Goal: Information Seeking & Learning: Learn about a topic

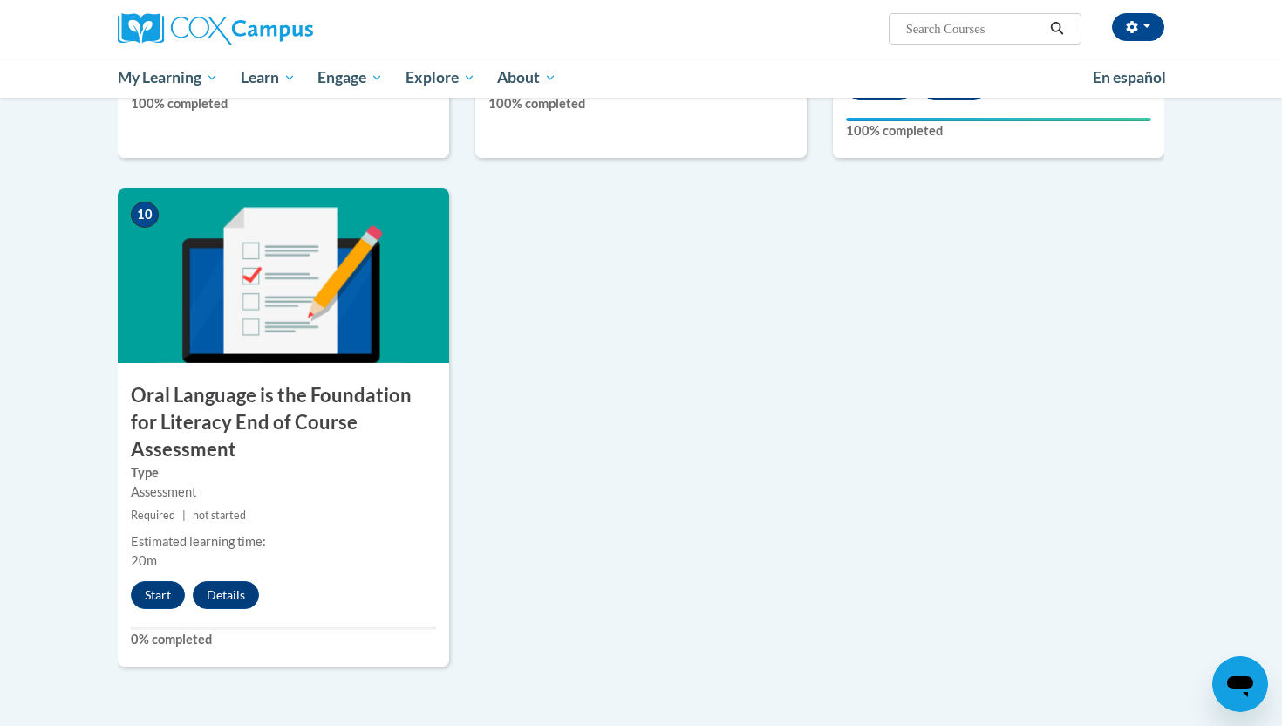
scroll to position [1744, 0]
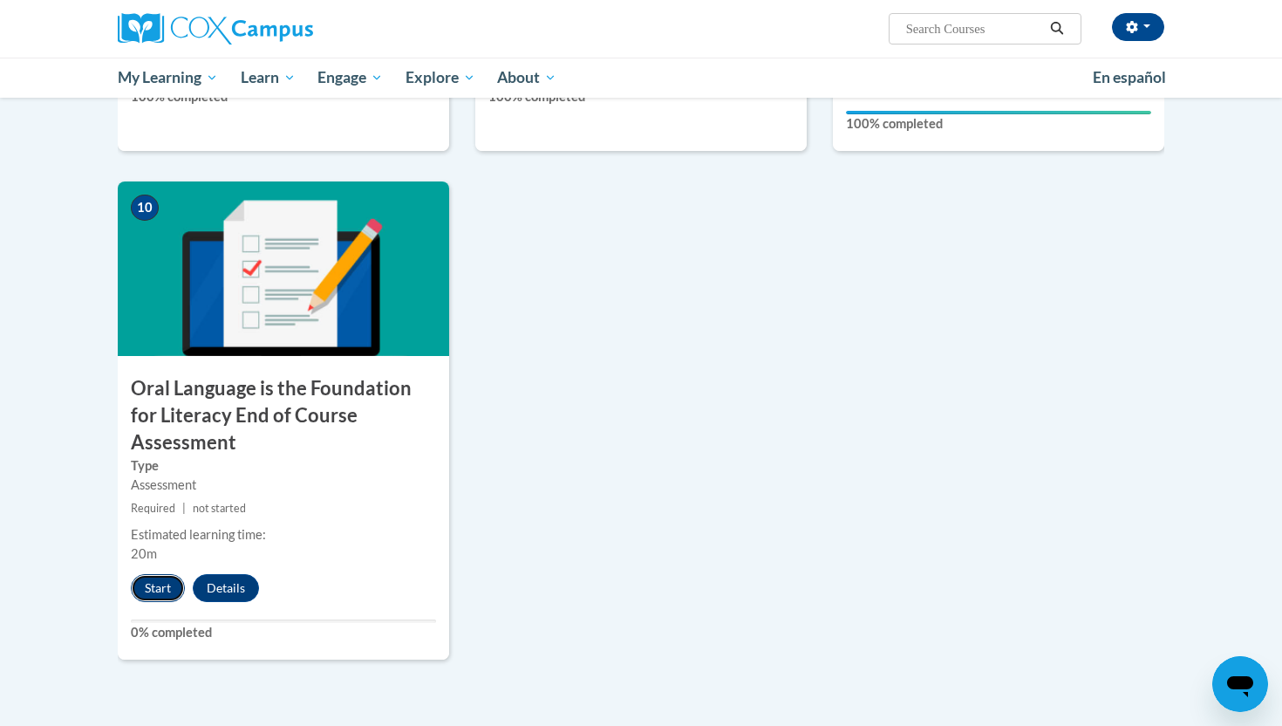
click at [142, 574] on button "Start" at bounding box center [158, 588] width 54 height 28
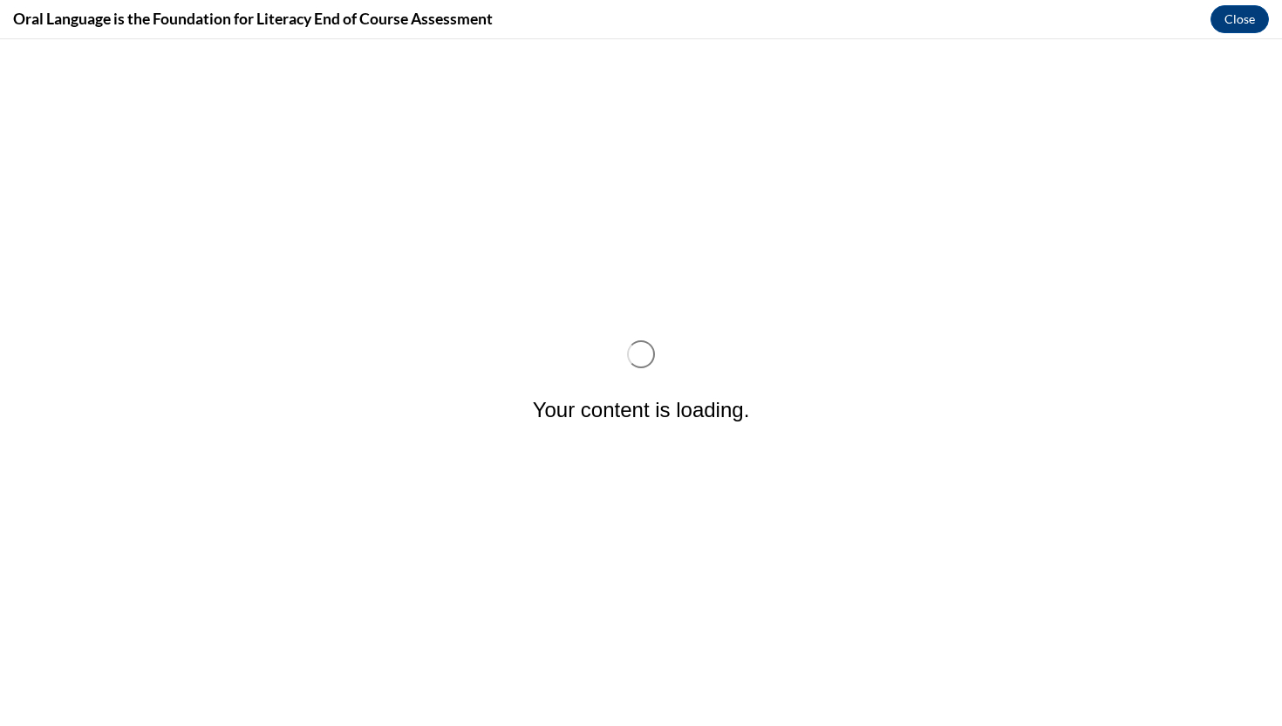
scroll to position [0, 0]
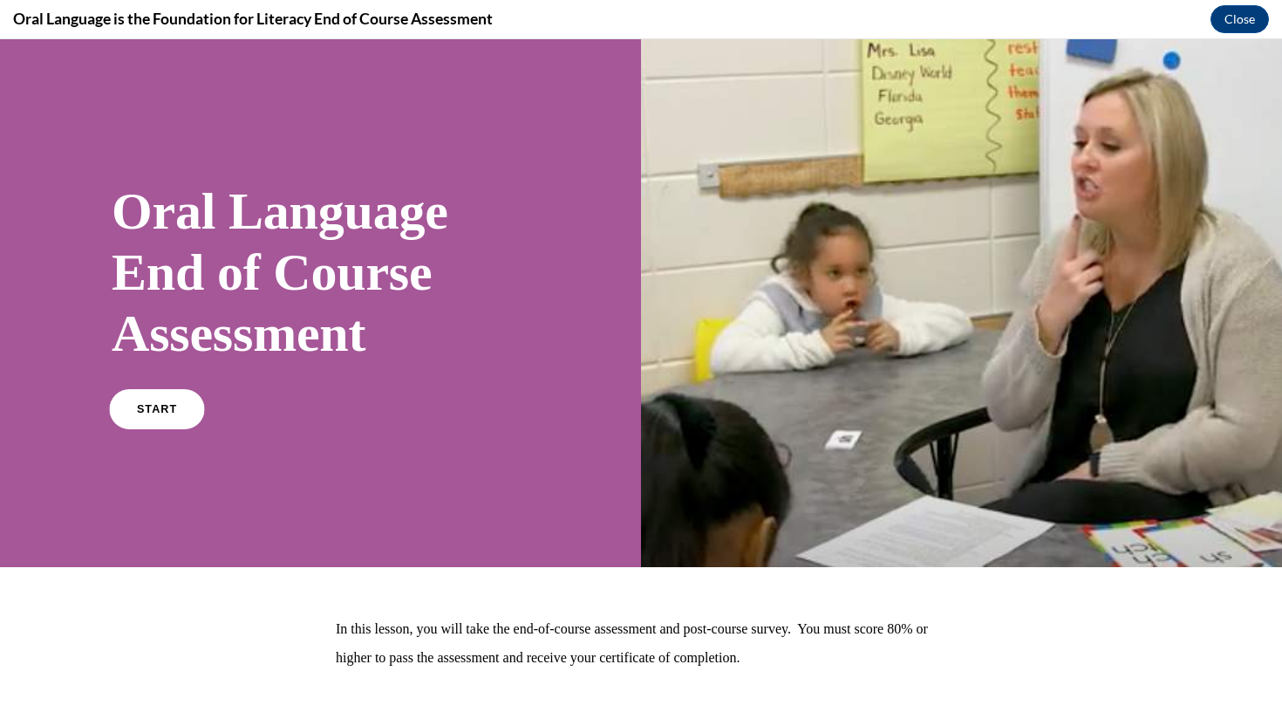
click at [149, 416] on link "START" at bounding box center [156, 409] width 95 height 40
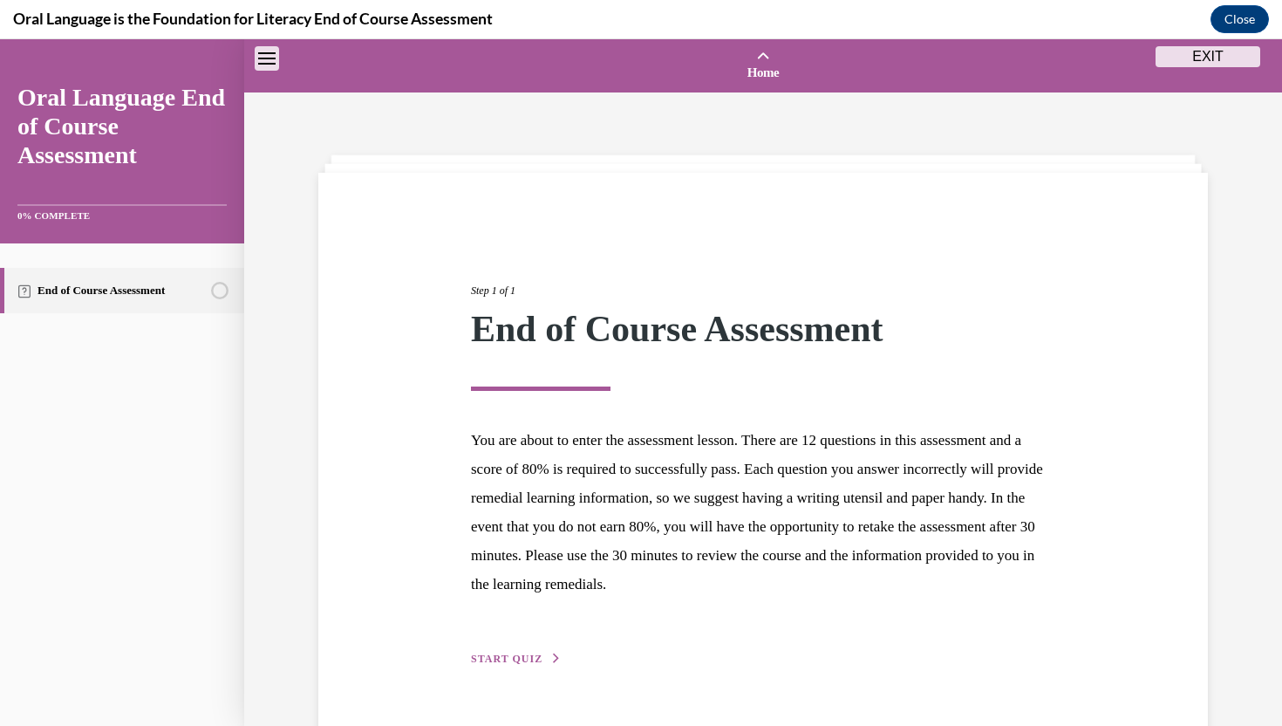
scroll to position [54, 0]
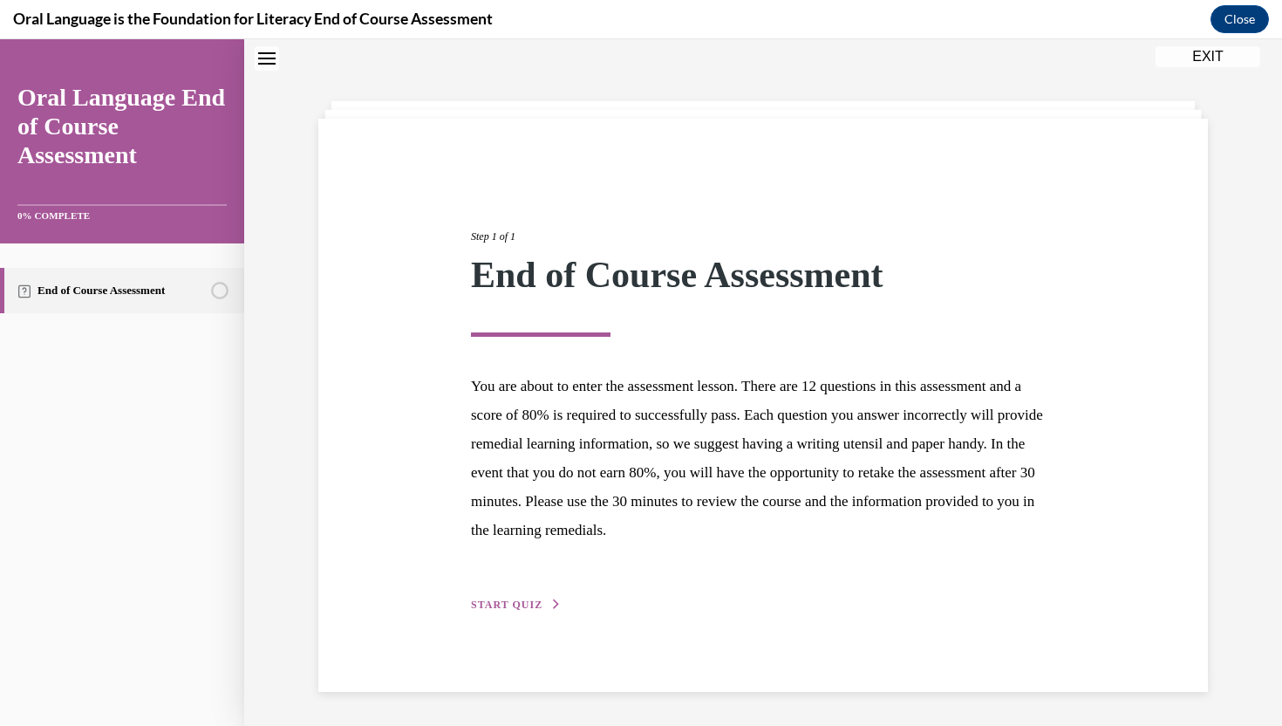
click at [517, 598] on span "START QUIZ" at bounding box center [507, 604] width 72 height 12
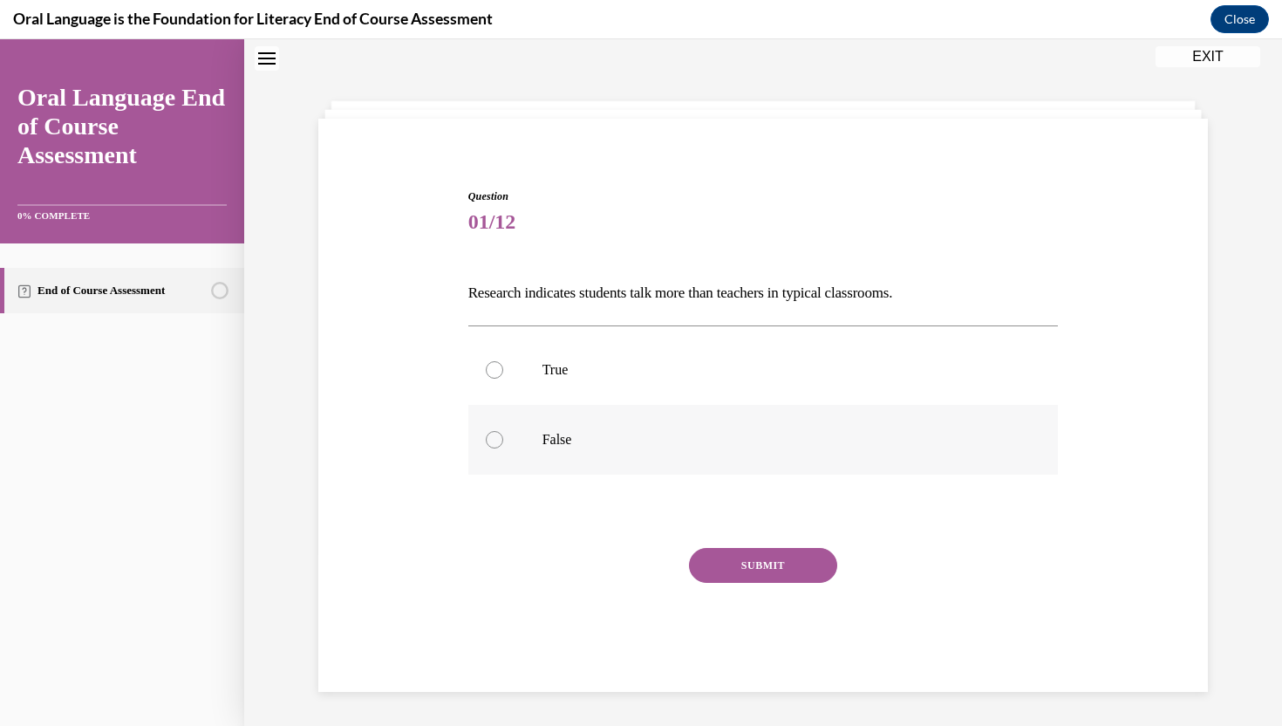
click at [618, 425] on label "False" at bounding box center [763, 440] width 590 height 70
click at [503, 431] on input "False" at bounding box center [494, 439] width 17 height 17
radio input "true"
click at [726, 562] on button "SUBMIT" at bounding box center [763, 565] width 148 height 35
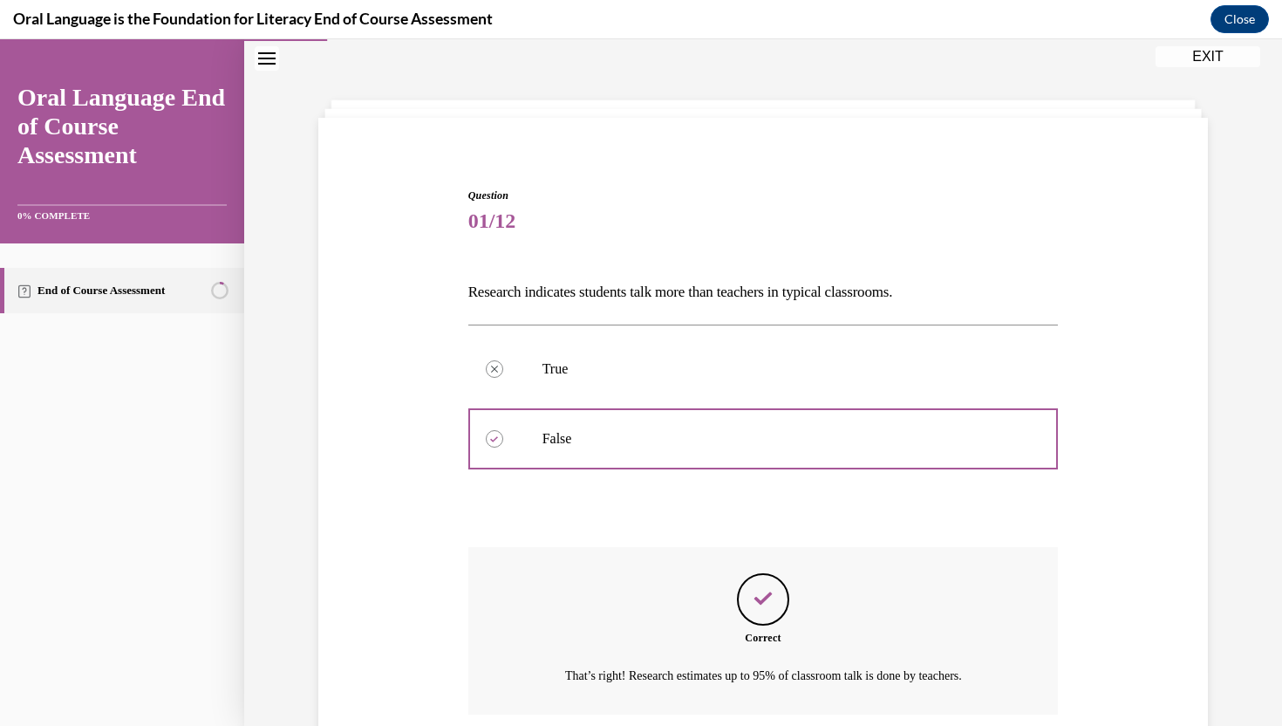
scroll to position [195, 0]
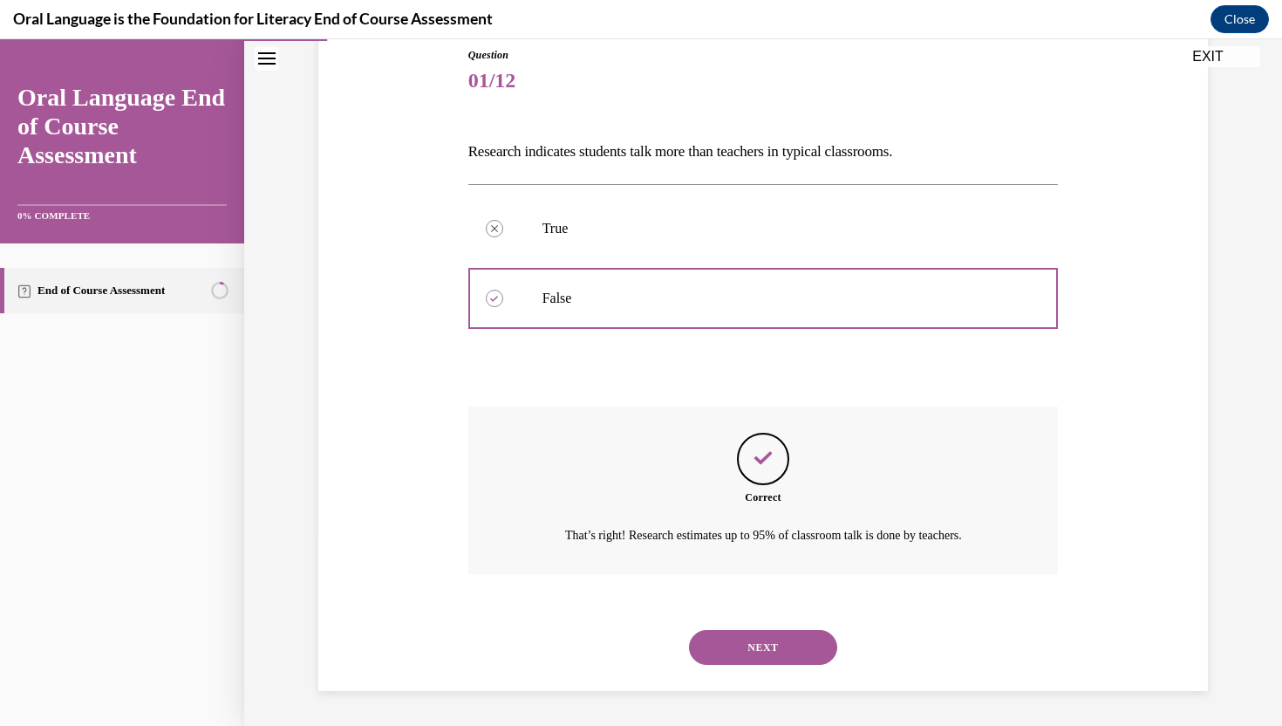
click at [771, 637] on button "NEXT" at bounding box center [763, 647] width 148 height 35
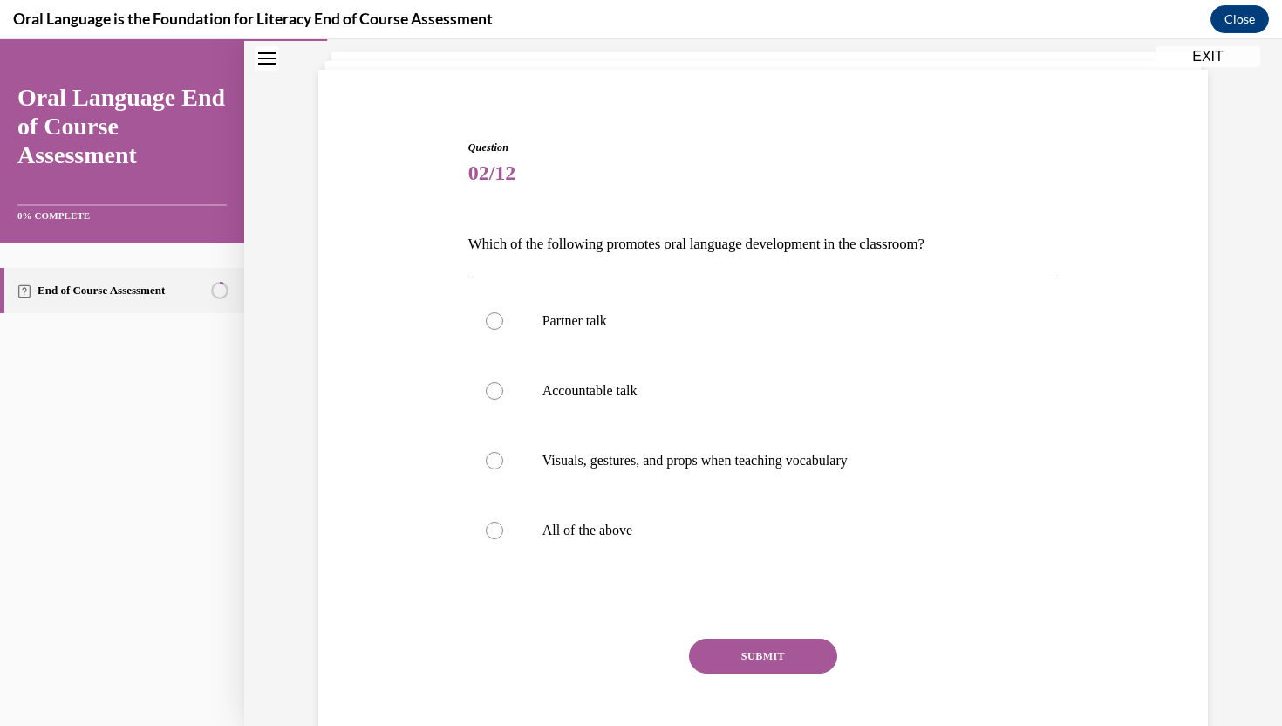
scroll to position [89, 0]
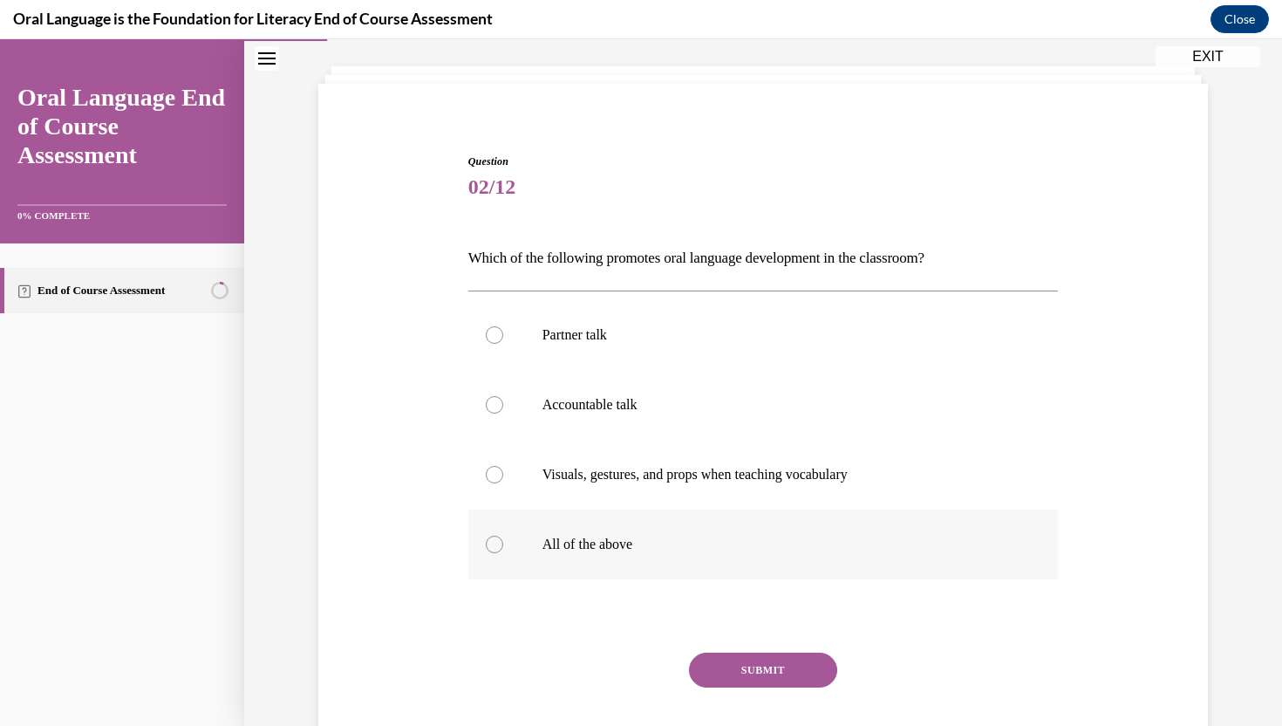
click at [753, 543] on p "All of the above" at bounding box center [778, 543] width 473 height 17
click at [503, 543] on input "All of the above" at bounding box center [494, 543] width 17 height 17
radio input "true"
click at [738, 659] on button "SUBMIT" at bounding box center [763, 669] width 148 height 35
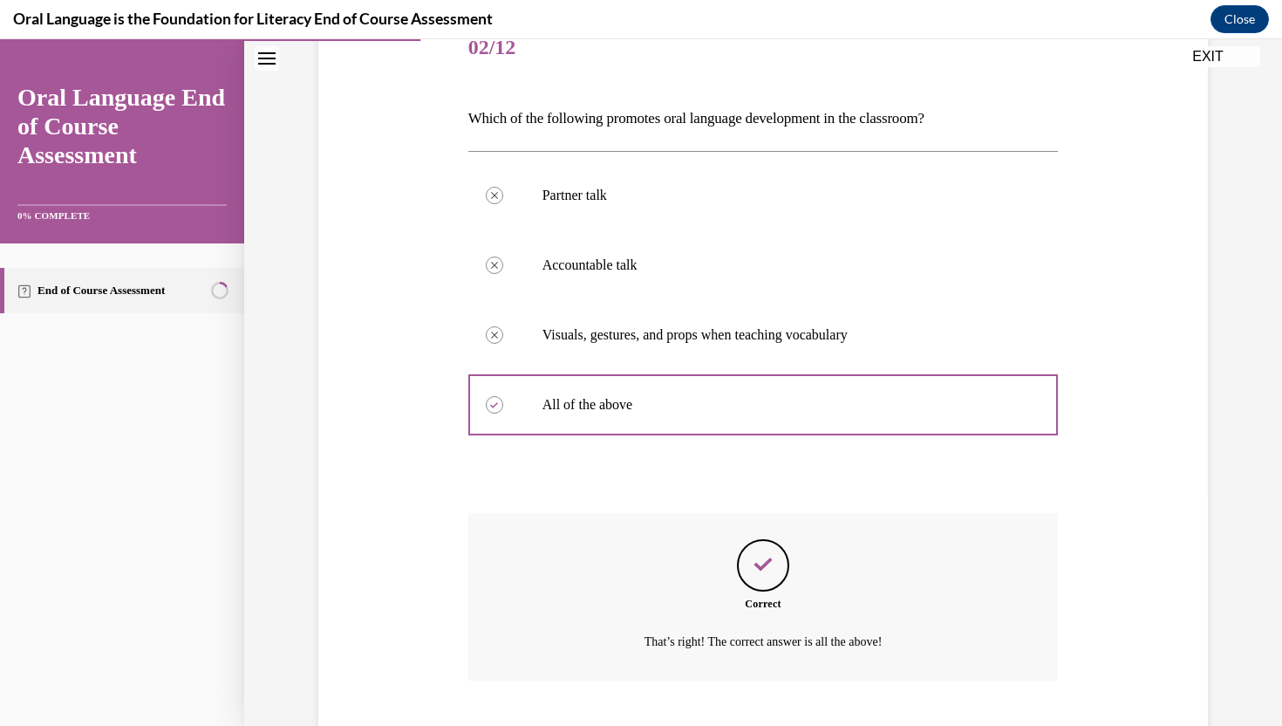
scroll to position [335, 0]
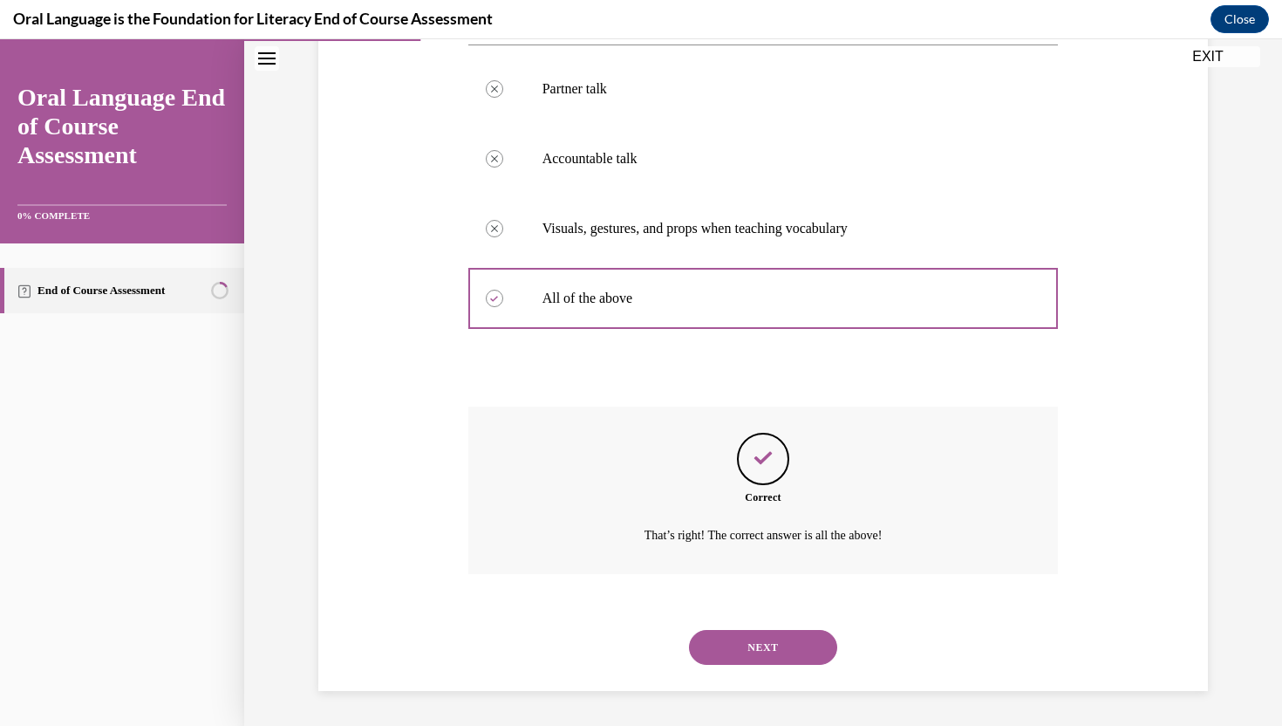
click at [769, 650] on button "NEXT" at bounding box center [763, 647] width 148 height 35
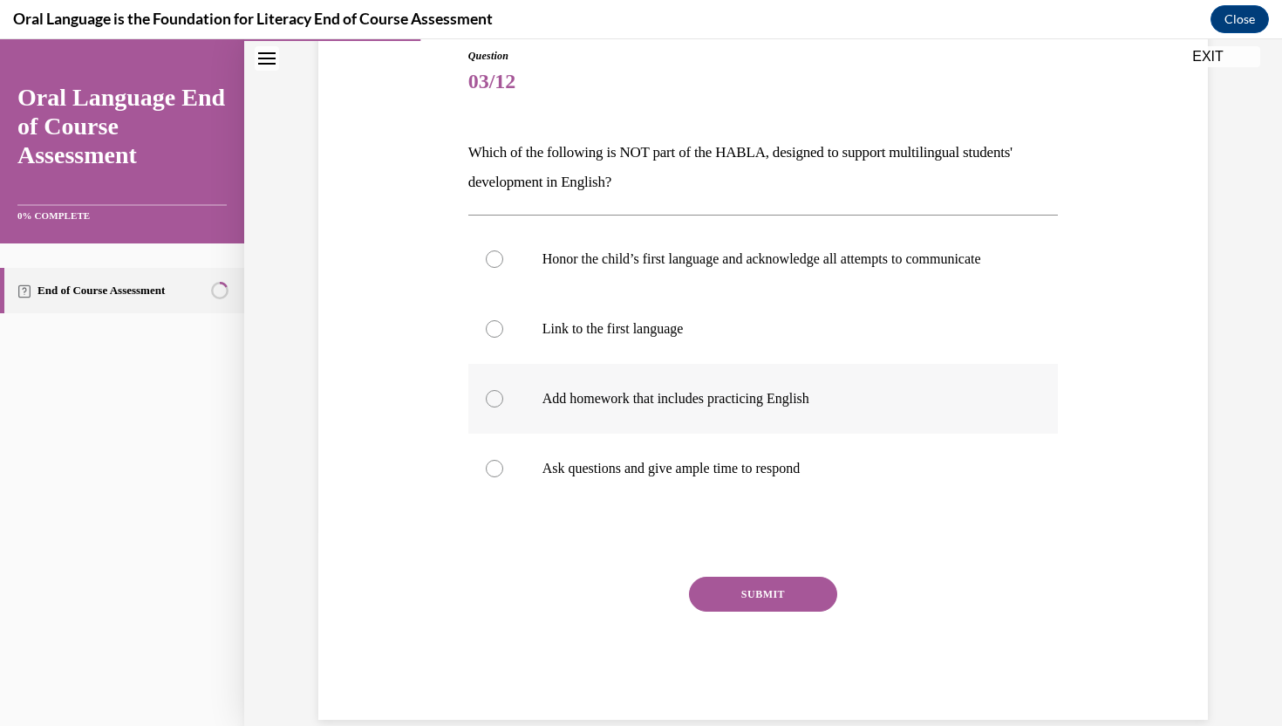
click at [780, 398] on label "Add homework that includes practicing English" at bounding box center [763, 399] width 590 height 70
click at [503, 398] on input "Add homework that includes practicing English" at bounding box center [494, 398] width 17 height 17
radio input "true"
click at [718, 611] on button "SUBMIT" at bounding box center [763, 593] width 148 height 35
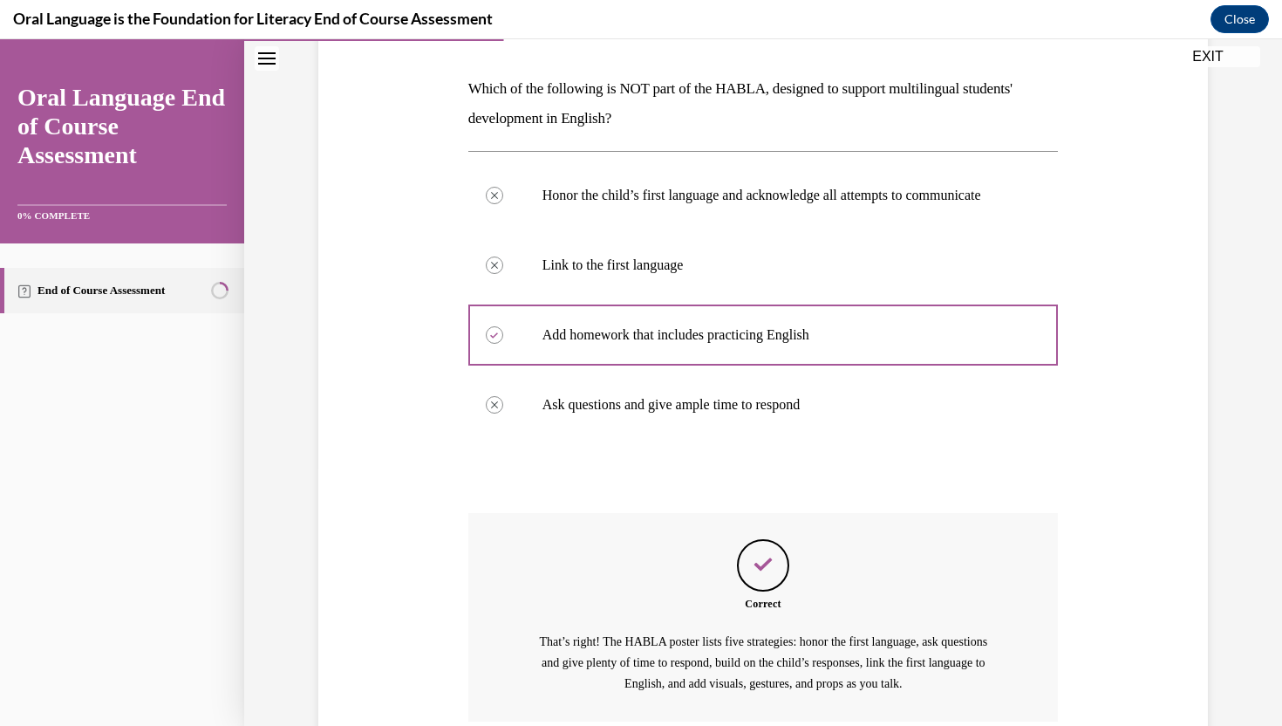
scroll to position [423, 0]
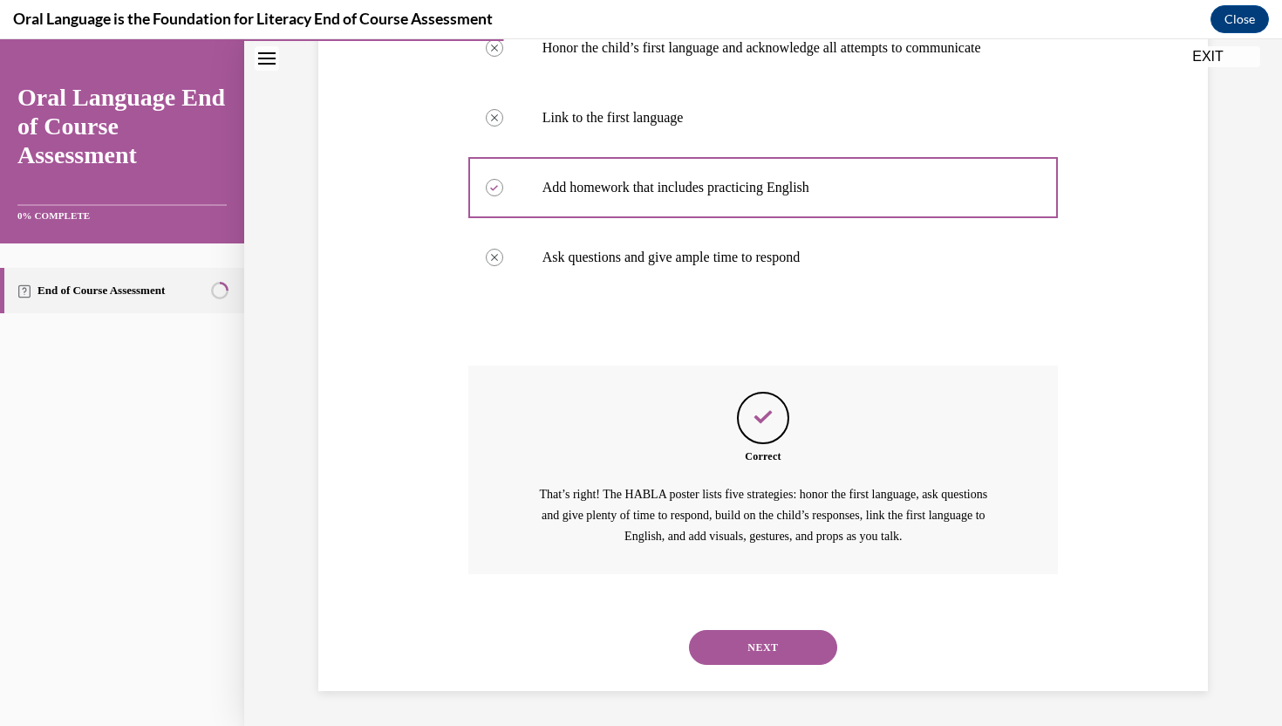
click at [767, 634] on button "NEXT" at bounding box center [763, 647] width 148 height 35
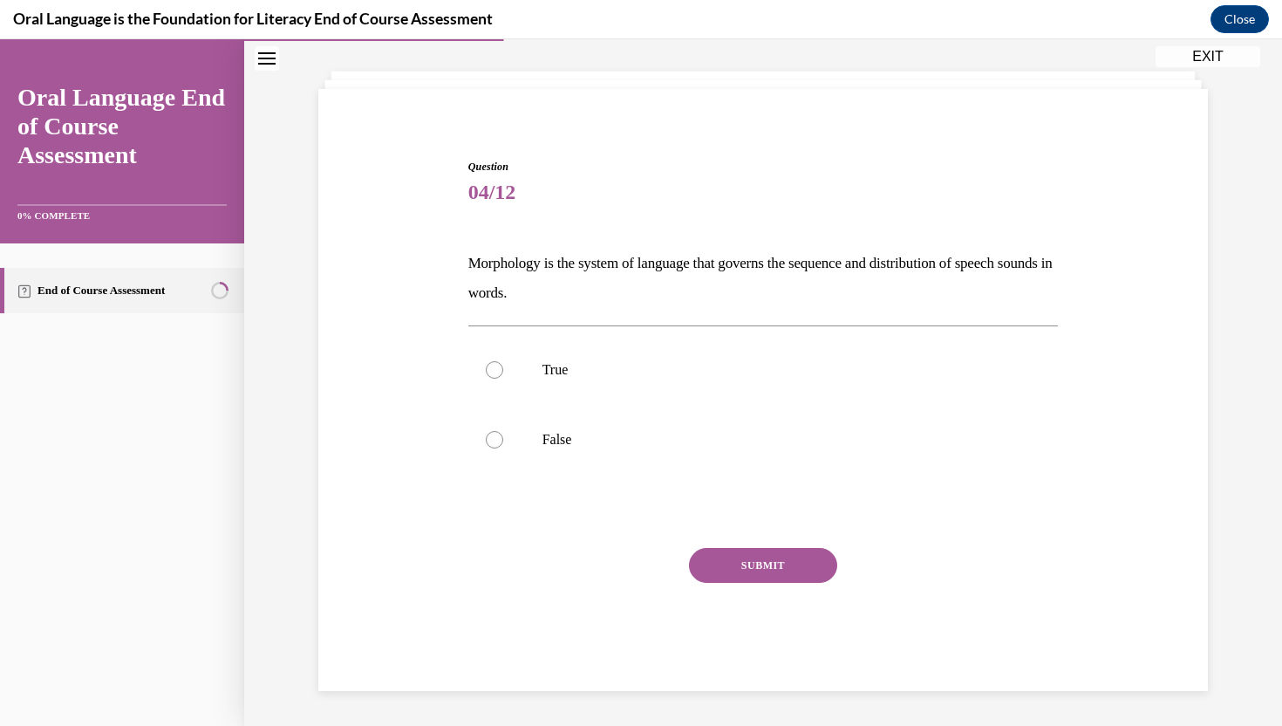
scroll to position [84, 0]
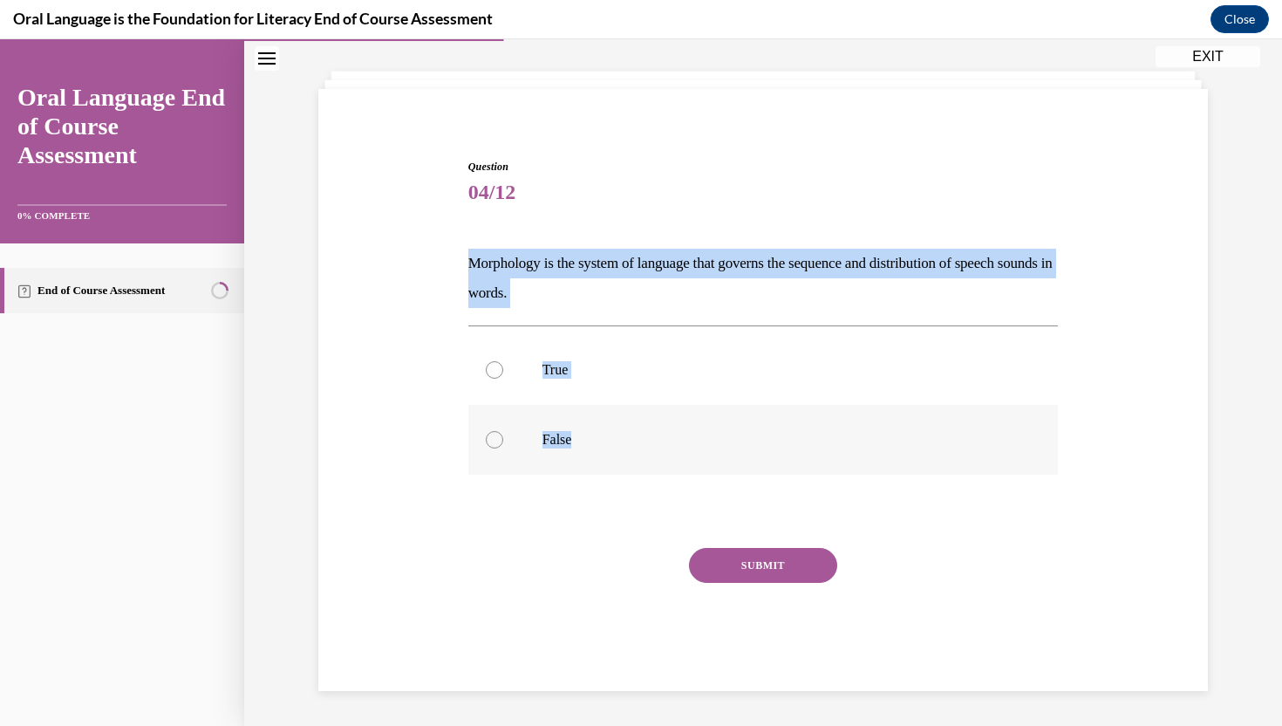
drag, startPoint x: 472, startPoint y: 262, endPoint x: 586, endPoint y: 441, distance: 212.1
click at [586, 441] on div "Question 04/12 Morphology is the system of language that governs the sequence a…" at bounding box center [763, 425] width 590 height 532
copy div "Morphology is the system of language that governs the sequence and distribution…"
click at [525, 443] on label "False" at bounding box center [763, 440] width 590 height 70
click at [503, 443] on input "False" at bounding box center [494, 439] width 17 height 17
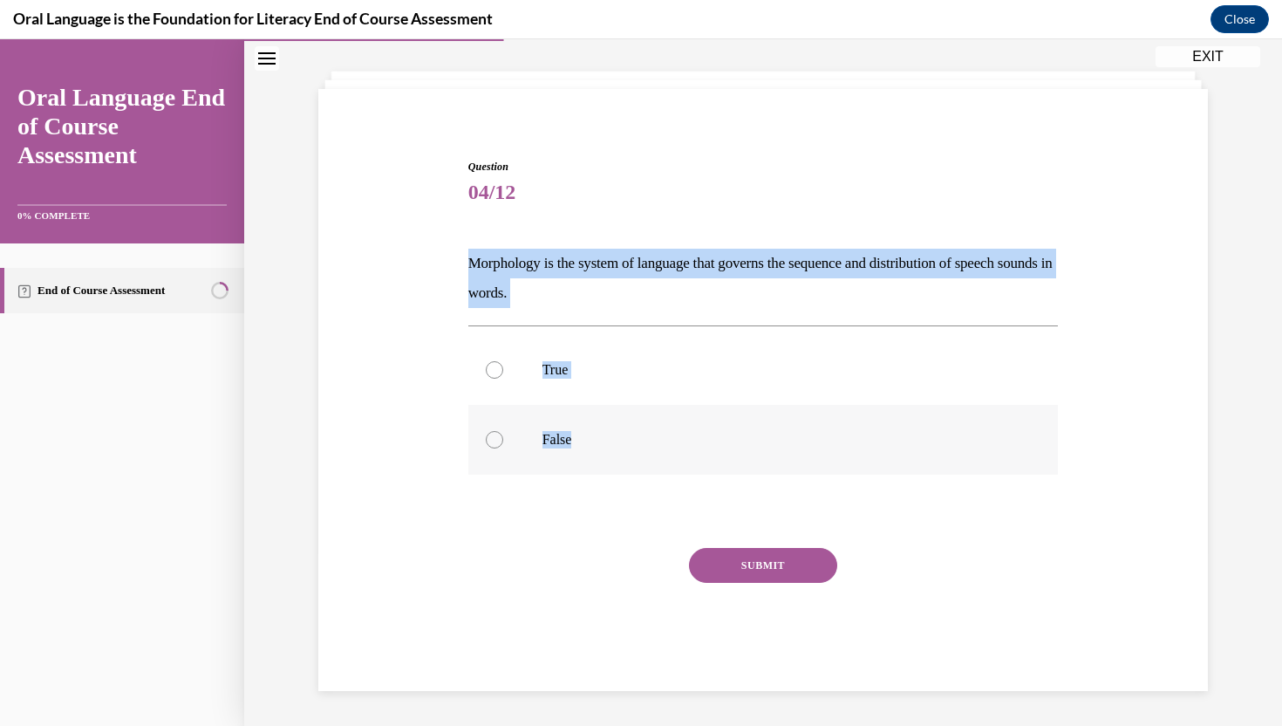
radio input "true"
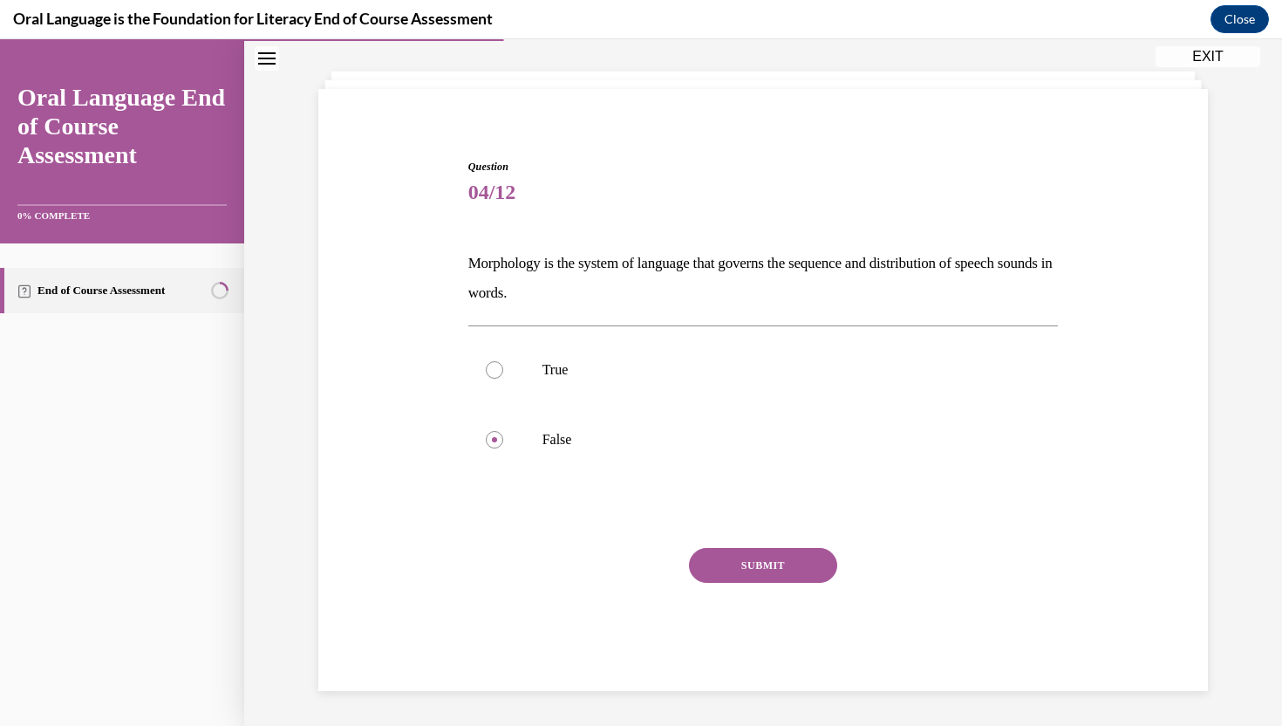
click at [726, 566] on button "SUBMIT" at bounding box center [763, 565] width 148 height 35
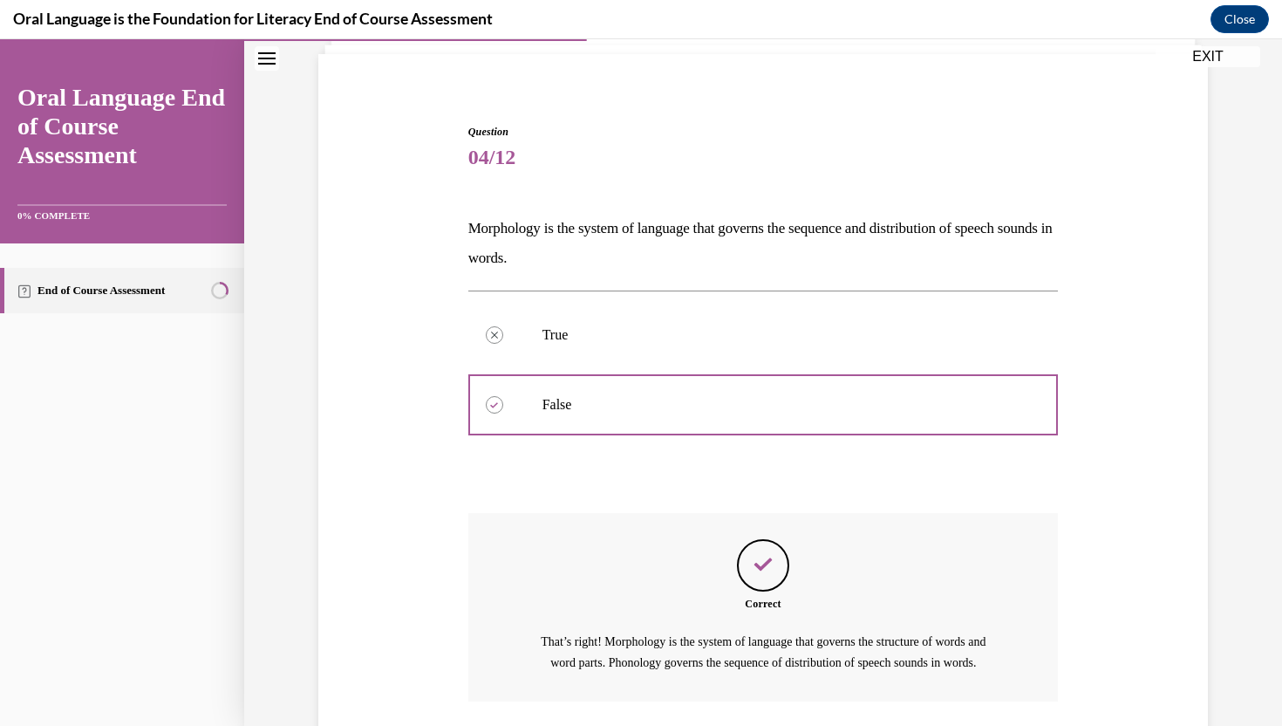
scroll to position [266, 0]
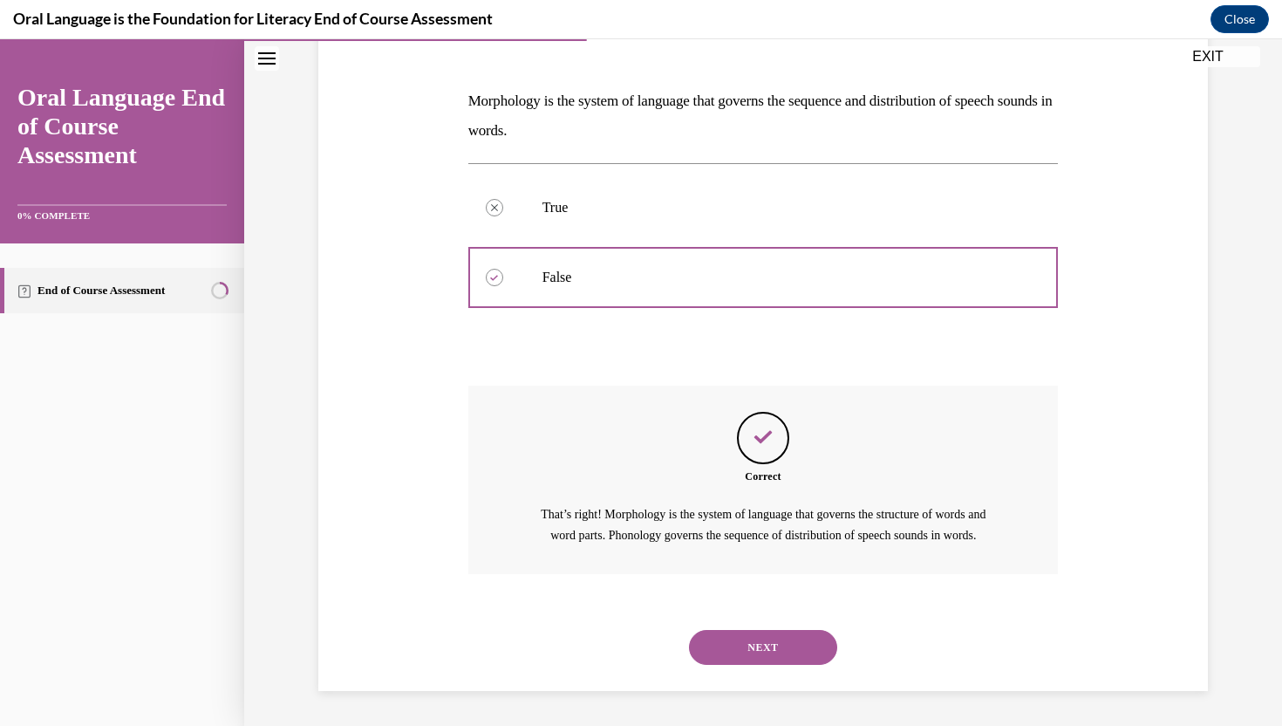
click at [734, 638] on button "NEXT" at bounding box center [763, 647] width 148 height 35
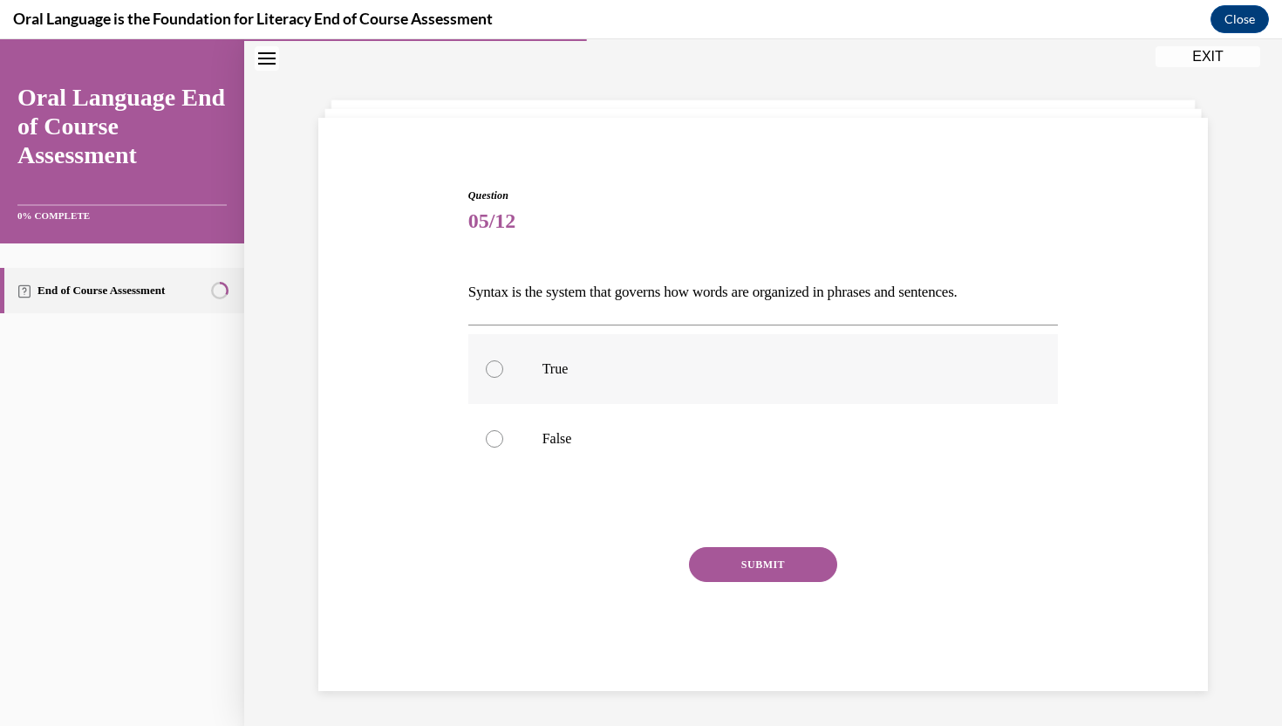
click at [792, 380] on label "True" at bounding box center [763, 369] width 590 height 70
click at [503, 378] on input "True" at bounding box center [494, 368] width 17 height 17
radio input "true"
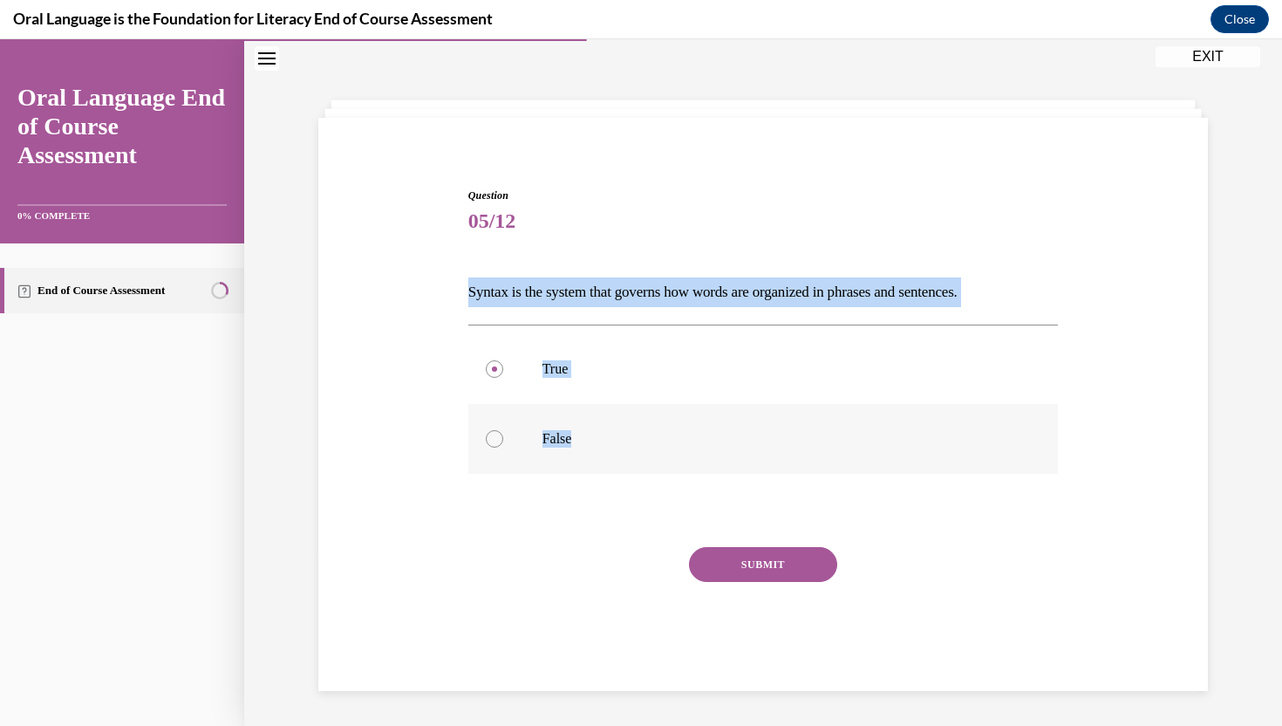
drag, startPoint x: 469, startPoint y: 294, endPoint x: 577, endPoint y: 436, distance: 178.6
click at [578, 438] on div "Question 05/12 Syntax is the system that governs how words are organized in phr…" at bounding box center [763, 438] width 590 height 502
copy div "Syntax is the system that governs how words are organized in phrases and senten…"
click at [740, 556] on button "SUBMIT" at bounding box center [763, 564] width 148 height 35
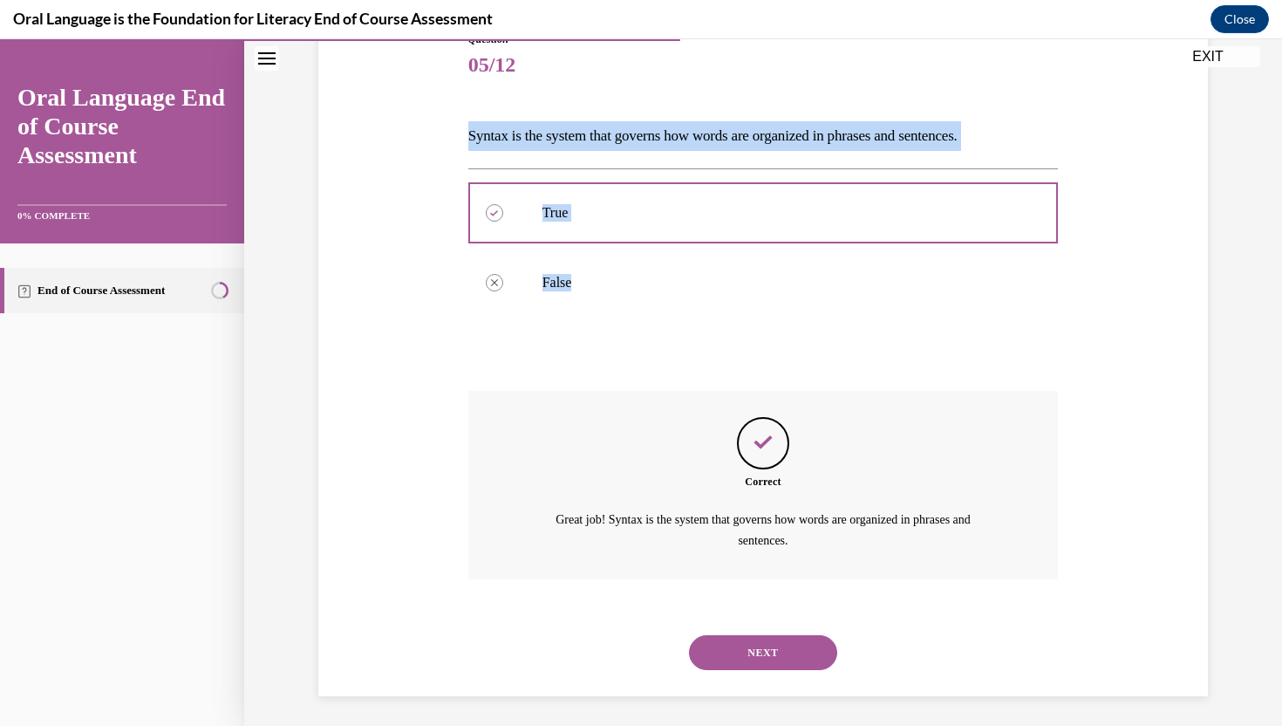
scroll to position [215, 0]
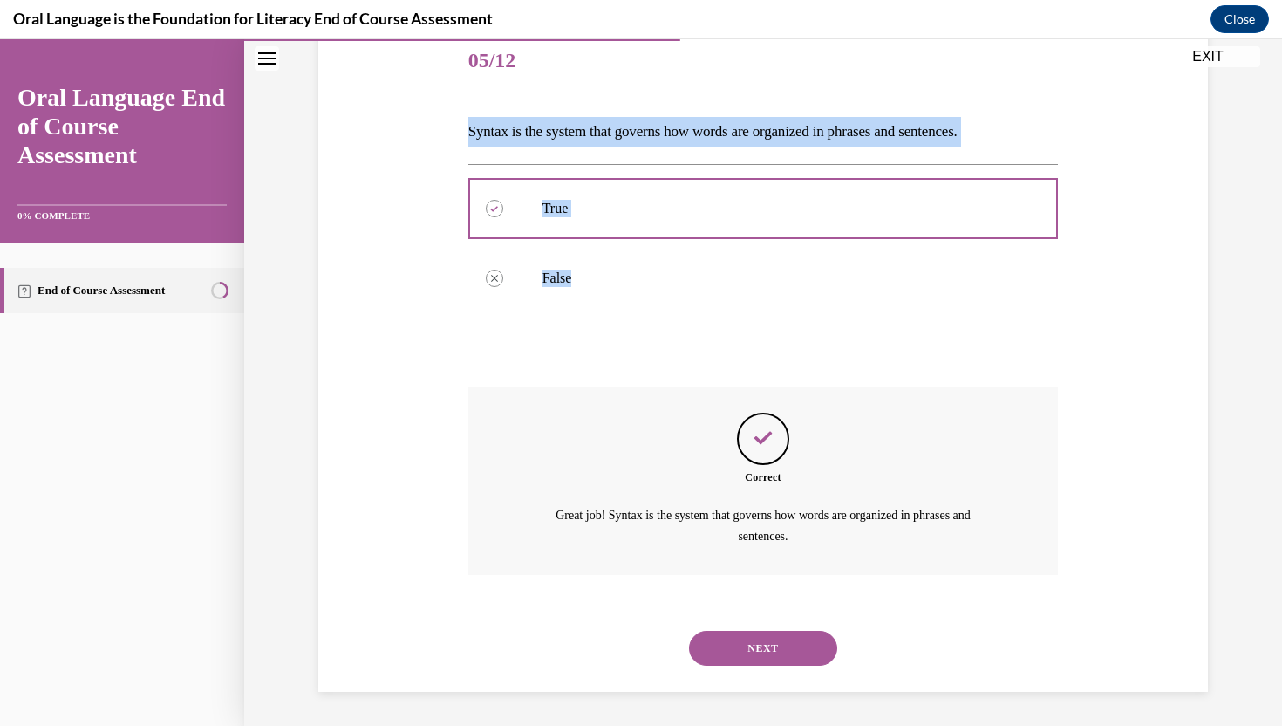
click at [733, 641] on button "NEXT" at bounding box center [763, 647] width 148 height 35
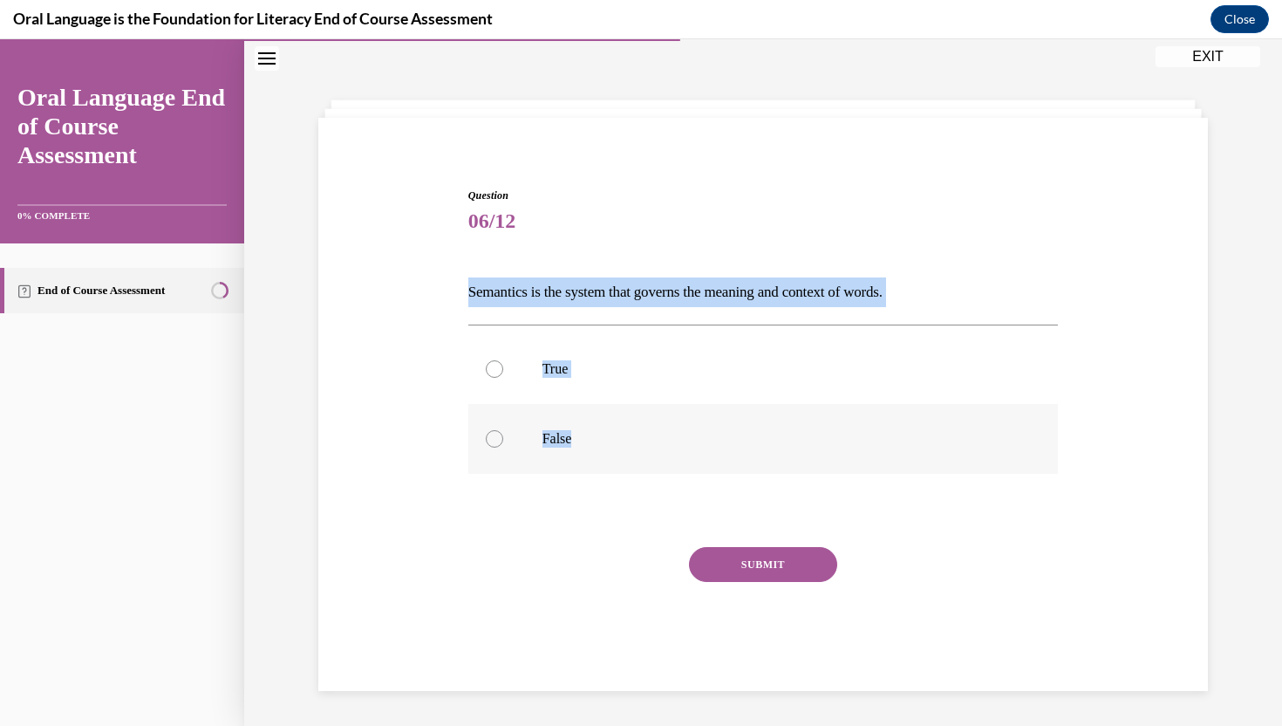
drag, startPoint x: 468, startPoint y: 293, endPoint x: 574, endPoint y: 433, distance: 174.9
click at [575, 433] on div "Question 06/12 Semantics is the system that governs the meaning and context of …" at bounding box center [763, 438] width 590 height 502
copy div "Semantics is the system that governs the meaning and context of words.  True Fa…"
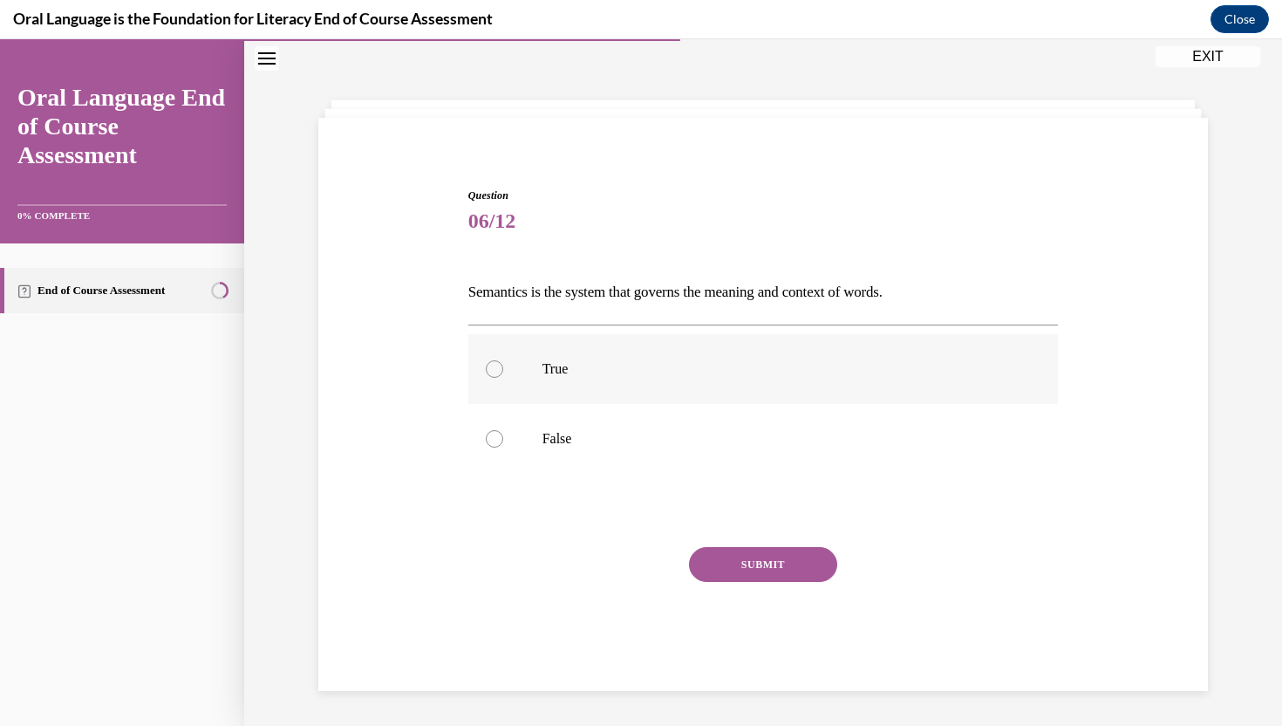
click at [613, 381] on label "True" at bounding box center [763, 369] width 590 height 70
click at [503, 378] on input "True" at bounding box center [494, 368] width 17 height 17
radio input "true"
click at [723, 560] on button "SUBMIT" at bounding box center [763, 564] width 148 height 35
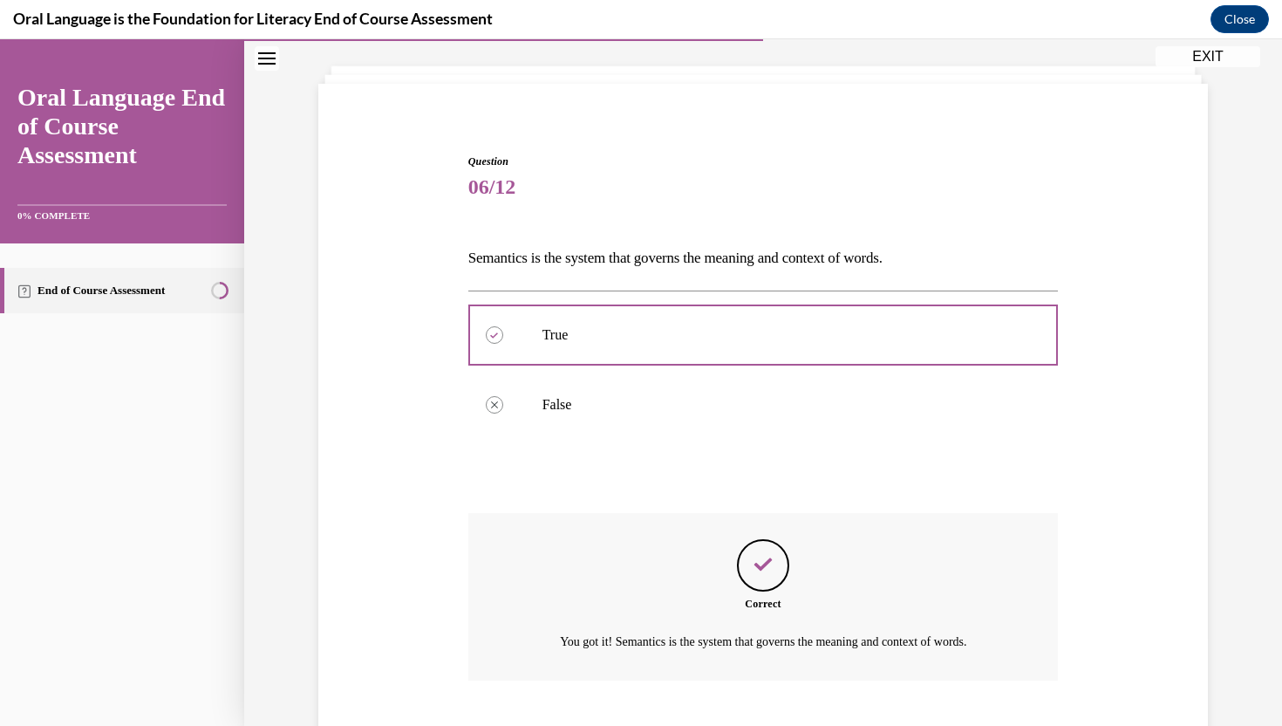
scroll to position [195, 0]
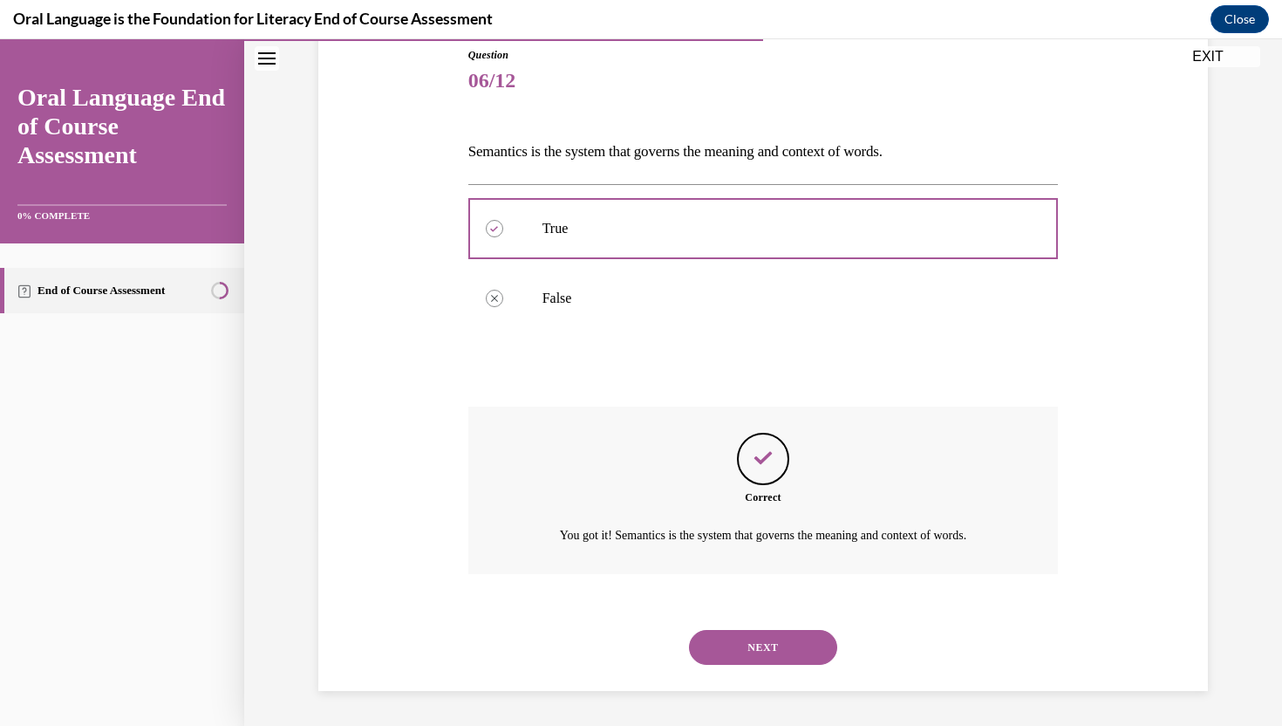
click at [719, 645] on button "NEXT" at bounding box center [763, 647] width 148 height 35
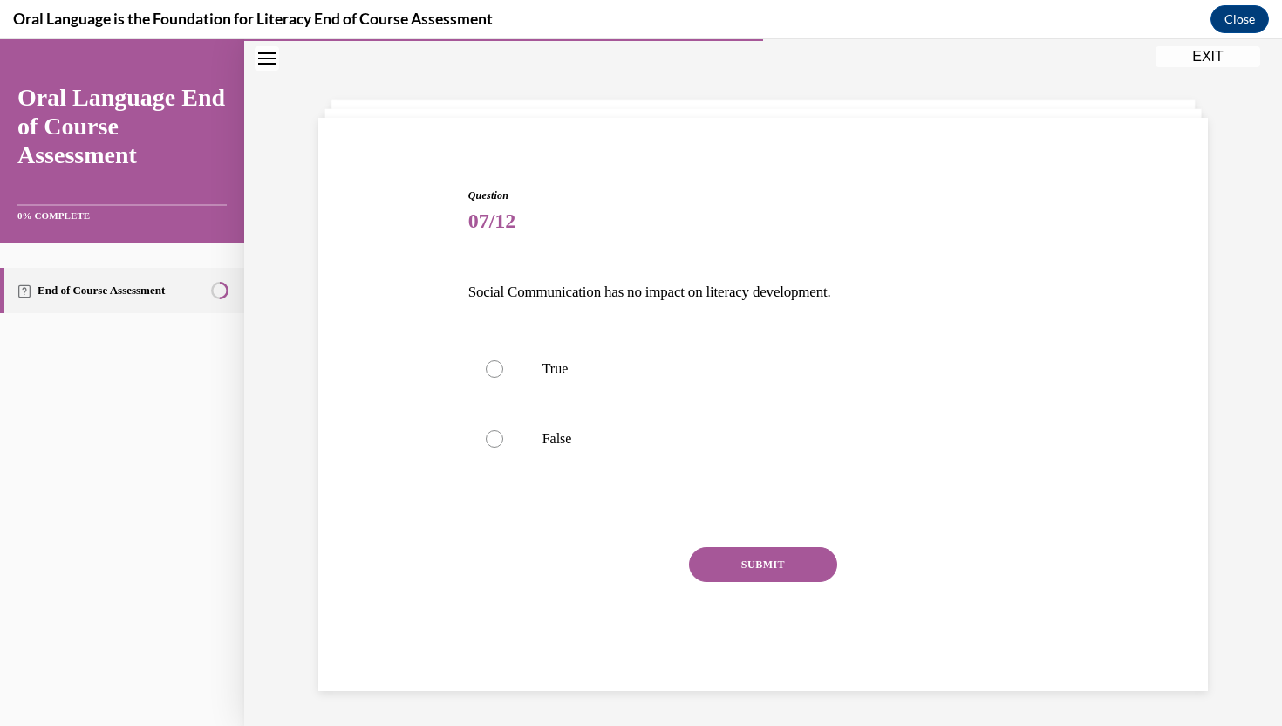
scroll to position [55, 0]
click at [715, 443] on p "False" at bounding box center [778, 438] width 473 height 17
click at [503, 443] on input "False" at bounding box center [494, 438] width 17 height 17
radio input "true"
click at [711, 562] on button "SUBMIT" at bounding box center [763, 564] width 148 height 35
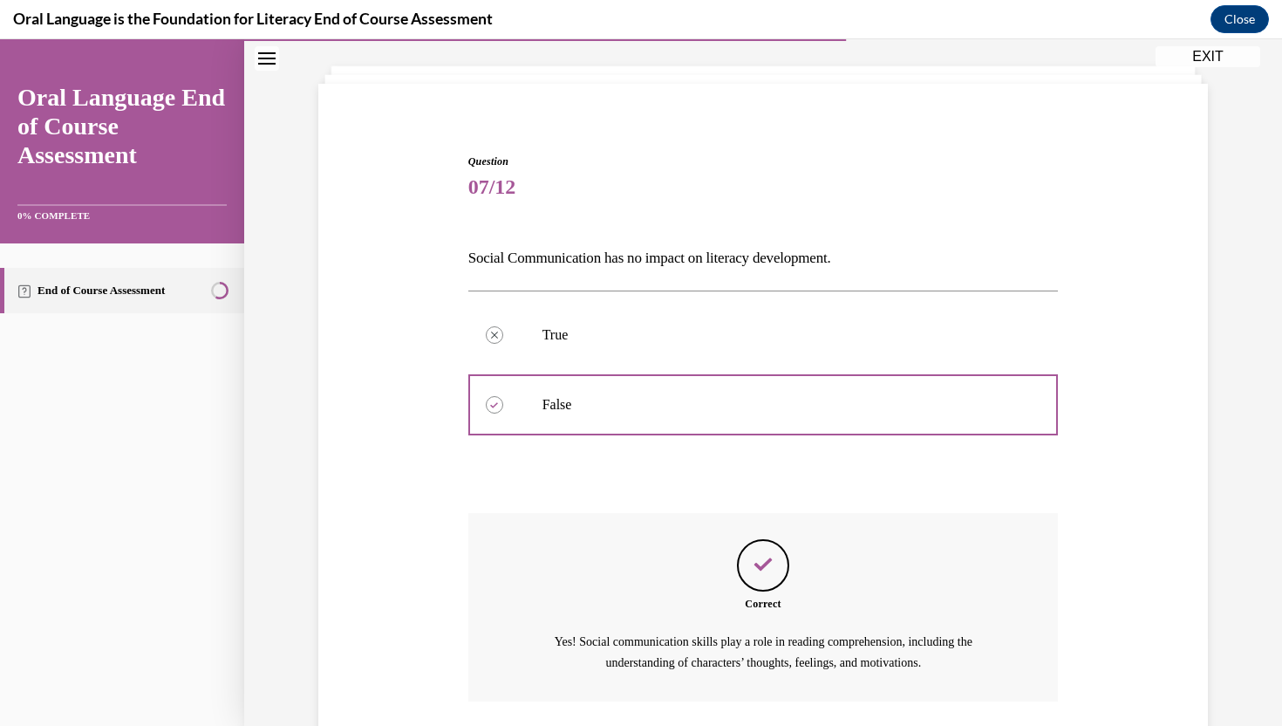
scroll to position [215, 0]
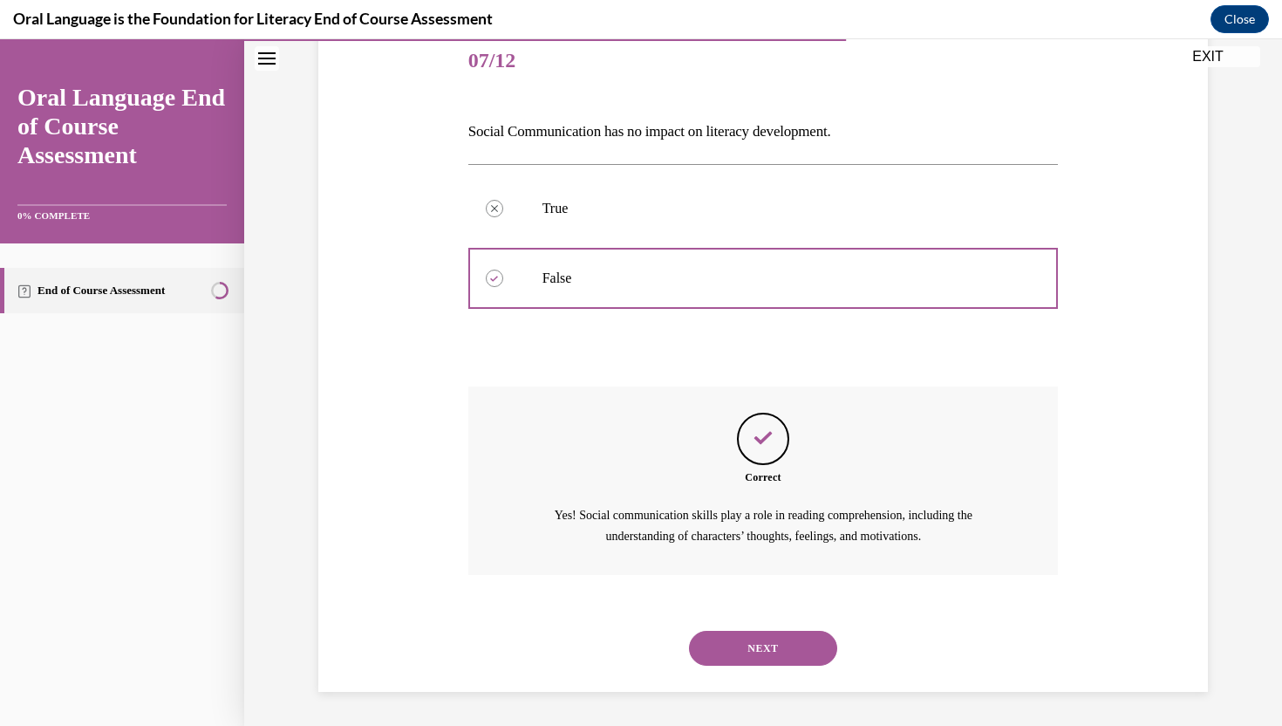
click at [719, 654] on button "NEXT" at bounding box center [763, 647] width 148 height 35
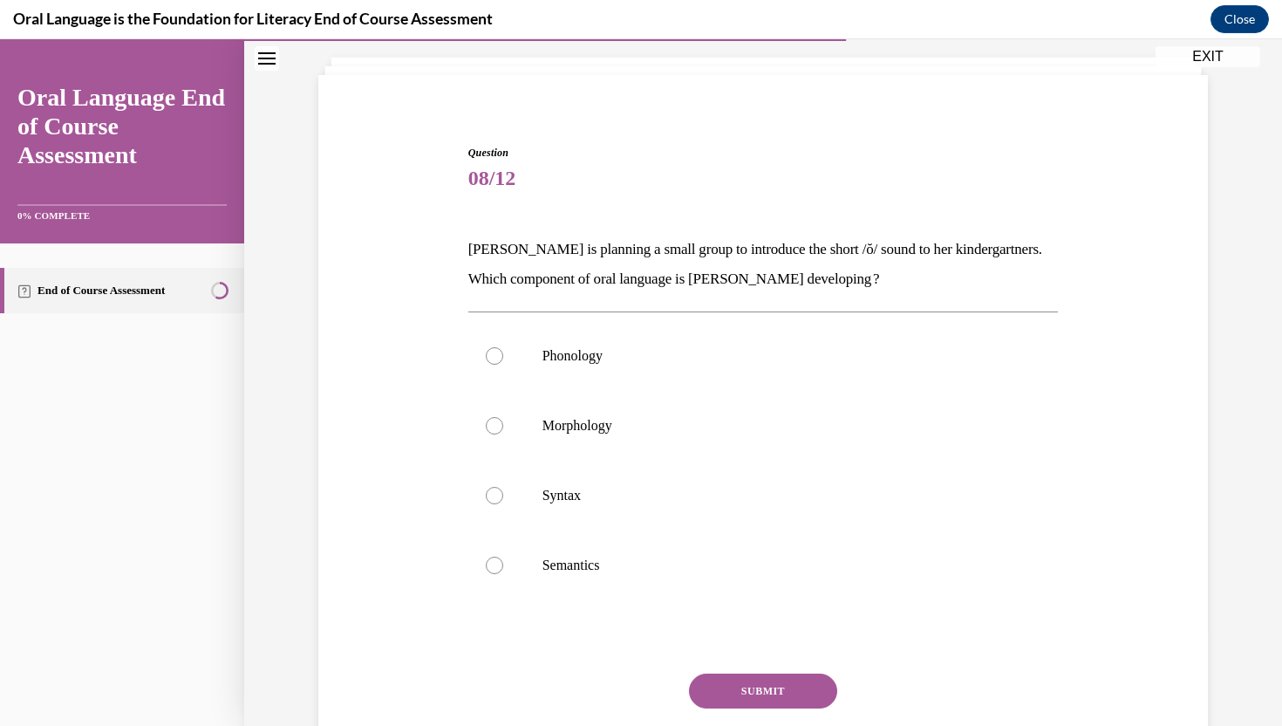
scroll to position [70, 0]
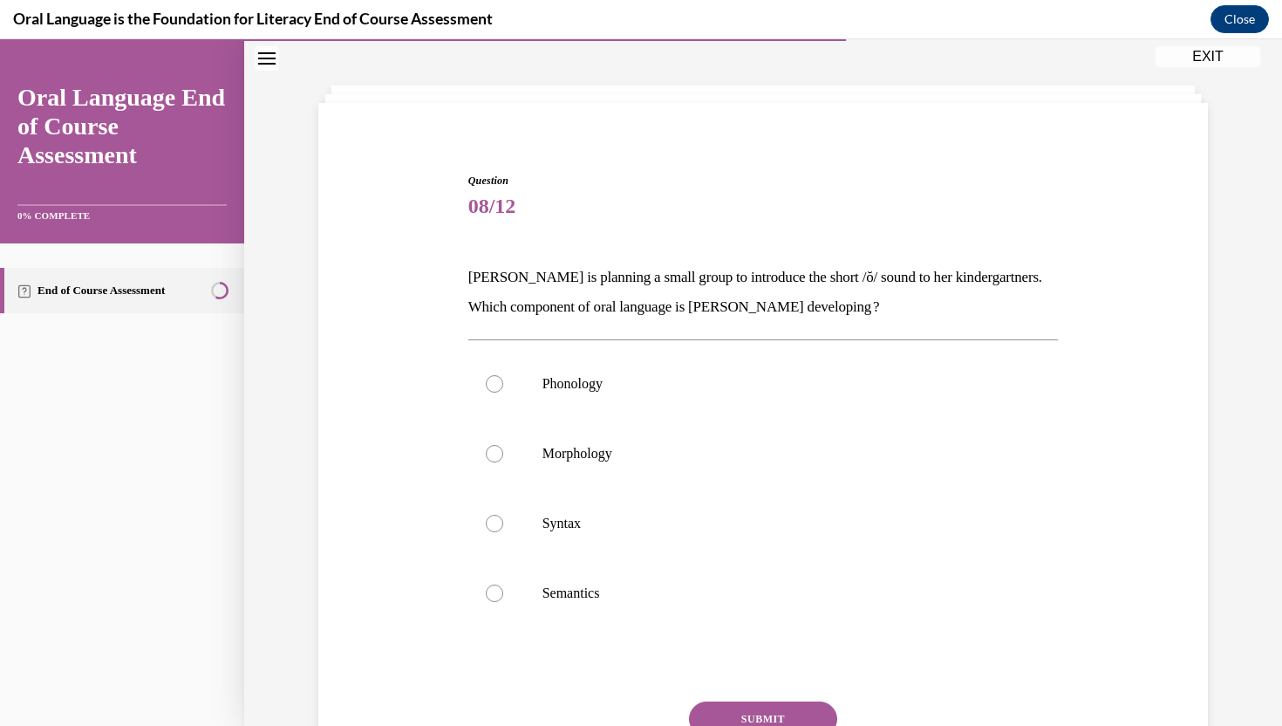
click at [745, 252] on div "Question 08/12 Mrs. Coleman is planning a small group to introduce the short /ŏ…" at bounding box center [763, 508] width 590 height 671
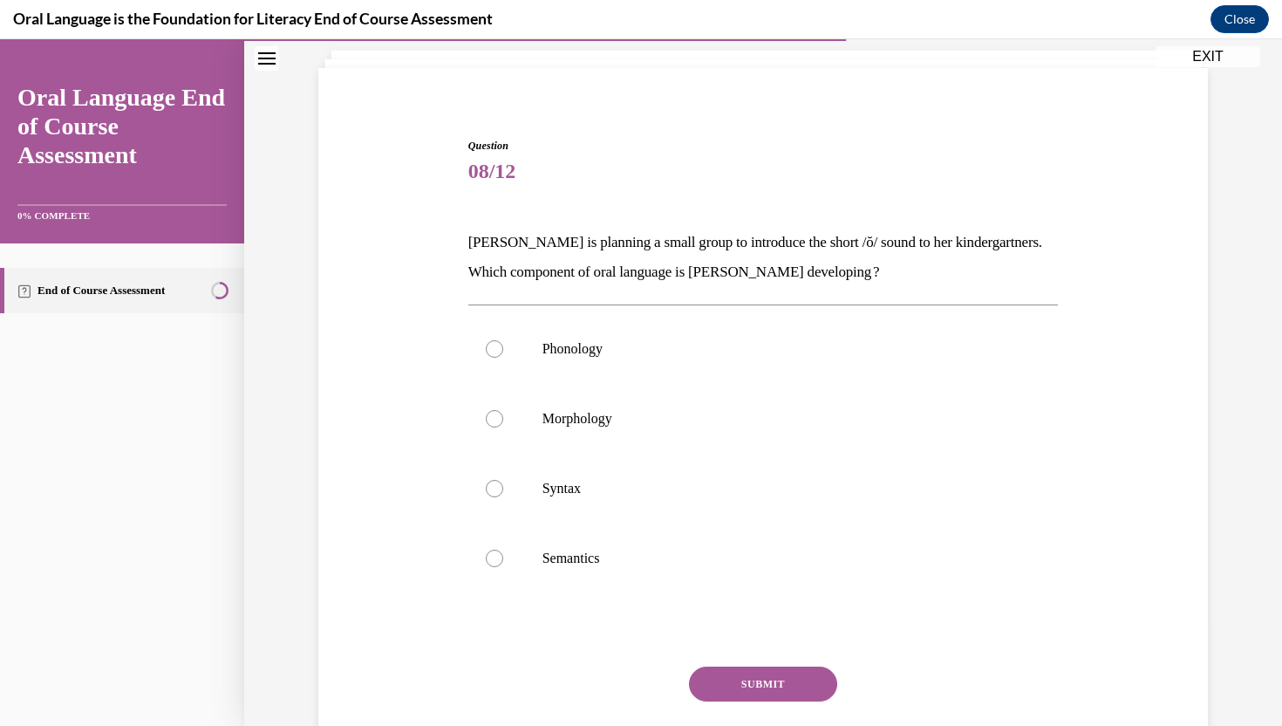
scroll to position [140, 0]
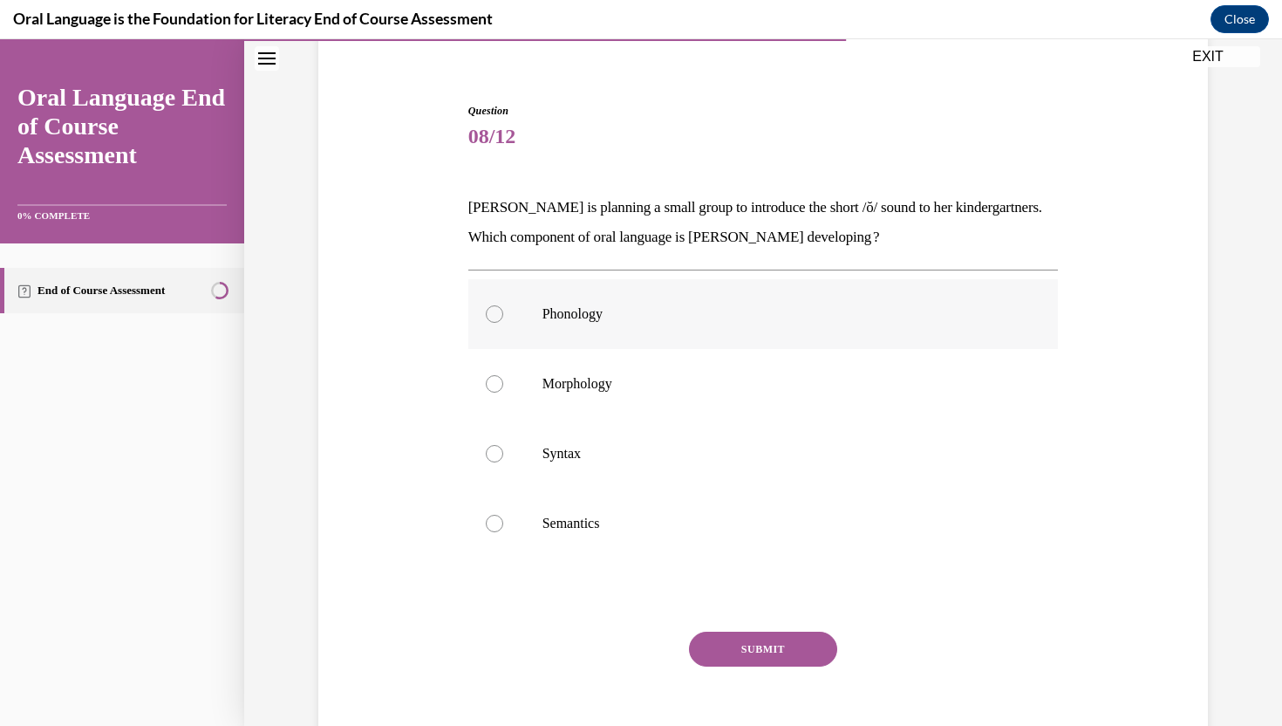
click at [664, 311] on p "Phonology" at bounding box center [778, 313] width 473 height 17
click at [503, 311] on input "Phonology" at bounding box center [494, 313] width 17 height 17
radio input "true"
click at [716, 651] on button "SUBMIT" at bounding box center [763, 648] width 148 height 35
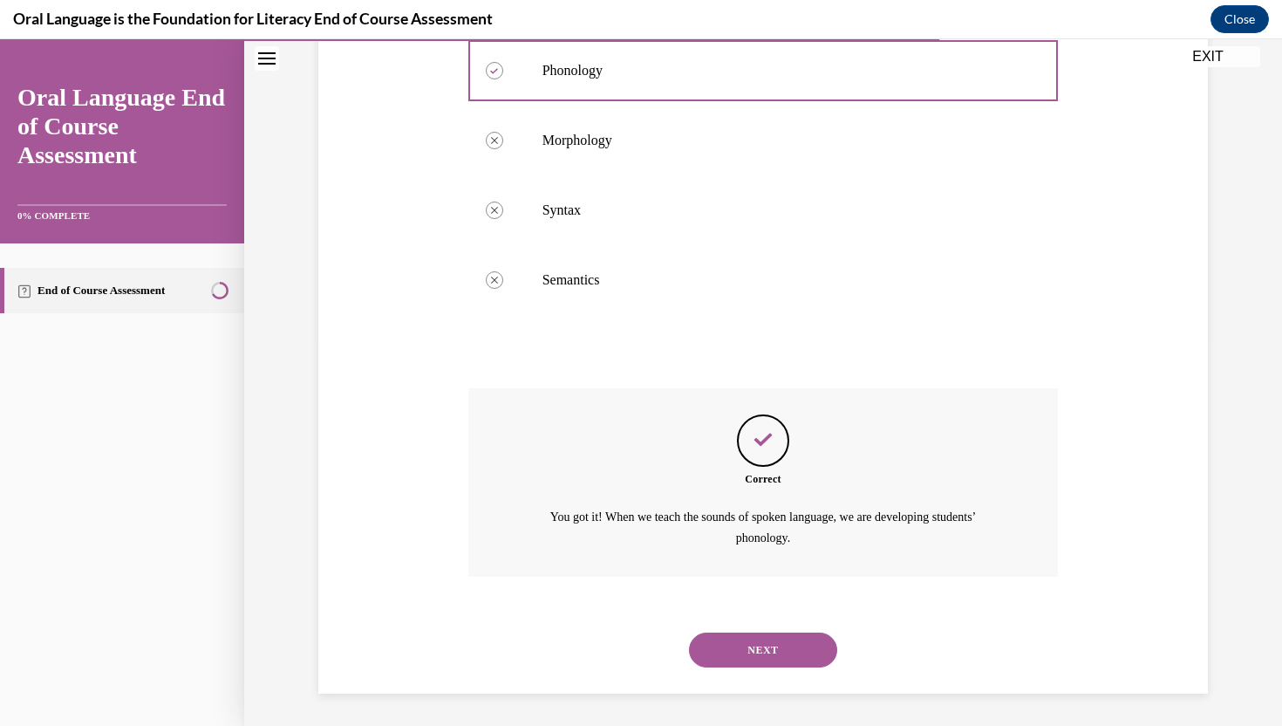
scroll to position [385, 0]
click at [746, 651] on button "NEXT" at bounding box center [763, 647] width 148 height 35
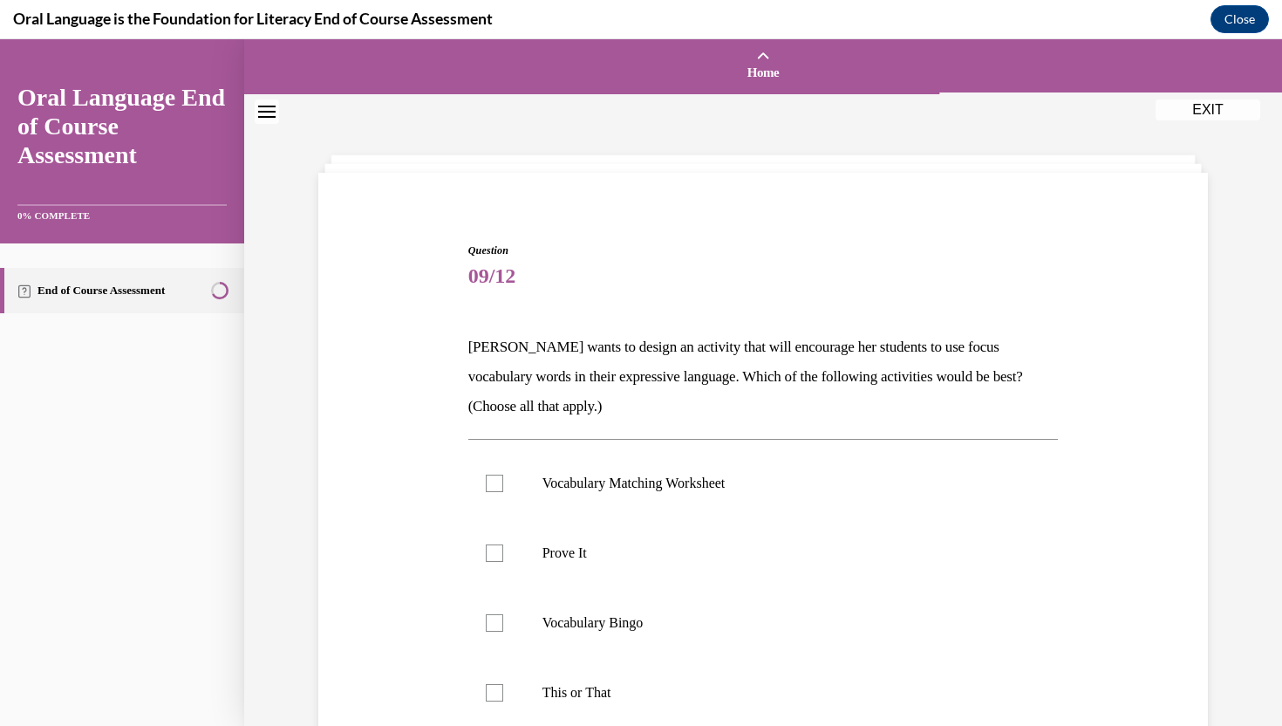
click at [730, 269] on span "09/12" at bounding box center [763, 275] width 590 height 35
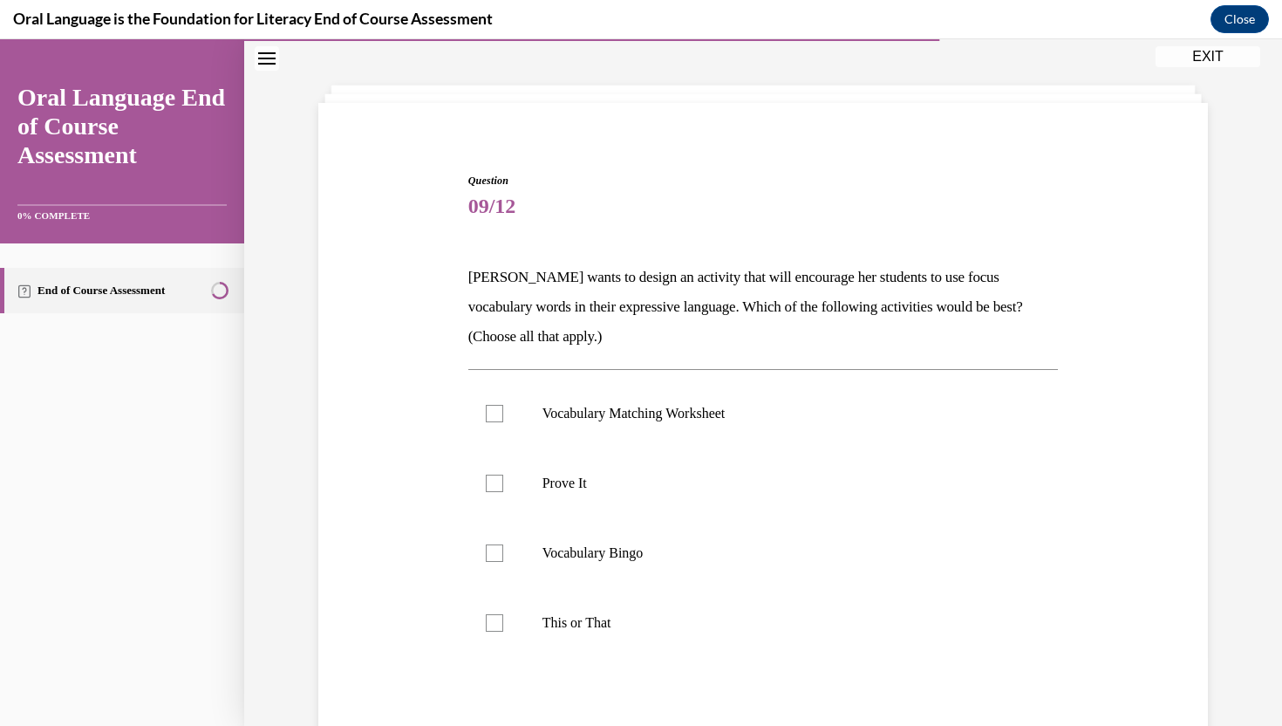
scroll to position [105, 0]
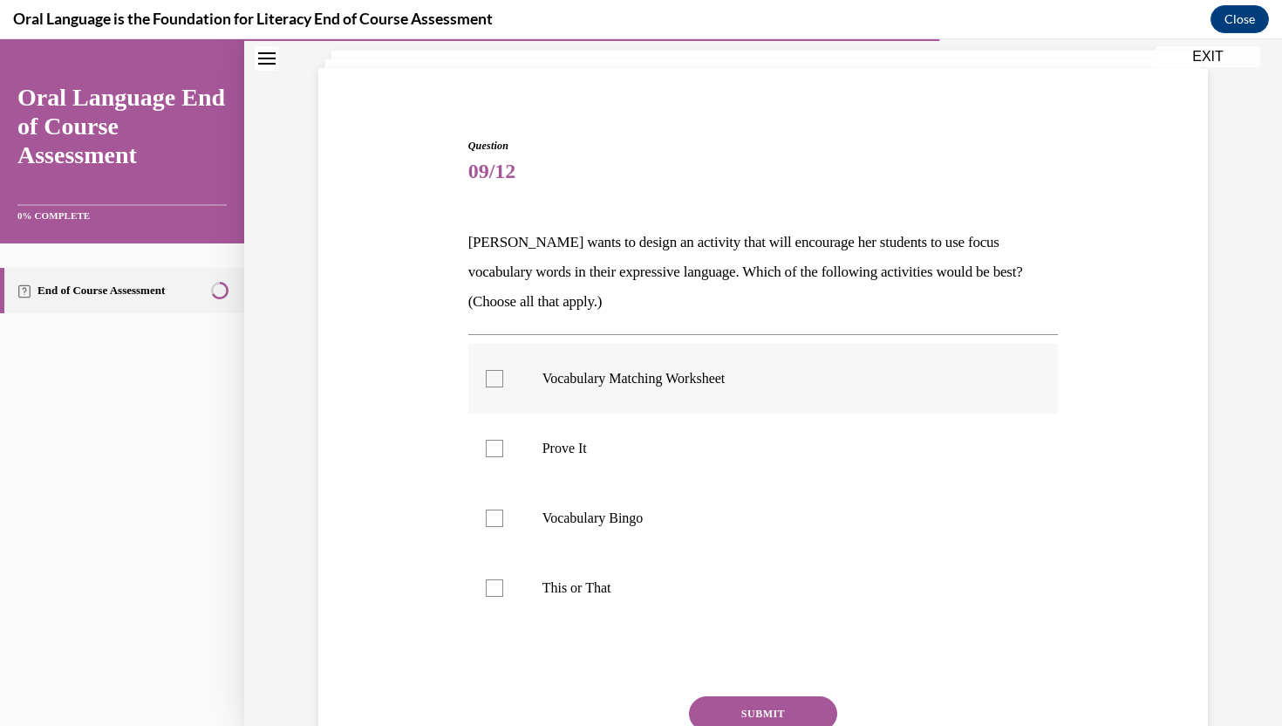
click at [667, 374] on p "Vocabulary Matching Worksheet" at bounding box center [778, 378] width 473 height 17
click at [503, 374] on input "Vocabulary Matching Worksheet" at bounding box center [494, 378] width 17 height 17
checkbox input "true"
click at [634, 513] on p "Vocabulary Bingo" at bounding box center [778, 517] width 473 height 17
click at [503, 513] on input "Vocabulary Bingo" at bounding box center [494, 517] width 17 height 17
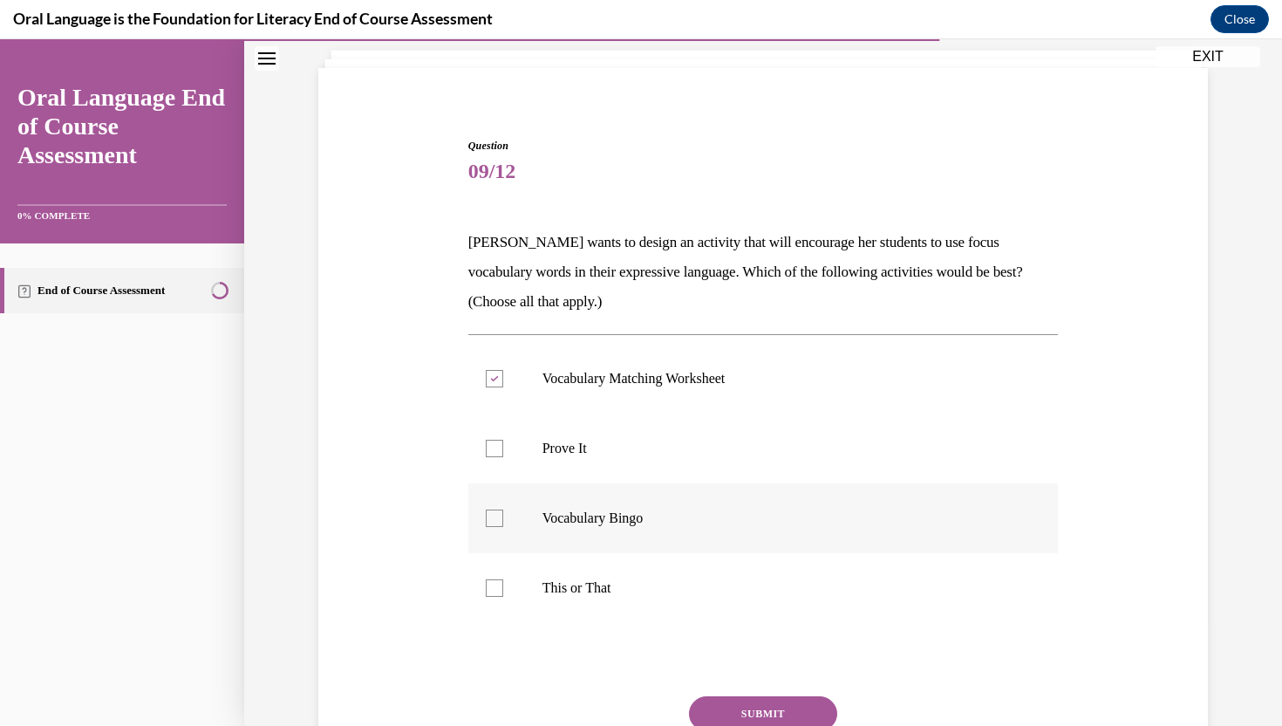
checkbox input "true"
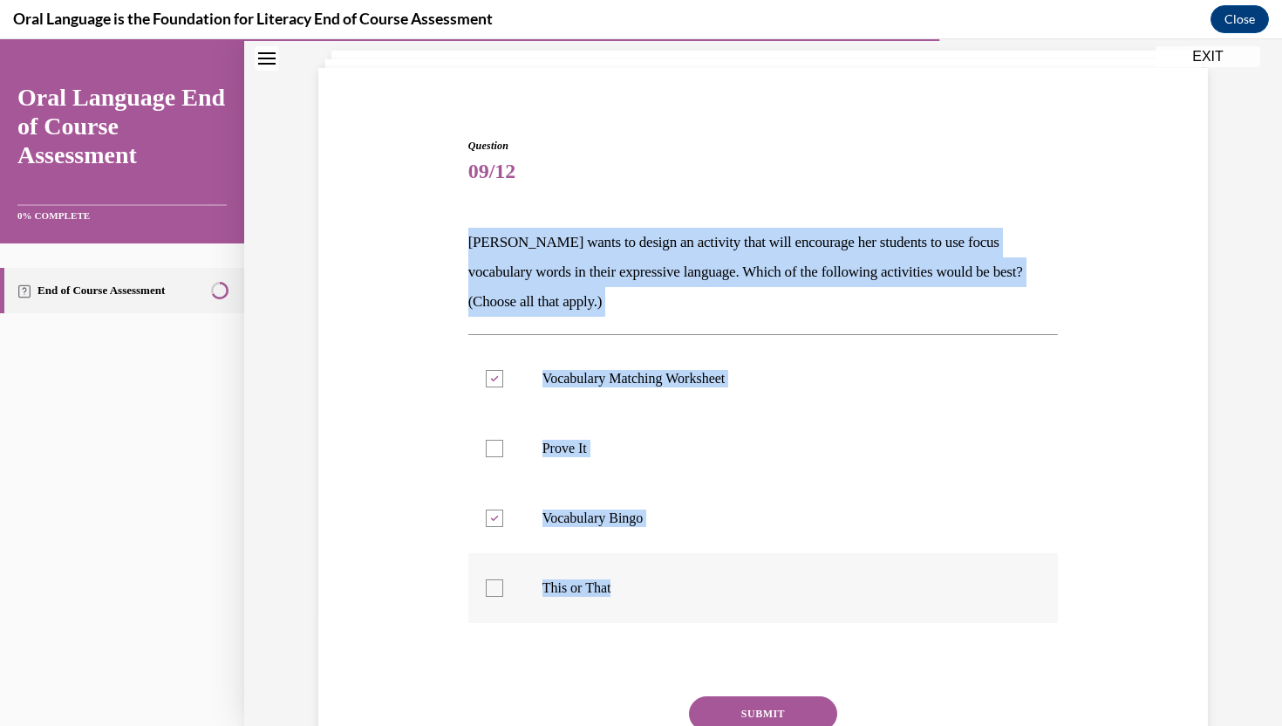
drag, startPoint x: 470, startPoint y: 232, endPoint x: 643, endPoint y: 592, distance: 399.4
click at [644, 592] on div "Question 09/12 Mrs. Butler wants to design an activity that will encourage her …" at bounding box center [763, 488] width 590 height 701
copy div "Mrs. Butler wants to design an activity that will encourage her students to use…"
click at [495, 457] on label "Prove It" at bounding box center [763, 448] width 590 height 70
click at [495, 457] on input "Prove It" at bounding box center [494, 447] width 17 height 17
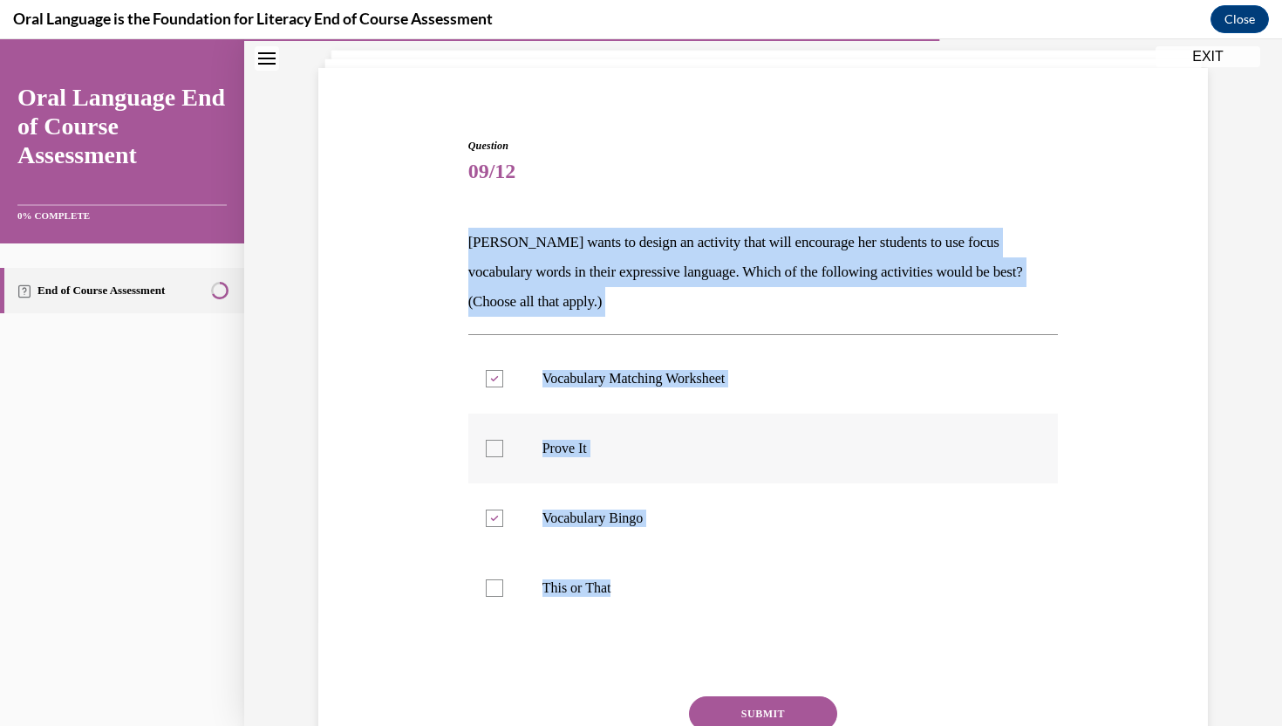
checkbox input "true"
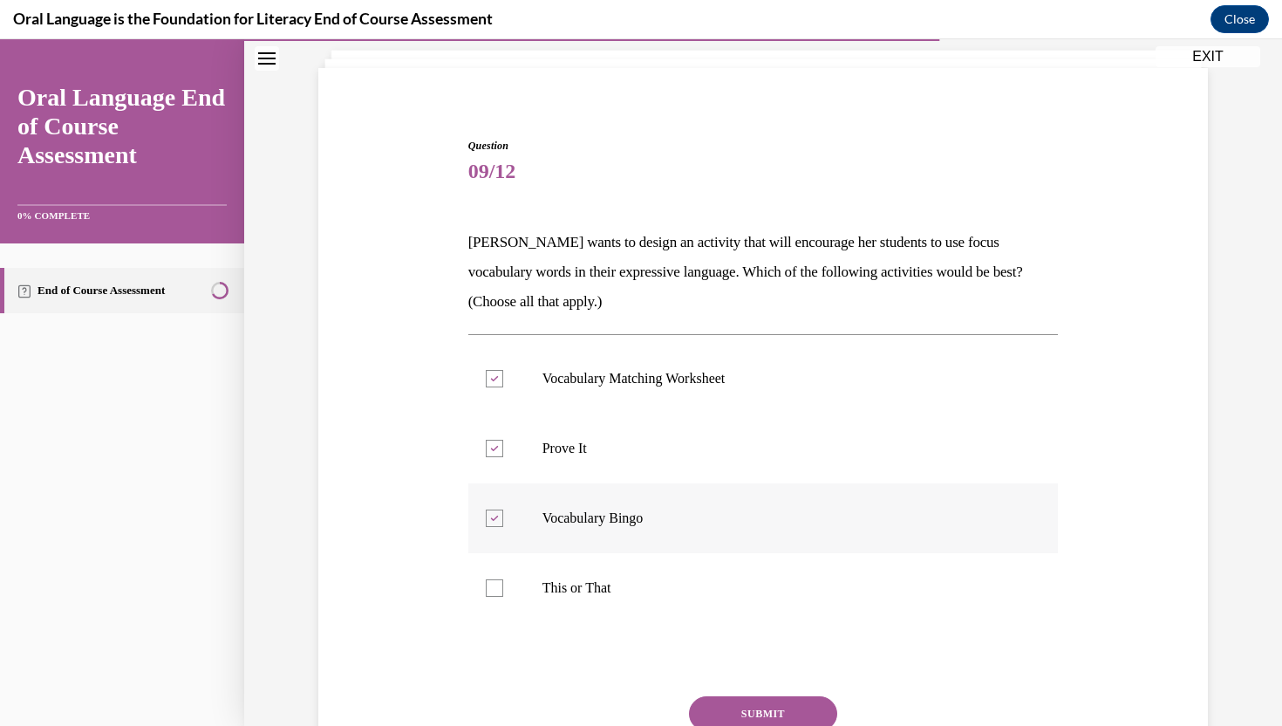
click at [491, 518] on icon at bounding box center [494, 518] width 8 height 6
click at [491, 518] on input "Vocabulary Bingo" at bounding box center [494, 517] width 17 height 17
checkbox input "false"
click at [488, 439] on div at bounding box center [494, 447] width 17 height 17
click at [488, 439] on input "Prove It" at bounding box center [494, 447] width 17 height 17
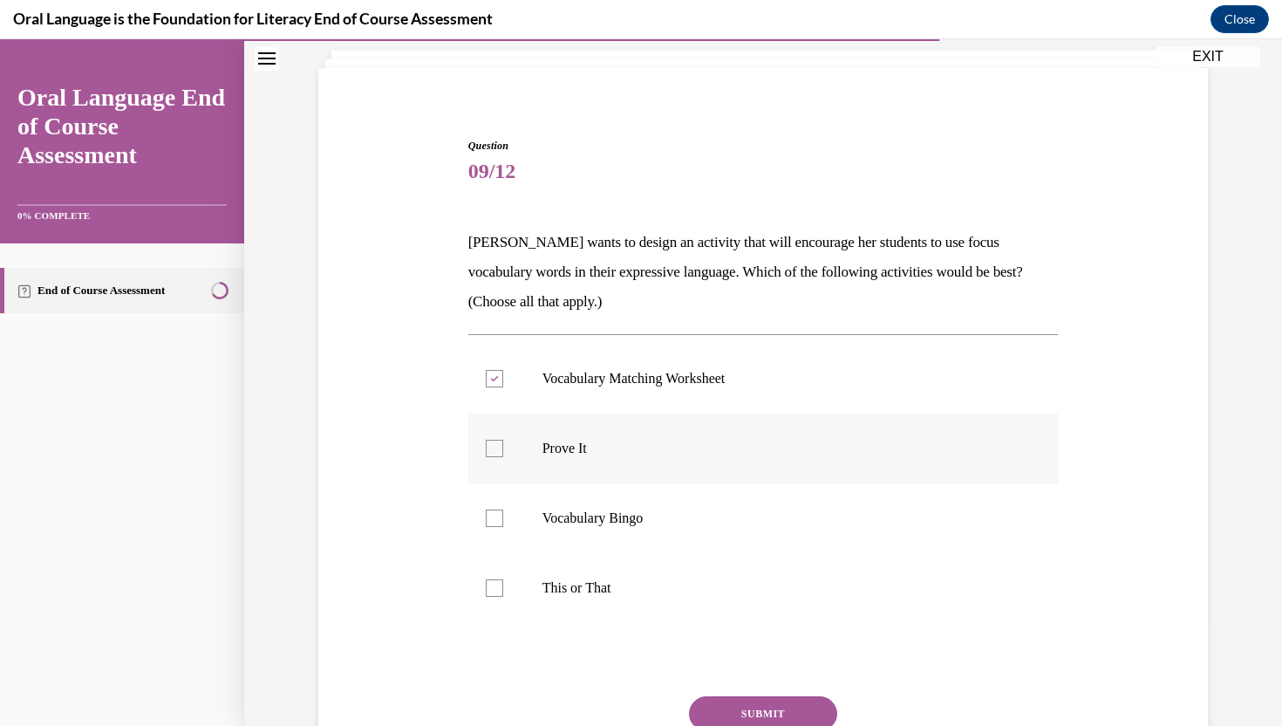
click at [509, 459] on label "Prove It" at bounding box center [763, 448] width 590 height 70
click at [503, 457] on input "Prove It" at bounding box center [494, 447] width 17 height 17
checkbox input "true"
click at [741, 719] on button "SUBMIT" at bounding box center [763, 713] width 148 height 35
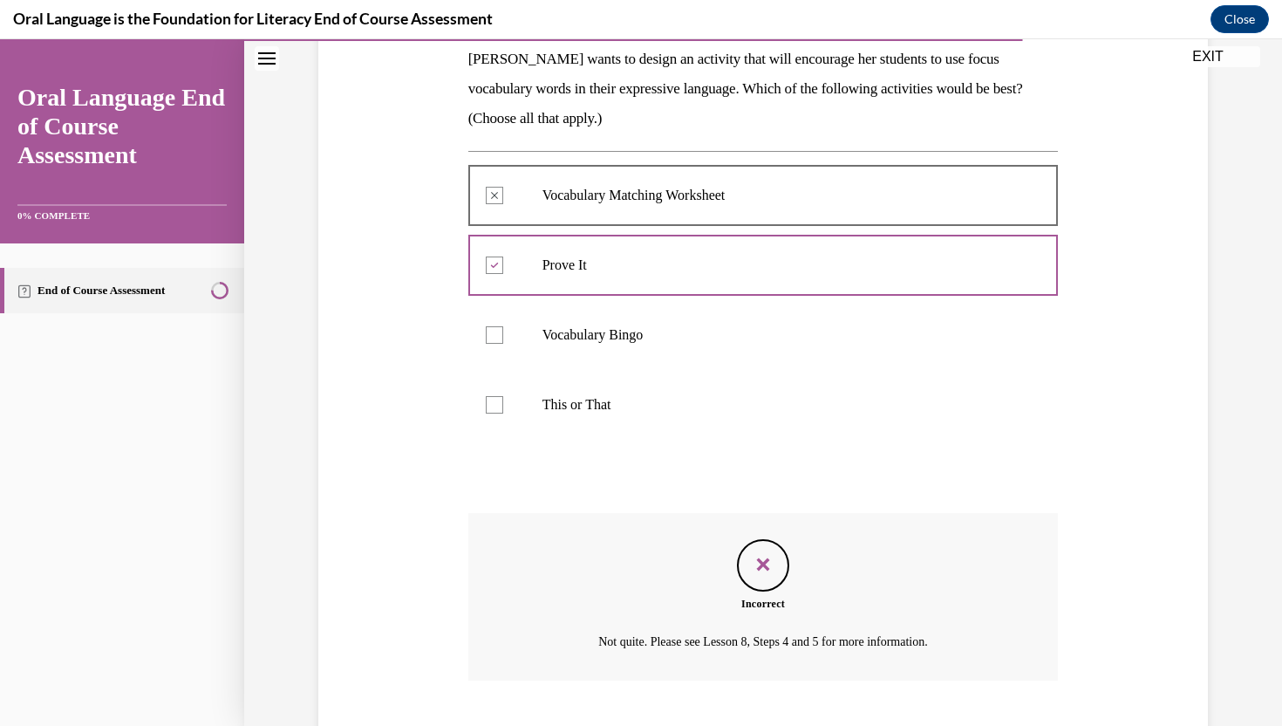
scroll to position [394, 0]
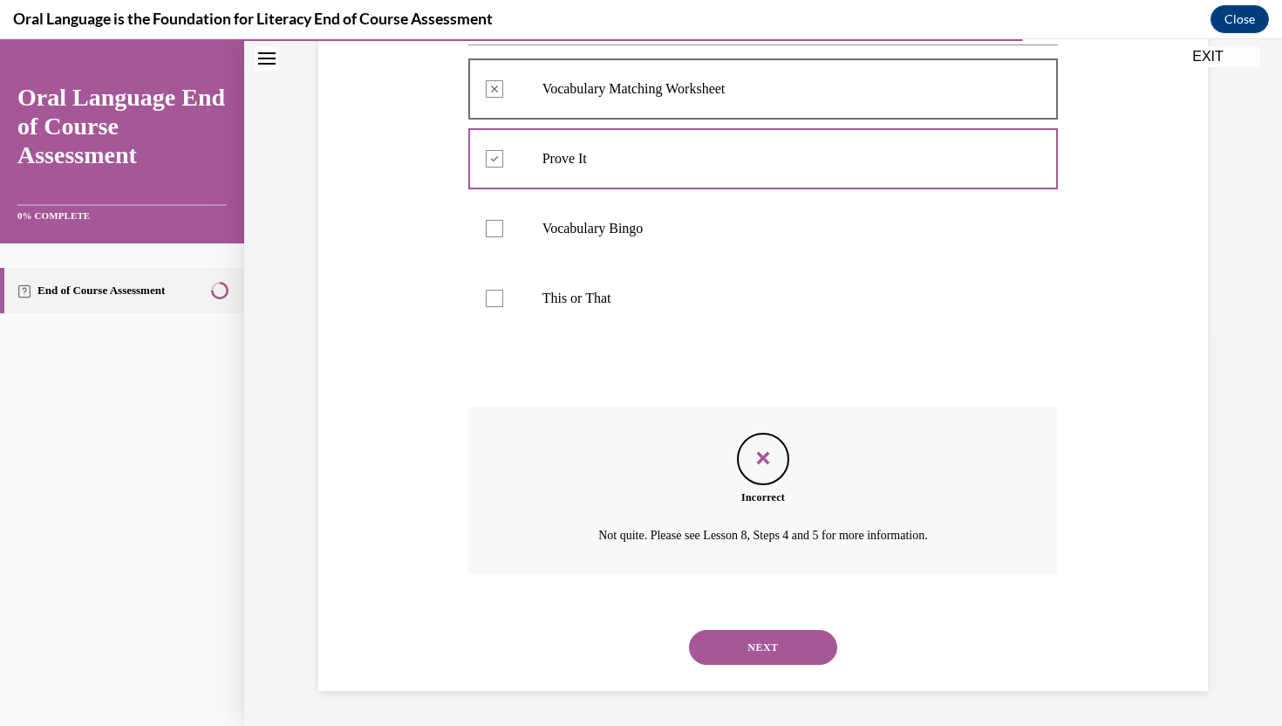
click at [578, 287] on label "This or That" at bounding box center [763, 298] width 590 height 70
click at [726, 664] on button "NEXT" at bounding box center [763, 647] width 148 height 35
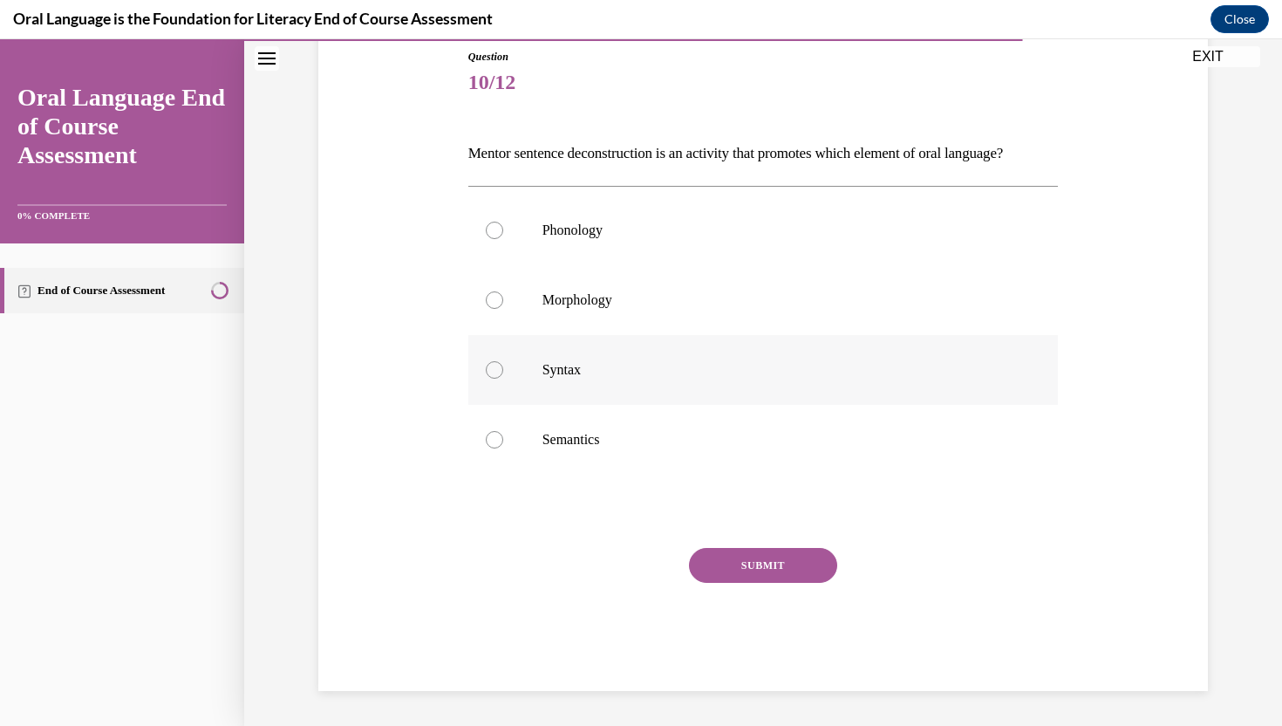
click at [657, 378] on p "Syntax" at bounding box center [778, 369] width 473 height 17
click at [503, 378] on input "Syntax" at bounding box center [494, 369] width 17 height 17
radio input "true"
click at [708, 583] on button "SUBMIT" at bounding box center [763, 565] width 148 height 35
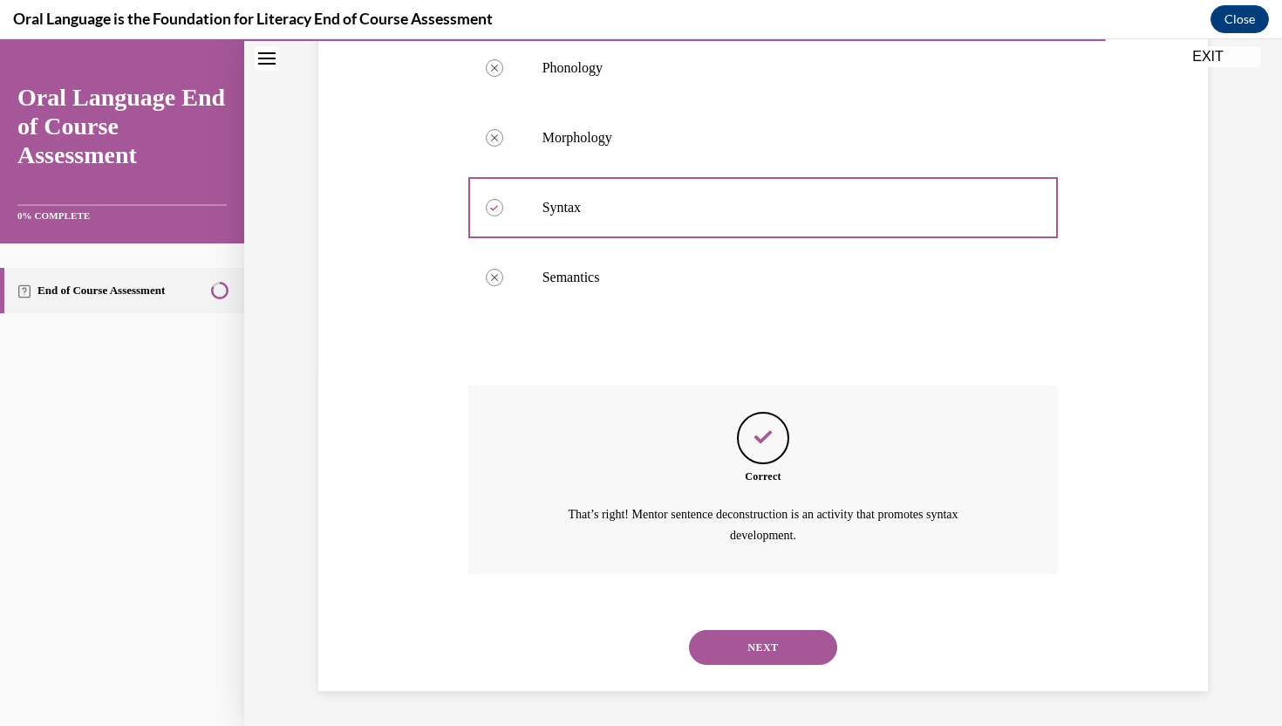
click at [775, 651] on button "NEXT" at bounding box center [763, 647] width 148 height 35
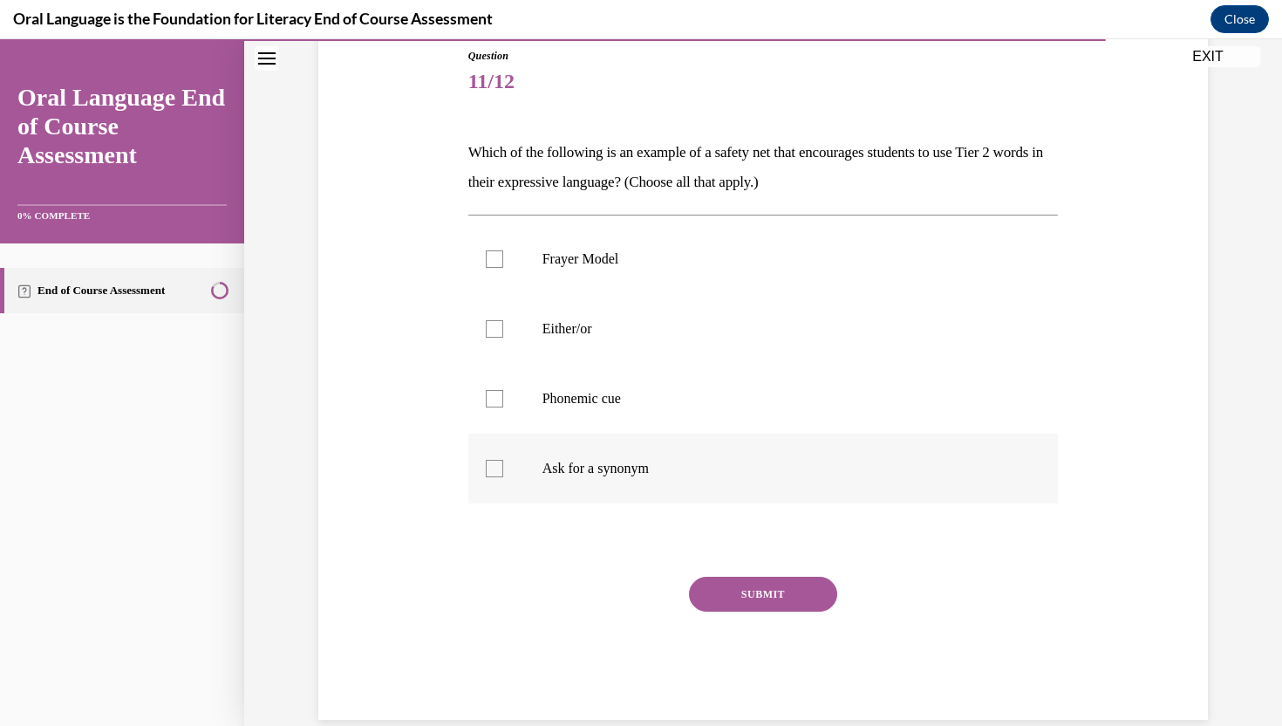
click at [652, 455] on label "Ask for a synonym" at bounding box center [763, 468] width 590 height 70
click at [503, 460] on input "Ask for a synonym" at bounding box center [494, 468] width 17 height 17
checkbox input "true"
click at [717, 589] on button "SUBMIT" at bounding box center [763, 593] width 148 height 35
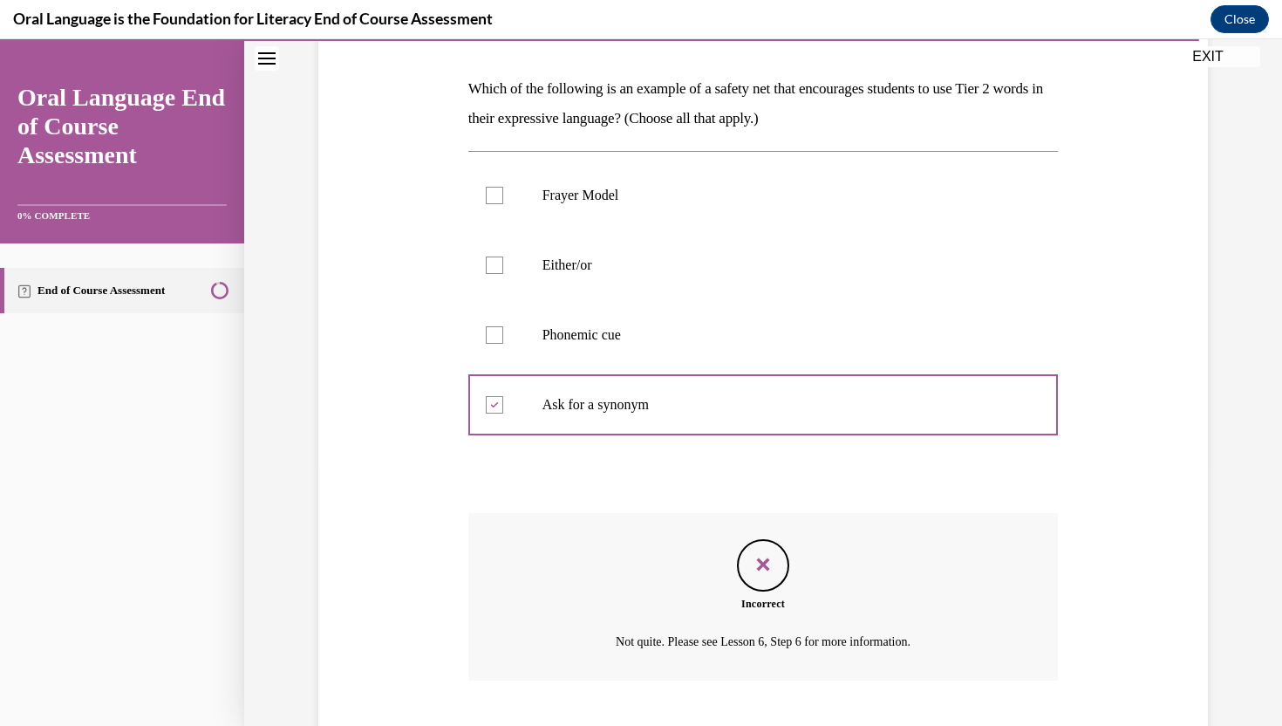
scroll to position [365, 0]
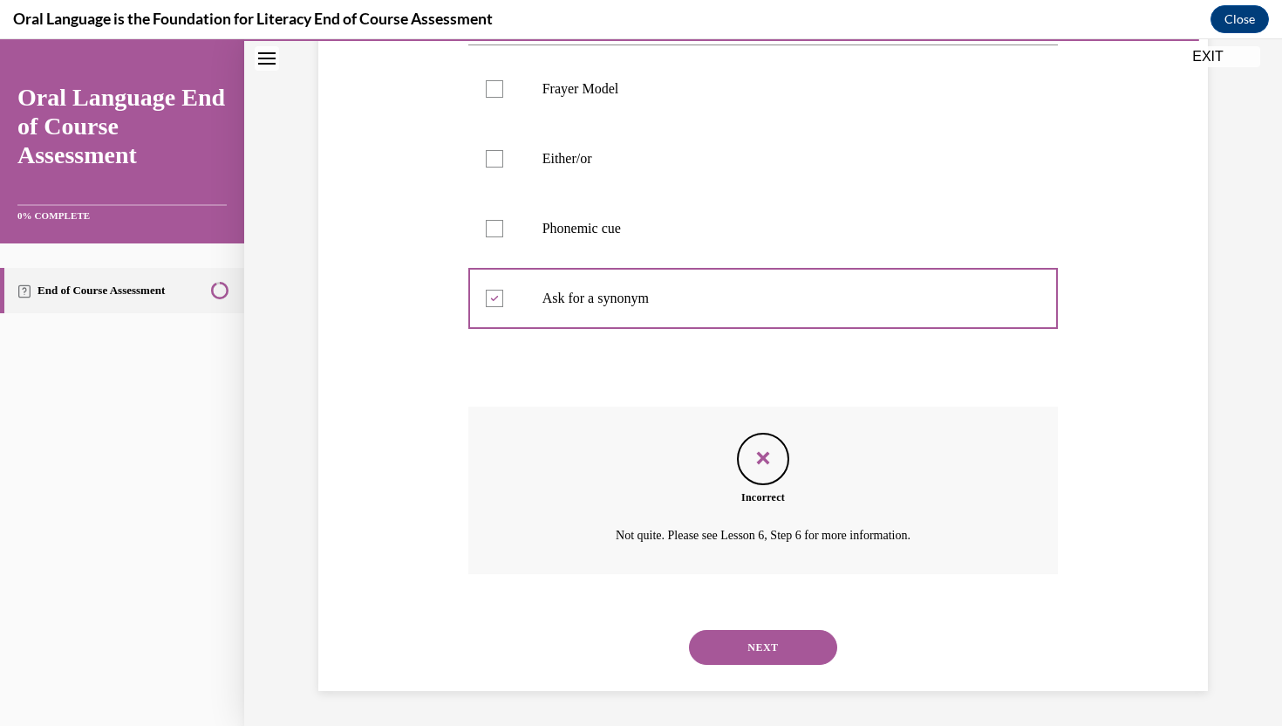
click at [753, 638] on button "NEXT" at bounding box center [763, 647] width 148 height 35
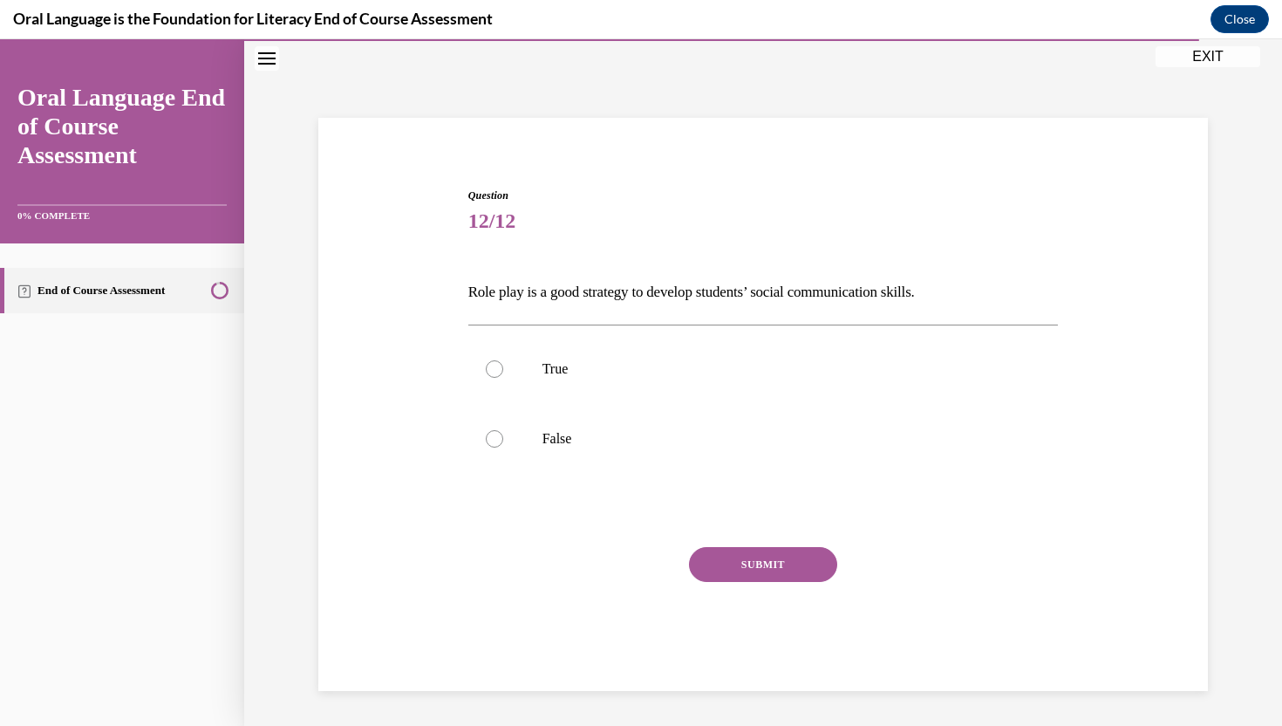
scroll to position [55, 0]
click at [757, 373] on p "True" at bounding box center [778, 368] width 473 height 17
click at [503, 373] on input "True" at bounding box center [494, 368] width 17 height 17
radio input "true"
click at [776, 549] on button "SUBMIT" at bounding box center [763, 564] width 148 height 35
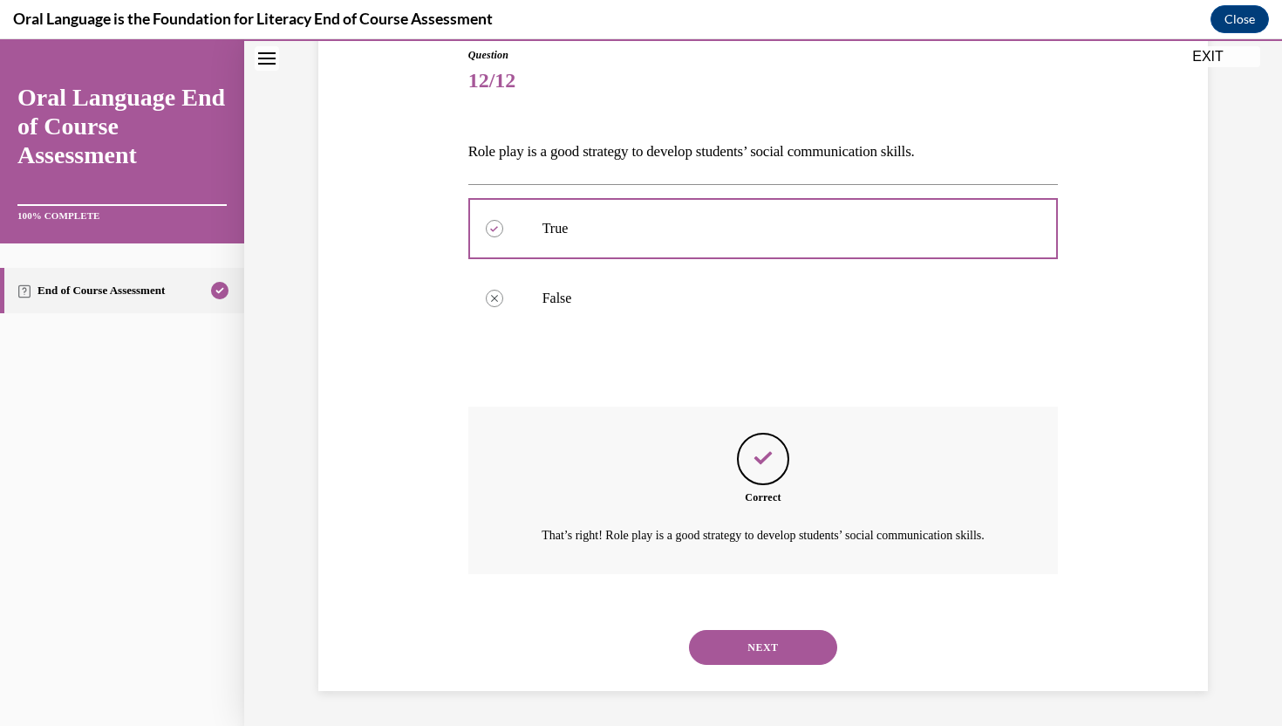
scroll to position [215, 0]
click at [751, 640] on button "NEXT" at bounding box center [763, 647] width 148 height 35
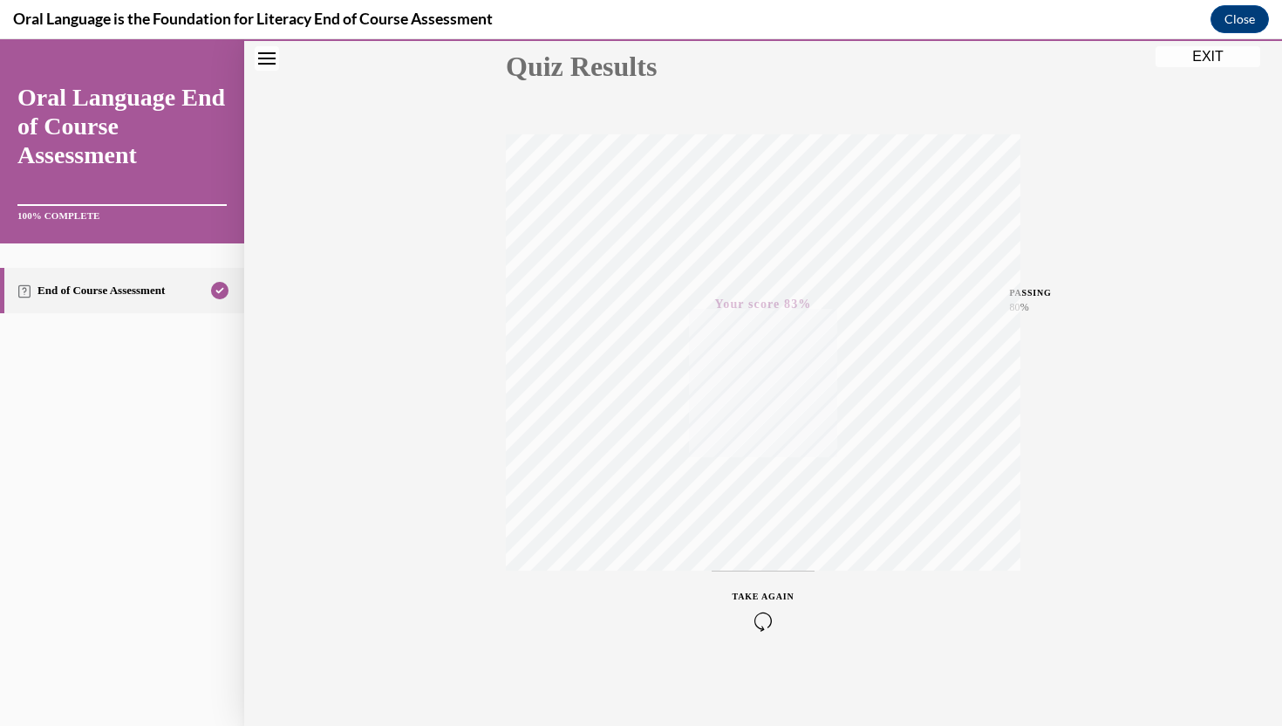
scroll to position [208, 0]
click at [760, 616] on icon "button" at bounding box center [763, 619] width 62 height 19
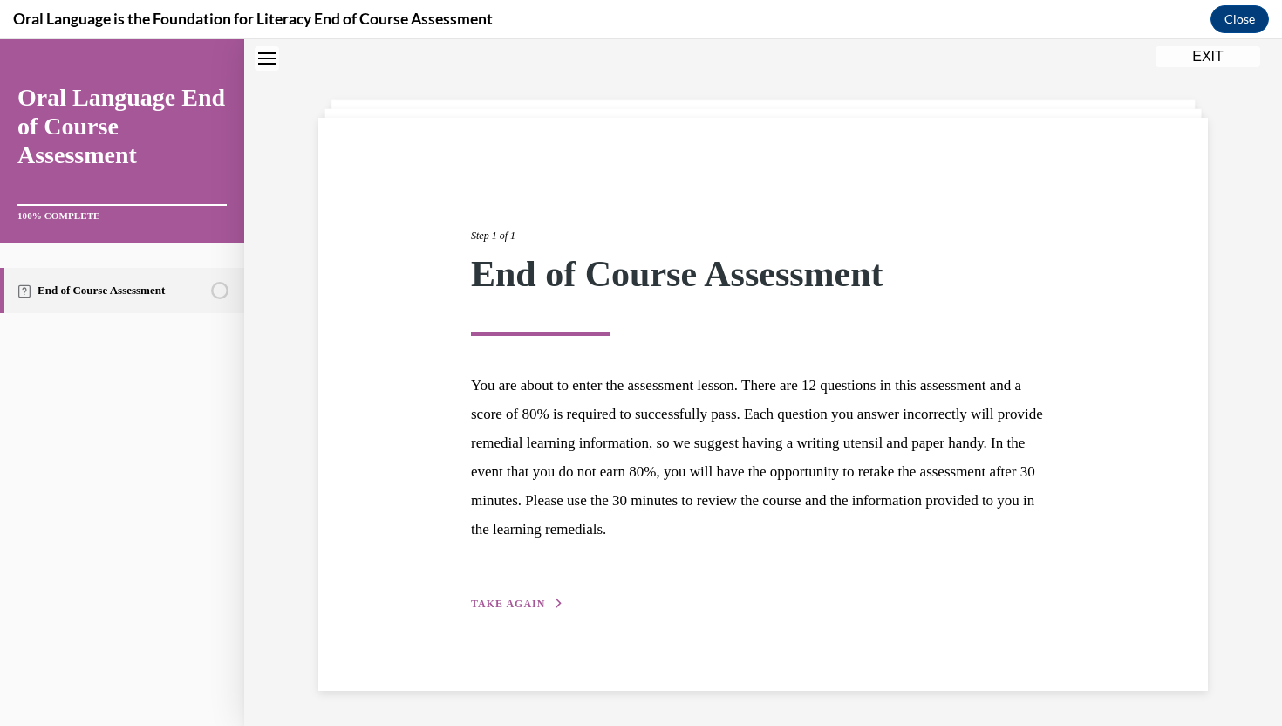
click at [530, 609] on span "TAKE AGAIN" at bounding box center [508, 603] width 74 height 12
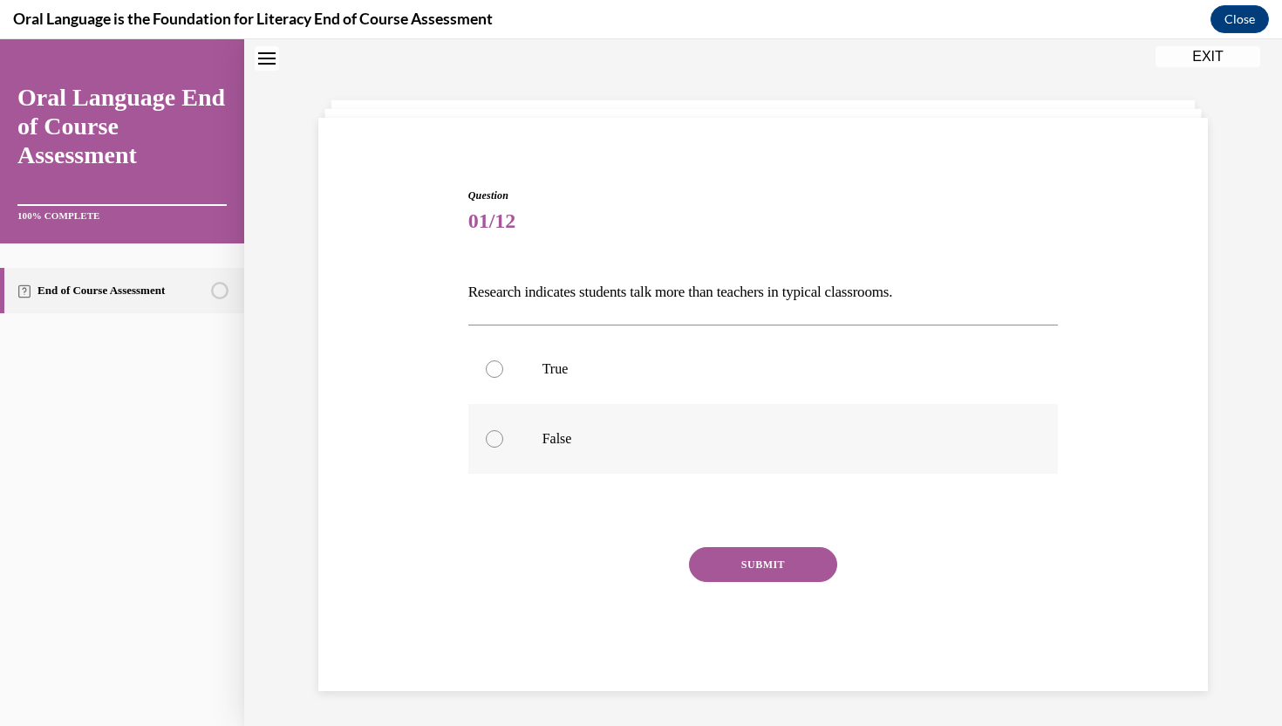
click at [623, 431] on p "False" at bounding box center [778, 438] width 473 height 17
click at [503, 431] on input "False" at bounding box center [494, 438] width 17 height 17
radio input "true"
click at [717, 569] on button "SUBMIT" at bounding box center [763, 564] width 148 height 35
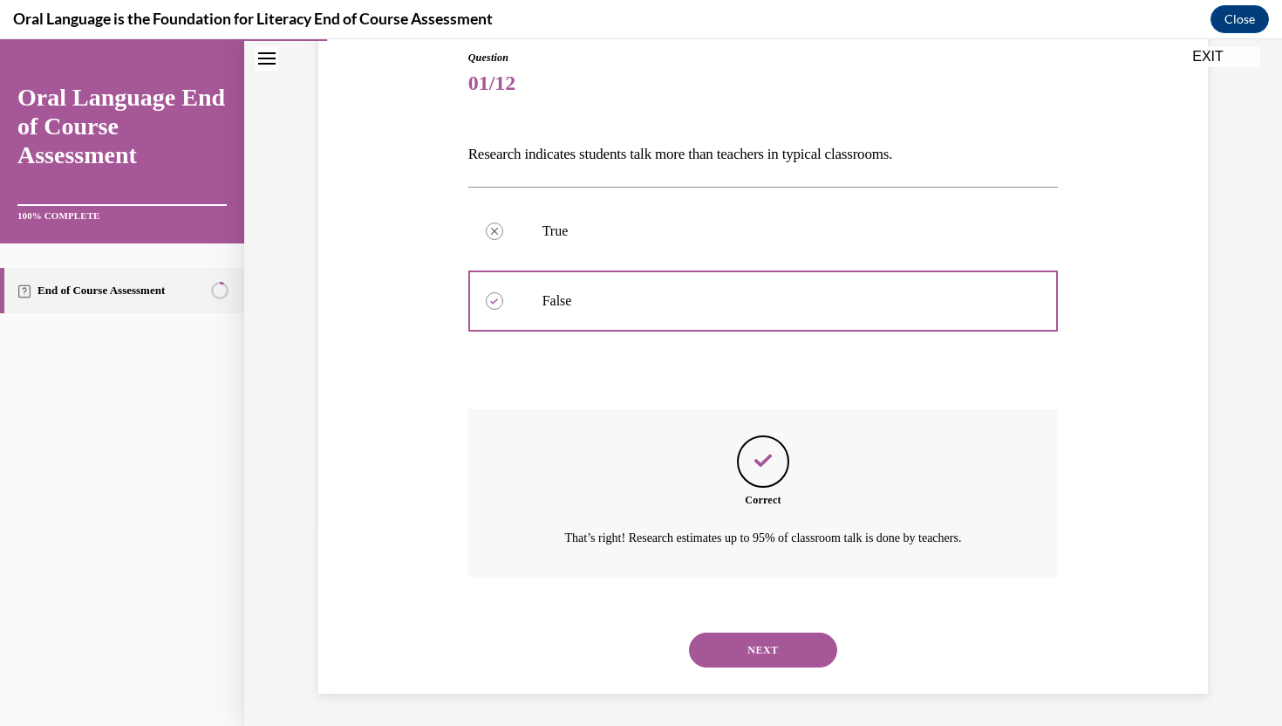
scroll to position [195, 0]
click at [728, 644] on button "NEXT" at bounding box center [763, 647] width 148 height 35
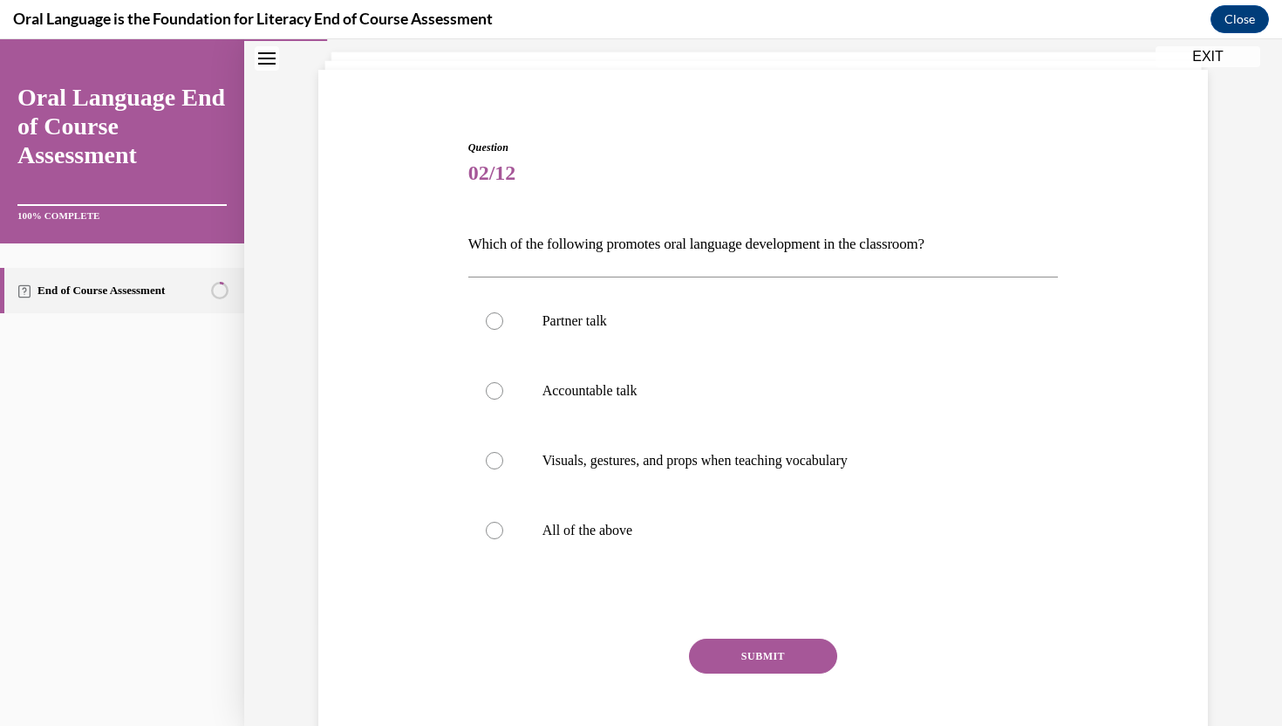
scroll to position [89, 0]
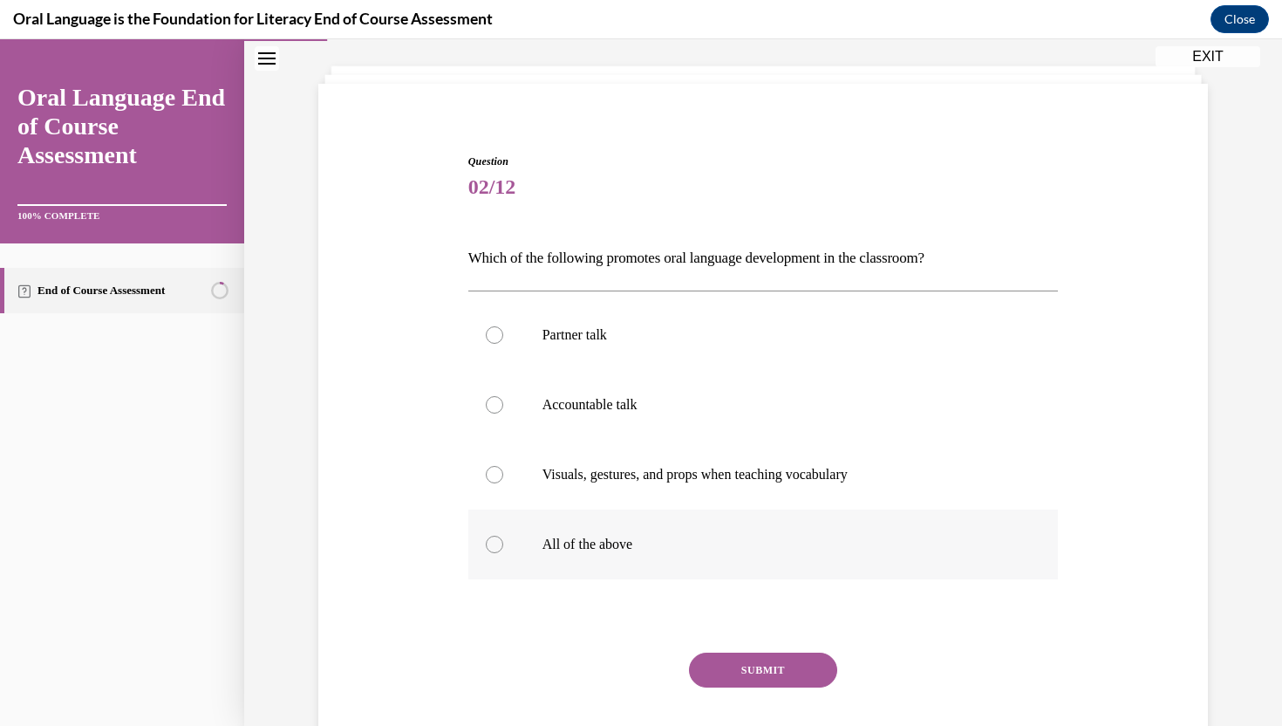
click at [611, 522] on label "All of the above" at bounding box center [763, 544] width 590 height 70
click at [503, 535] on input "All of the above" at bounding box center [494, 543] width 17 height 17
radio input "true"
click at [715, 670] on button "SUBMIT" at bounding box center [763, 669] width 148 height 35
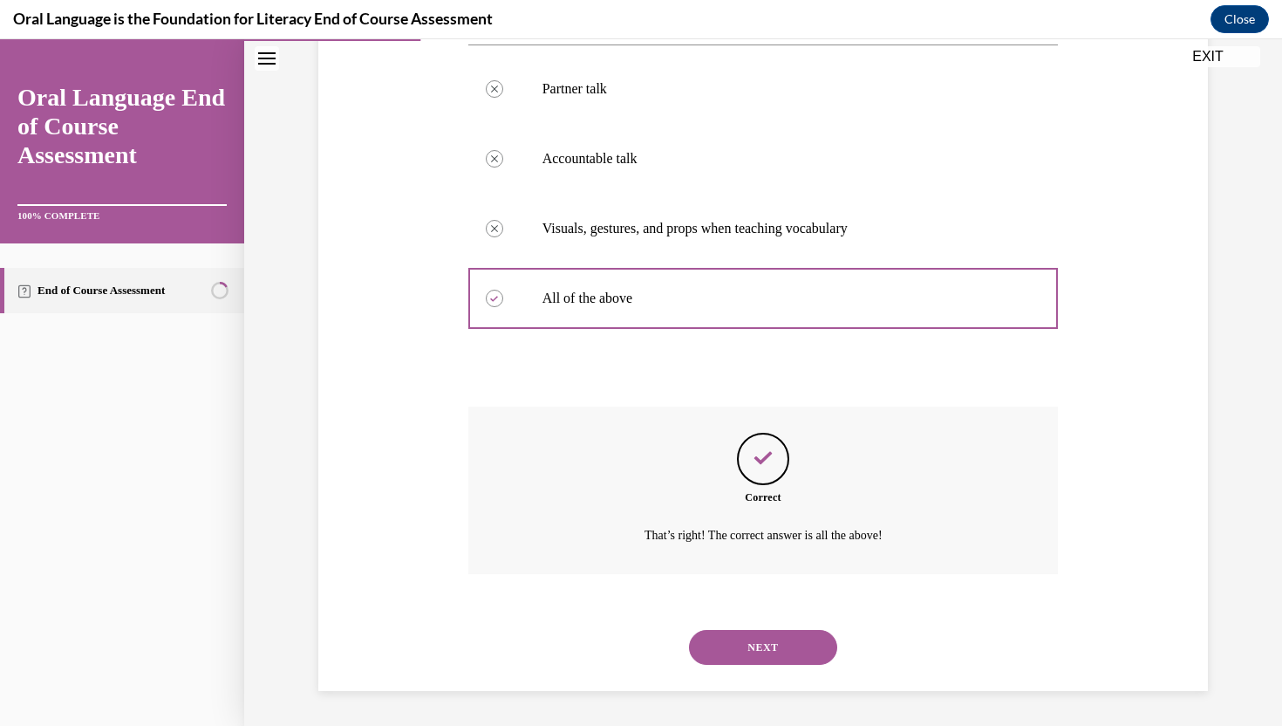
scroll to position [194, 0]
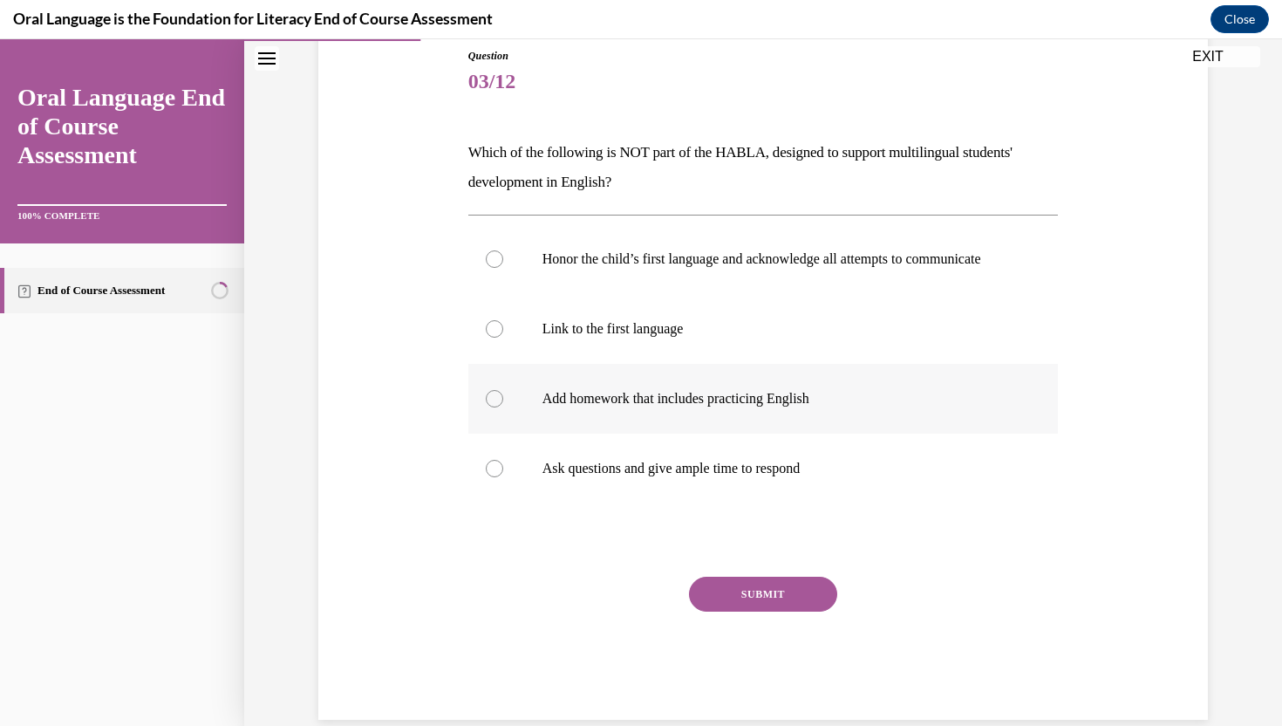
click at [684, 407] on p "Add homework that includes practicing English" at bounding box center [778, 398] width 473 height 17
click at [503, 407] on input "Add homework that includes practicing English" at bounding box center [494, 398] width 17 height 17
radio input "true"
click at [722, 607] on button "SUBMIT" at bounding box center [763, 593] width 148 height 35
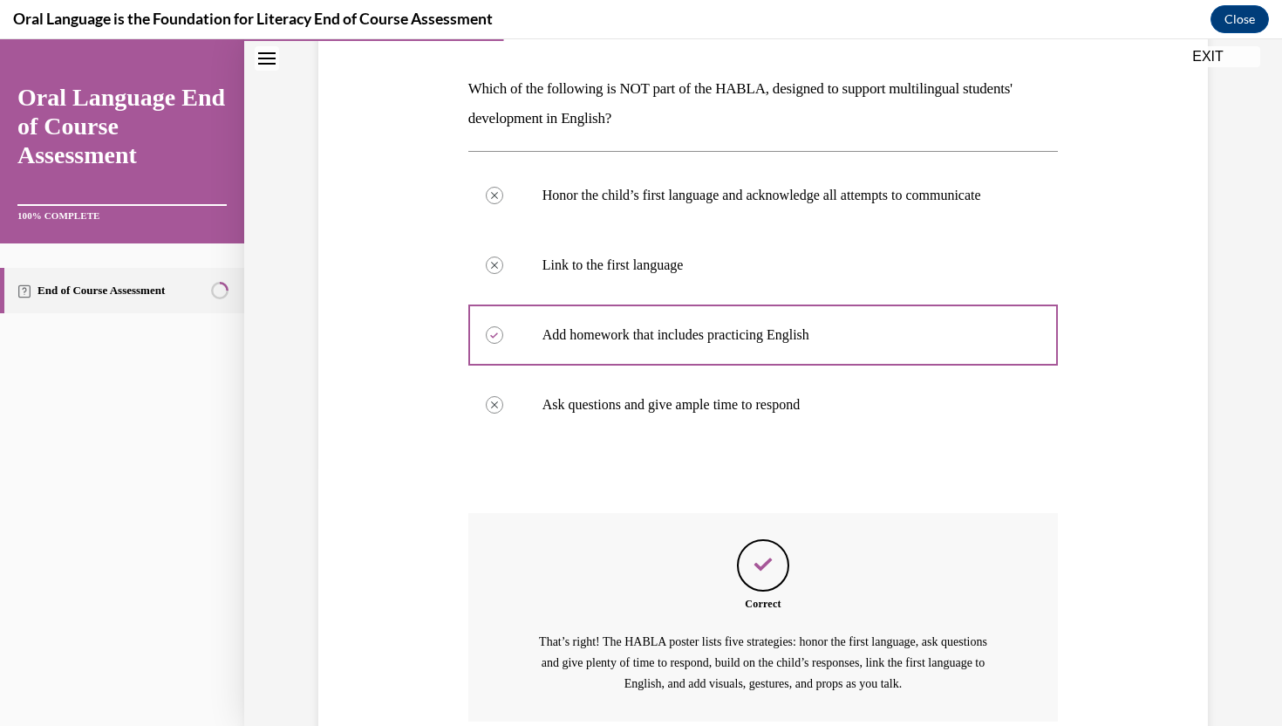
scroll to position [423, 0]
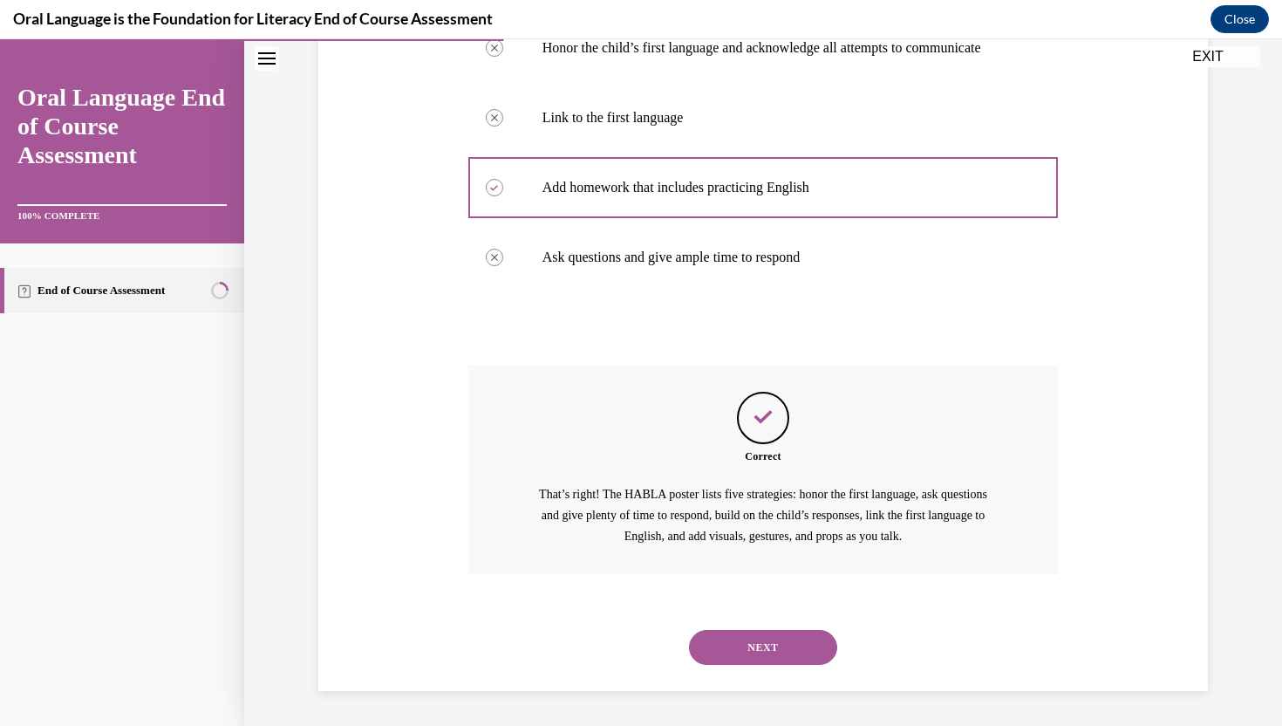
click at [740, 645] on button "NEXT" at bounding box center [763, 647] width 148 height 35
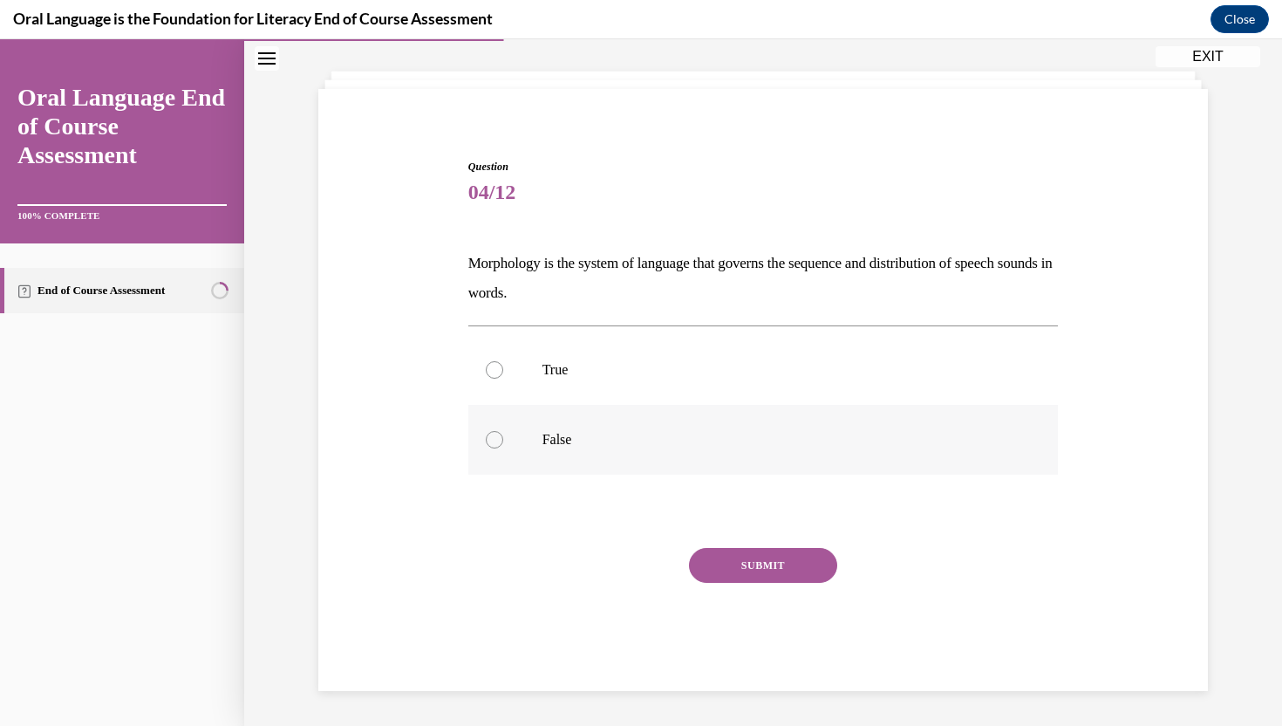
click at [710, 430] on label "False" at bounding box center [763, 440] width 590 height 70
click at [503, 431] on input "False" at bounding box center [494, 439] width 17 height 17
radio input "true"
click at [740, 569] on button "SUBMIT" at bounding box center [763, 565] width 148 height 35
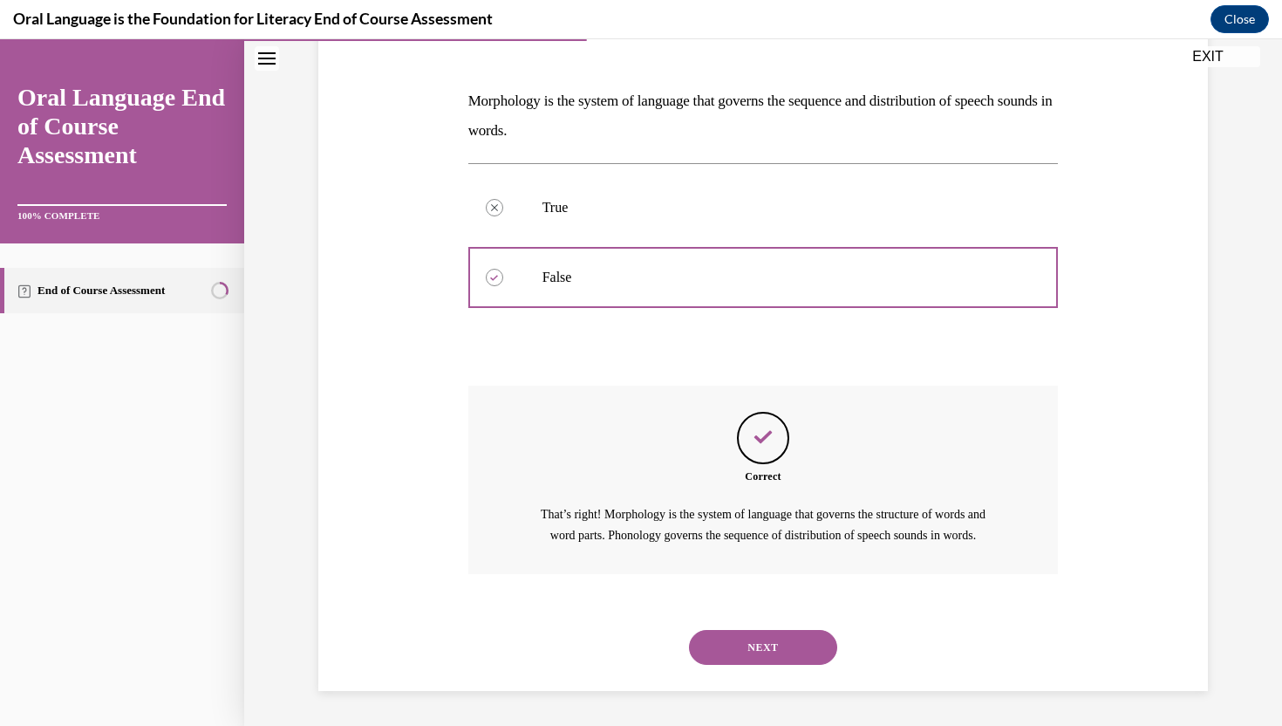
scroll to position [266, 0]
click at [746, 627] on div "NEXT" at bounding box center [763, 647] width 590 height 70
click at [743, 648] on button "NEXT" at bounding box center [763, 647] width 148 height 35
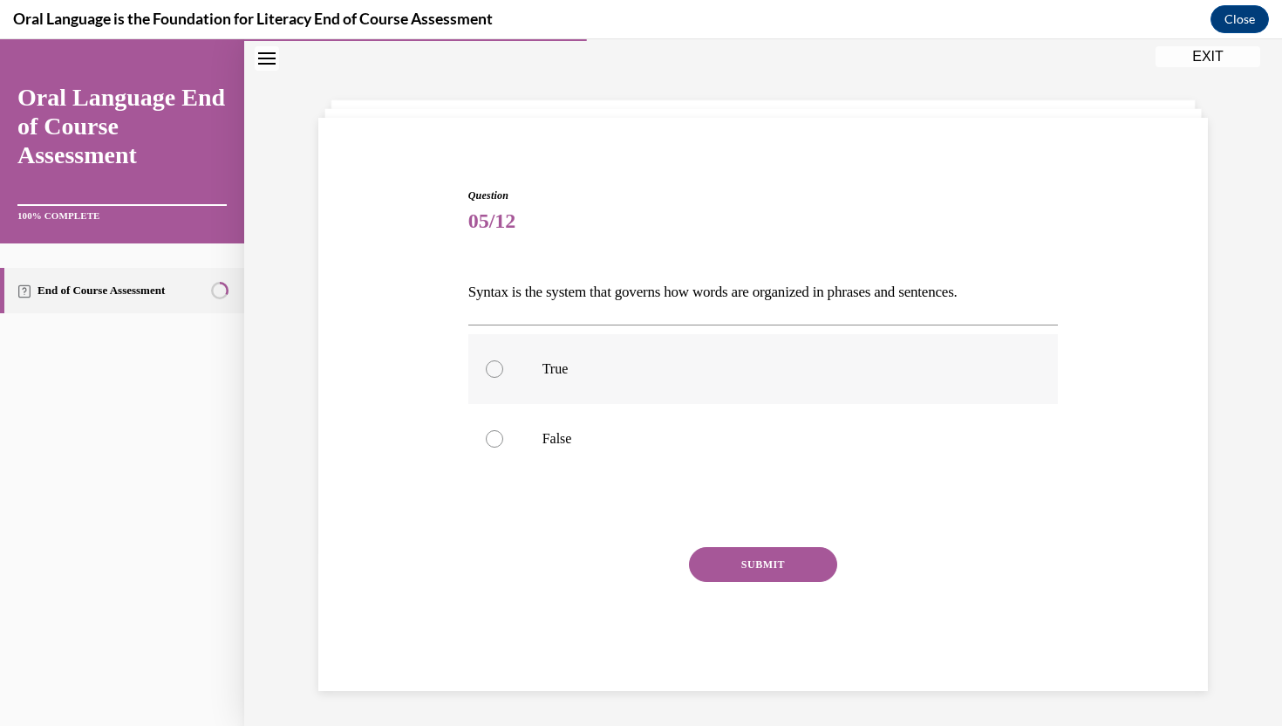
click at [821, 363] on p "True" at bounding box center [778, 368] width 473 height 17
click at [503, 363] on input "True" at bounding box center [494, 368] width 17 height 17
radio input "true"
click at [763, 555] on button "SUBMIT" at bounding box center [763, 564] width 148 height 35
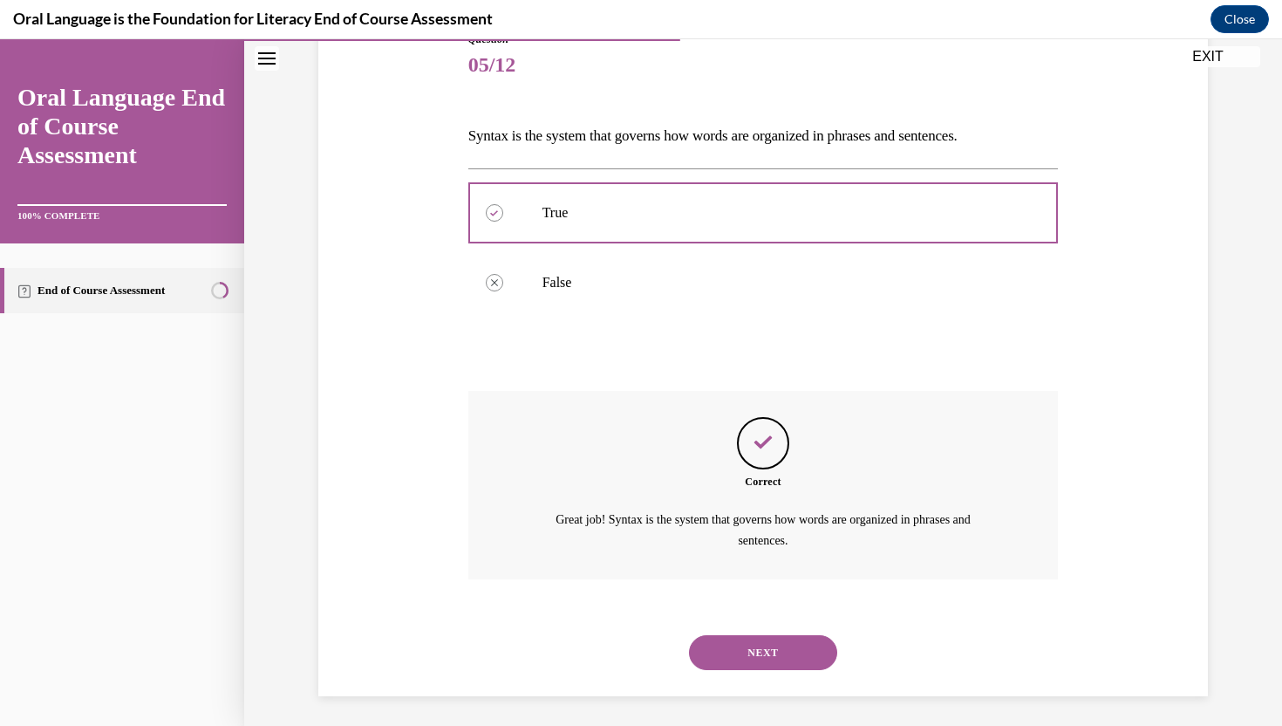
scroll to position [215, 0]
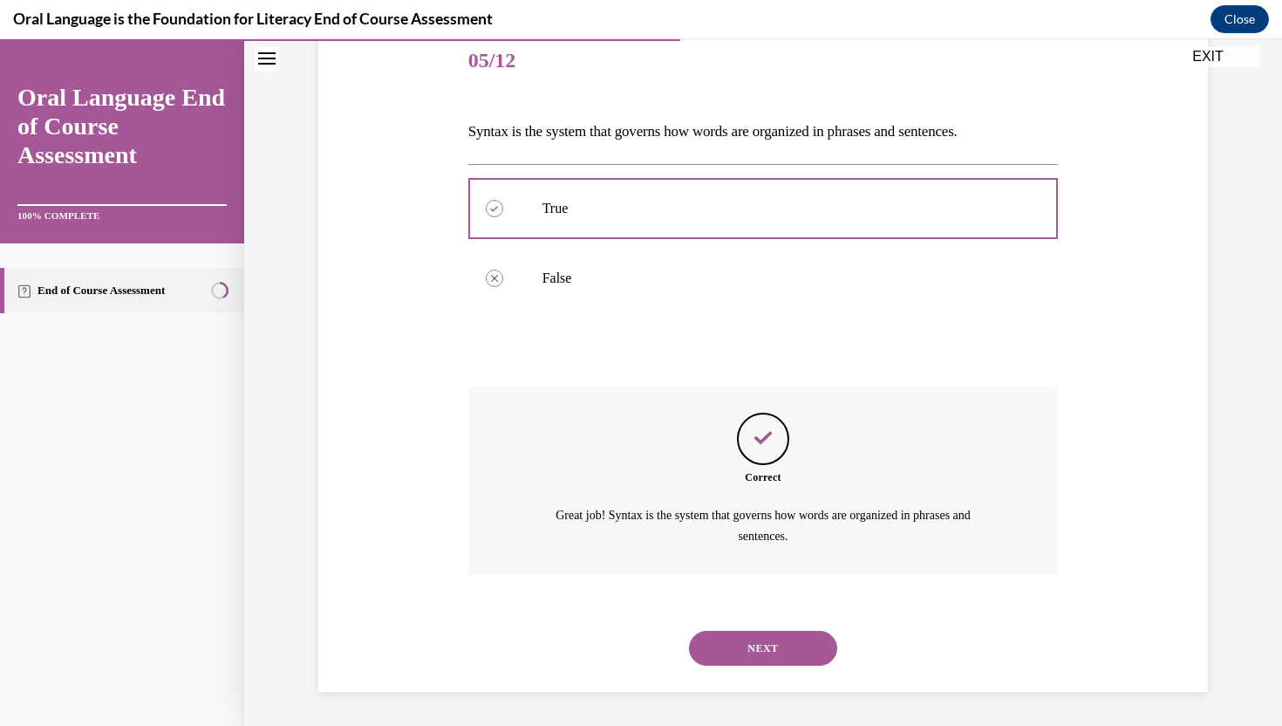
click at [767, 637] on button "NEXT" at bounding box center [763, 647] width 148 height 35
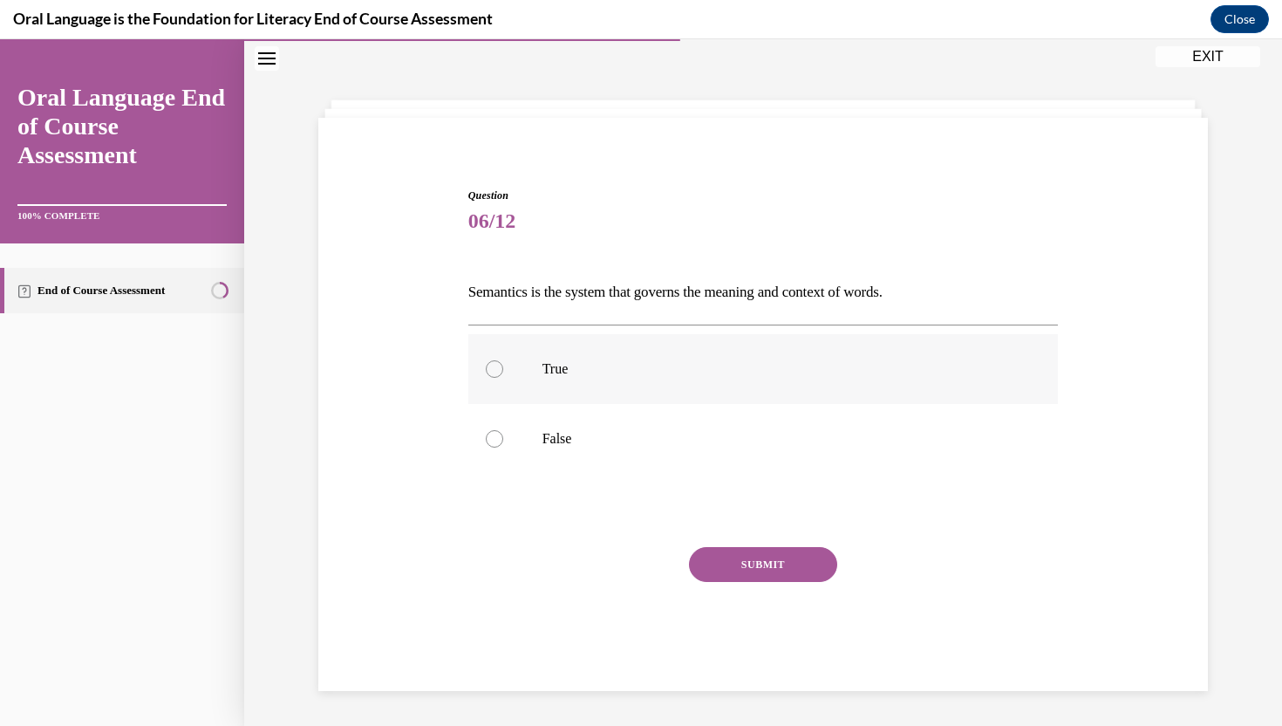
click at [801, 359] on label "True" at bounding box center [763, 369] width 590 height 70
click at [503, 360] on input "True" at bounding box center [494, 368] width 17 height 17
radio input "true"
click at [757, 565] on button "SUBMIT" at bounding box center [763, 564] width 148 height 35
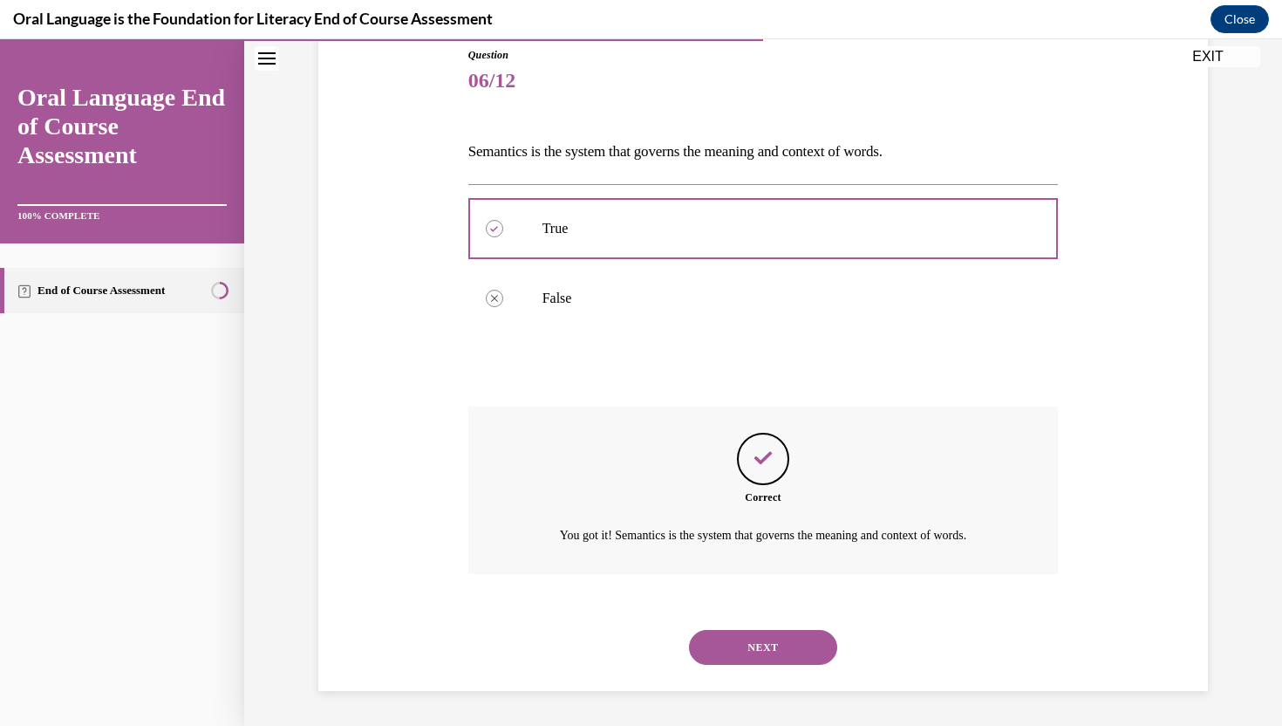
click at [750, 644] on button "NEXT" at bounding box center [763, 647] width 148 height 35
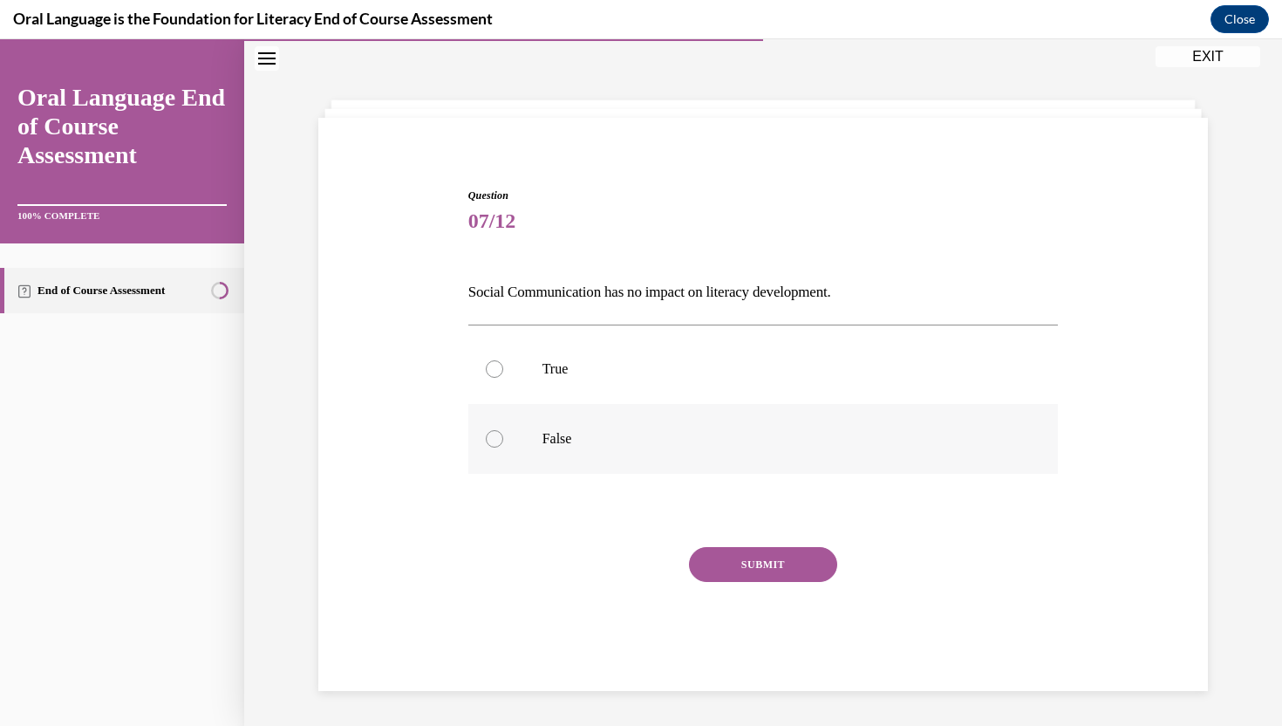
click at [744, 453] on label "False" at bounding box center [763, 439] width 590 height 70
click at [503, 447] on input "False" at bounding box center [494, 438] width 17 height 17
radio input "true"
click at [752, 568] on button "SUBMIT" at bounding box center [763, 564] width 148 height 35
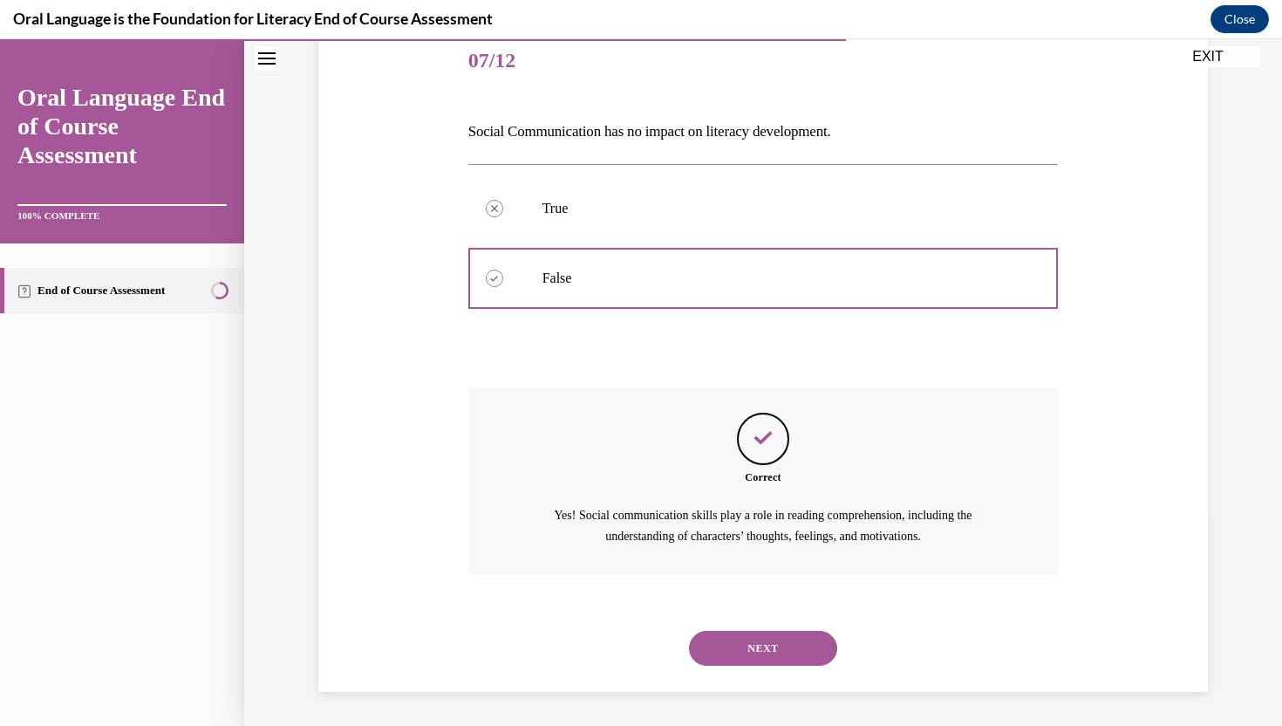
click at [755, 638] on button "NEXT" at bounding box center [763, 647] width 148 height 35
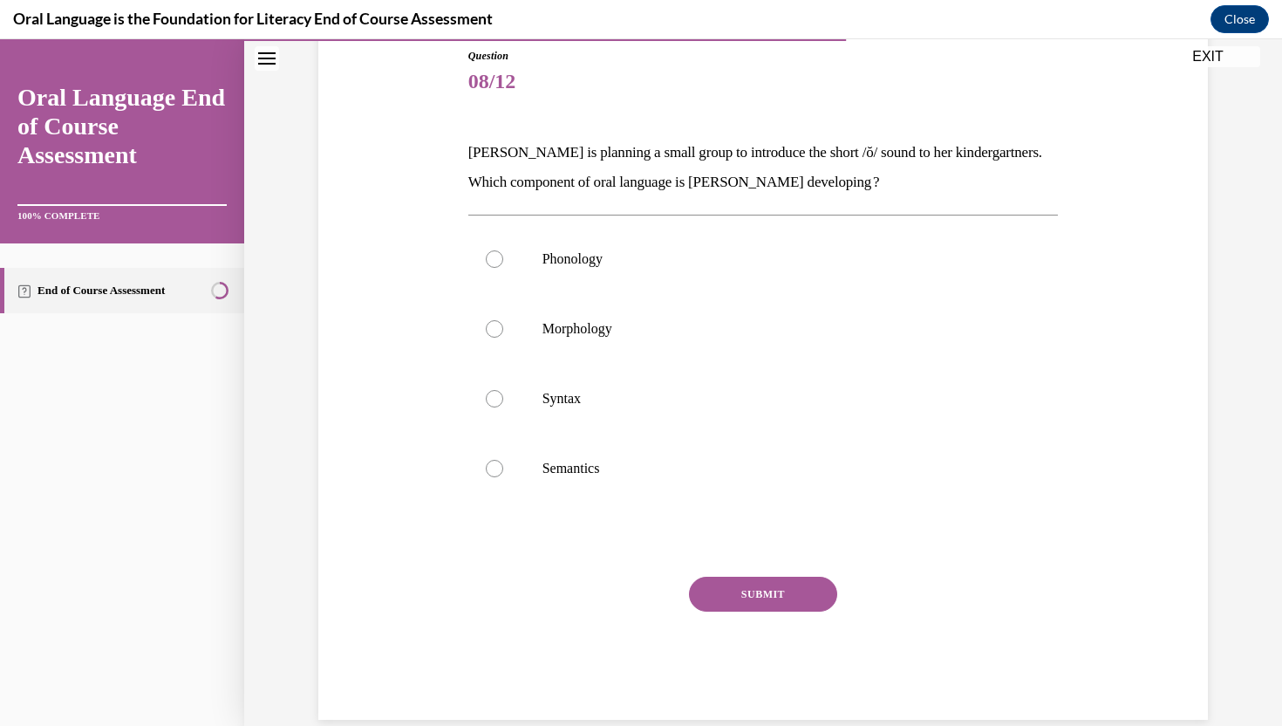
scroll to position [70, 0]
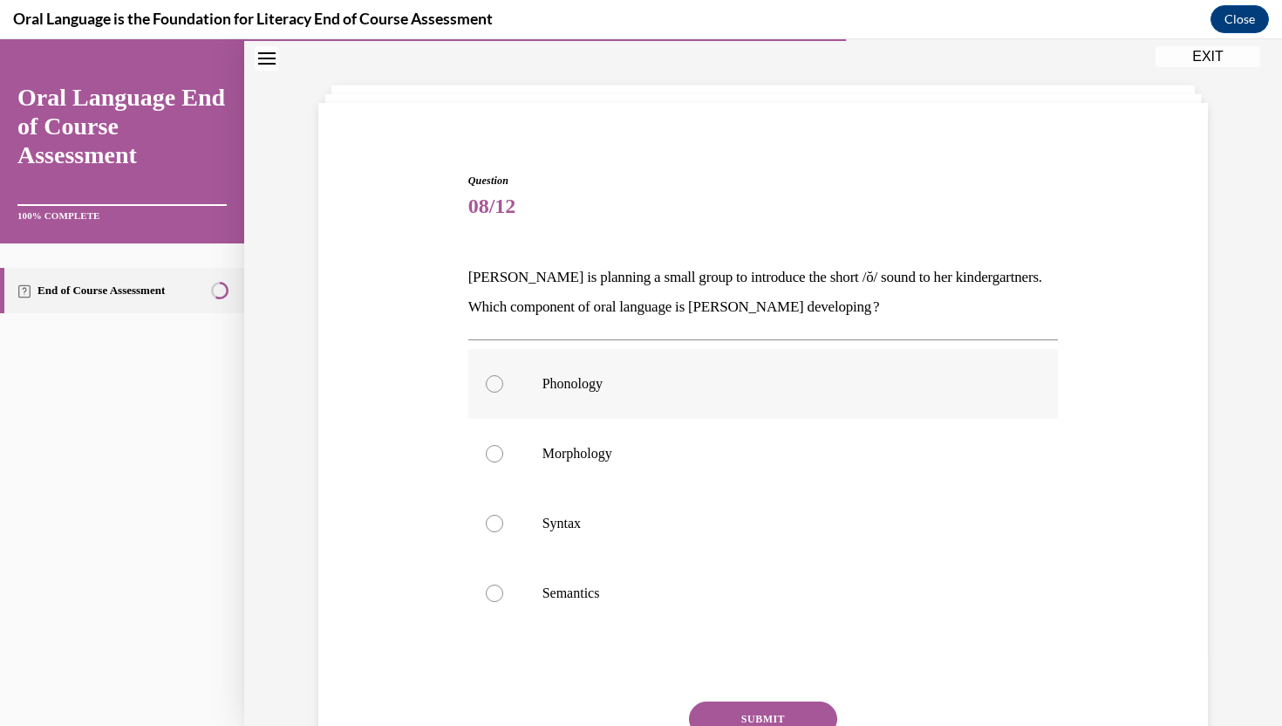
click at [765, 404] on label "Phonology" at bounding box center [763, 384] width 590 height 70
click at [503, 392] on input "Phonology" at bounding box center [494, 383] width 17 height 17
radio input "true"
click at [747, 712] on button "SUBMIT" at bounding box center [763, 718] width 148 height 35
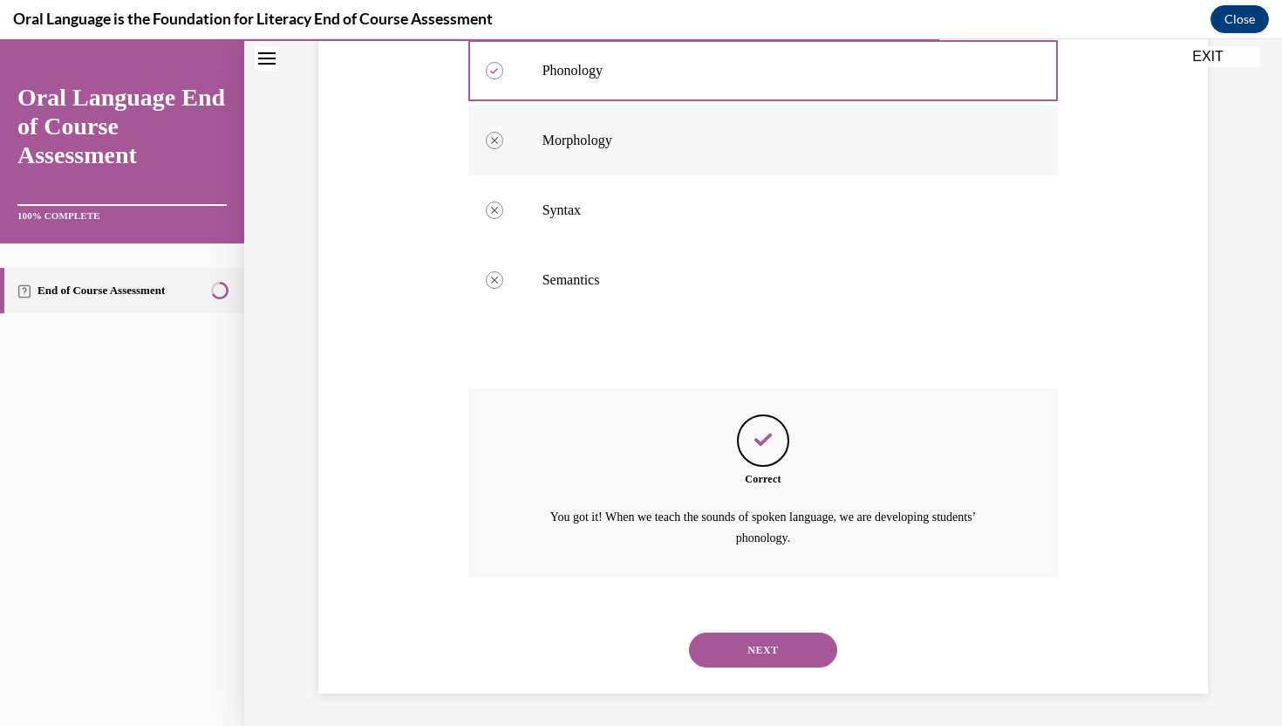
scroll to position [385, 0]
click at [760, 644] on button "NEXT" at bounding box center [763, 647] width 148 height 35
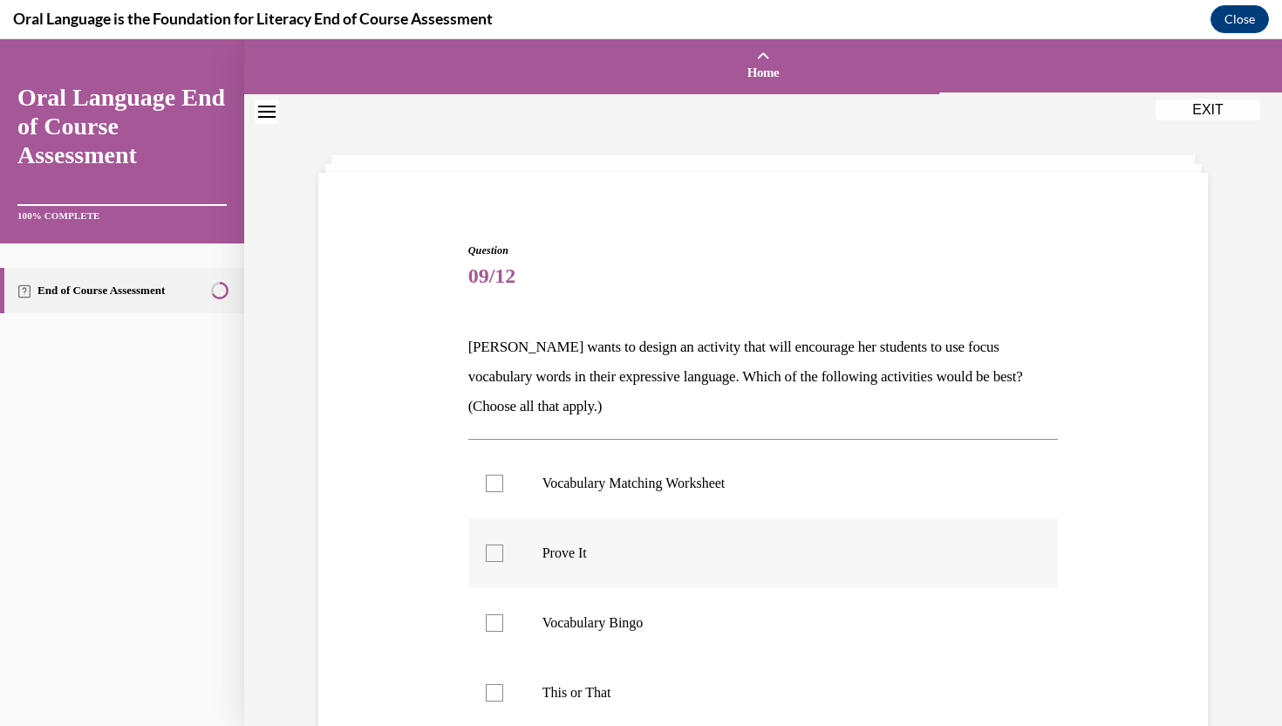
click at [754, 565] on label "Prove It" at bounding box center [763, 553] width 590 height 70
click at [503, 562] on input "Prove It" at bounding box center [494, 552] width 17 height 17
checkbox input "true"
click at [910, 276] on span "09/12" at bounding box center [763, 275] width 590 height 35
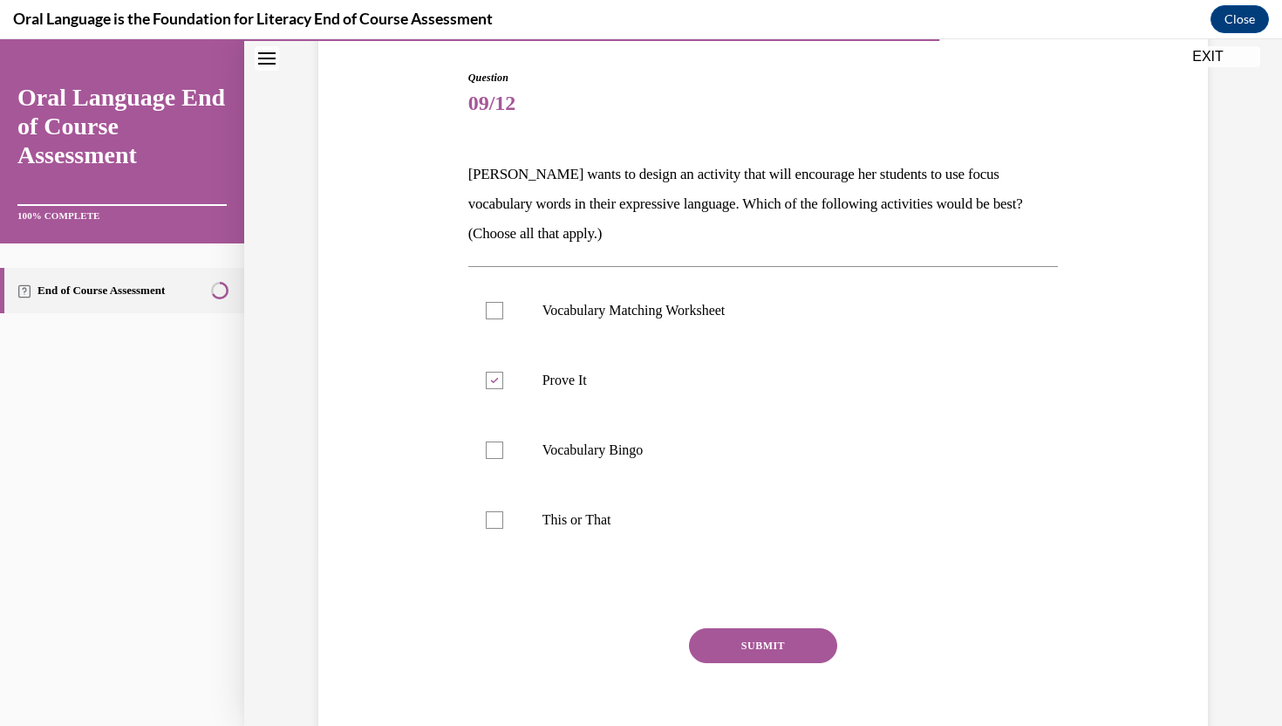
scroll to position [174, 0]
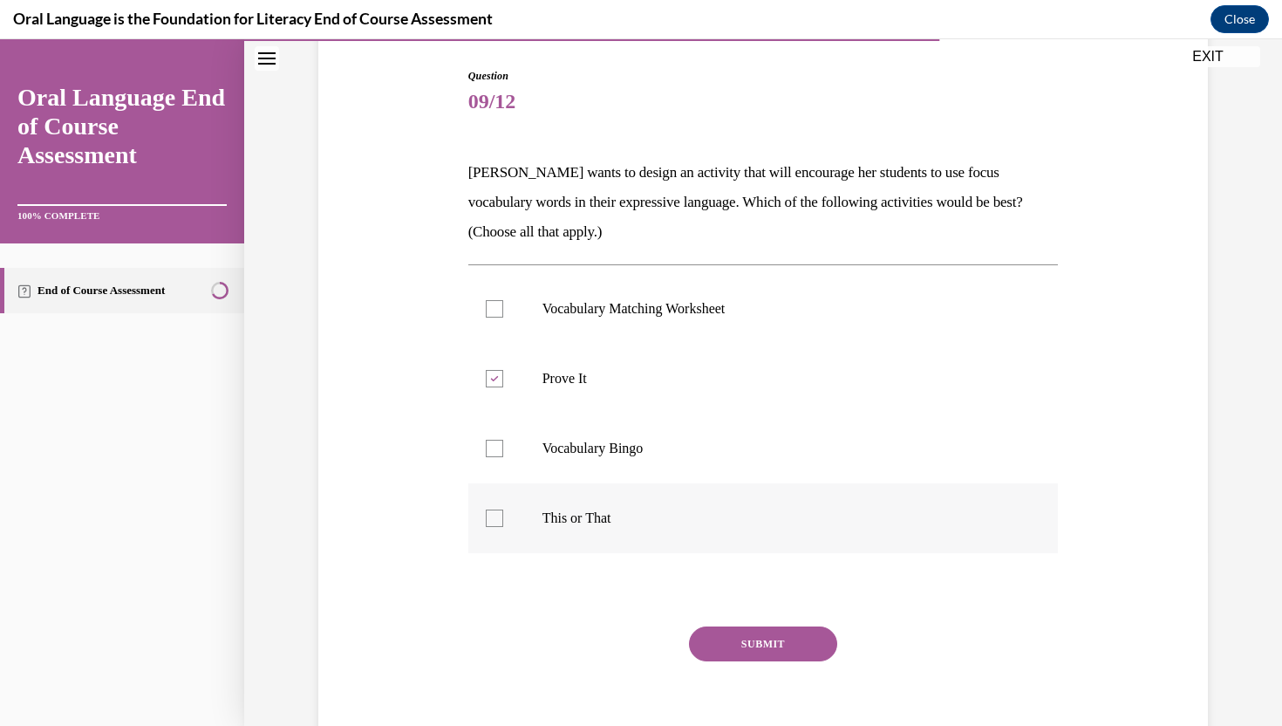
click at [603, 514] on p "This or That" at bounding box center [778, 517] width 473 height 17
click at [503, 514] on input "This or That" at bounding box center [494, 517] width 17 height 17
checkbox input "true"
click at [733, 645] on button "SUBMIT" at bounding box center [763, 643] width 148 height 35
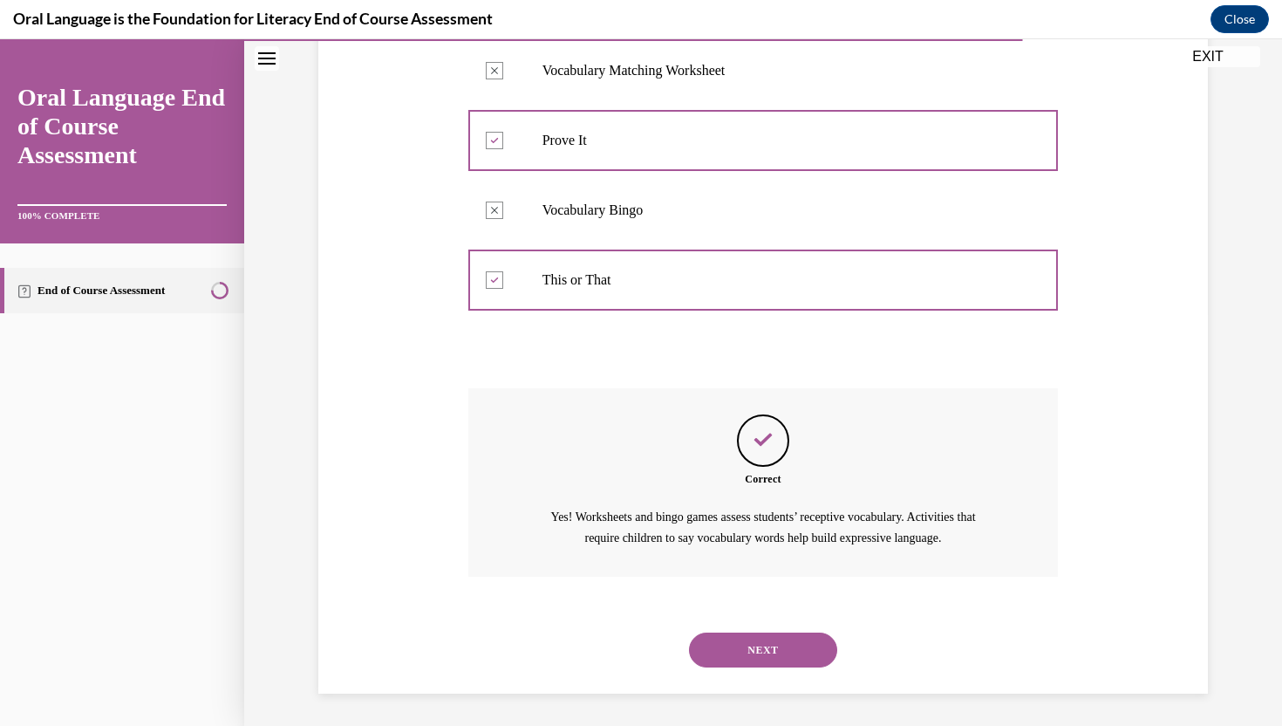
scroll to position [414, 0]
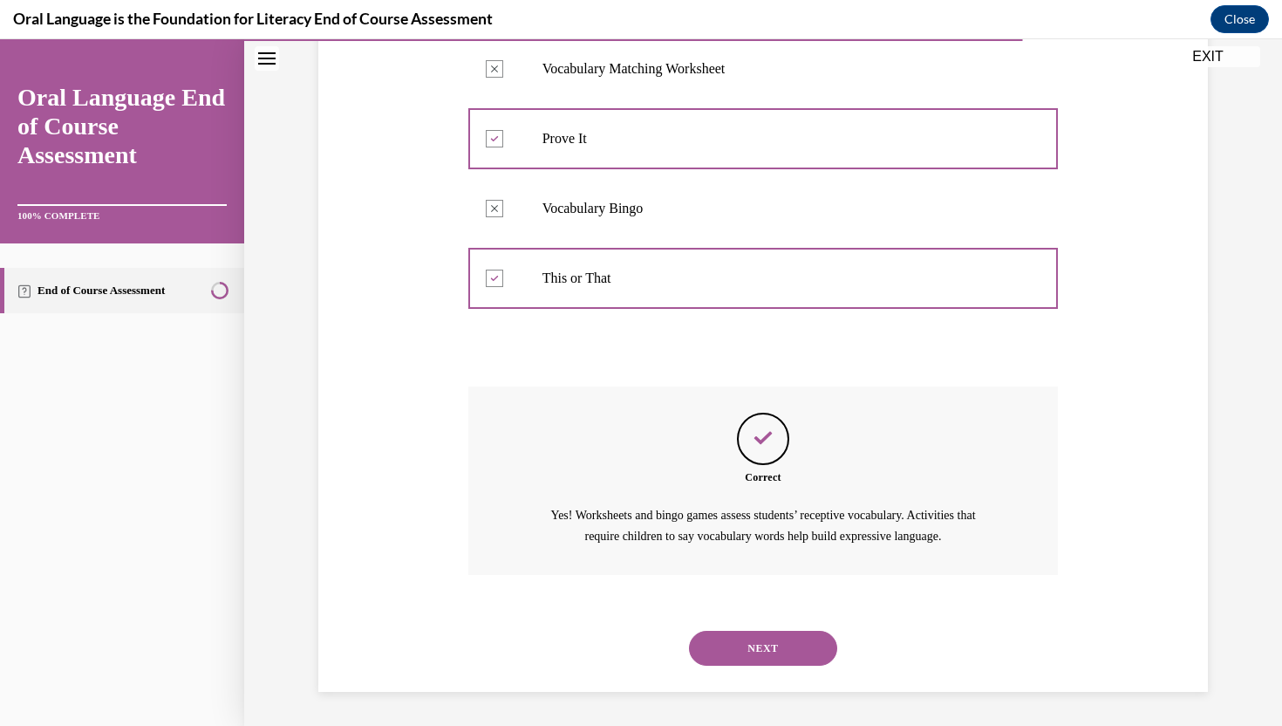
click at [741, 648] on button "NEXT" at bounding box center [763, 647] width 148 height 35
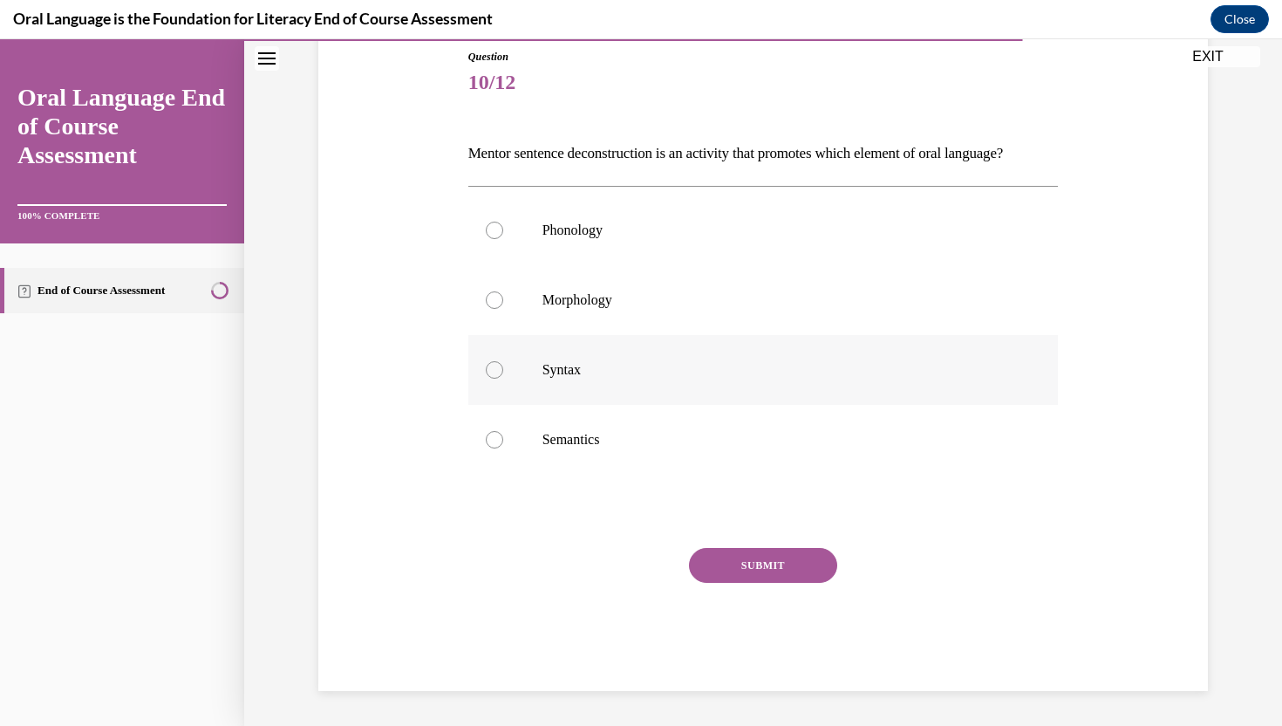
click at [516, 394] on label "Syntax" at bounding box center [763, 370] width 590 height 70
click at [503, 378] on input "Syntax" at bounding box center [494, 369] width 17 height 17
radio input "true"
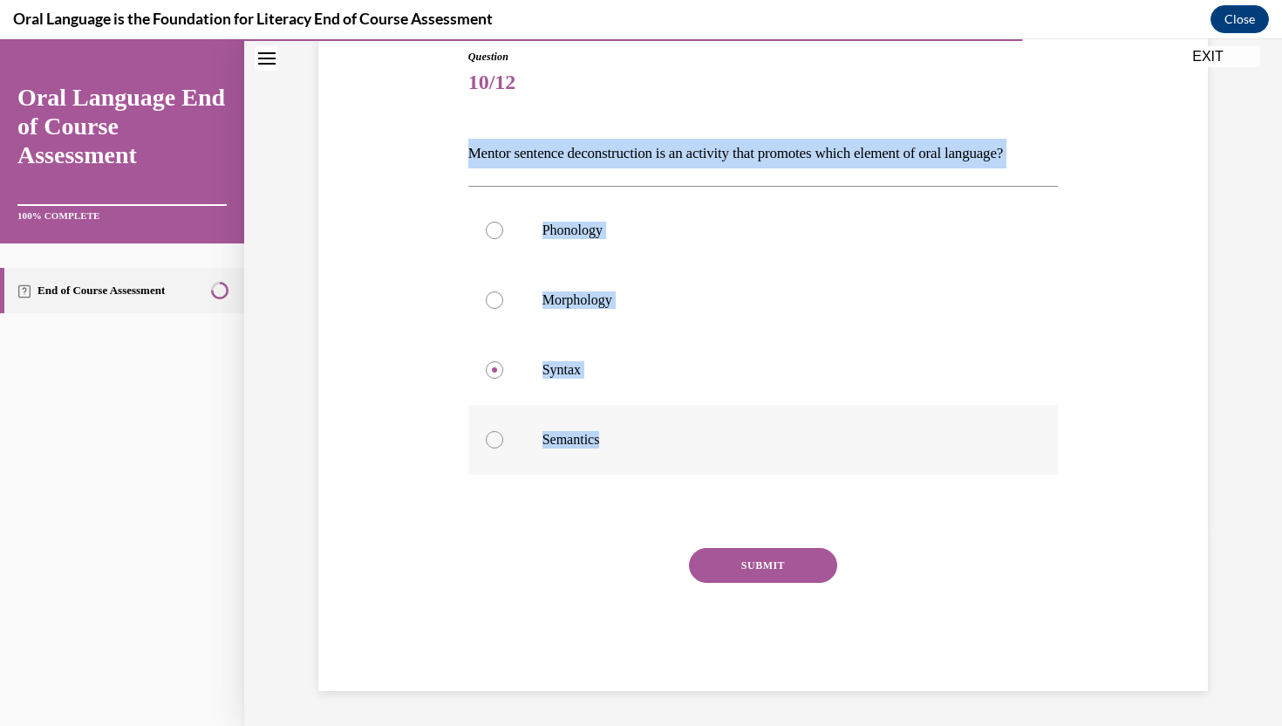
drag, startPoint x: 465, startPoint y: 148, endPoint x: 610, endPoint y: 464, distance: 347.3
click at [610, 464] on div "Question 10/12 Mentor sentence deconstruction is an activity that promotes whic…" at bounding box center [763, 357] width 599 height 668
copy div "Mentor sentence deconstruction is an activity that promotes which element of or…"
click at [712, 580] on button "SUBMIT" at bounding box center [763, 565] width 148 height 35
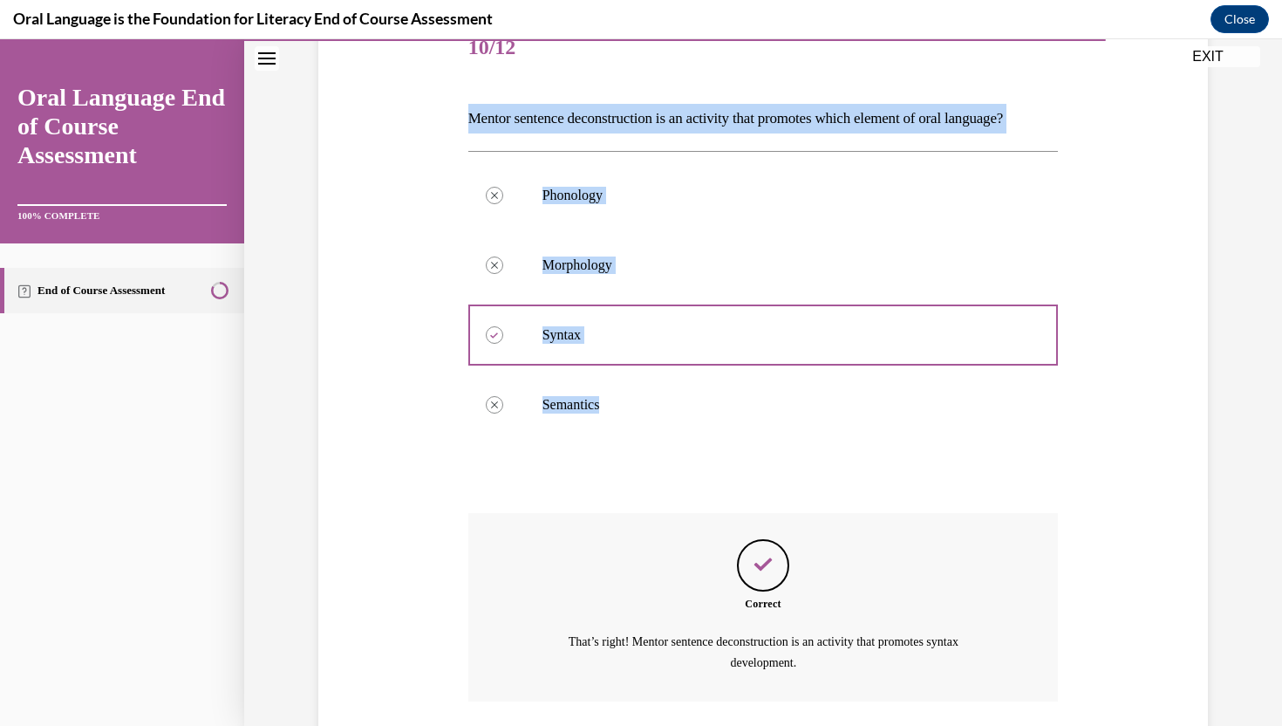
scroll to position [385, 0]
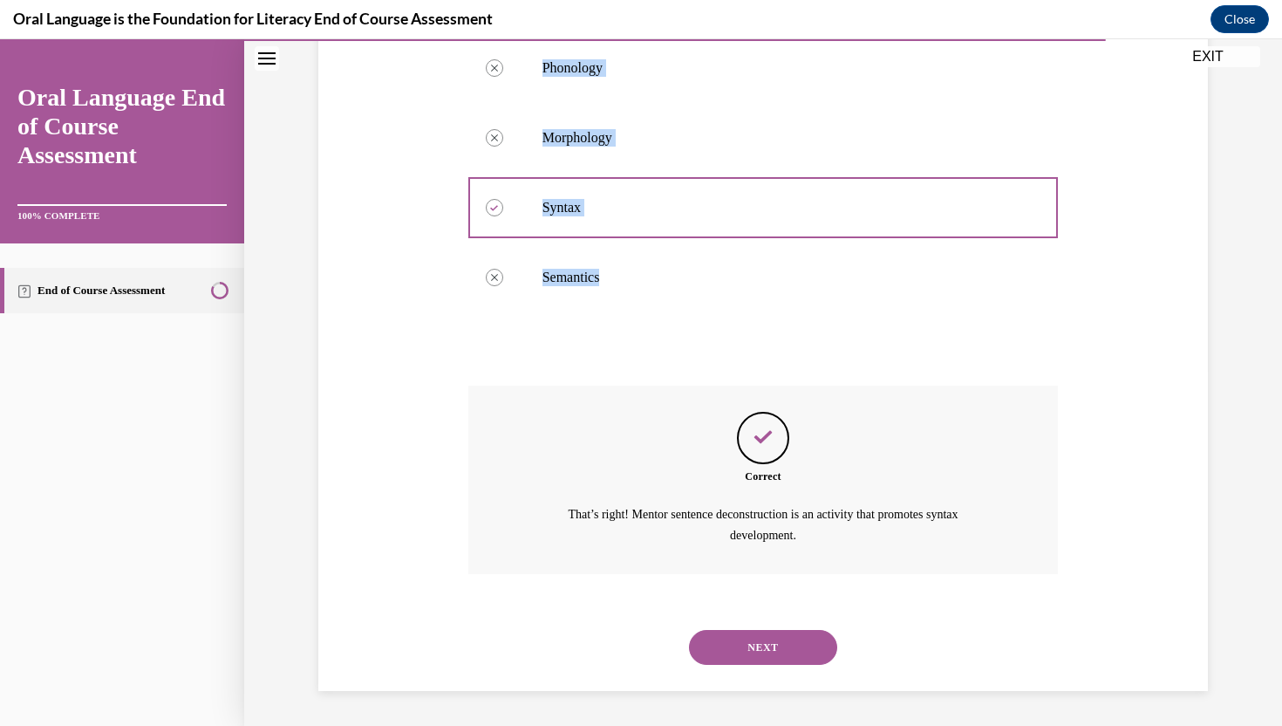
click at [759, 644] on button "NEXT" at bounding box center [763, 647] width 148 height 35
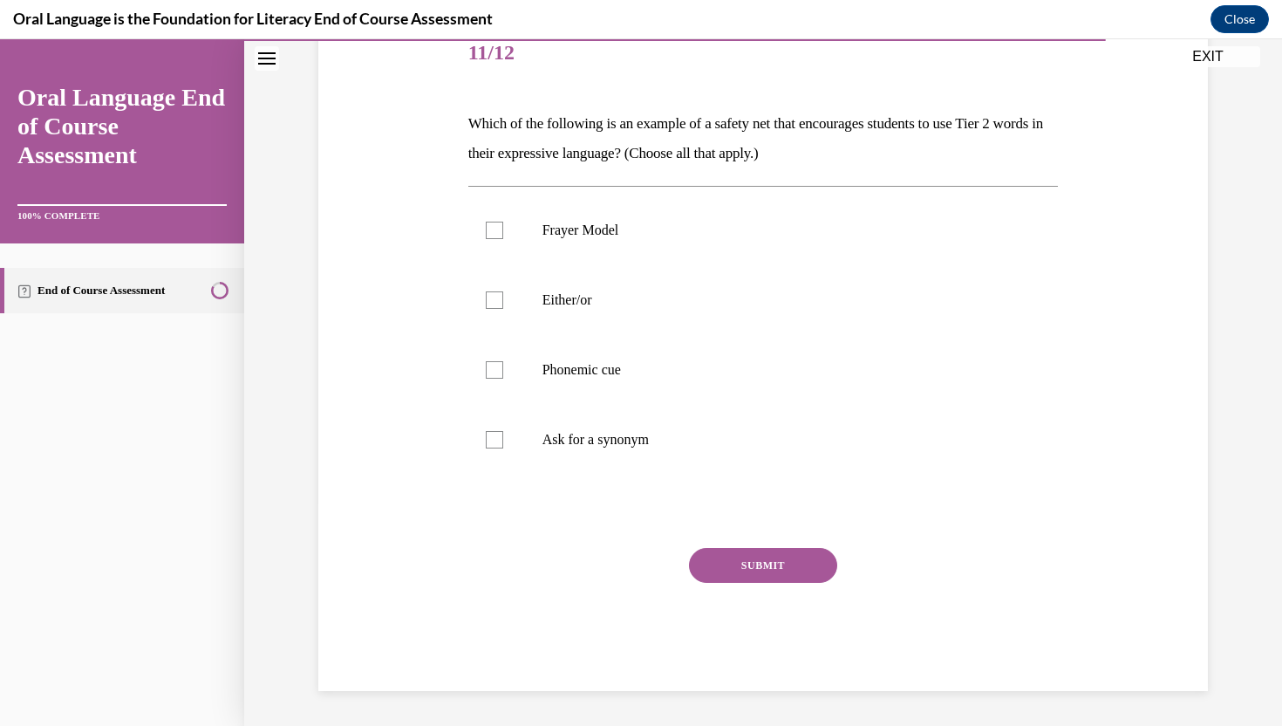
scroll to position [194, 0]
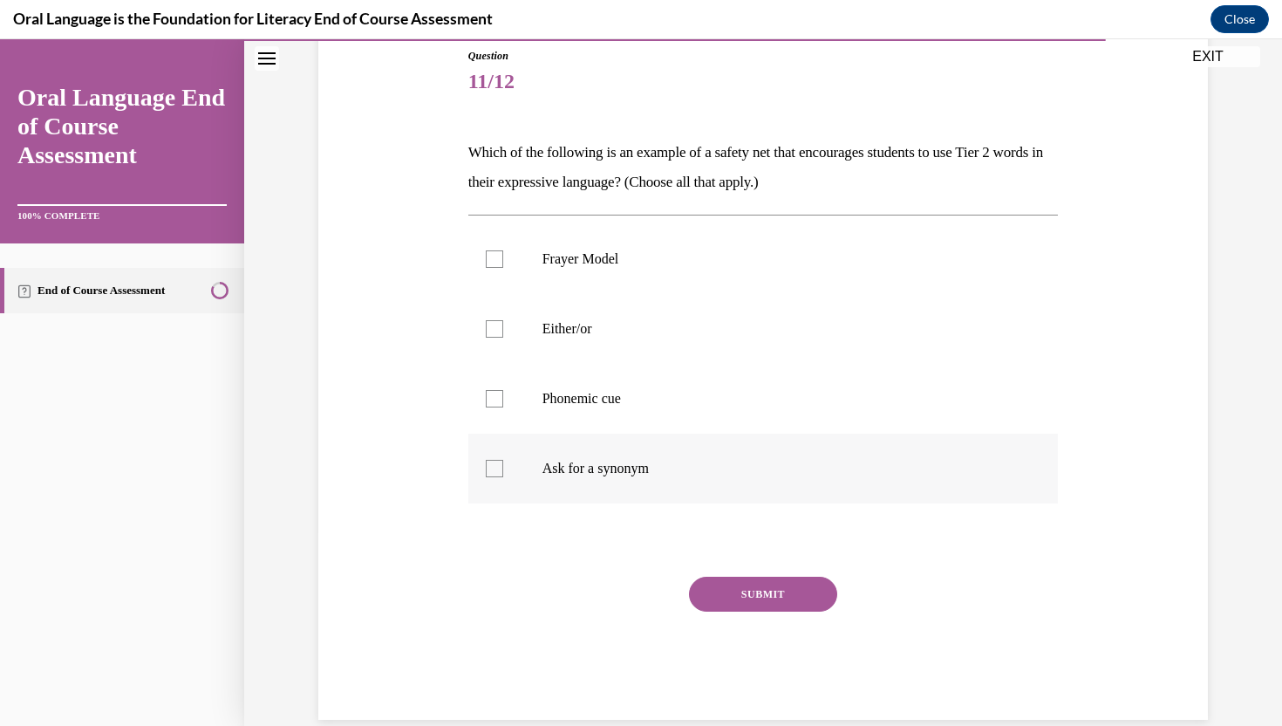
drag, startPoint x: 467, startPoint y: 146, endPoint x: 662, endPoint y: 465, distance: 373.0
click at [662, 465] on div "Question 11/12 Which of the following is an example of a safety net that encour…" at bounding box center [763, 383] width 590 height 671
copy div "Which of the following is an example of a safety net that encourages students t…"
click at [586, 266] on p "Frayer Model" at bounding box center [778, 258] width 473 height 17
click at [503, 266] on input "Frayer Model" at bounding box center [494, 258] width 17 height 17
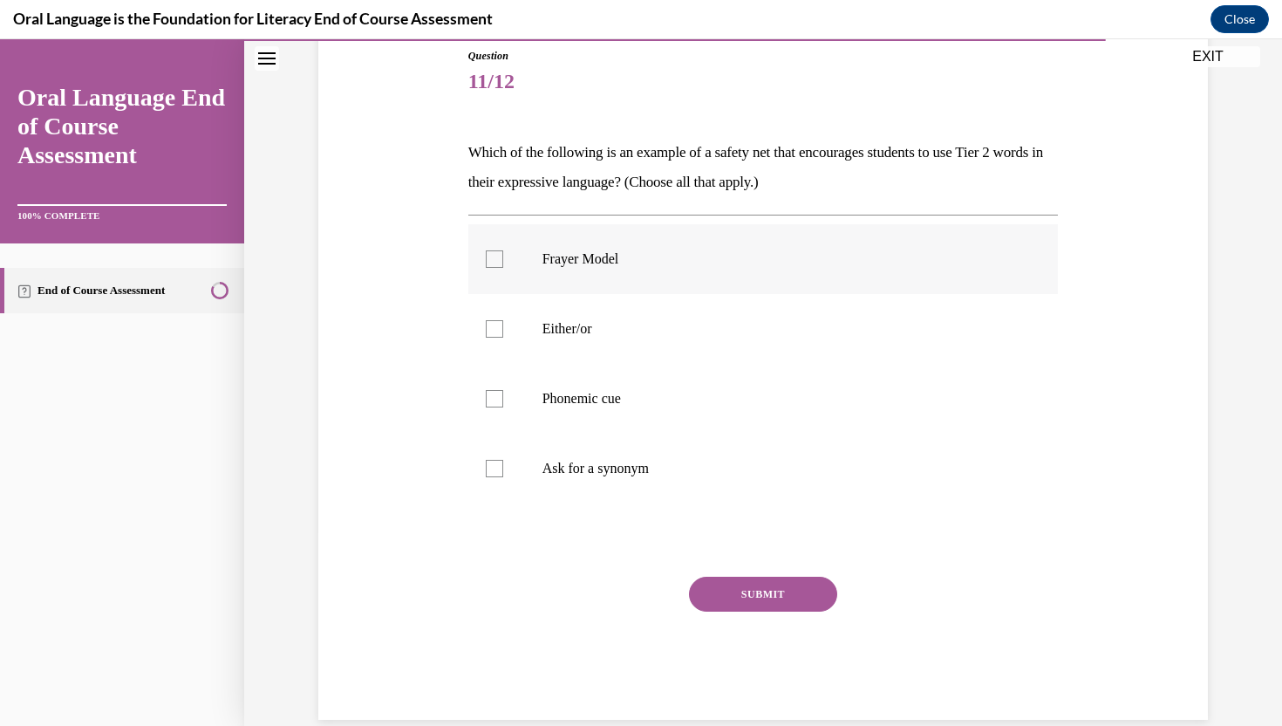
checkbox input "true"
click at [612, 464] on p "Ask for a synonym" at bounding box center [778, 468] width 473 height 17
click at [503, 464] on input "Ask for a synonym" at bounding box center [494, 468] width 17 height 17
checkbox input "true"
click at [740, 597] on button "SUBMIT" at bounding box center [763, 593] width 148 height 35
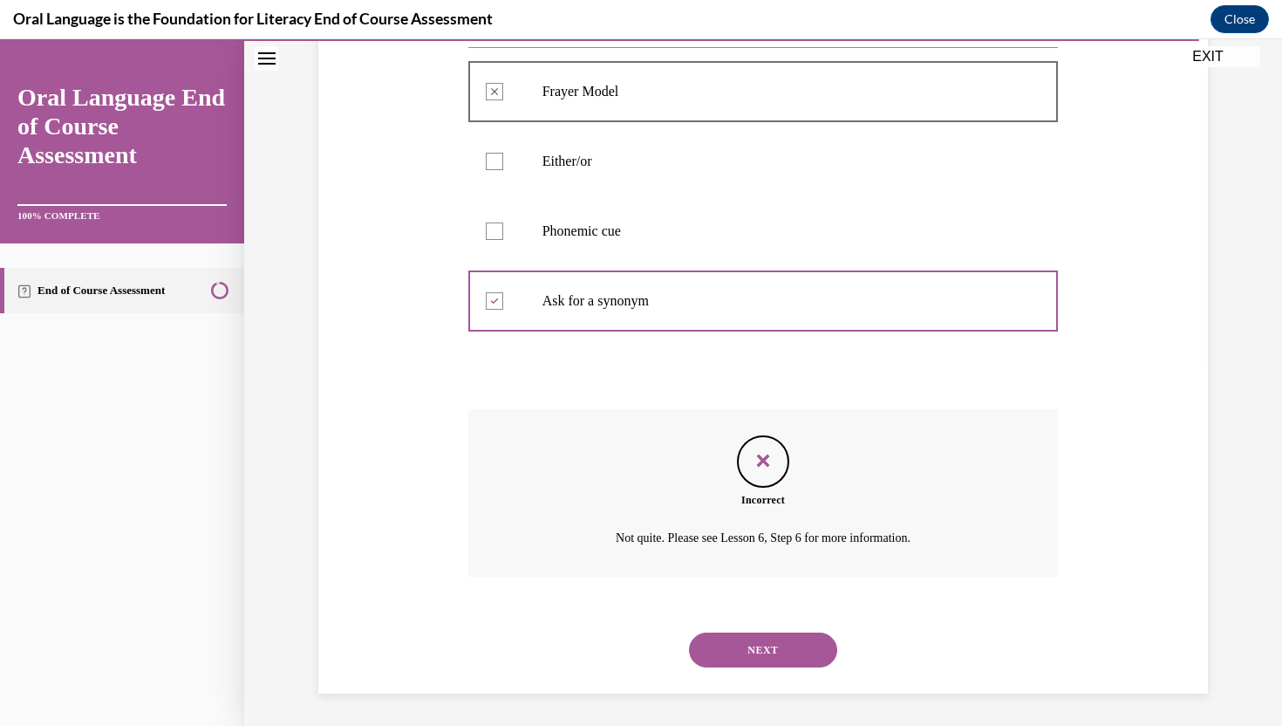
scroll to position [365, 0]
click at [744, 658] on button "NEXT" at bounding box center [763, 647] width 148 height 35
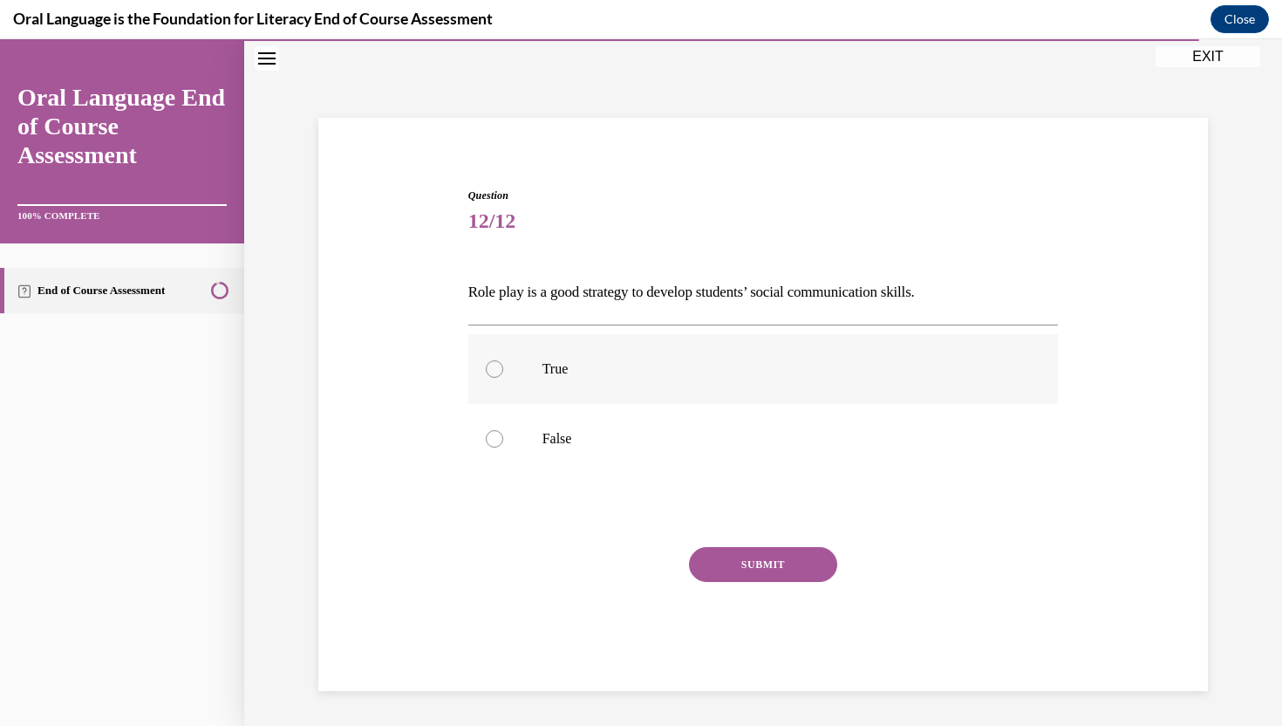
click at [737, 396] on label "True" at bounding box center [763, 369] width 590 height 70
click at [503, 378] on input "True" at bounding box center [494, 368] width 17 height 17
radio input "true"
click at [746, 577] on button "SUBMIT" at bounding box center [763, 564] width 148 height 35
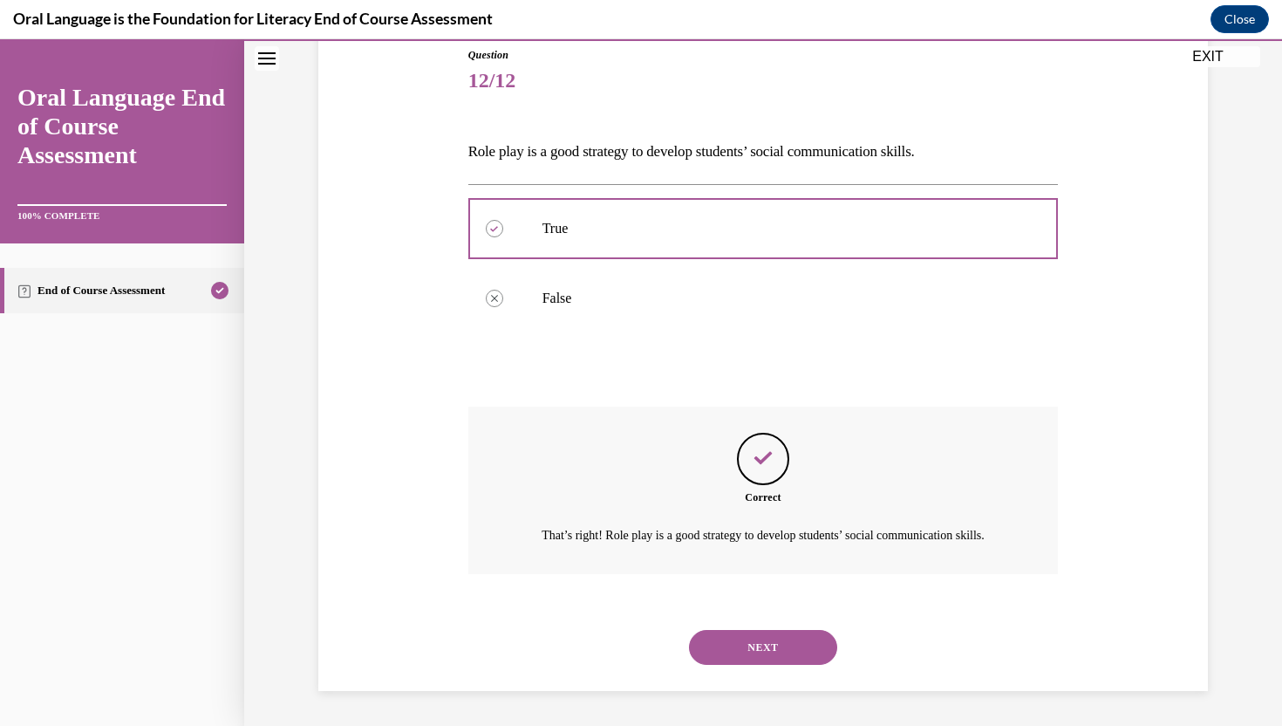
scroll to position [215, 0]
click at [784, 645] on button "NEXT" at bounding box center [763, 647] width 148 height 35
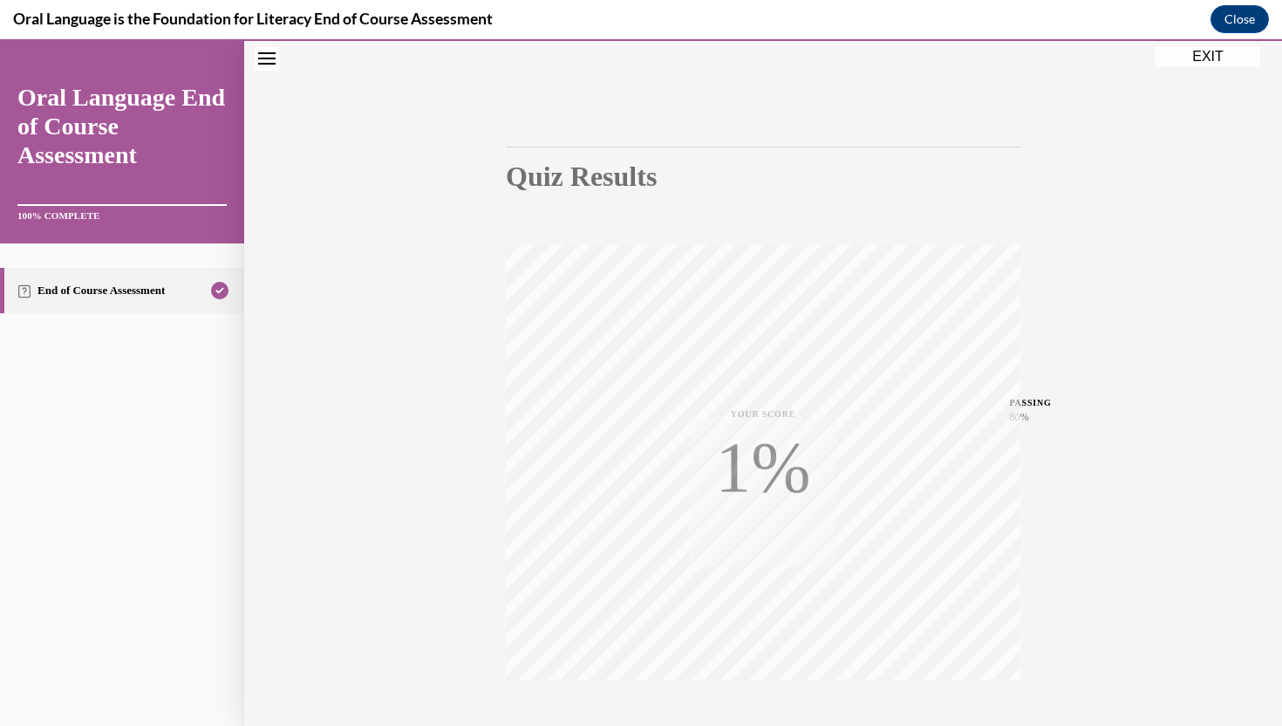
scroll to position [83, 0]
click at [1025, 433] on div "80%" at bounding box center [1030, 430] width 42 height 16
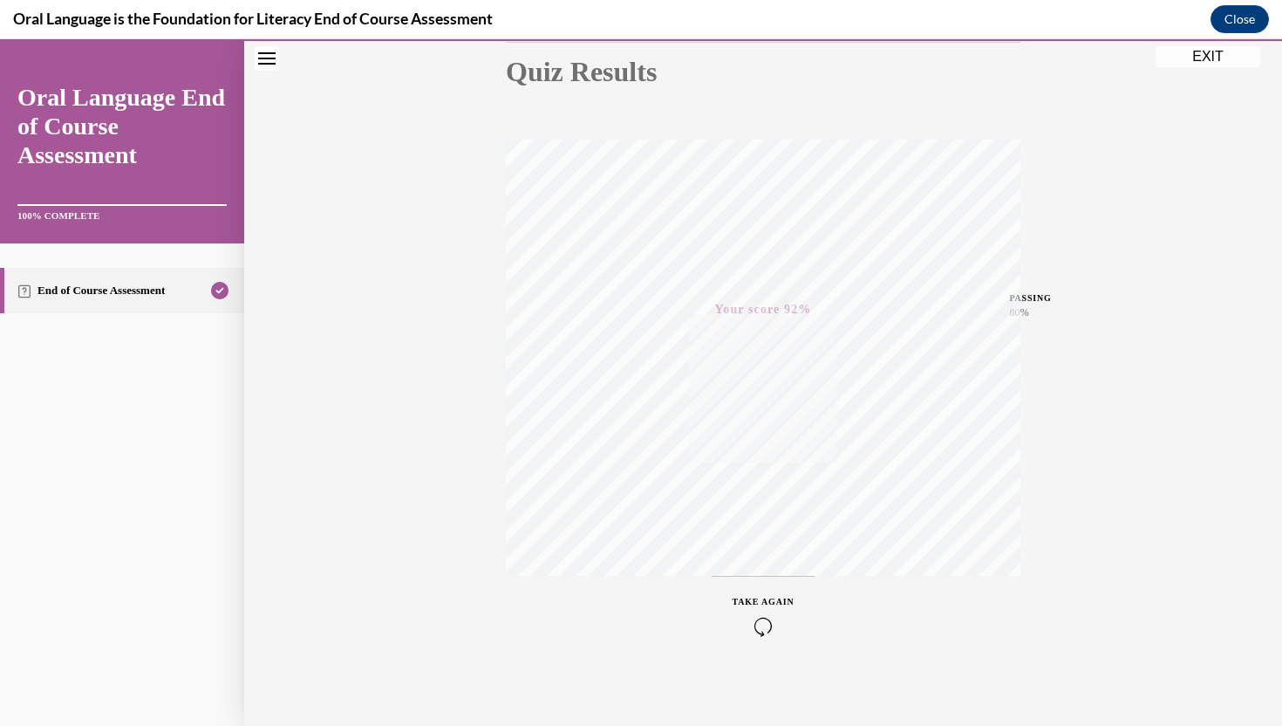
scroll to position [208, 0]
click at [758, 617] on icon "button" at bounding box center [763, 619] width 62 height 19
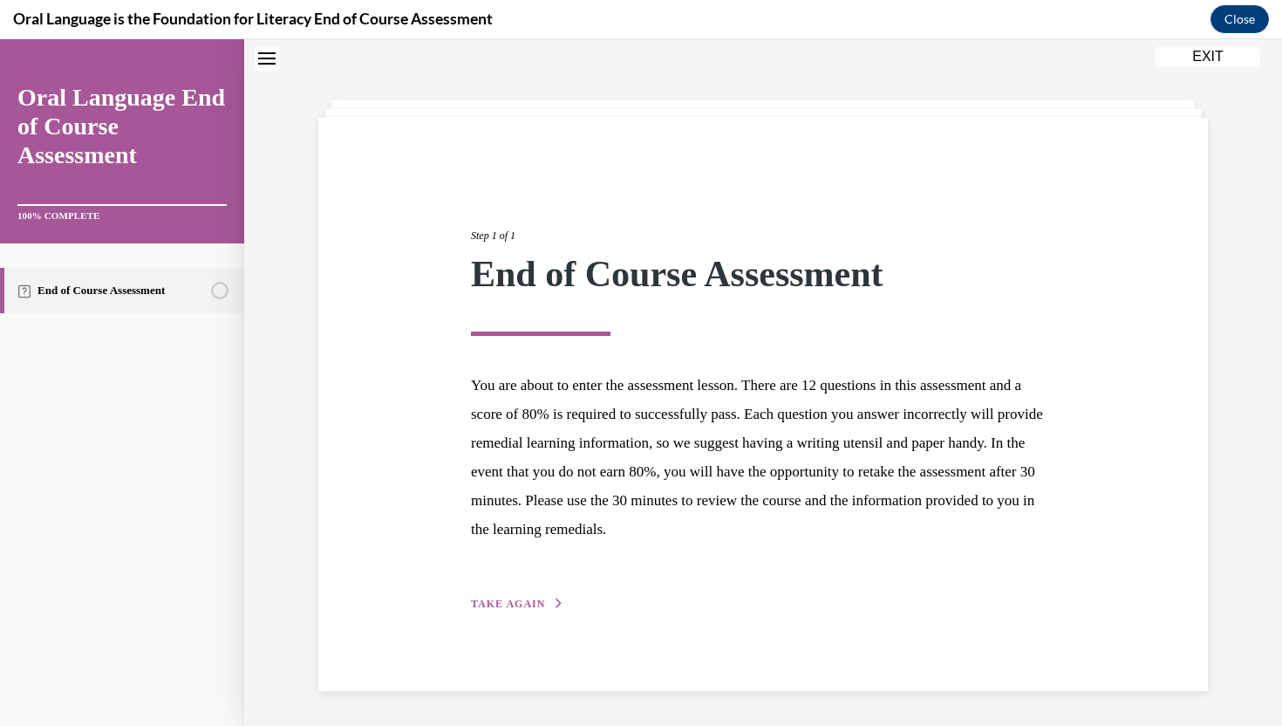
click at [546, 606] on button "TAKE AGAIN" at bounding box center [517, 604] width 93 height 16
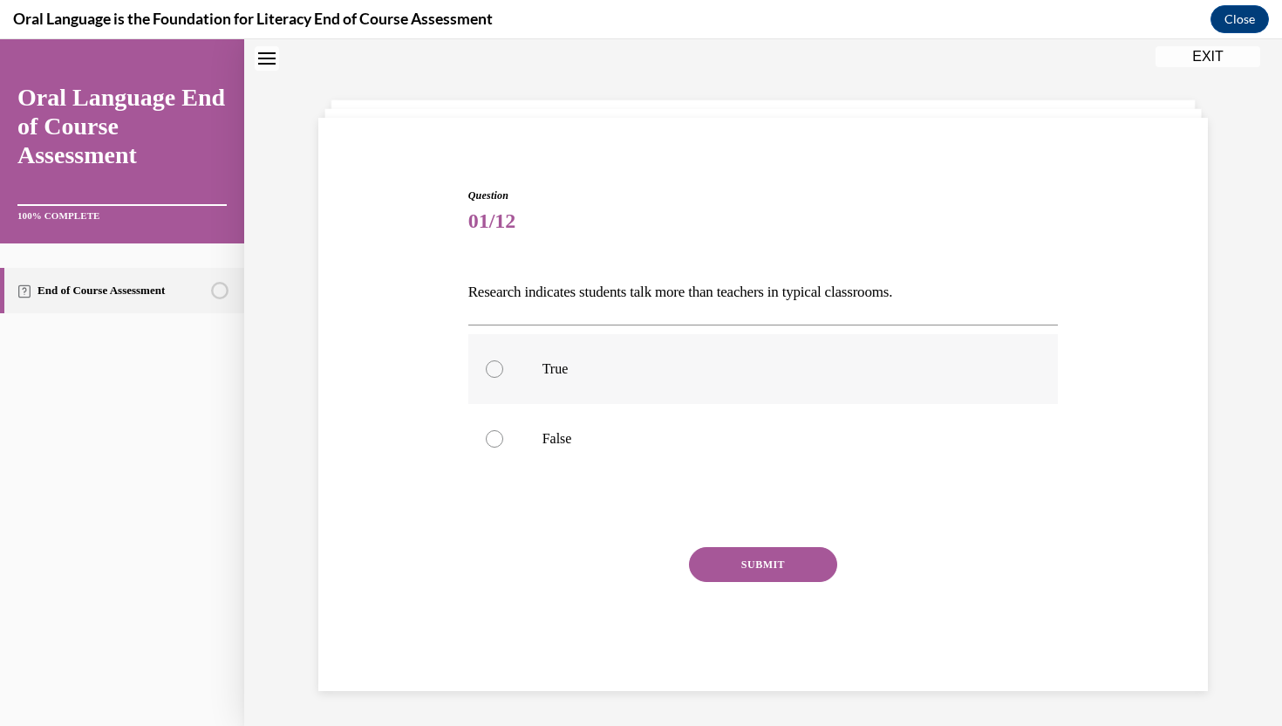
click at [623, 385] on label "True" at bounding box center [763, 369] width 590 height 70
click at [503, 378] on input "True" at bounding box center [494, 368] width 17 height 17
radio input "true"
click at [740, 567] on button "SUBMIT" at bounding box center [763, 564] width 148 height 35
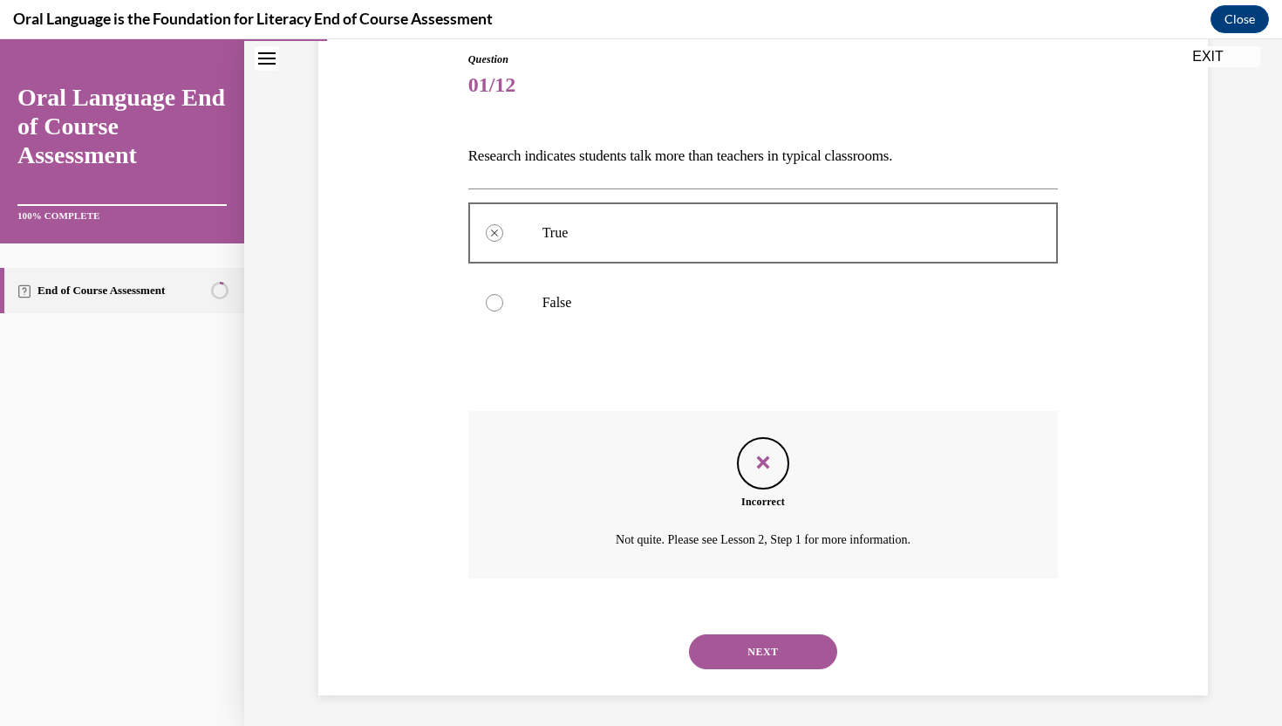
scroll to position [195, 0]
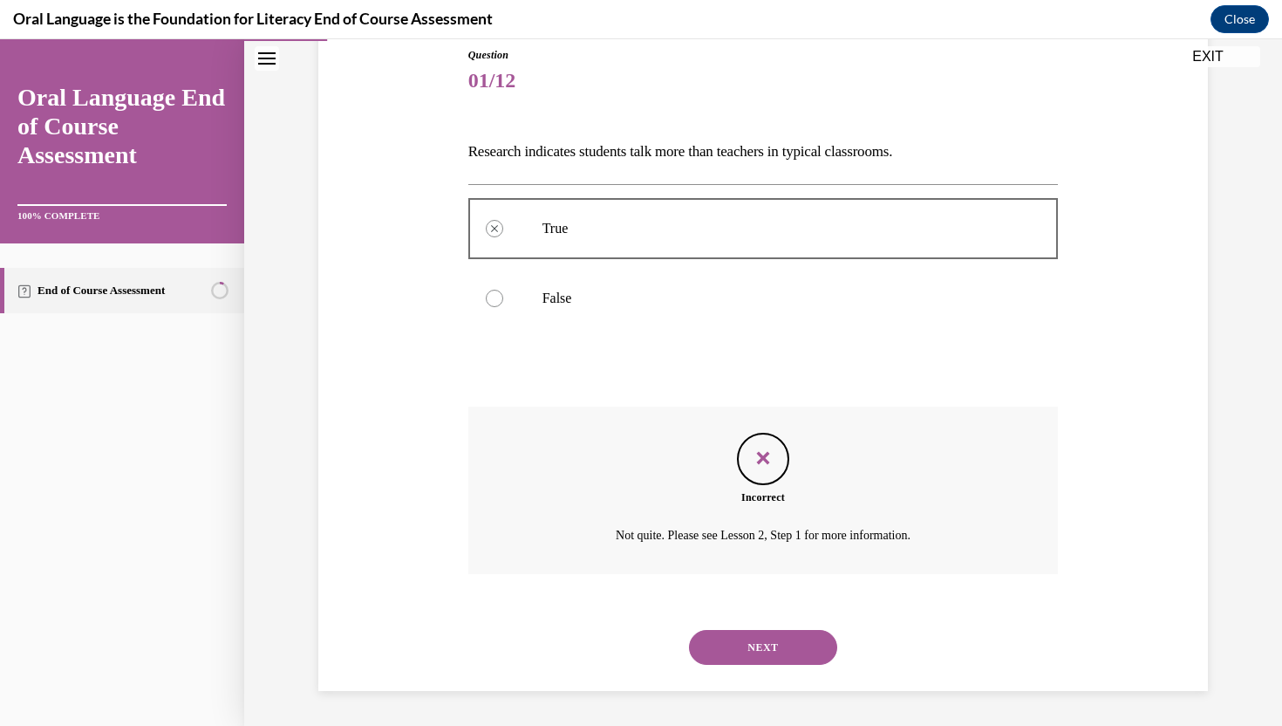
click at [1205, 57] on button "EXIT" at bounding box center [1207, 56] width 105 height 21
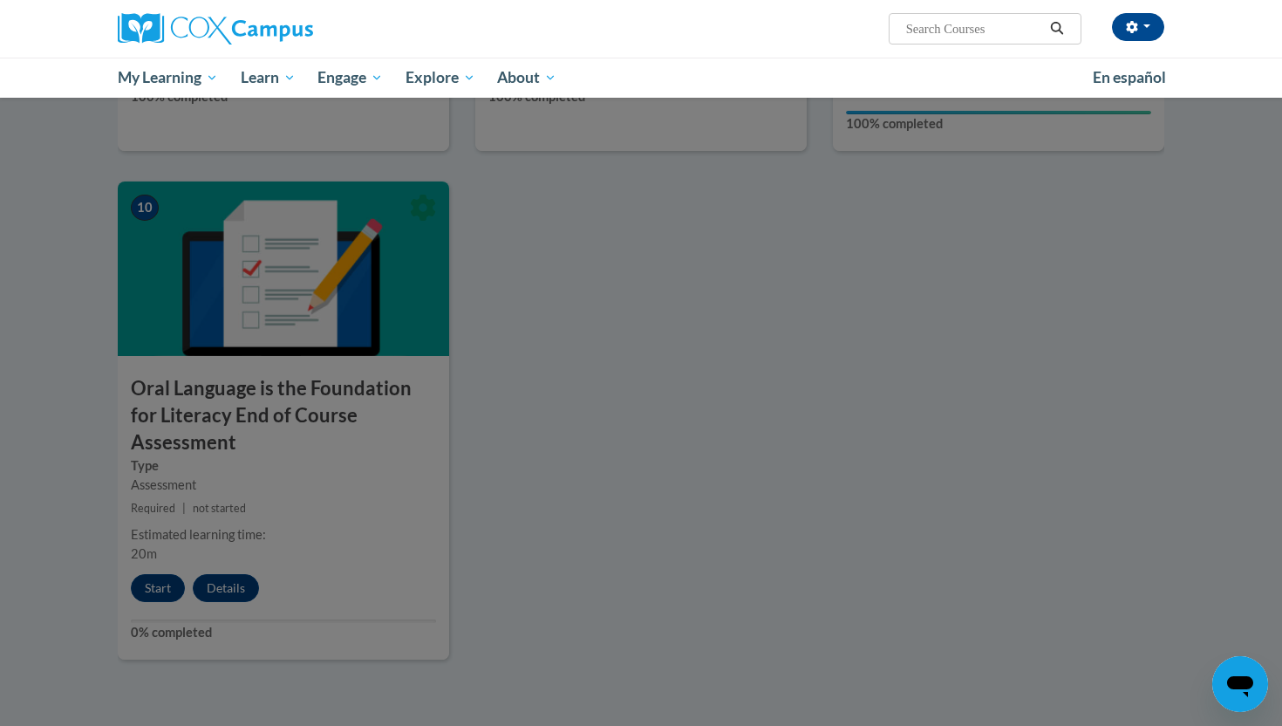
click at [756, 298] on div at bounding box center [641, 363] width 1282 height 726
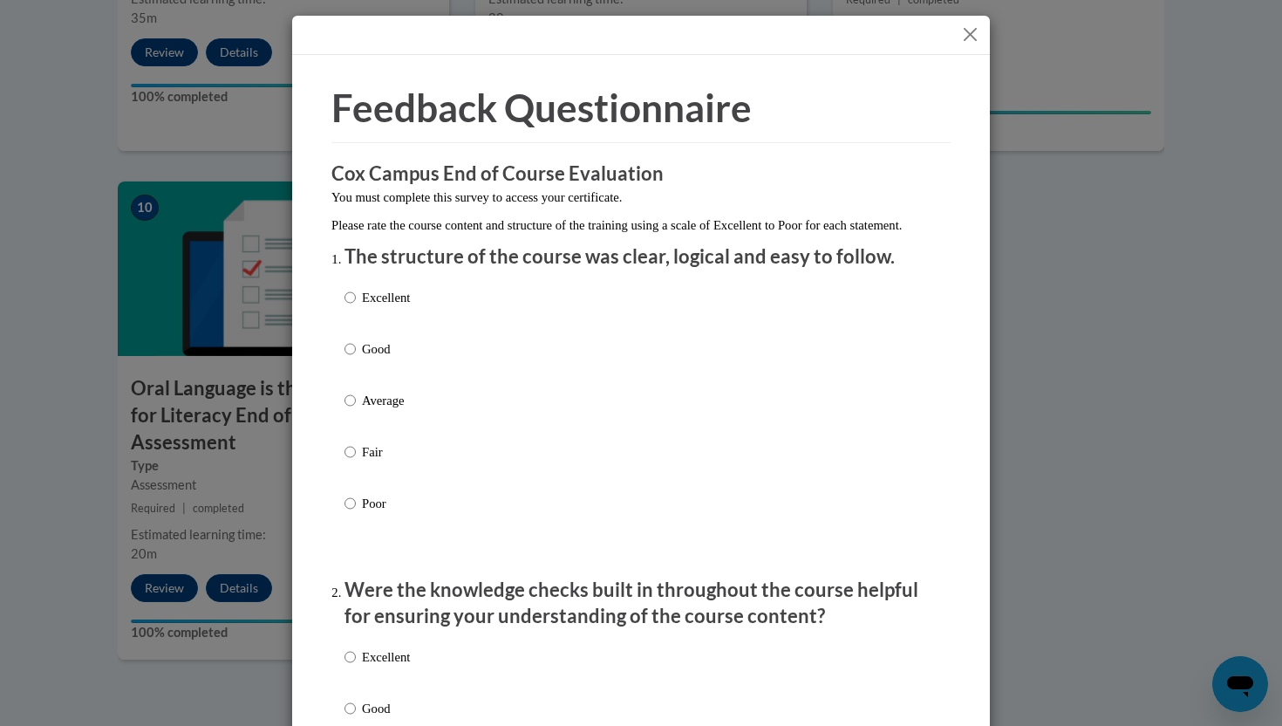
click at [980, 48] on div at bounding box center [641, 35] width 698 height 39
click at [969, 31] on button "Close" at bounding box center [970, 35] width 22 height 22
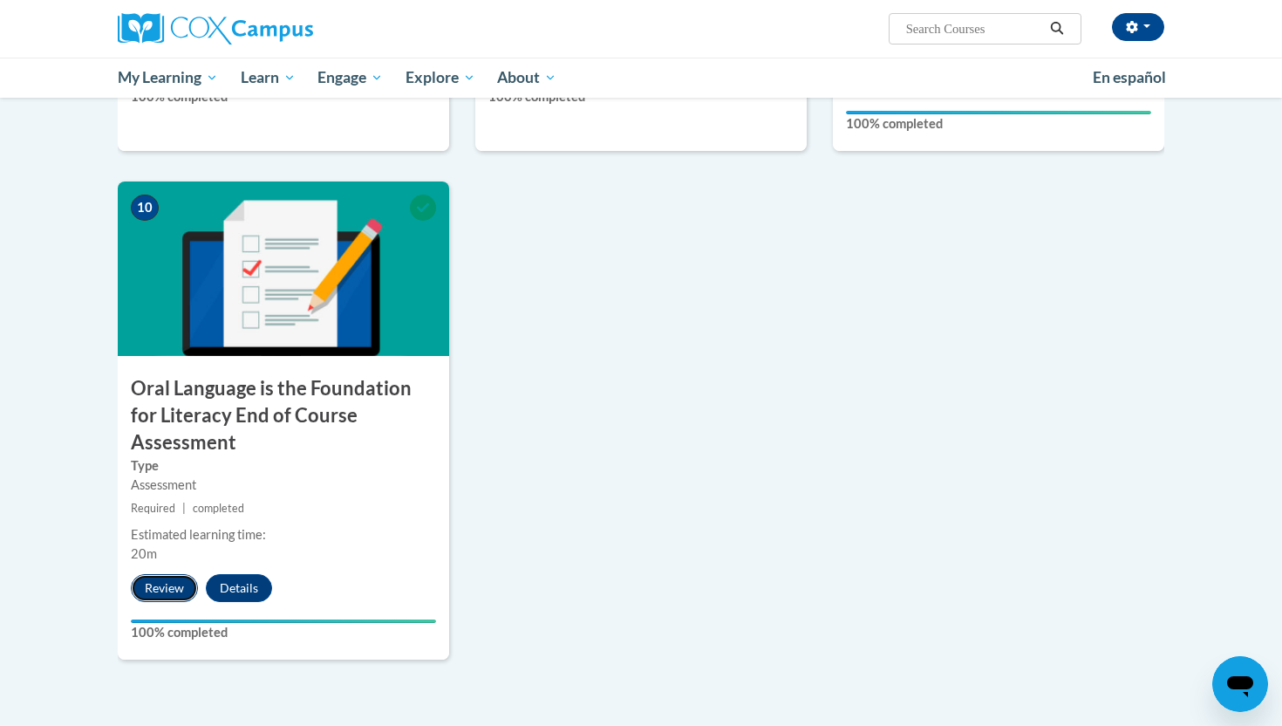
click at [164, 574] on button "Review" at bounding box center [164, 588] width 67 height 28
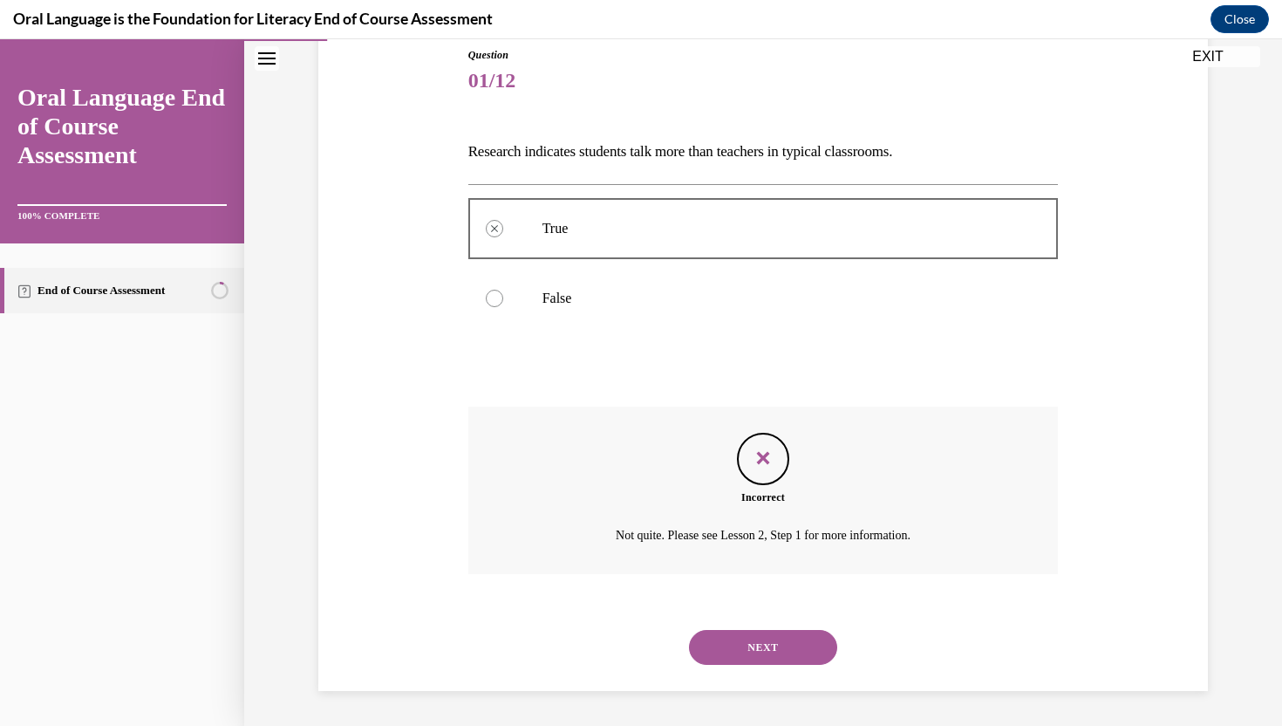
click at [726, 639] on button "NEXT" at bounding box center [763, 647] width 148 height 35
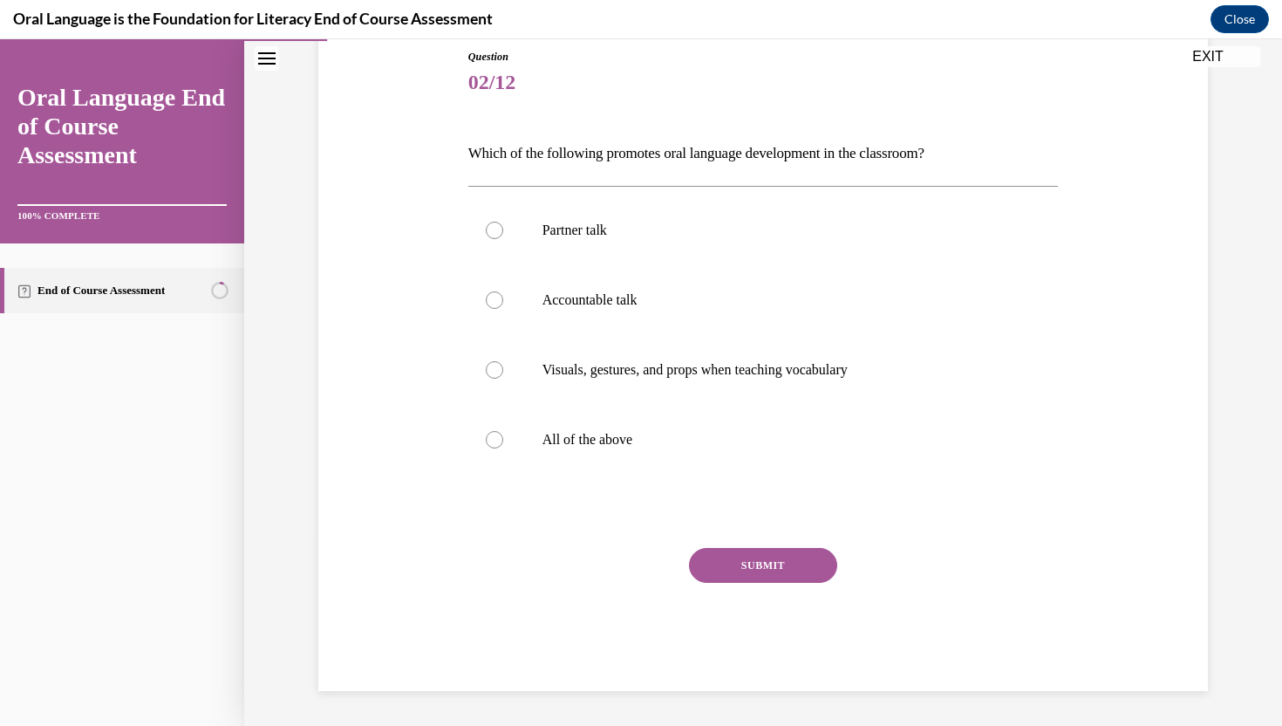
scroll to position [194, 0]
click at [727, 369] on p "Visuals, gestures, and props when teaching vocabulary" at bounding box center [778, 369] width 473 height 17
click at [503, 369] on input "Visuals, gestures, and props when teaching vocabulary" at bounding box center [494, 369] width 17 height 17
radio input "true"
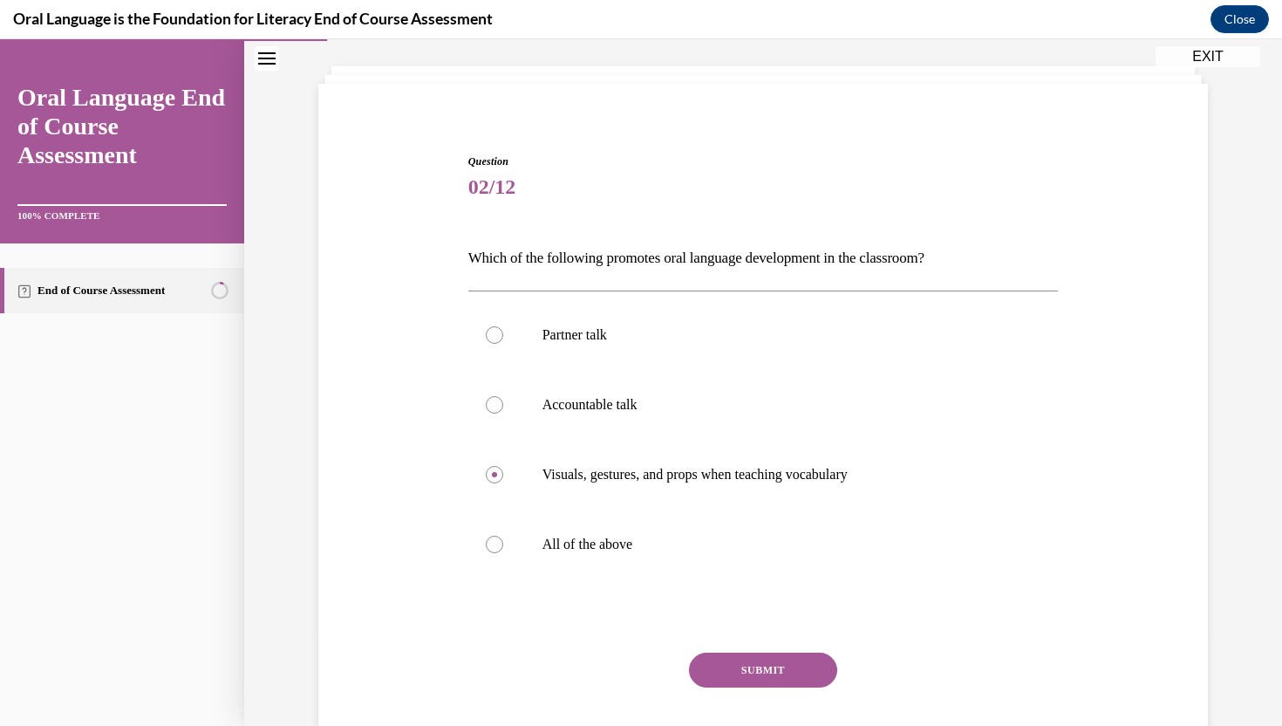
click at [747, 671] on button "SUBMIT" at bounding box center [763, 669] width 148 height 35
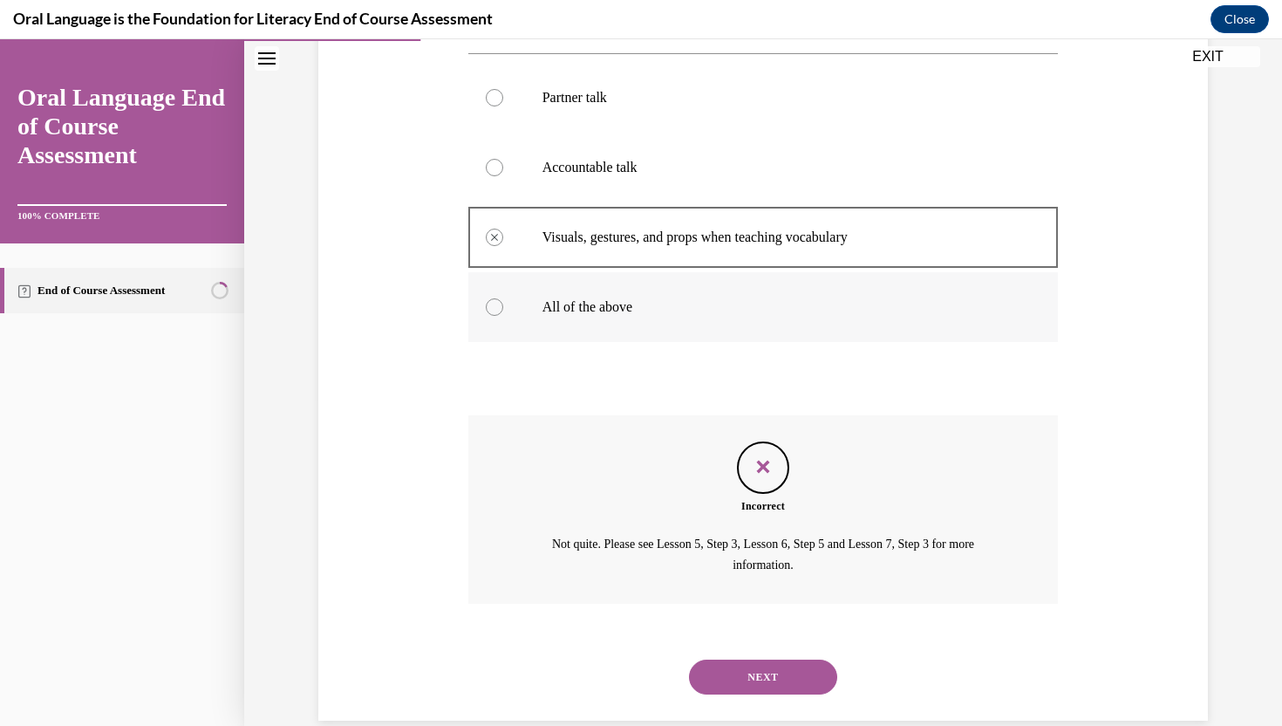
scroll to position [355, 0]
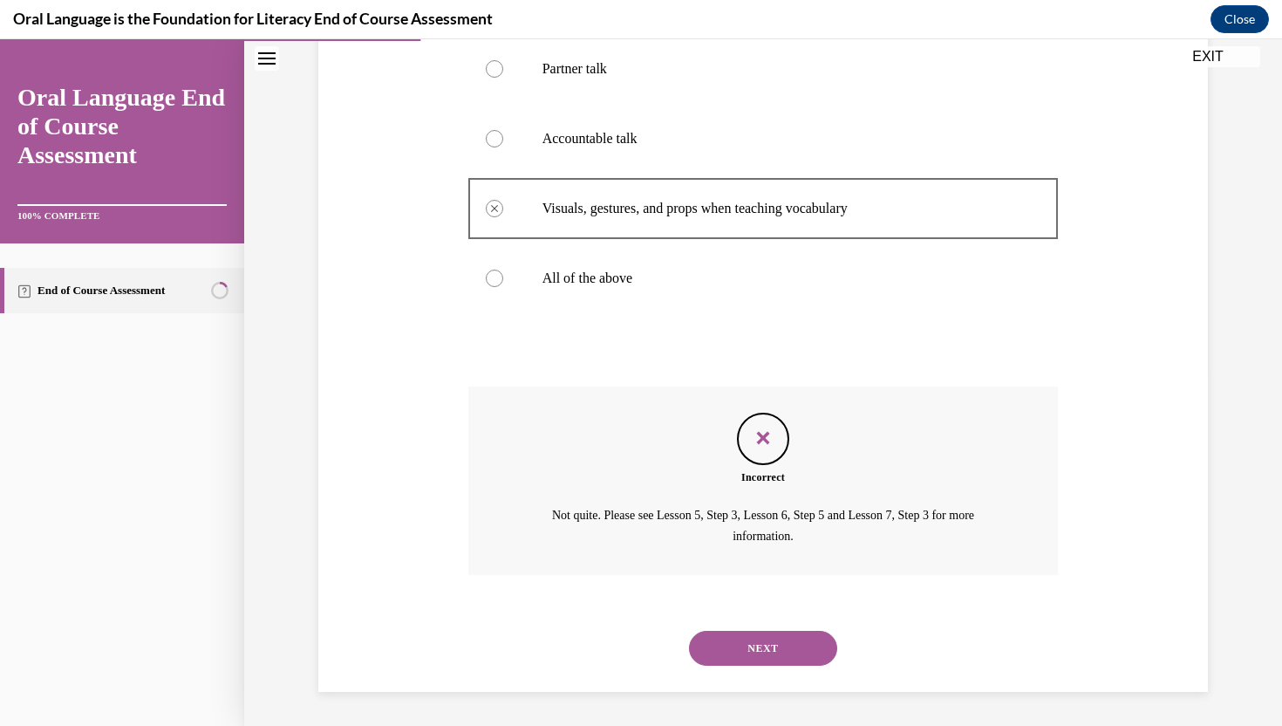
click at [747, 657] on button "NEXT" at bounding box center [763, 647] width 148 height 35
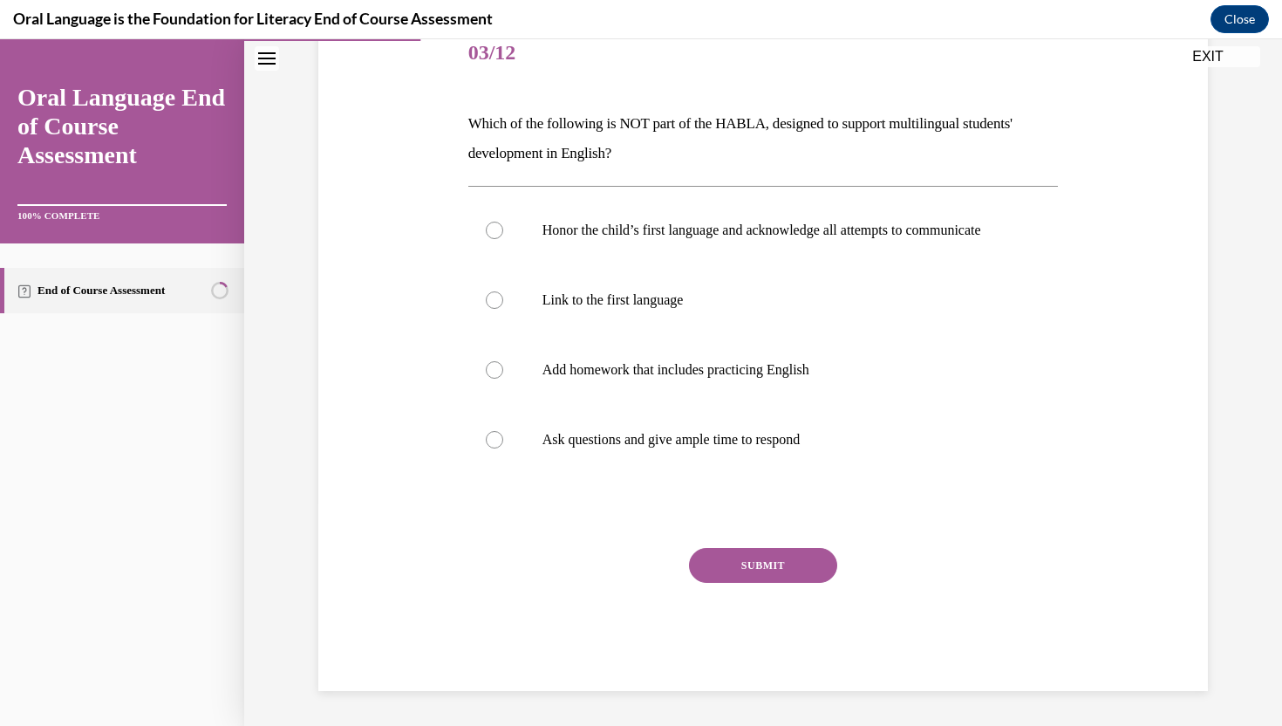
scroll to position [194, 0]
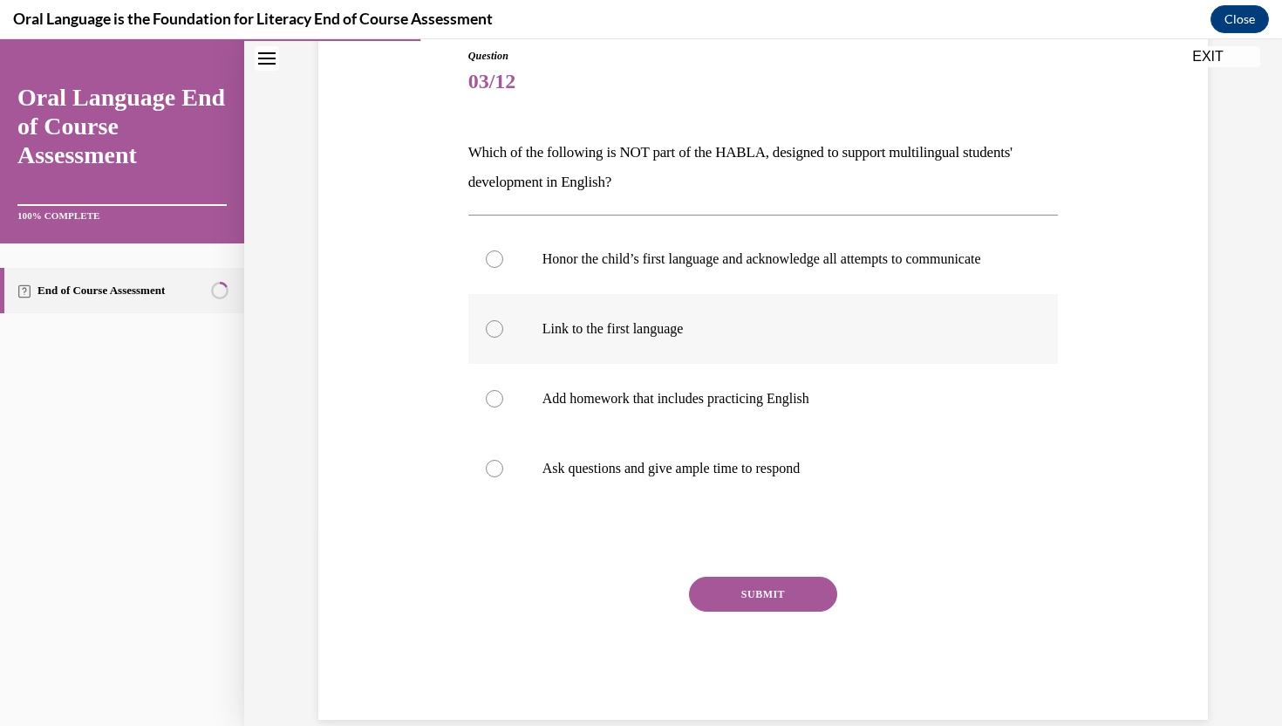
click at [750, 364] on label "Link to the first language" at bounding box center [763, 329] width 590 height 70
click at [503, 337] on input "Link to the first language" at bounding box center [494, 328] width 17 height 17
radio input "true"
click at [765, 609] on button "SUBMIT" at bounding box center [763, 593] width 148 height 35
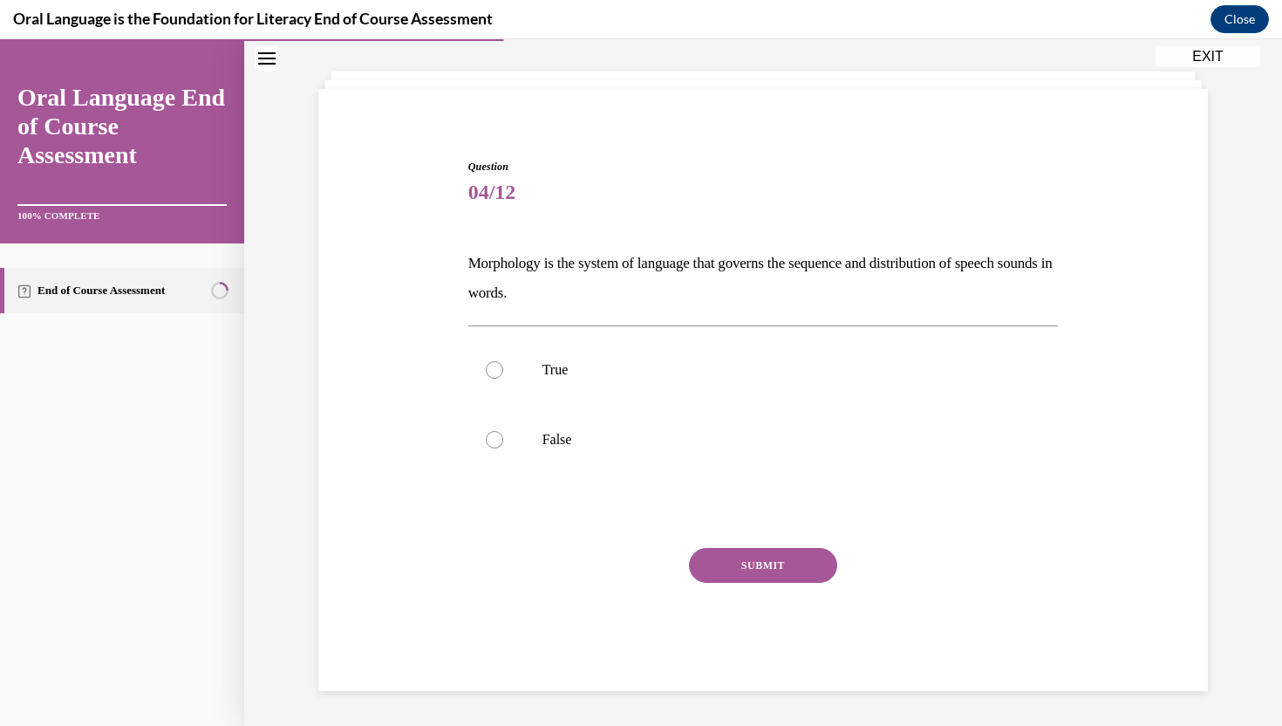
scroll to position [84, 0]
click at [787, 459] on label "False" at bounding box center [763, 440] width 590 height 70
click at [503, 448] on input "False" at bounding box center [494, 439] width 17 height 17
radio input "true"
click at [763, 571] on button "SUBMIT" at bounding box center [763, 565] width 148 height 35
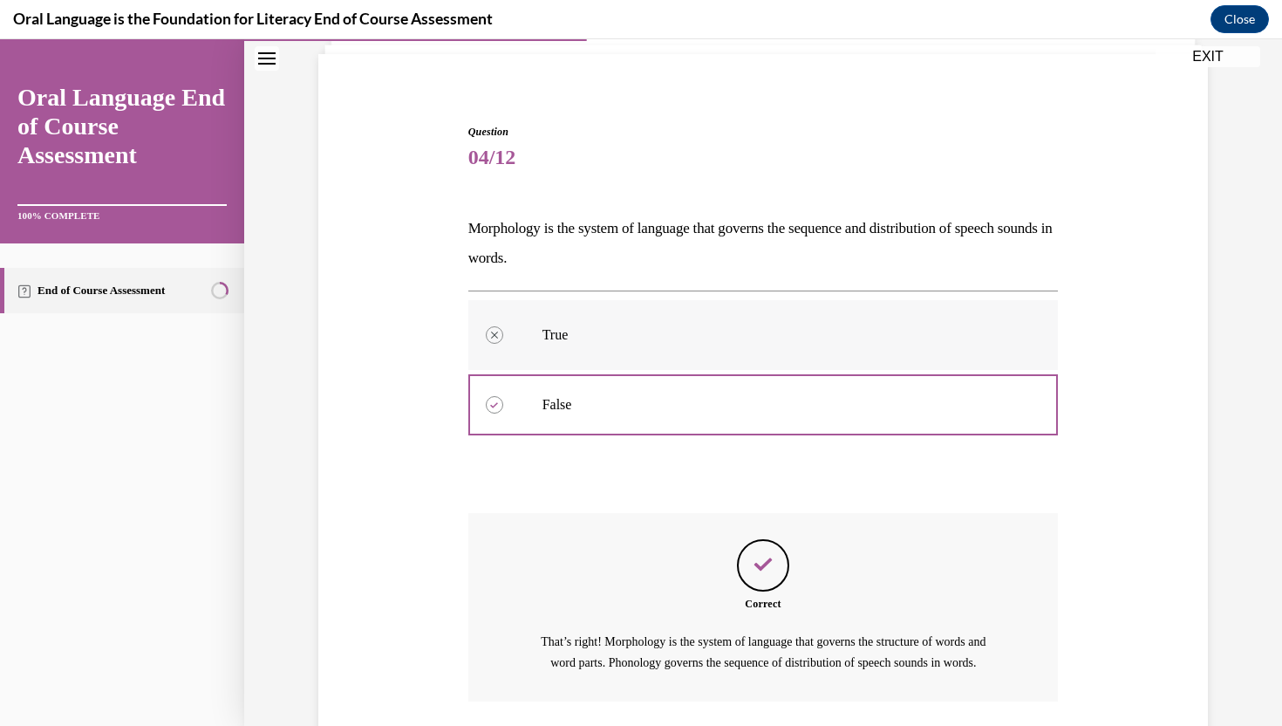
scroll to position [266, 0]
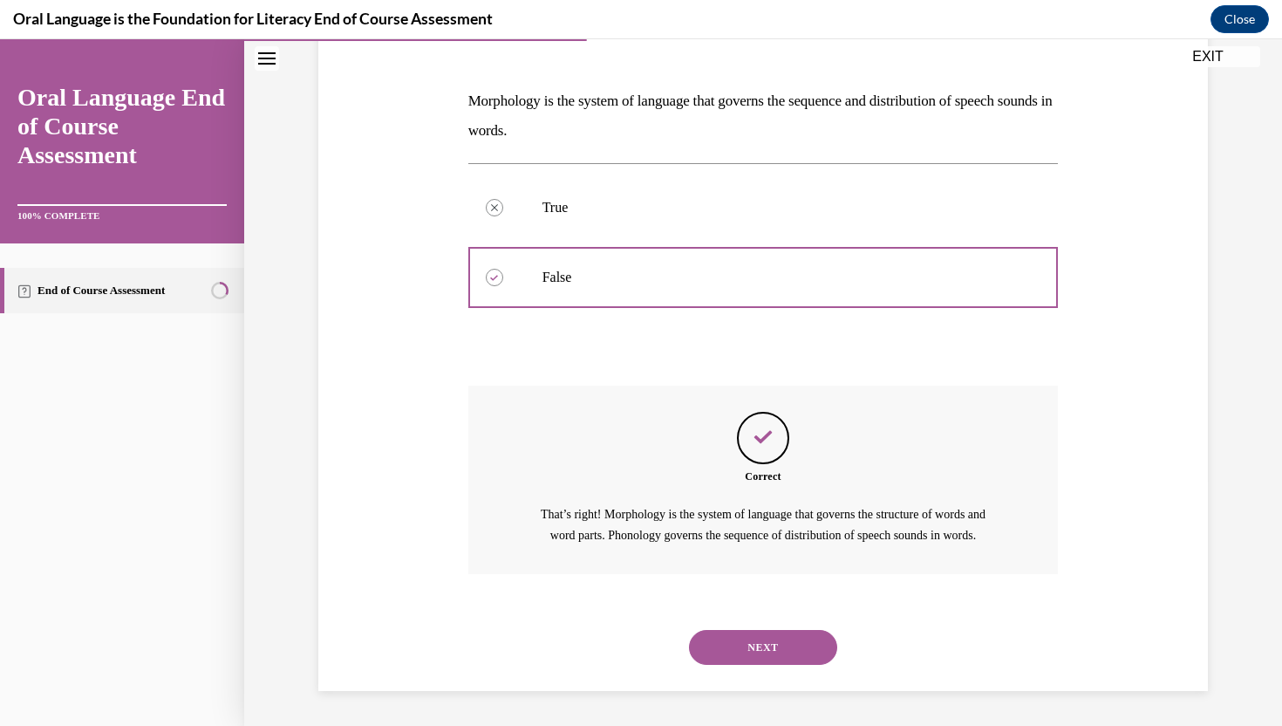
click at [270, 56] on icon "Close navigation menu" at bounding box center [266, 58] width 17 height 12
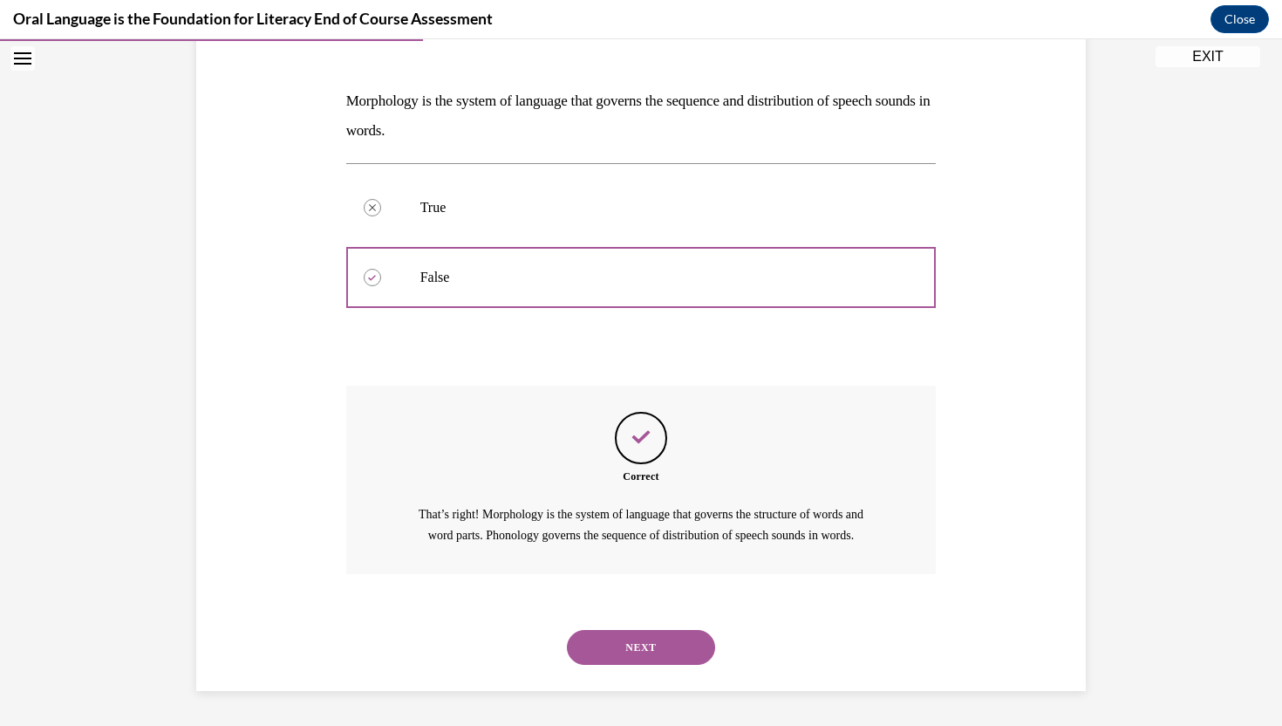
click at [22, 53] on icon "Open navigation menu" at bounding box center [22, 58] width 17 height 12
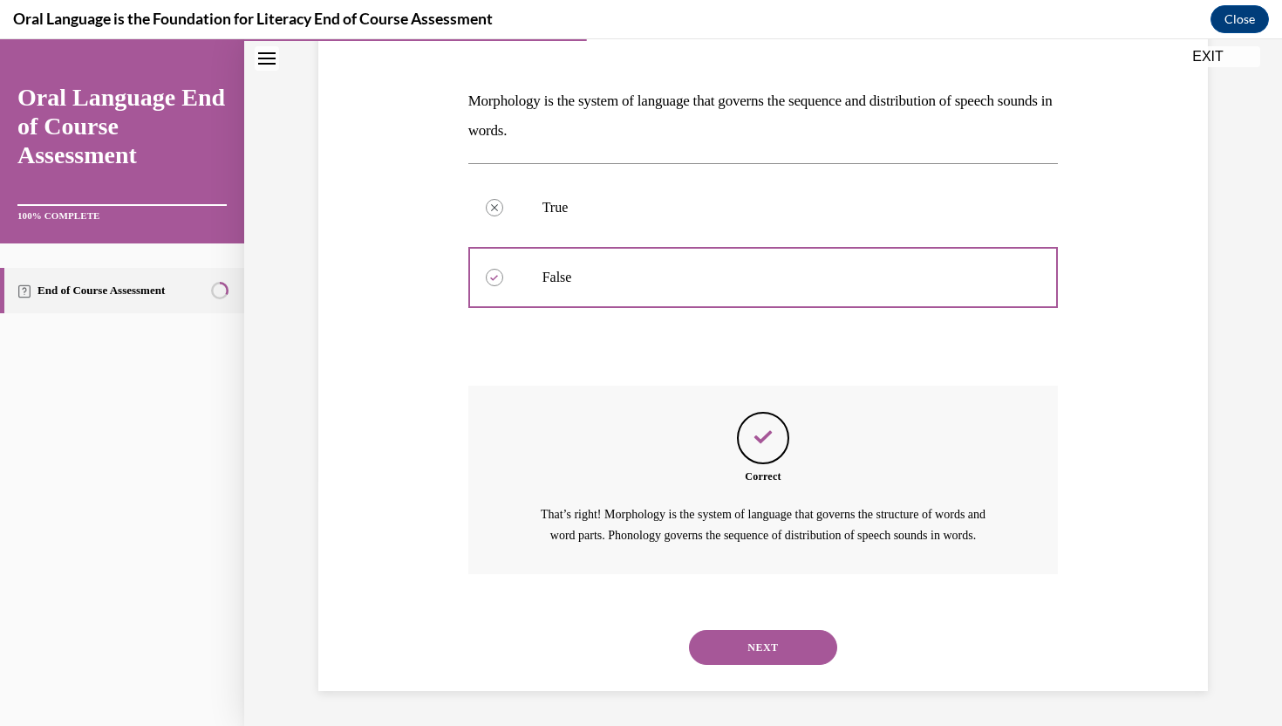
click at [705, 657] on button "NEXT" at bounding box center [763, 647] width 148 height 35
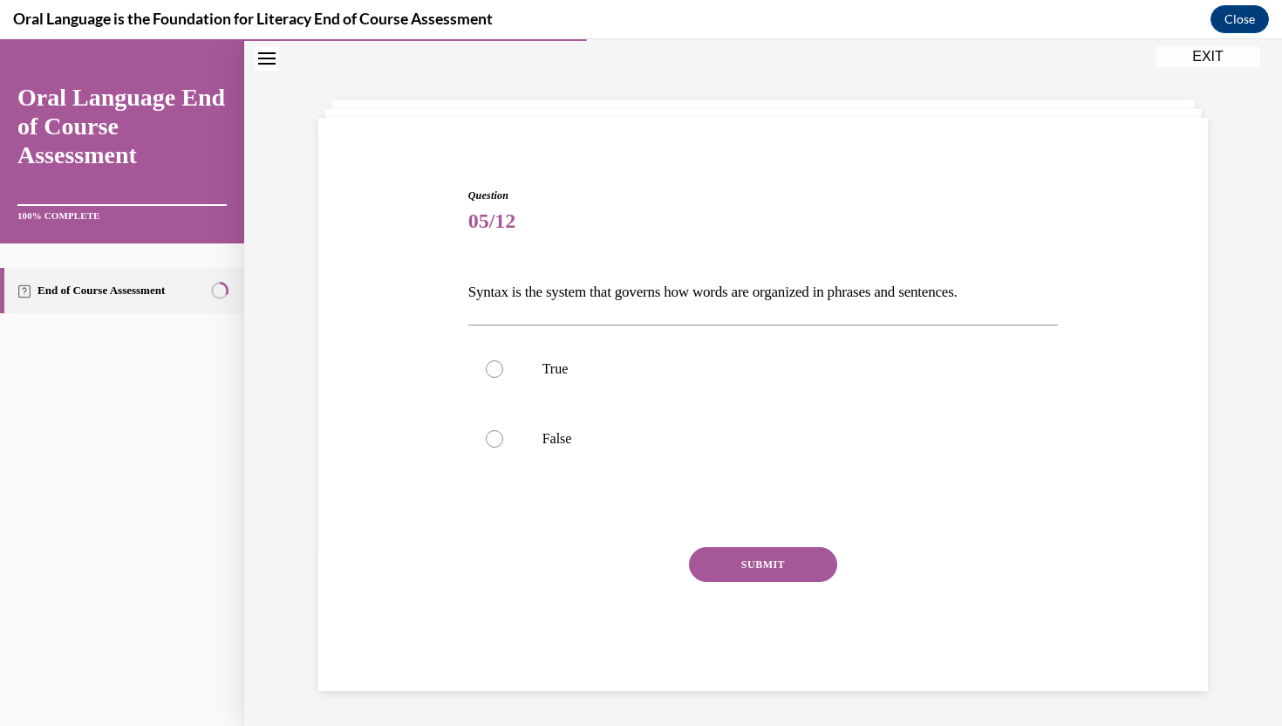
scroll to position [55, 0]
click at [719, 412] on label "False" at bounding box center [763, 439] width 590 height 70
click at [503, 430] on input "False" at bounding box center [494, 438] width 17 height 17
radio input "true"
click at [733, 553] on button "SUBMIT" at bounding box center [763, 564] width 148 height 35
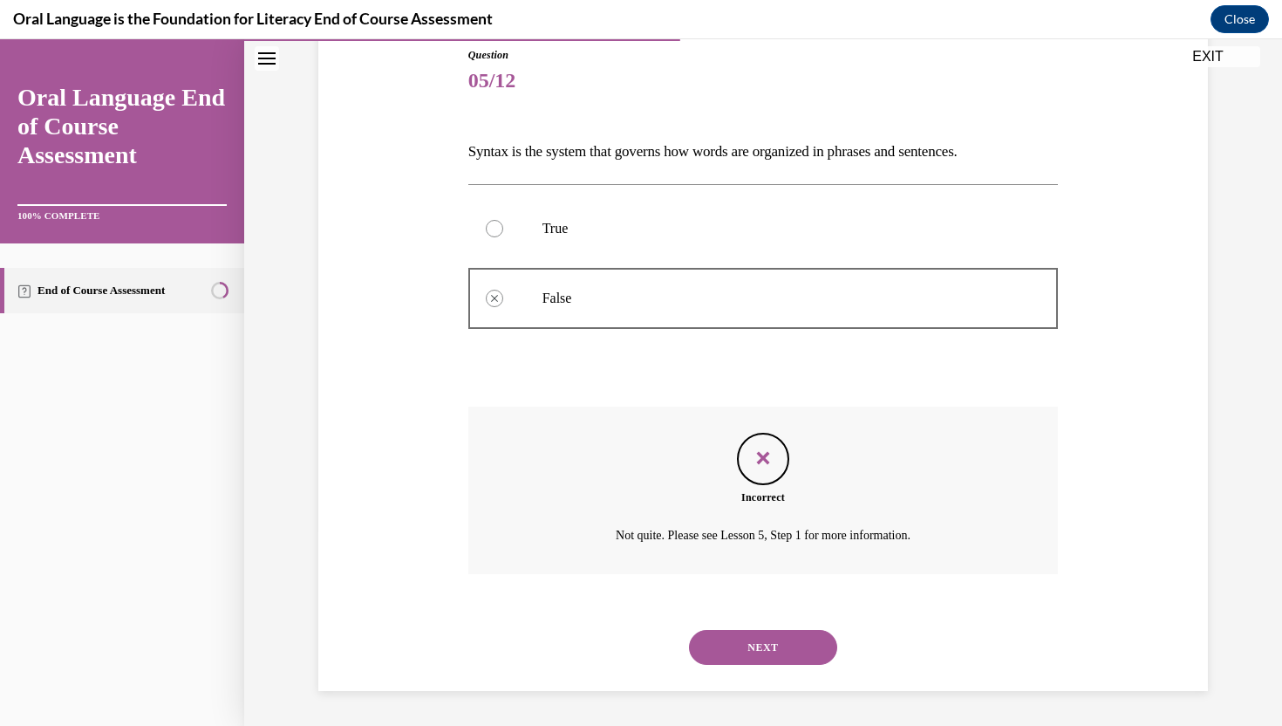
click at [740, 647] on button "NEXT" at bounding box center [763, 647] width 148 height 35
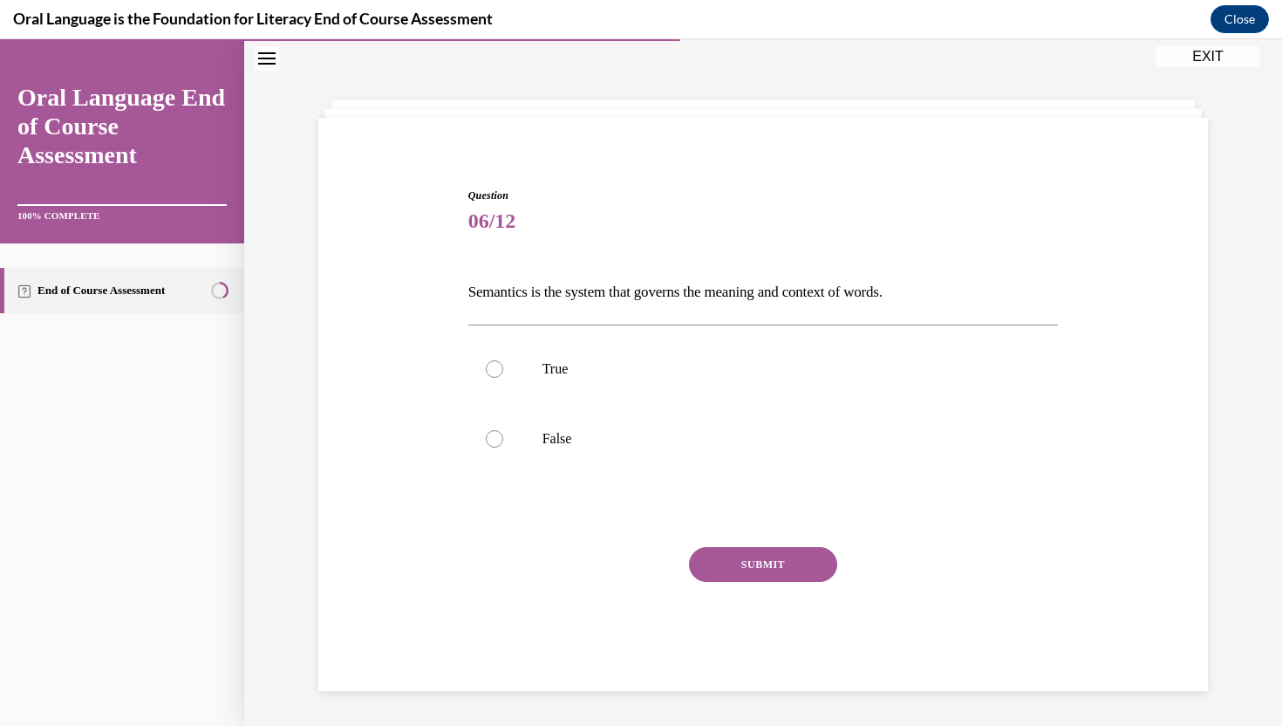
click at [713, 498] on div "Question 06/12 Semantics is the system that governs the meaning and context of …" at bounding box center [763, 438] width 590 height 502
click at [715, 448] on label "False" at bounding box center [763, 439] width 590 height 70
click at [503, 447] on input "False" at bounding box center [494, 438] width 17 height 17
radio input "true"
click at [741, 562] on button "SUBMIT" at bounding box center [763, 564] width 148 height 35
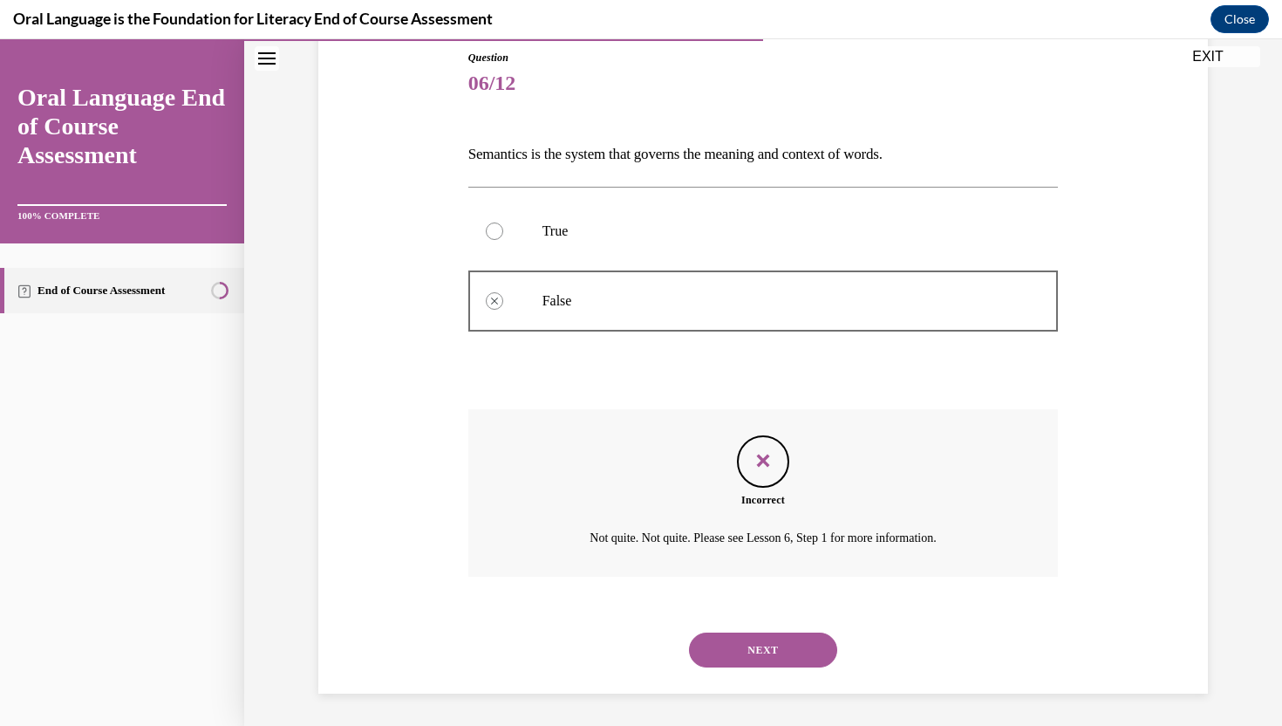
scroll to position [195, 0]
click at [767, 632] on button "NEXT" at bounding box center [763, 647] width 148 height 35
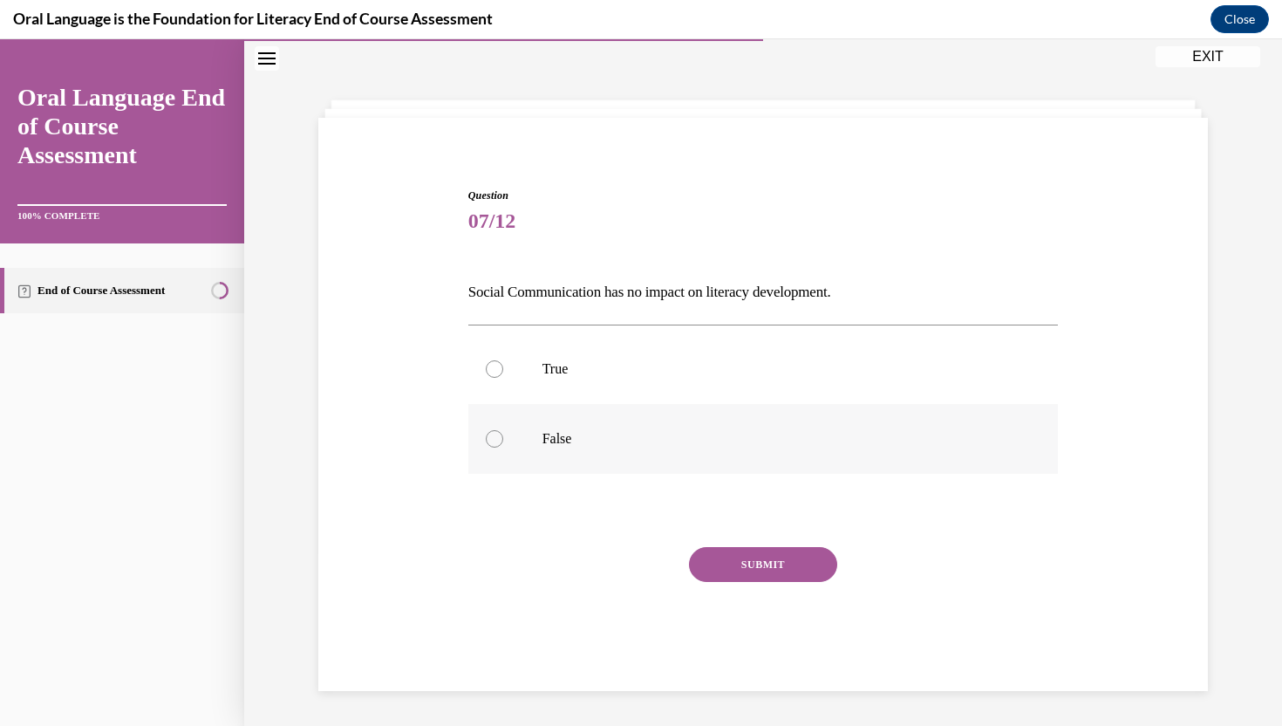
click at [711, 430] on p "False" at bounding box center [778, 438] width 473 height 17
click at [503, 430] on input "False" at bounding box center [494, 438] width 17 height 17
radio input "true"
click at [728, 570] on button "SUBMIT" at bounding box center [763, 564] width 148 height 35
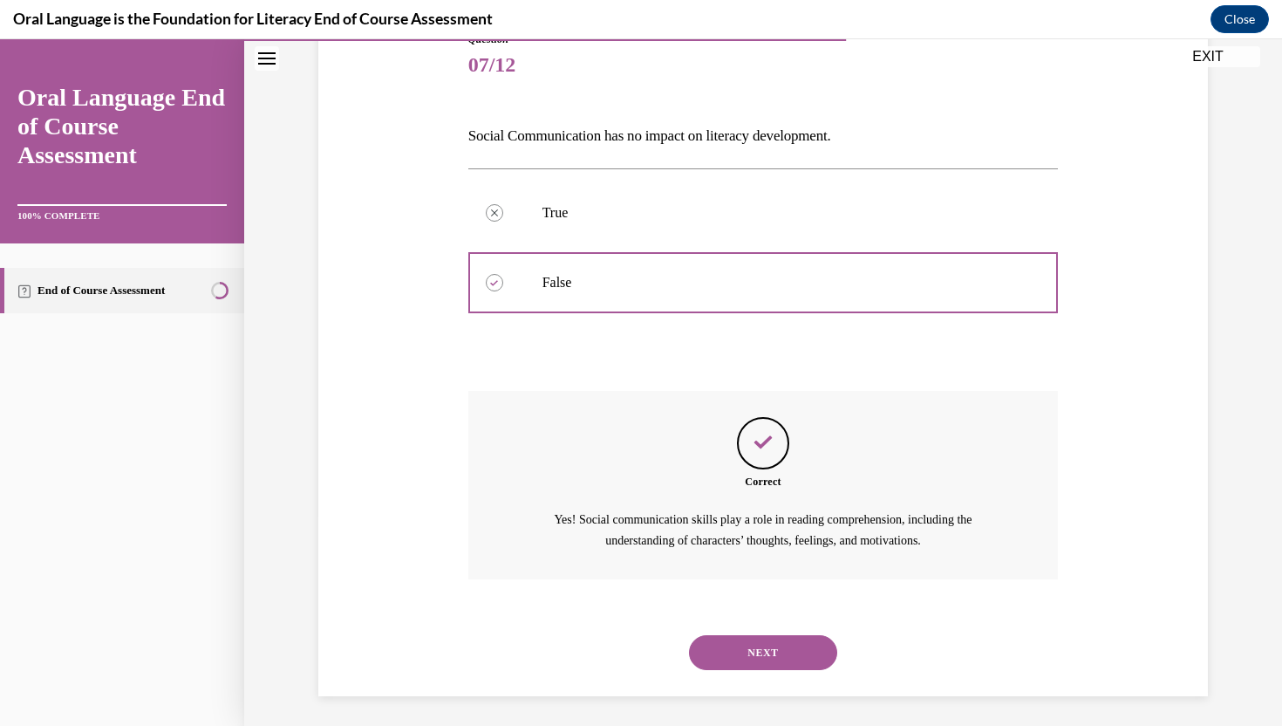
scroll to position [215, 0]
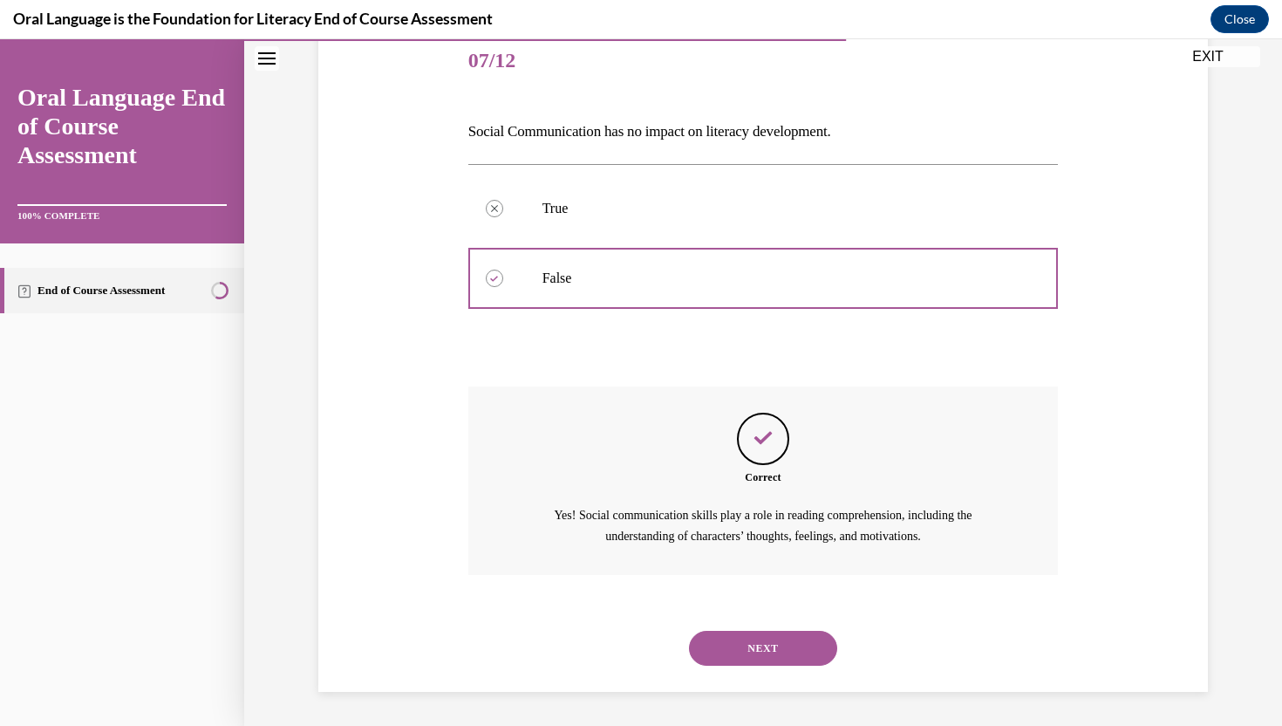
click at [781, 654] on button "NEXT" at bounding box center [763, 647] width 148 height 35
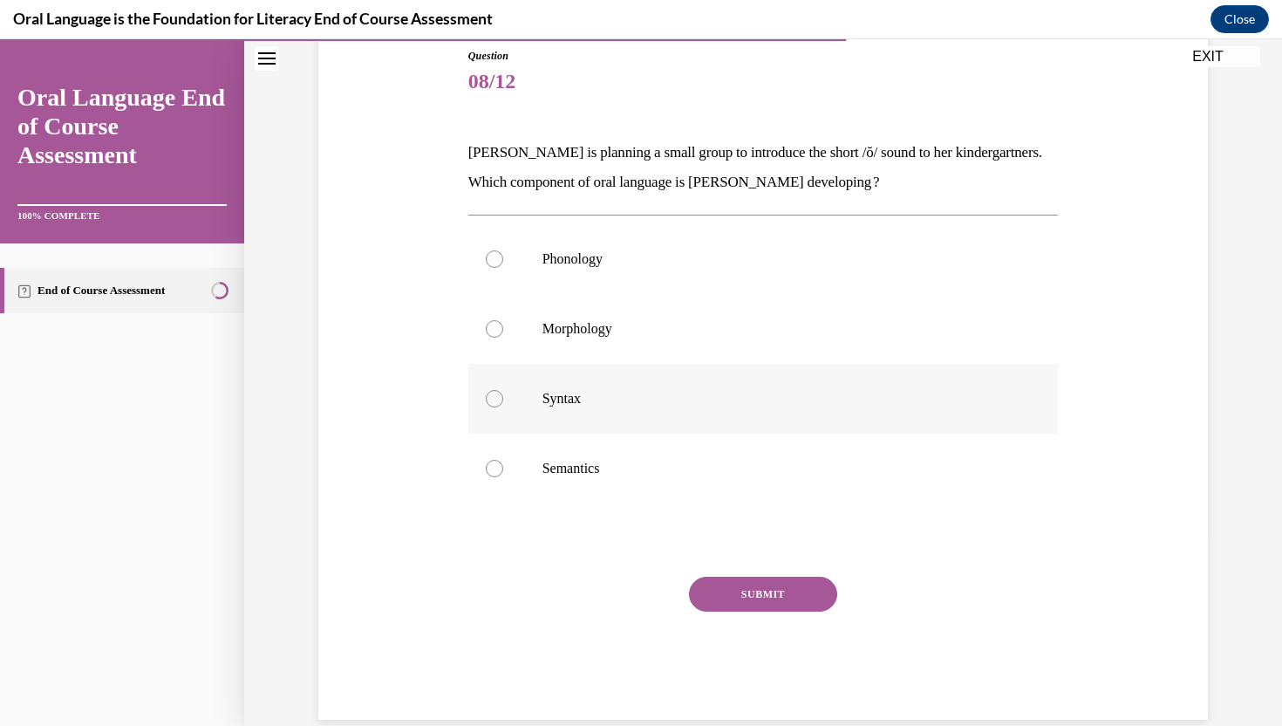
click at [737, 392] on label "Syntax" at bounding box center [763, 399] width 590 height 70
click at [503, 392] on input "Syntax" at bounding box center [494, 398] width 17 height 17
radio input "true"
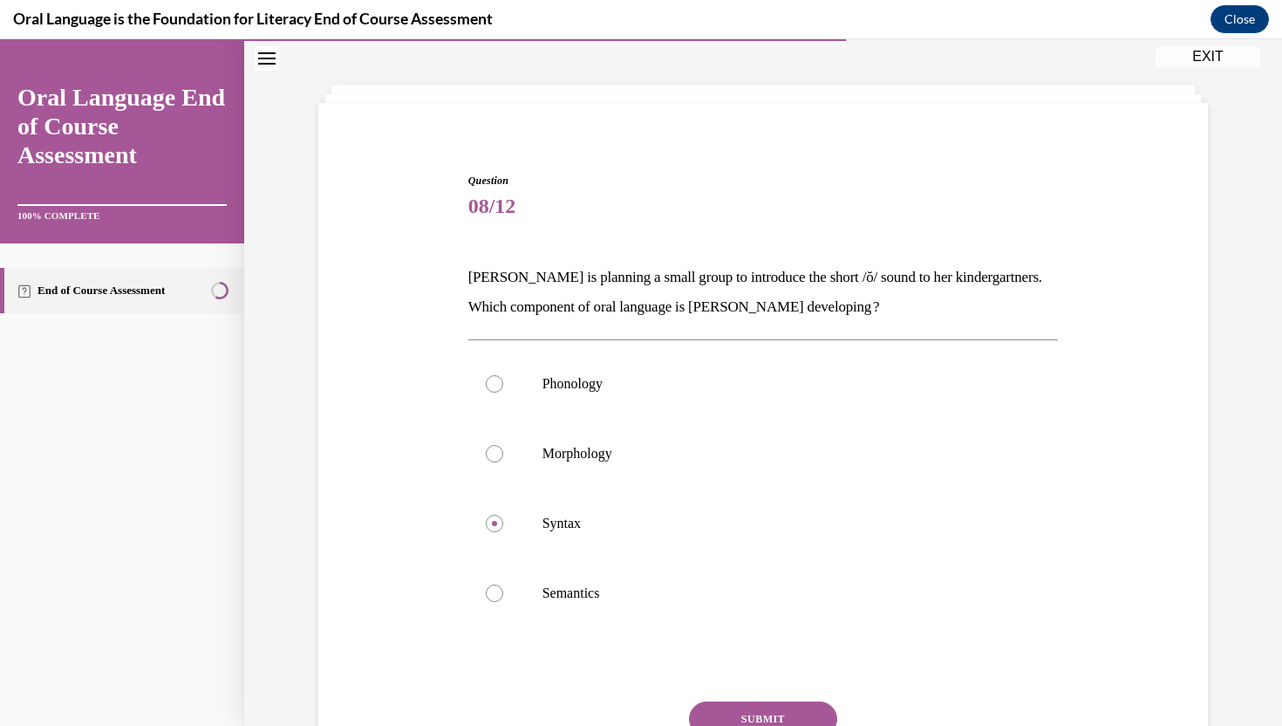
click at [743, 719] on button "SUBMIT" at bounding box center [763, 718] width 148 height 35
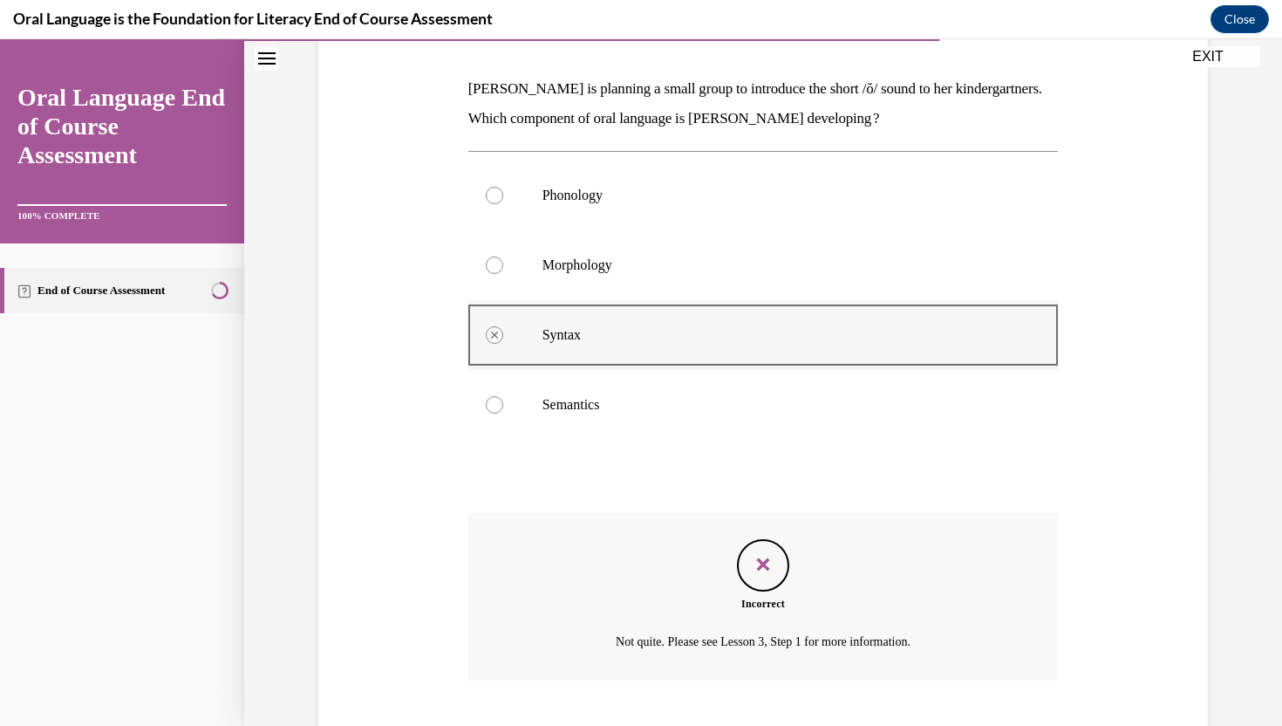
scroll to position [365, 0]
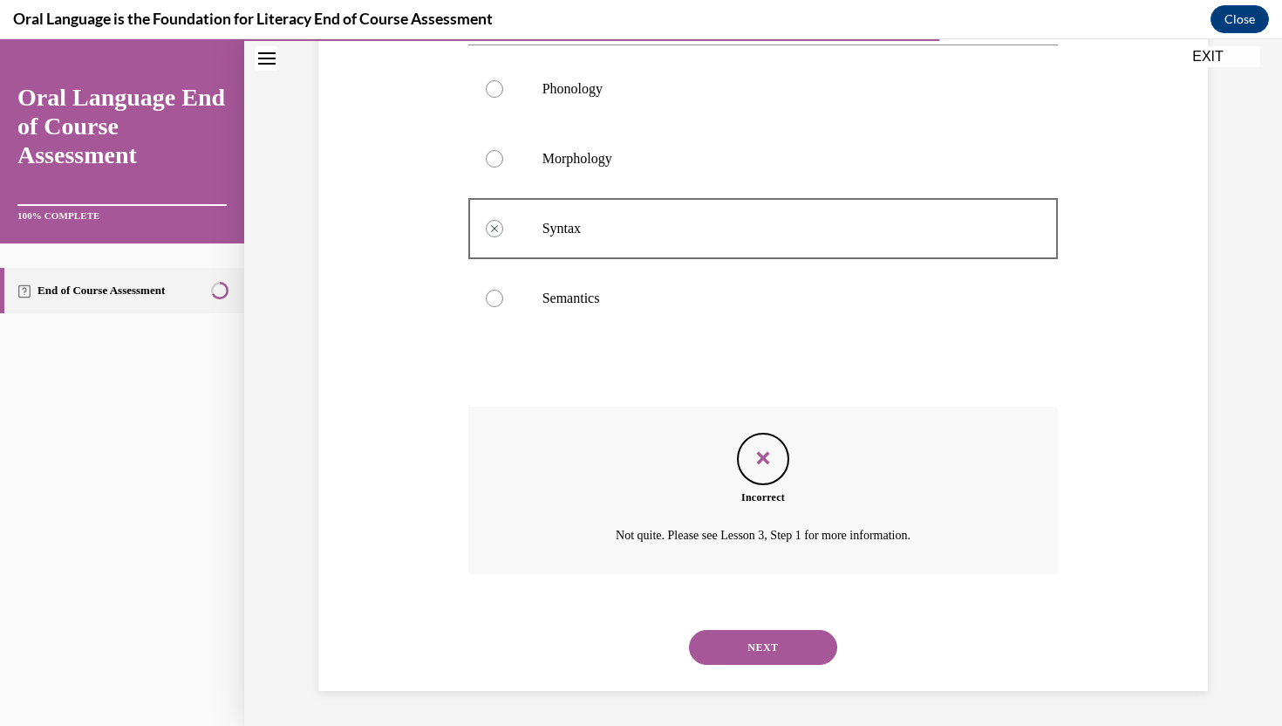
click at [714, 634] on button "NEXT" at bounding box center [763, 647] width 148 height 35
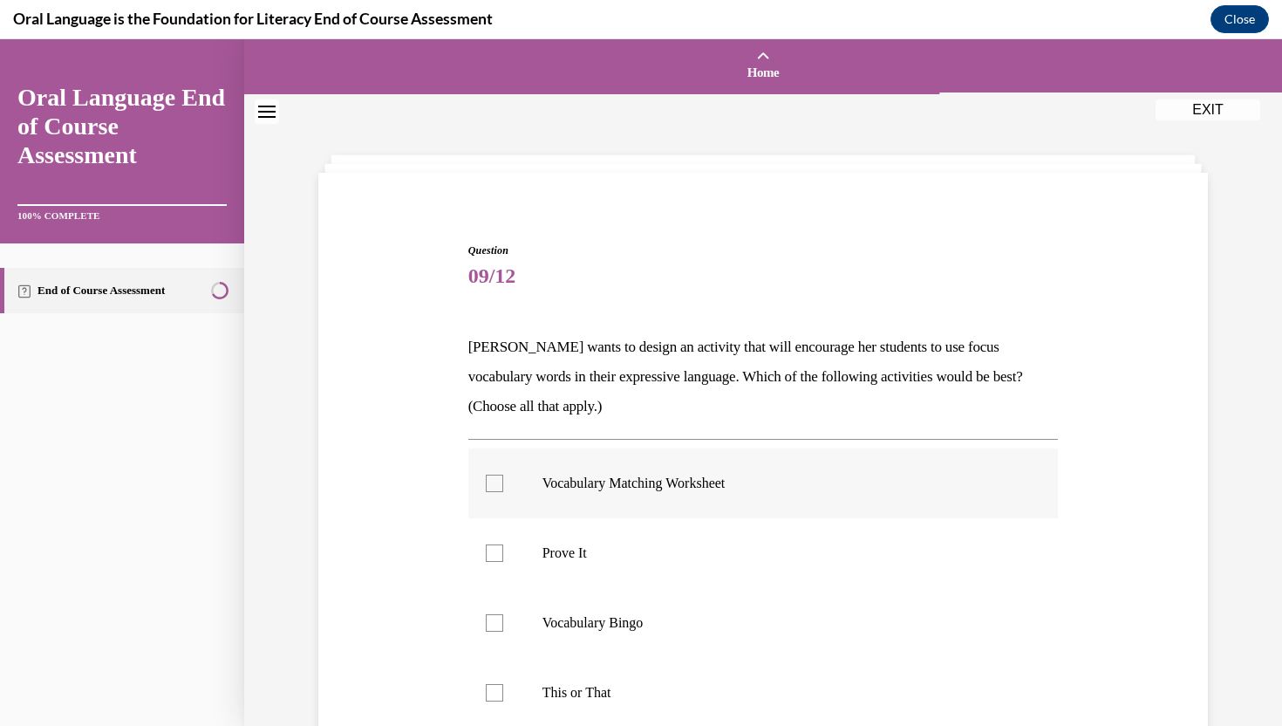
click at [641, 504] on label "Vocabulary Matching Worksheet" at bounding box center [763, 483] width 590 height 70
click at [503, 492] on input "Vocabulary Matching Worksheet" at bounding box center [494, 482] width 17 height 17
checkbox input "true"
click at [944, 427] on div "Question 09/12 Mrs. Butler wants to design an activity that will encourage her …" at bounding box center [763, 592] width 590 height 701
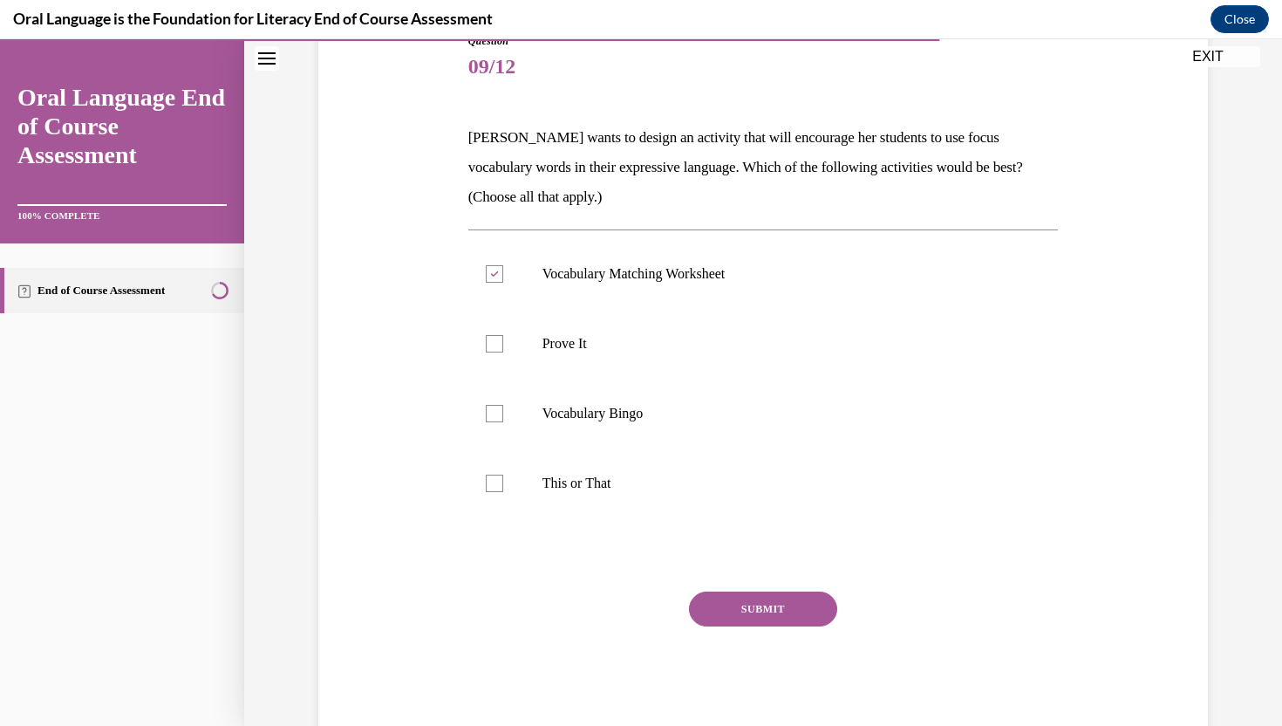
click at [785, 604] on button "SUBMIT" at bounding box center [763, 608] width 148 height 35
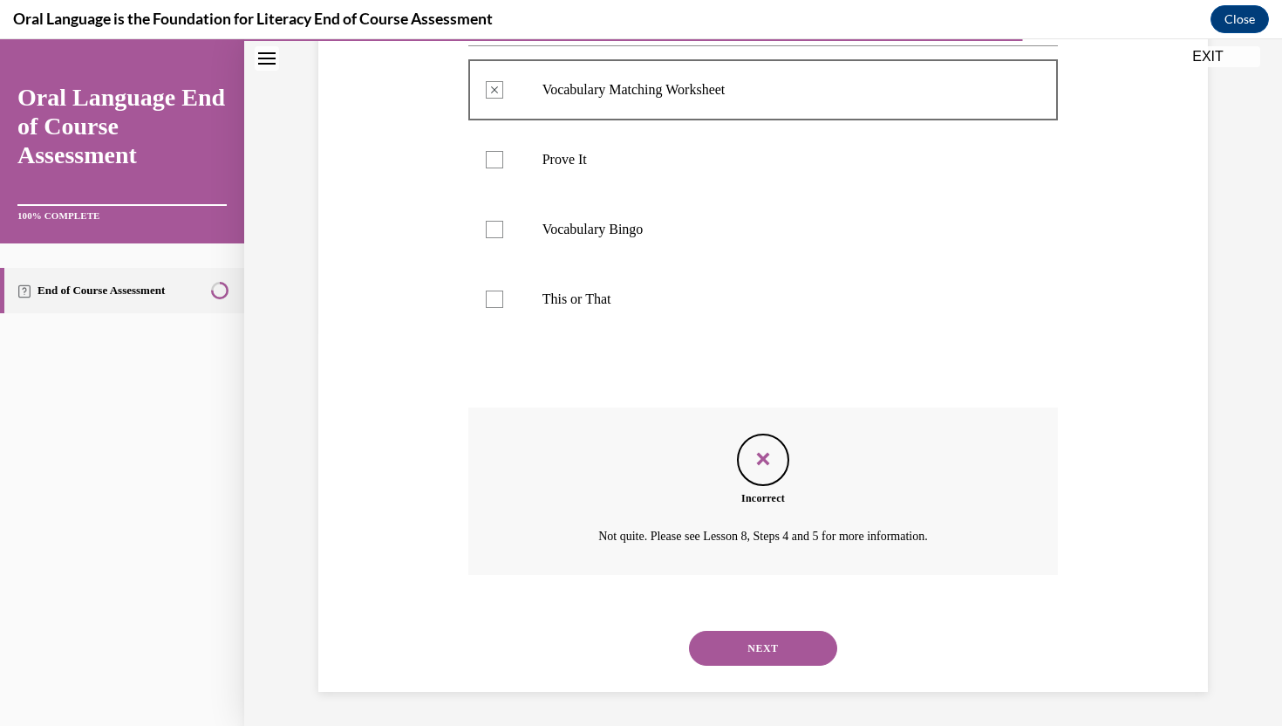
scroll to position [394, 0]
click at [750, 668] on div "NEXT" at bounding box center [763, 647] width 590 height 70
click at [750, 658] on button "NEXT" at bounding box center [763, 647] width 148 height 35
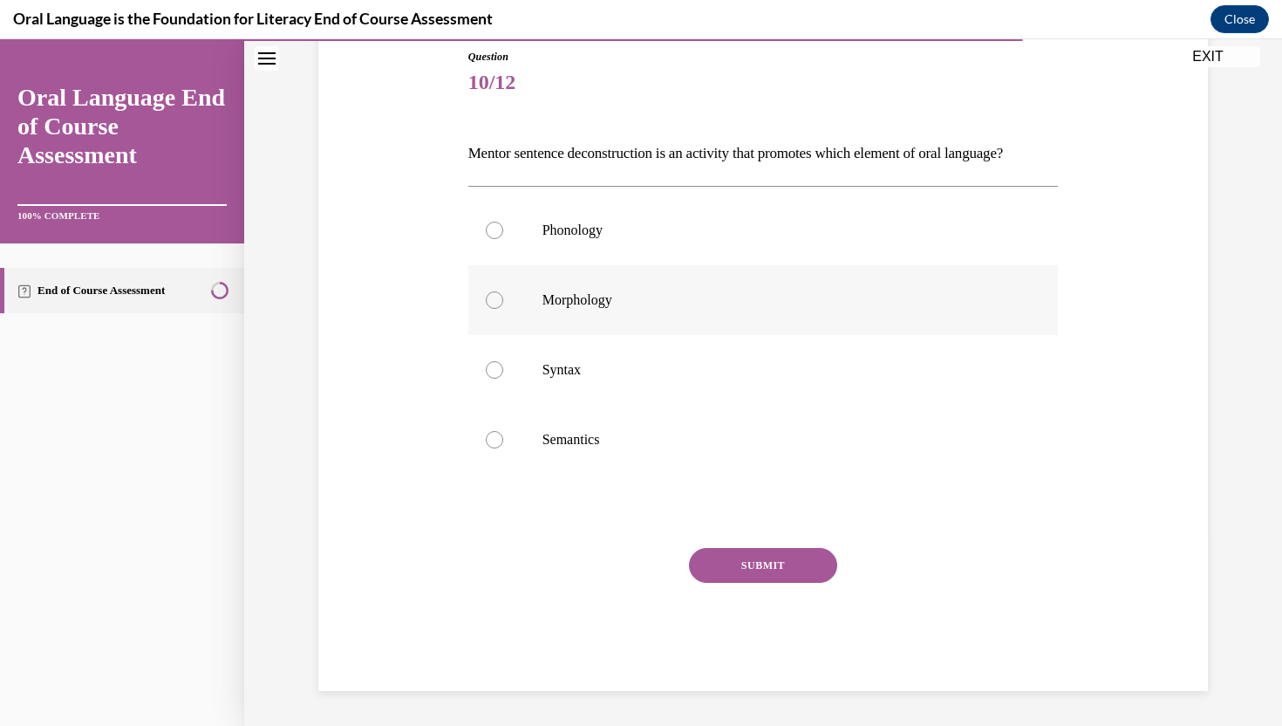
click at [802, 335] on label "Morphology" at bounding box center [763, 300] width 590 height 70
click at [503, 309] on input "Morphology" at bounding box center [494, 299] width 17 height 17
radio input "true"
click at [787, 574] on button "SUBMIT" at bounding box center [763, 565] width 148 height 35
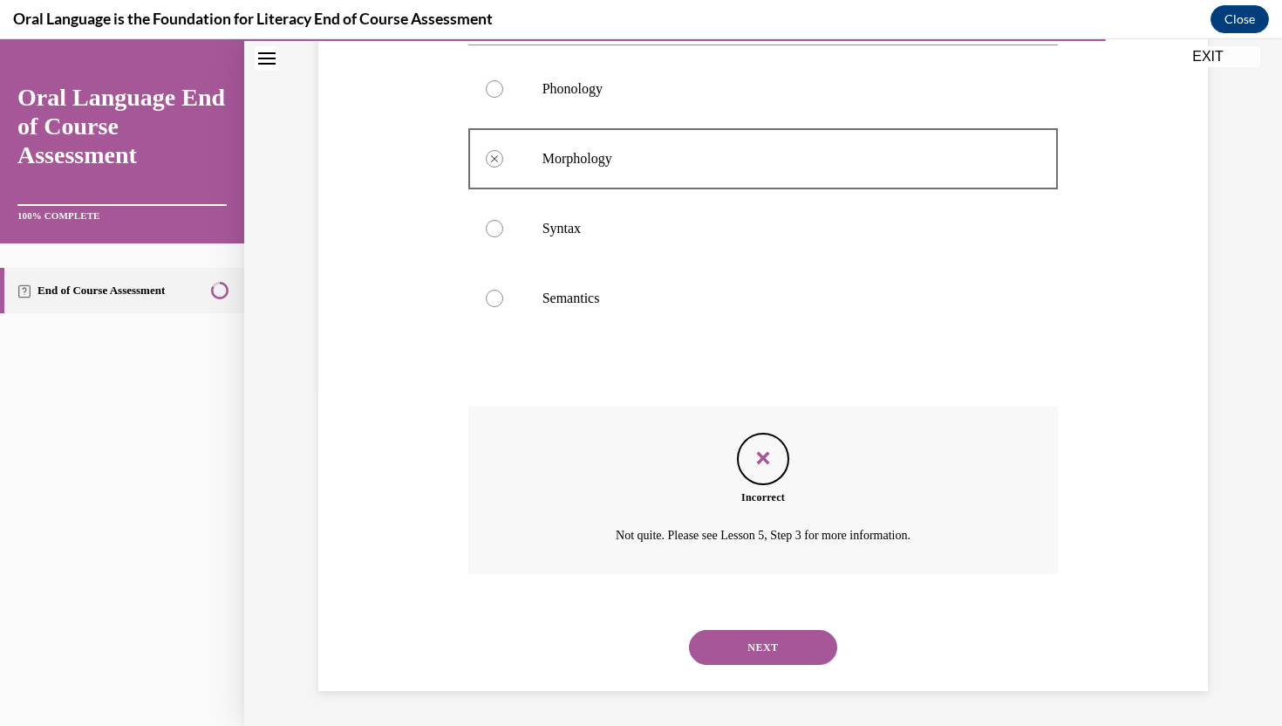
scroll to position [365, 0]
click at [730, 642] on button "NEXT" at bounding box center [763, 647] width 148 height 35
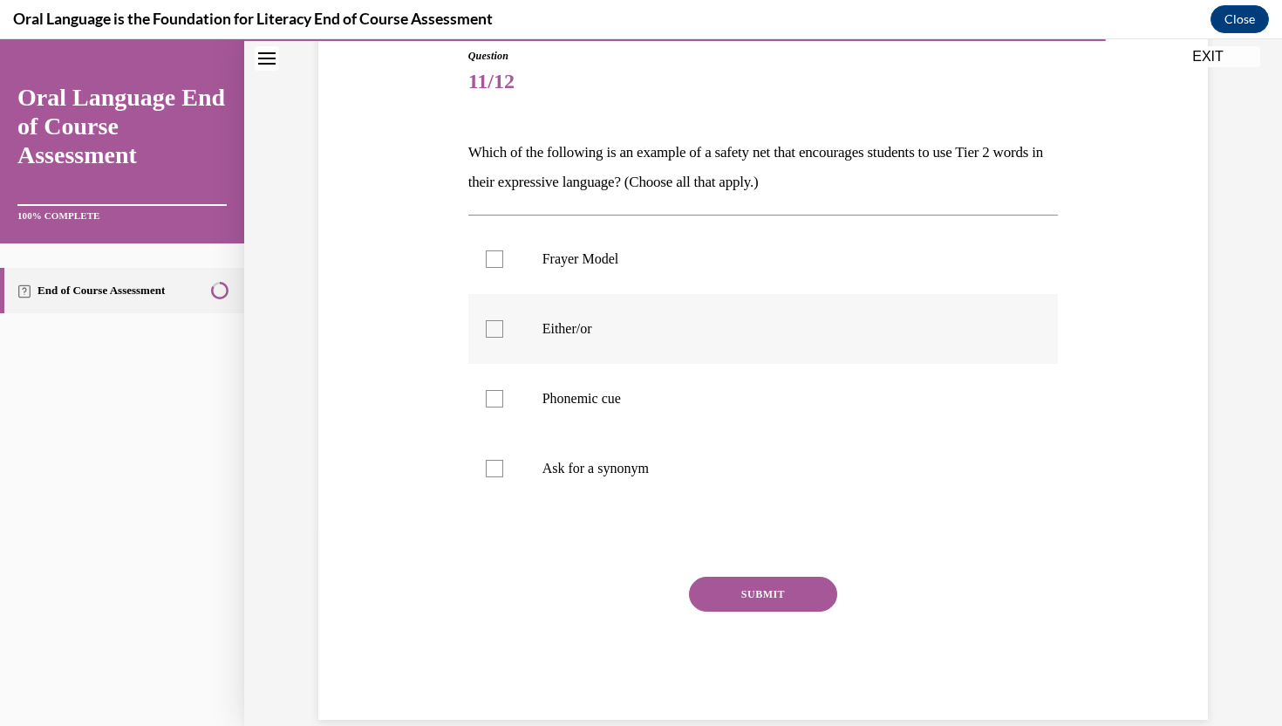
click at [844, 324] on p "Either/or" at bounding box center [778, 328] width 473 height 17
click at [503, 324] on input "Either/or" at bounding box center [494, 328] width 17 height 17
checkbox input "true"
click at [752, 482] on label "Ask for a synonym" at bounding box center [763, 468] width 590 height 70
click at [503, 477] on input "Ask for a synonym" at bounding box center [494, 468] width 17 height 17
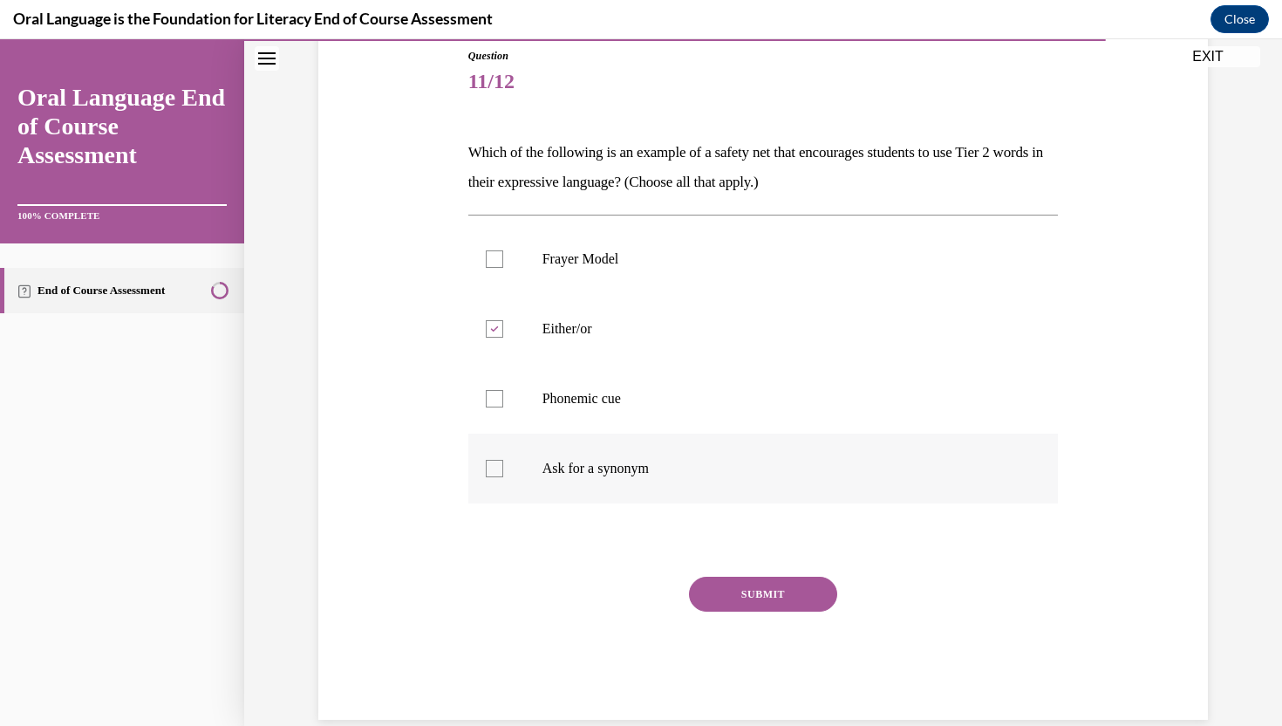
checkbox input "true"
click at [749, 594] on button "SUBMIT" at bounding box center [763, 593] width 148 height 35
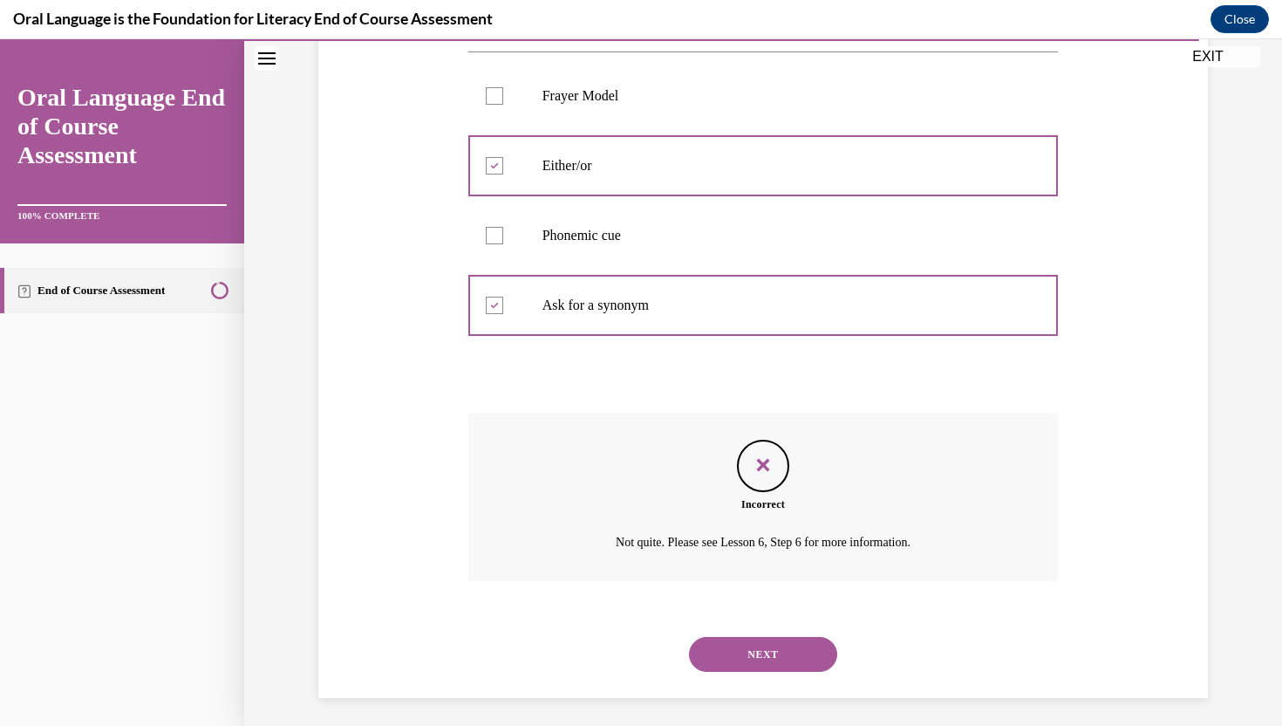
scroll to position [365, 0]
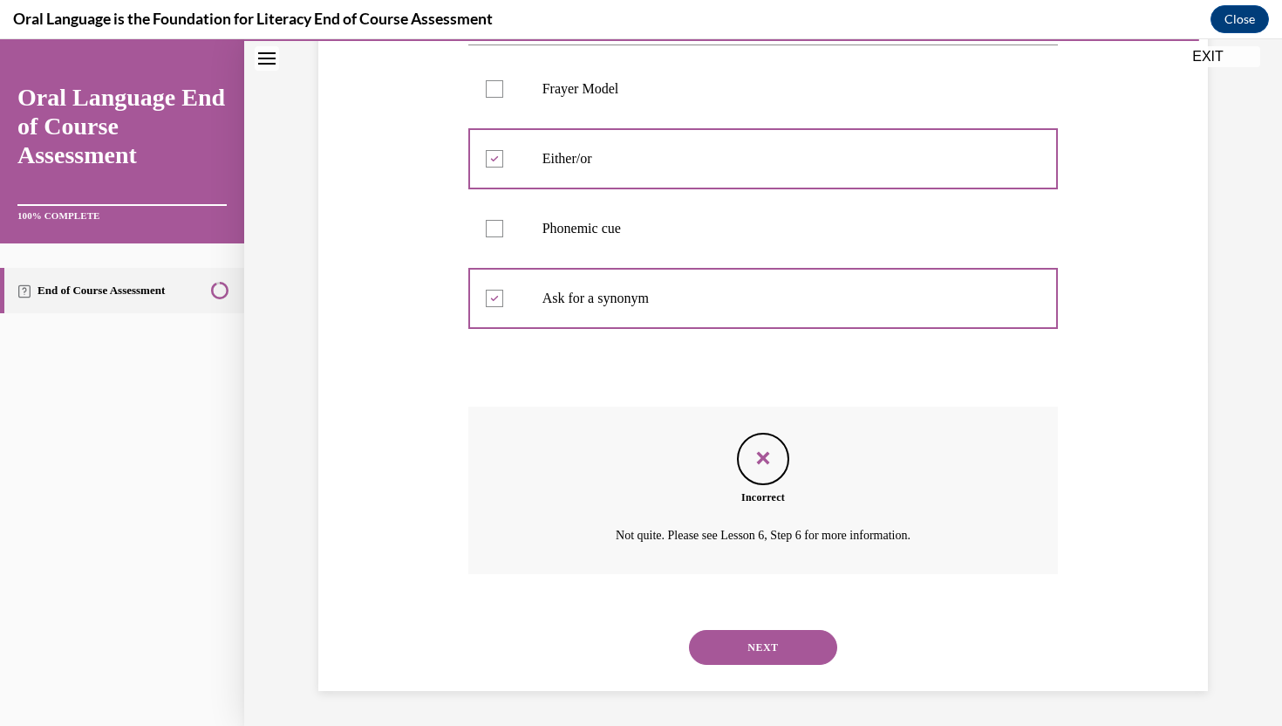
click at [838, 404] on div "Question 11/12 Which of the following is an example of a safety net that encour…" at bounding box center [763, 284] width 590 height 813
click at [720, 647] on button "NEXT" at bounding box center [763, 647] width 148 height 35
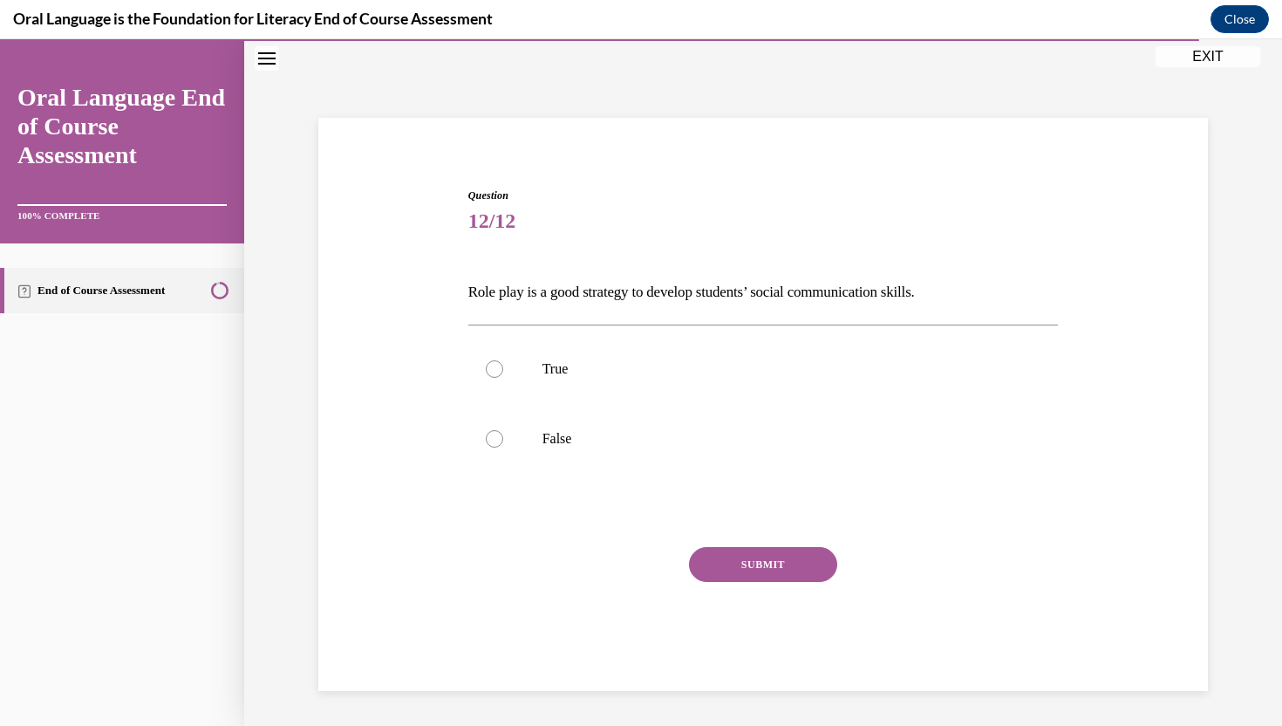
click at [754, 474] on div "True False" at bounding box center [763, 403] width 590 height 158
click at [776, 415] on label "False" at bounding box center [763, 439] width 590 height 70
click at [503, 430] on input "False" at bounding box center [494, 438] width 17 height 17
radio input "true"
click at [778, 567] on button "SUBMIT" at bounding box center [763, 564] width 148 height 35
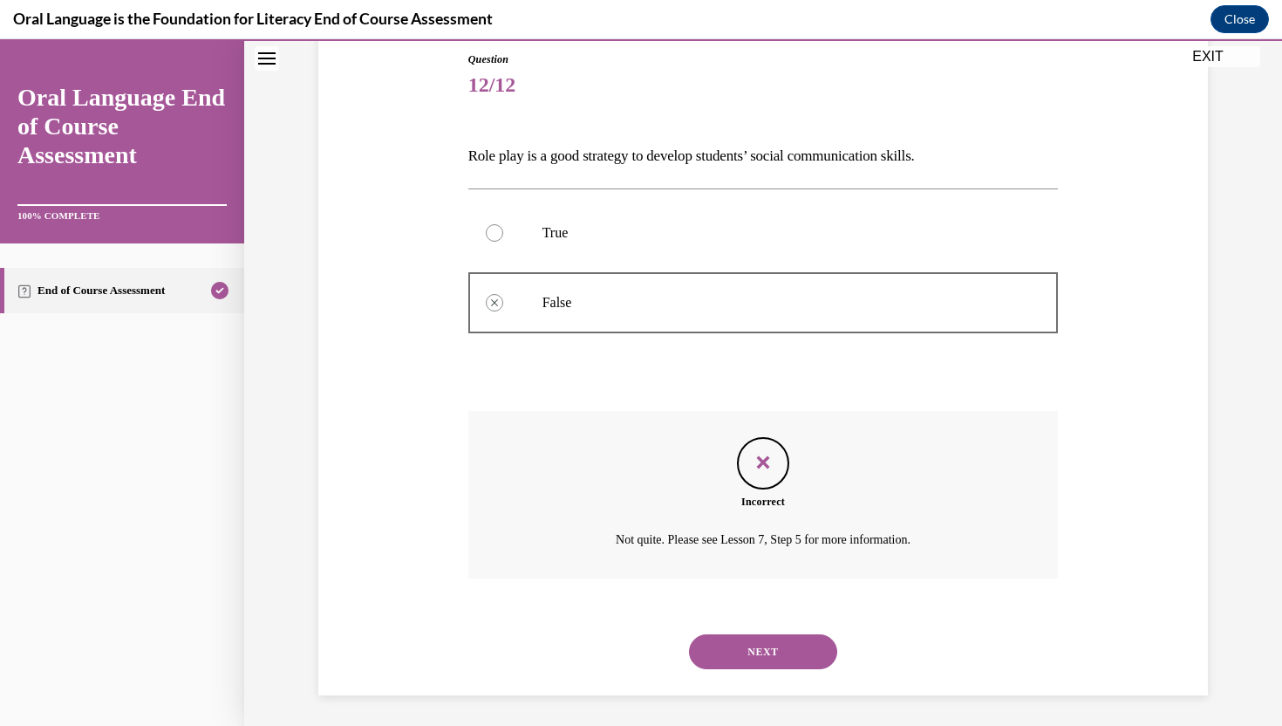
scroll to position [195, 0]
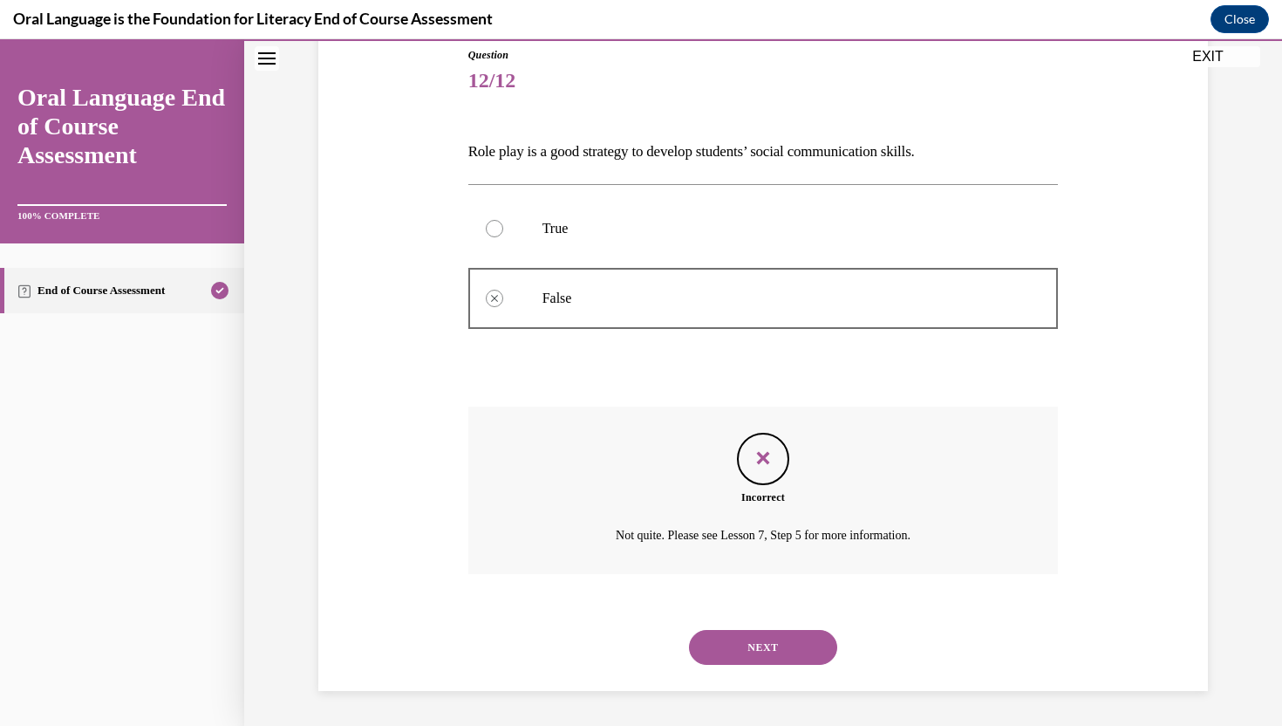
click at [774, 630] on button "NEXT" at bounding box center [763, 647] width 148 height 35
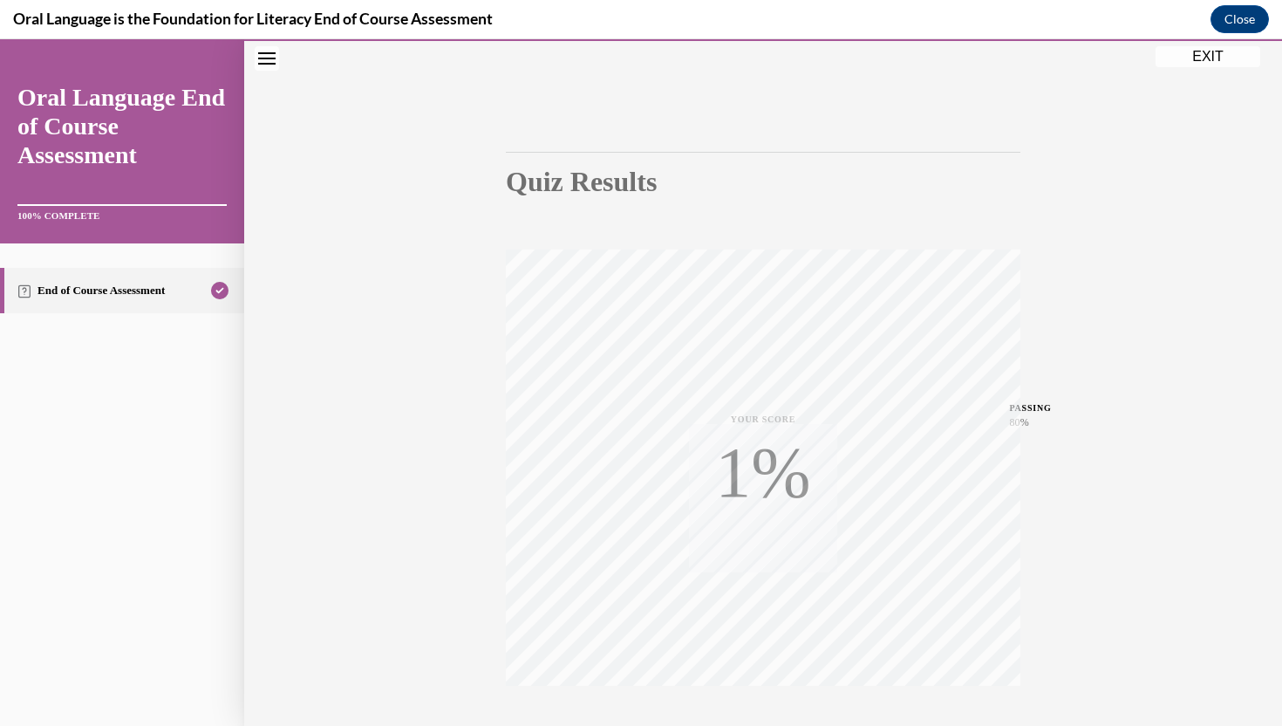
scroll to position [91, 0]
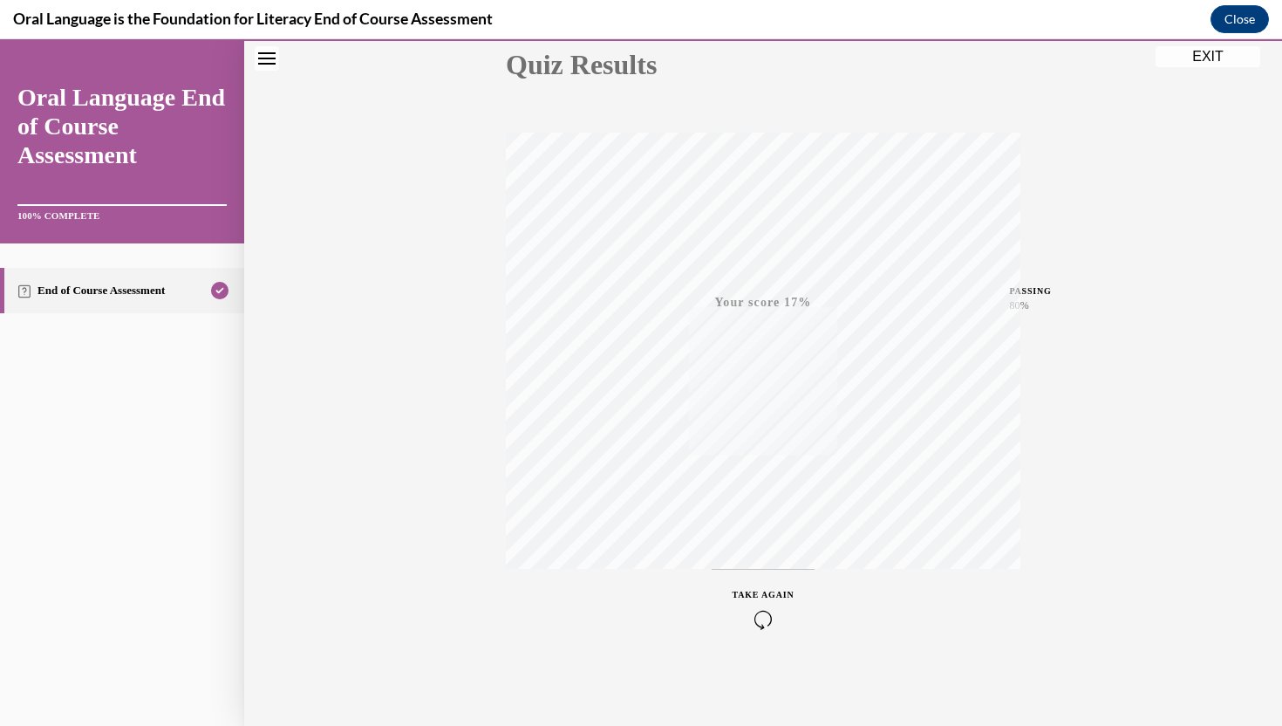
click at [757, 610] on icon "button" at bounding box center [763, 619] width 62 height 19
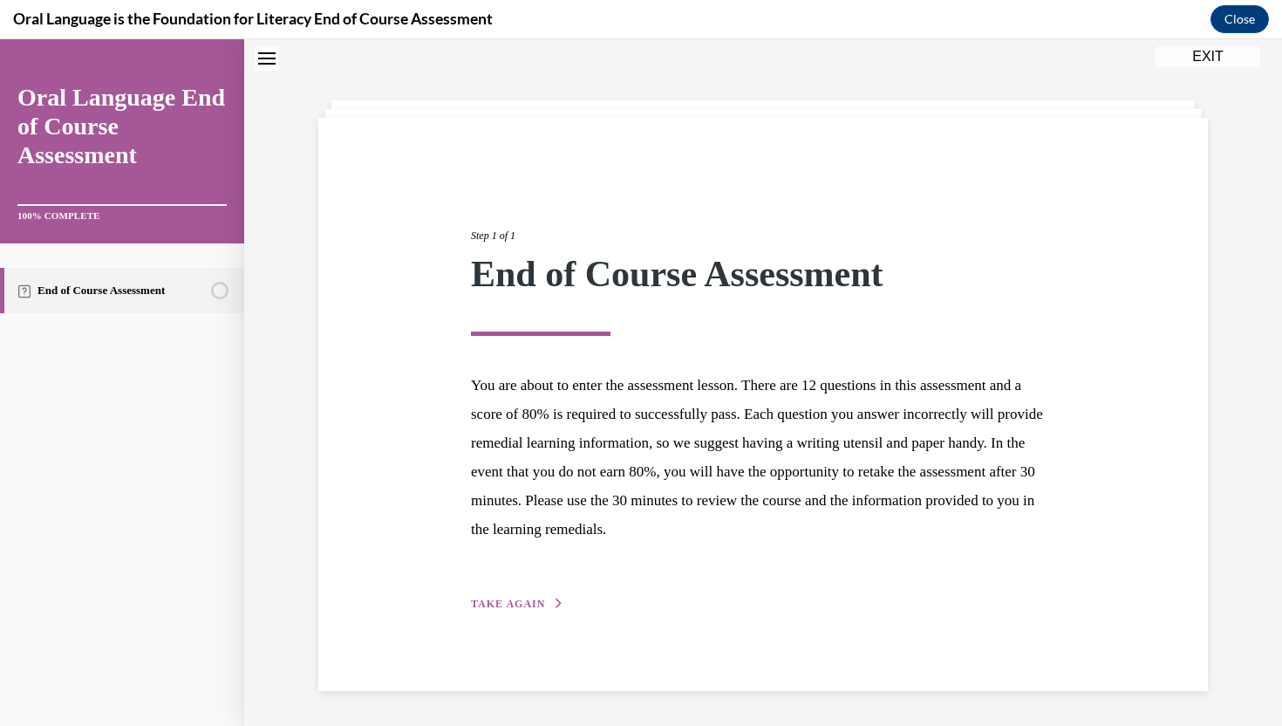
scroll to position [55, 0]
click at [543, 601] on button "TAKE AGAIN" at bounding box center [517, 604] width 93 height 16
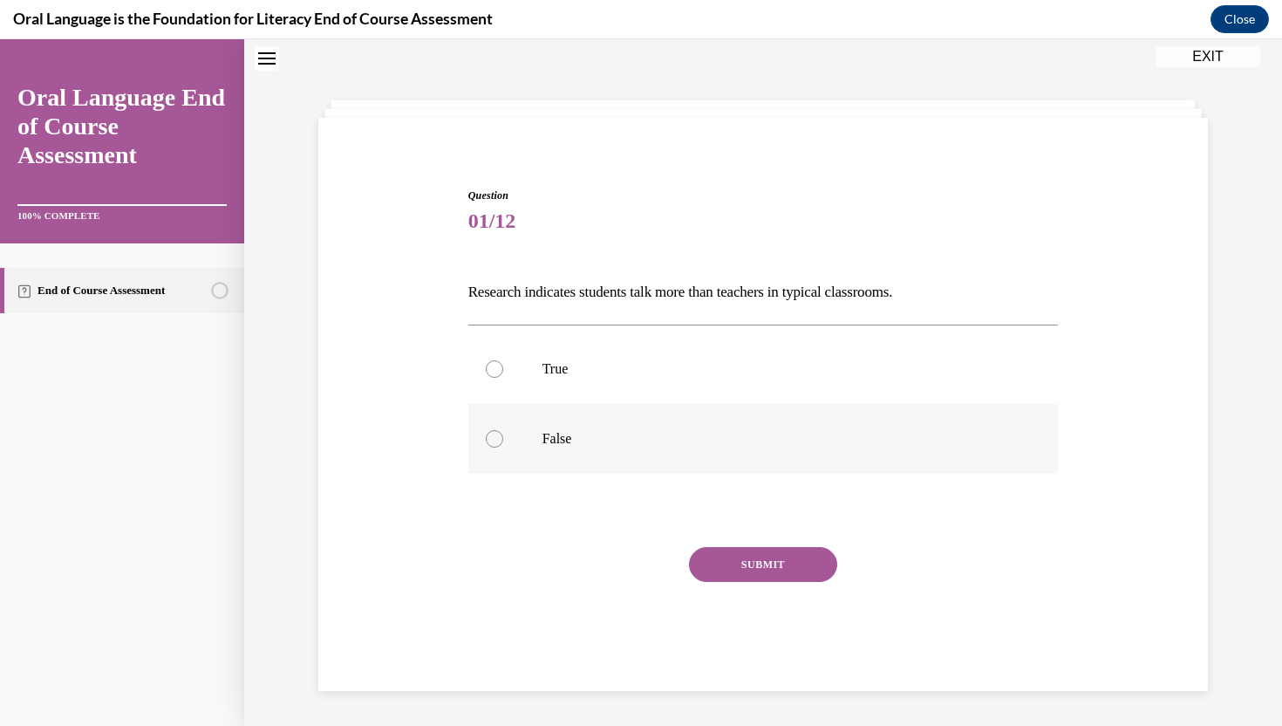
click at [630, 450] on label "False" at bounding box center [763, 439] width 590 height 70
click at [503, 447] on input "False" at bounding box center [494, 438] width 17 height 17
radio input "true"
click at [753, 569] on button "SUBMIT" at bounding box center [763, 564] width 148 height 35
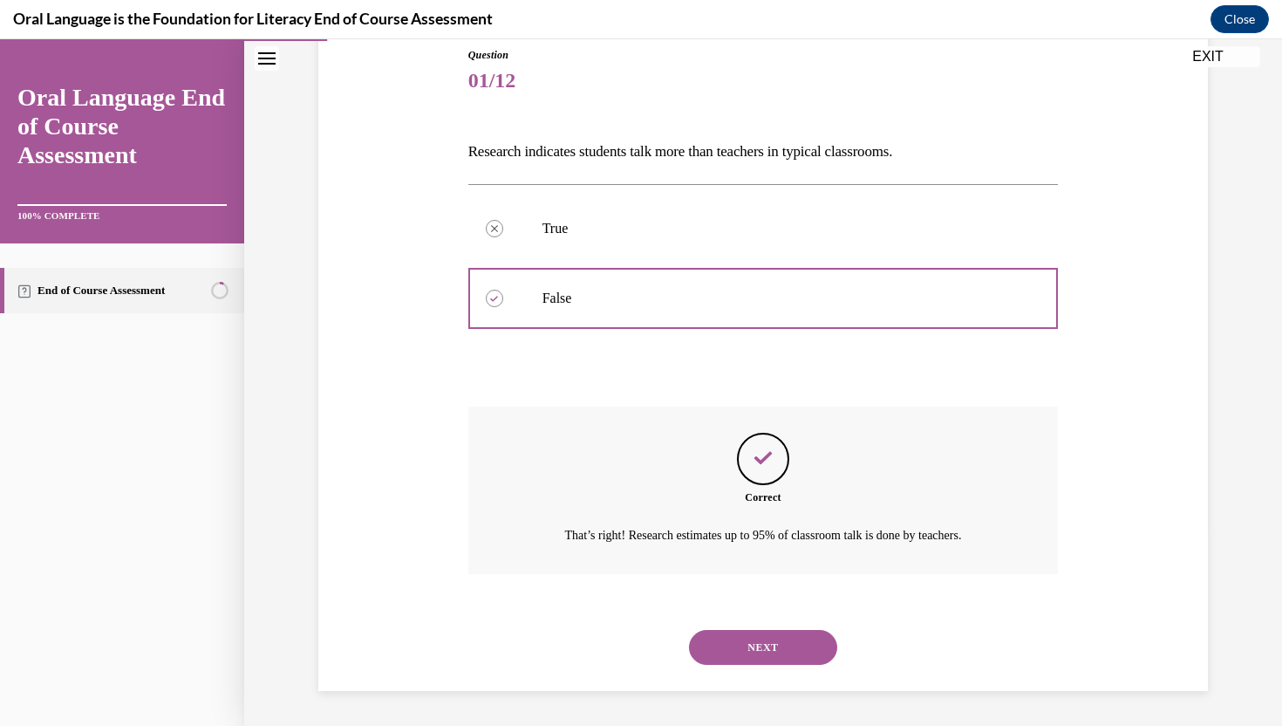
click at [764, 661] on button "NEXT" at bounding box center [763, 647] width 148 height 35
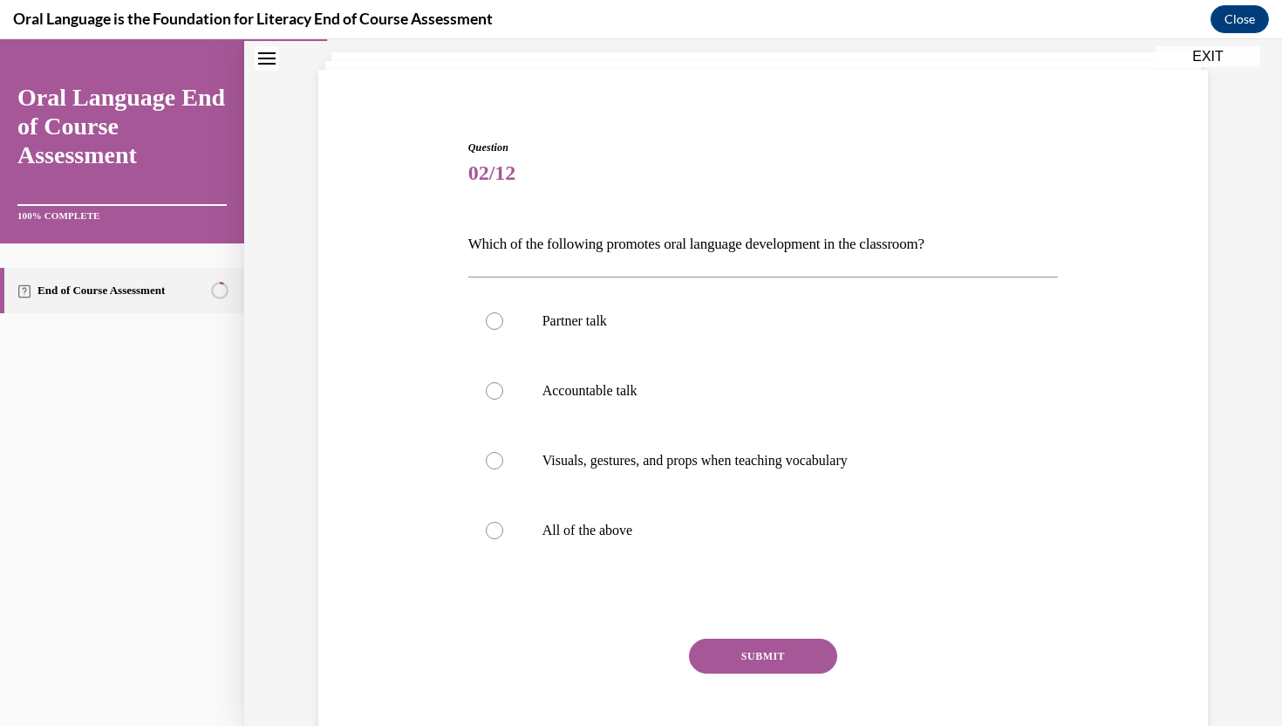
scroll to position [89, 0]
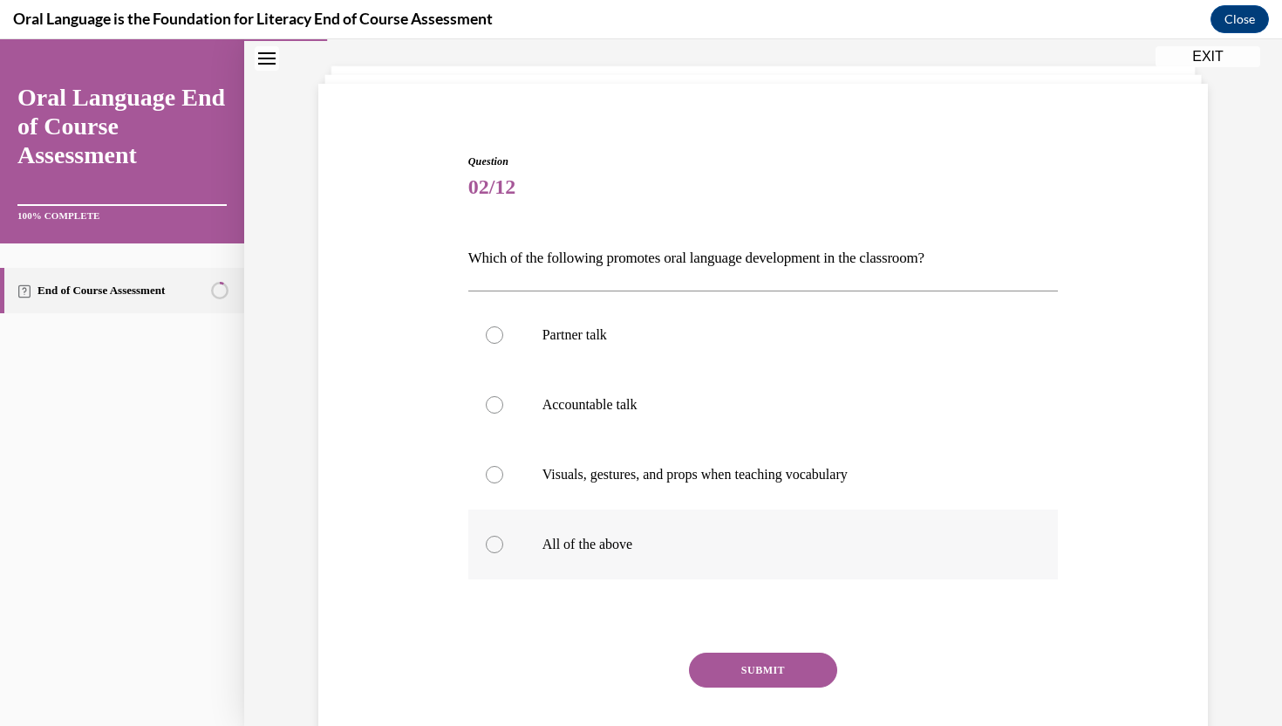
click at [671, 521] on label "All of the above" at bounding box center [763, 544] width 590 height 70
click at [503, 535] on input "All of the above" at bounding box center [494, 543] width 17 height 17
radio input "true"
click at [719, 674] on button "SUBMIT" at bounding box center [763, 669] width 148 height 35
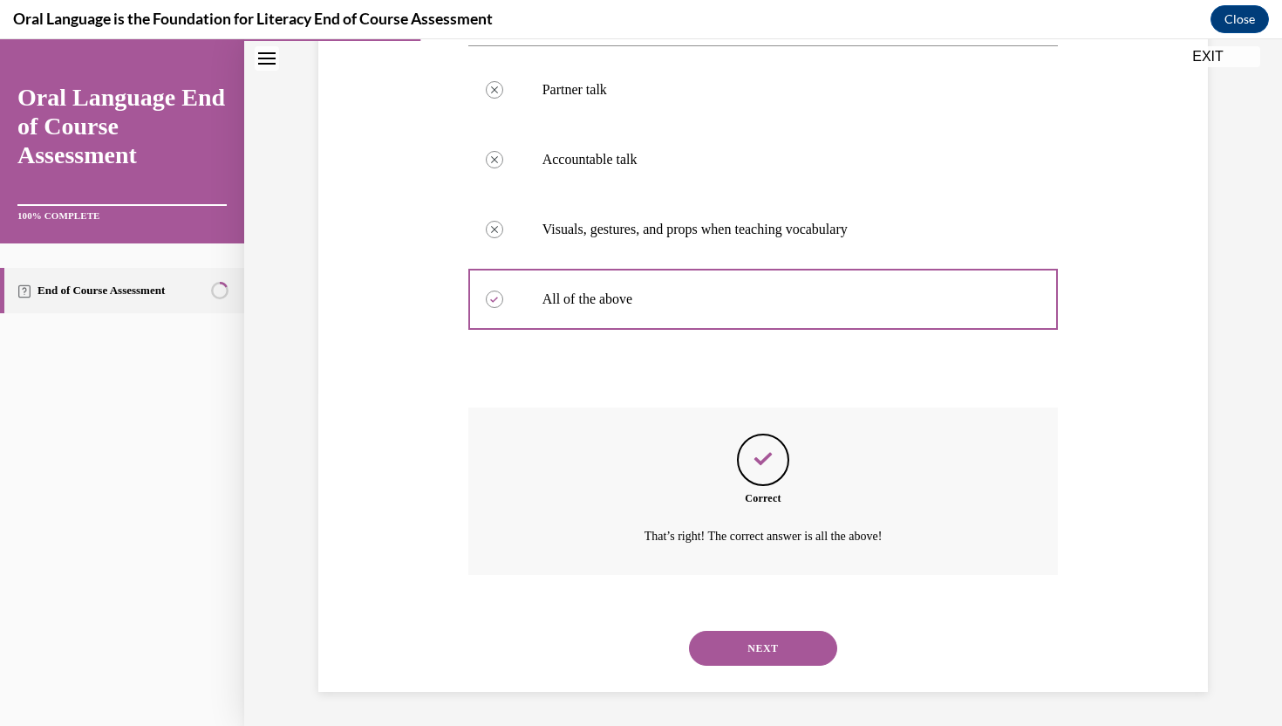
scroll to position [335, 0]
click at [753, 644] on button "NEXT" at bounding box center [763, 647] width 148 height 35
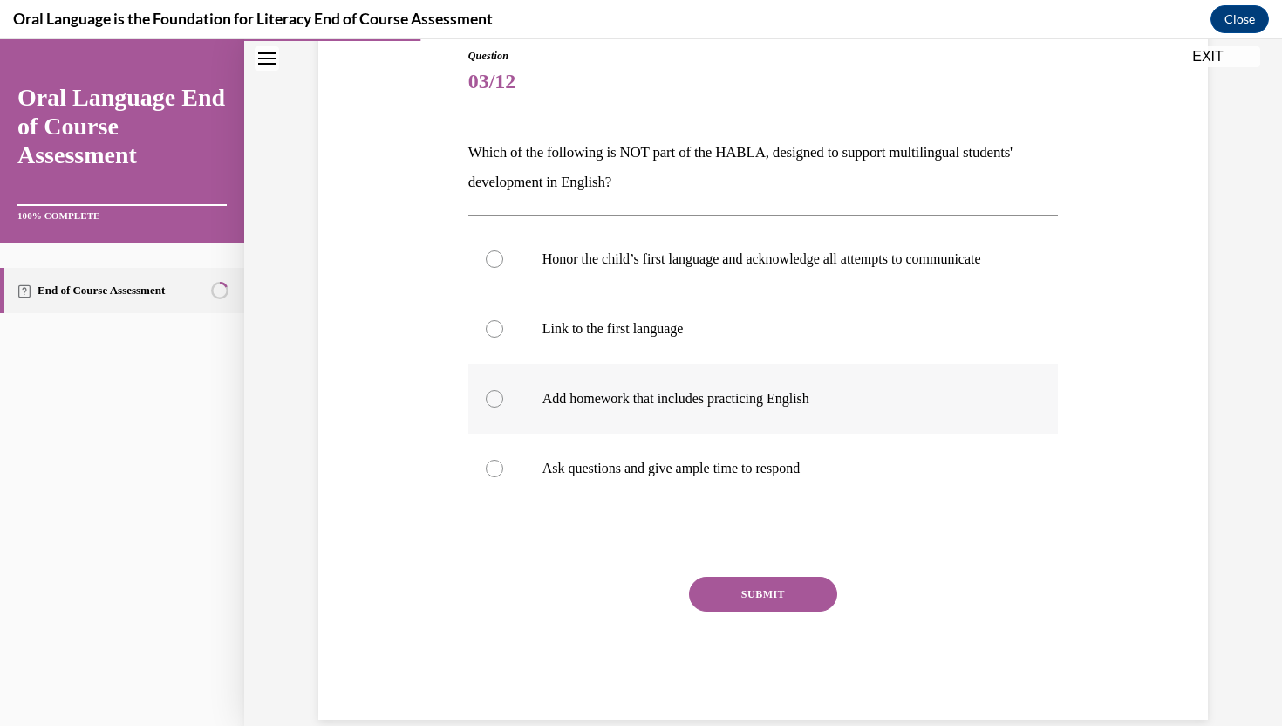
click at [614, 407] on p "Add homework that includes practicing English" at bounding box center [778, 398] width 473 height 17
click at [503, 407] on input "Add homework that includes practicing English" at bounding box center [494, 398] width 17 height 17
radio input "true"
click at [729, 611] on button "SUBMIT" at bounding box center [763, 593] width 148 height 35
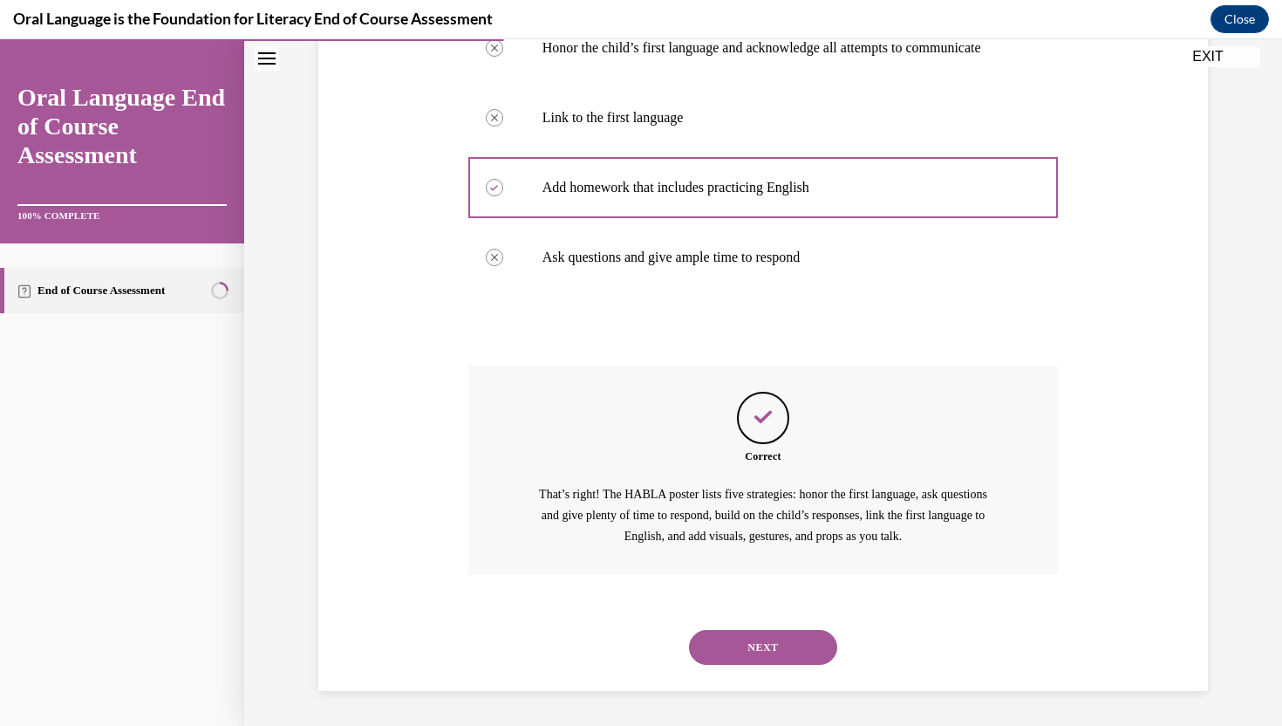
scroll to position [423, 0]
click at [733, 651] on button "NEXT" at bounding box center [763, 647] width 148 height 35
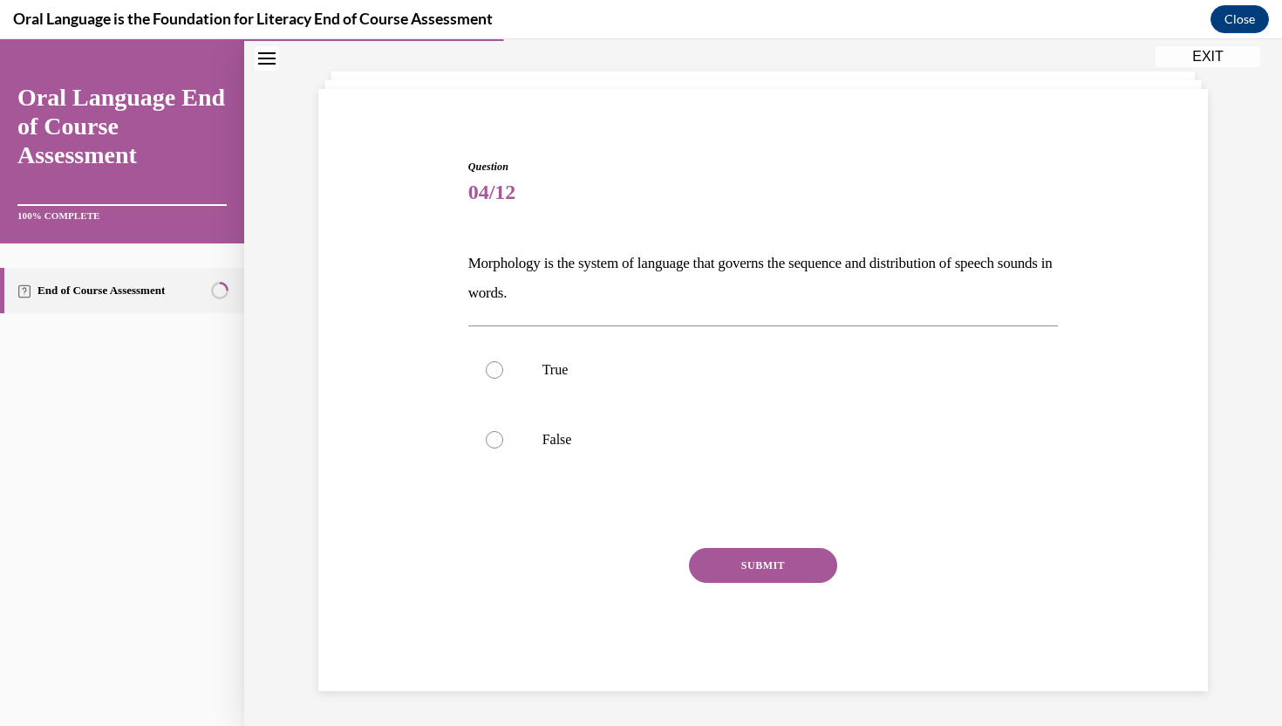
scroll to position [84, 0]
click at [648, 436] on p "False" at bounding box center [778, 439] width 473 height 17
click at [503, 436] on input "False" at bounding box center [494, 439] width 17 height 17
radio input "true"
click at [732, 560] on button "SUBMIT" at bounding box center [763, 565] width 148 height 35
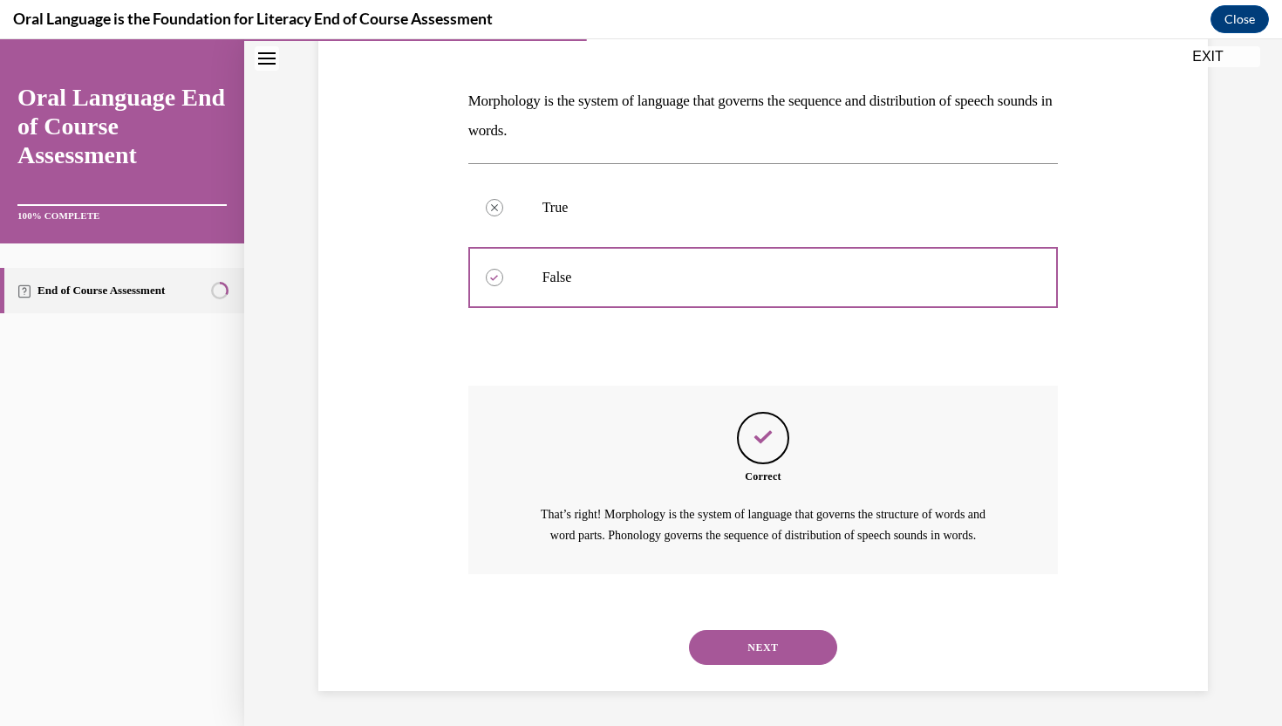
click at [761, 646] on button "NEXT" at bounding box center [763, 647] width 148 height 35
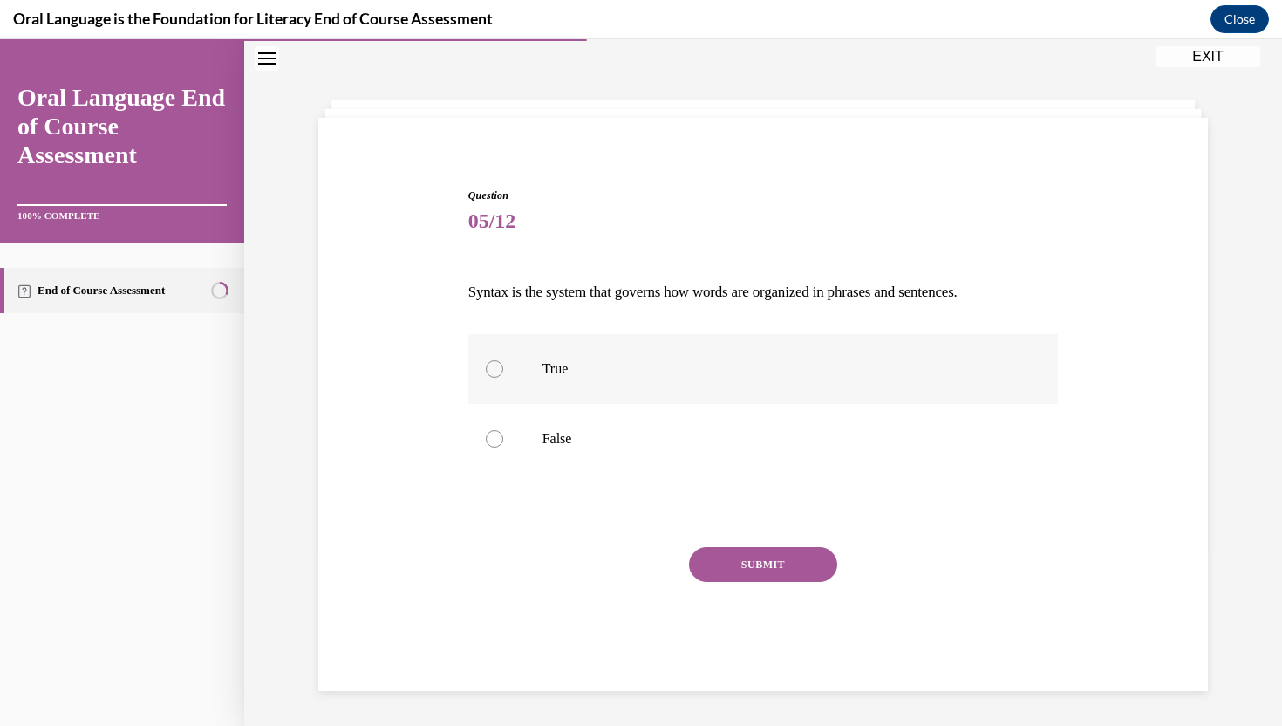
click at [703, 373] on p "True" at bounding box center [778, 368] width 473 height 17
click at [503, 373] on input "True" at bounding box center [494, 368] width 17 height 17
radio input "true"
click at [644, 302] on p "Syntax is the system that governs how words are organized in phrases and senten…" at bounding box center [763, 292] width 590 height 30
click at [735, 551] on button "SUBMIT" at bounding box center [763, 564] width 148 height 35
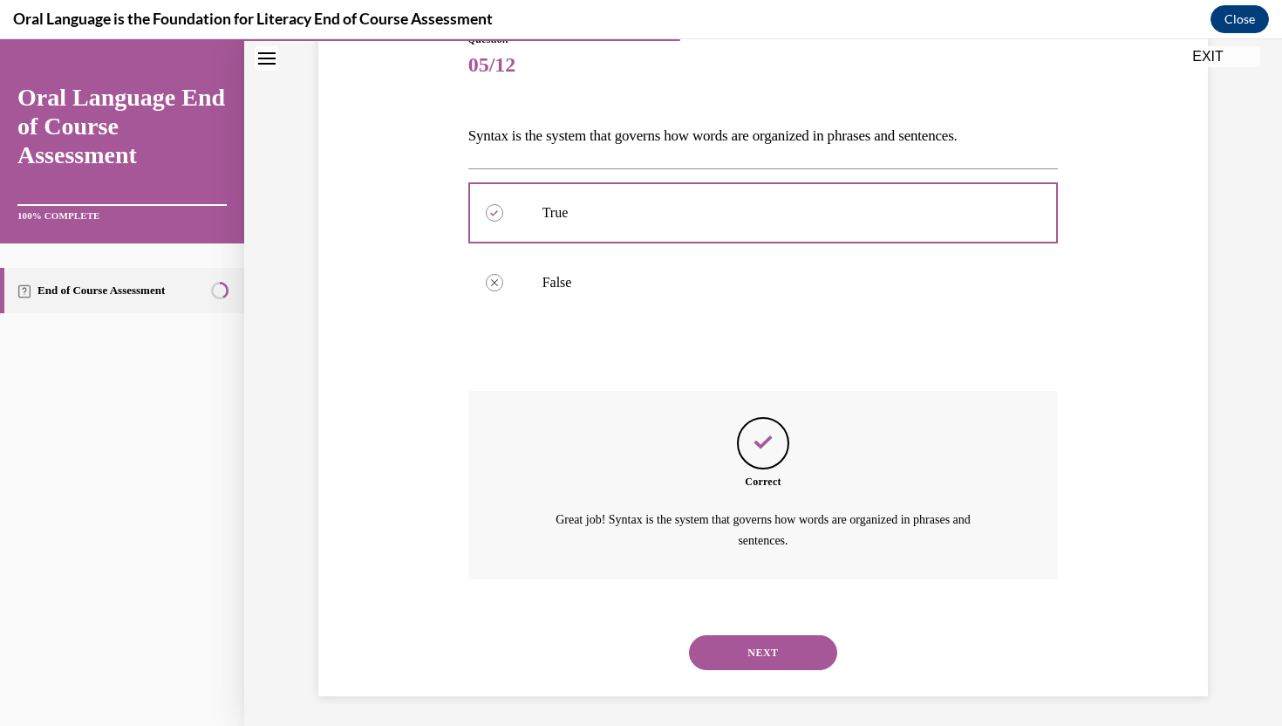
scroll to position [215, 0]
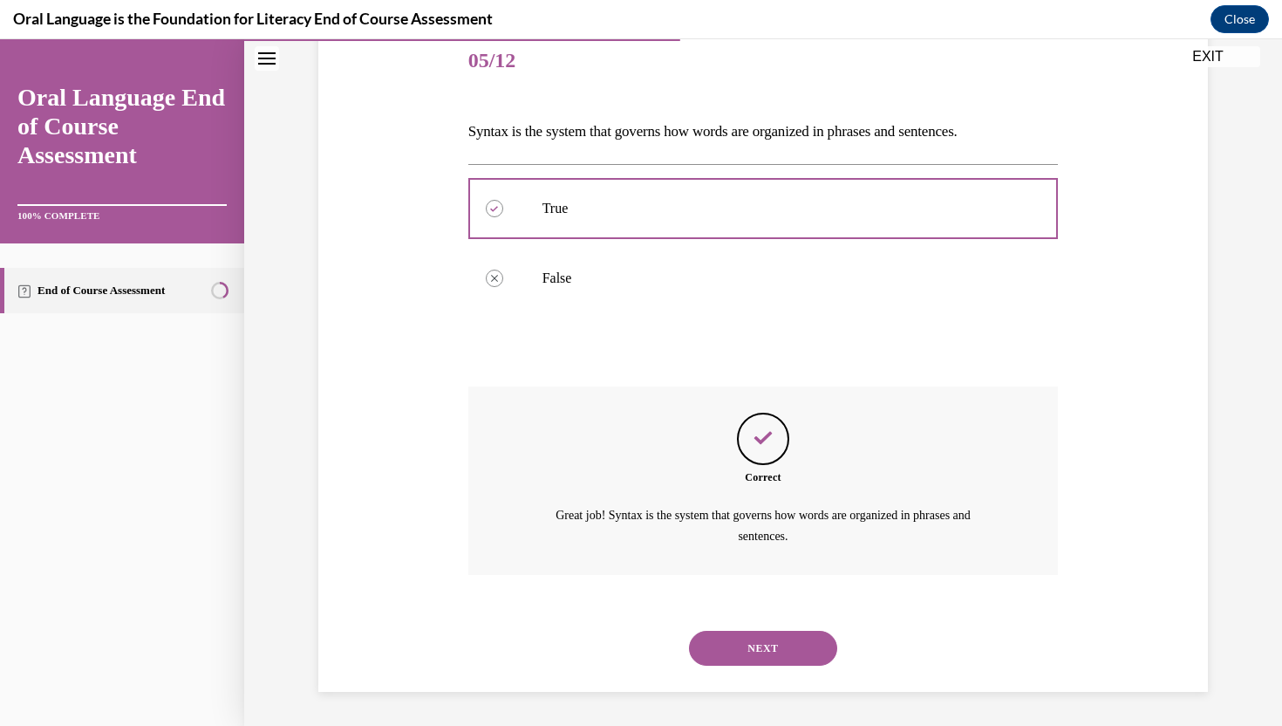
click at [739, 647] on button "NEXT" at bounding box center [763, 647] width 148 height 35
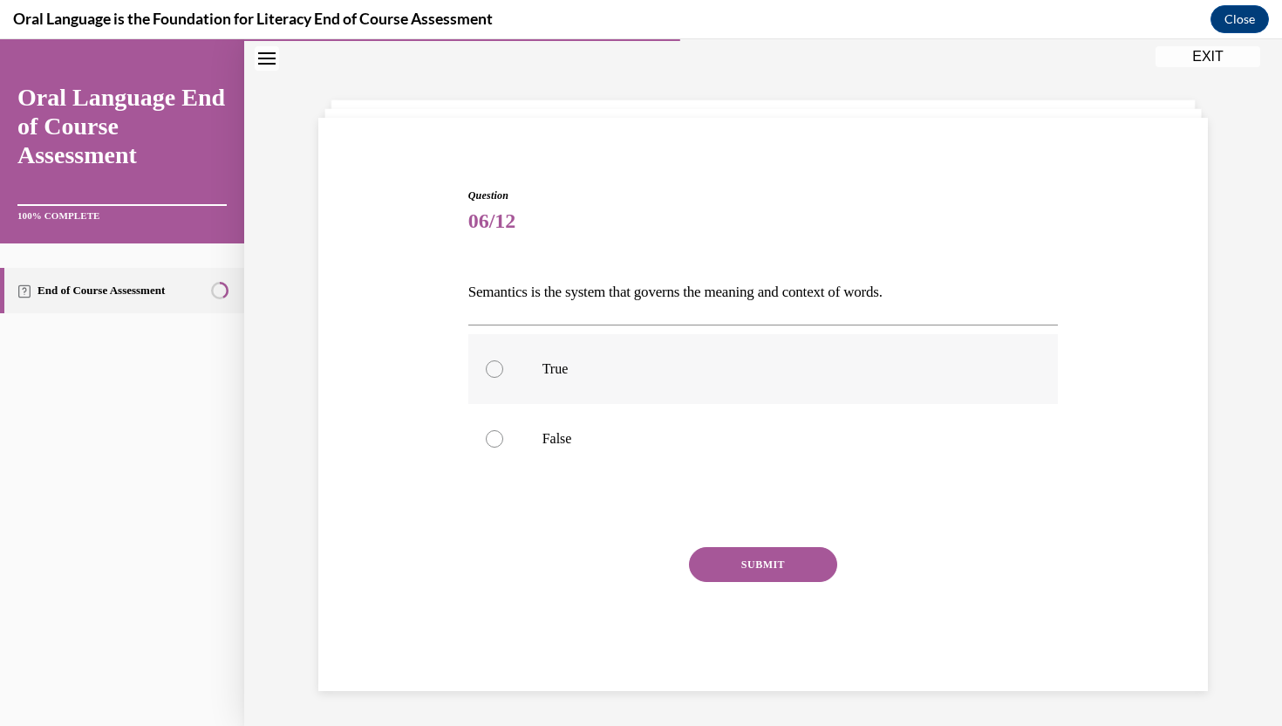
click at [813, 358] on label "True" at bounding box center [763, 369] width 590 height 70
click at [503, 360] on input "True" at bounding box center [494, 368] width 17 height 17
radio input "true"
click at [739, 569] on button "SUBMIT" at bounding box center [763, 564] width 148 height 35
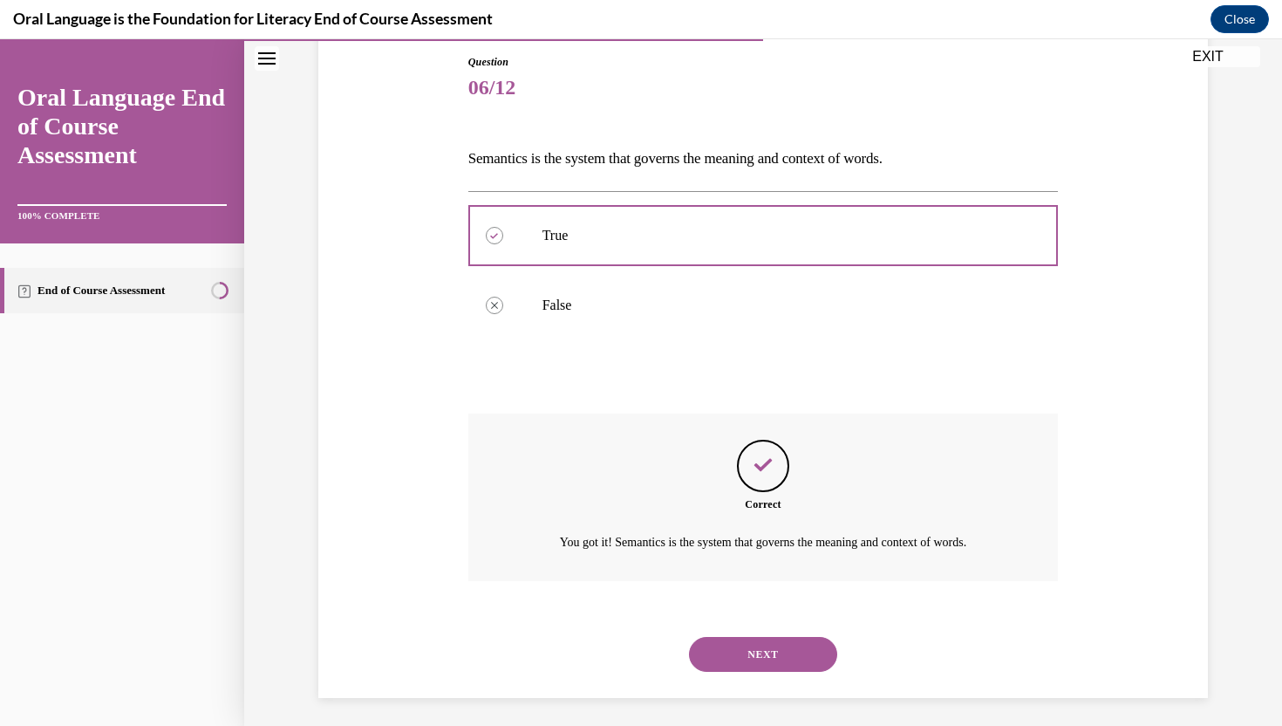
scroll to position [195, 0]
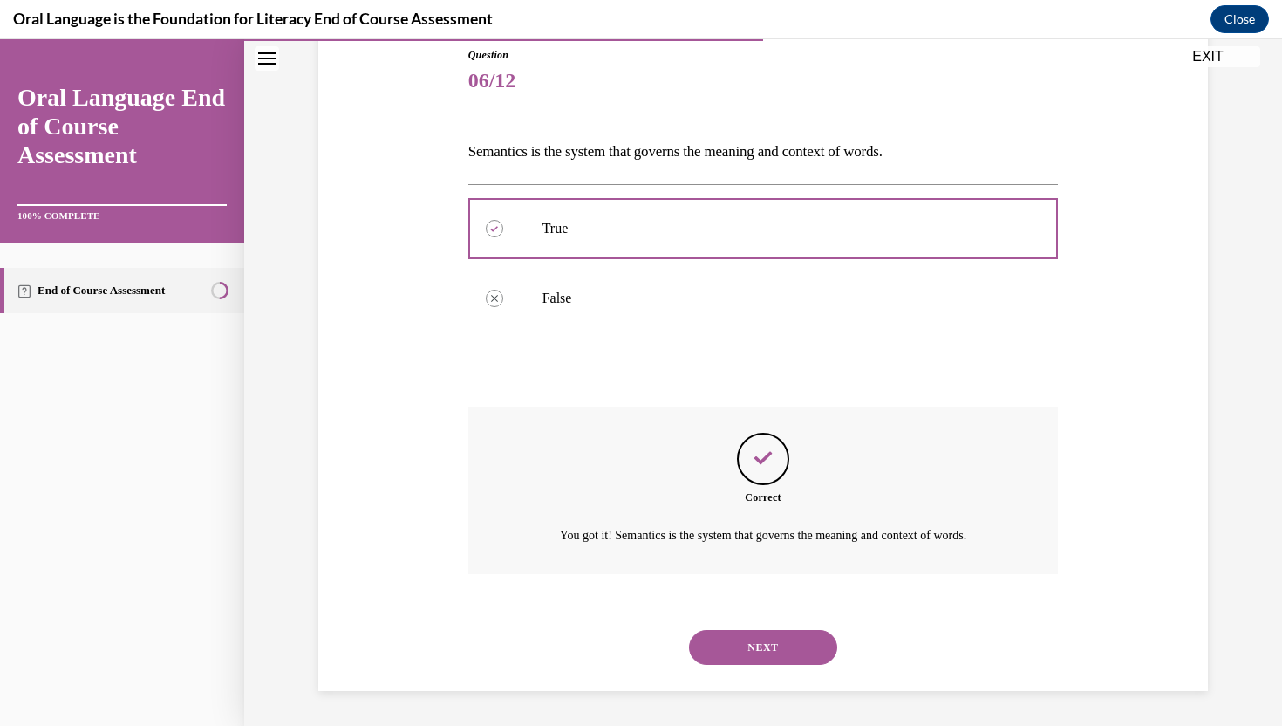
click at [762, 636] on button "NEXT" at bounding box center [763, 647] width 148 height 35
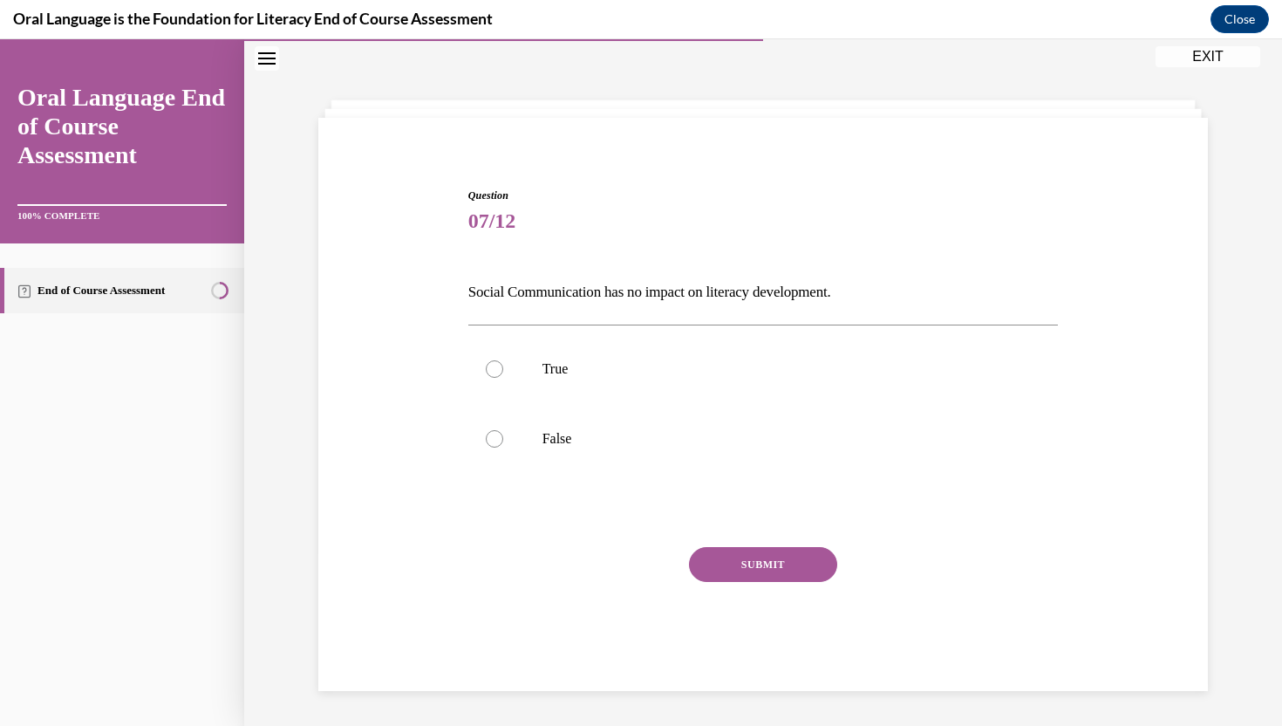
scroll to position [55, 0]
click at [717, 424] on label "False" at bounding box center [763, 439] width 590 height 70
click at [503, 430] on input "False" at bounding box center [494, 438] width 17 height 17
radio input "true"
click at [753, 562] on button "SUBMIT" at bounding box center [763, 564] width 148 height 35
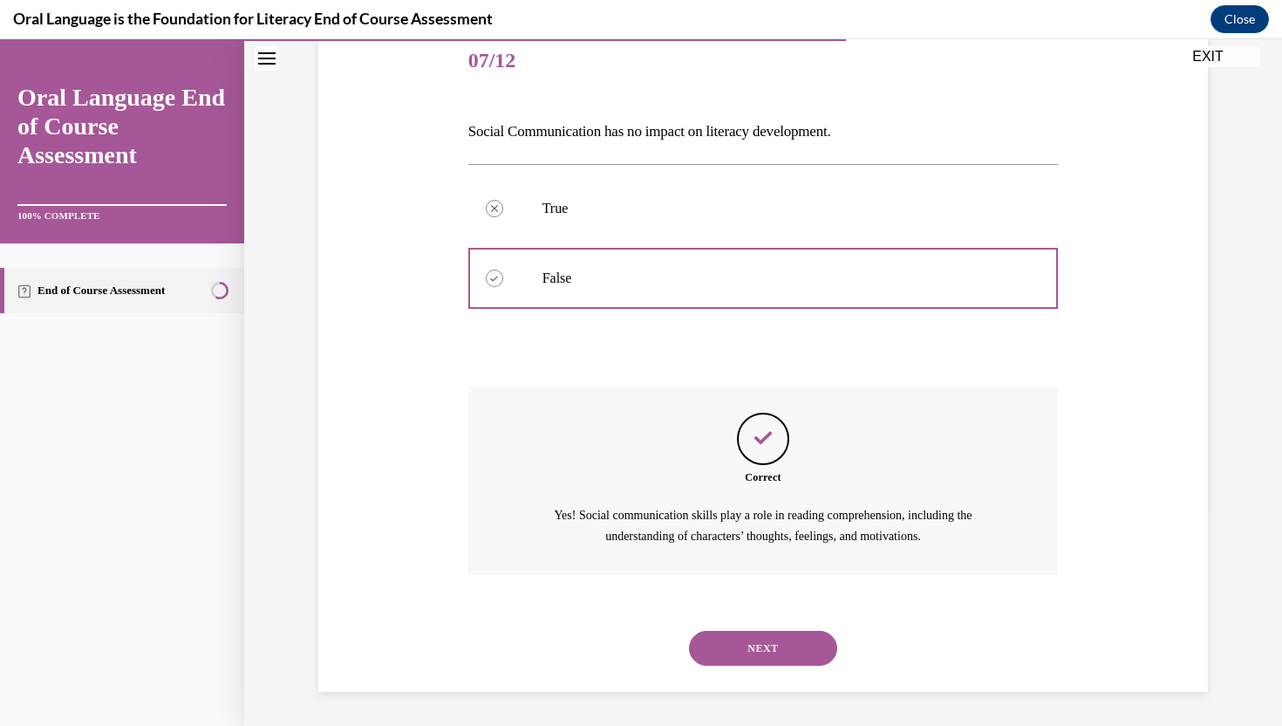
click at [742, 647] on button "NEXT" at bounding box center [763, 647] width 148 height 35
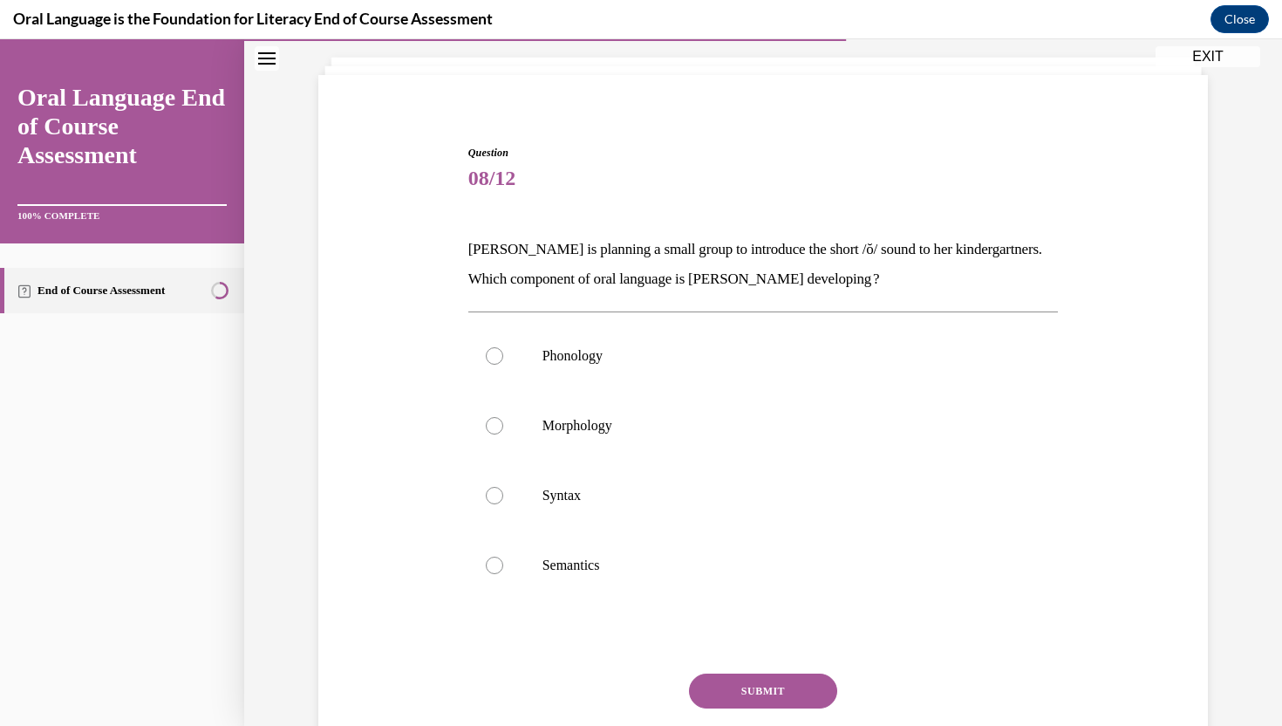
scroll to position [70, 0]
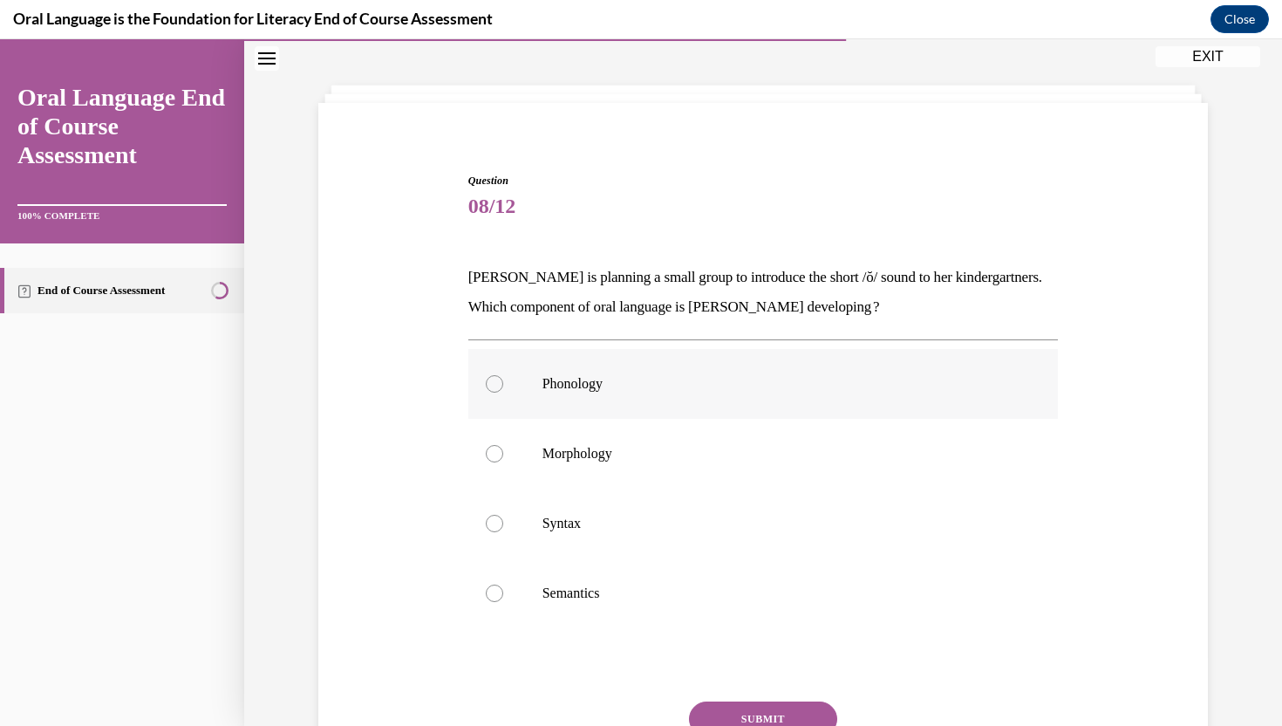
click at [751, 391] on p "Phonology" at bounding box center [778, 383] width 473 height 17
click at [503, 391] on input "Phonology" at bounding box center [494, 383] width 17 height 17
radio input "true"
click at [739, 719] on button "SUBMIT" at bounding box center [763, 718] width 148 height 35
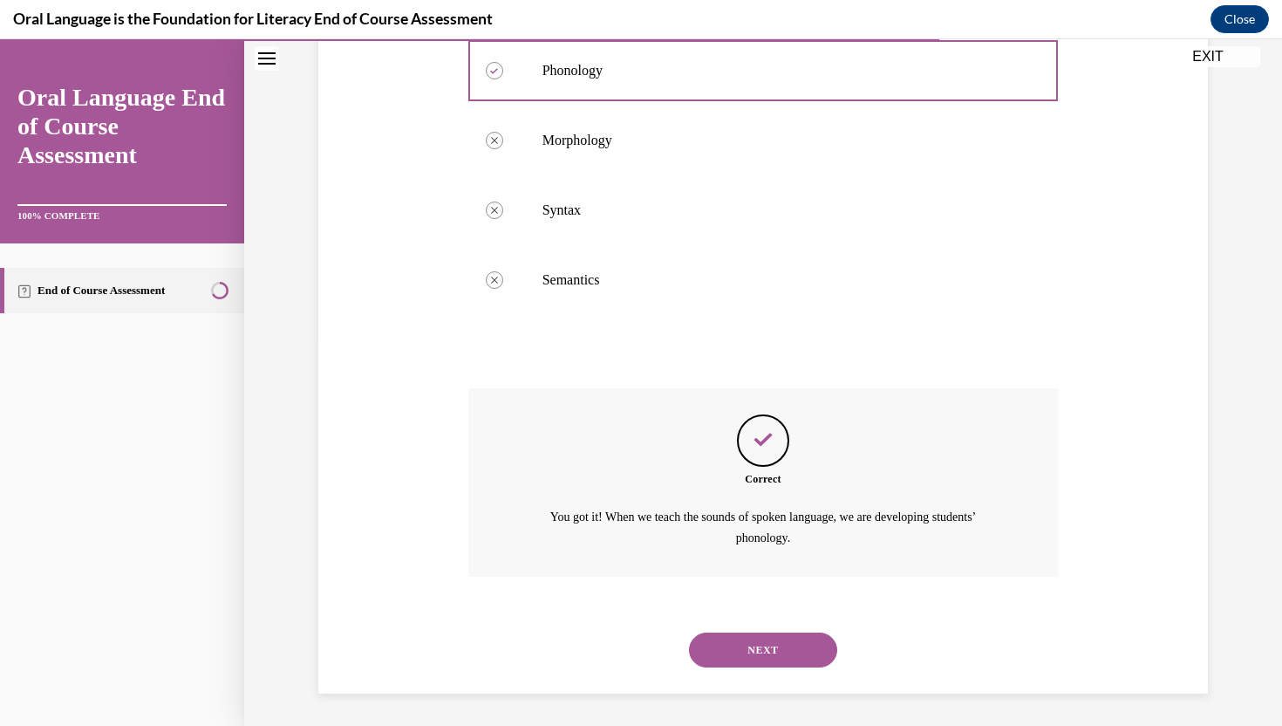
scroll to position [385, 0]
click at [756, 633] on button "NEXT" at bounding box center [763, 647] width 148 height 35
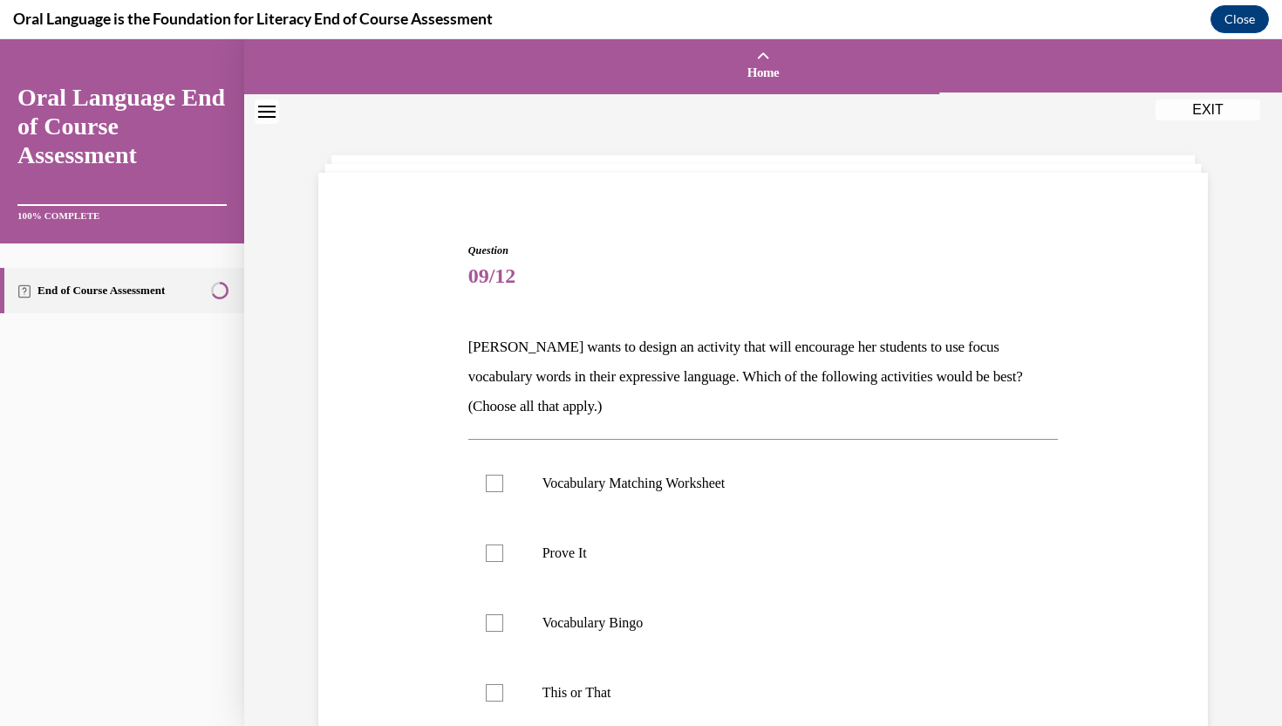
click at [895, 336] on p "Mrs. Butler wants to design an activity that will encourage her students to use…" at bounding box center [763, 376] width 590 height 89
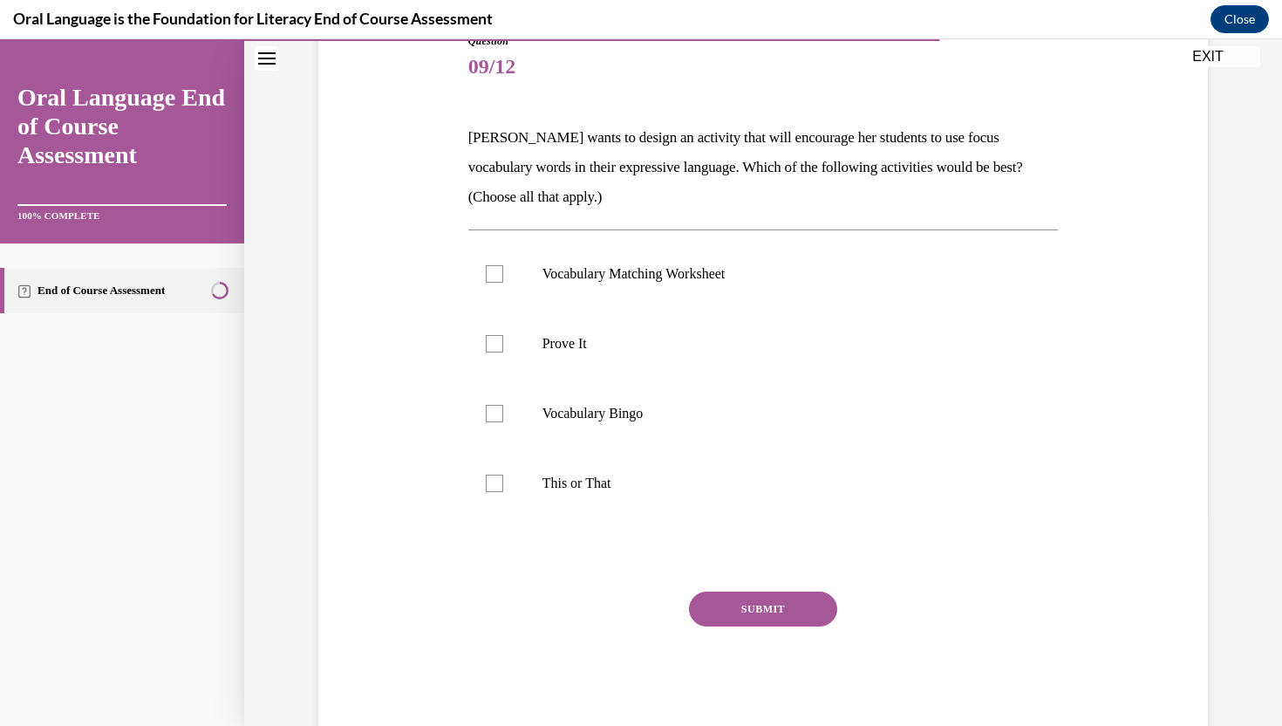
scroll to position [244, 0]
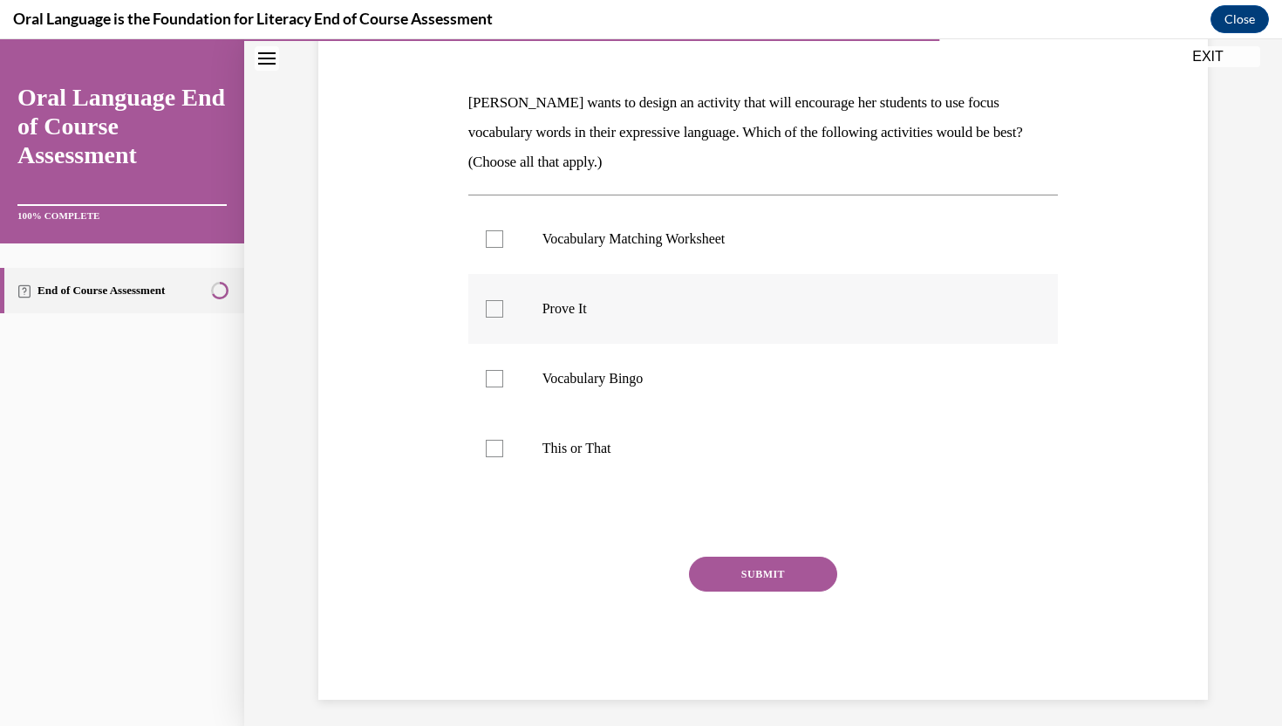
click at [854, 320] on label "Prove It" at bounding box center [763, 309] width 590 height 70
click at [503, 317] on input "Prove It" at bounding box center [494, 308] width 17 height 17
checkbox input "true"
click at [804, 461] on label "This or That" at bounding box center [763, 448] width 590 height 70
click at [503, 457] on input "This or That" at bounding box center [494, 447] width 17 height 17
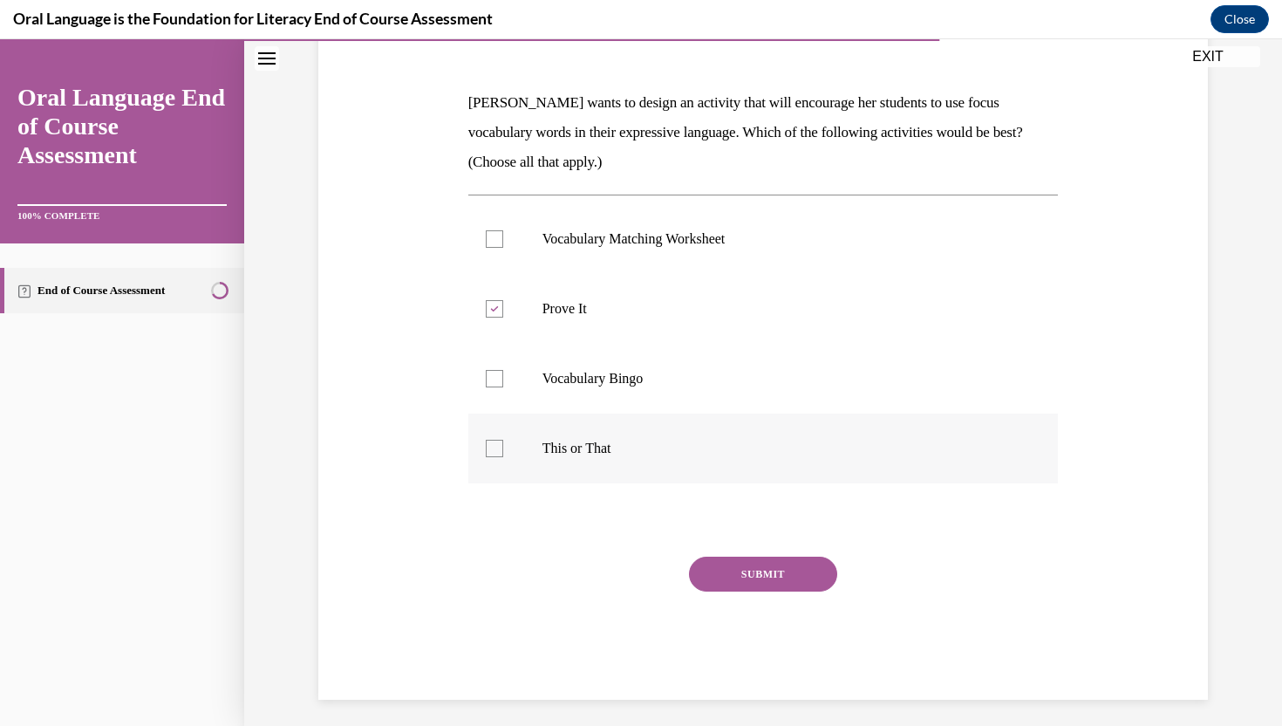
checkbox input "true"
click at [775, 558] on button "SUBMIT" at bounding box center [763, 573] width 148 height 35
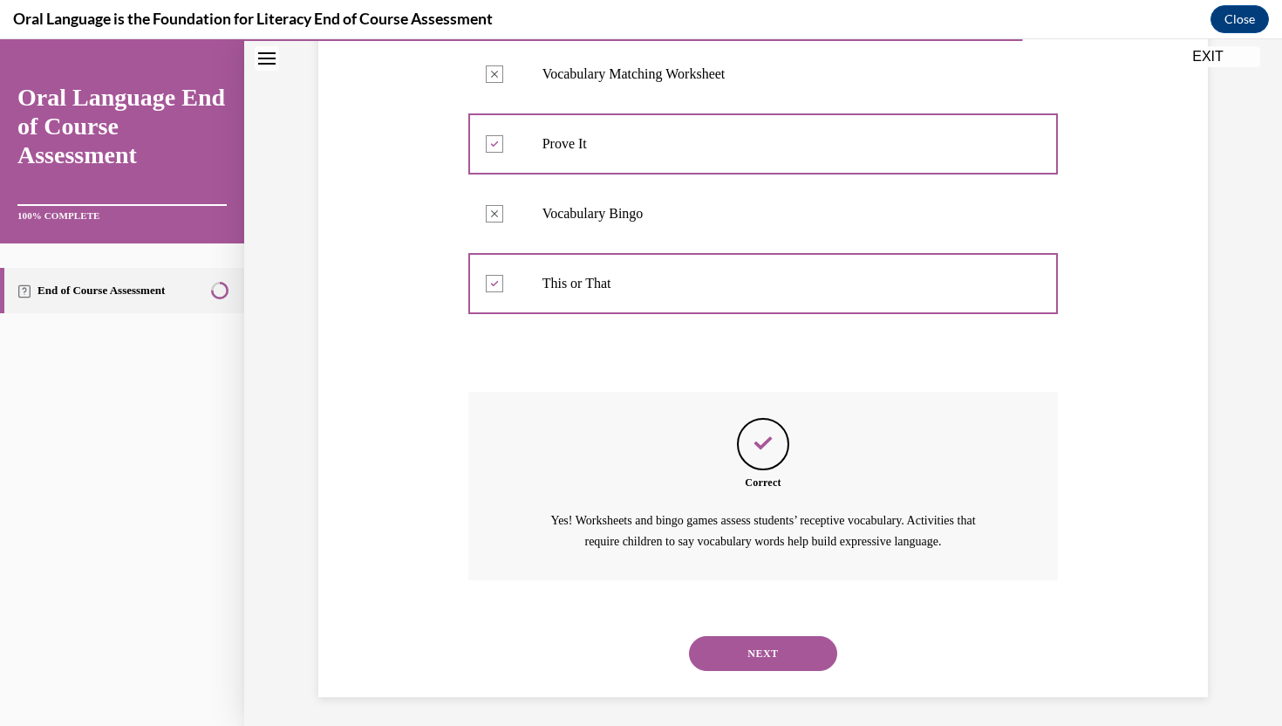
scroll to position [414, 0]
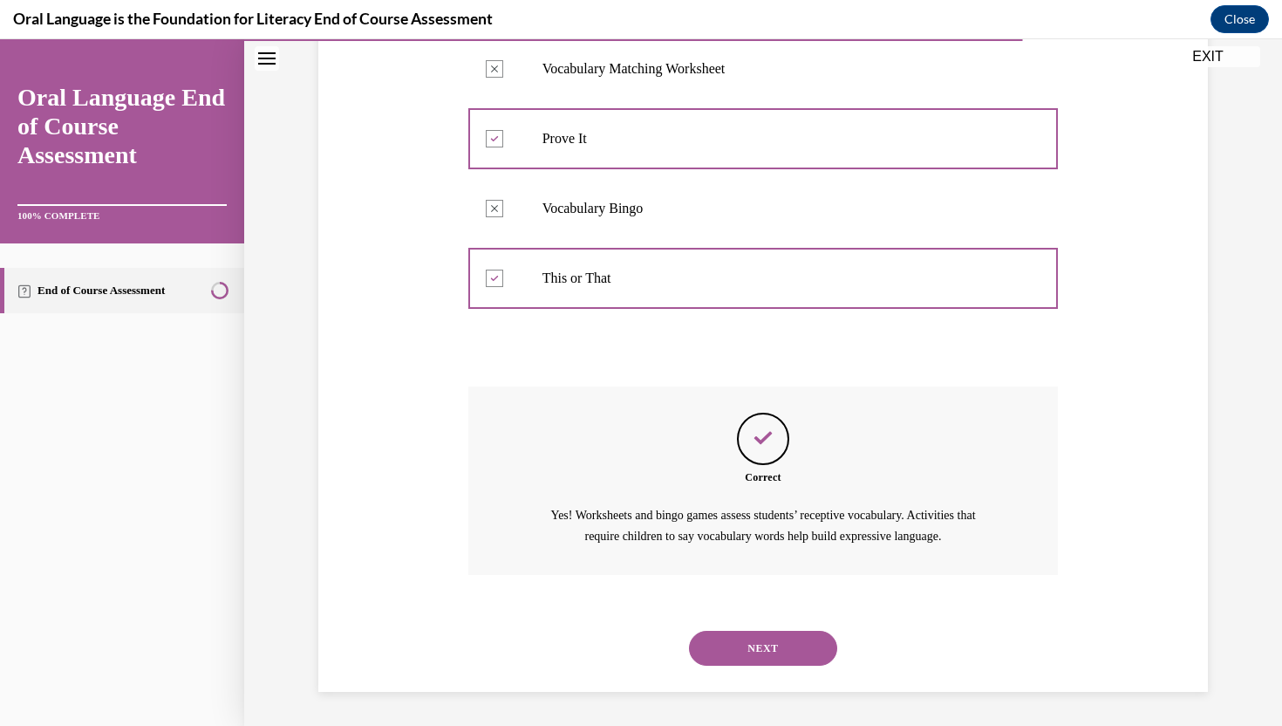
click at [753, 626] on div "NEXT" at bounding box center [763, 648] width 590 height 70
click at [752, 646] on button "NEXT" at bounding box center [763, 647] width 148 height 35
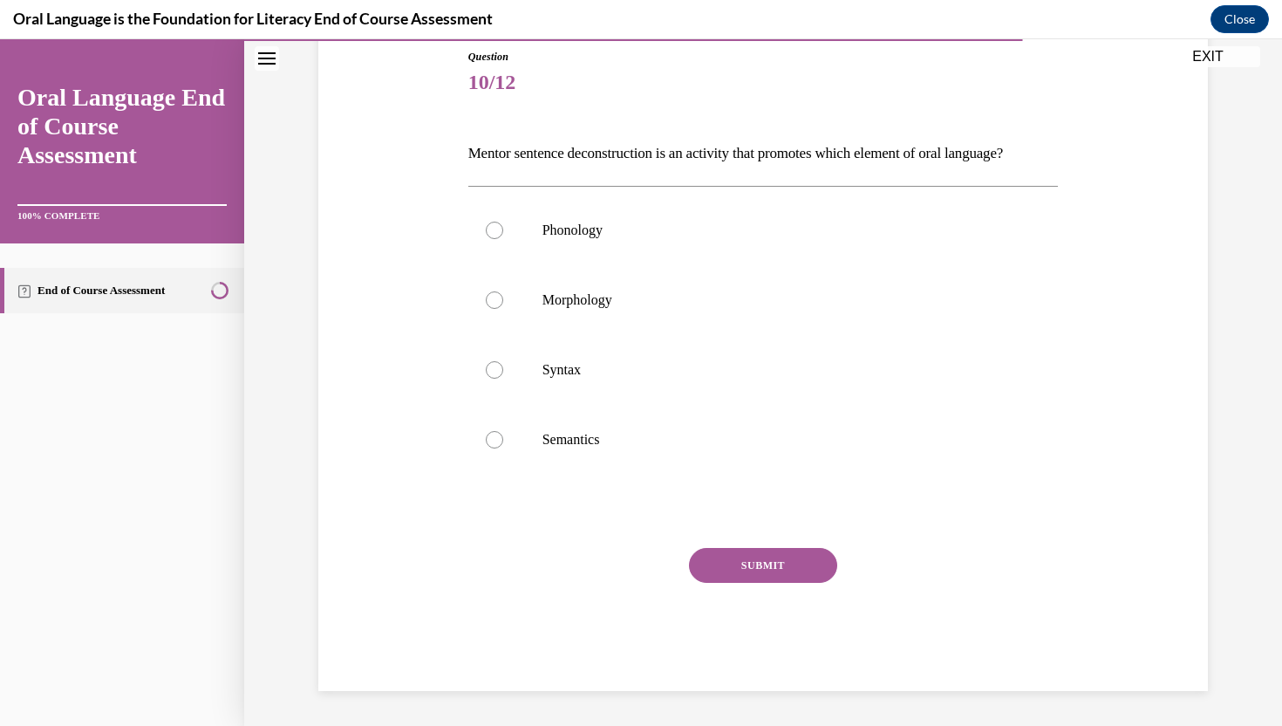
scroll to position [194, 0]
click at [620, 385] on label "Syntax" at bounding box center [763, 370] width 590 height 70
click at [503, 378] on input "Syntax" at bounding box center [494, 369] width 17 height 17
radio input "true"
click at [719, 583] on button "SUBMIT" at bounding box center [763, 565] width 148 height 35
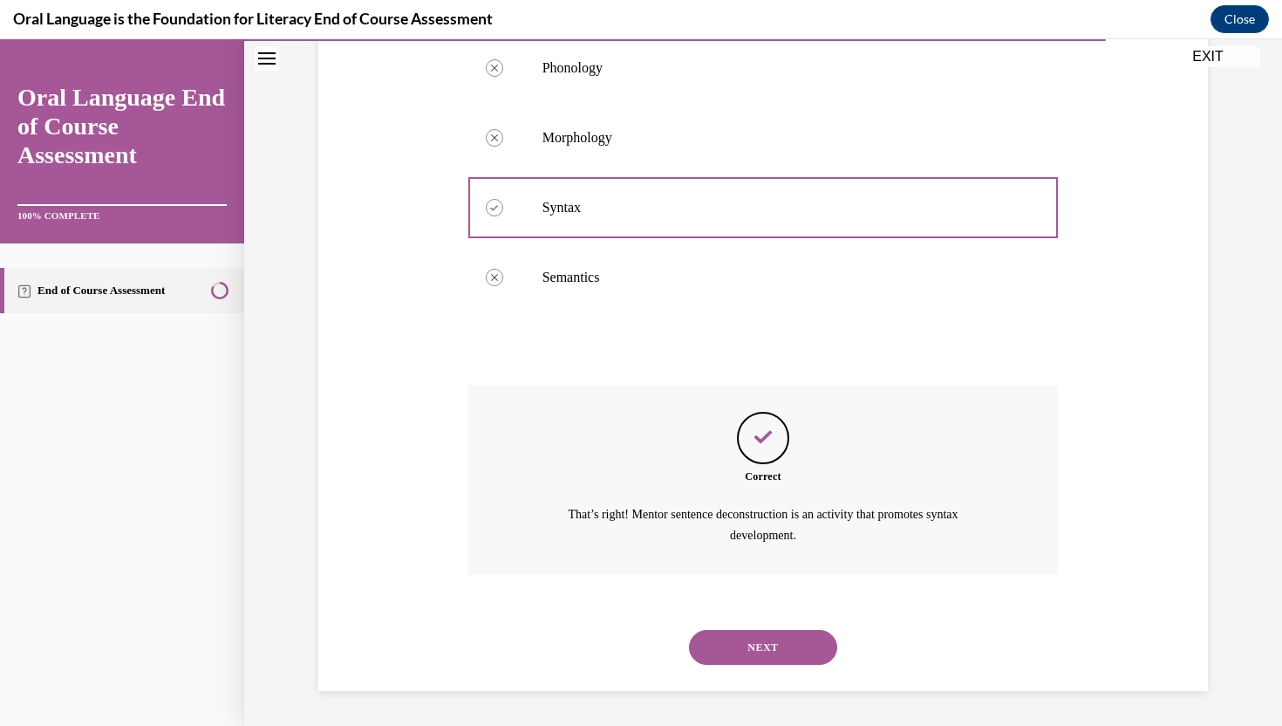
click at [745, 654] on button "NEXT" at bounding box center [763, 647] width 148 height 35
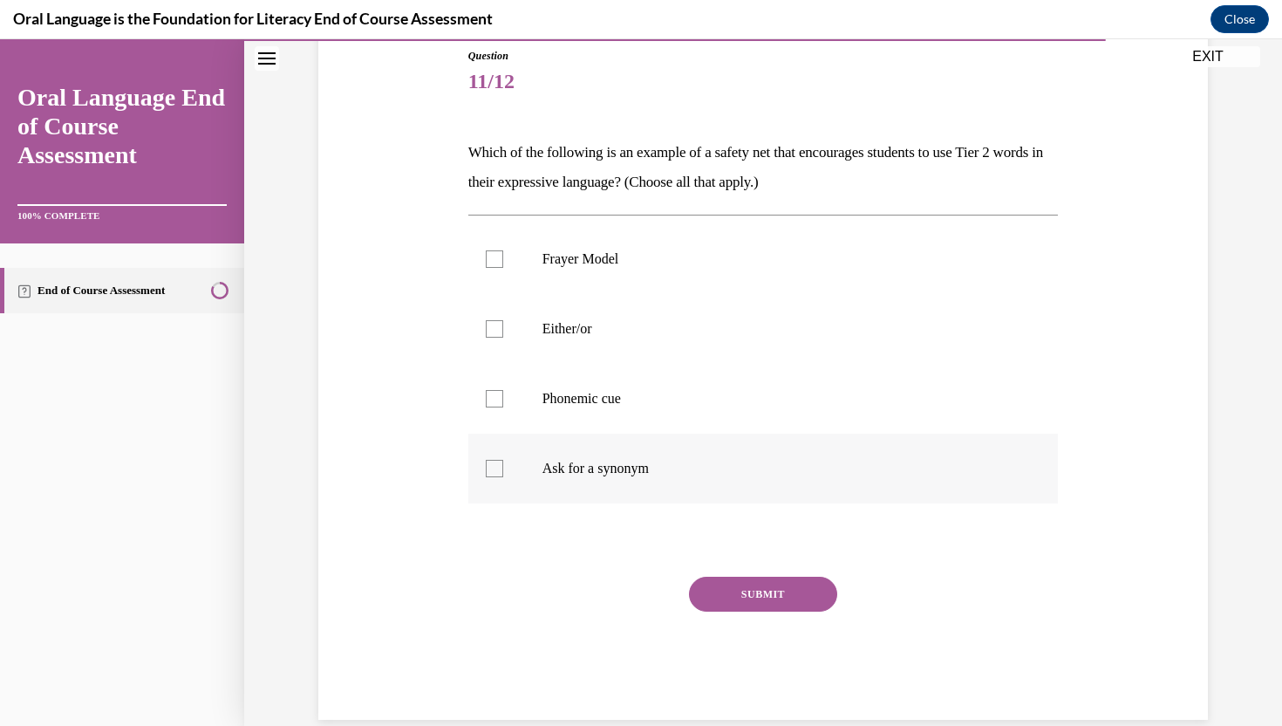
click at [691, 456] on label "Ask for a synonym" at bounding box center [763, 468] width 590 height 70
click at [503, 460] on input "Ask for a synonym" at bounding box center [494, 468] width 17 height 17
checkbox input "true"
click at [730, 584] on button "SUBMIT" at bounding box center [763, 593] width 148 height 35
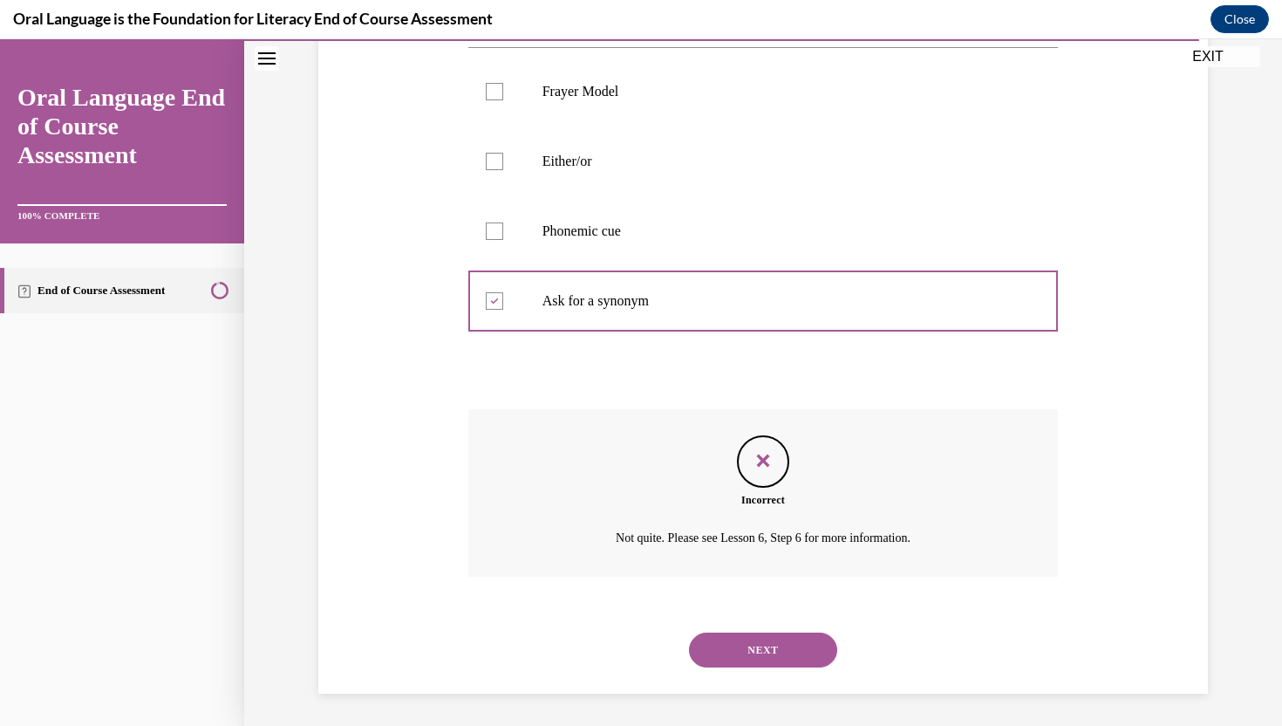
scroll to position [365, 0]
click at [784, 183] on label "Either/or" at bounding box center [763, 159] width 590 height 70
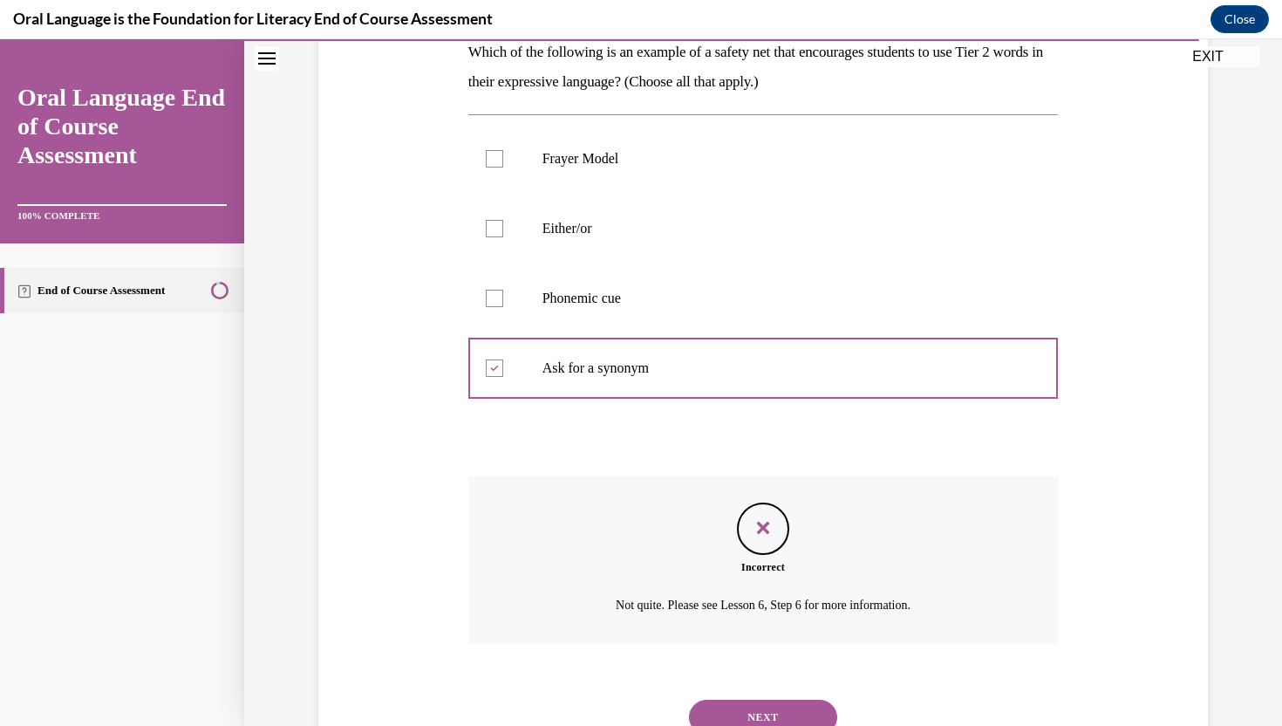
scroll to position [260, 0]
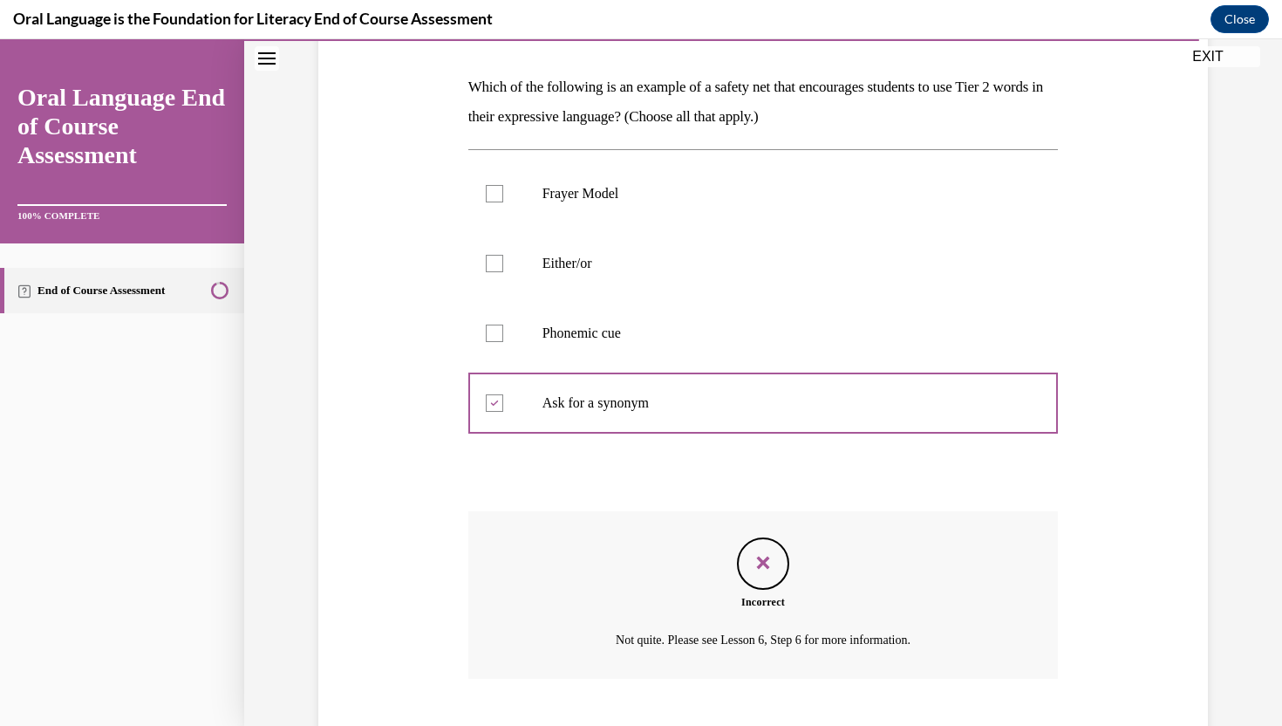
click at [623, 198] on p "Frayer Model" at bounding box center [778, 193] width 473 height 17
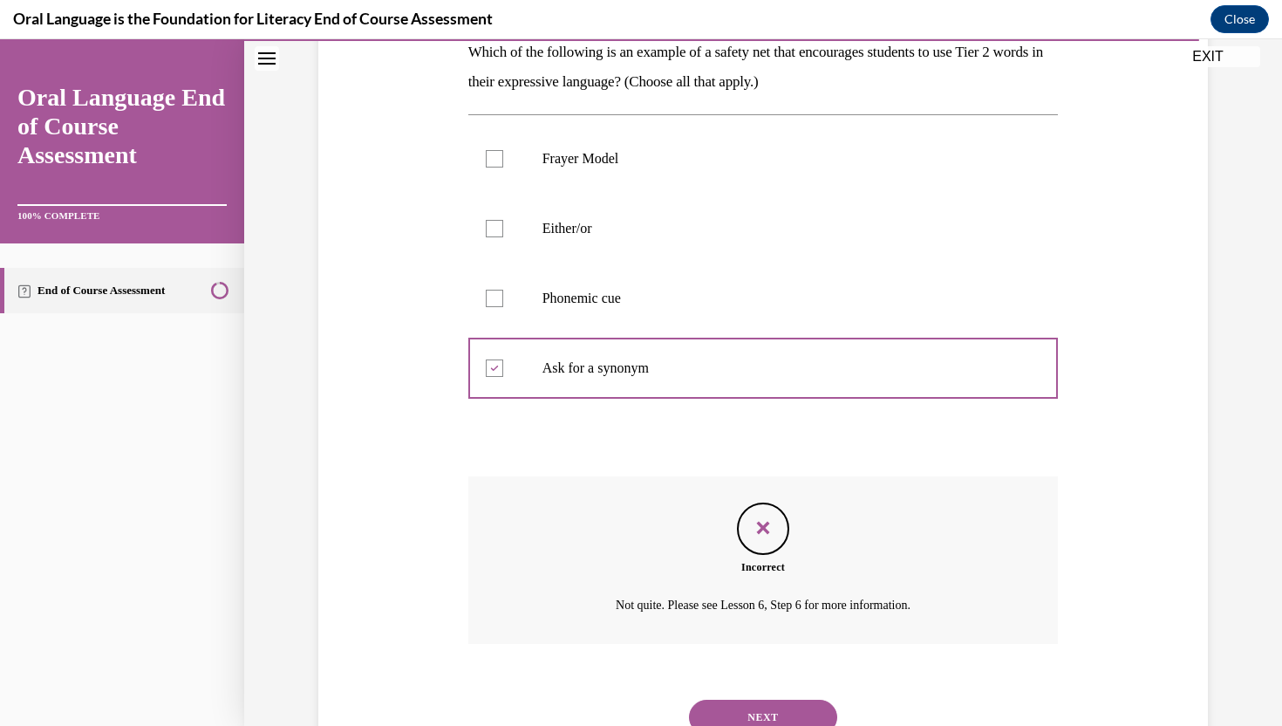
scroll to position [365, 0]
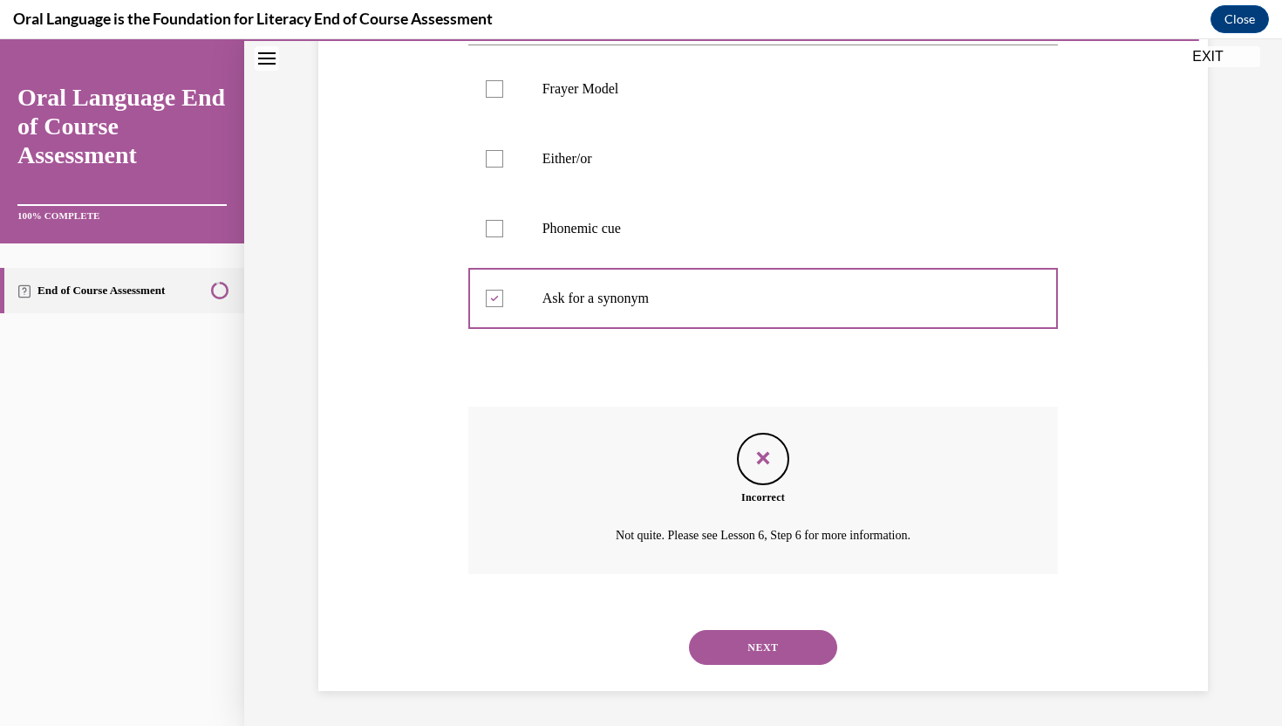
click at [738, 658] on button "NEXT" at bounding box center [763, 647] width 148 height 35
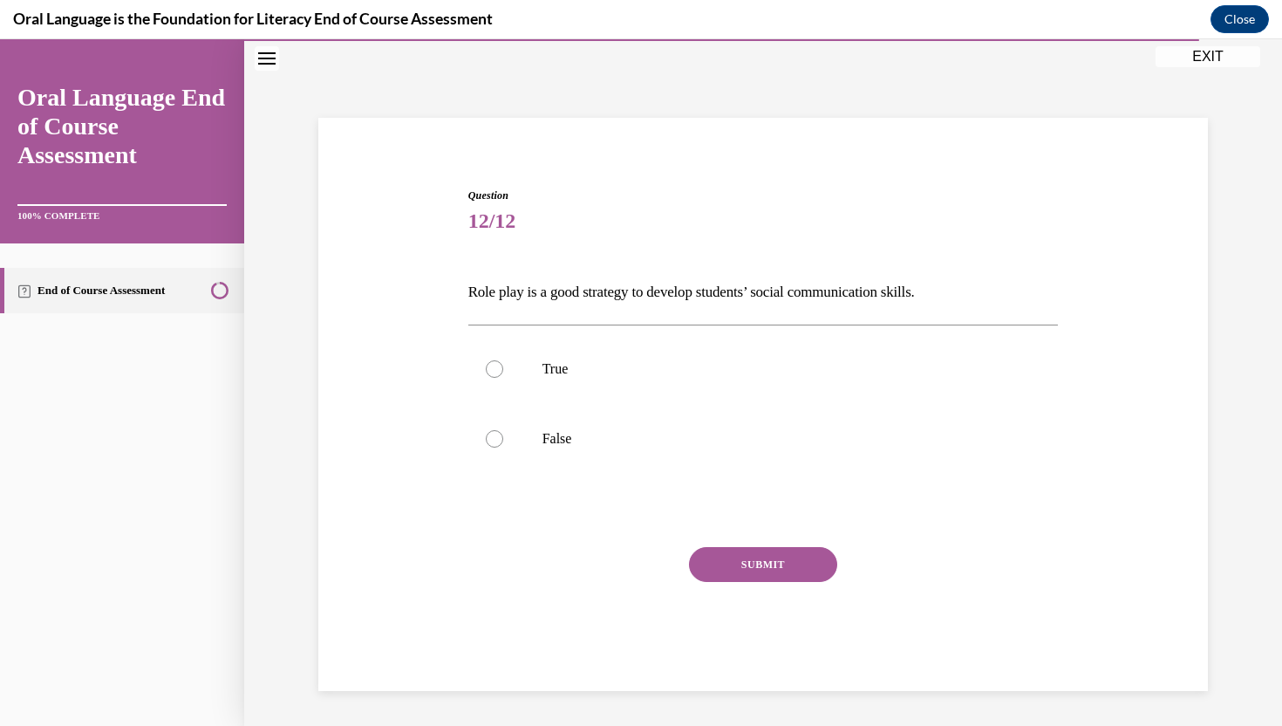
scroll to position [55, 0]
click at [721, 371] on p "True" at bounding box center [778, 368] width 473 height 17
click at [503, 371] on input "True" at bounding box center [494, 368] width 17 height 17
radio input "true"
click at [733, 577] on button "SUBMIT" at bounding box center [763, 564] width 148 height 35
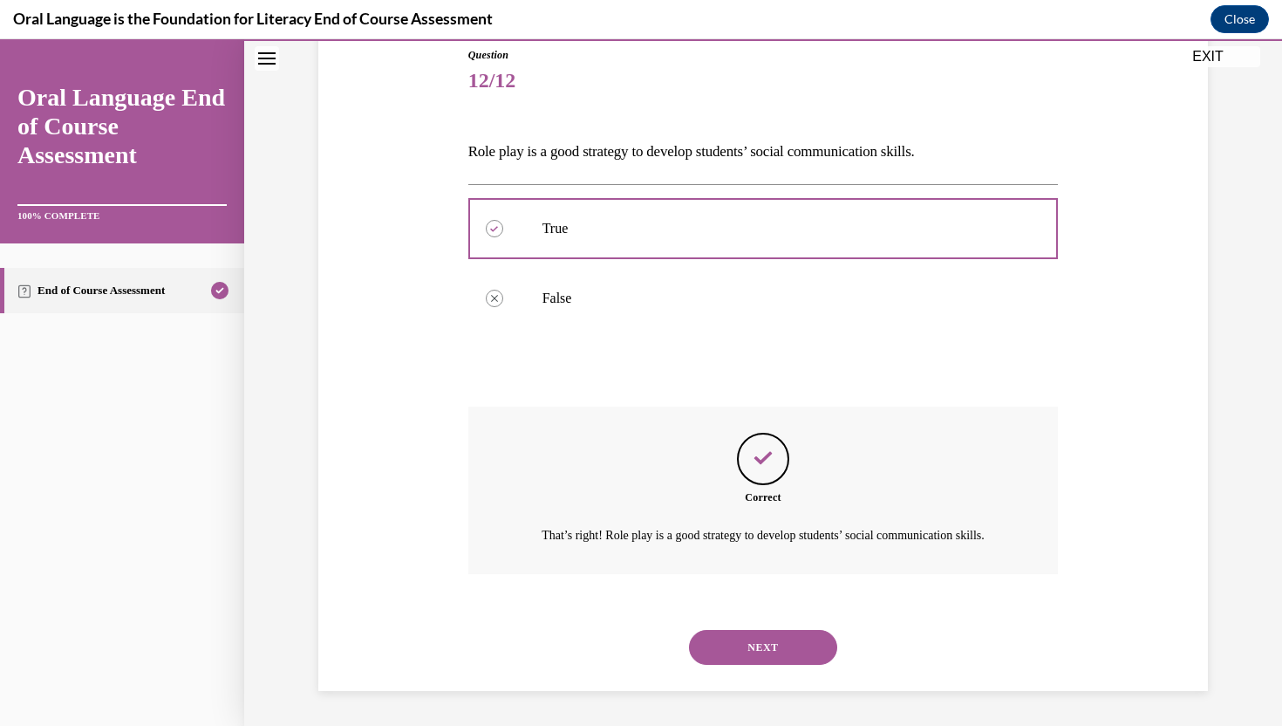
scroll to position [215, 0]
click at [740, 644] on button "NEXT" at bounding box center [763, 647] width 148 height 35
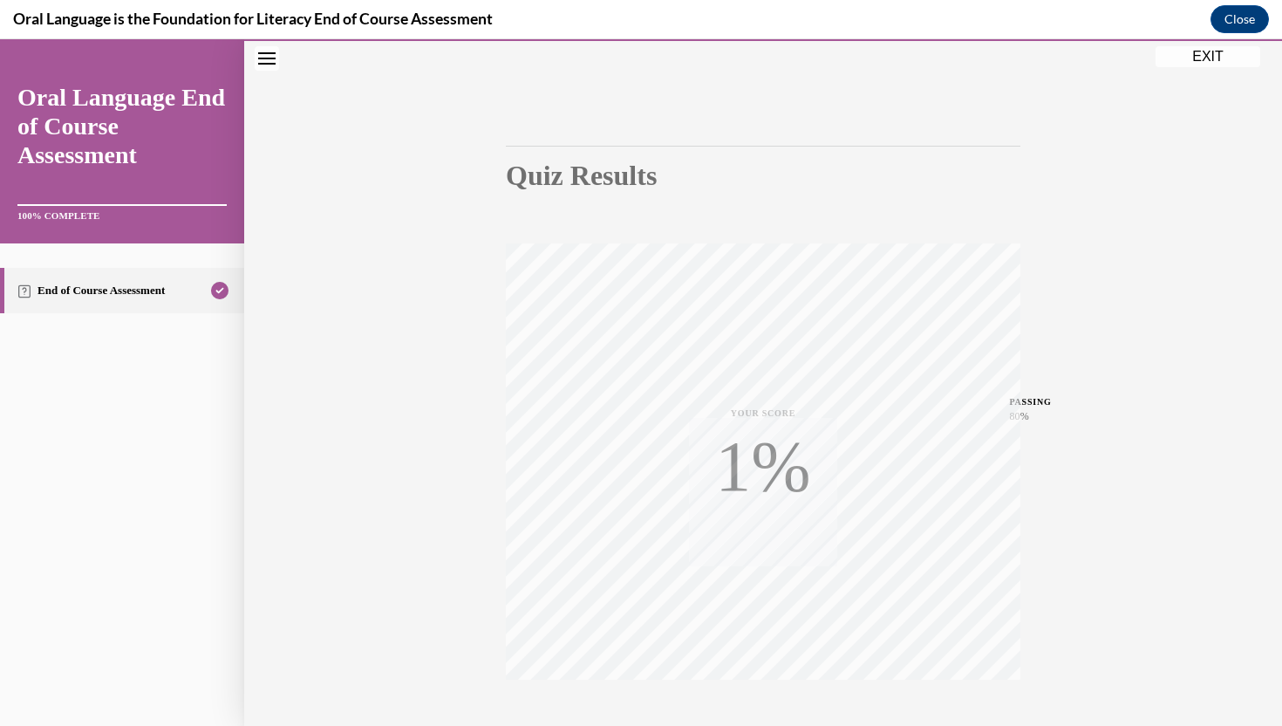
scroll to position [83, 0]
click at [1040, 404] on div "PASSING 80%" at bounding box center [1002, 423] width 116 height 46
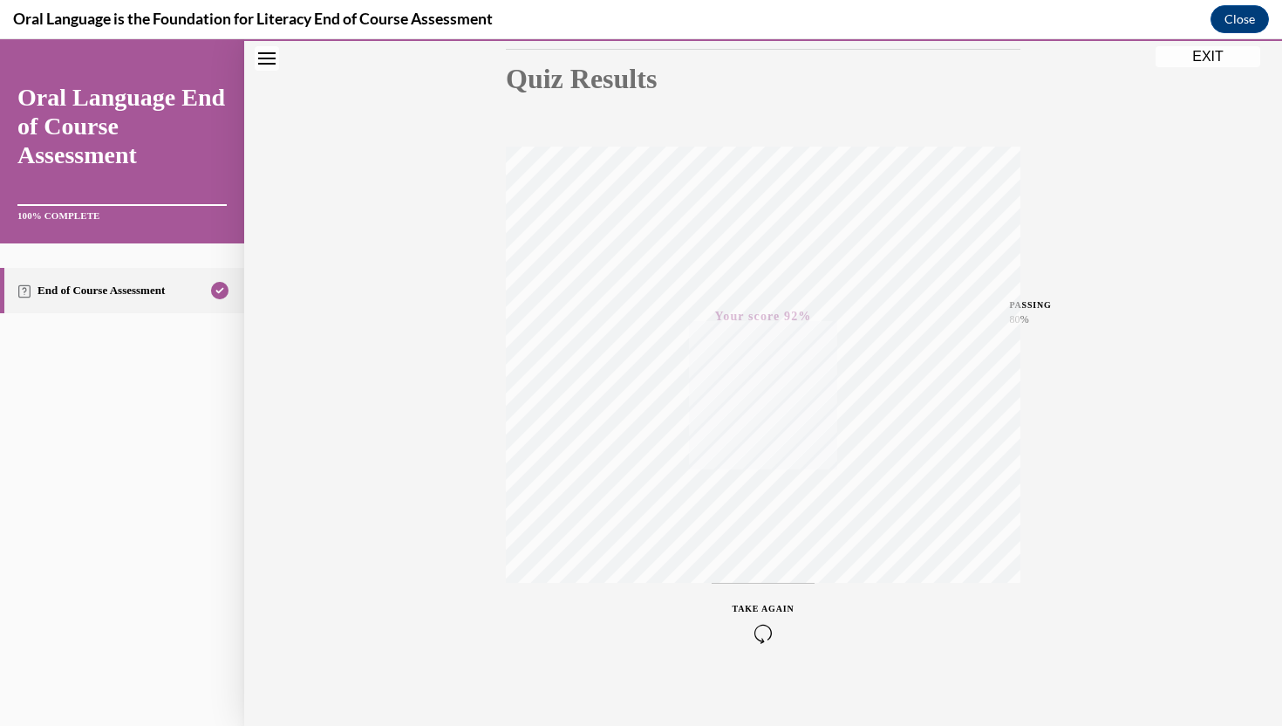
scroll to position [208, 0]
click at [754, 620] on icon "button" at bounding box center [763, 619] width 62 height 19
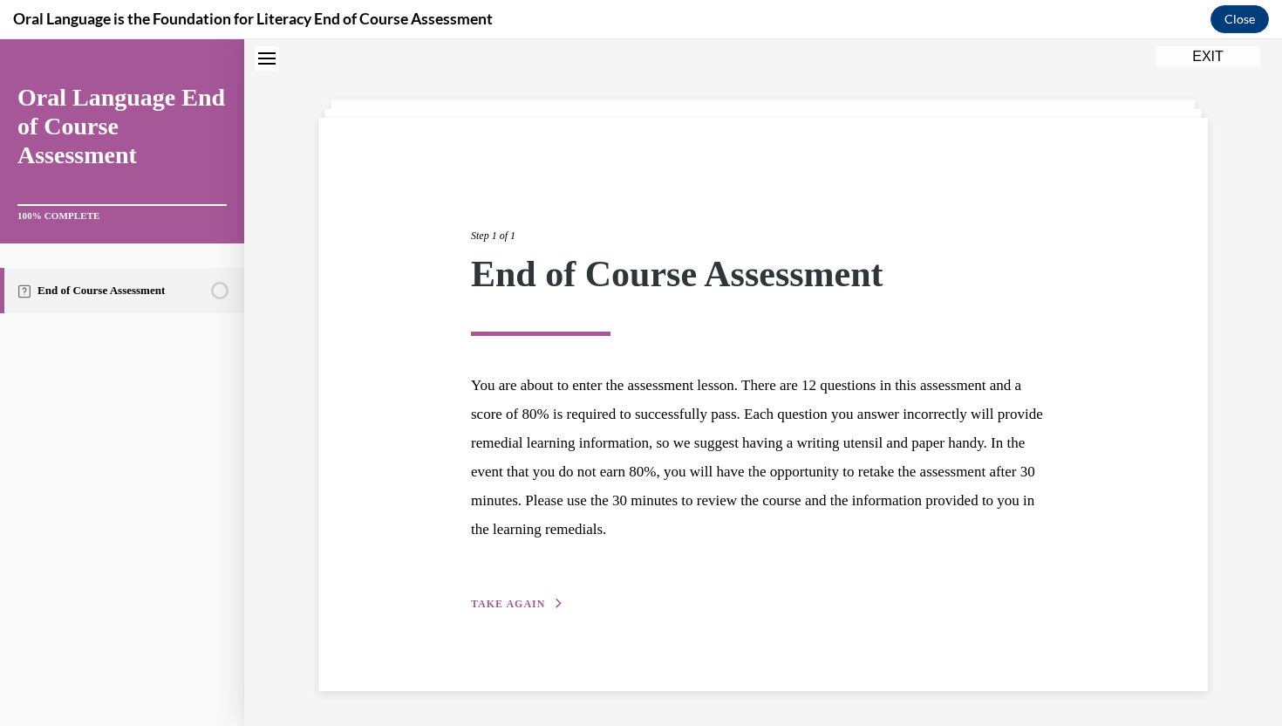
scroll to position [55, 0]
click at [541, 608] on span "TAKE AGAIN" at bounding box center [508, 603] width 74 height 12
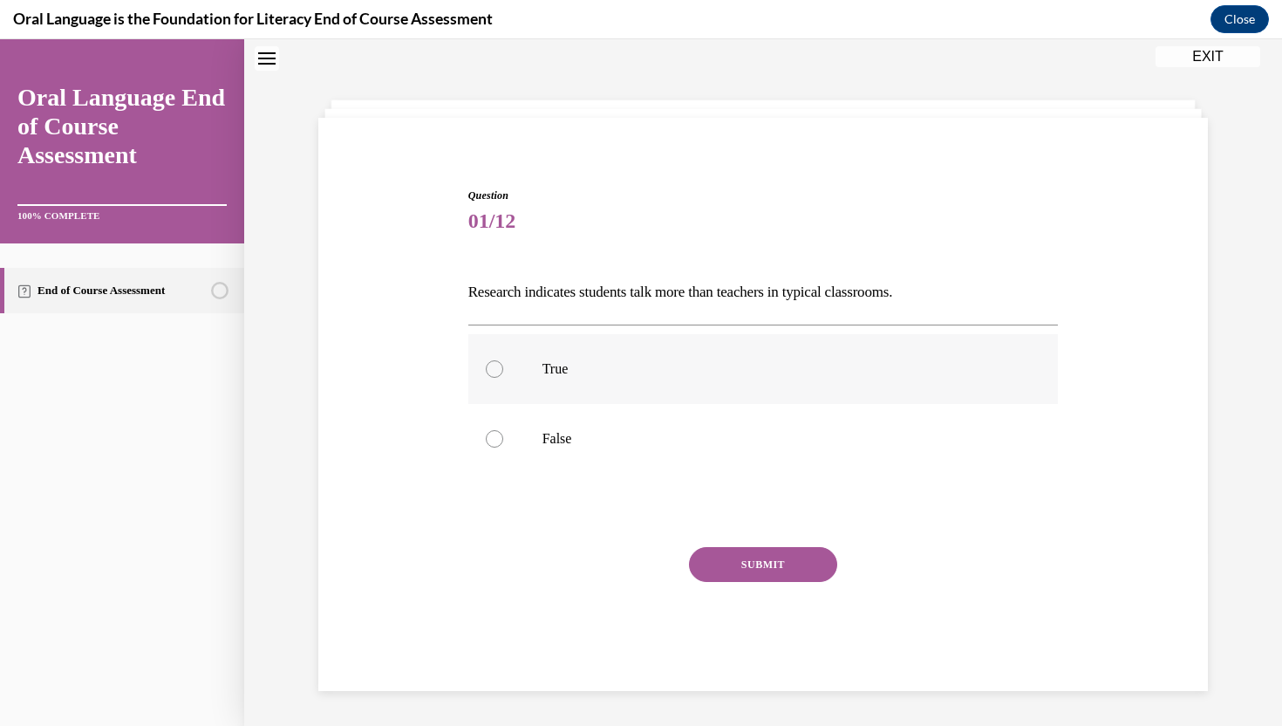
click at [841, 342] on label "True" at bounding box center [763, 369] width 590 height 70
click at [503, 360] on input "True" at bounding box center [494, 368] width 17 height 17
radio input "true"
click at [795, 426] on label "False" at bounding box center [763, 439] width 590 height 70
click at [503, 430] on input "False" at bounding box center [494, 438] width 17 height 17
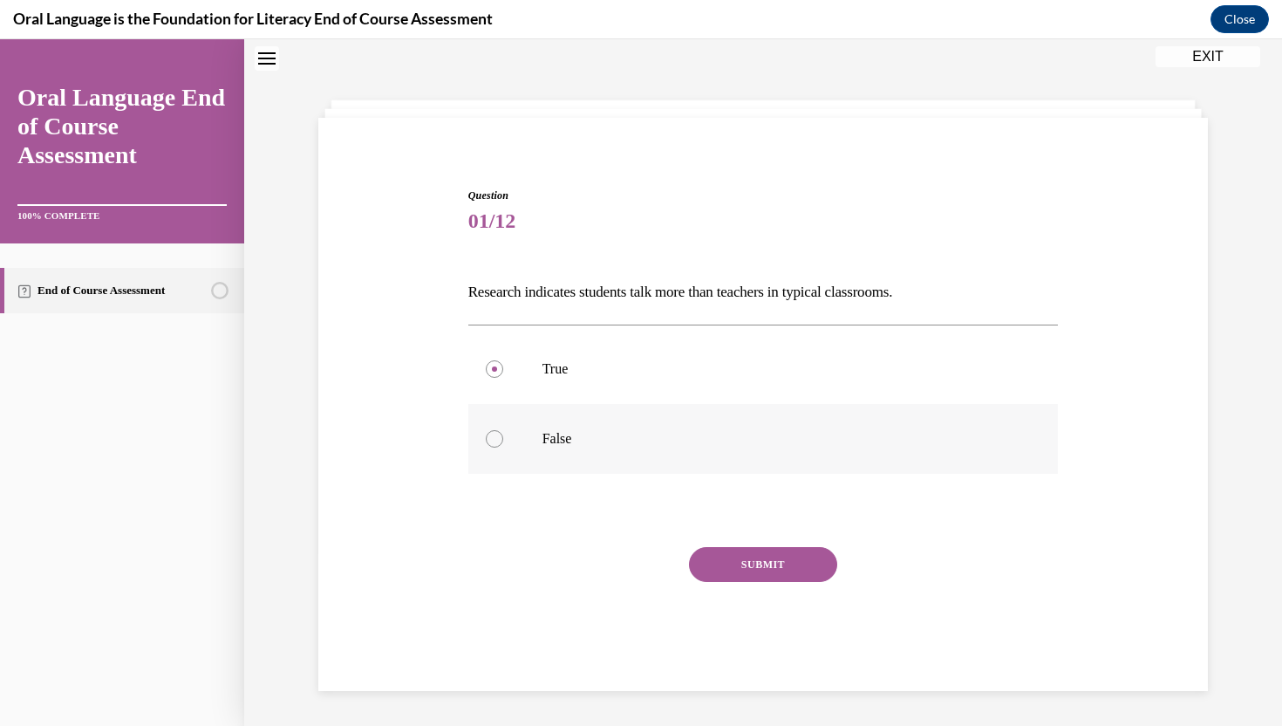
radio input "true"
click at [760, 556] on button "SUBMIT" at bounding box center [763, 564] width 148 height 35
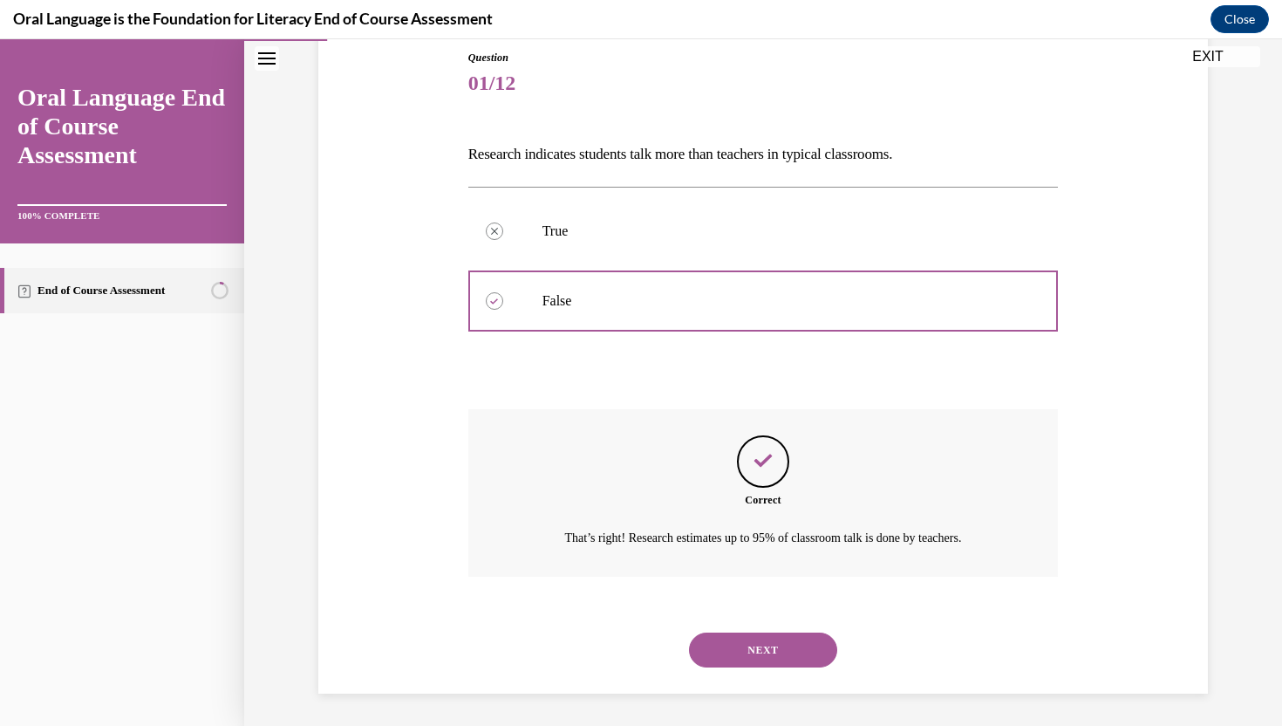
scroll to position [195, 0]
click at [762, 647] on button "NEXT" at bounding box center [763, 647] width 148 height 35
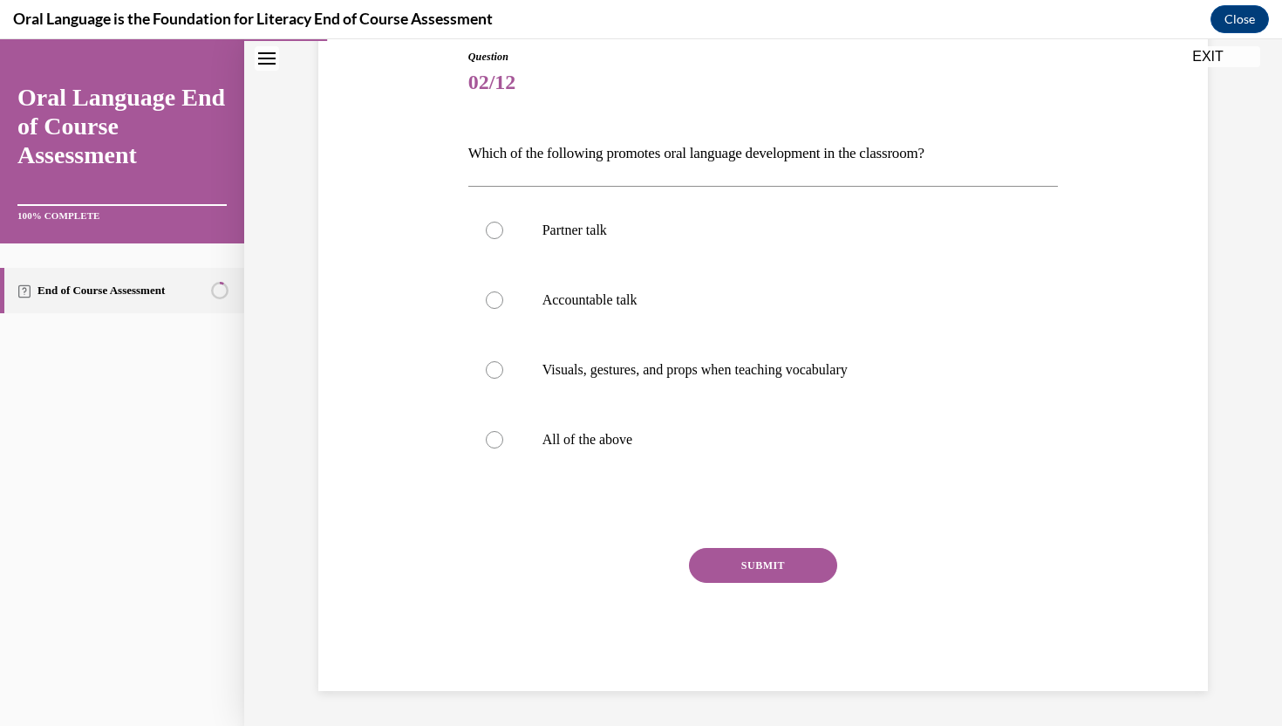
scroll to position [89, 0]
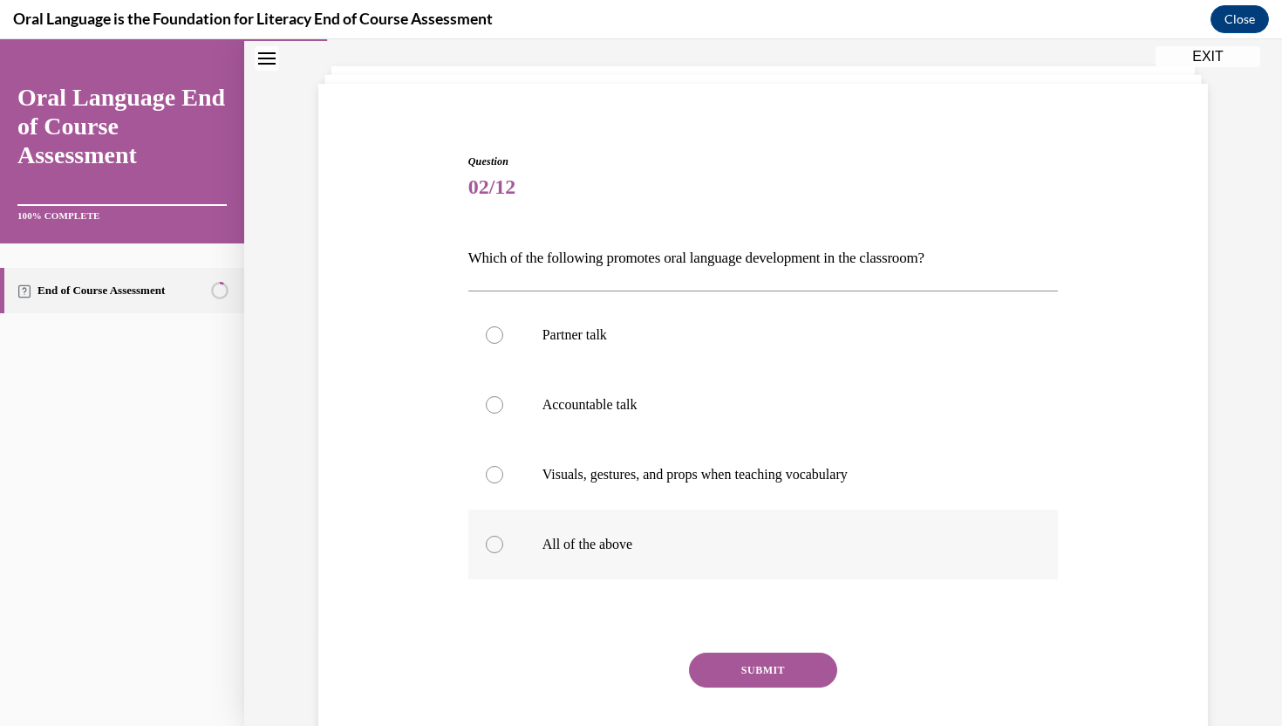
click at [749, 546] on p "All of the above" at bounding box center [778, 543] width 473 height 17
click at [503, 546] on input "All of the above" at bounding box center [494, 543] width 17 height 17
radio input "true"
click at [720, 664] on button "SUBMIT" at bounding box center [763, 669] width 148 height 35
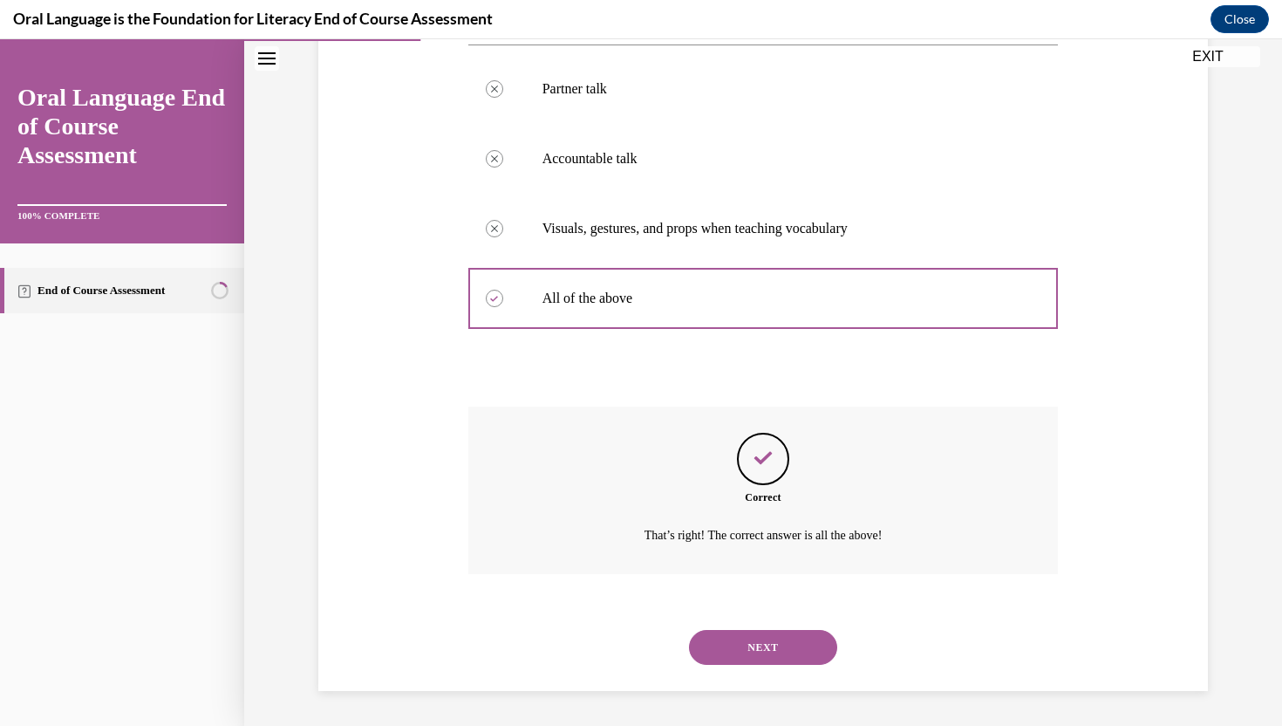
click at [718, 640] on button "NEXT" at bounding box center [763, 647] width 148 height 35
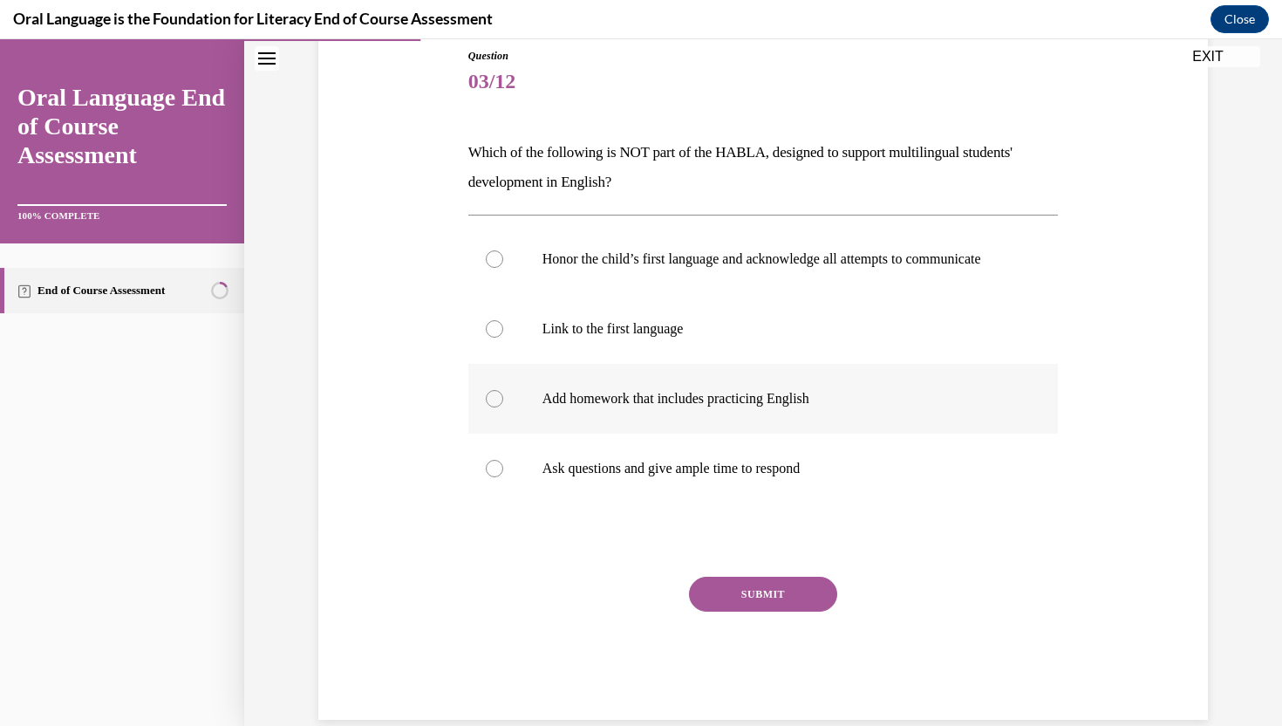
click at [754, 426] on label "Add homework that includes practicing English" at bounding box center [763, 399] width 590 height 70
click at [503, 407] on input "Add homework that includes practicing English" at bounding box center [494, 398] width 17 height 17
radio input "true"
click at [753, 605] on button "SUBMIT" at bounding box center [763, 593] width 148 height 35
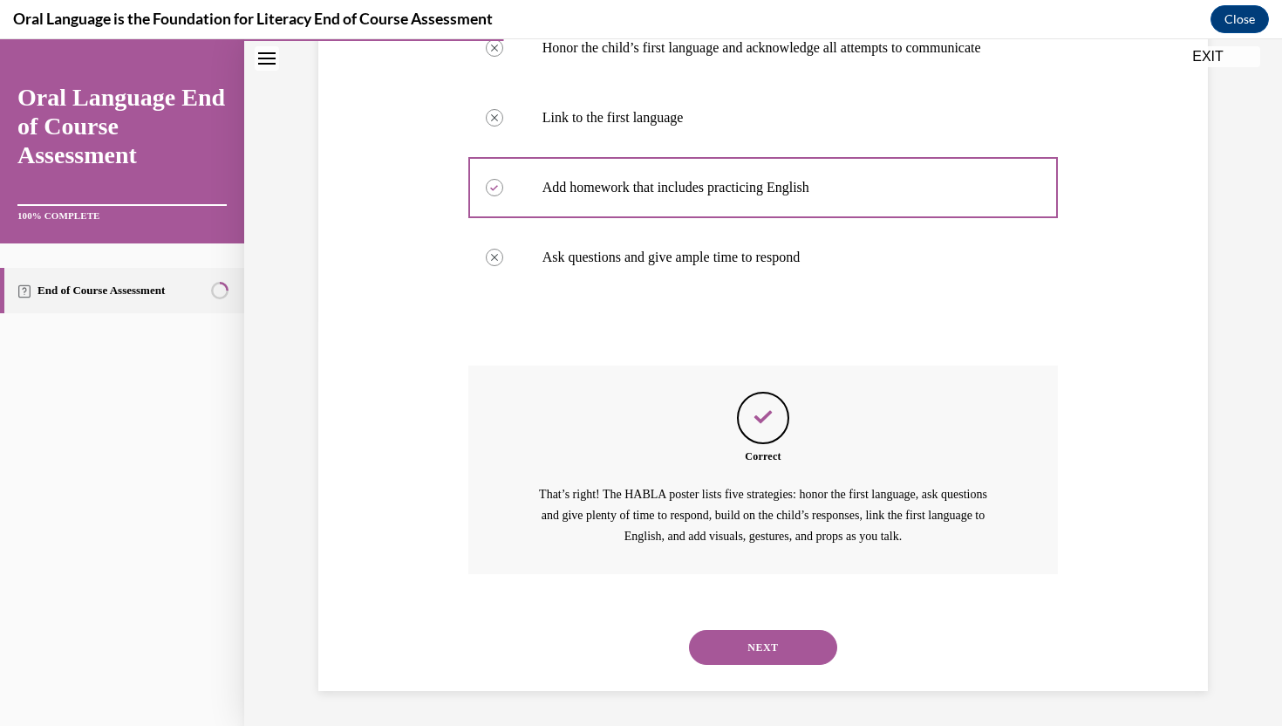
click at [732, 662] on button "NEXT" at bounding box center [763, 647] width 148 height 35
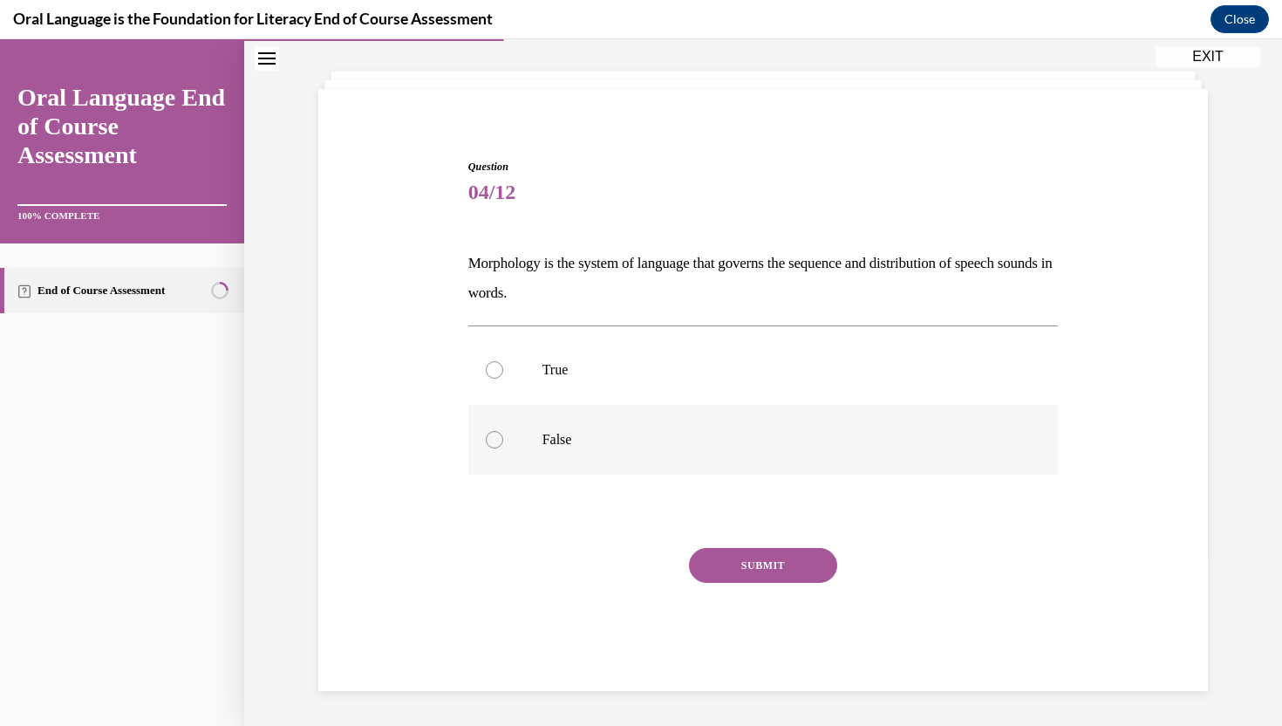
click at [692, 441] on p "False" at bounding box center [778, 439] width 473 height 17
click at [503, 441] on input "False" at bounding box center [494, 439] width 17 height 17
radio input "true"
click at [729, 555] on button "SUBMIT" at bounding box center [763, 565] width 148 height 35
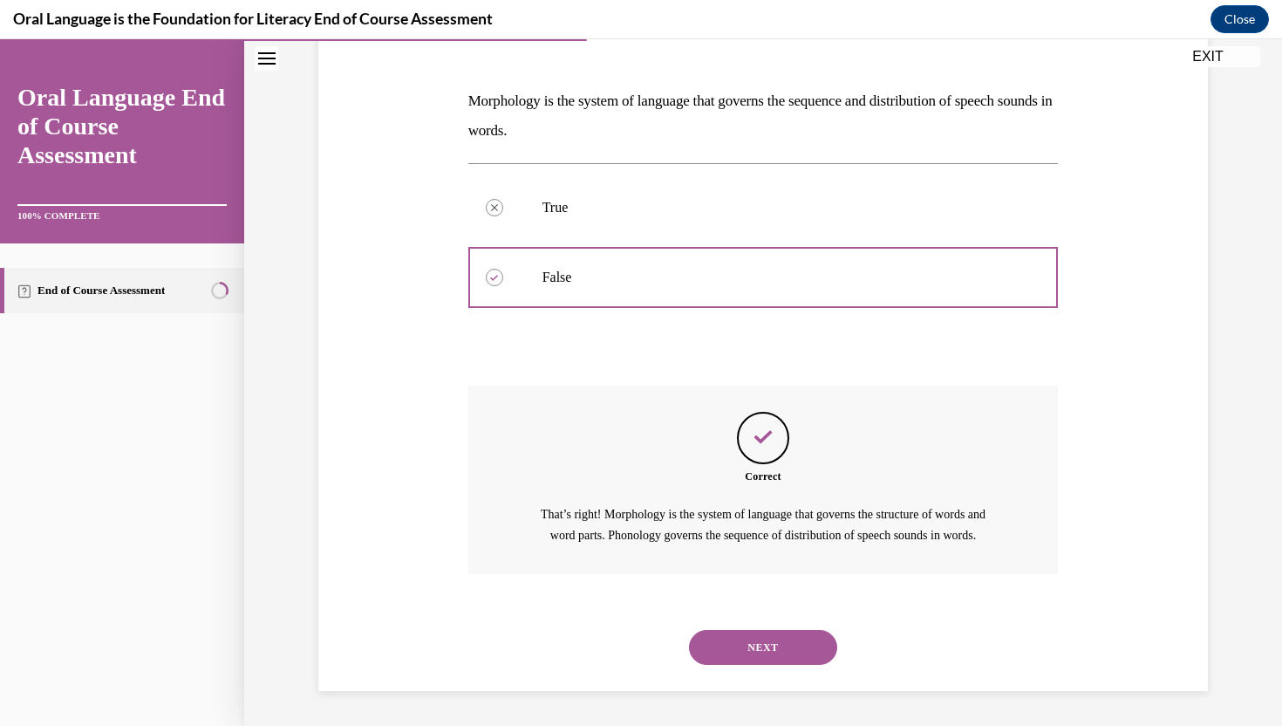
scroll to position [266, 0]
click at [742, 642] on button "NEXT" at bounding box center [763, 647] width 148 height 35
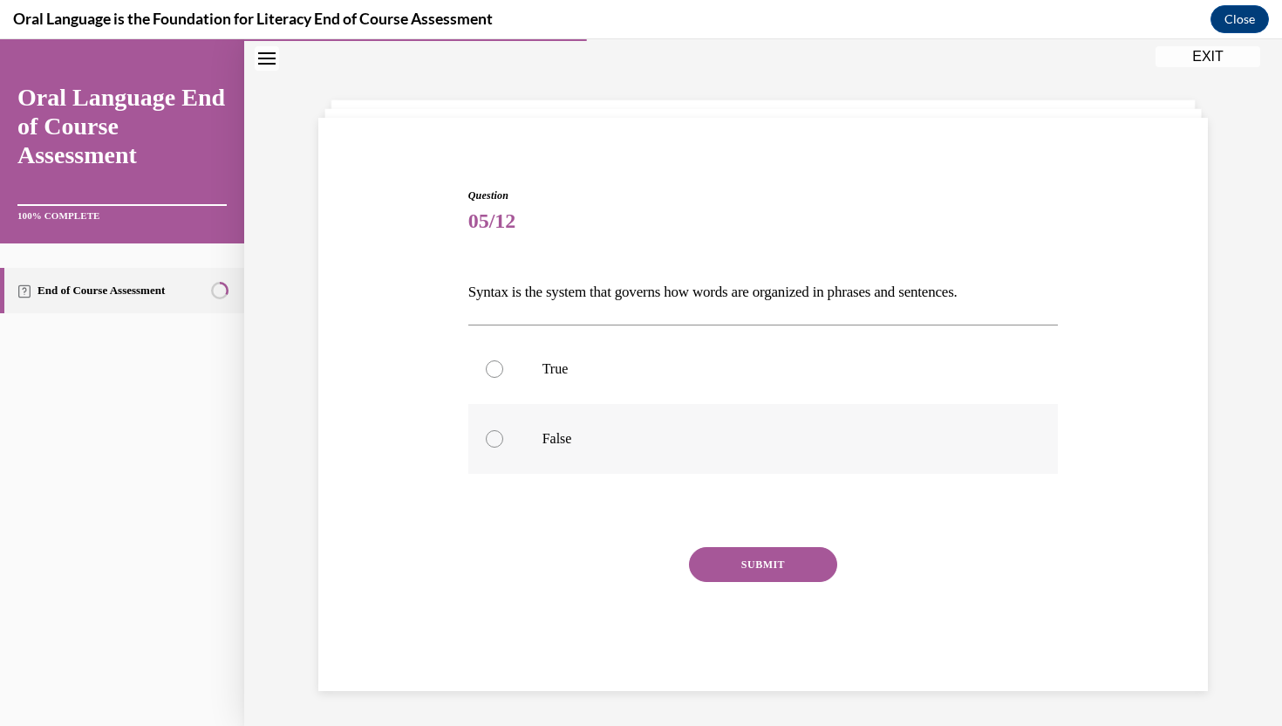
click at [643, 449] on label "False" at bounding box center [763, 439] width 590 height 70
click at [503, 447] on input "False" at bounding box center [494, 438] width 17 height 17
radio input "true"
click at [662, 390] on label "True" at bounding box center [763, 369] width 590 height 70
click at [503, 378] on input "True" at bounding box center [494, 368] width 17 height 17
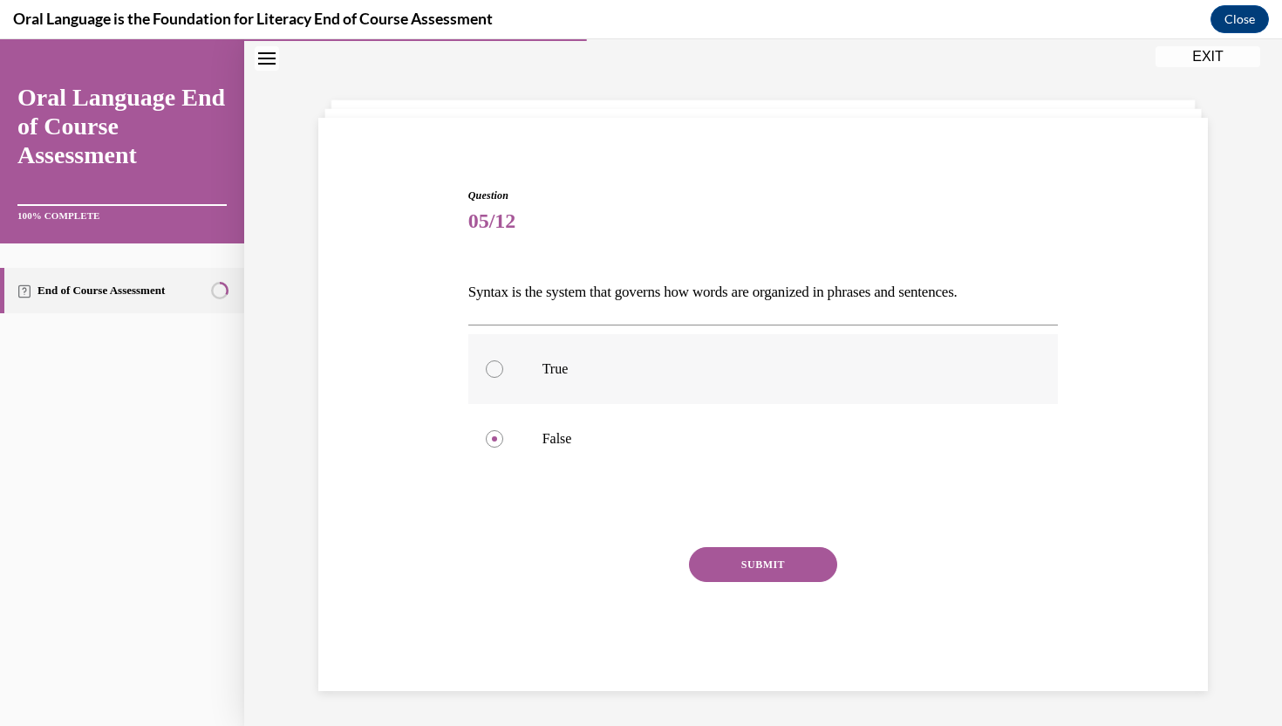
radio input "true"
click at [637, 442] on p "False" at bounding box center [778, 438] width 473 height 17
click at [503, 442] on input "False" at bounding box center [494, 438] width 17 height 17
radio input "true"
click at [664, 370] on p "True" at bounding box center [778, 368] width 473 height 17
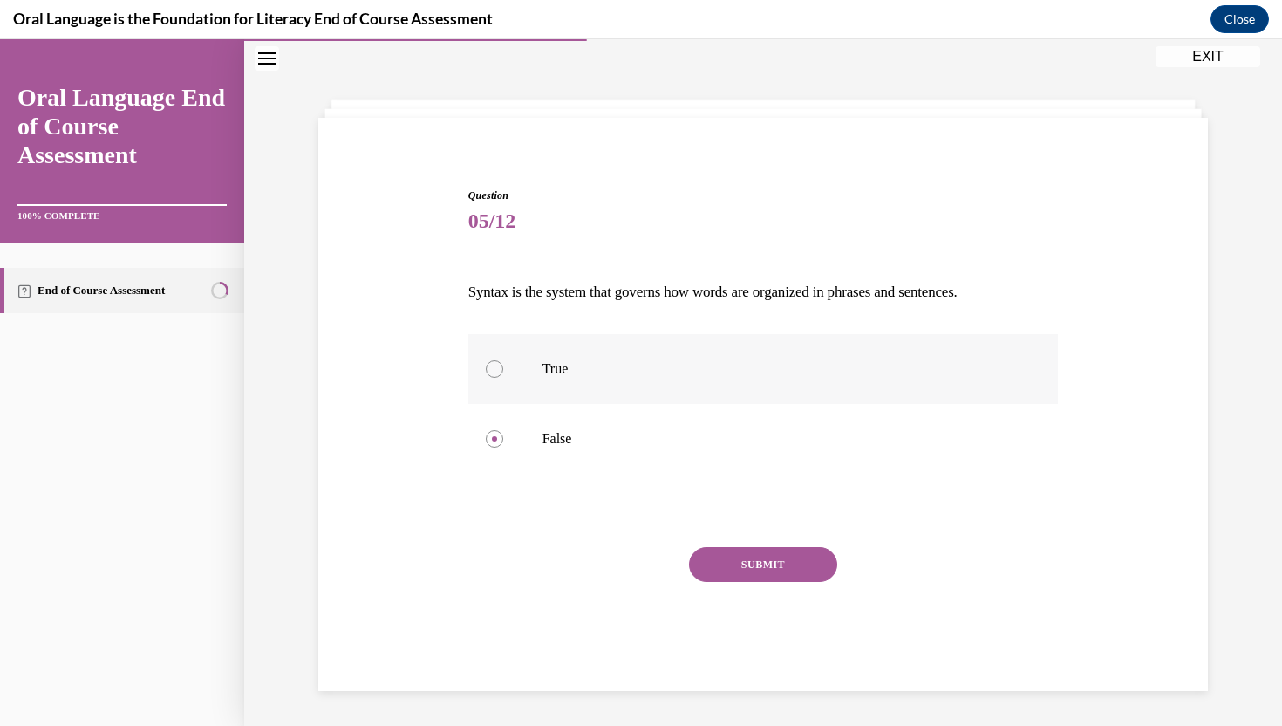
click at [503, 370] on input "True" at bounding box center [494, 368] width 17 height 17
radio input "true"
click at [609, 454] on label "False" at bounding box center [763, 439] width 590 height 70
click at [503, 447] on input "False" at bounding box center [494, 438] width 17 height 17
radio input "true"
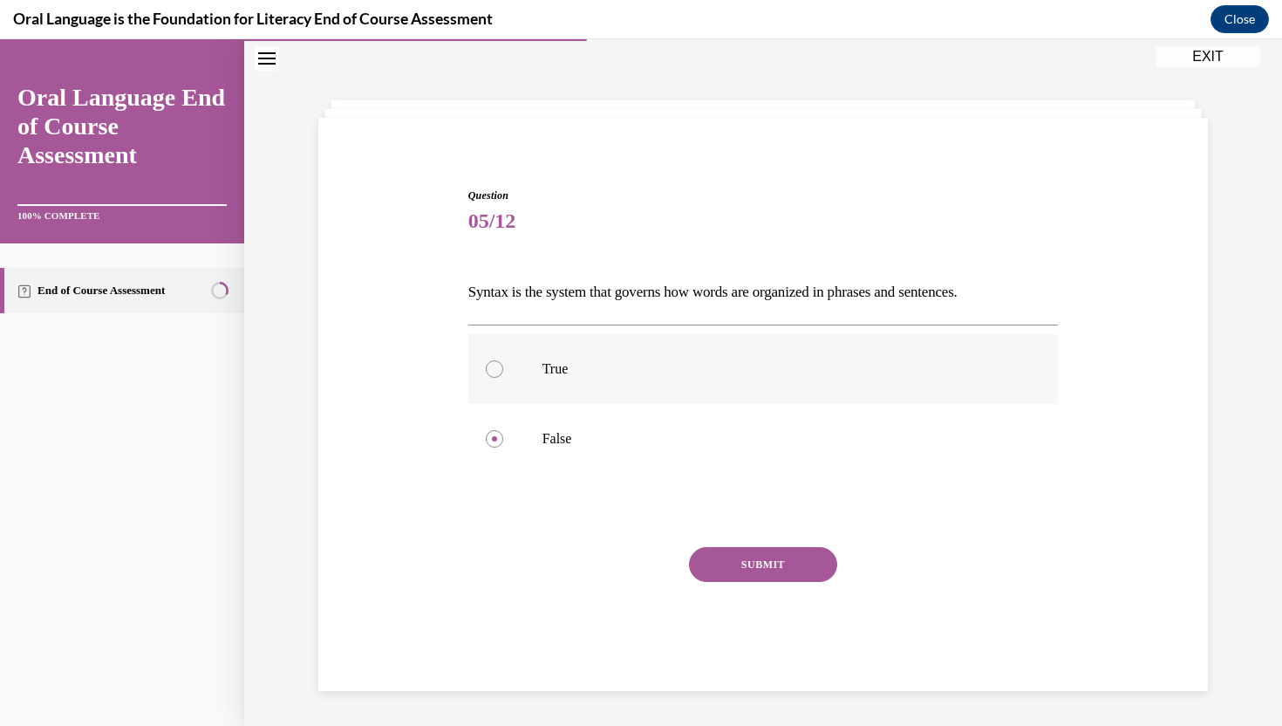
click at [623, 400] on label "True" at bounding box center [763, 369] width 590 height 70
click at [503, 378] on input "True" at bounding box center [494, 368] width 17 height 17
radio input "true"
click at [615, 449] on label "False" at bounding box center [763, 439] width 590 height 70
click at [503, 447] on input "False" at bounding box center [494, 438] width 17 height 17
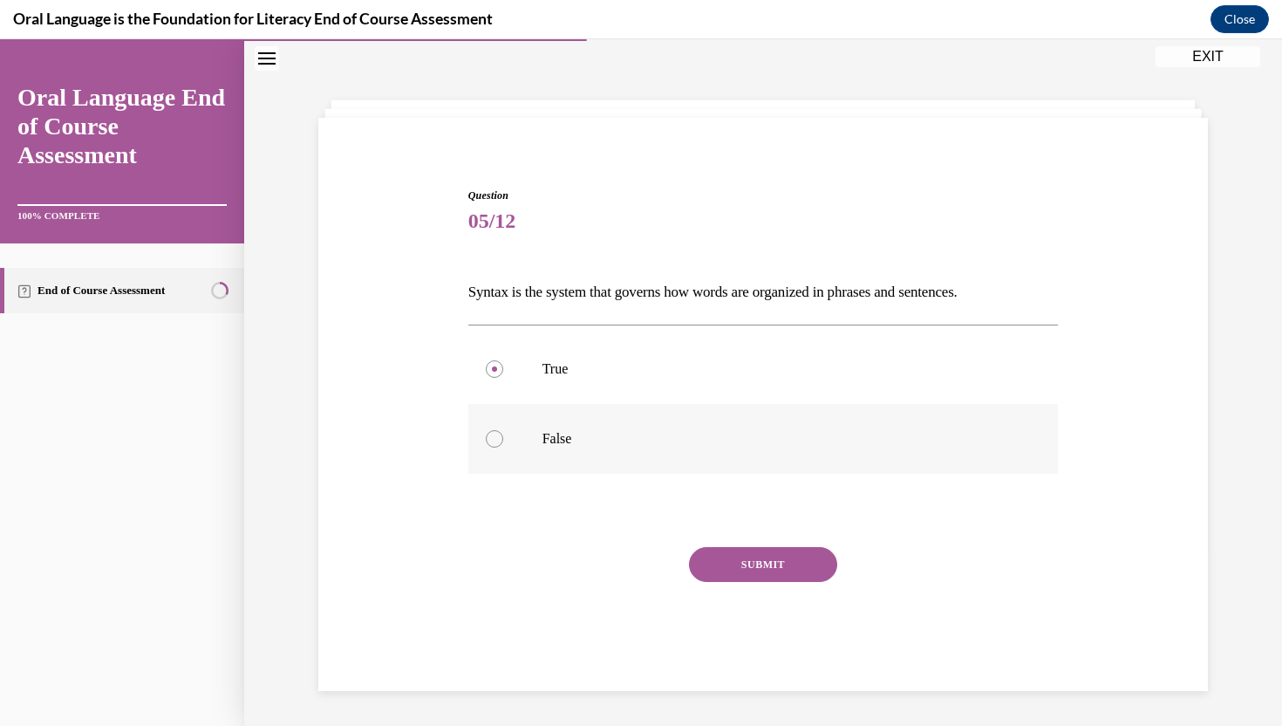
radio input "true"
click at [619, 364] on p "True" at bounding box center [778, 368] width 473 height 17
click at [503, 364] on input "True" at bounding box center [494, 368] width 17 height 17
radio input "true"
click at [725, 562] on button "SUBMIT" at bounding box center [763, 564] width 148 height 35
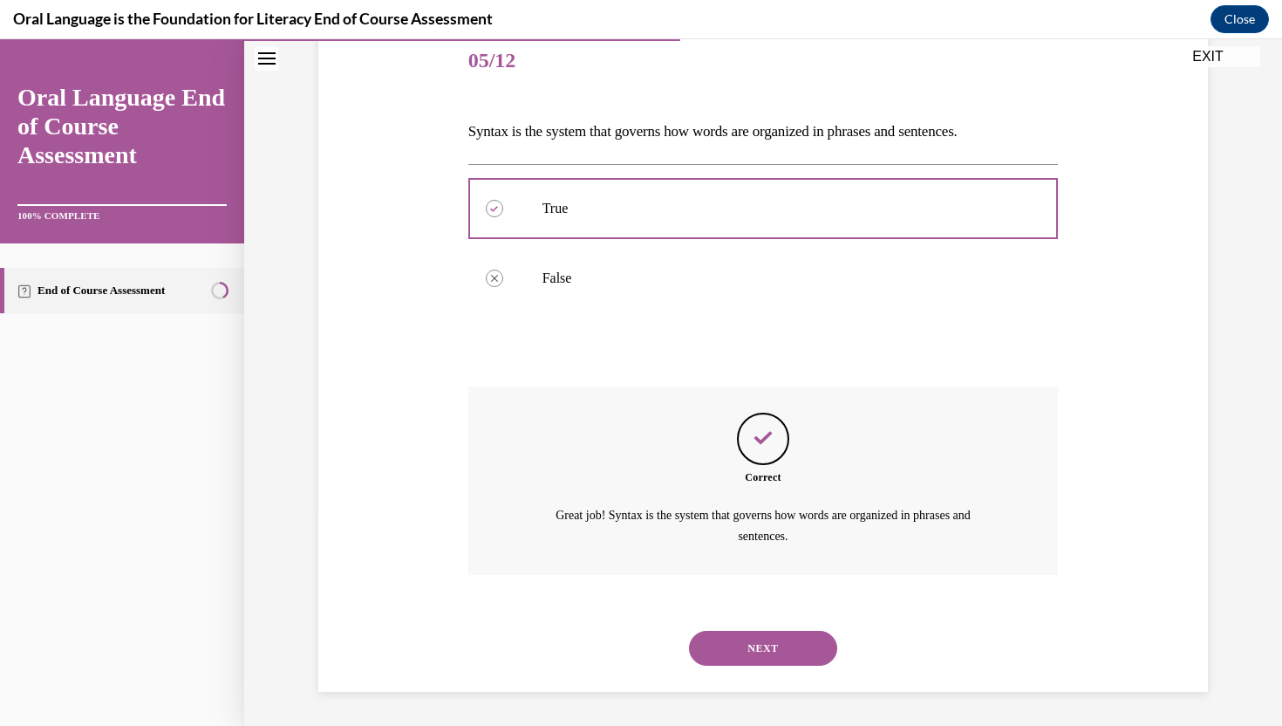
click at [796, 645] on button "NEXT" at bounding box center [763, 647] width 148 height 35
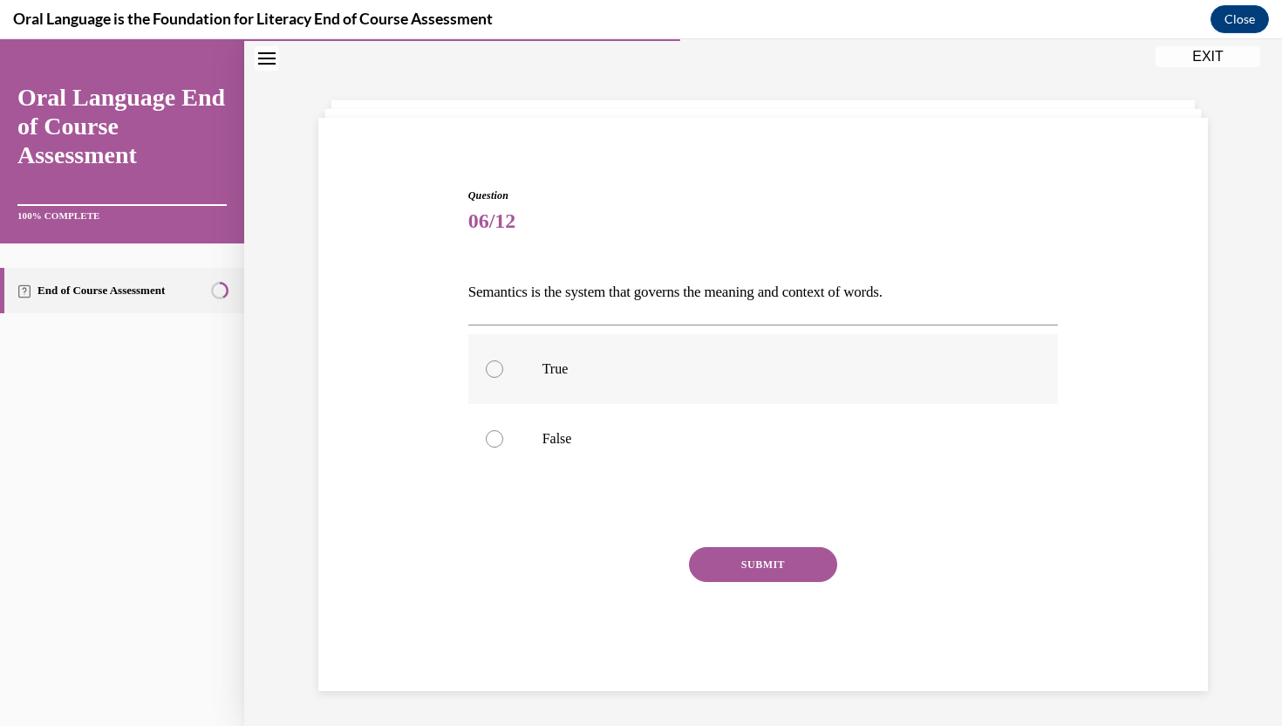
click at [719, 361] on p "True" at bounding box center [778, 368] width 473 height 17
click at [503, 361] on input "True" at bounding box center [494, 368] width 17 height 17
radio input "true"
click at [742, 556] on button "SUBMIT" at bounding box center [763, 564] width 148 height 35
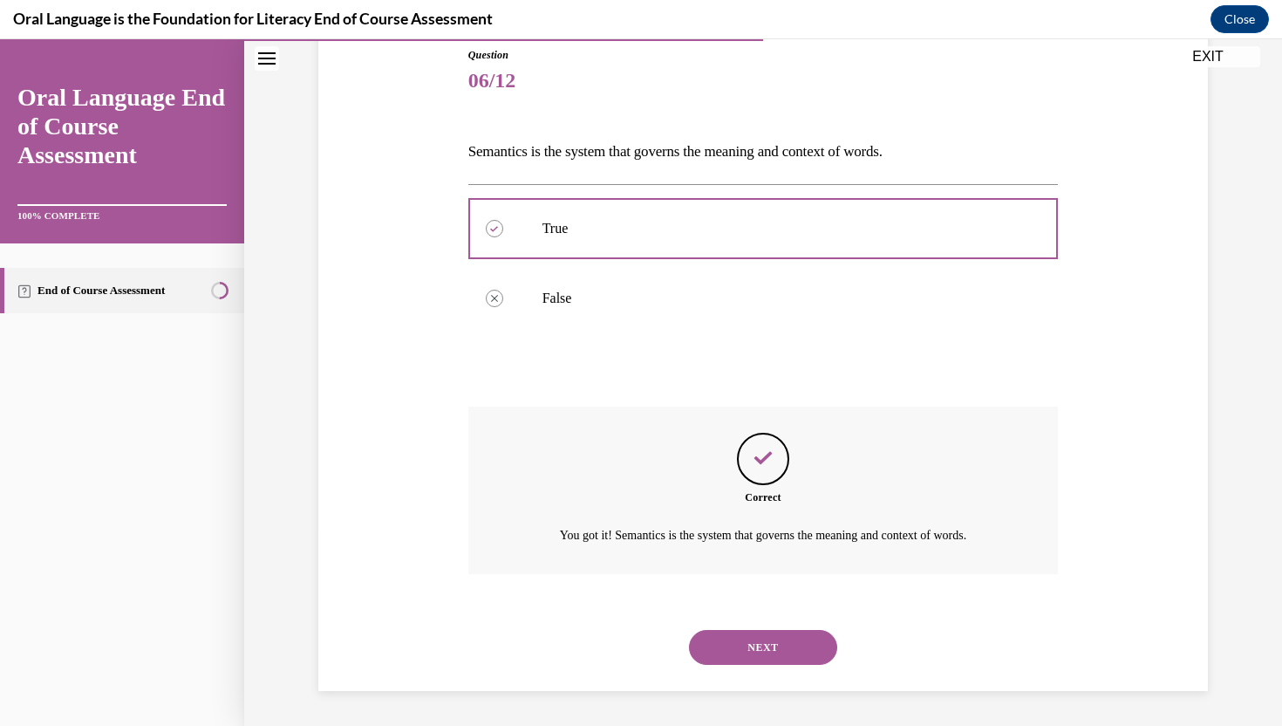
click at [771, 647] on button "NEXT" at bounding box center [763, 647] width 148 height 35
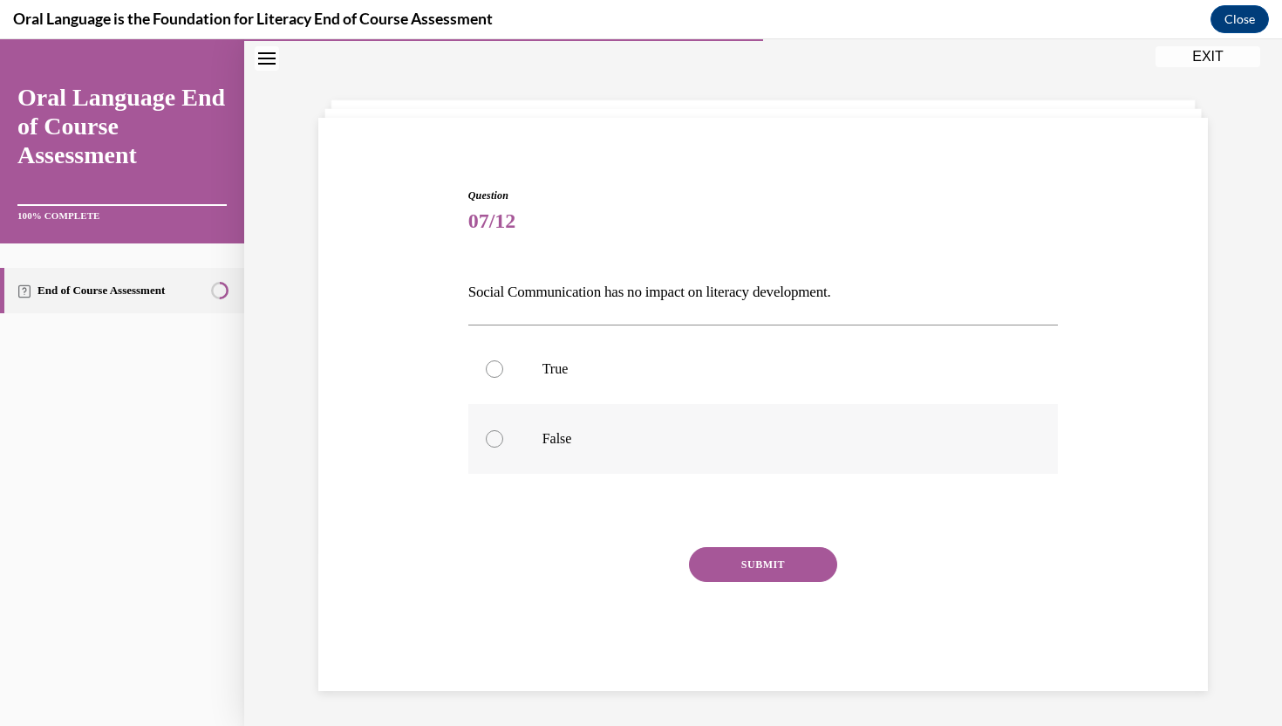
click at [775, 459] on label "False" at bounding box center [763, 439] width 590 height 70
click at [503, 447] on input "False" at bounding box center [494, 438] width 17 height 17
radio input "true"
click at [751, 555] on button "SUBMIT" at bounding box center [763, 564] width 148 height 35
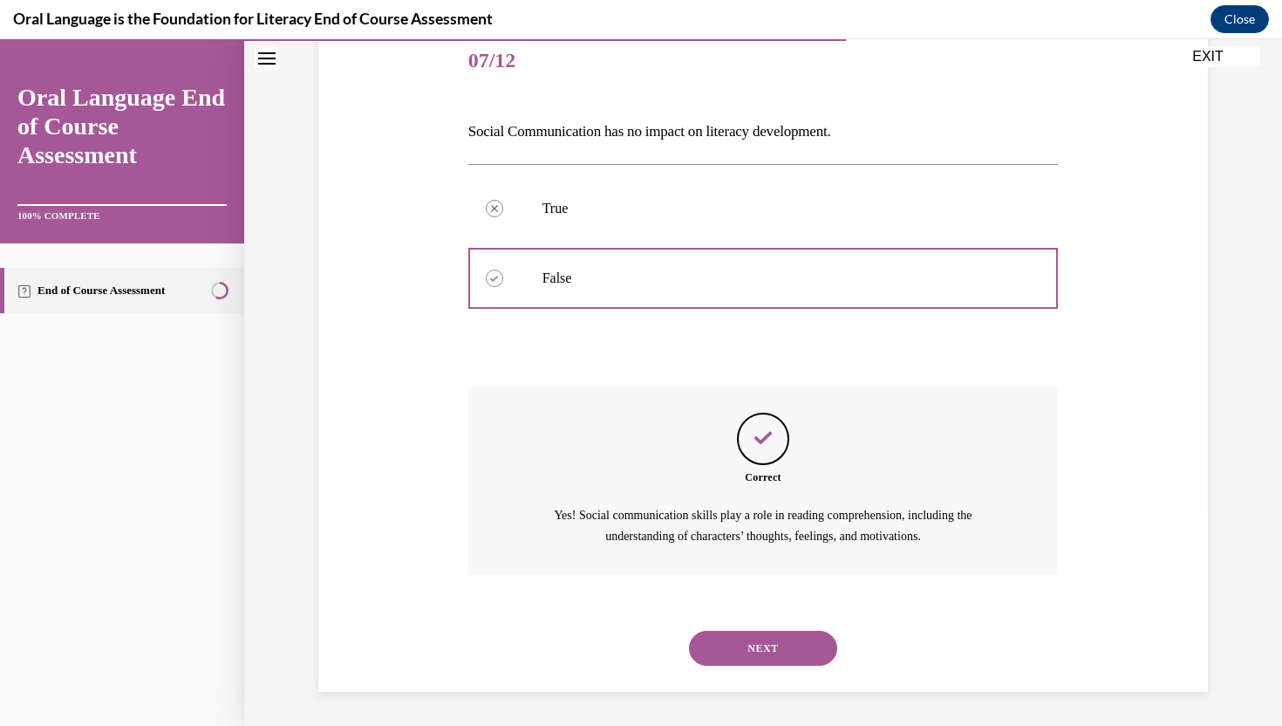
click at [765, 650] on button "NEXT" at bounding box center [763, 647] width 148 height 35
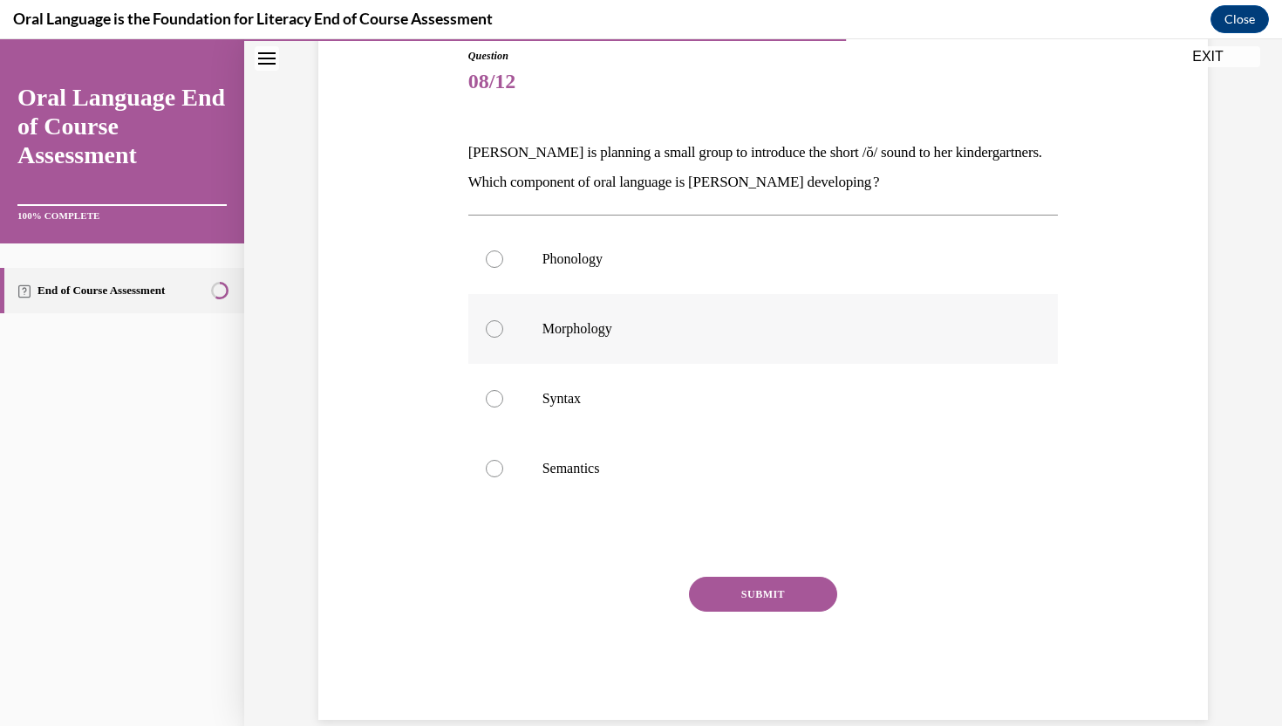
scroll to position [70, 0]
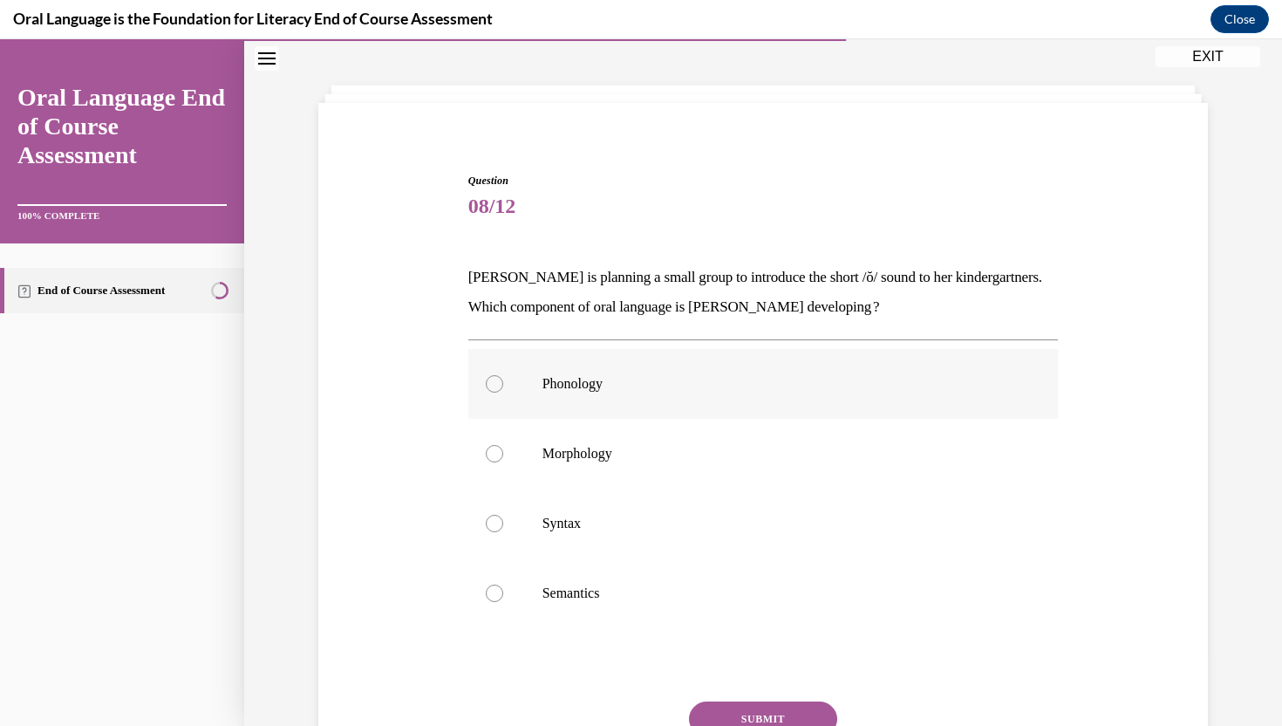
click at [721, 412] on label "Phonology" at bounding box center [763, 384] width 590 height 70
click at [503, 392] on input "Phonology" at bounding box center [494, 383] width 17 height 17
radio input "true"
click at [739, 708] on button "SUBMIT" at bounding box center [763, 718] width 148 height 35
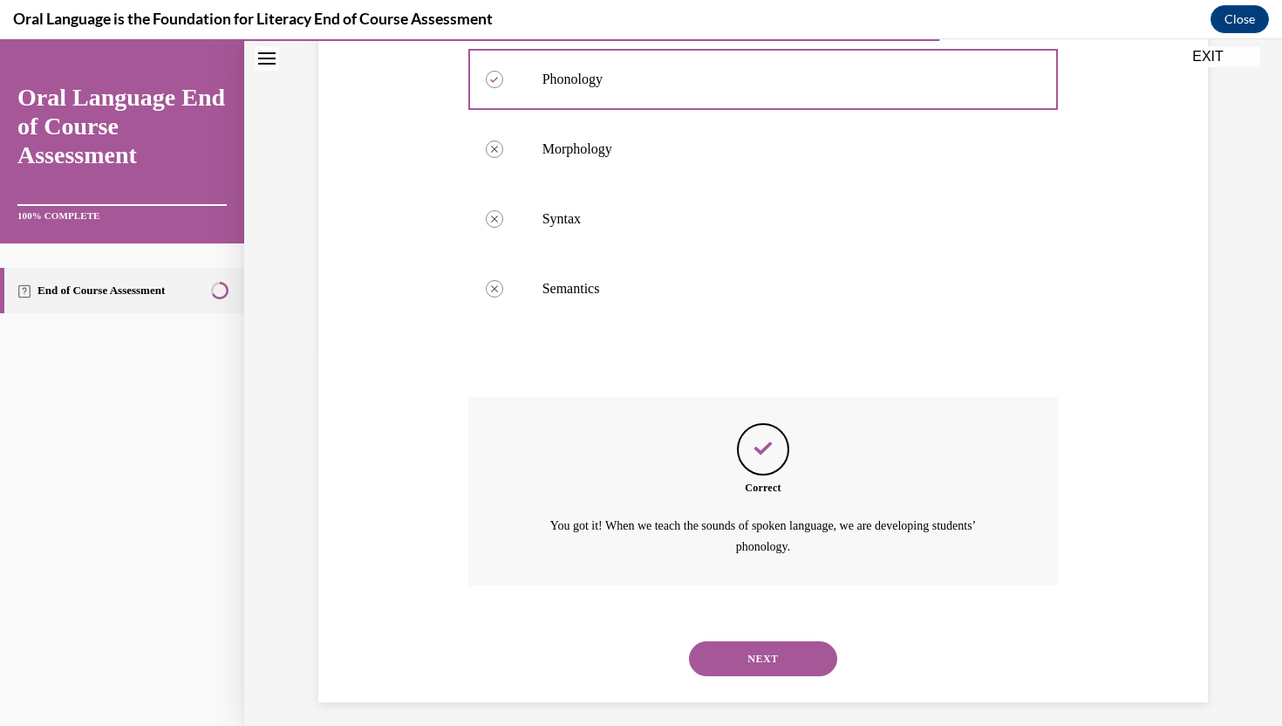
scroll to position [385, 0]
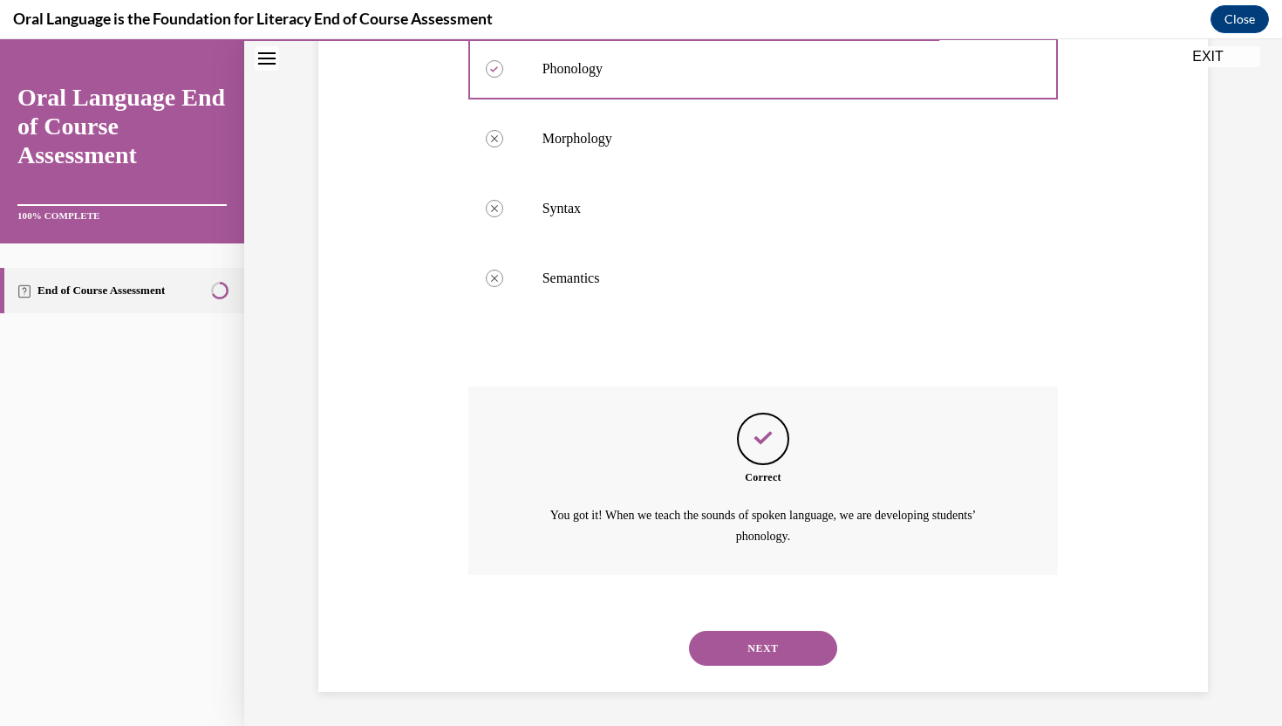
click at [767, 647] on button "NEXT" at bounding box center [763, 647] width 148 height 35
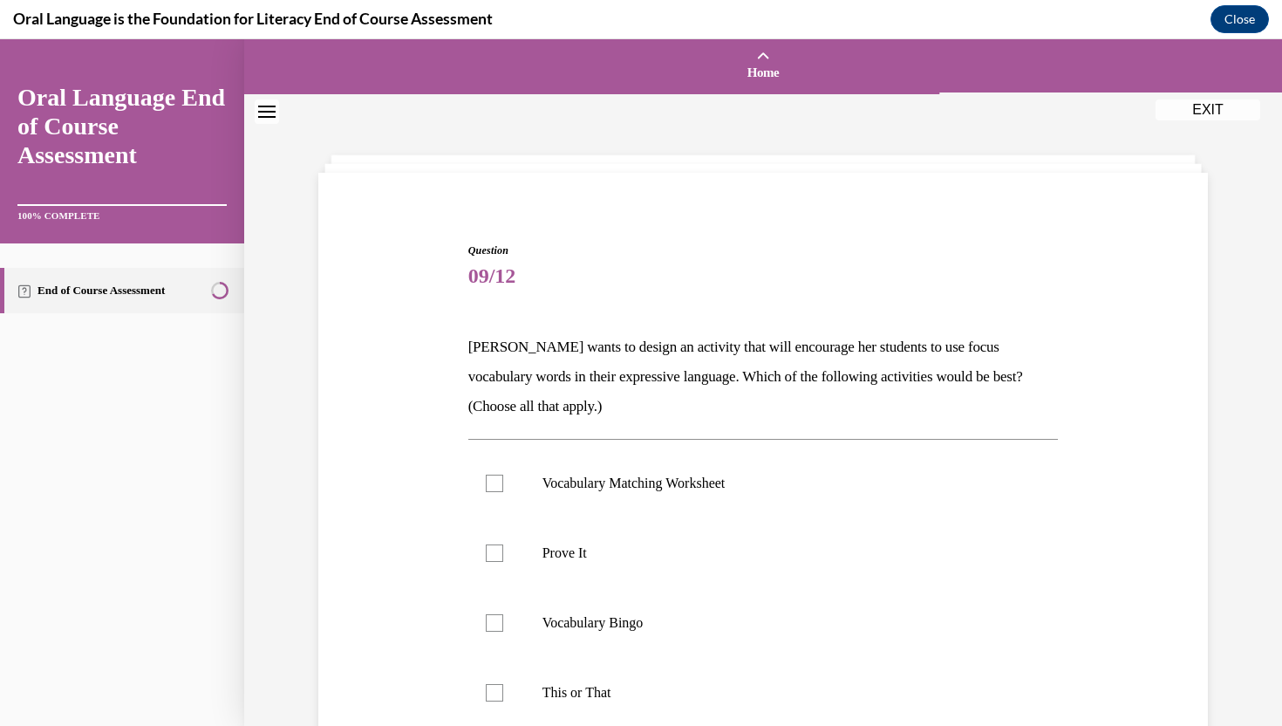
click at [794, 421] on div "Question 09/12 Mrs. Butler wants to design an activity that will encourage her …" at bounding box center [763, 592] width 590 height 701
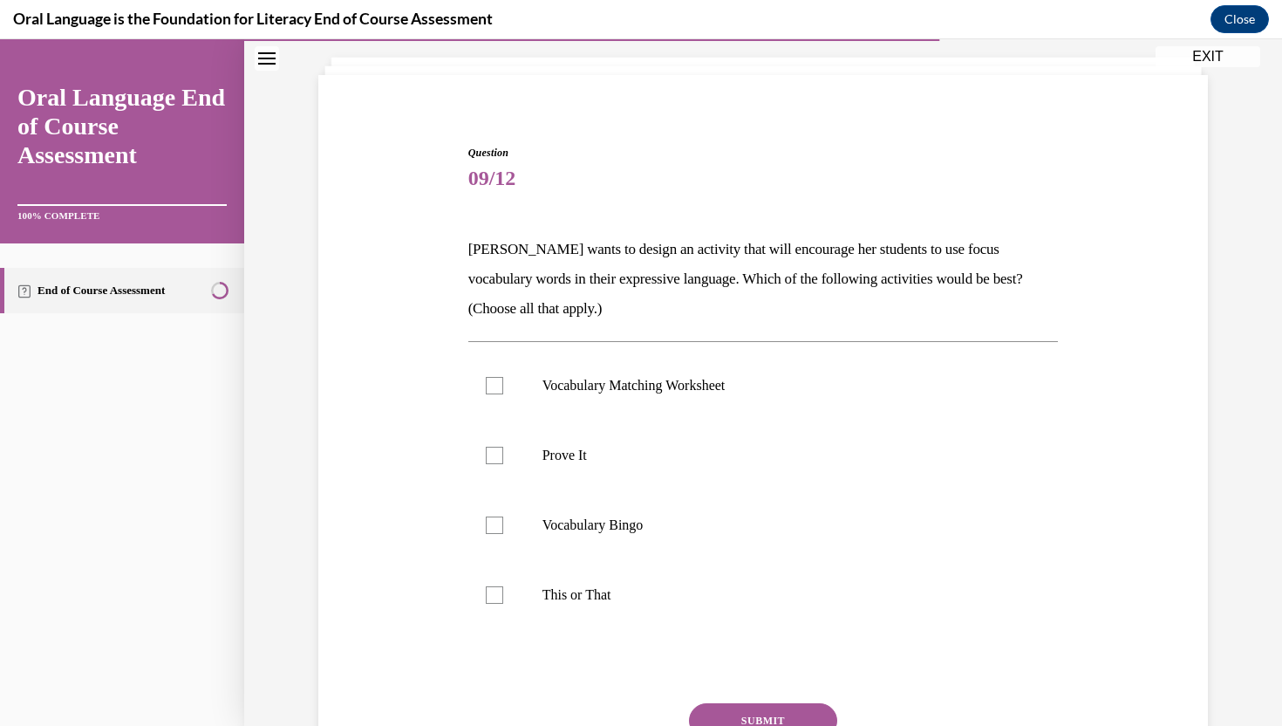
scroll to position [105, 0]
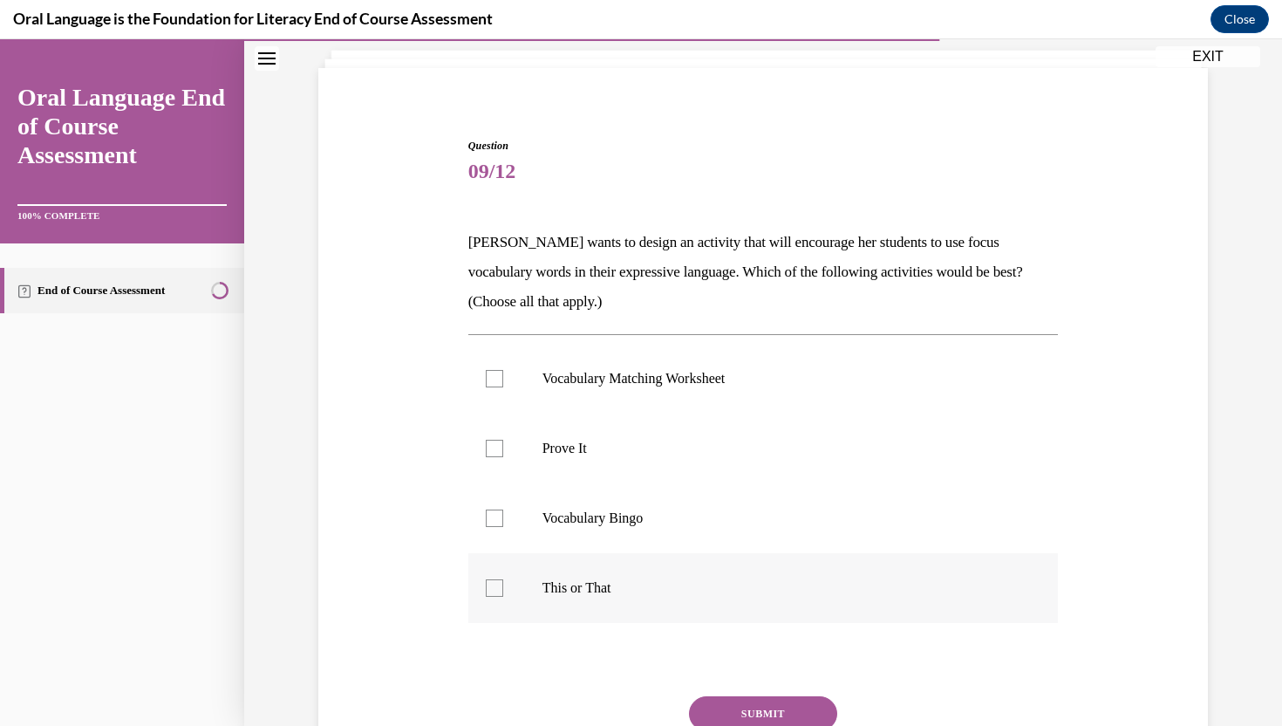
click at [638, 577] on label "This or That" at bounding box center [763, 588] width 590 height 70
click at [503, 579] on input "This or That" at bounding box center [494, 587] width 17 height 17
checkbox input "true"
click at [686, 467] on label "Prove It" at bounding box center [763, 448] width 590 height 70
click at [503, 457] on input "Prove It" at bounding box center [494, 447] width 17 height 17
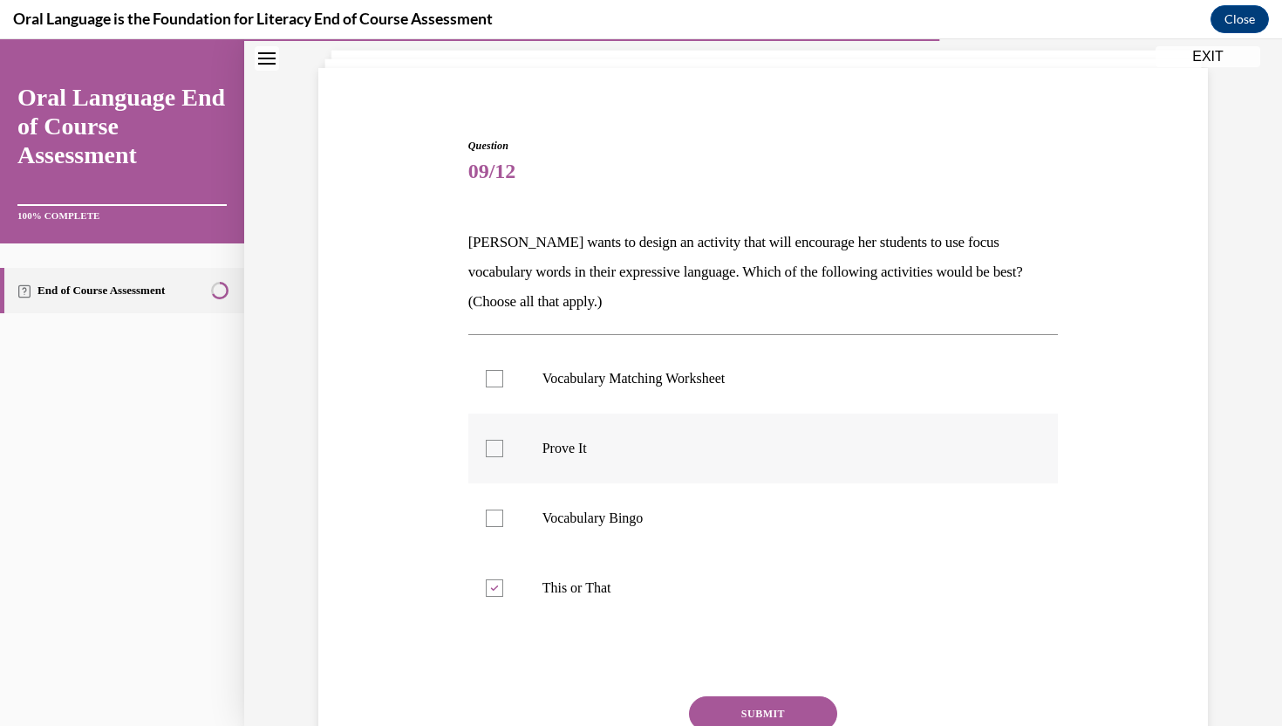
checkbox input "true"
click at [713, 713] on button "SUBMIT" at bounding box center [763, 713] width 148 height 35
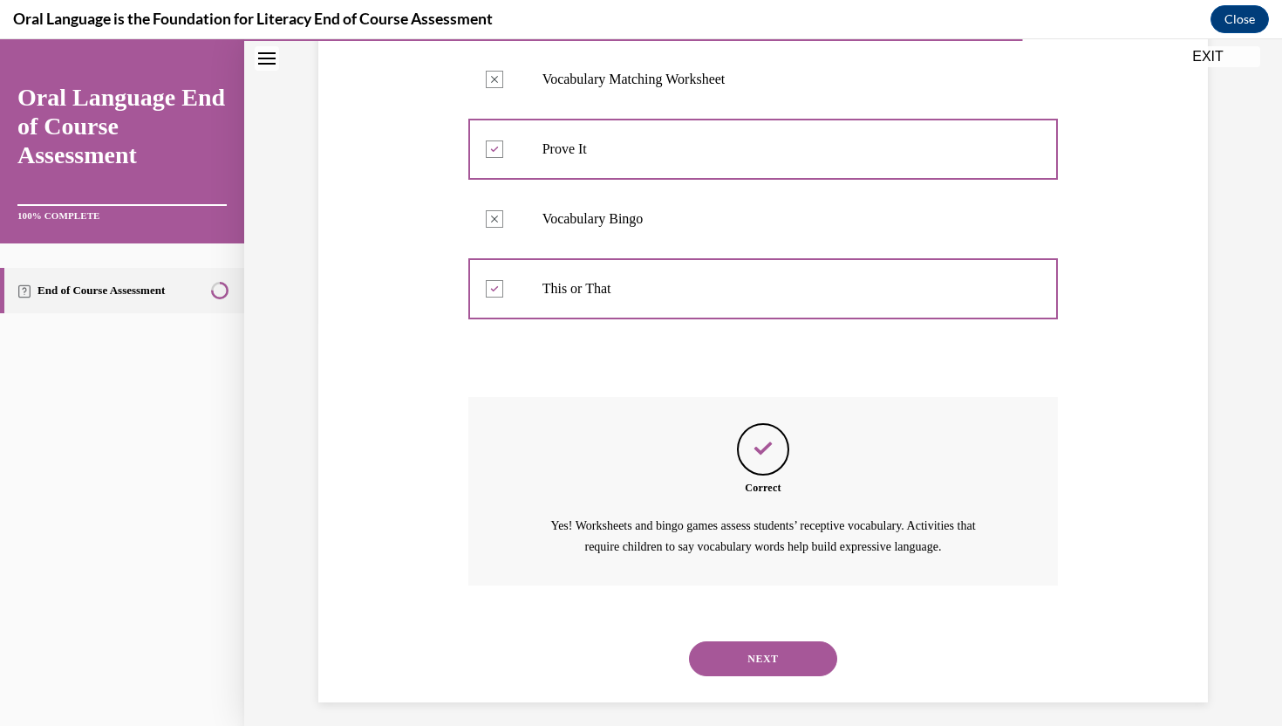
scroll to position [414, 0]
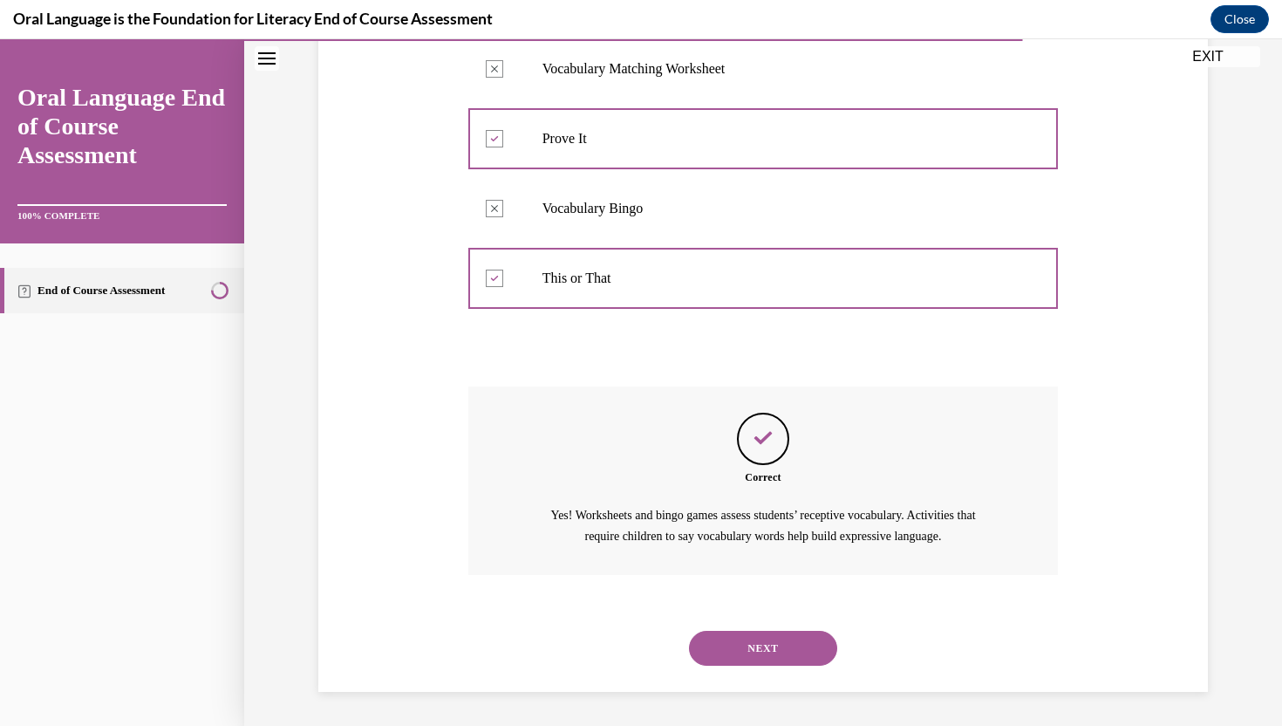
click at [748, 637] on button "NEXT" at bounding box center [763, 647] width 148 height 35
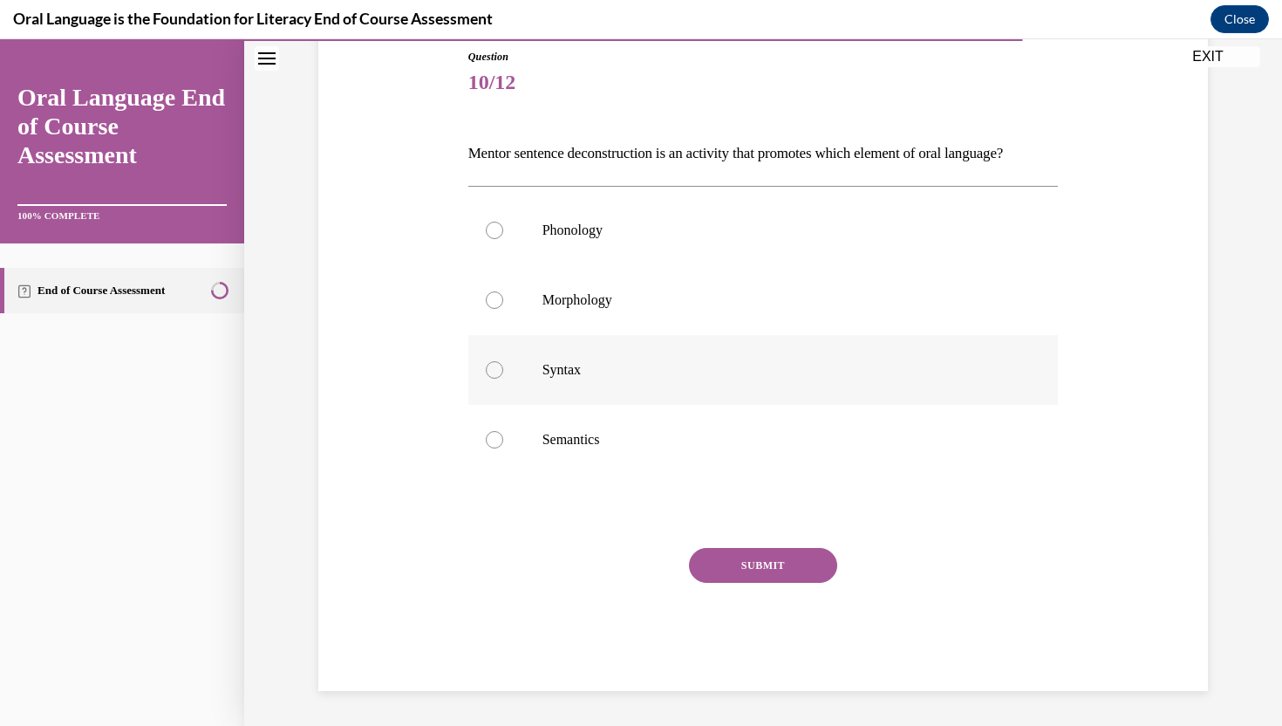
click at [606, 378] on p "Syntax" at bounding box center [778, 369] width 473 height 17
click at [503, 378] on input "Syntax" at bounding box center [494, 369] width 17 height 17
radio input "true"
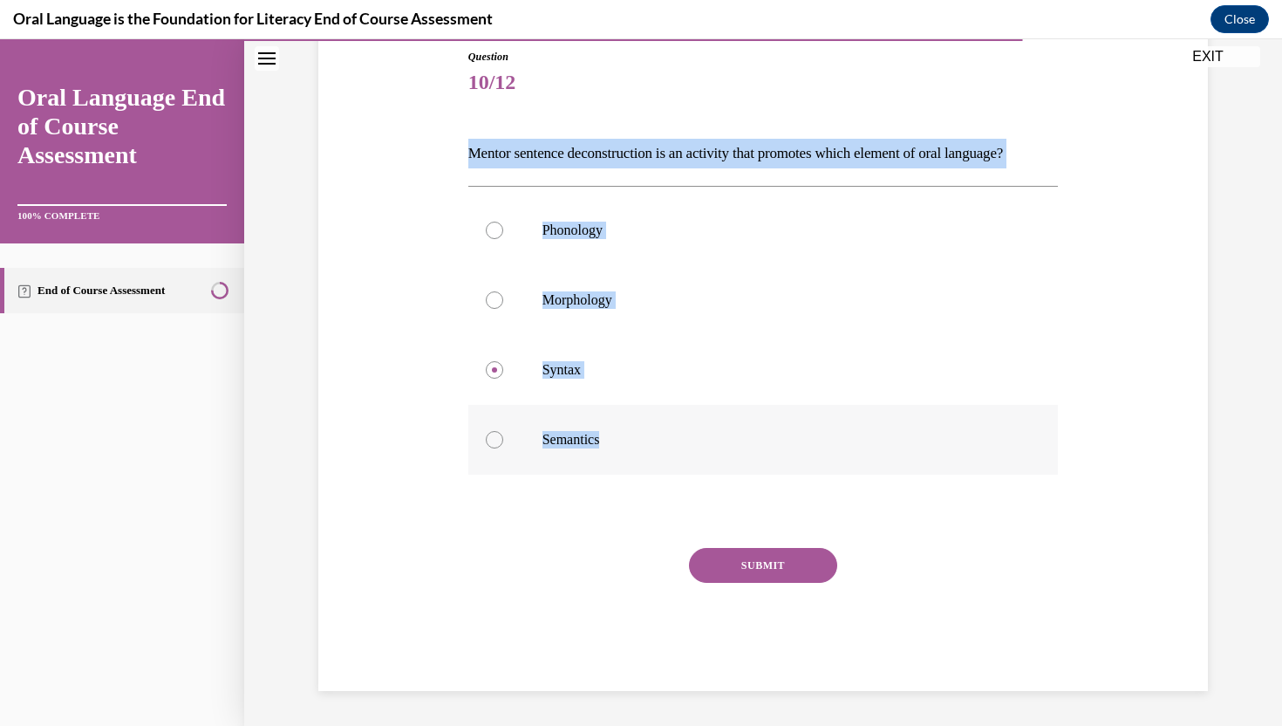
drag, startPoint x: 471, startPoint y: 152, endPoint x: 613, endPoint y: 464, distance: 343.0
click at [613, 464] on div "Question 10/12 Mentor sentence deconstruction is an activity that promotes whic…" at bounding box center [763, 370] width 590 height 642
copy div "Mentor sentence deconstruction is an activity that promotes which element of or…"
click at [732, 583] on button "SUBMIT" at bounding box center [763, 565] width 148 height 35
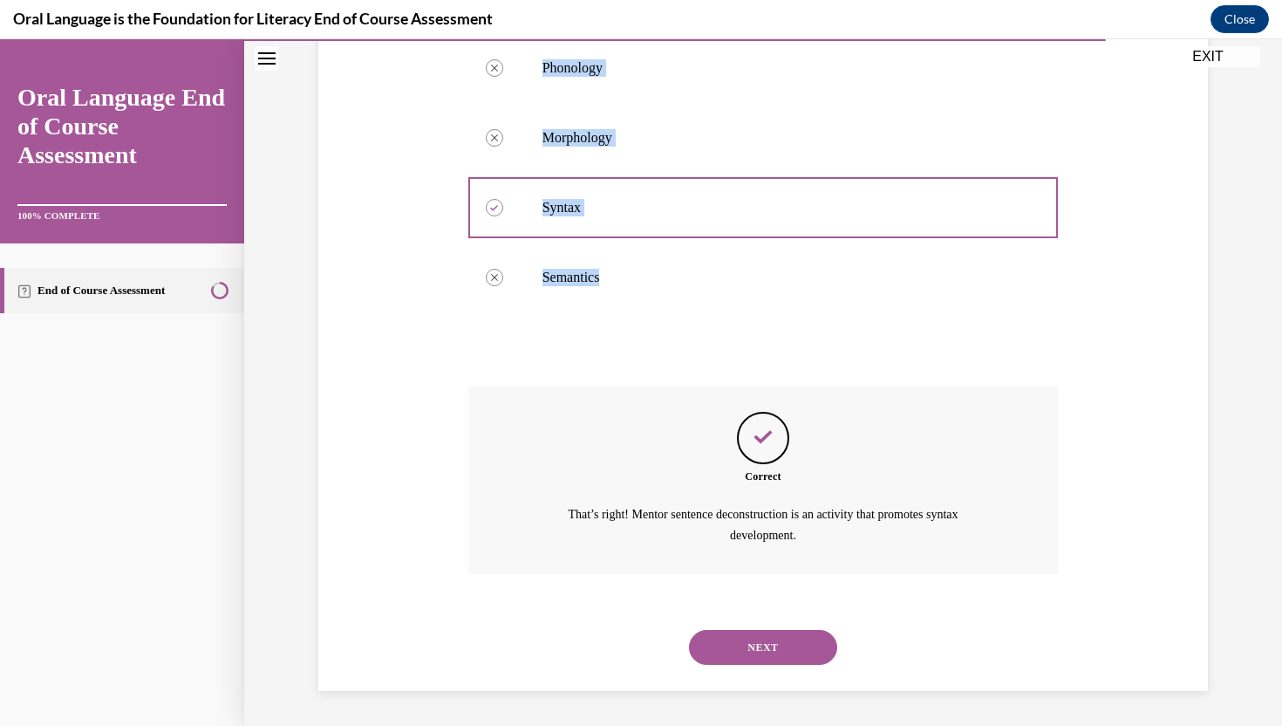
click at [736, 641] on button "NEXT" at bounding box center [763, 647] width 148 height 35
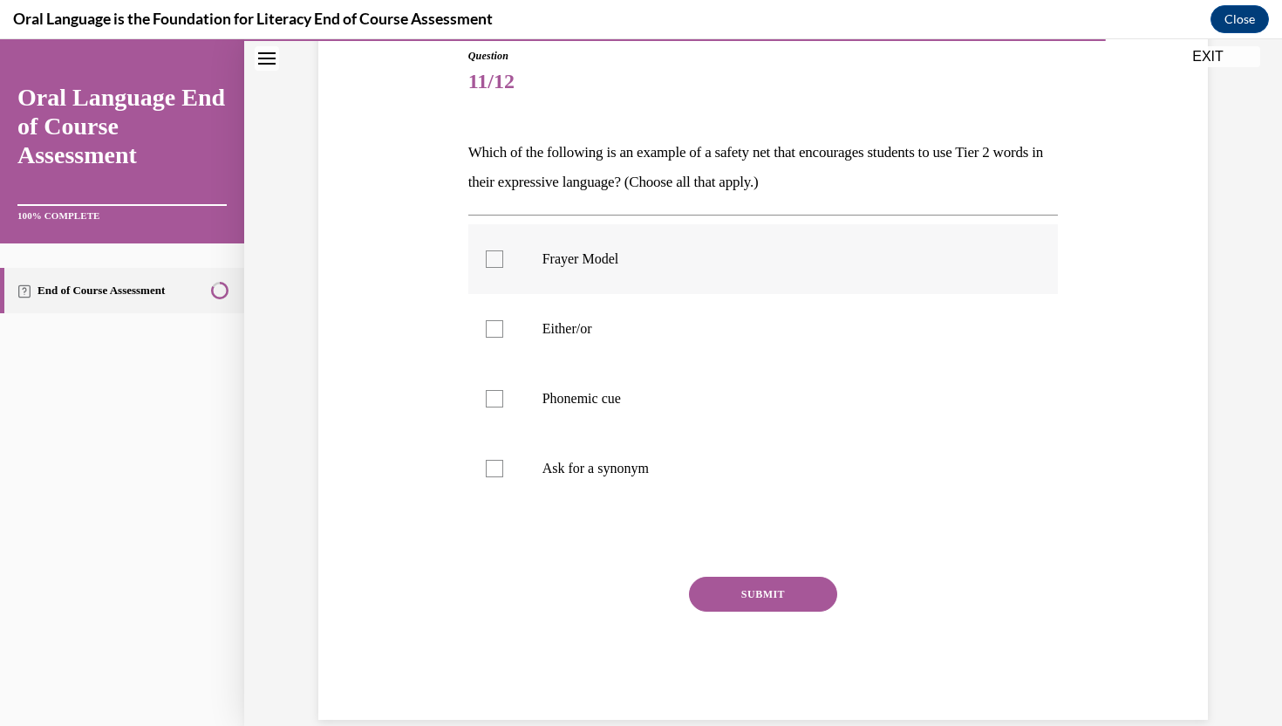
click at [735, 284] on label "Frayer Model" at bounding box center [763, 259] width 590 height 70
click at [503, 268] on input "Frayer Model" at bounding box center [494, 258] width 17 height 17
checkbox input "true"
click at [727, 593] on button "SUBMIT" at bounding box center [763, 593] width 148 height 35
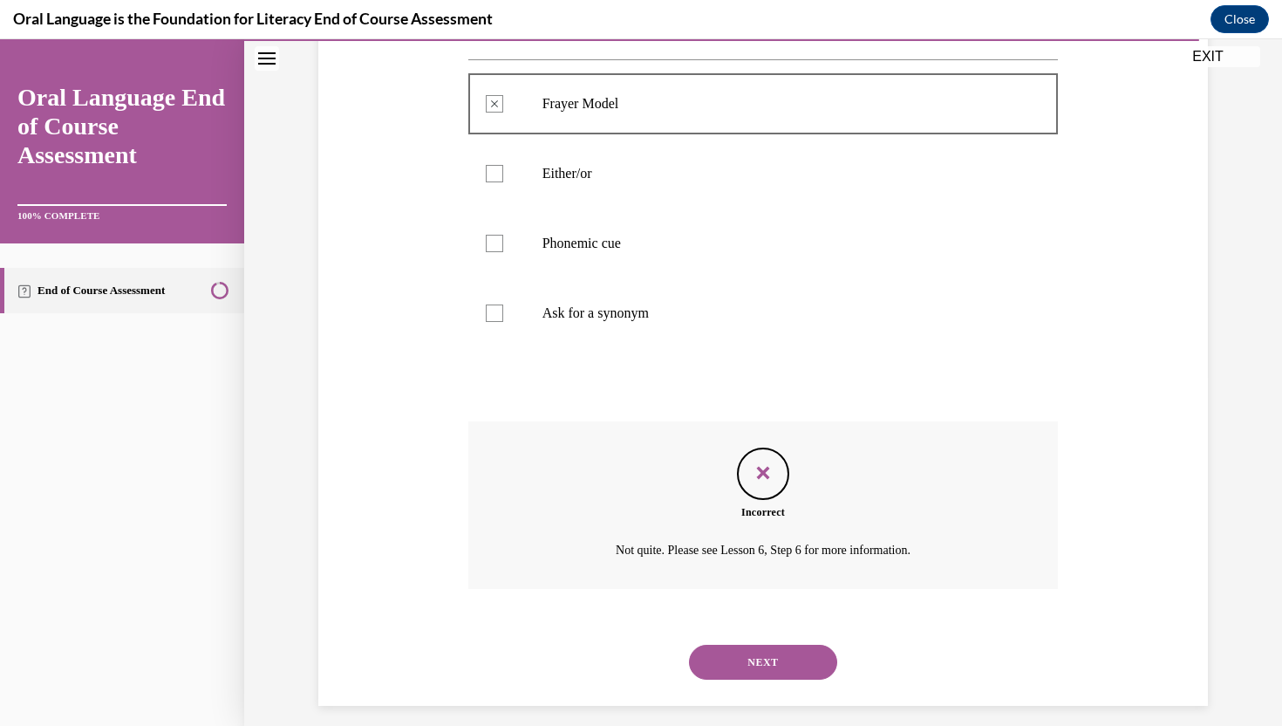
scroll to position [365, 0]
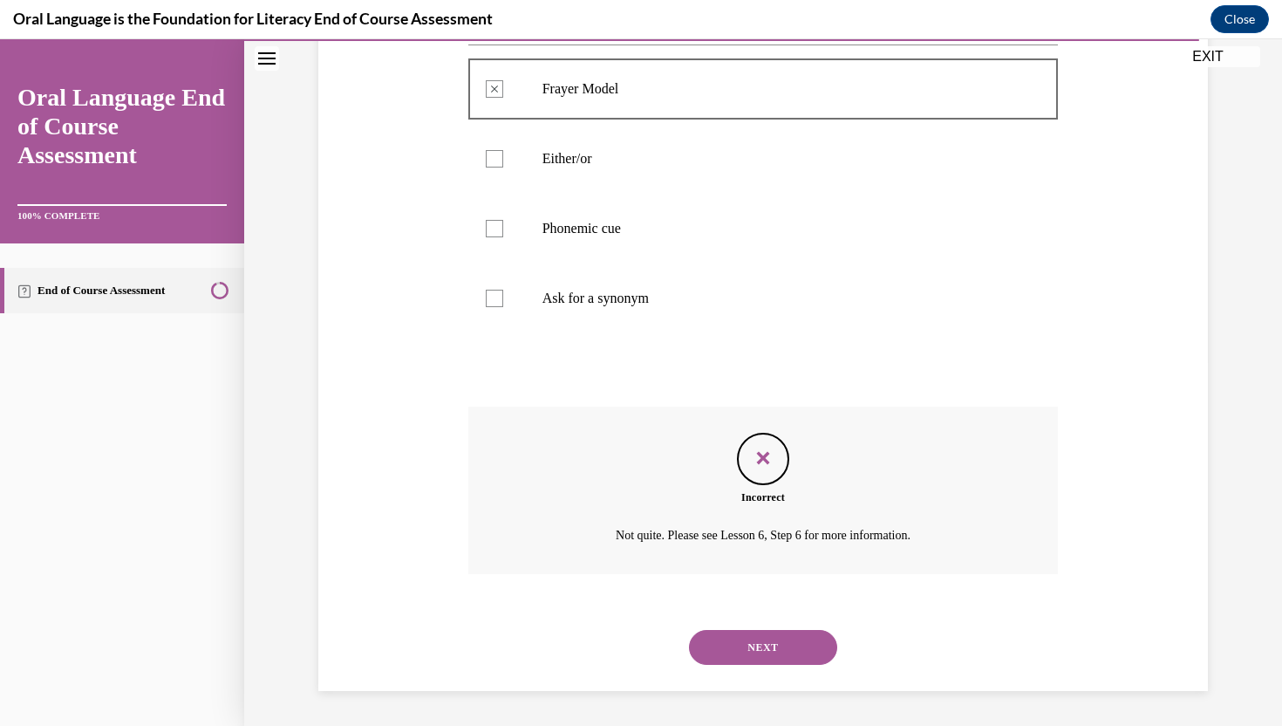
click at [734, 647] on button "NEXT" at bounding box center [763, 647] width 148 height 35
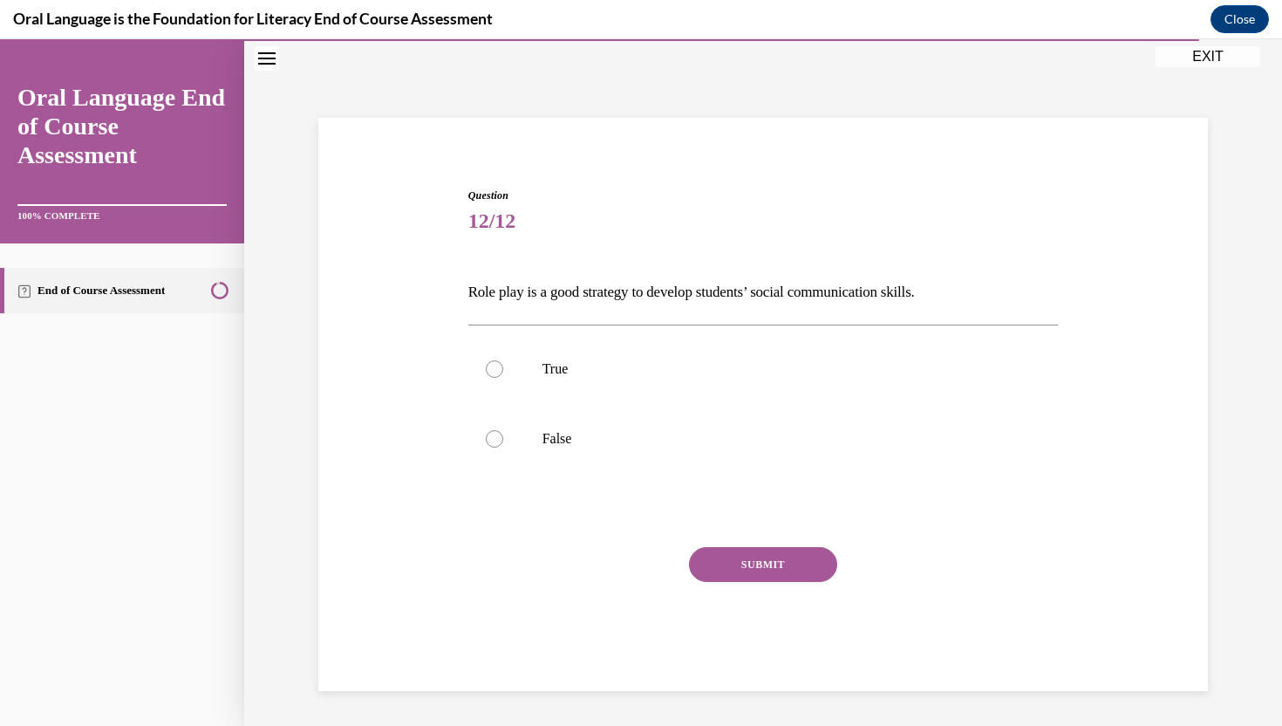
scroll to position [55, 0]
click at [753, 358] on label "True" at bounding box center [763, 369] width 590 height 70
click at [503, 360] on input "True" at bounding box center [494, 368] width 17 height 17
radio input "true"
click at [748, 556] on button "SUBMIT" at bounding box center [763, 564] width 148 height 35
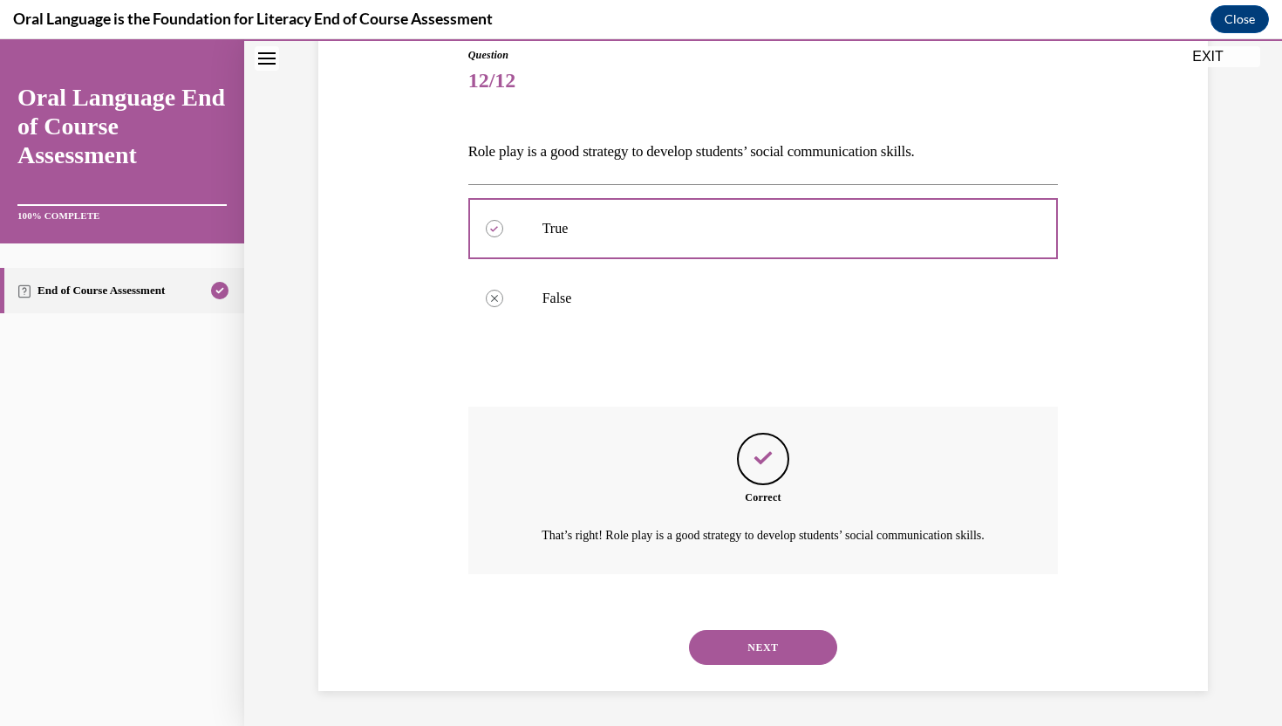
click at [742, 634] on button "NEXT" at bounding box center [763, 647] width 148 height 35
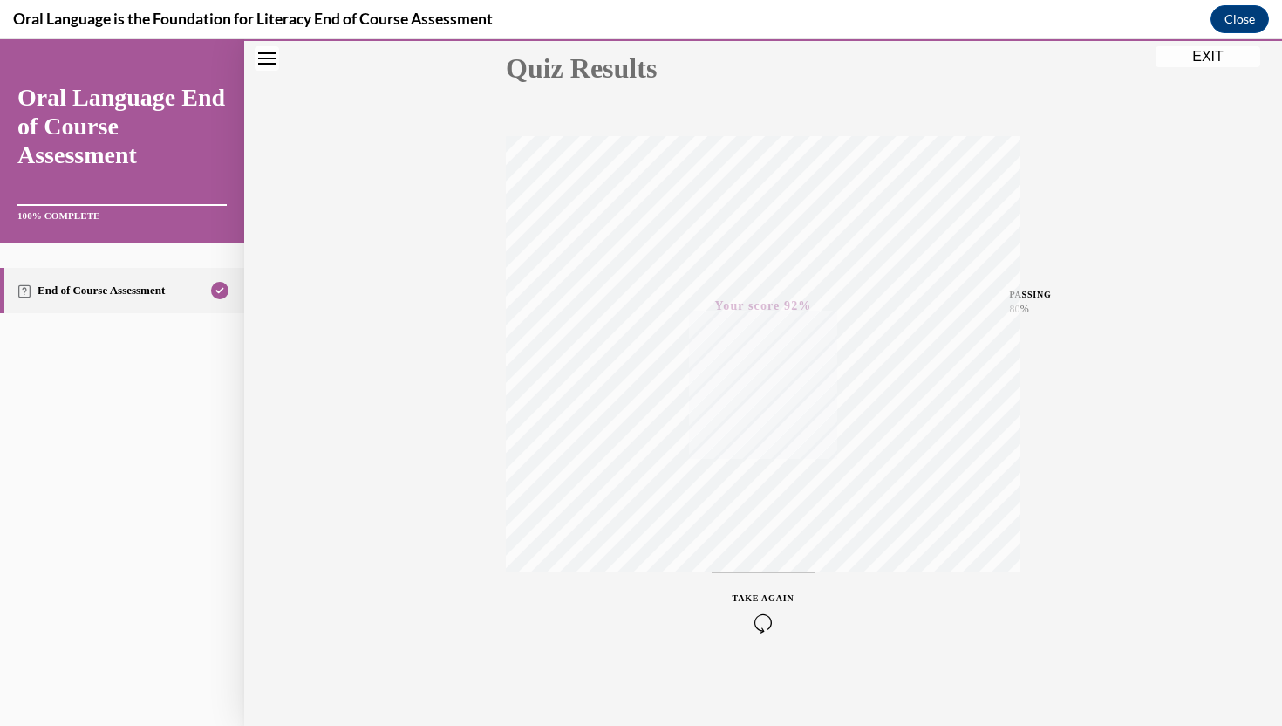
scroll to position [208, 0]
click at [753, 621] on icon "button" at bounding box center [763, 619] width 62 height 19
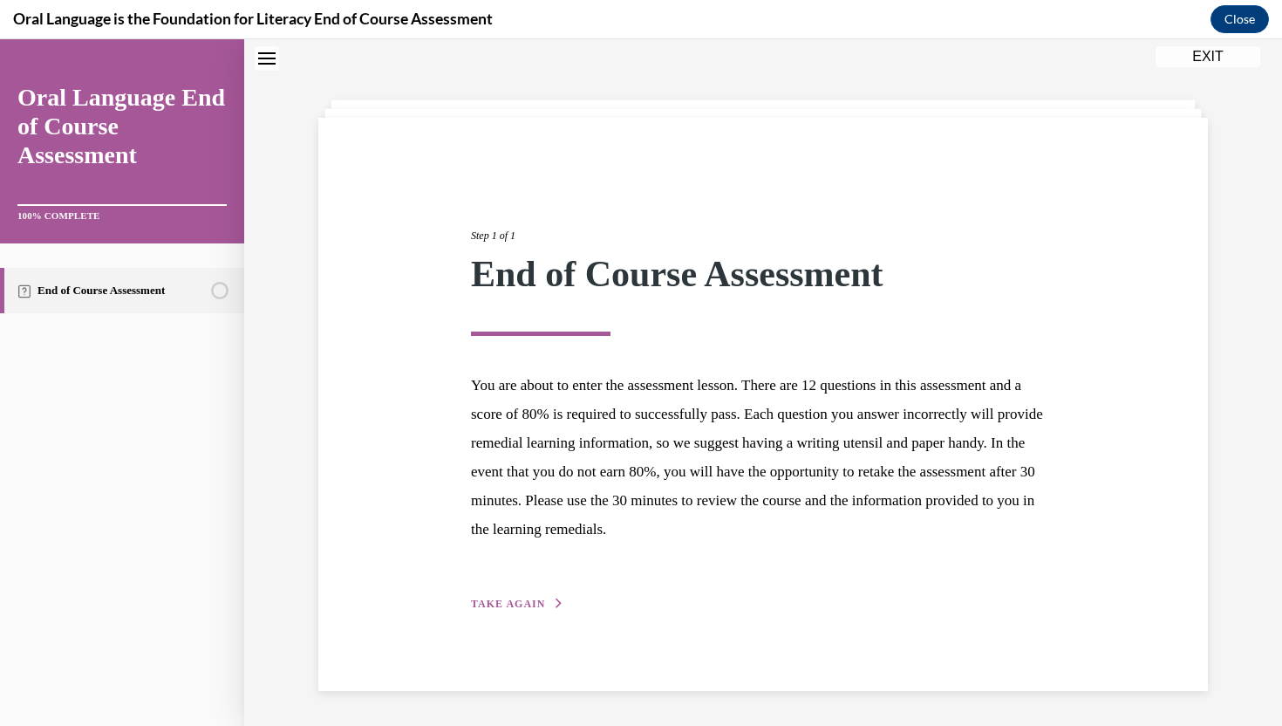
click at [534, 587] on div "Step 1 of 1 End of Course Assessment You are about to enter the assessment less…" at bounding box center [763, 400] width 610 height 426
click at [534, 608] on span "TAKE AGAIN" at bounding box center [508, 603] width 74 height 12
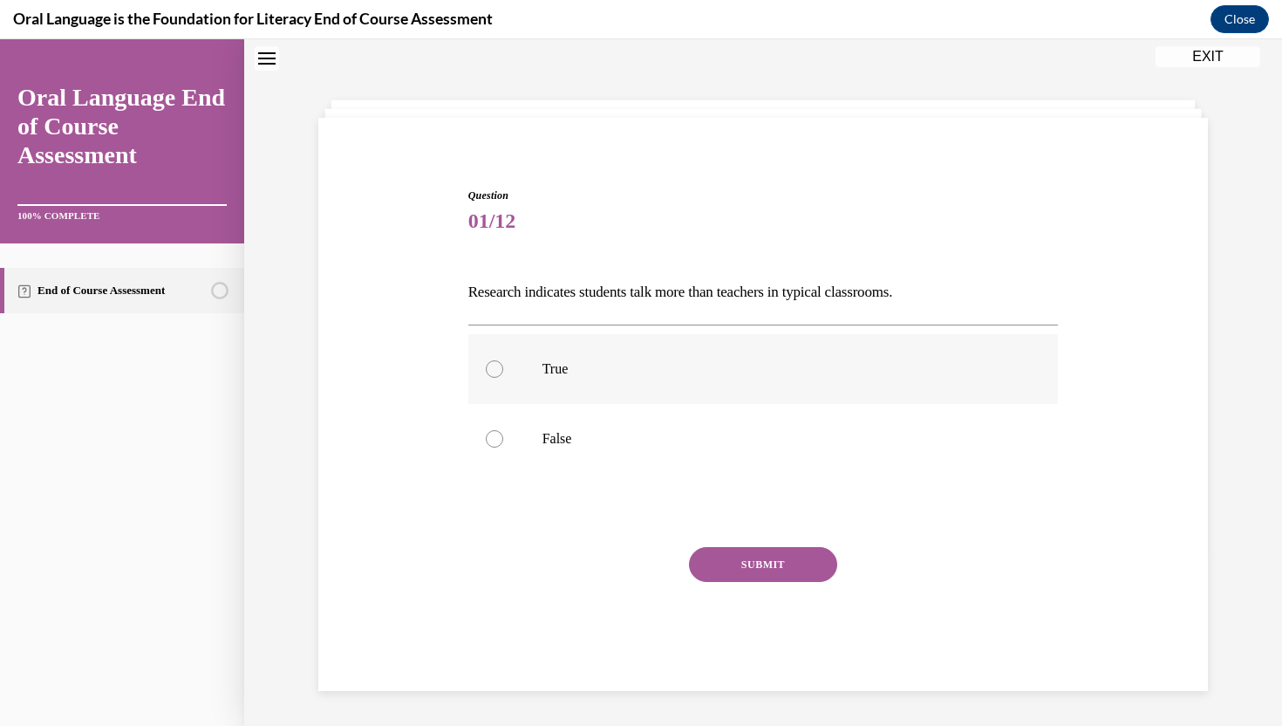
click at [617, 376] on p "True" at bounding box center [778, 368] width 473 height 17
click at [503, 376] on input "True" at bounding box center [494, 368] width 17 height 17
radio input "true"
click at [705, 446] on p "False" at bounding box center [778, 438] width 473 height 17
click at [503, 446] on input "False" at bounding box center [494, 438] width 17 height 17
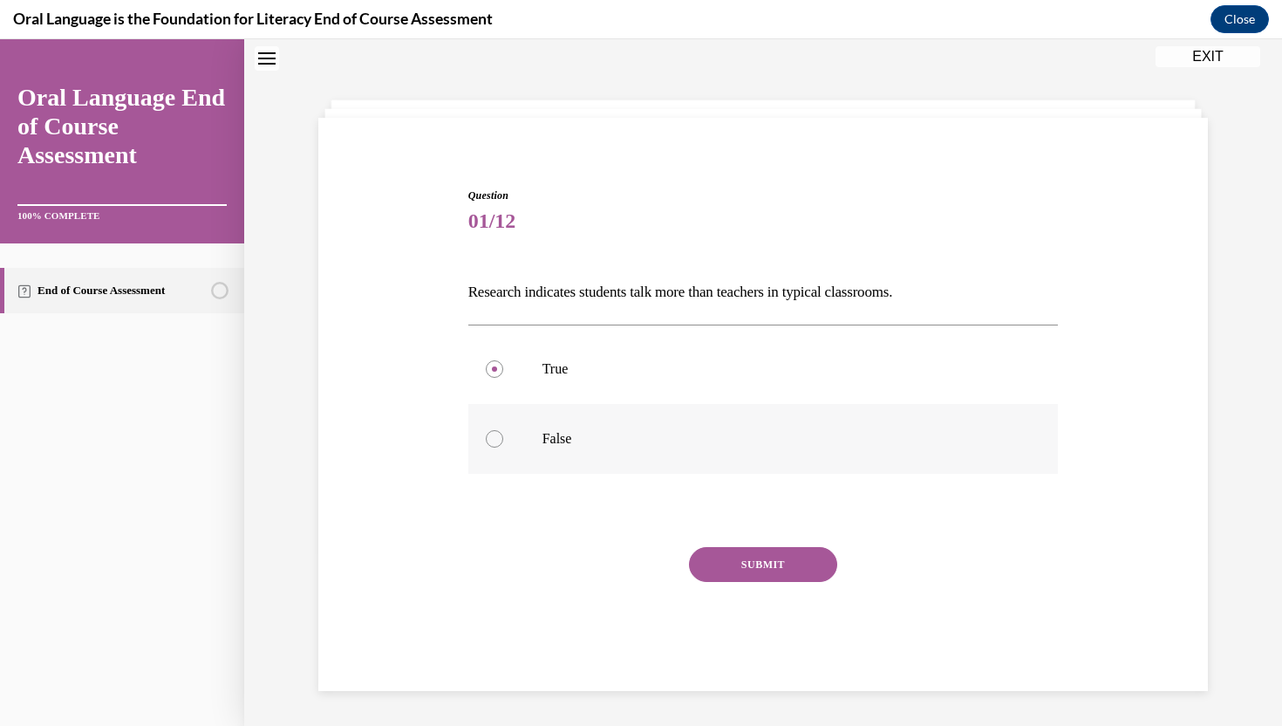
radio input "true"
click at [730, 568] on button "SUBMIT" at bounding box center [763, 564] width 148 height 35
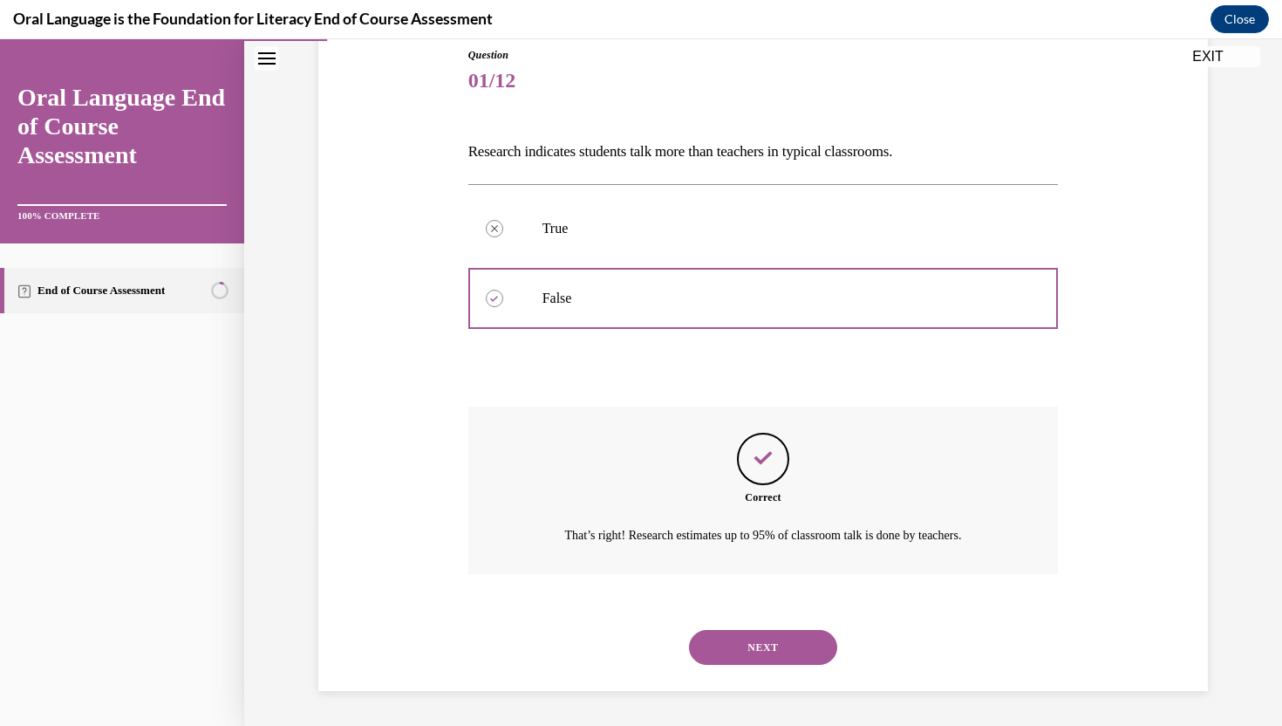
click at [723, 638] on button "NEXT" at bounding box center [763, 647] width 148 height 35
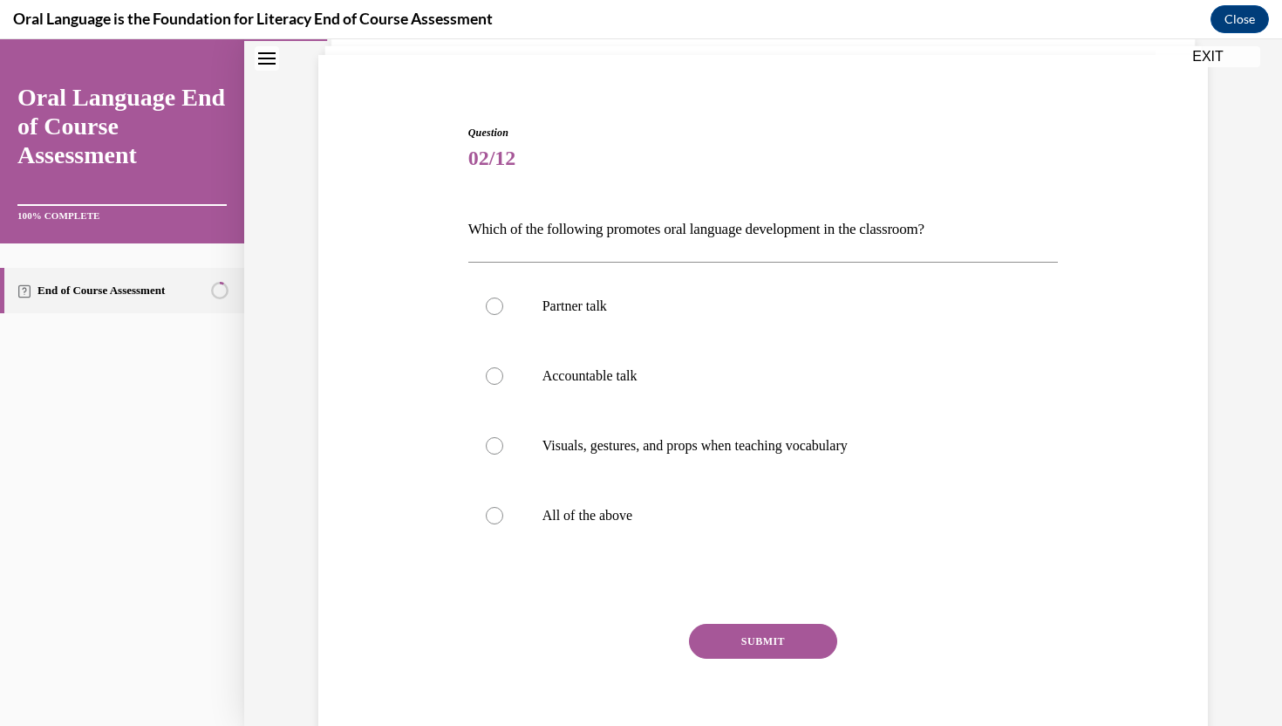
scroll to position [89, 0]
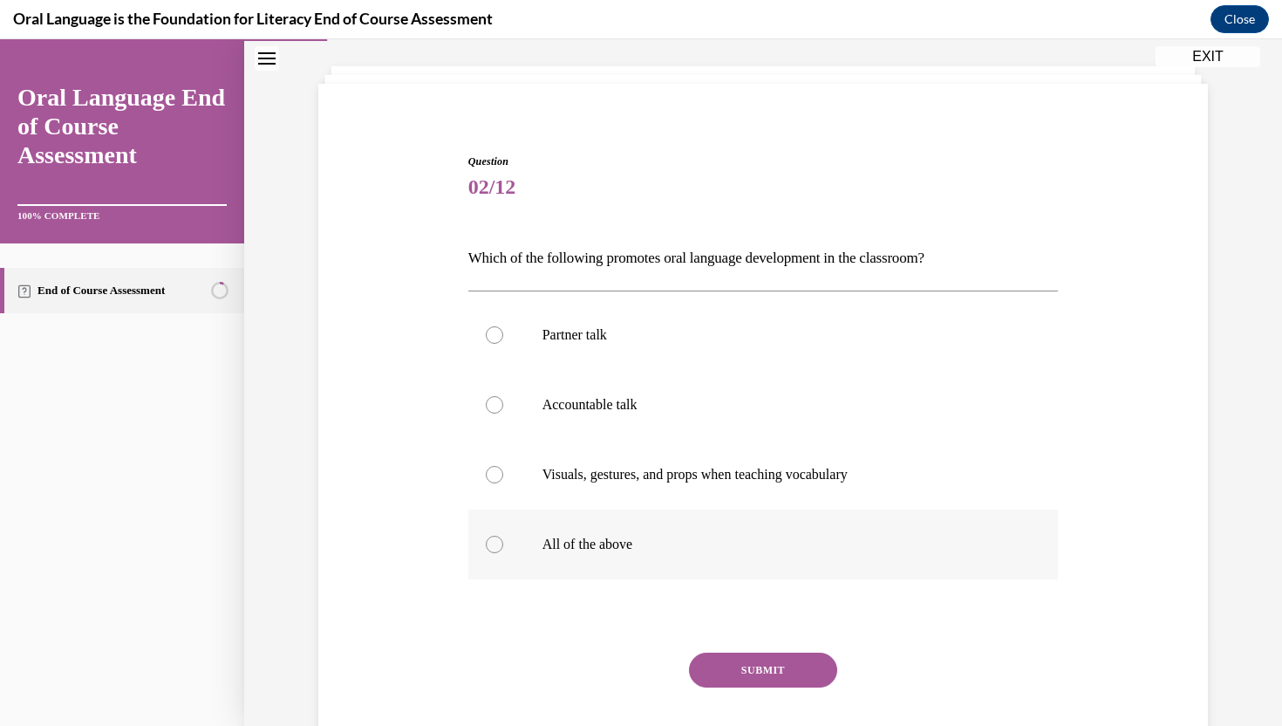
click at [660, 534] on label "All of the above" at bounding box center [763, 544] width 590 height 70
click at [503, 535] on input "All of the above" at bounding box center [494, 543] width 17 height 17
radio input "true"
click at [720, 677] on button "SUBMIT" at bounding box center [763, 669] width 148 height 35
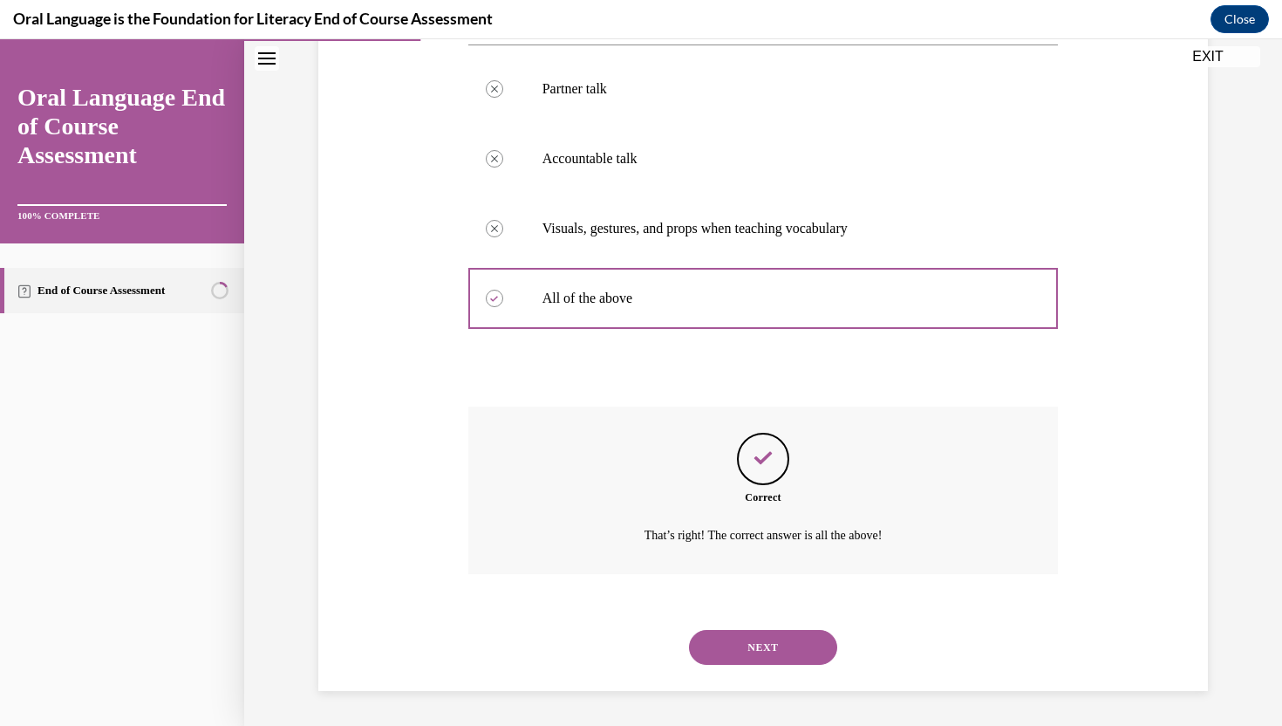
click at [732, 651] on button "NEXT" at bounding box center [763, 647] width 148 height 35
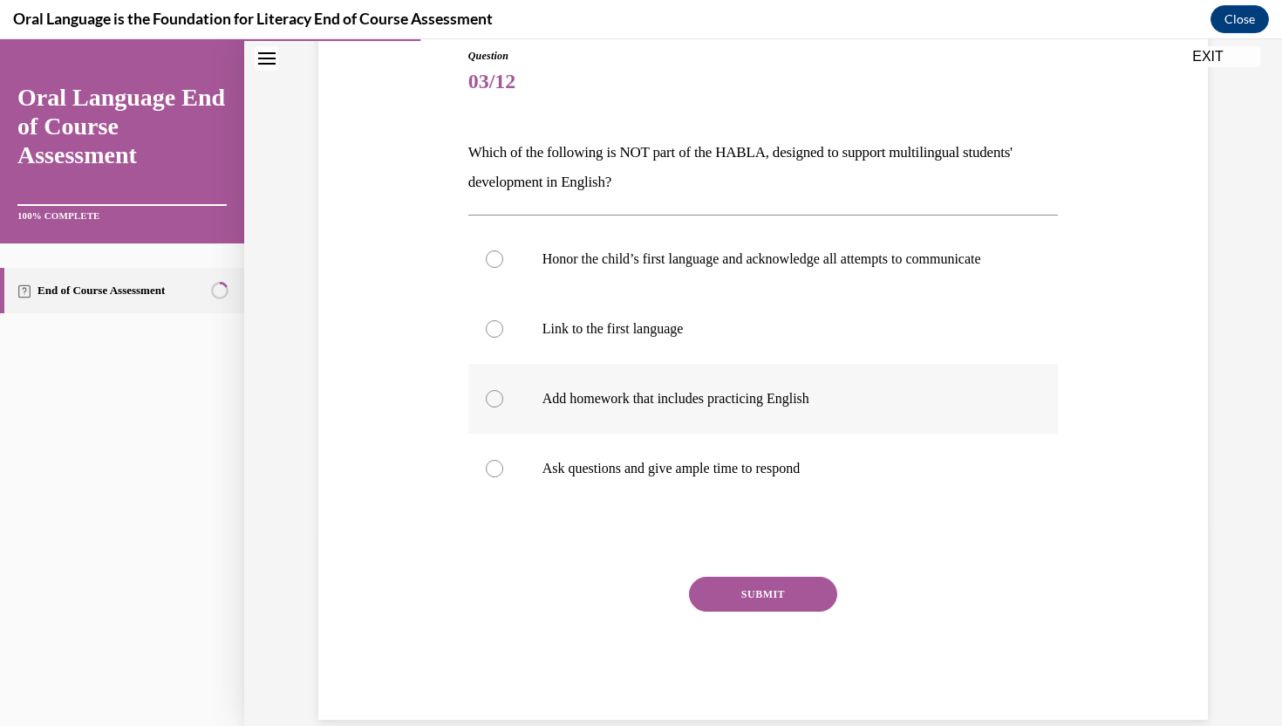
click at [726, 433] on label "Add homework that includes practicing English" at bounding box center [763, 399] width 590 height 70
click at [503, 407] on input "Add homework that includes practicing English" at bounding box center [494, 398] width 17 height 17
radio input "true"
click at [733, 611] on button "SUBMIT" at bounding box center [763, 593] width 148 height 35
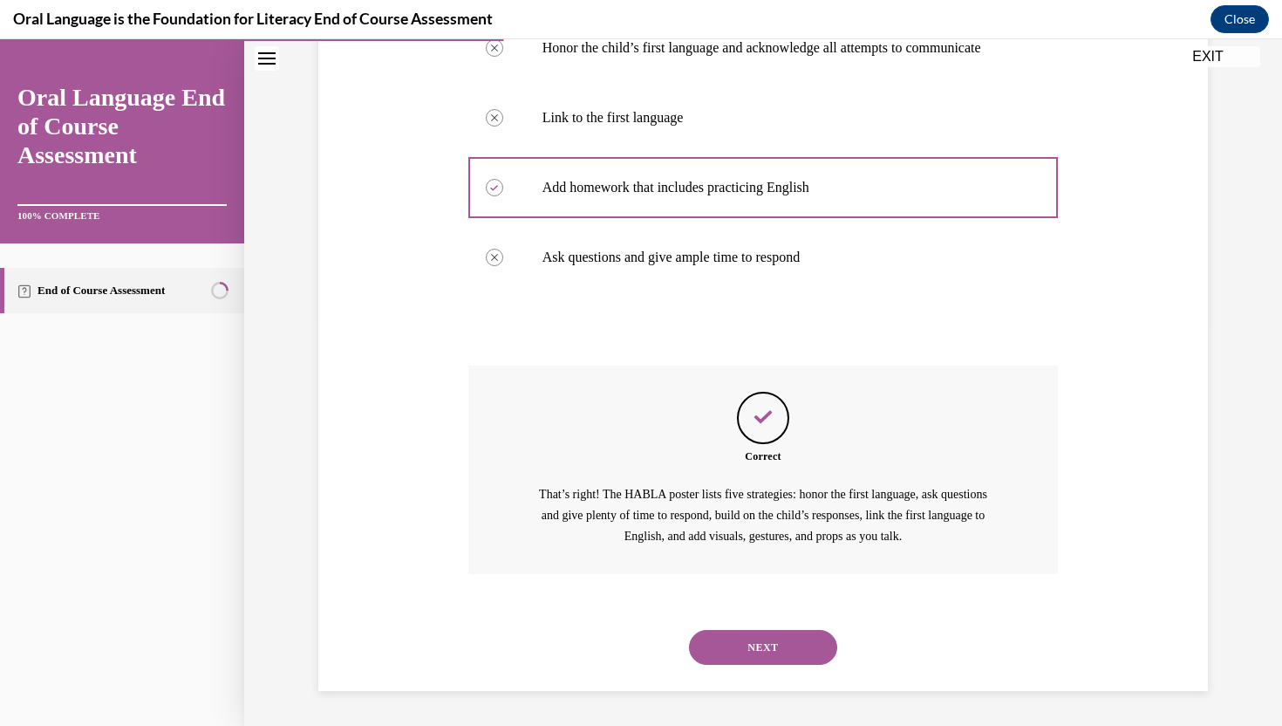
click at [740, 657] on button "NEXT" at bounding box center [763, 647] width 148 height 35
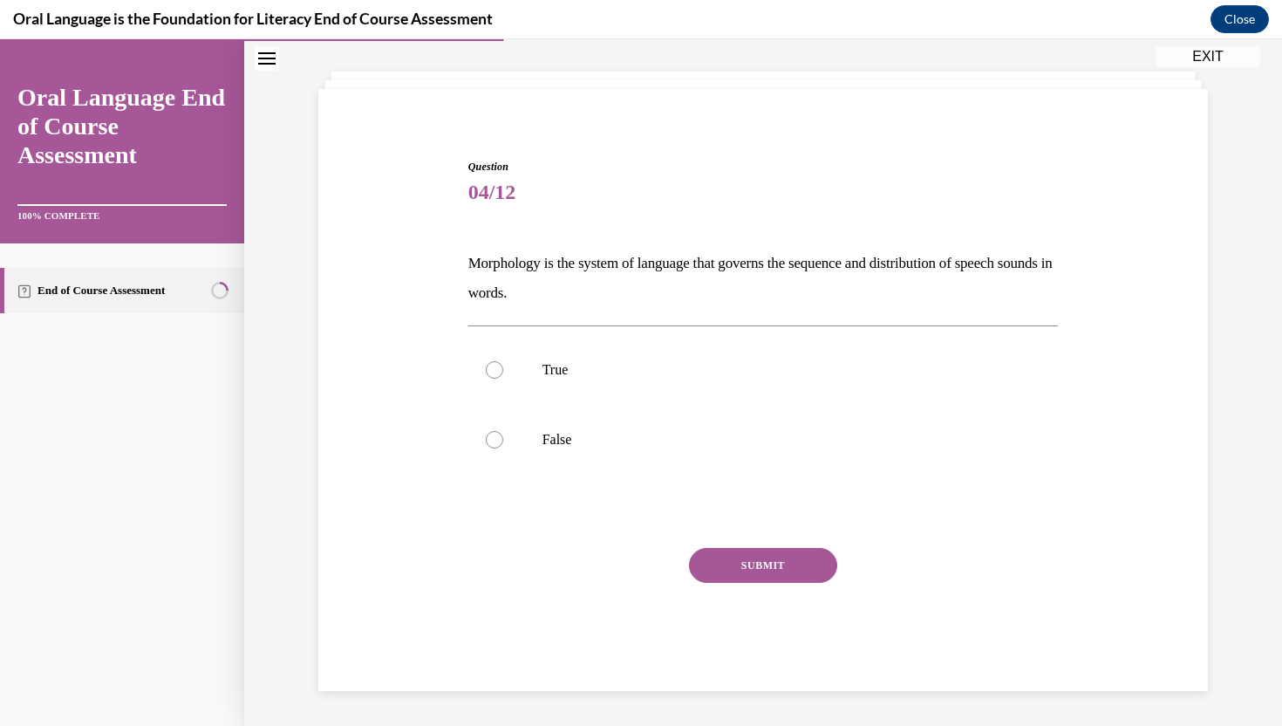
scroll to position [84, 0]
click at [739, 439] on p "False" at bounding box center [778, 439] width 473 height 17
click at [503, 439] on input "False" at bounding box center [494, 439] width 17 height 17
radio input "true"
click at [740, 563] on button "SUBMIT" at bounding box center [763, 565] width 148 height 35
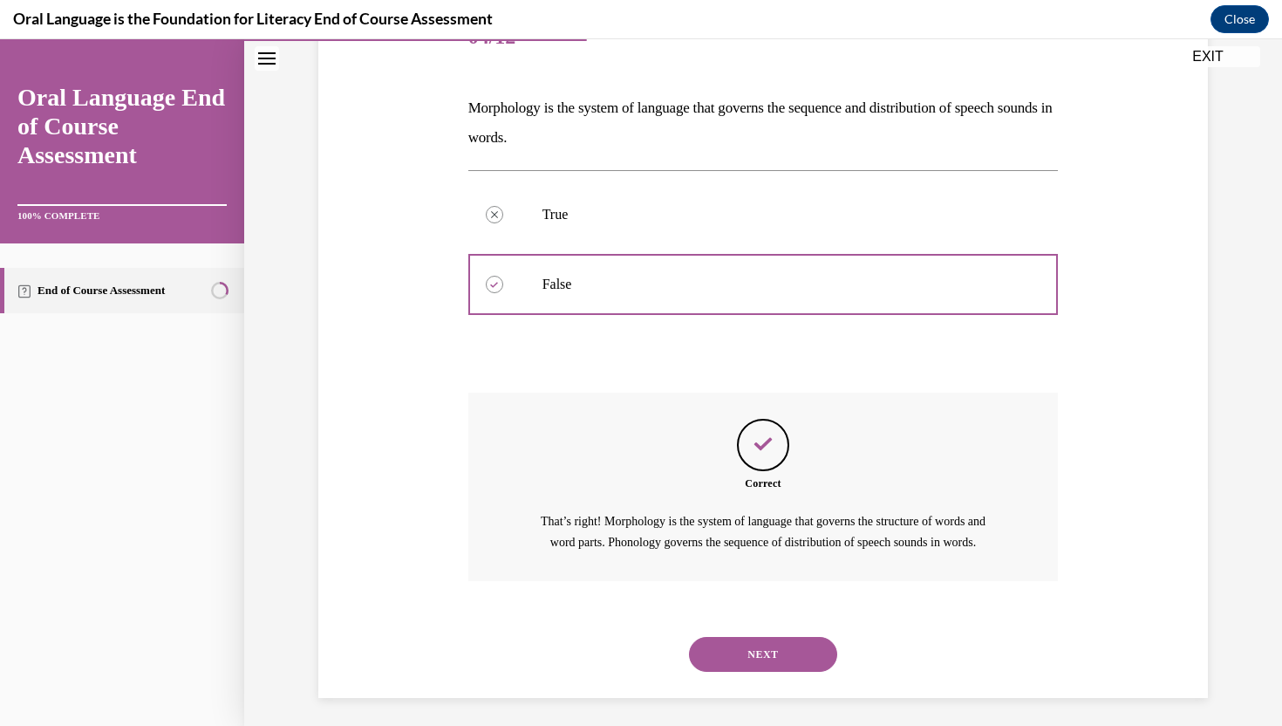
scroll to position [266, 0]
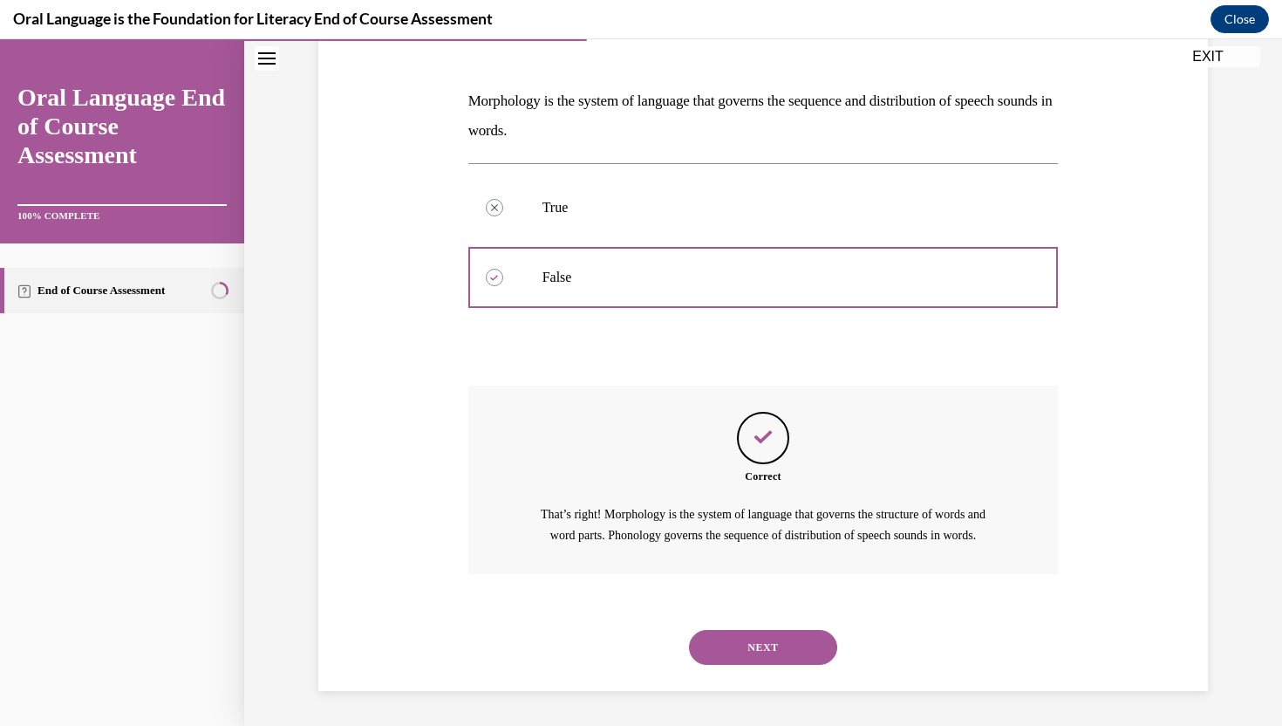
click at [733, 651] on button "NEXT" at bounding box center [763, 647] width 148 height 35
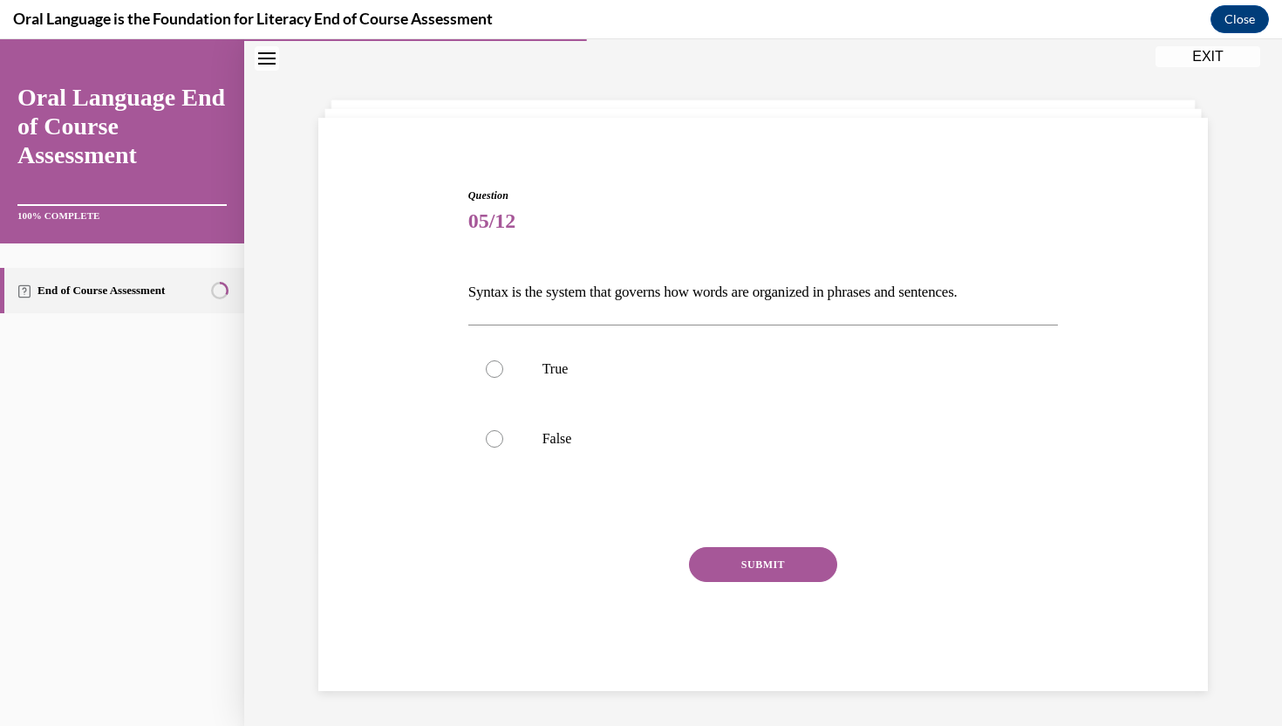
scroll to position [55, 0]
click at [656, 376] on p "True" at bounding box center [778, 368] width 473 height 17
click at [503, 376] on input "True" at bounding box center [494, 368] width 17 height 17
radio input "true"
click at [724, 557] on button "SUBMIT" at bounding box center [763, 564] width 148 height 35
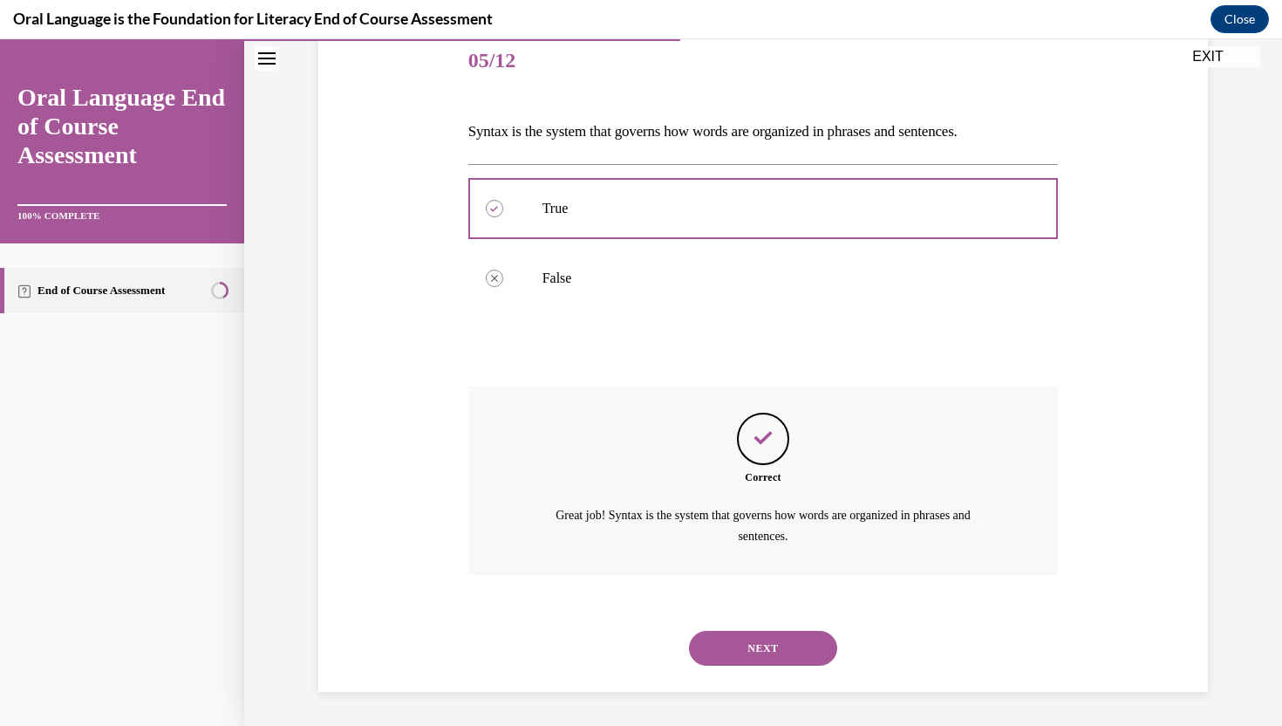
scroll to position [215, 0]
click at [723, 639] on button "NEXT" at bounding box center [763, 647] width 148 height 35
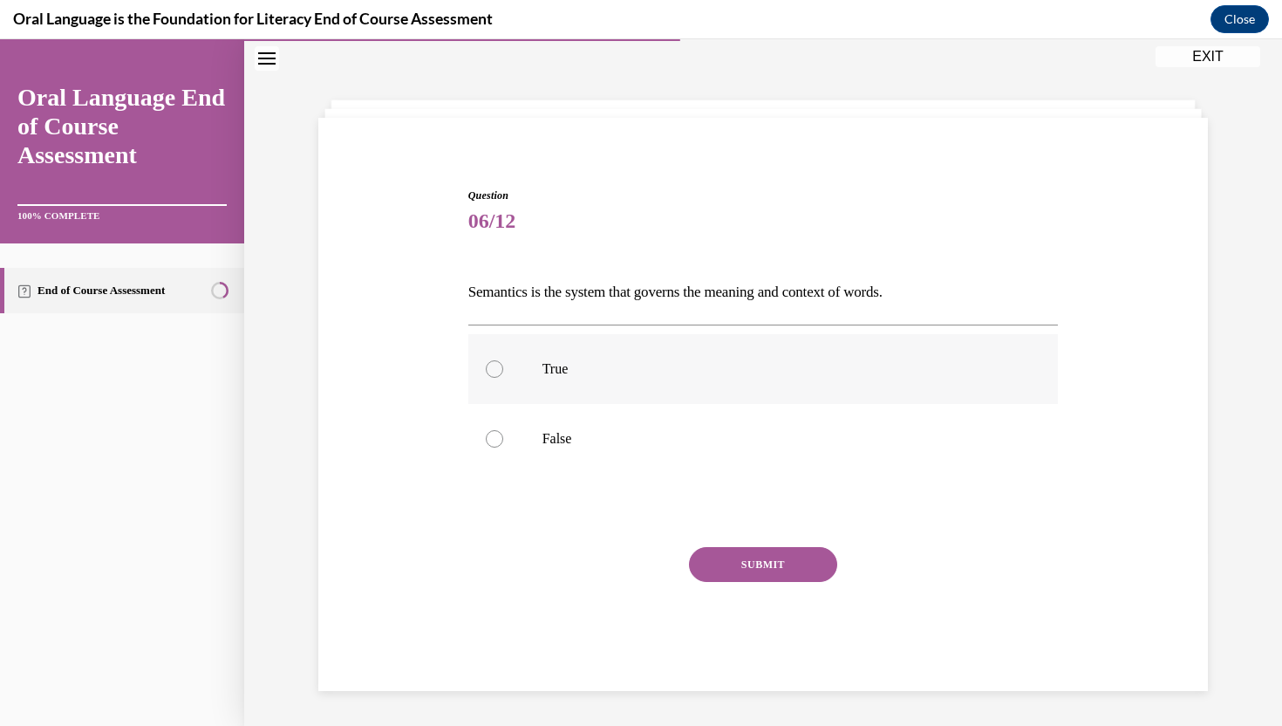
click at [753, 336] on label "True" at bounding box center [763, 369] width 590 height 70
click at [503, 360] on input "True" at bounding box center [494, 368] width 17 height 17
radio input "true"
click at [753, 554] on button "SUBMIT" at bounding box center [763, 564] width 148 height 35
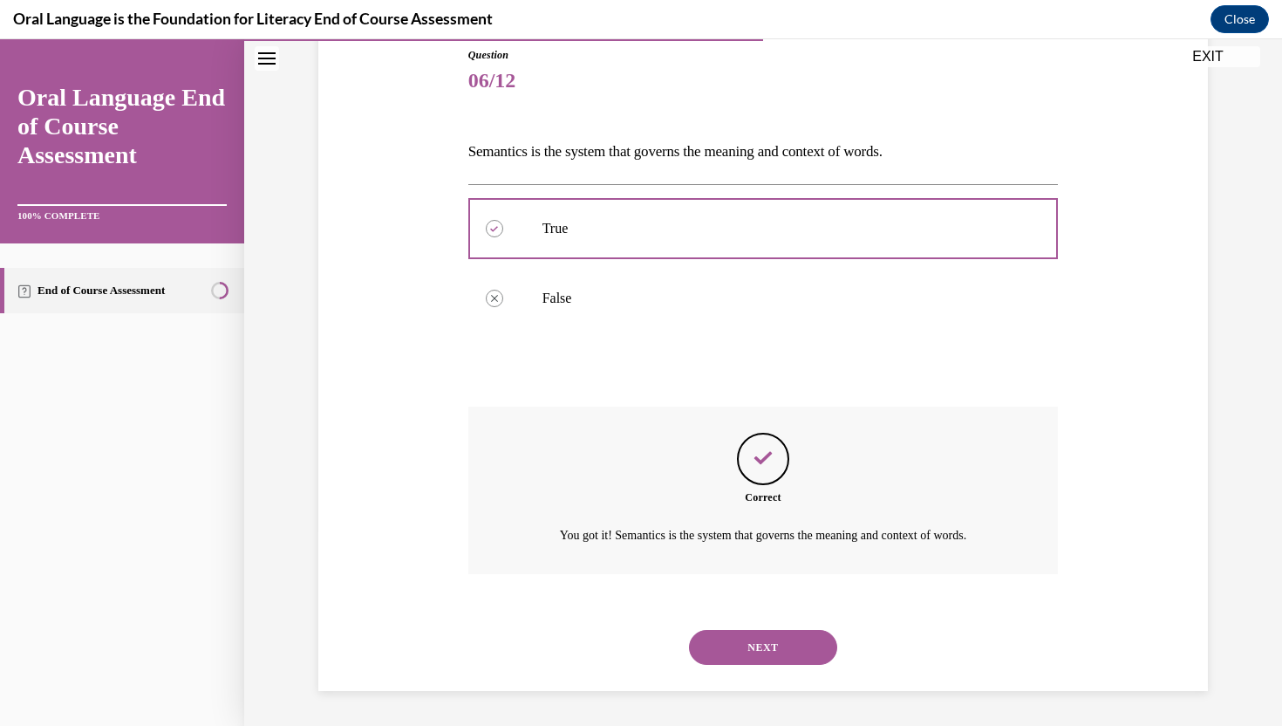
click at [747, 647] on button "NEXT" at bounding box center [763, 647] width 148 height 35
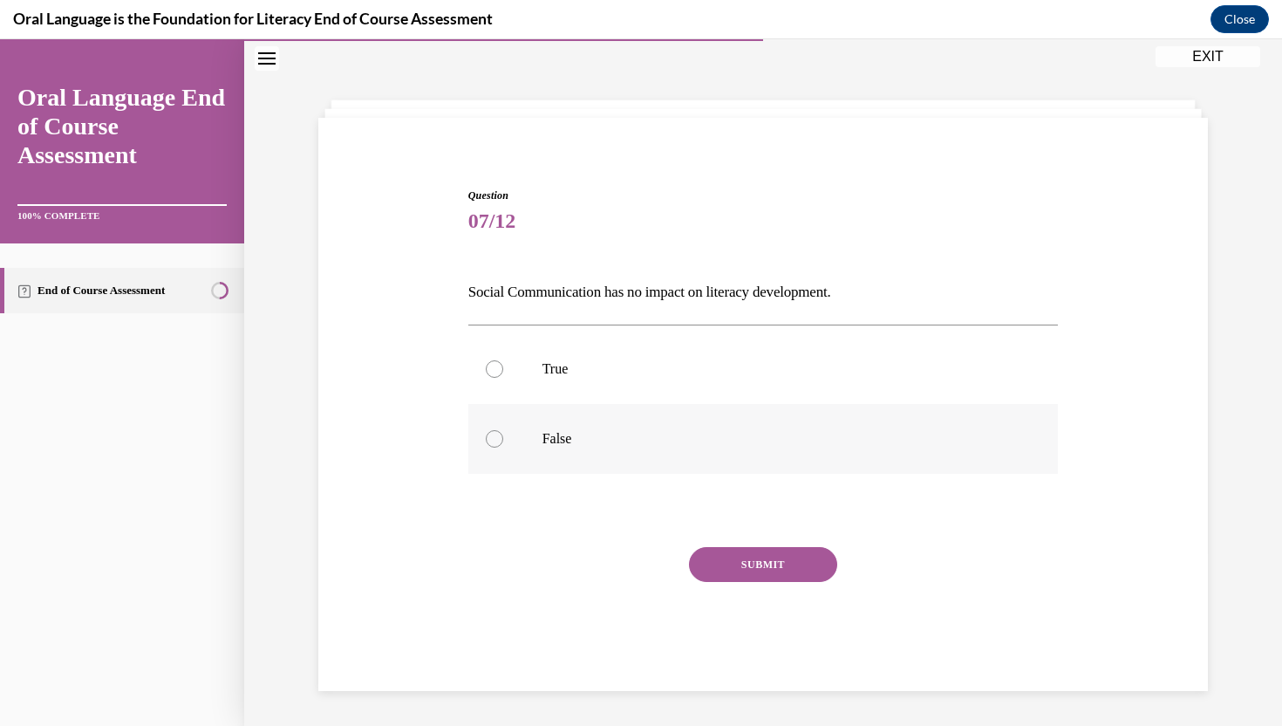
click at [632, 427] on label "False" at bounding box center [763, 439] width 590 height 70
click at [503, 430] on input "False" at bounding box center [494, 438] width 17 height 17
radio input "true"
click at [752, 566] on button "SUBMIT" at bounding box center [763, 564] width 148 height 35
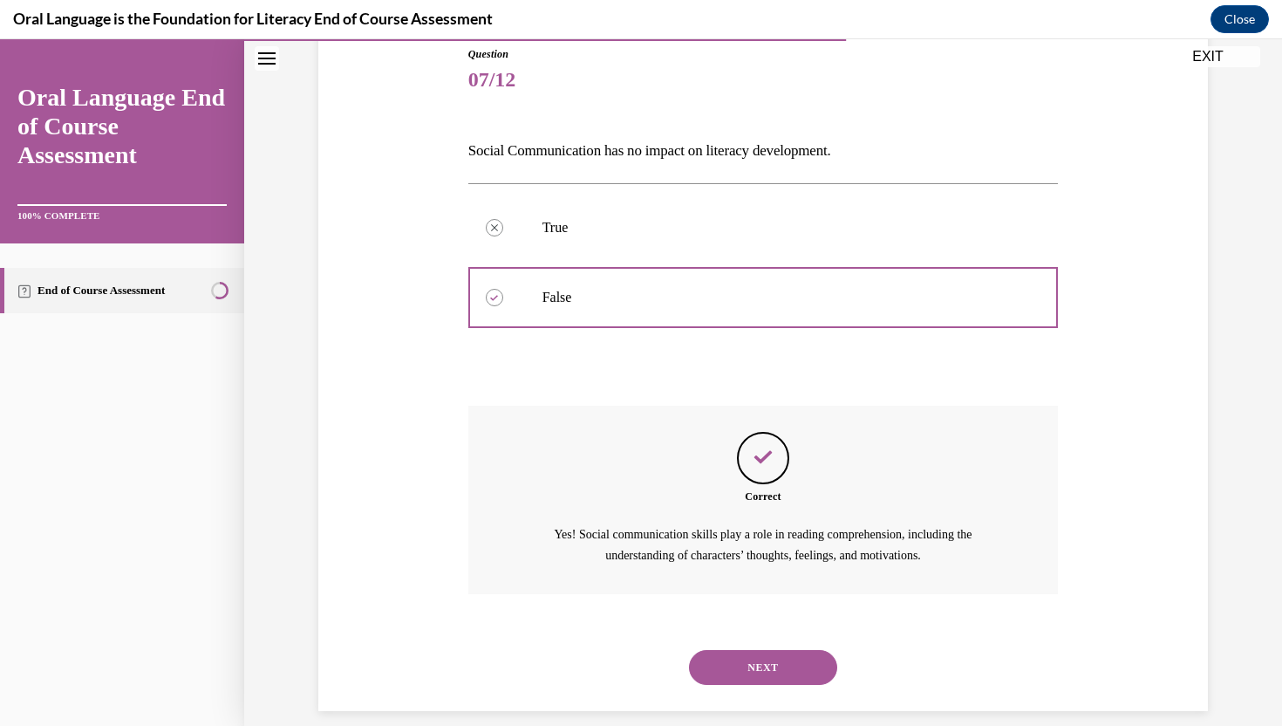
scroll to position [215, 0]
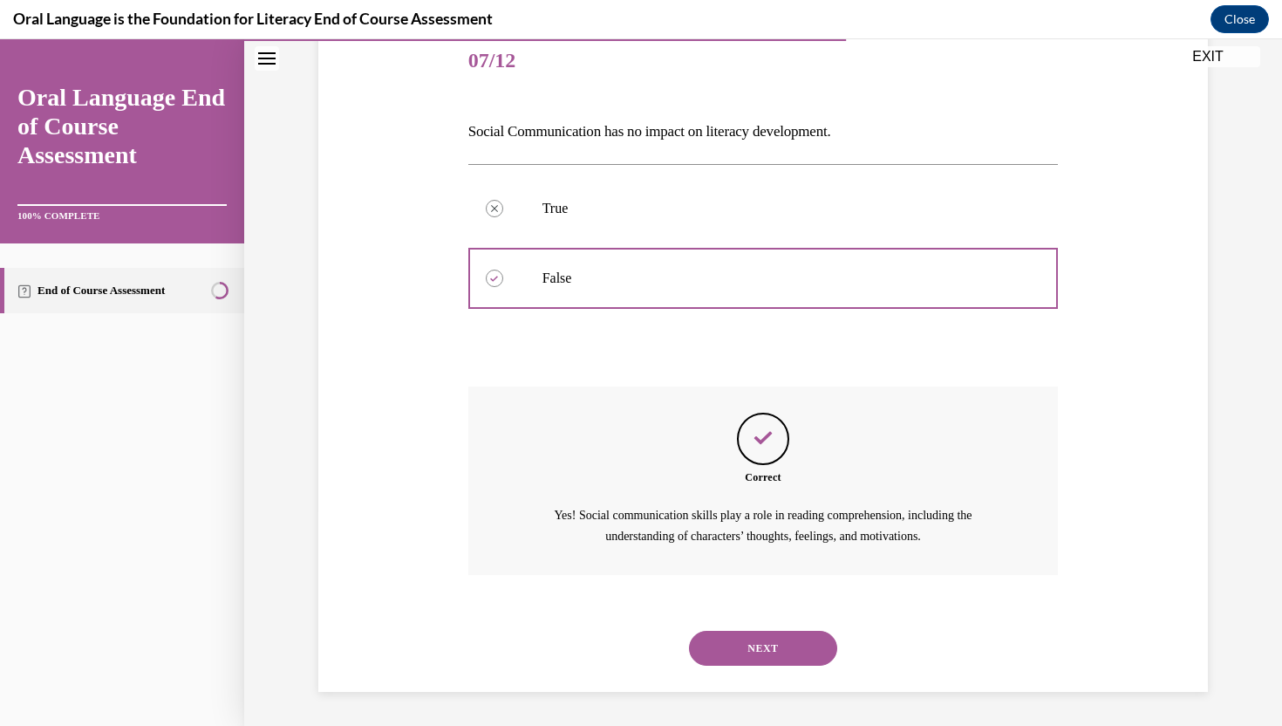
click at [755, 636] on button "NEXT" at bounding box center [763, 647] width 148 height 35
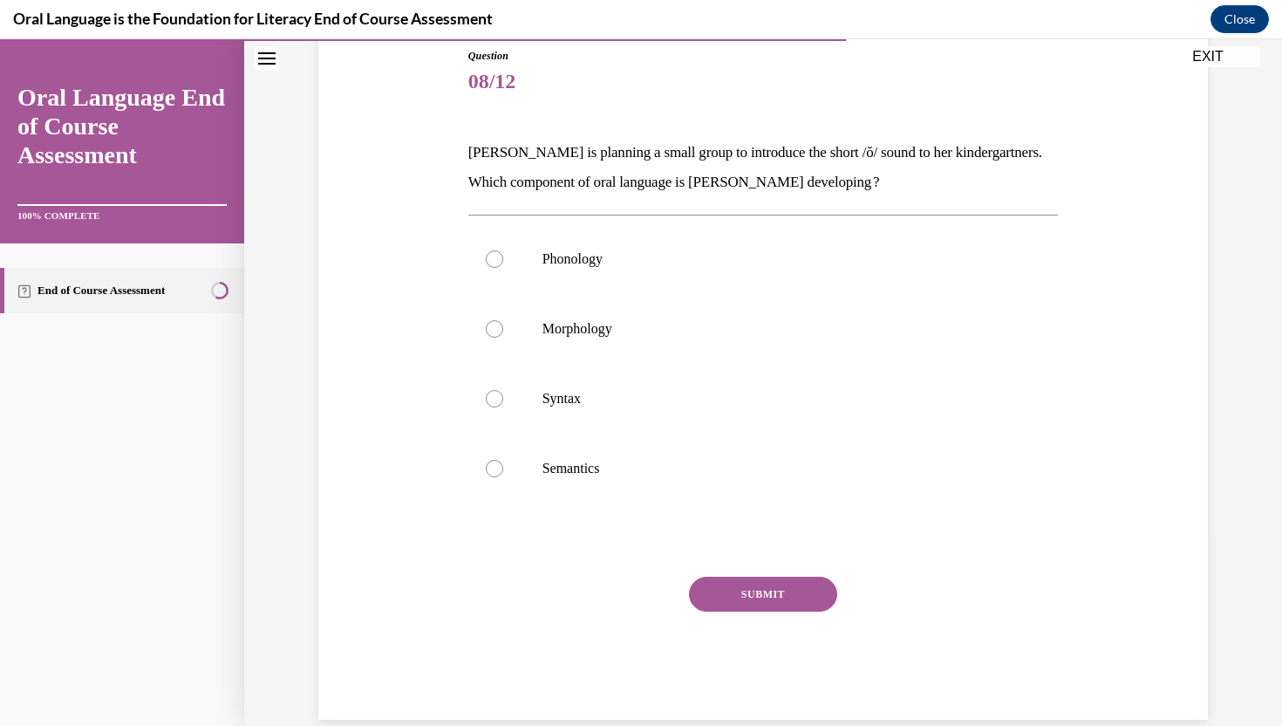
scroll to position [70, 0]
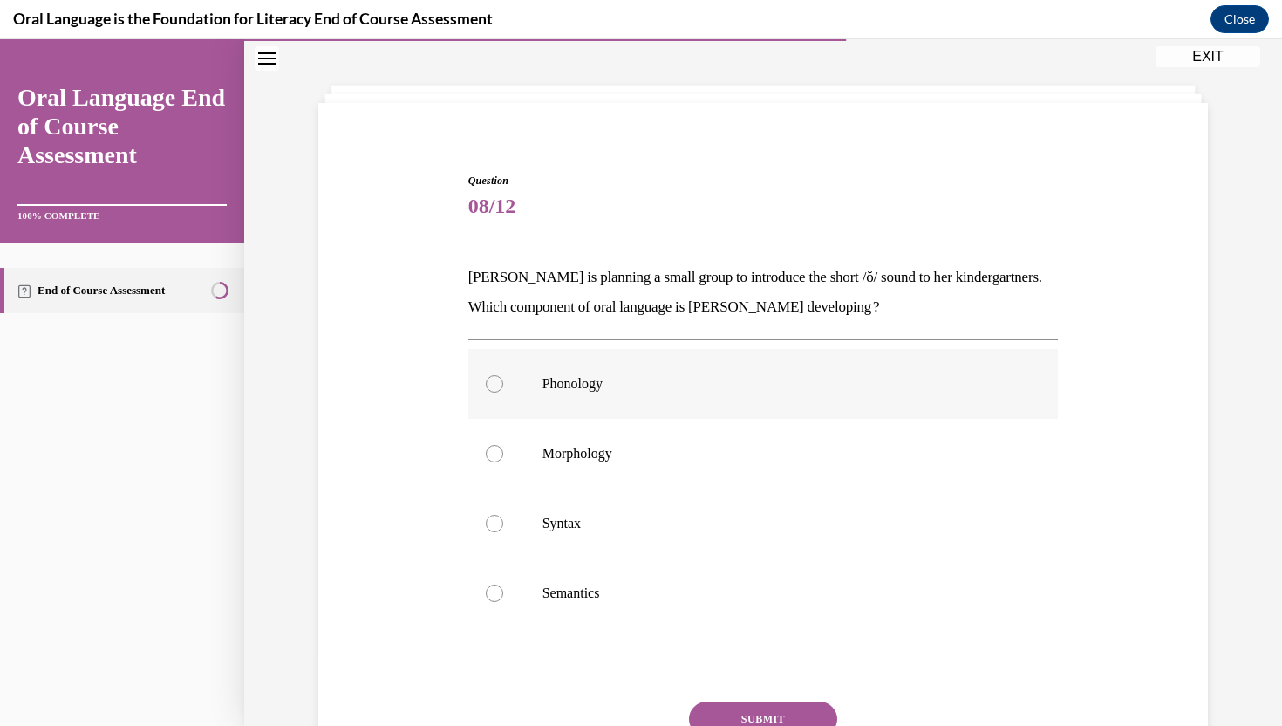
click at [688, 380] on p "Phonology" at bounding box center [778, 383] width 473 height 17
click at [503, 380] on input "Phonology" at bounding box center [494, 383] width 17 height 17
radio input "true"
click at [701, 723] on button "SUBMIT" at bounding box center [763, 718] width 148 height 35
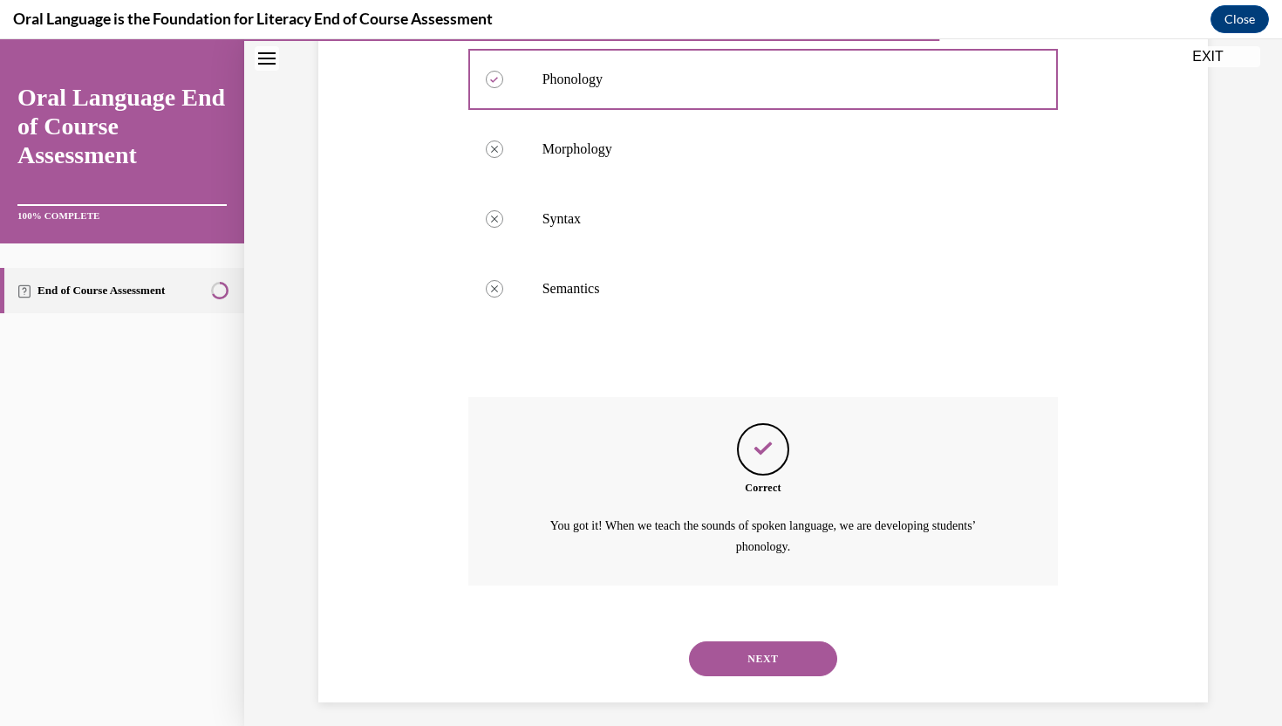
scroll to position [385, 0]
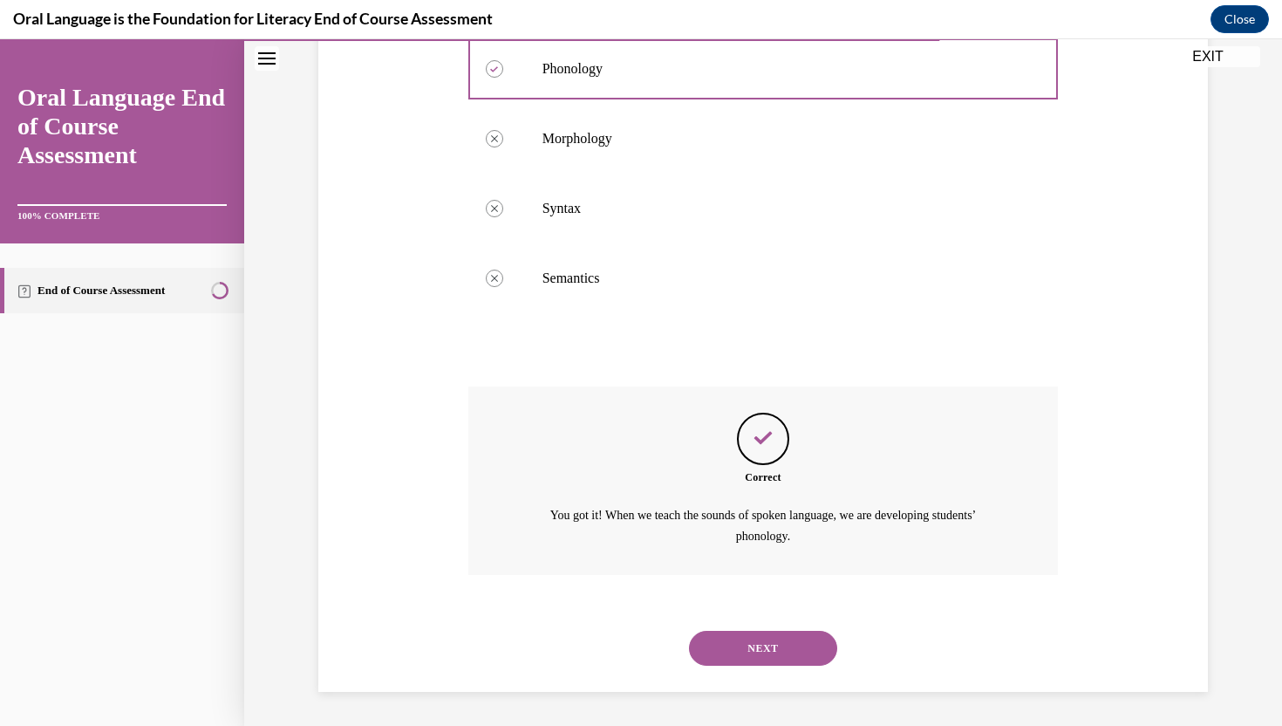
click at [732, 644] on button "NEXT" at bounding box center [763, 647] width 148 height 35
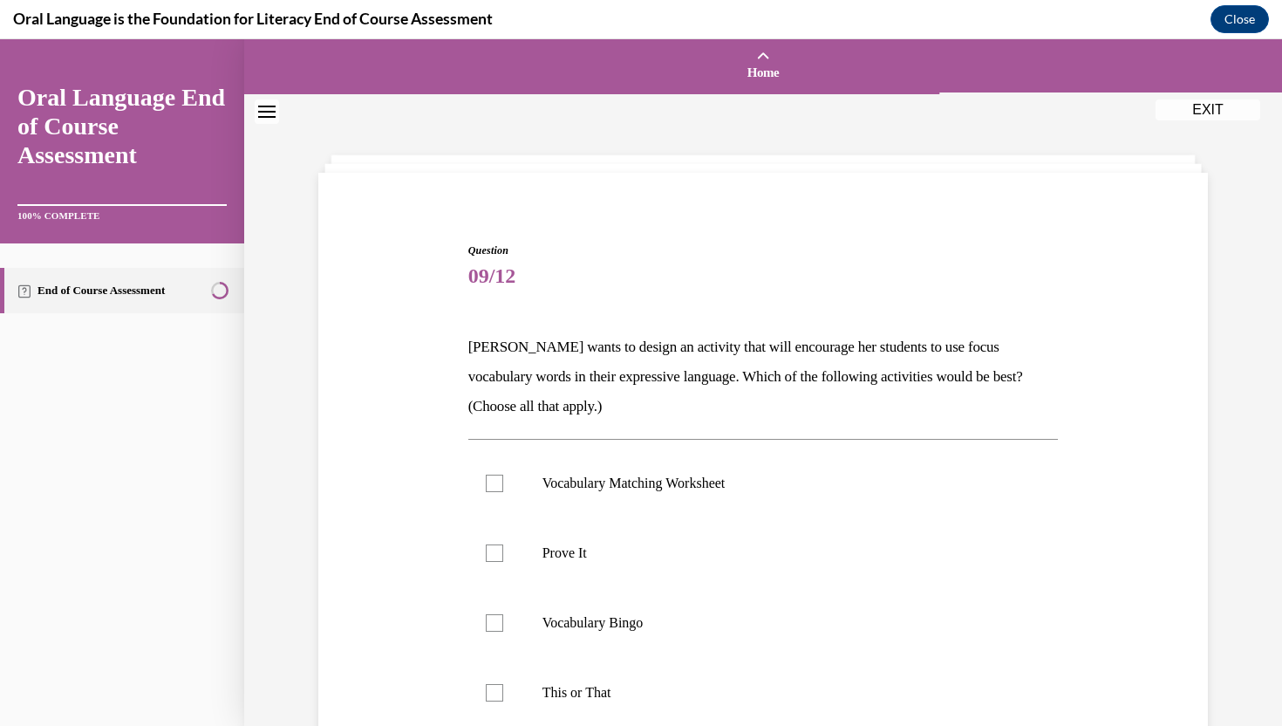
click at [814, 324] on div "Question 09/12 Mrs. Butler wants to design an activity that will encourage her …" at bounding box center [763, 592] width 590 height 701
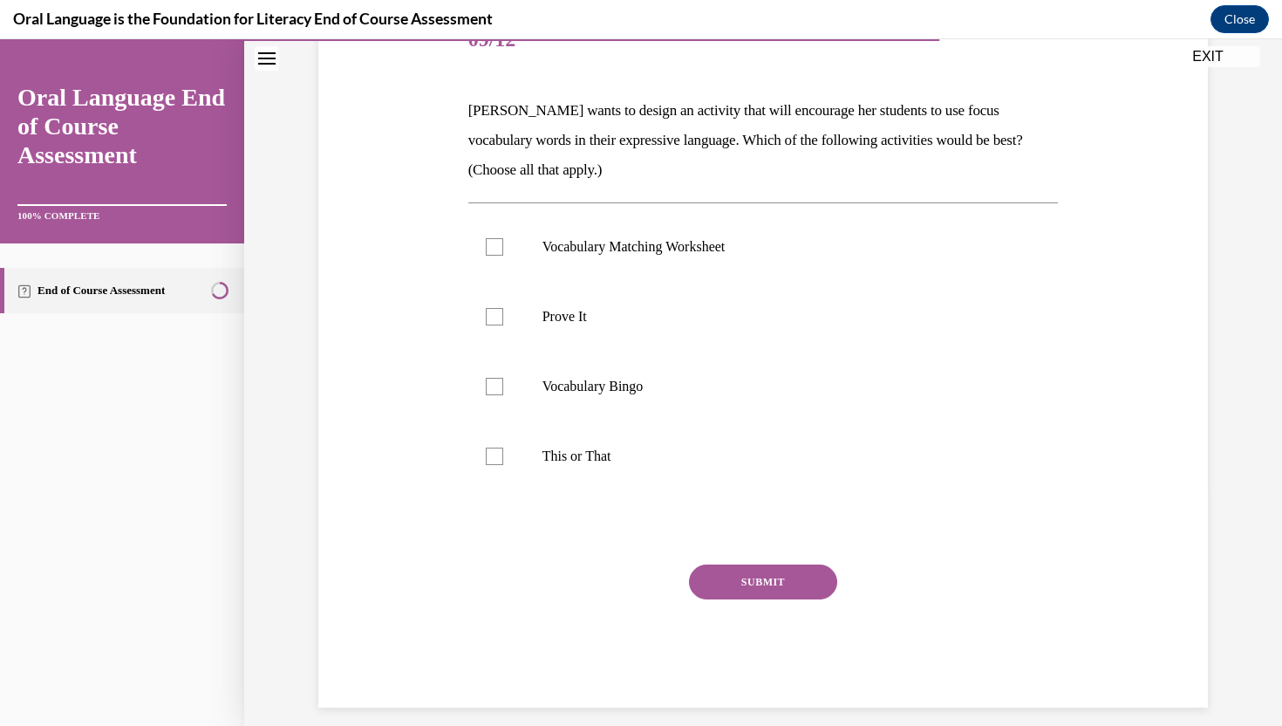
scroll to position [244, 0]
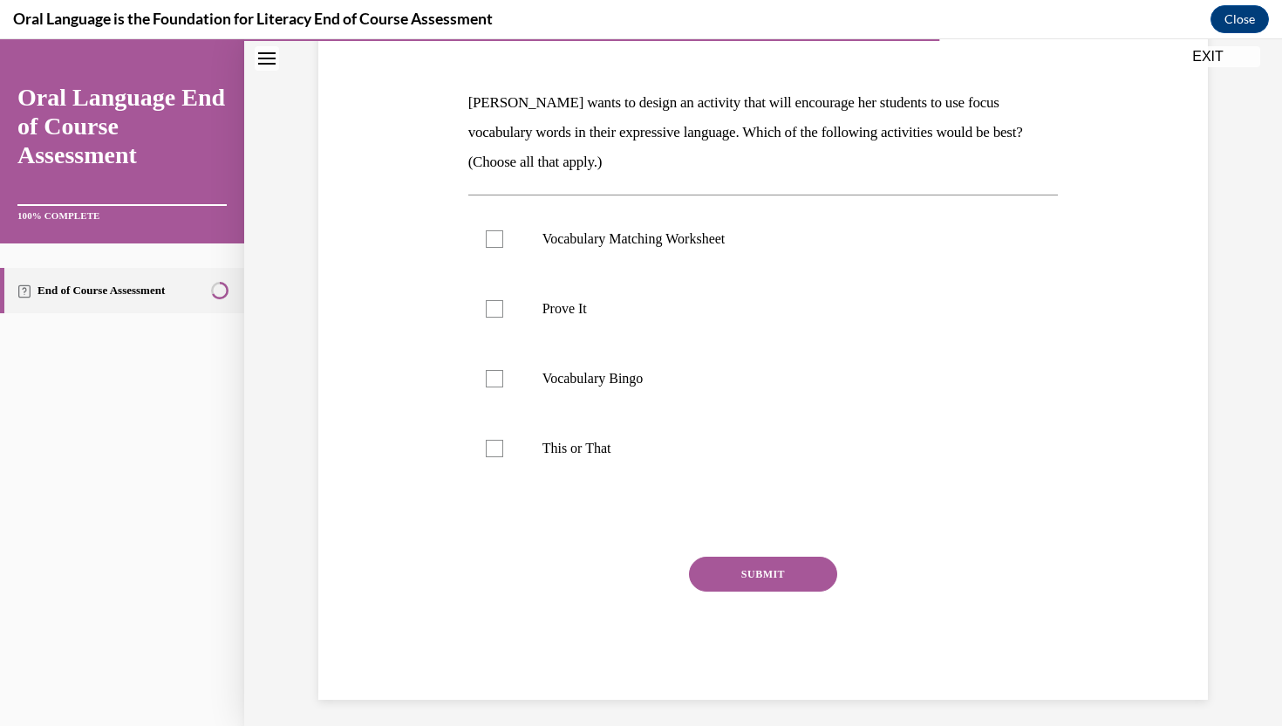
click at [814, 324] on label "Prove It" at bounding box center [763, 309] width 590 height 70
click at [503, 317] on input "Prove It" at bounding box center [494, 308] width 17 height 17
checkbox input "true"
click at [719, 459] on label "This or That" at bounding box center [763, 448] width 590 height 70
click at [503, 457] on input "This or That" at bounding box center [494, 447] width 17 height 17
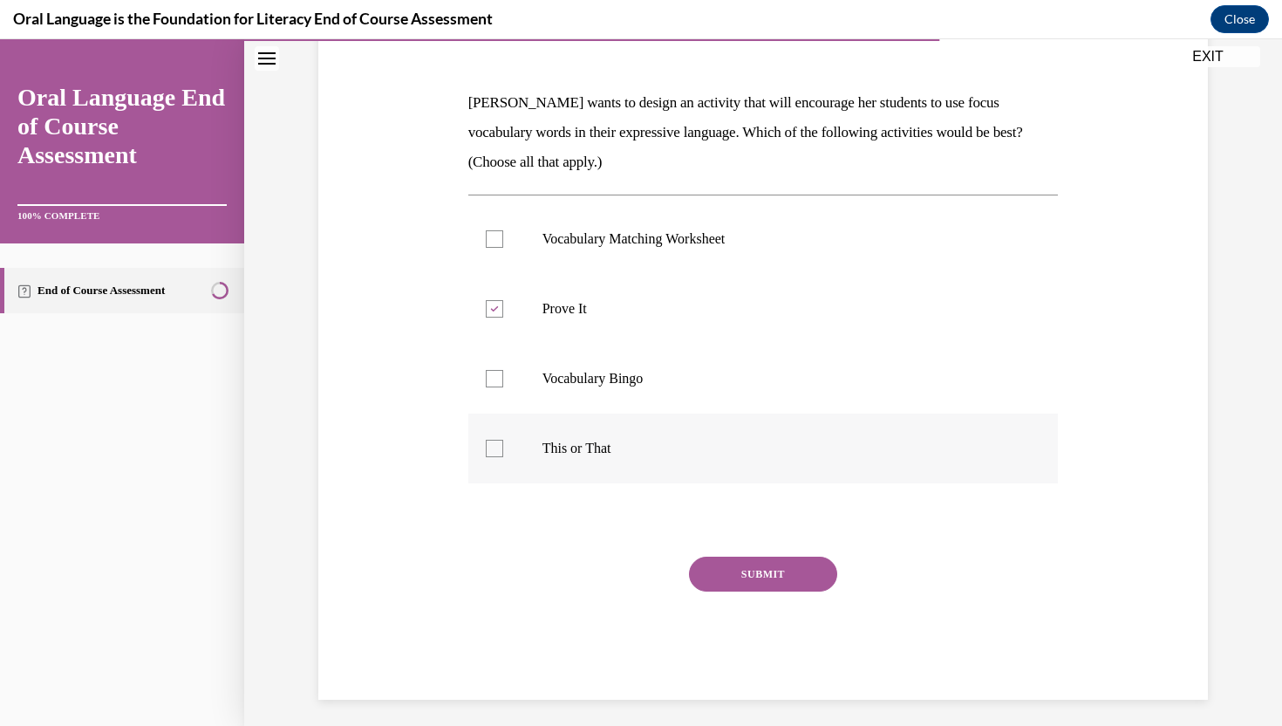
checkbox input "true"
click at [734, 572] on button "SUBMIT" at bounding box center [763, 573] width 148 height 35
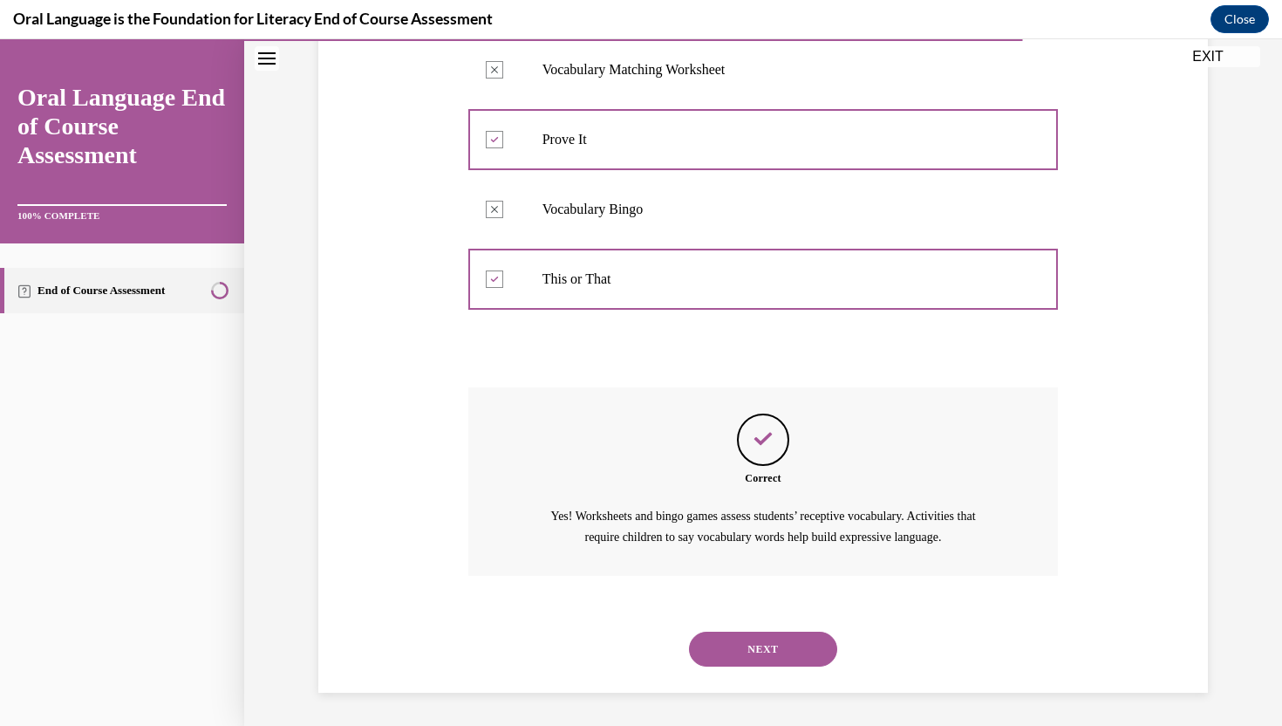
scroll to position [414, 0]
click at [725, 657] on button "NEXT" at bounding box center [763, 647] width 148 height 35
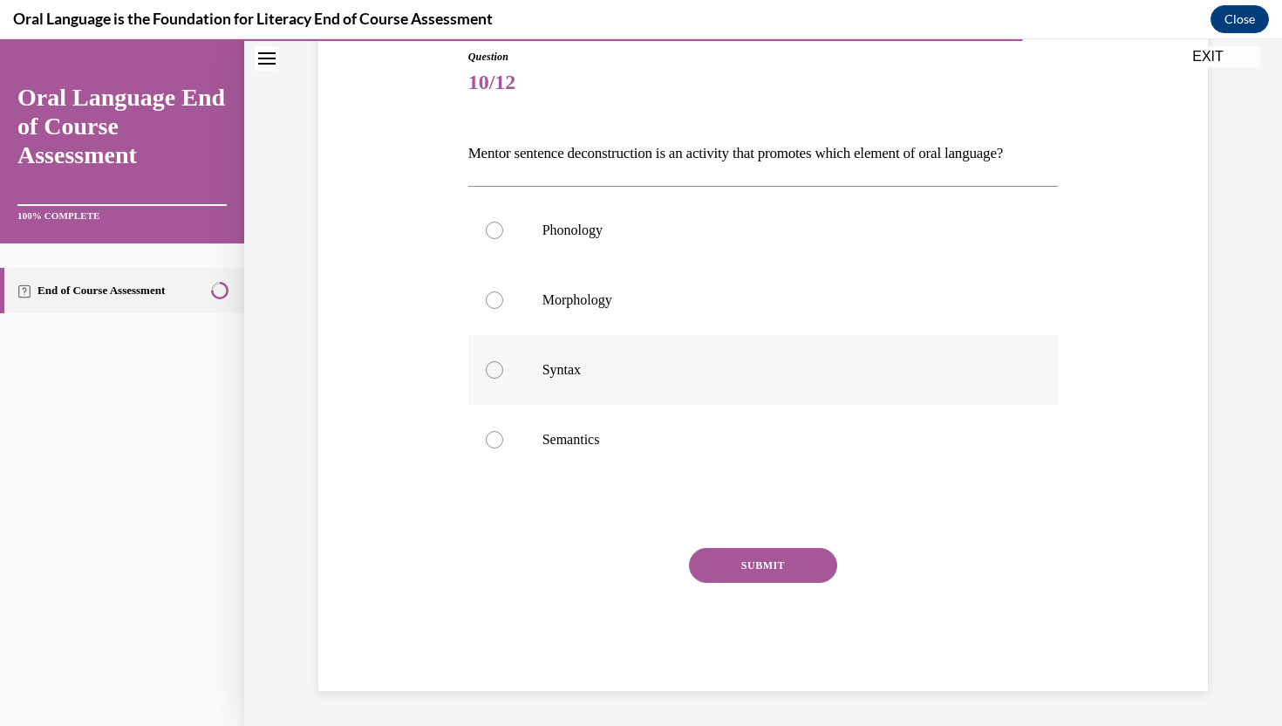
click at [638, 378] on p "Syntax" at bounding box center [778, 369] width 473 height 17
click at [503, 378] on input "Syntax" at bounding box center [494, 369] width 17 height 17
radio input "true"
click at [760, 583] on button "SUBMIT" at bounding box center [763, 565] width 148 height 35
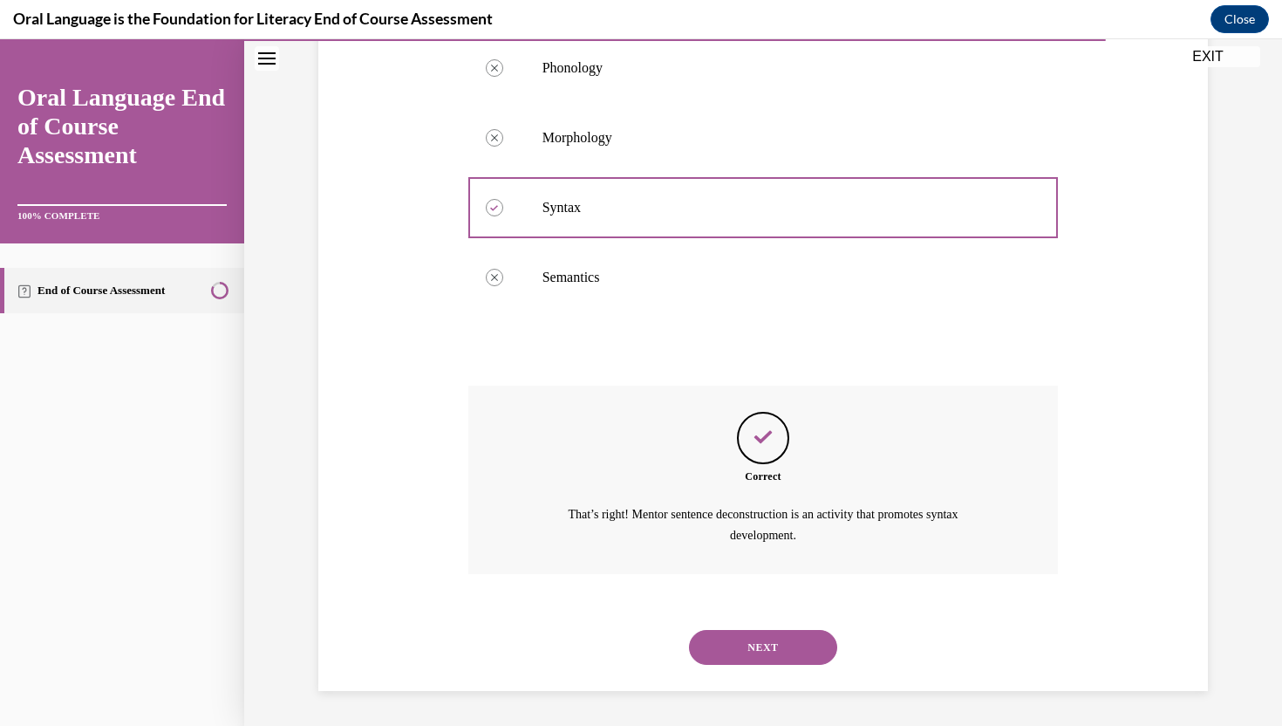
click at [753, 650] on button "NEXT" at bounding box center [763, 647] width 148 height 35
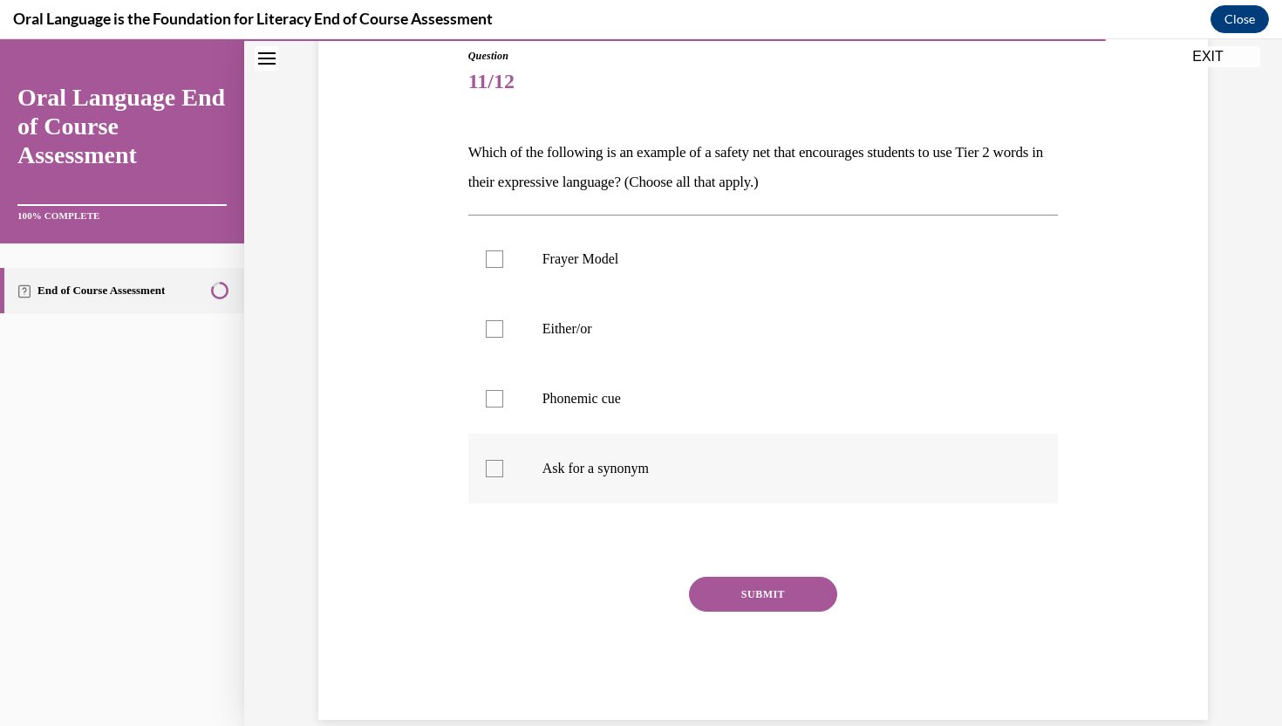
click at [557, 485] on label "Ask for a synonym" at bounding box center [763, 468] width 590 height 70
click at [503, 477] on input "Ask for a synonym" at bounding box center [494, 468] width 17 height 17
checkbox input "true"
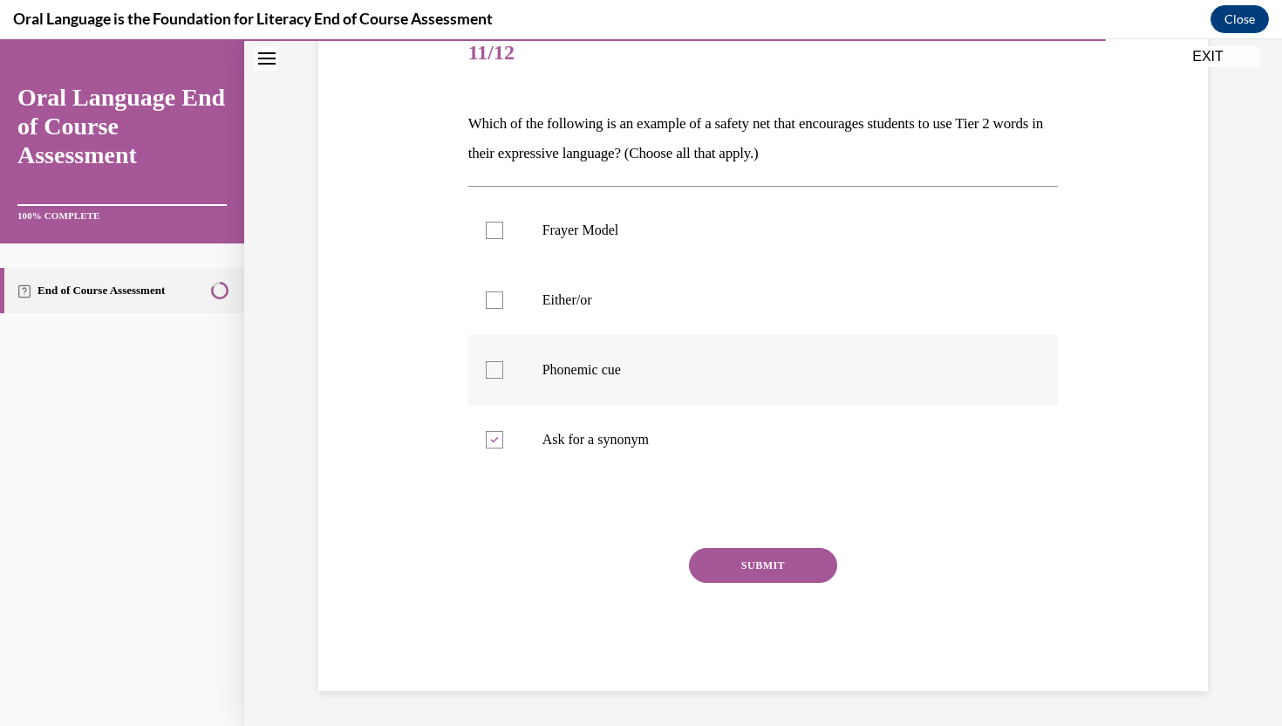
click at [584, 371] on p "Phonemic cue" at bounding box center [778, 369] width 473 height 17
click at [503, 371] on input "Phonemic cue" at bounding box center [494, 369] width 17 height 17
checkbox input "true"
click at [602, 309] on label "Either/or" at bounding box center [763, 300] width 590 height 70
click at [503, 309] on input "Either/or" at bounding box center [494, 299] width 17 height 17
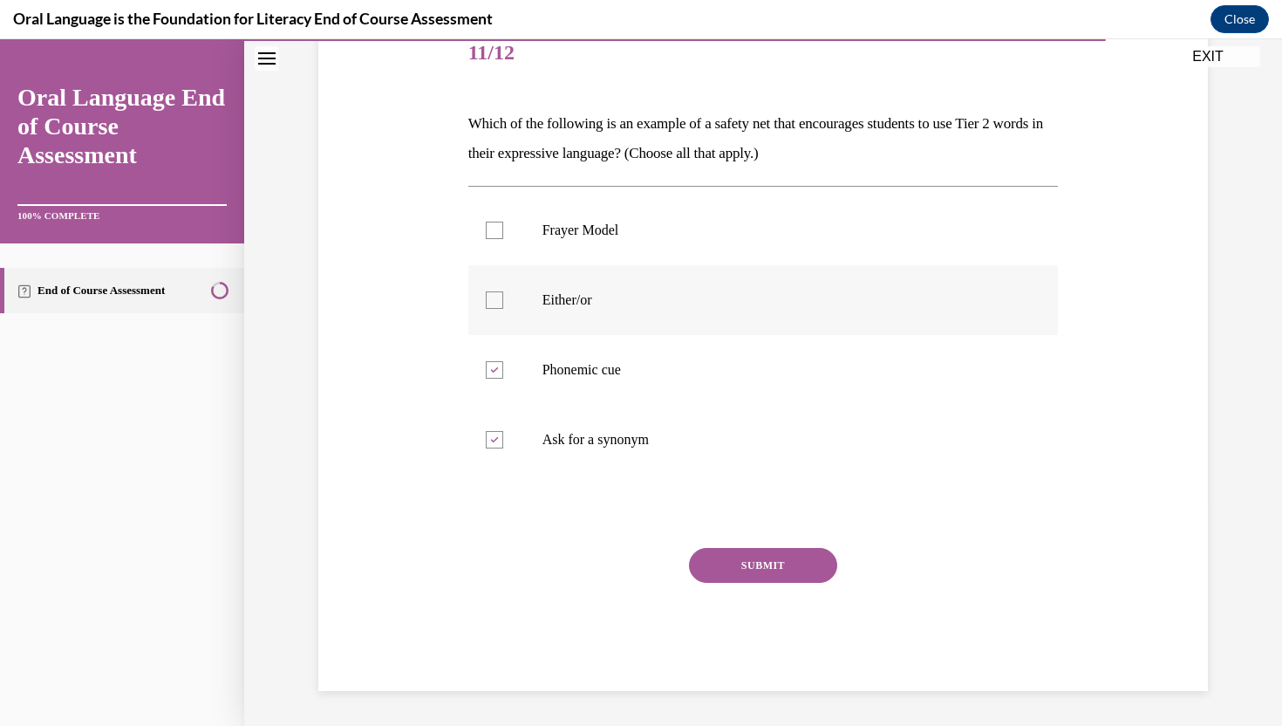
checkbox input "true"
click at [603, 252] on label "Frayer Model" at bounding box center [763, 230] width 590 height 70
click at [503, 239] on input "Frayer Model" at bounding box center [494, 229] width 17 height 17
checkbox input "true"
click at [589, 373] on p "Phonemic cue" at bounding box center [778, 369] width 473 height 17
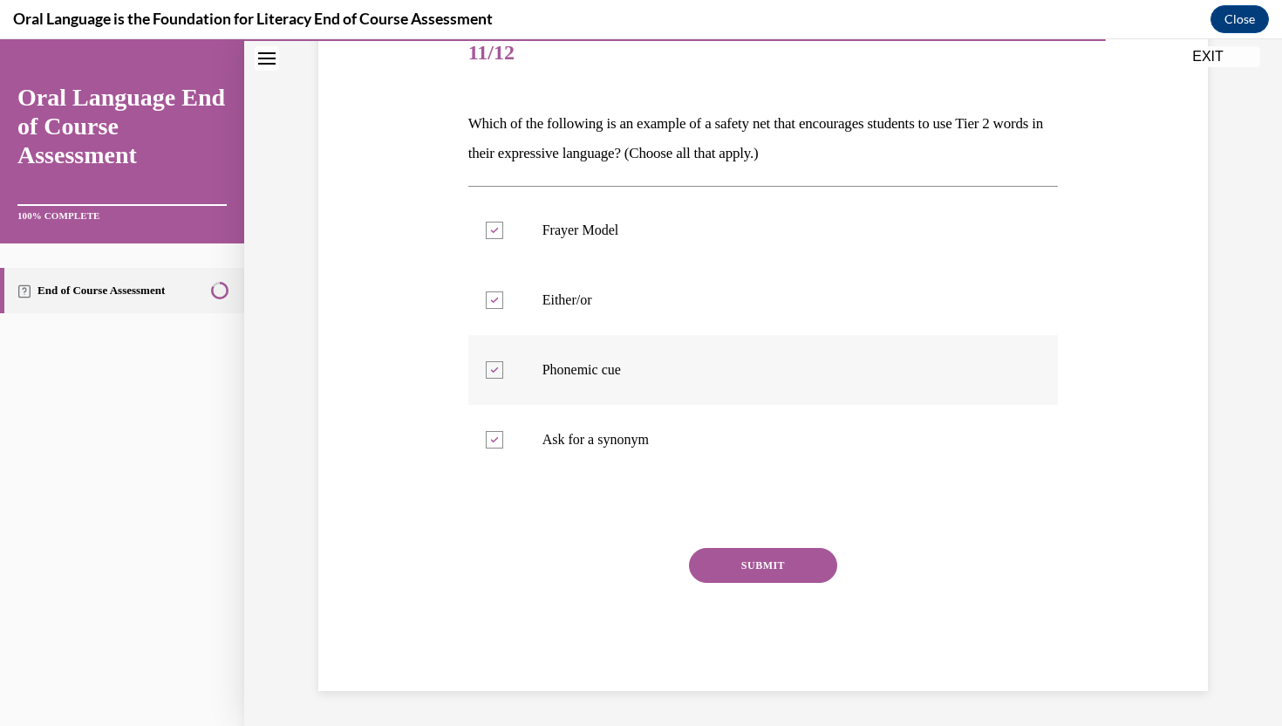
click at [503, 373] on input "Phonemic cue" at bounding box center [494, 369] width 17 height 17
checkbox input "false"
click at [714, 554] on button "SUBMIT" at bounding box center [763, 565] width 148 height 35
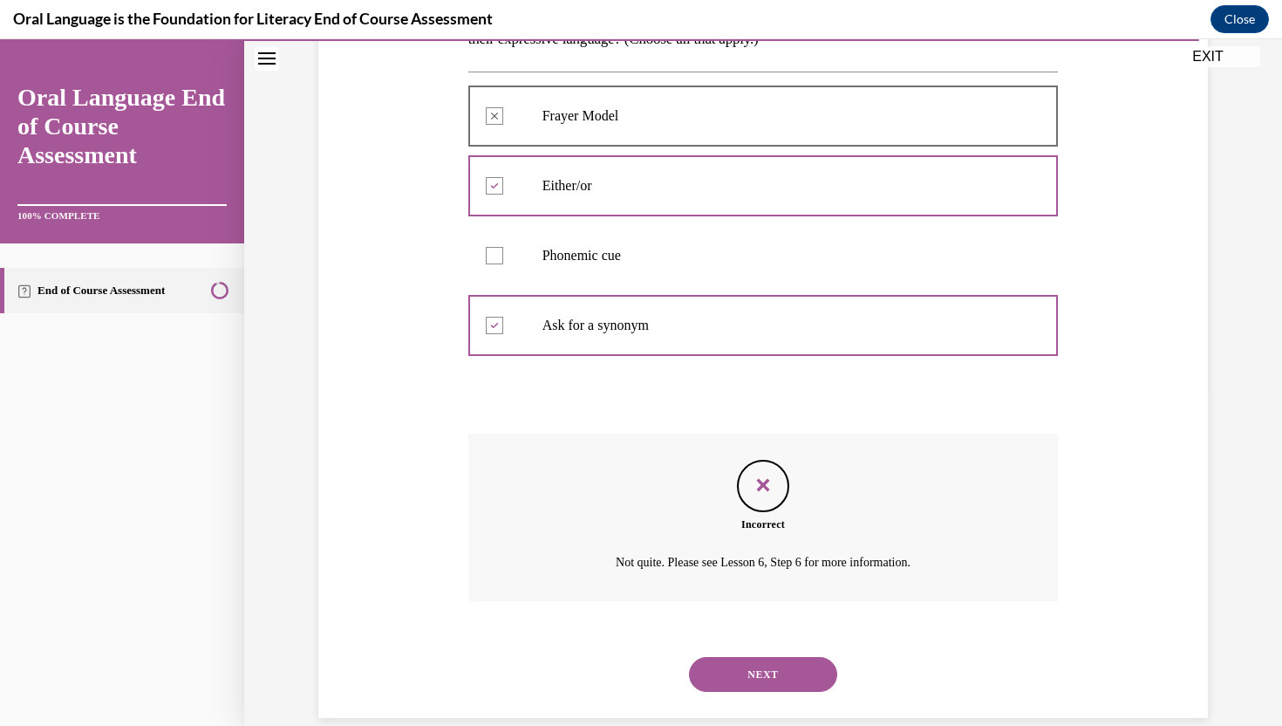
scroll to position [365, 0]
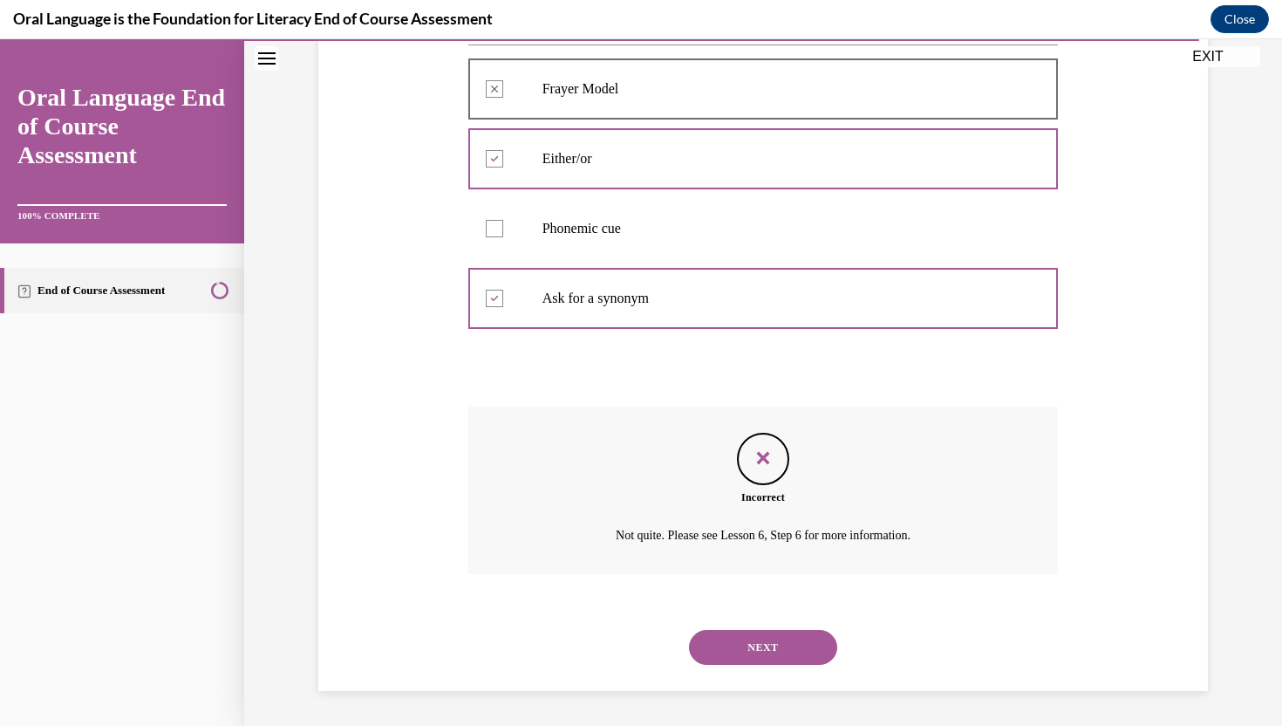
click at [780, 651] on button "NEXT" at bounding box center [763, 647] width 148 height 35
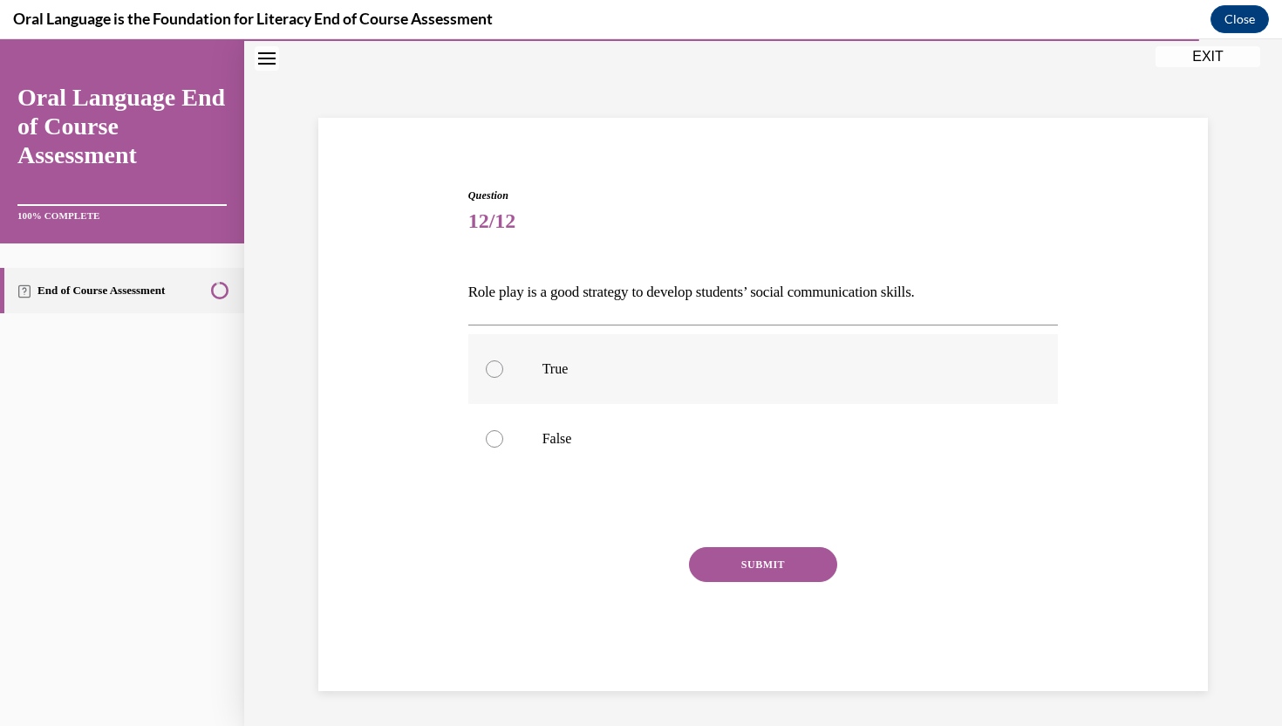
click at [697, 391] on label "True" at bounding box center [763, 369] width 590 height 70
click at [503, 378] on input "True" at bounding box center [494, 368] width 17 height 17
radio input "true"
click at [730, 558] on button "SUBMIT" at bounding box center [763, 564] width 148 height 35
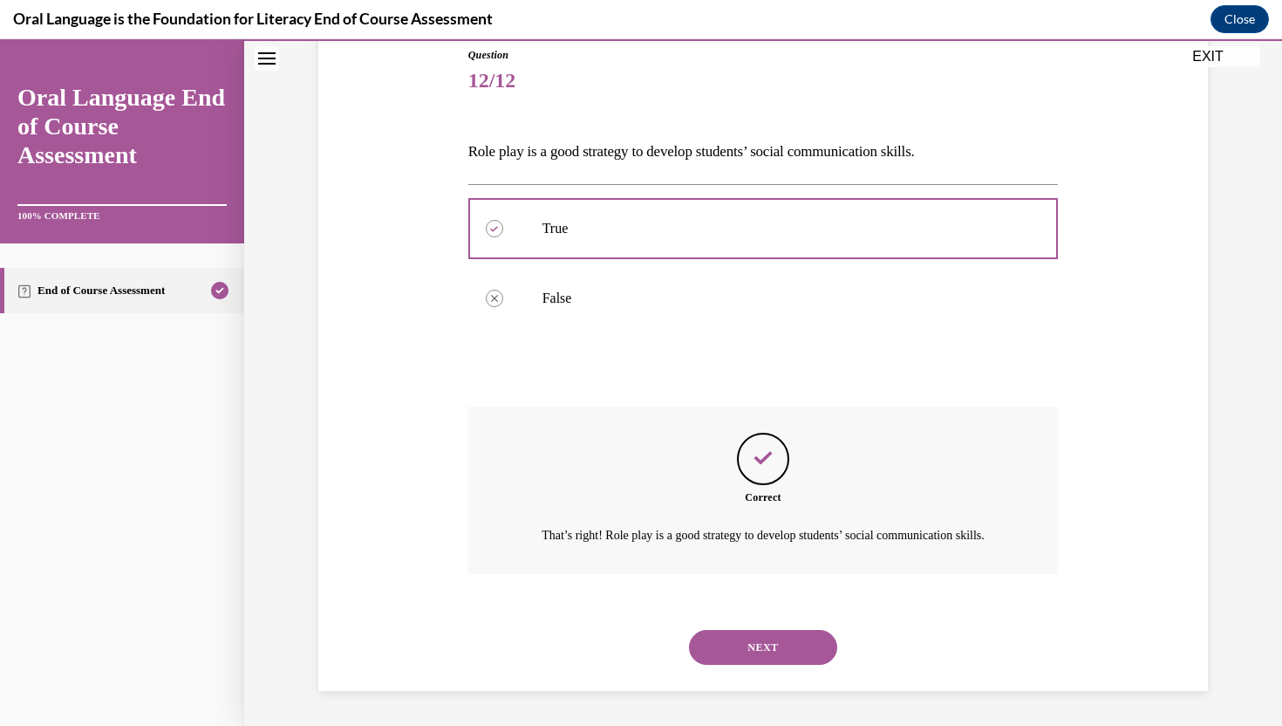
click at [749, 644] on button "NEXT" at bounding box center [763, 647] width 148 height 35
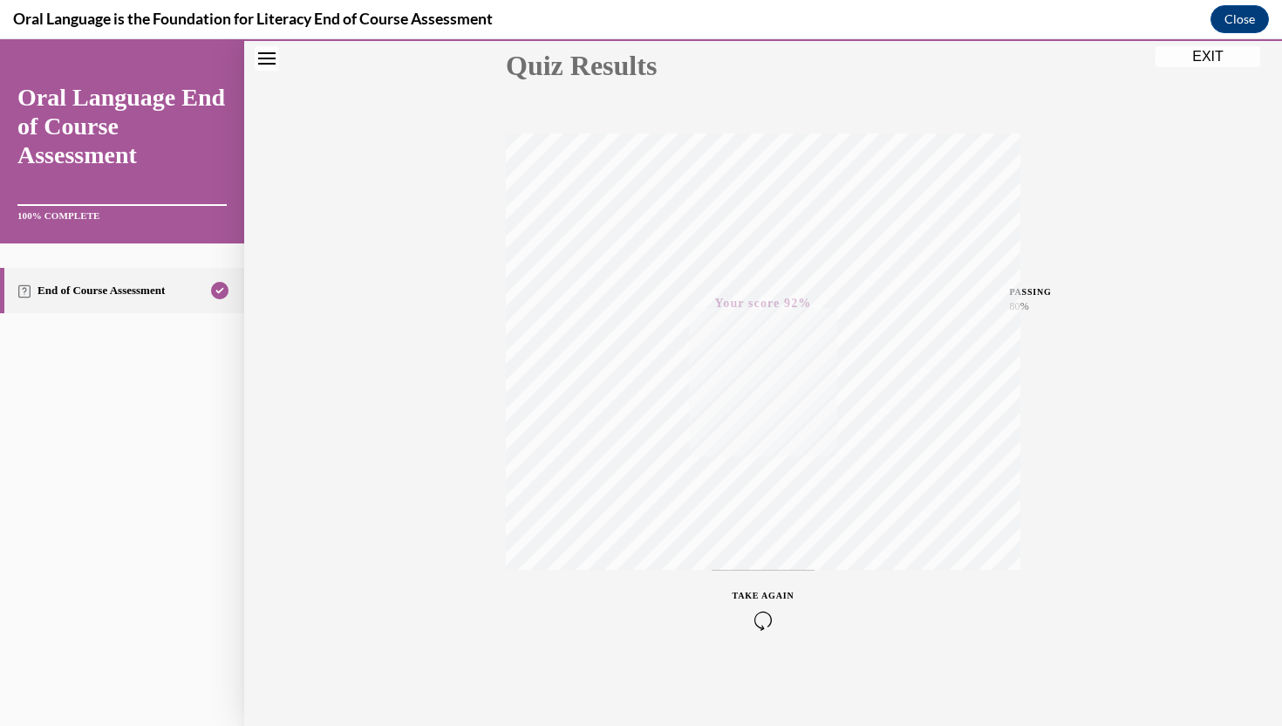
scroll to position [208, 0]
click at [767, 613] on icon "button" at bounding box center [763, 619] width 62 height 19
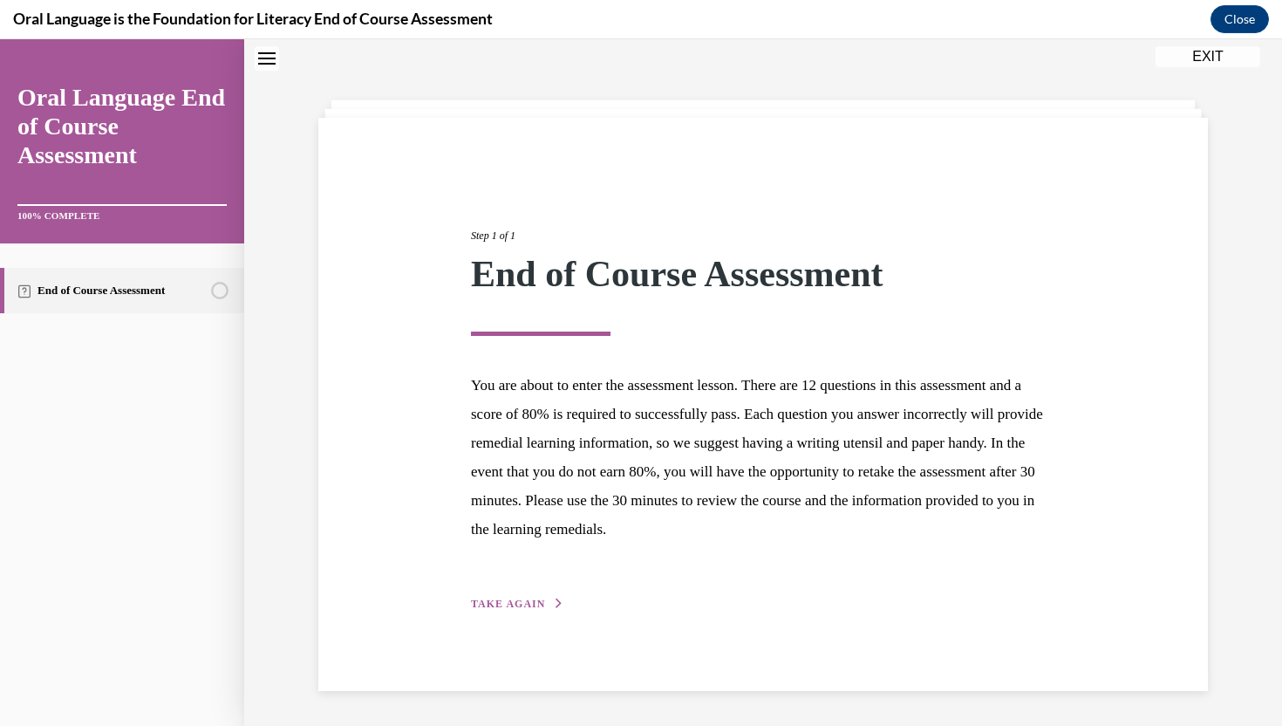
click at [554, 603] on icon "button" at bounding box center [559, 603] width 10 height 10
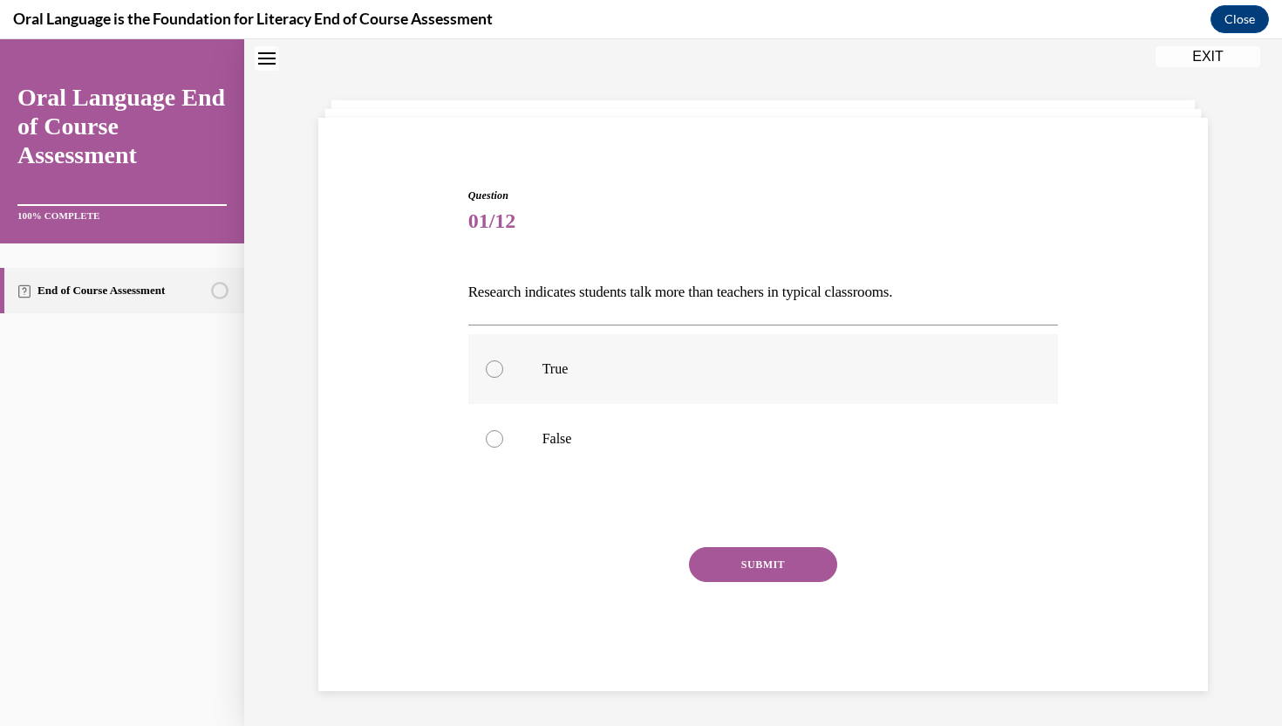
click at [683, 363] on p "True" at bounding box center [778, 368] width 473 height 17
click at [503, 363] on input "True" at bounding box center [494, 368] width 17 height 17
radio input "true"
click at [648, 456] on label "False" at bounding box center [763, 439] width 590 height 70
click at [503, 447] on input "False" at bounding box center [494, 438] width 17 height 17
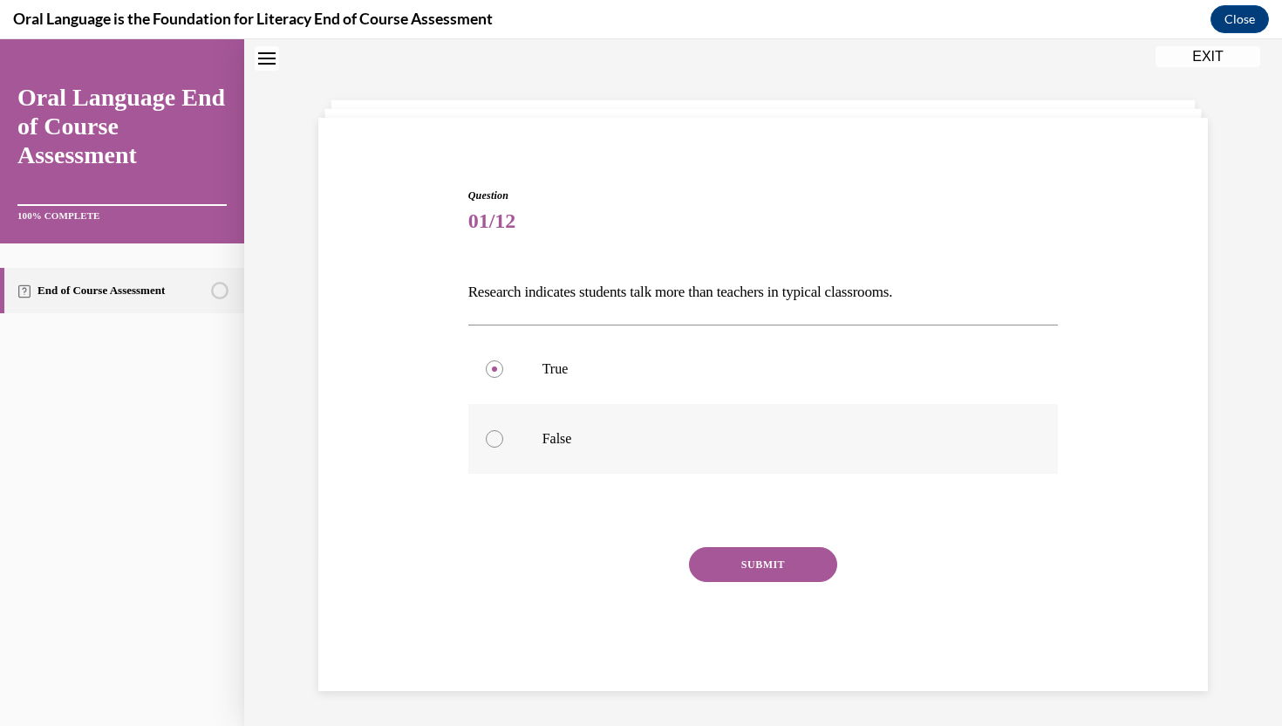
radio input "true"
click at [761, 575] on button "SUBMIT" at bounding box center [763, 564] width 148 height 35
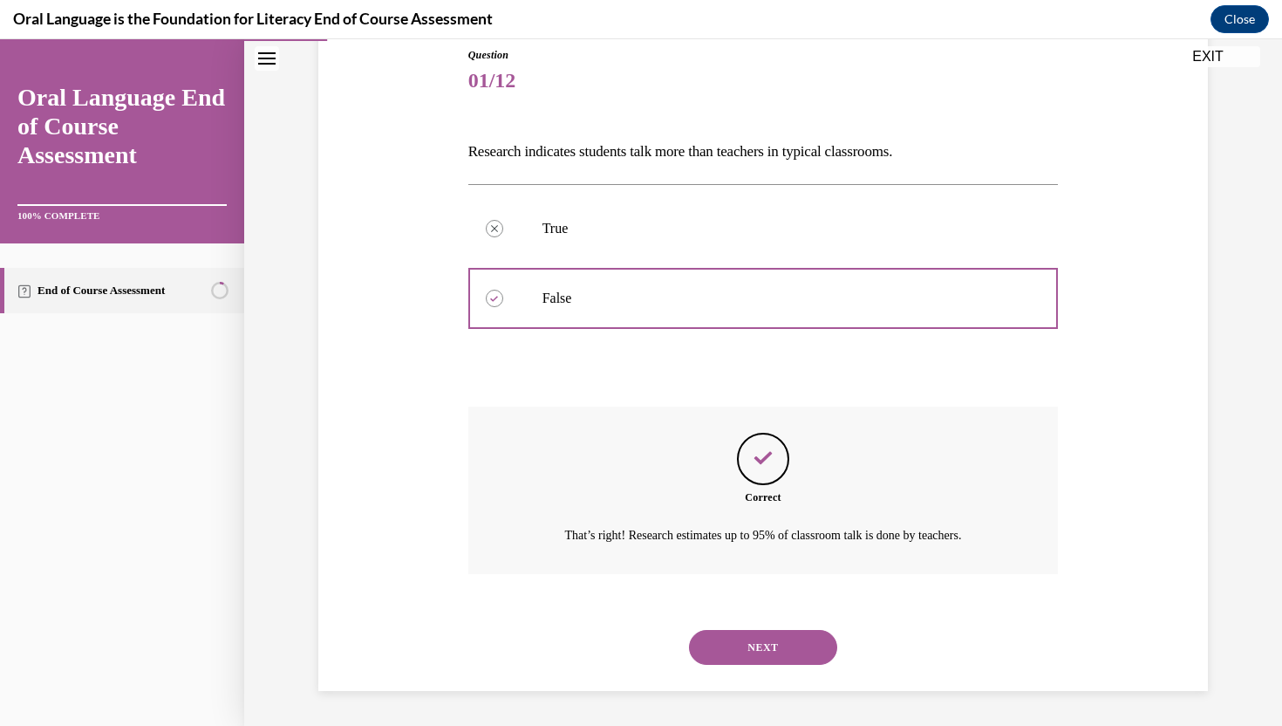
click at [727, 655] on button "NEXT" at bounding box center [763, 647] width 148 height 35
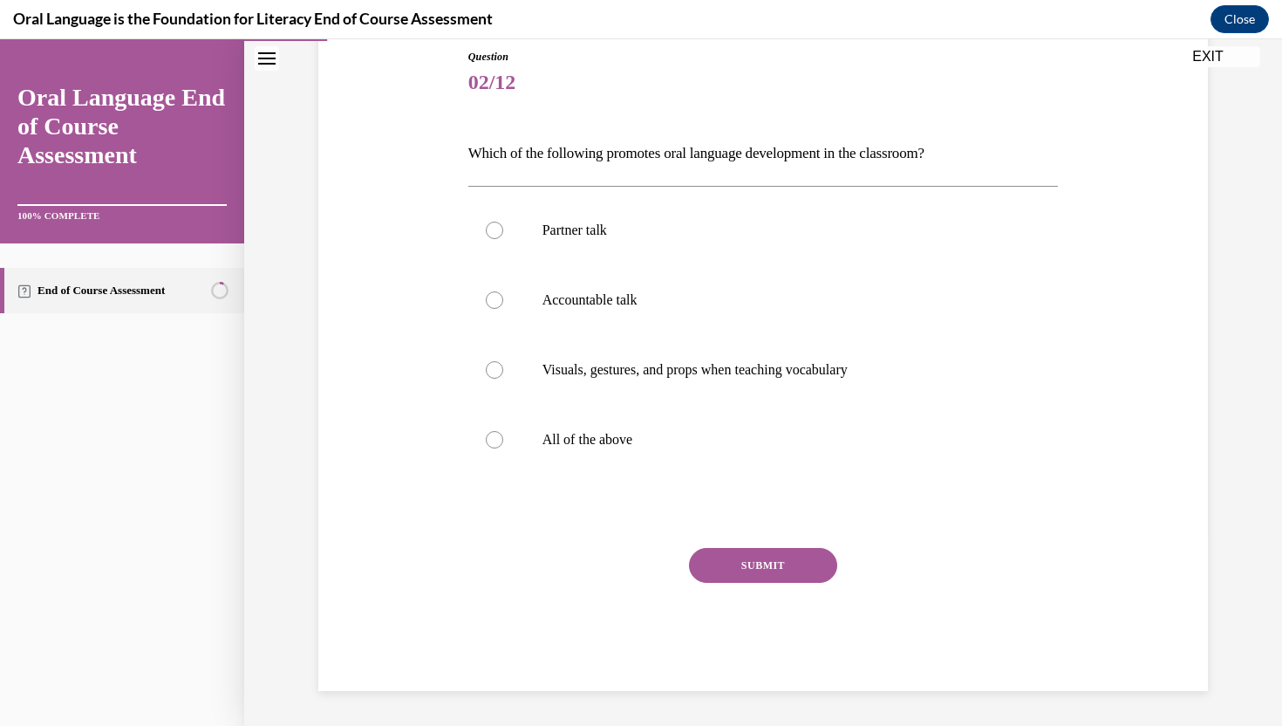
scroll to position [89, 0]
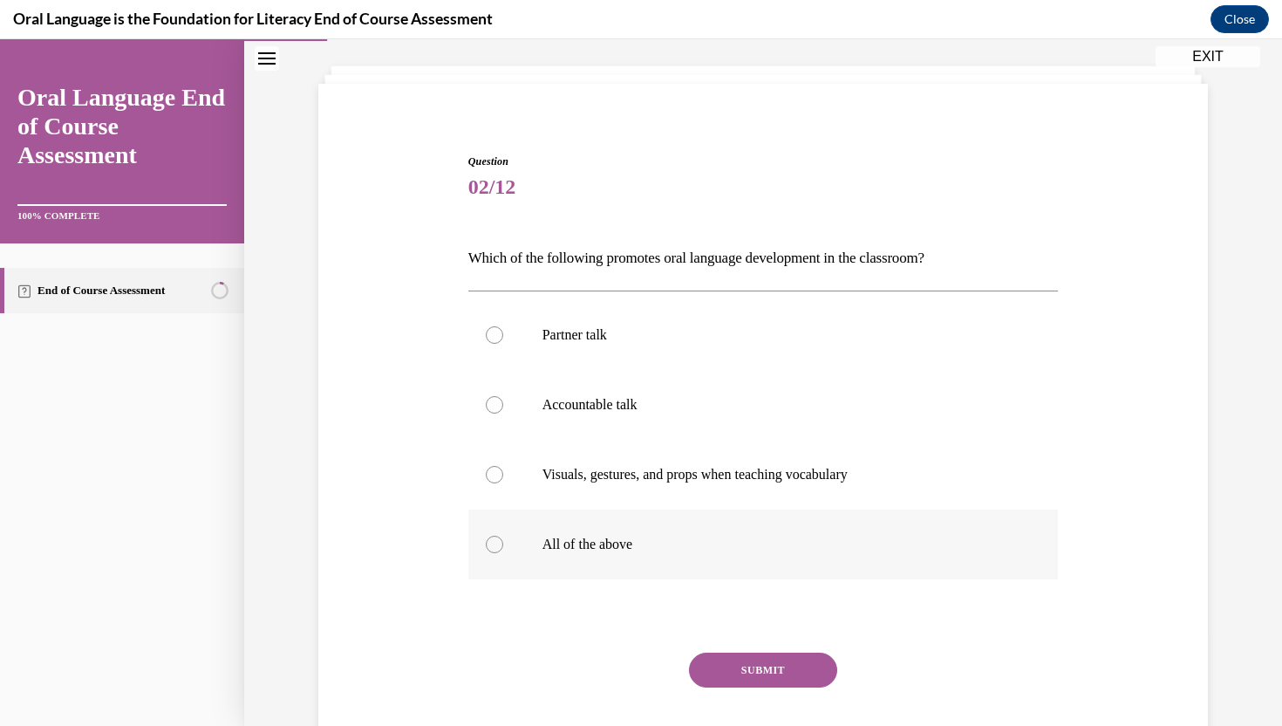
click at [745, 560] on label "All of the above" at bounding box center [763, 544] width 590 height 70
click at [503, 553] on input "All of the above" at bounding box center [494, 543] width 17 height 17
radio input "true"
click at [750, 672] on button "SUBMIT" at bounding box center [763, 669] width 148 height 35
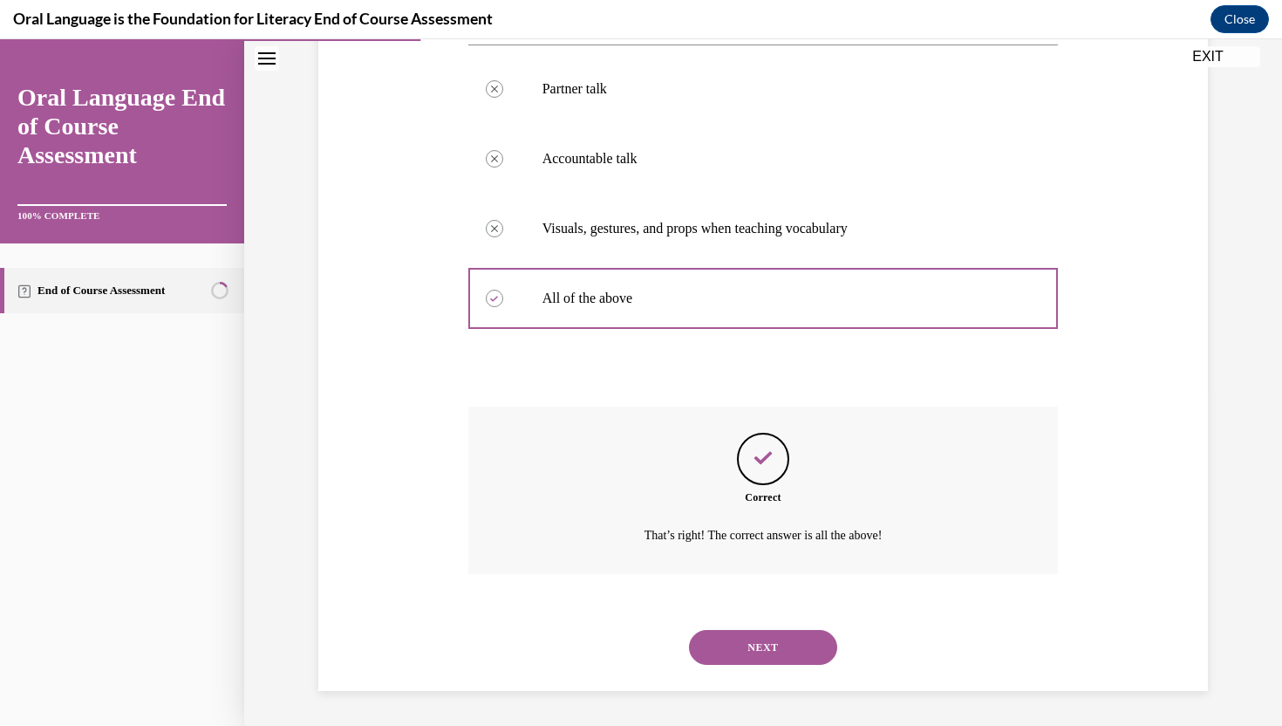
click at [723, 645] on button "NEXT" at bounding box center [763, 647] width 148 height 35
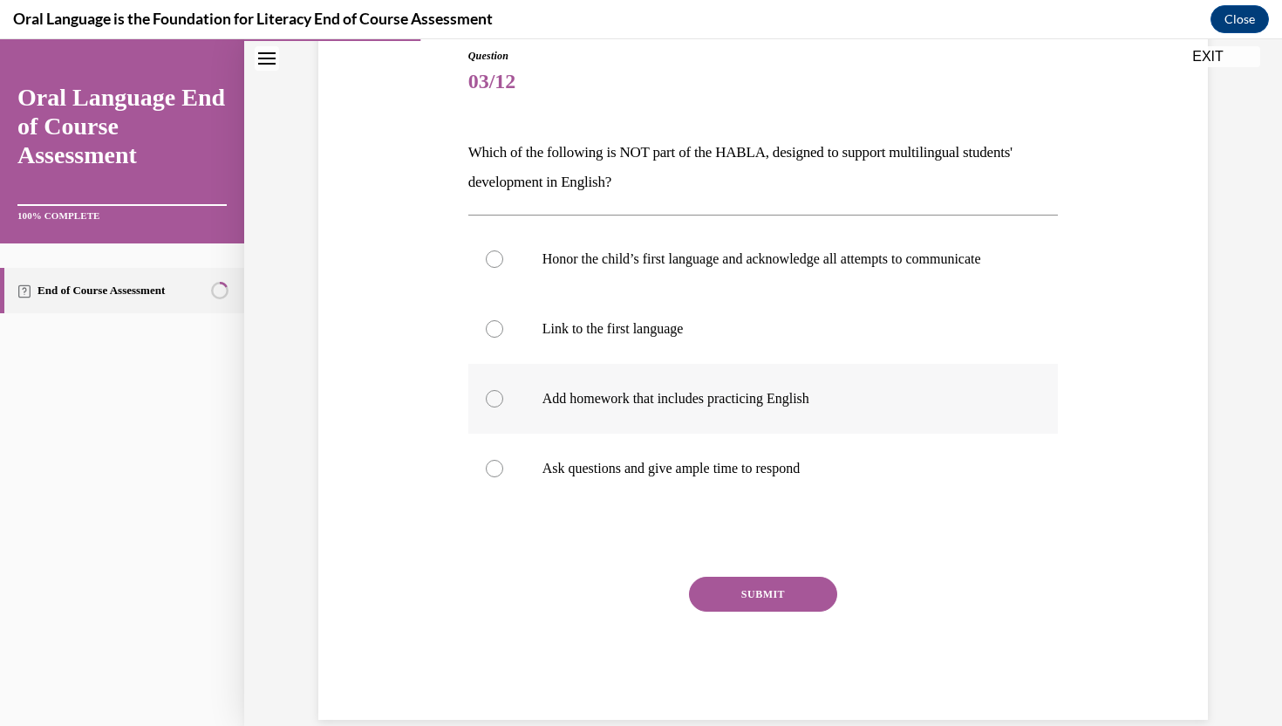
click at [779, 429] on label "Add homework that includes practicing English" at bounding box center [763, 399] width 590 height 70
click at [503, 407] on input "Add homework that includes practicing English" at bounding box center [494, 398] width 17 height 17
radio input "true"
click at [764, 607] on button "SUBMIT" at bounding box center [763, 593] width 148 height 35
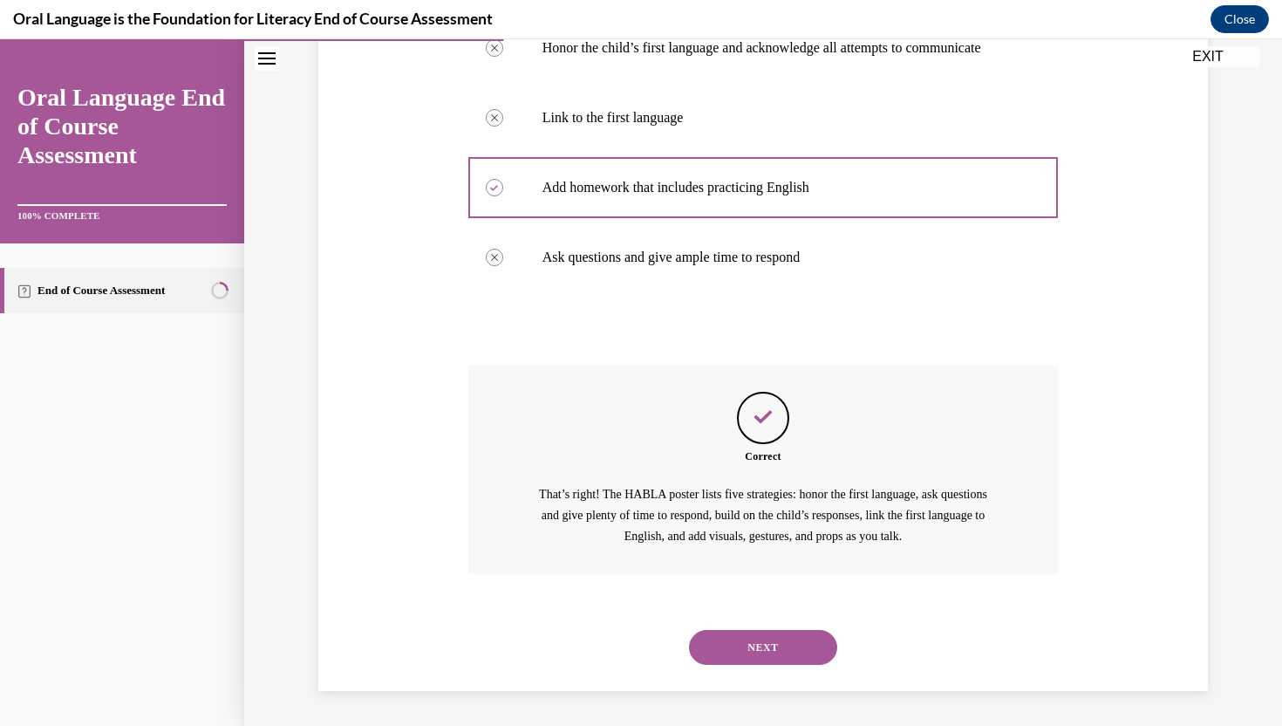
scroll to position [423, 0]
click at [705, 648] on button "NEXT" at bounding box center [763, 647] width 148 height 35
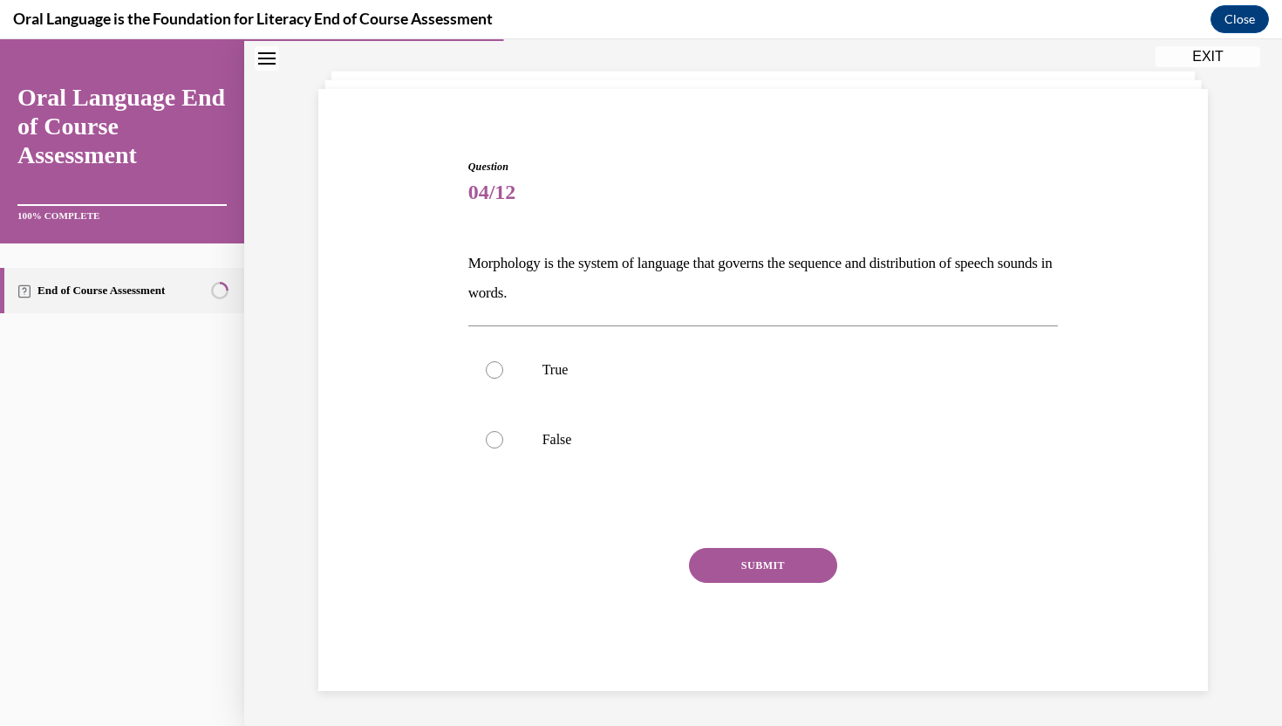
scroll to position [84, 0]
click at [584, 451] on label "False" at bounding box center [763, 440] width 590 height 70
click at [503, 448] on input "False" at bounding box center [494, 439] width 17 height 17
radio input "true"
click at [738, 564] on button "SUBMIT" at bounding box center [763, 565] width 148 height 35
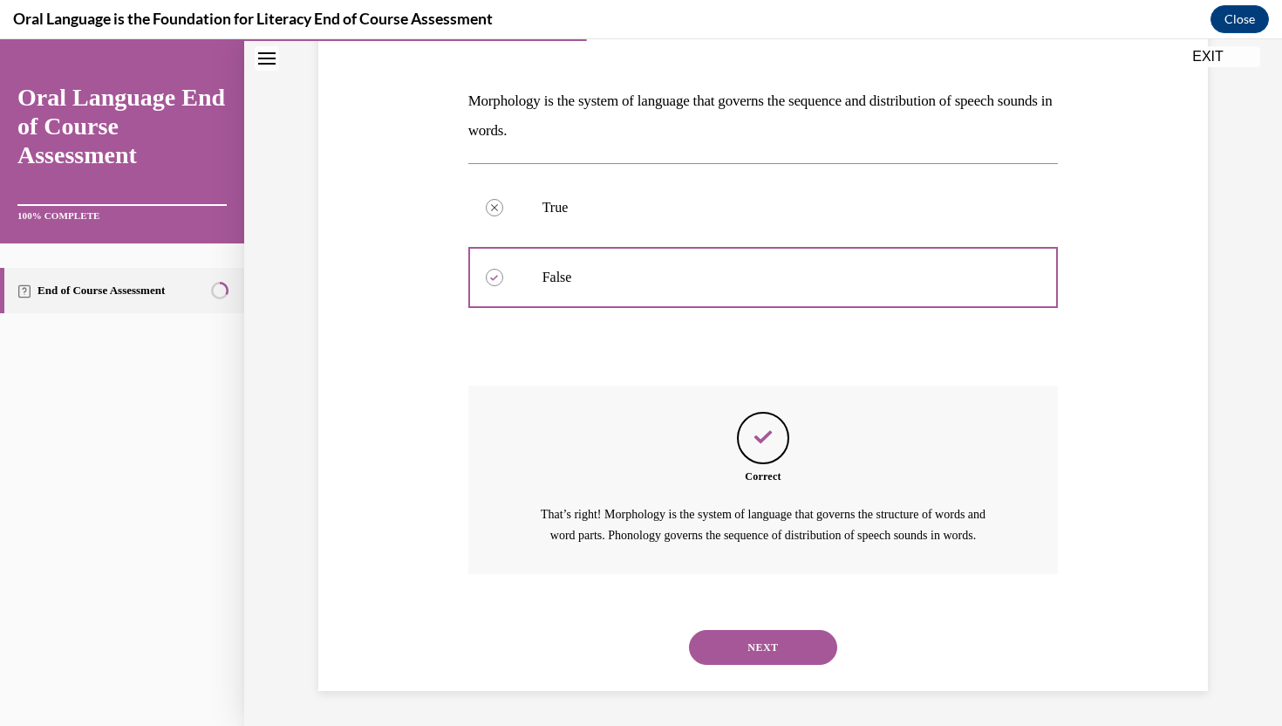
click at [776, 651] on button "NEXT" at bounding box center [763, 647] width 148 height 35
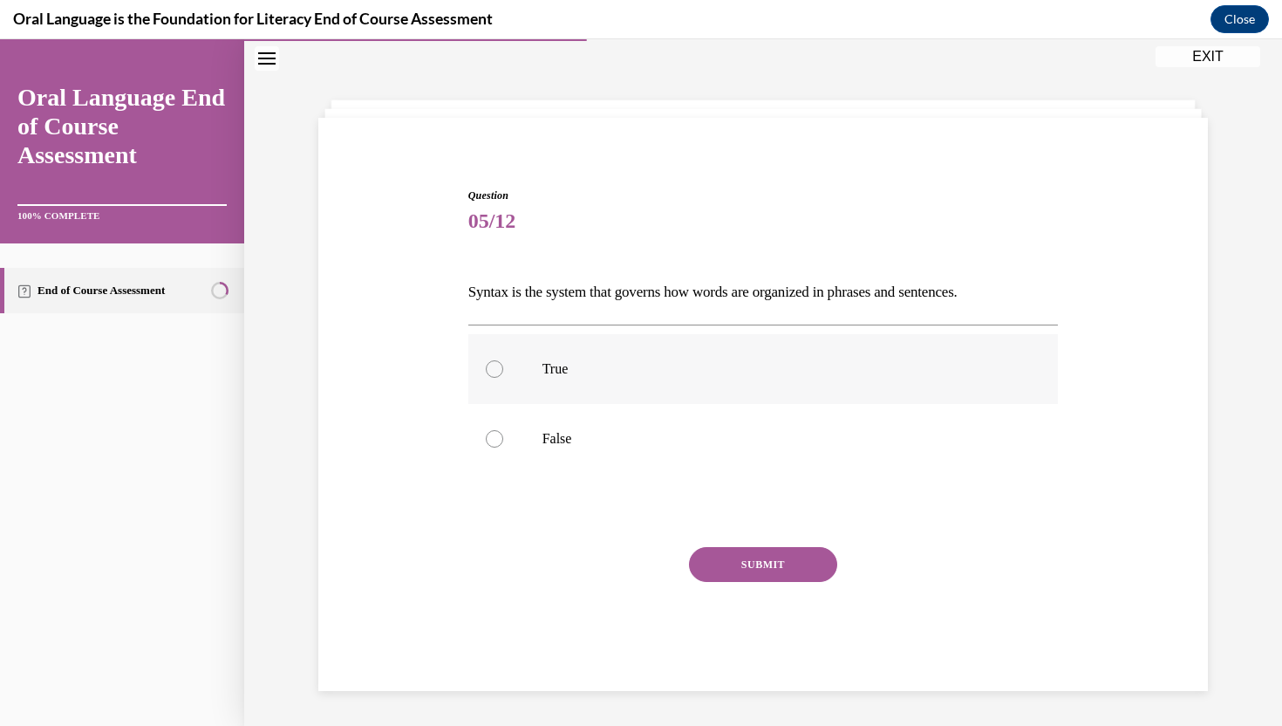
click at [902, 371] on p "True" at bounding box center [778, 368] width 473 height 17
click at [503, 371] on input "True" at bounding box center [494, 368] width 17 height 17
radio input "true"
click at [736, 555] on button "SUBMIT" at bounding box center [763, 564] width 148 height 35
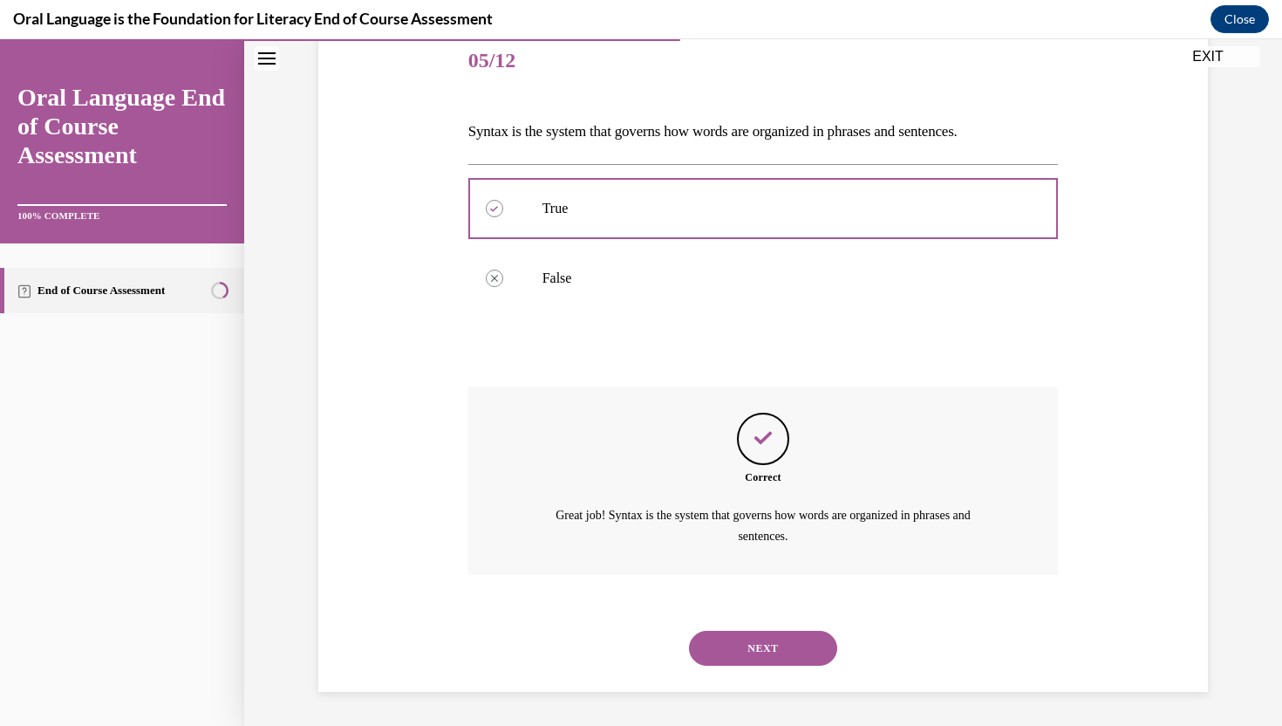
click at [732, 643] on button "NEXT" at bounding box center [763, 647] width 148 height 35
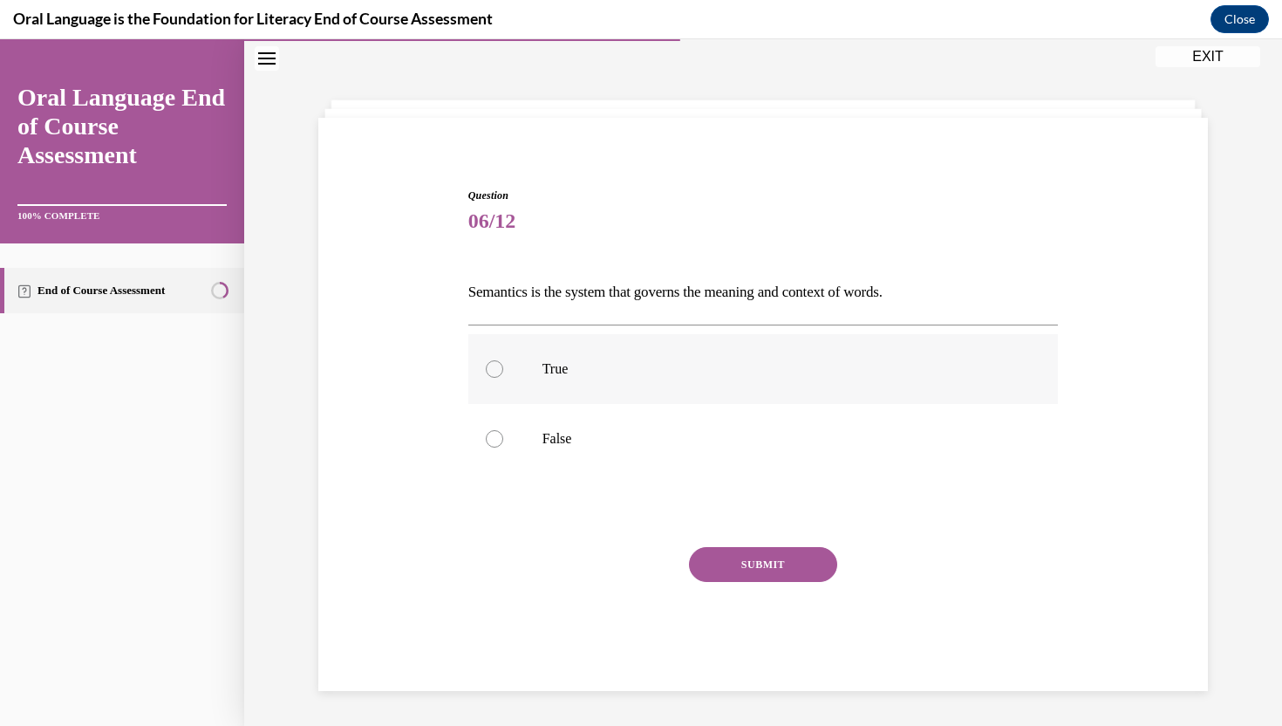
click at [803, 348] on label "True" at bounding box center [763, 369] width 590 height 70
click at [503, 360] on input "True" at bounding box center [494, 368] width 17 height 17
radio input "true"
click at [779, 567] on button "SUBMIT" at bounding box center [763, 564] width 148 height 35
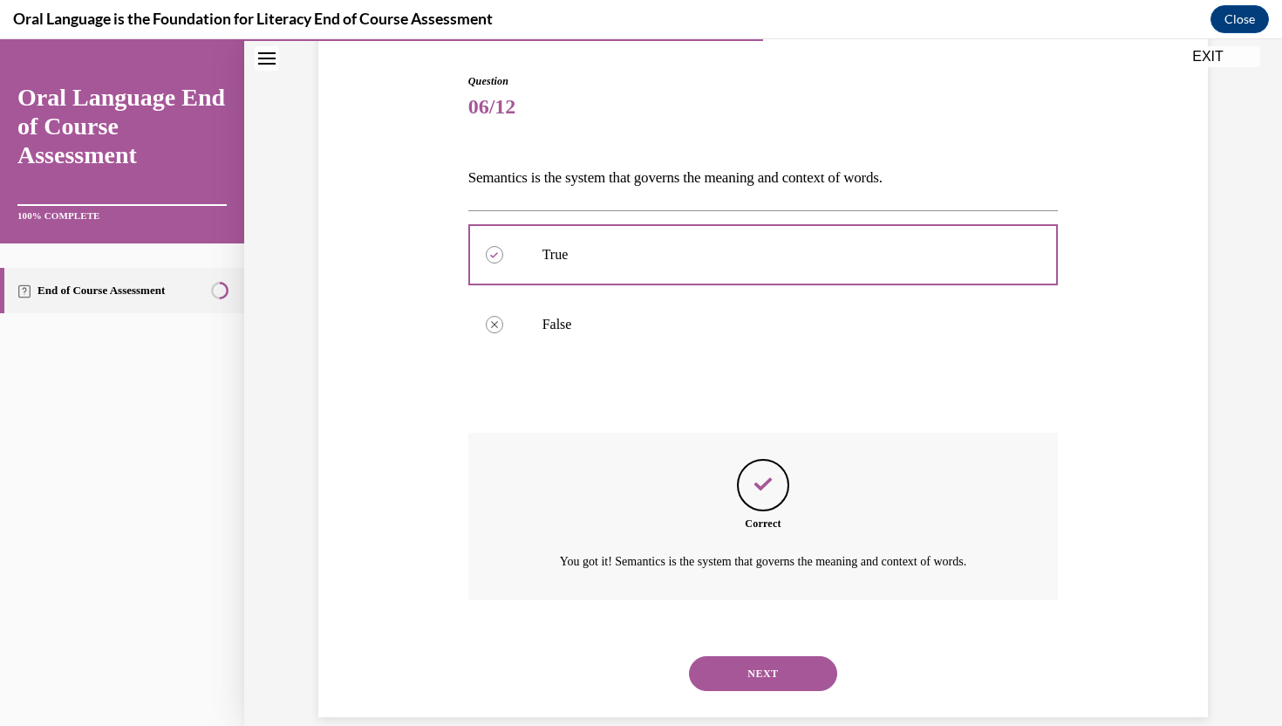
scroll to position [195, 0]
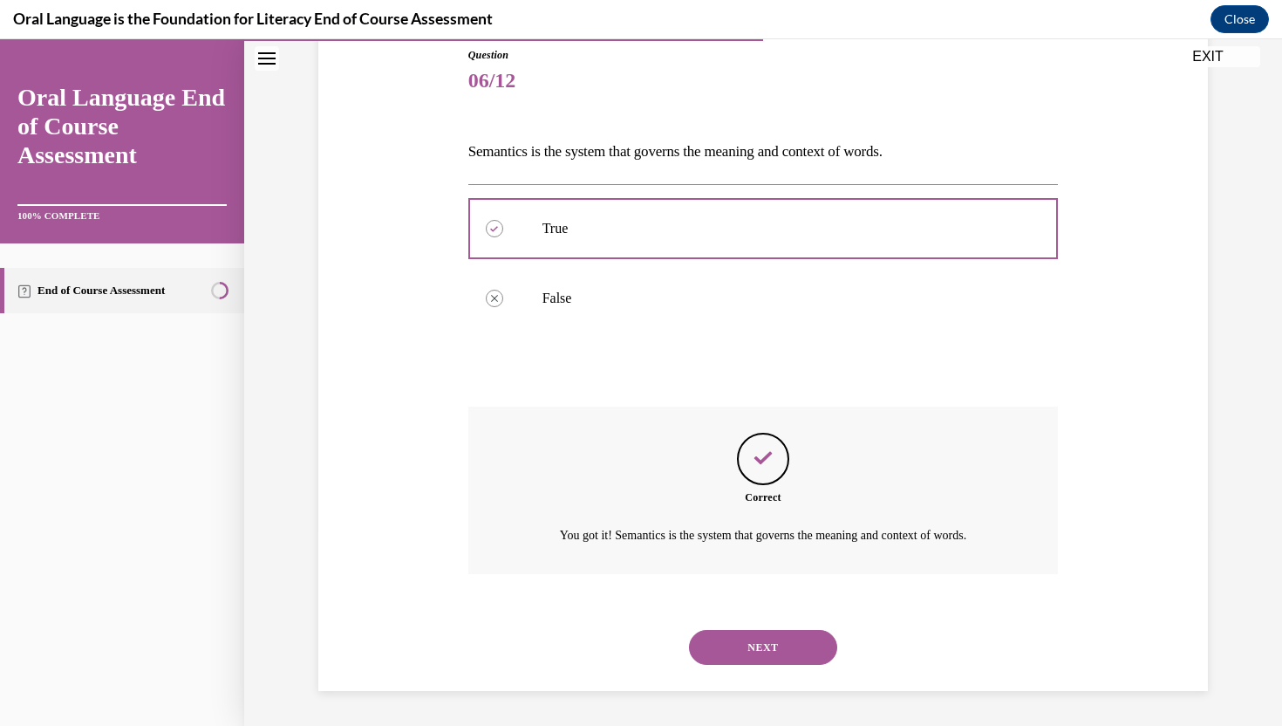
click at [761, 644] on button "NEXT" at bounding box center [763, 647] width 148 height 35
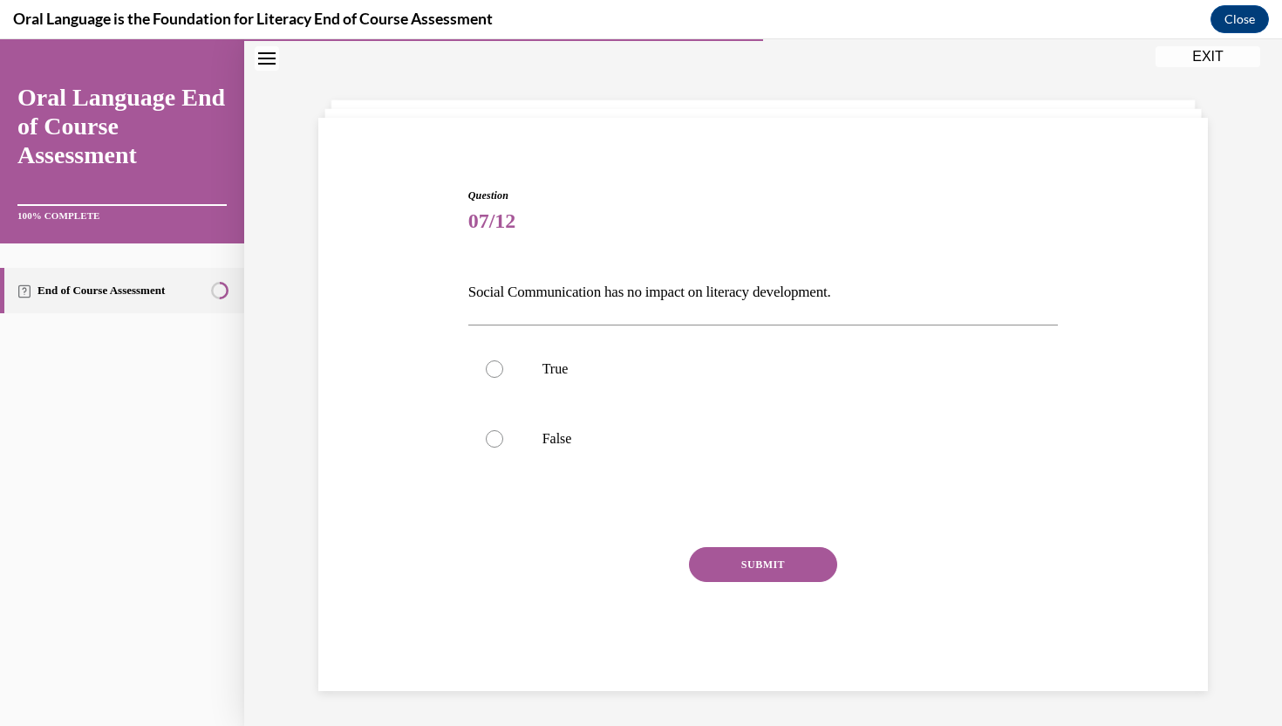
scroll to position [55, 0]
click at [681, 433] on p "False" at bounding box center [778, 438] width 473 height 17
click at [503, 433] on input "False" at bounding box center [494, 438] width 17 height 17
radio input "true"
click at [723, 557] on button "SUBMIT" at bounding box center [763, 564] width 148 height 35
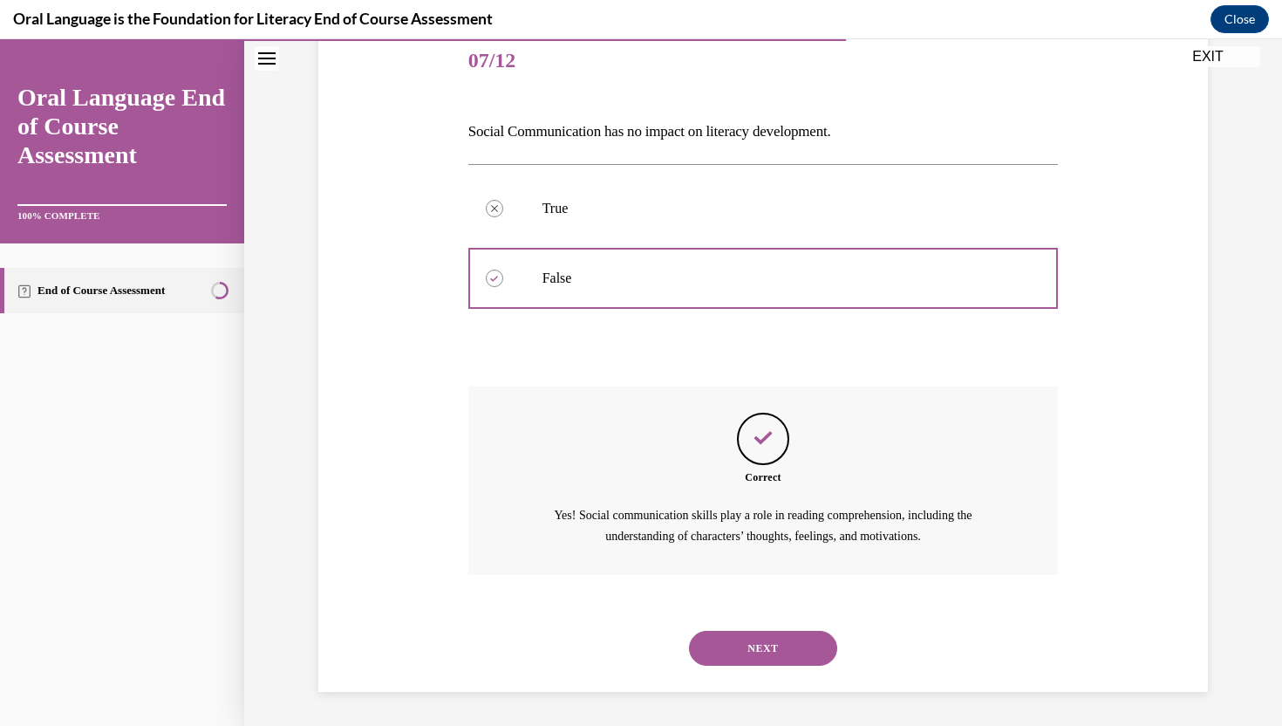
click at [740, 637] on button "NEXT" at bounding box center [763, 647] width 148 height 35
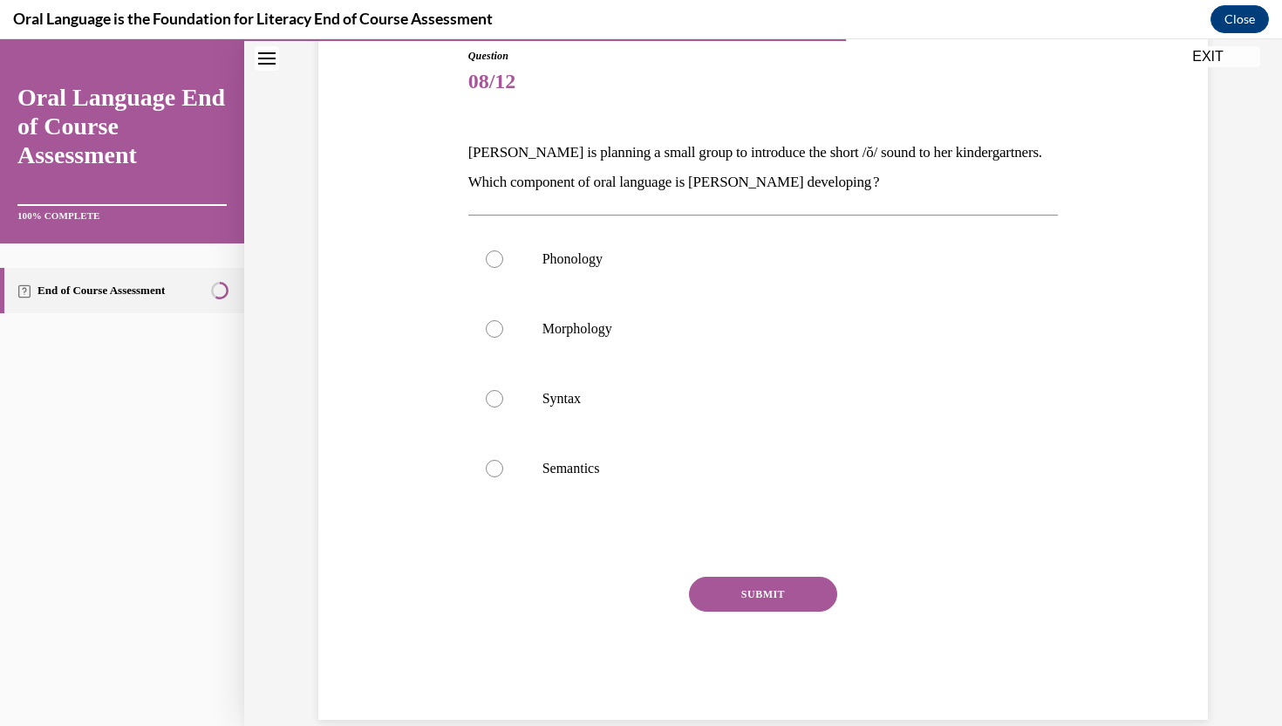
scroll to position [70, 0]
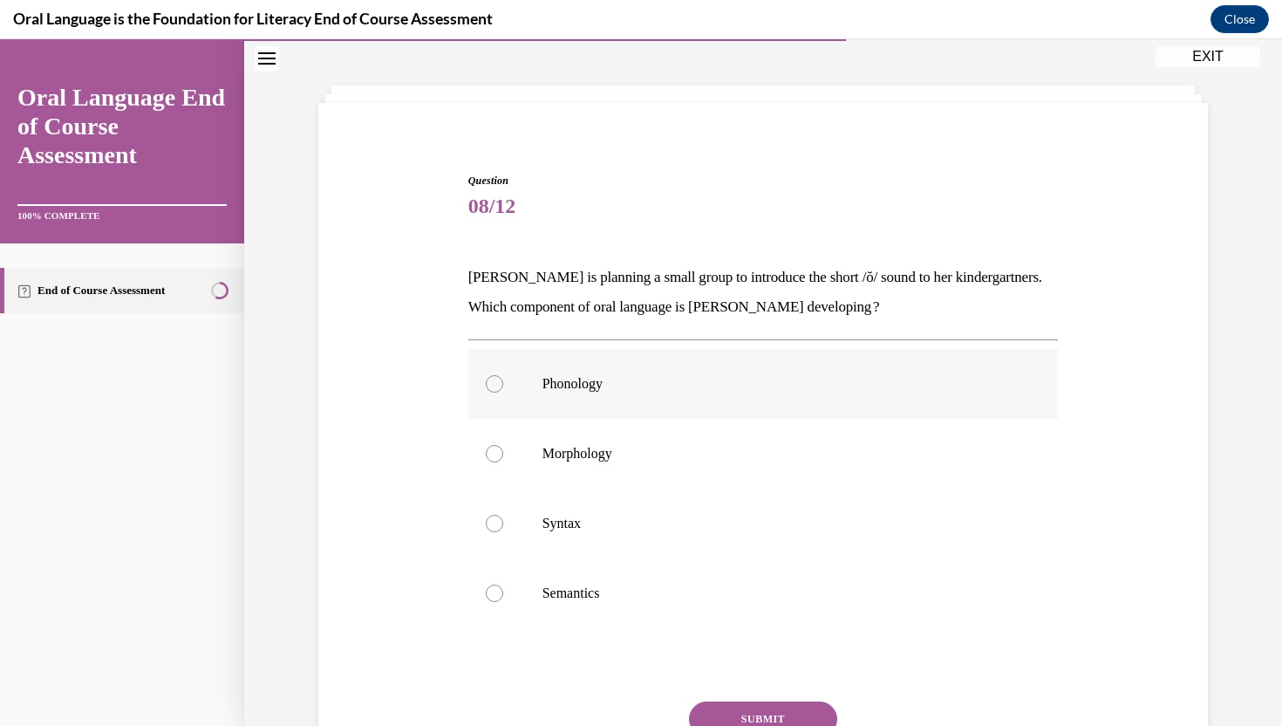
click at [704, 385] on p "Phonology" at bounding box center [778, 383] width 473 height 17
click at [503, 385] on input "Phonology" at bounding box center [494, 383] width 17 height 17
radio input "true"
click at [725, 704] on button "SUBMIT" at bounding box center [763, 718] width 148 height 35
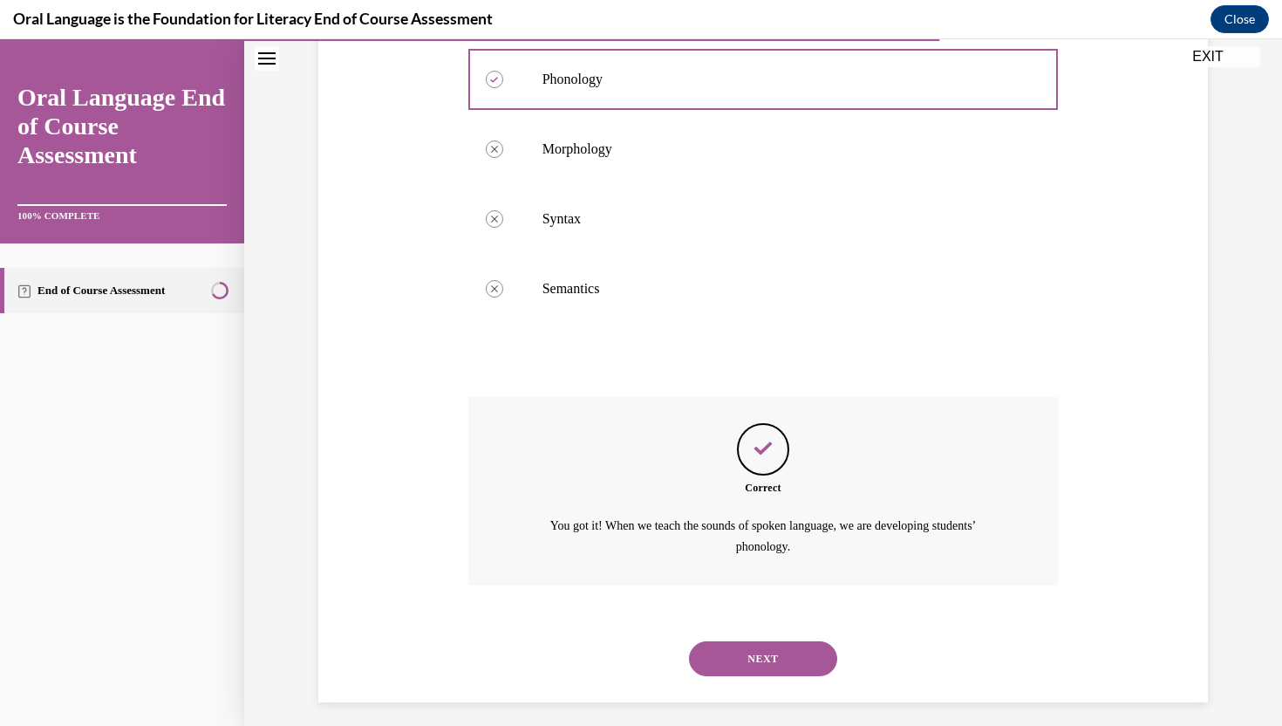
scroll to position [385, 0]
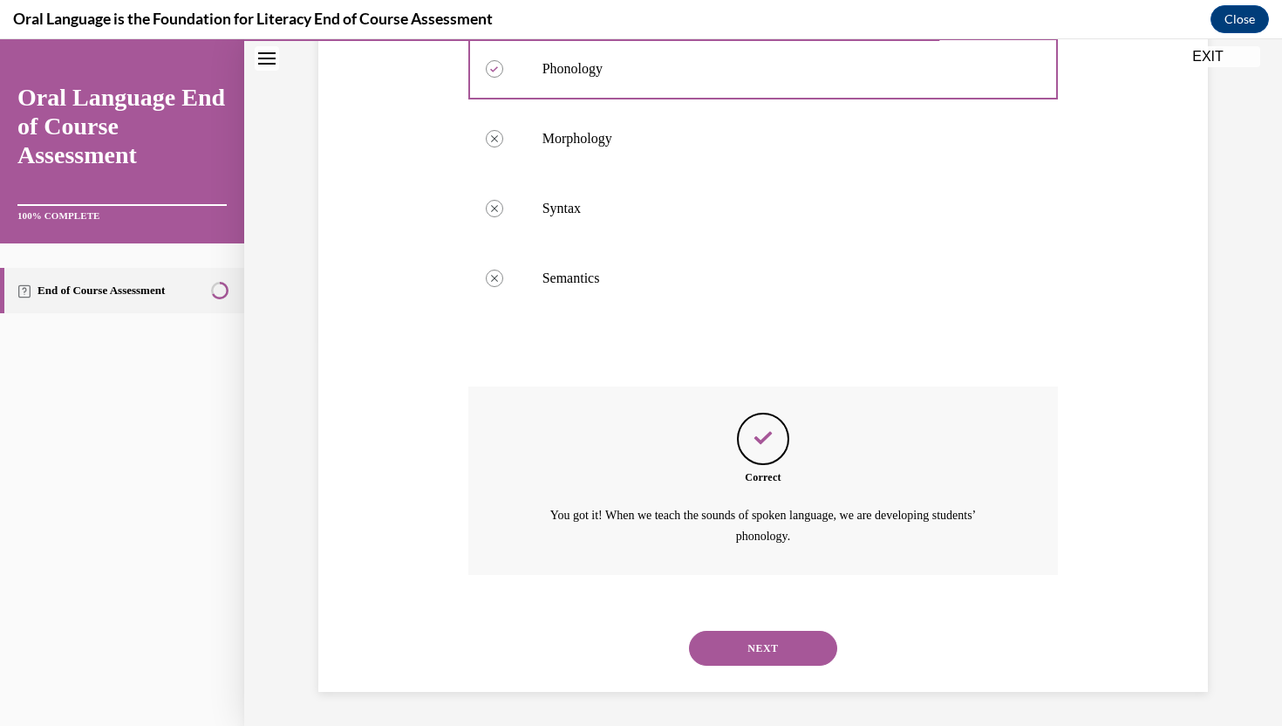
click at [735, 651] on button "NEXT" at bounding box center [763, 647] width 148 height 35
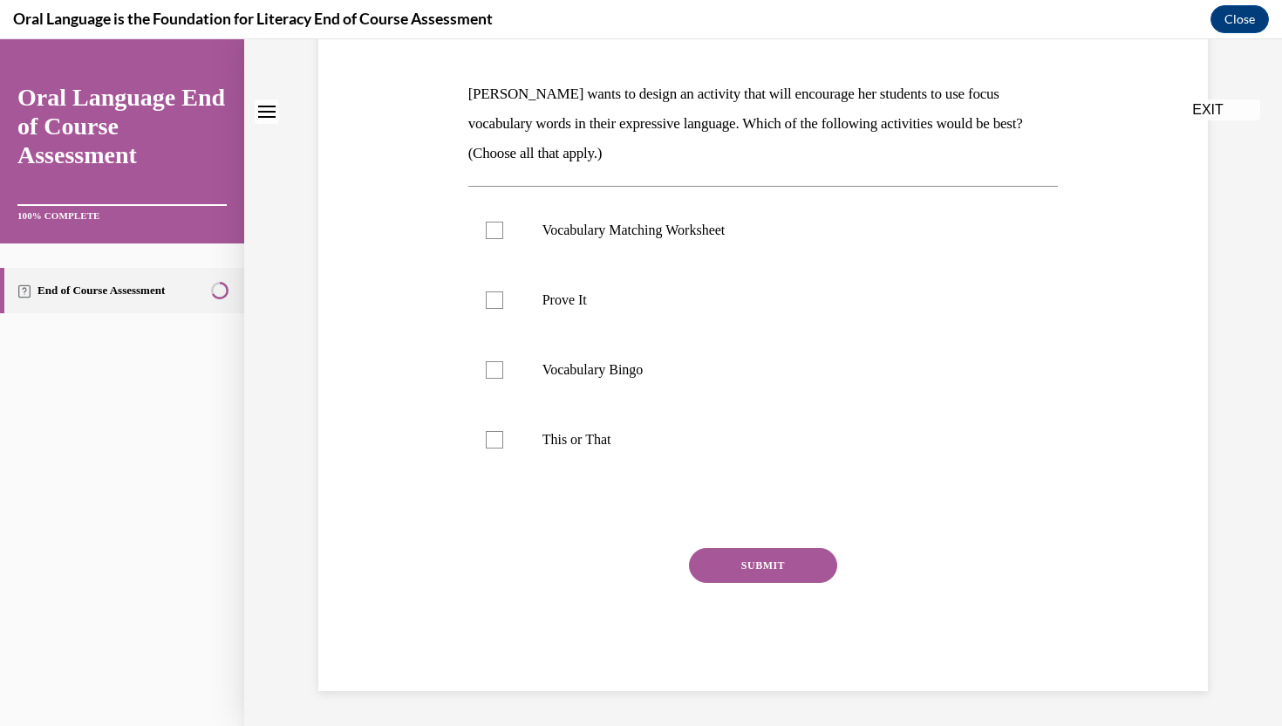
scroll to position [0, 0]
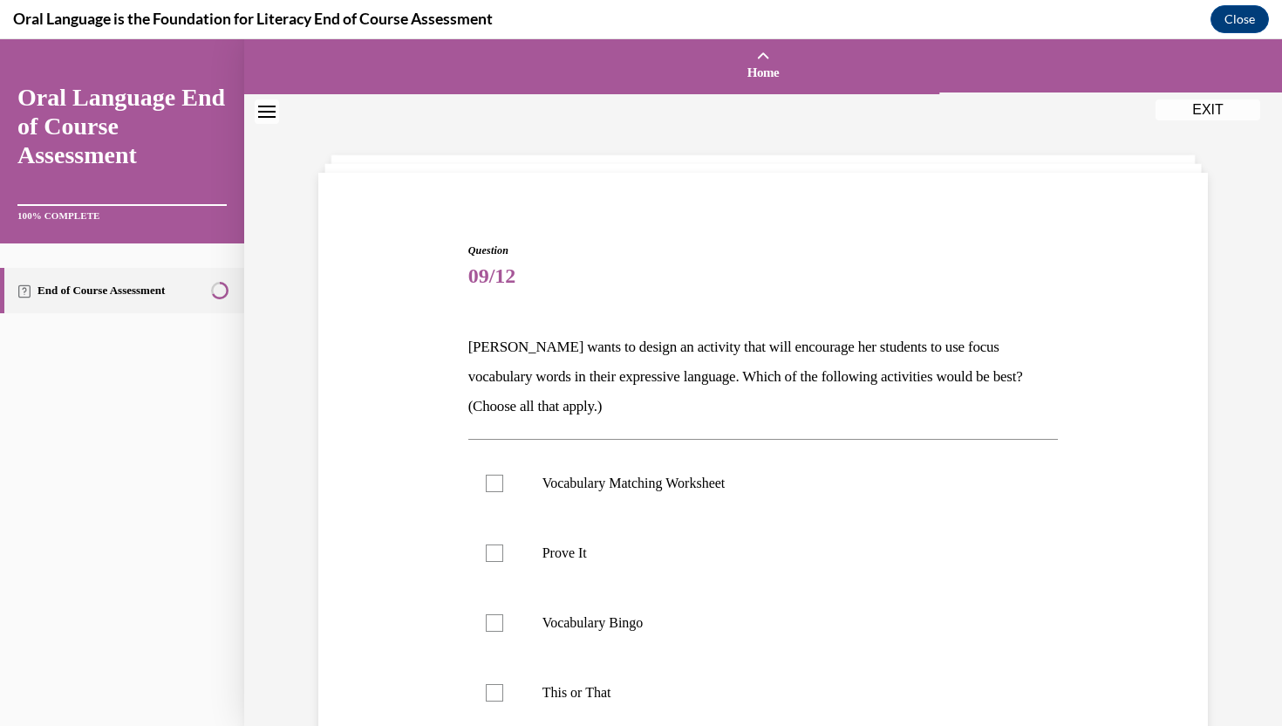
click at [807, 348] on p "Mrs. Butler wants to design an activity that will encourage her students to use…" at bounding box center [763, 376] width 590 height 89
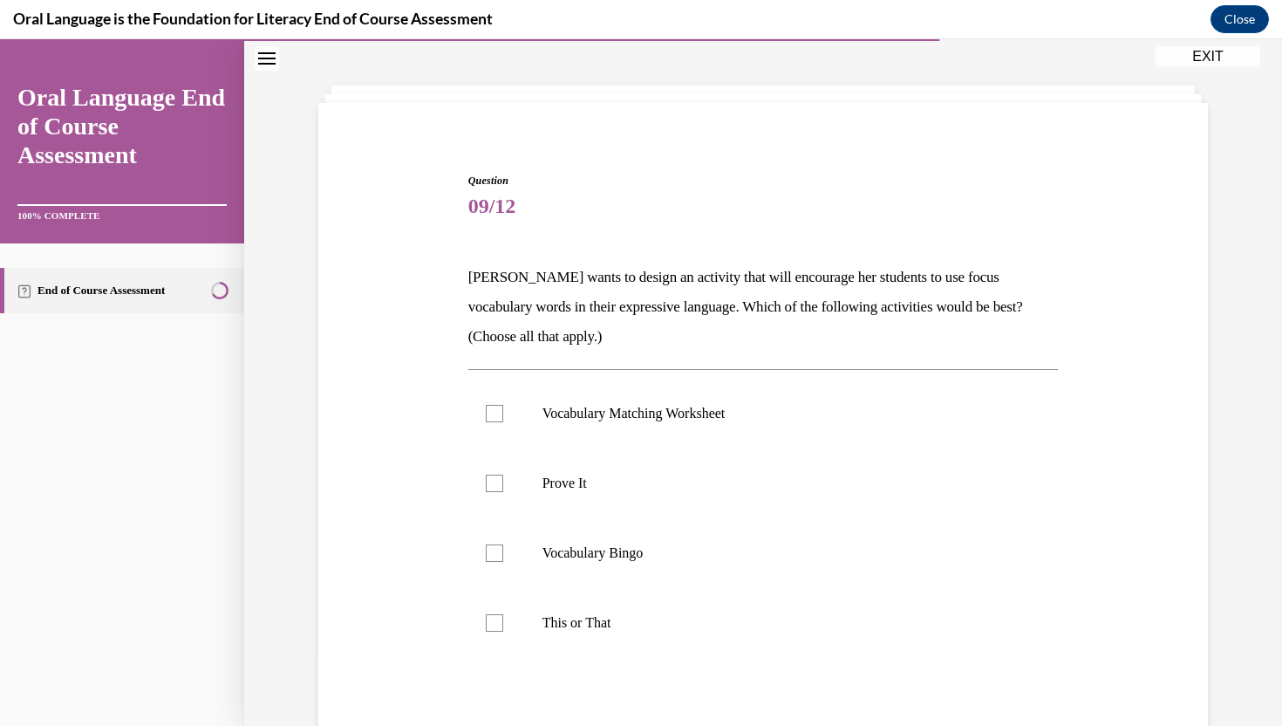
scroll to position [105, 0]
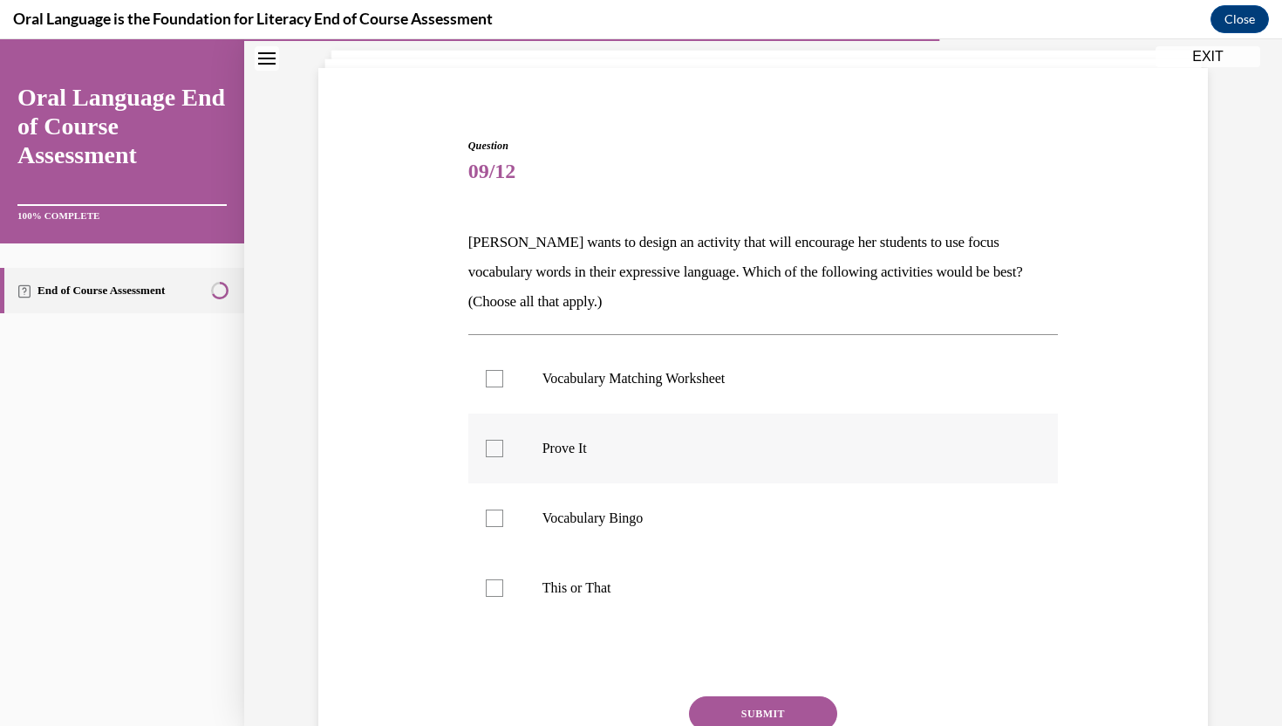
click at [658, 464] on label "Prove It" at bounding box center [763, 448] width 590 height 70
click at [503, 457] on input "Prove It" at bounding box center [494, 447] width 17 height 17
checkbox input "true"
click at [638, 585] on p "This or That" at bounding box center [778, 587] width 473 height 17
click at [503, 585] on input "This or That" at bounding box center [494, 587] width 17 height 17
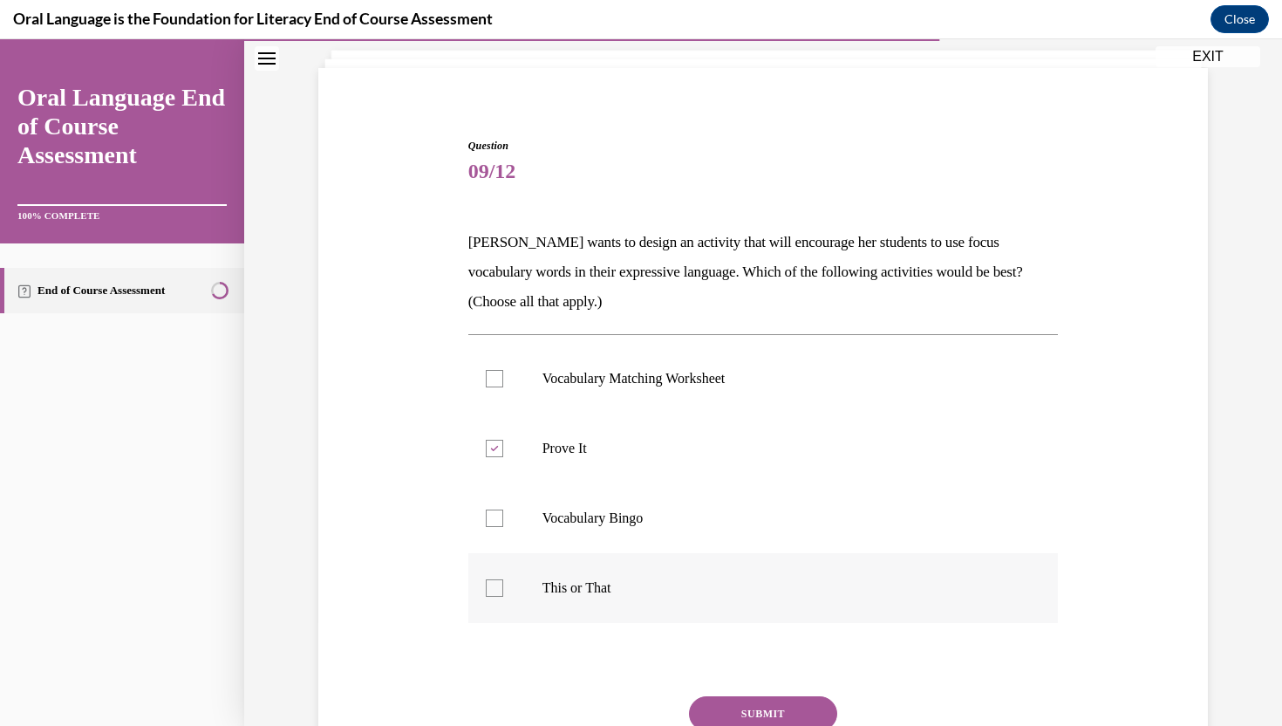
checkbox input "true"
click at [705, 705] on button "SUBMIT" at bounding box center [763, 713] width 148 height 35
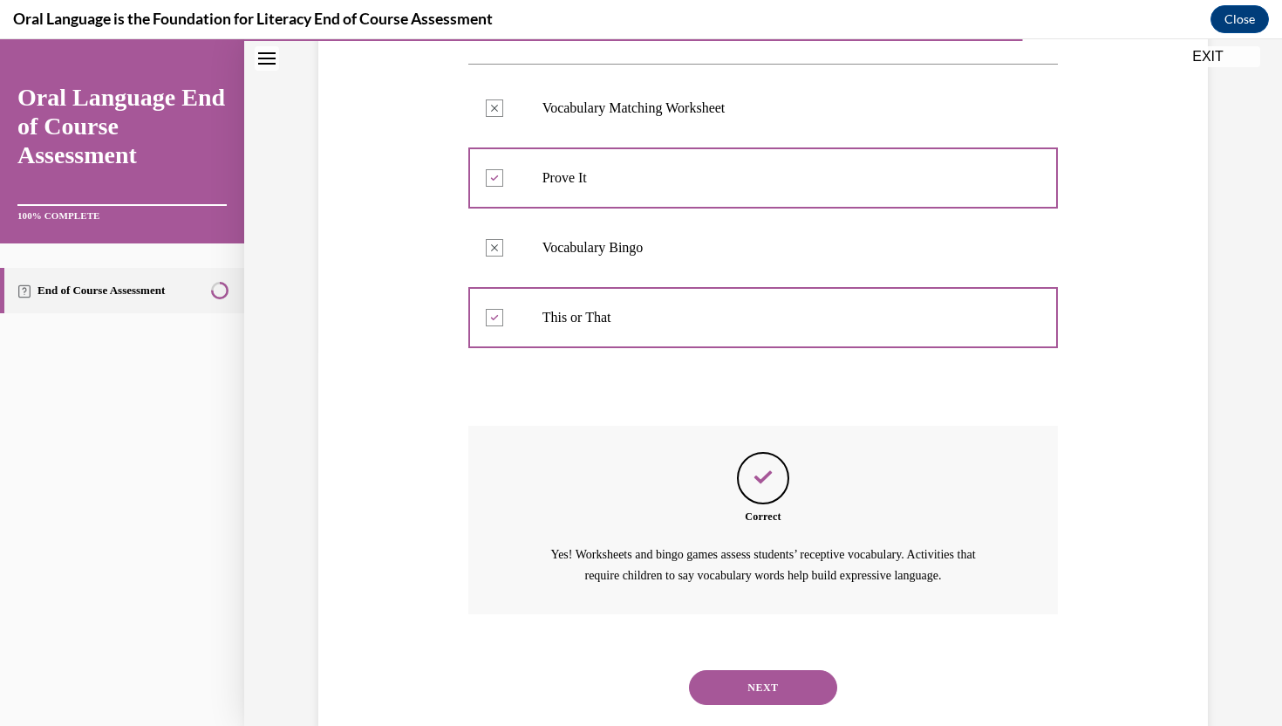
scroll to position [414, 0]
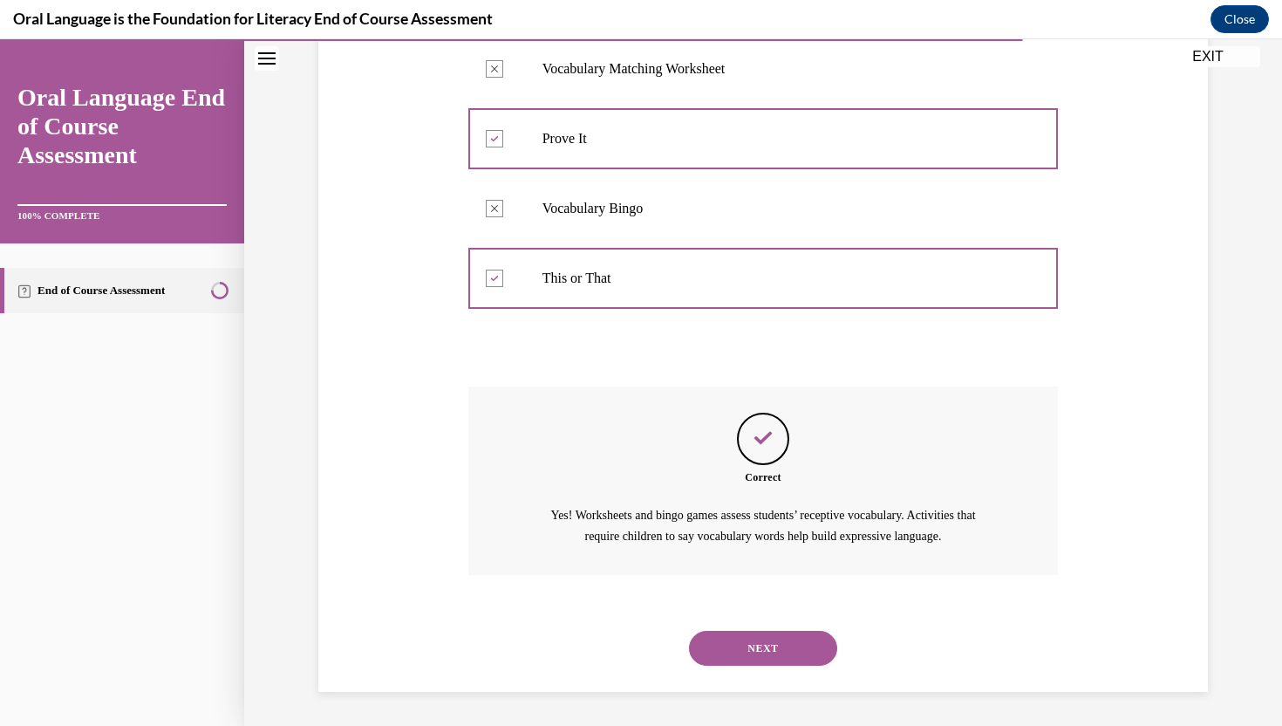
click at [791, 639] on button "NEXT" at bounding box center [763, 647] width 148 height 35
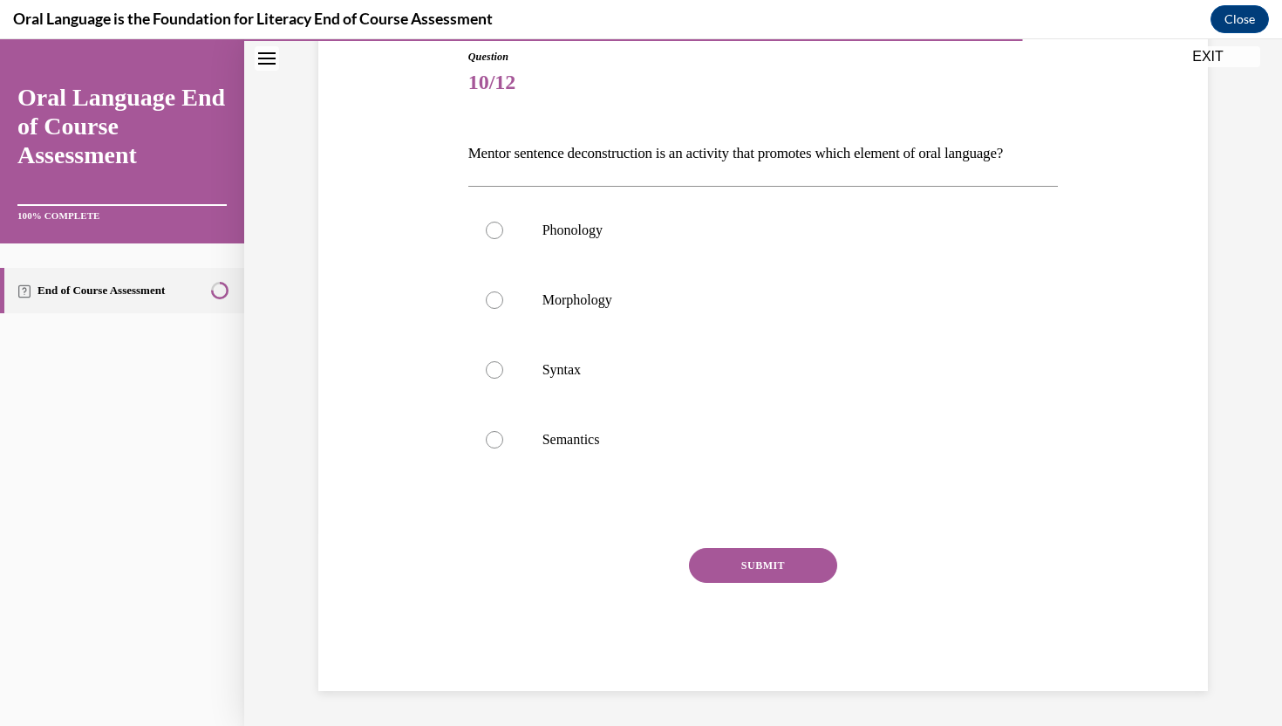
scroll to position [194, 0]
click at [659, 378] on p "Syntax" at bounding box center [778, 369] width 473 height 17
click at [503, 378] on input "Syntax" at bounding box center [494, 369] width 17 height 17
radio input "true"
click at [735, 583] on button "SUBMIT" at bounding box center [763, 565] width 148 height 35
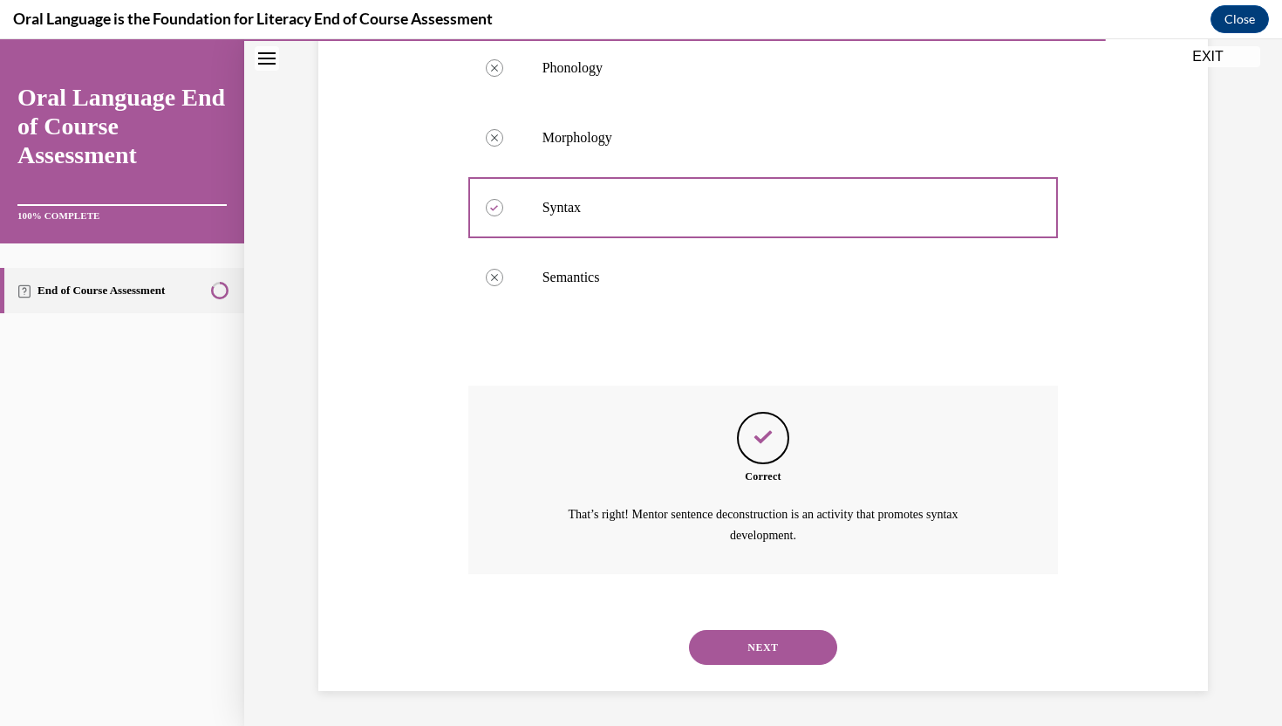
scroll to position [385, 0]
click at [739, 644] on button "NEXT" at bounding box center [763, 647] width 148 height 35
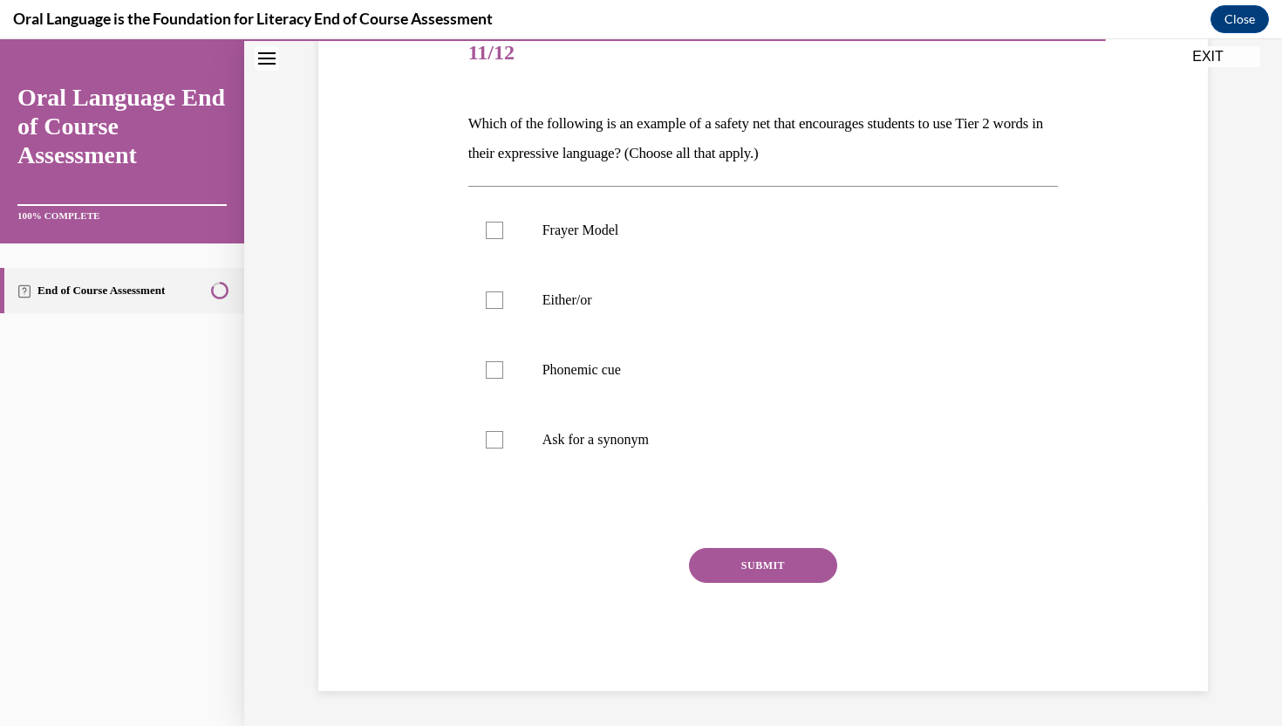
scroll to position [194, 0]
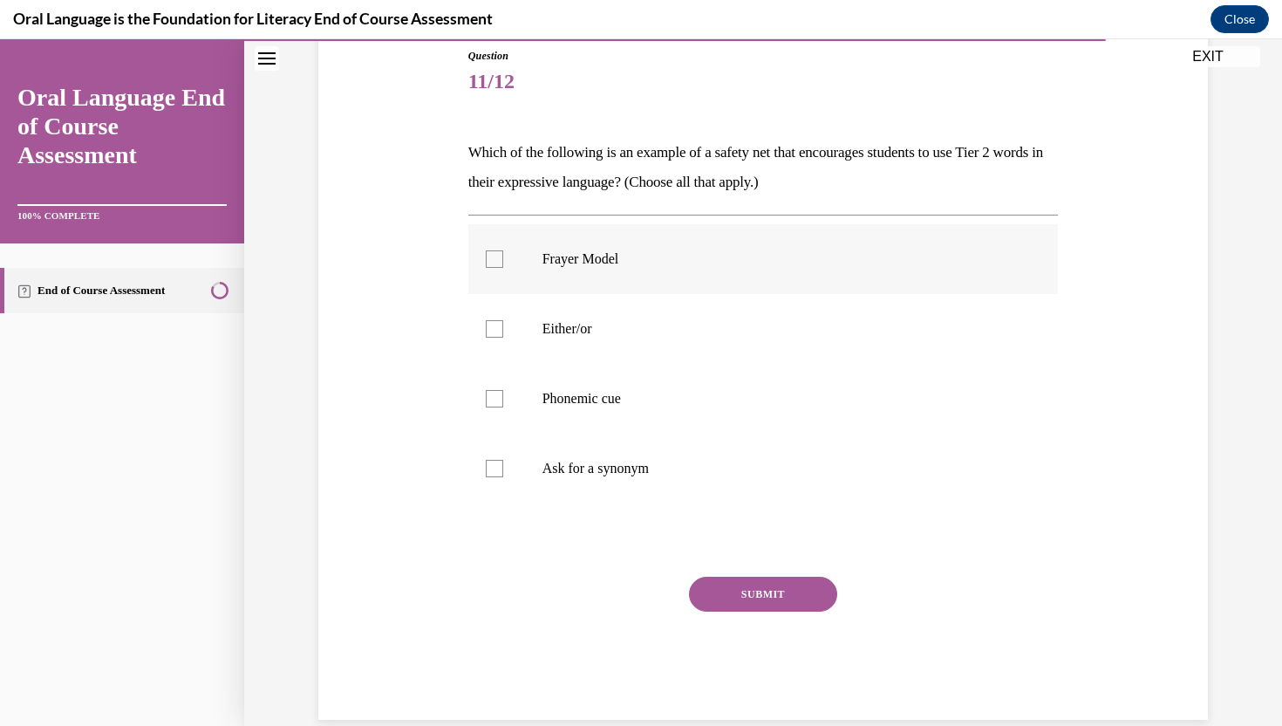
click at [674, 256] on p "Frayer Model" at bounding box center [778, 258] width 473 height 17
click at [503, 256] on input "Frayer Model" at bounding box center [494, 258] width 17 height 17
click at [658, 283] on label "Frayer Model" at bounding box center [763, 259] width 590 height 70
click at [503, 268] on input "Frayer Model" at bounding box center [494, 258] width 17 height 17
checkbox input "false"
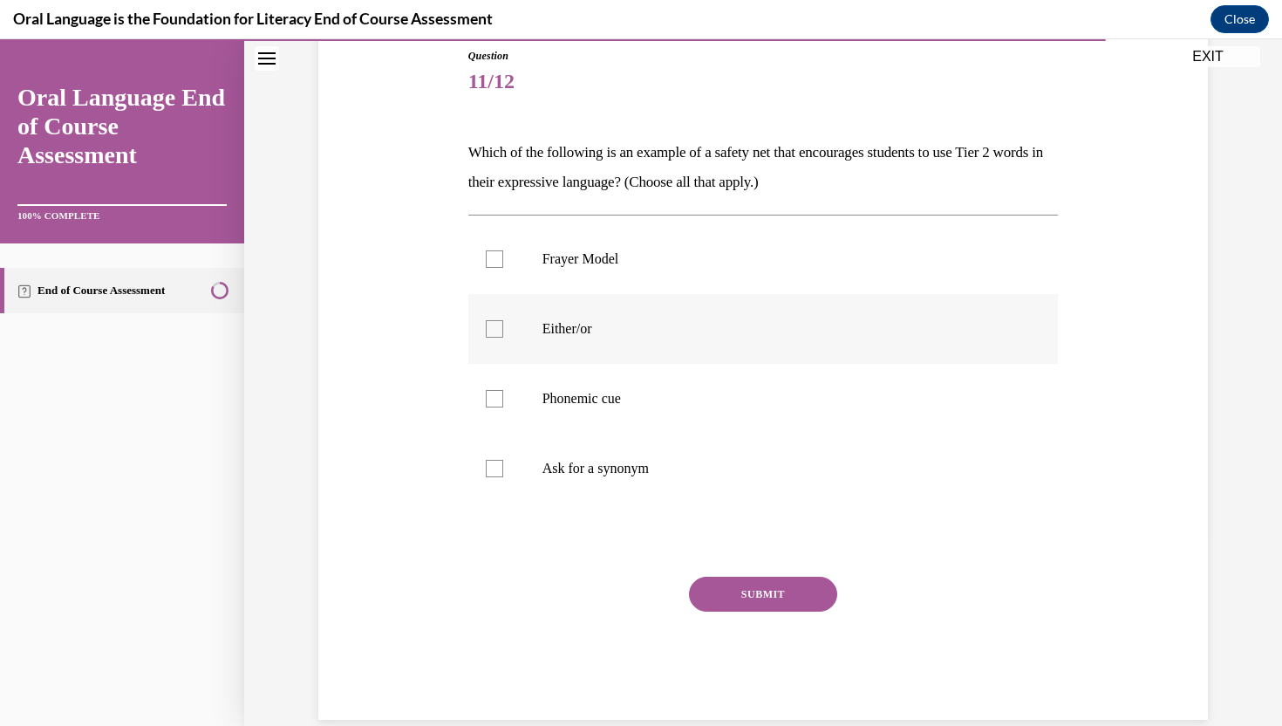
click at [647, 330] on p "Either/or" at bounding box center [778, 328] width 473 height 17
click at [503, 330] on input "Either/or" at bounding box center [494, 328] width 17 height 17
checkbox input "true"
click at [637, 466] on p "Ask for a synonym" at bounding box center [778, 468] width 473 height 17
click at [503, 466] on input "Ask for a synonym" at bounding box center [494, 468] width 17 height 17
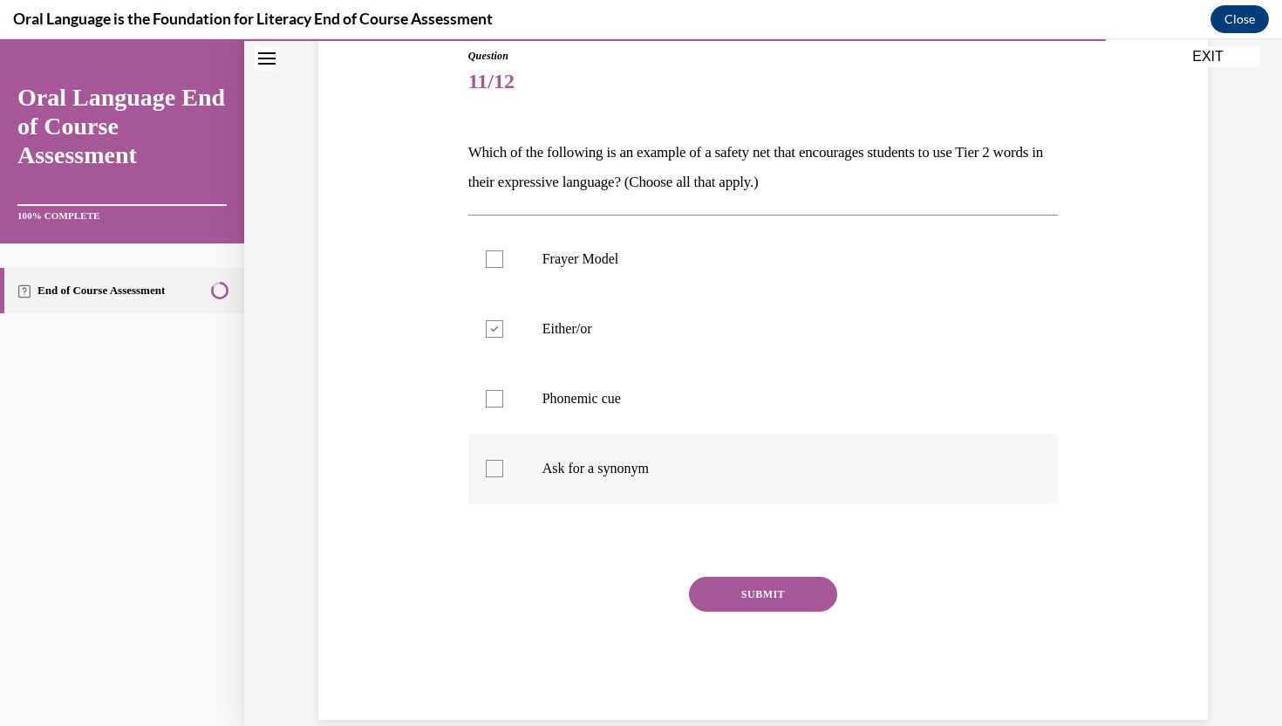
checkbox input "true"
click at [640, 394] on p "Phonemic cue" at bounding box center [778, 398] width 473 height 17
click at [503, 394] on input "Phonemic cue" at bounding box center [494, 398] width 17 height 17
checkbox input "true"
click at [722, 591] on button "SUBMIT" at bounding box center [763, 593] width 148 height 35
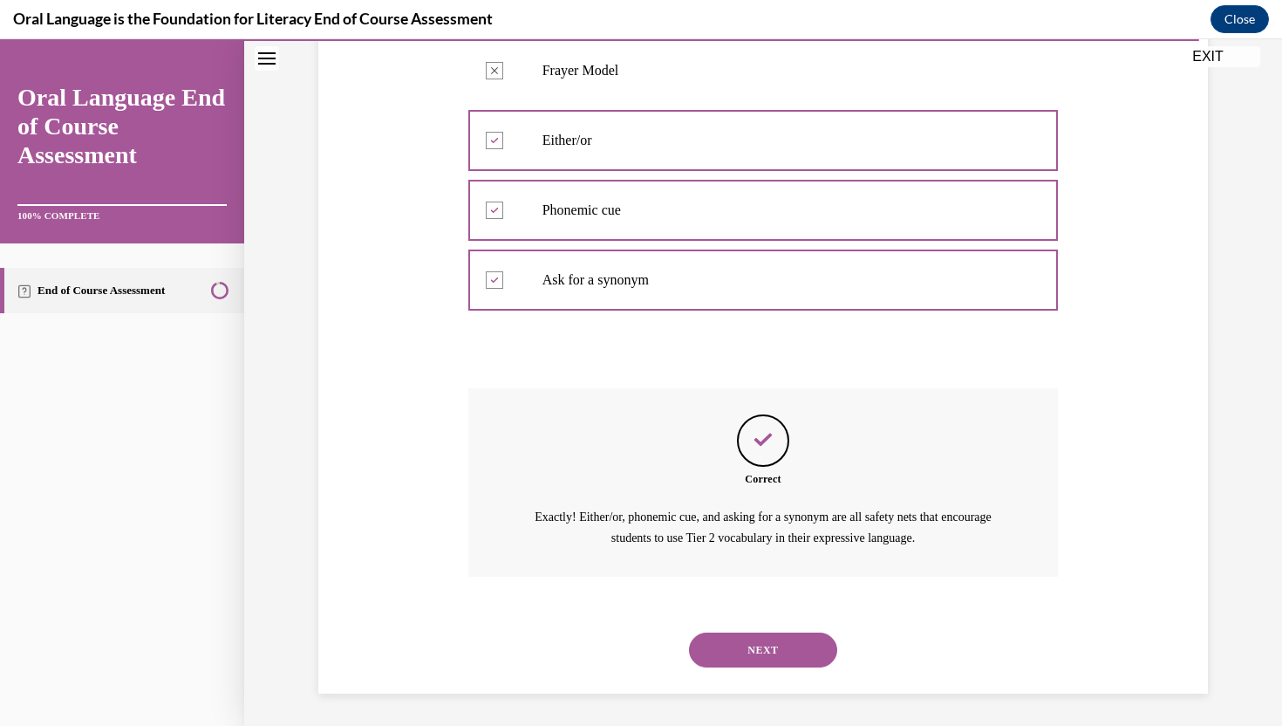
scroll to position [385, 0]
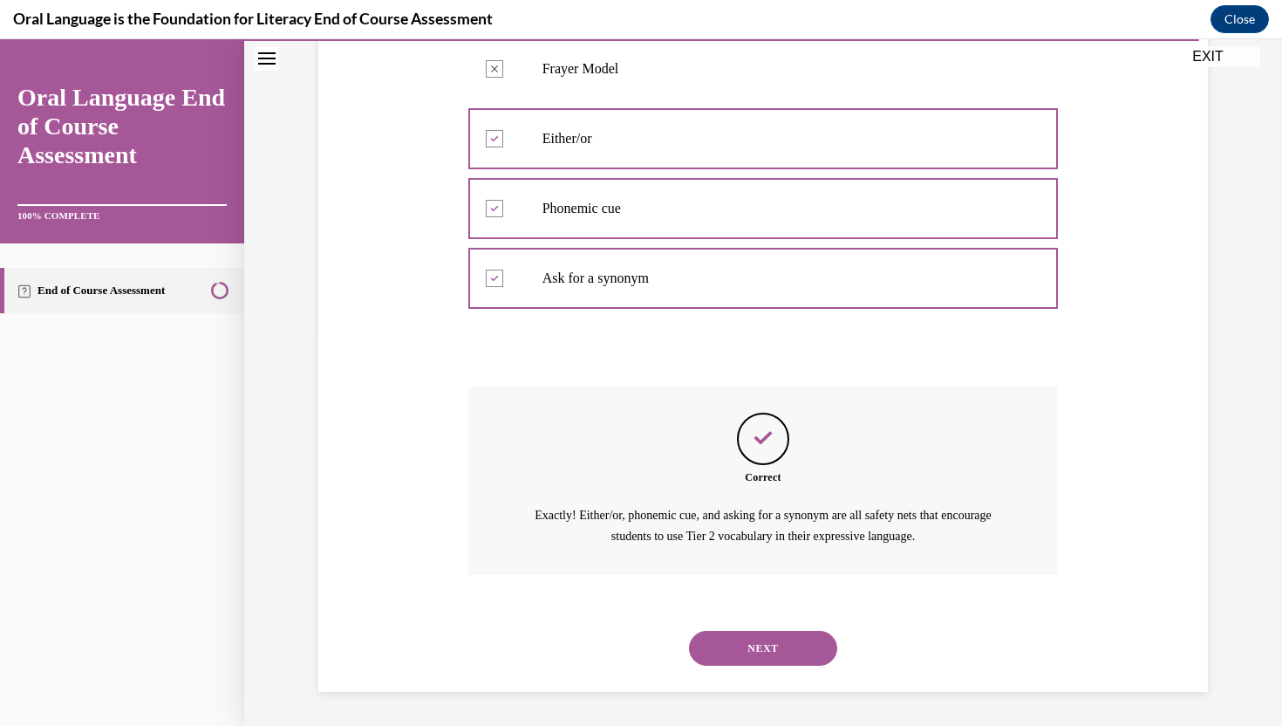
click at [733, 642] on button "NEXT" at bounding box center [763, 647] width 148 height 35
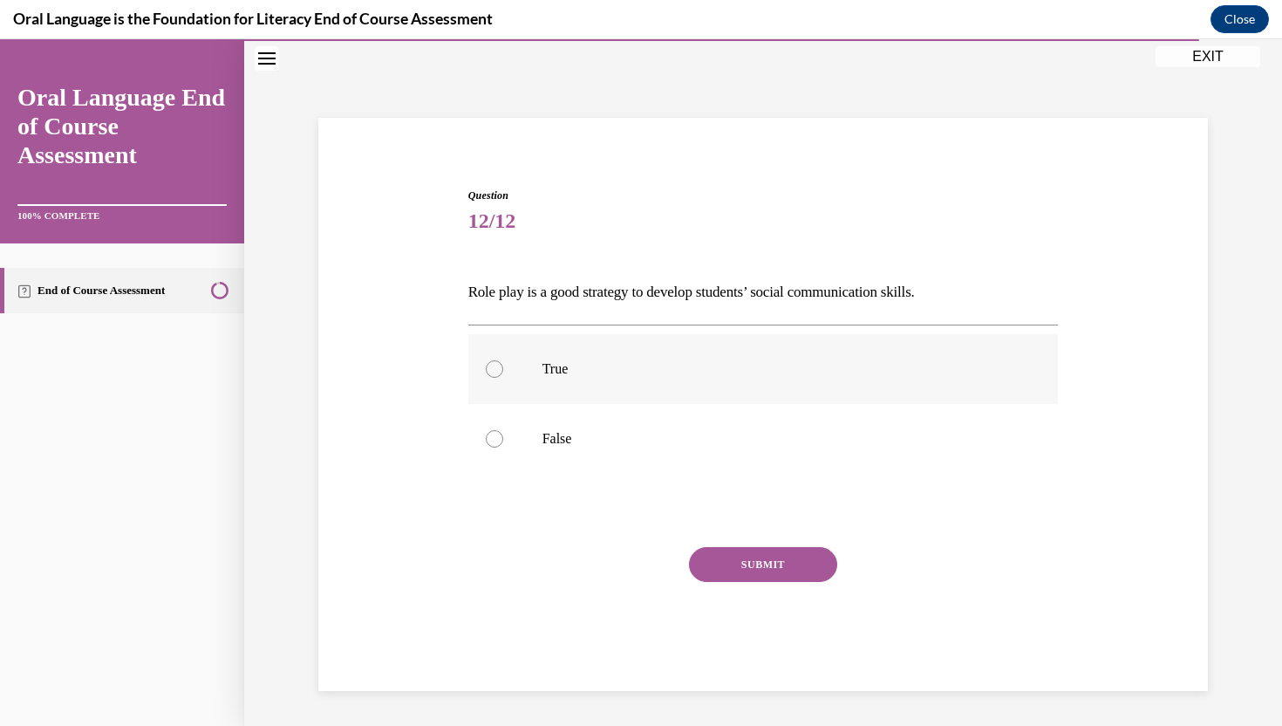
click at [760, 344] on label "True" at bounding box center [763, 369] width 590 height 70
click at [503, 360] on input "True" at bounding box center [494, 368] width 17 height 17
radio input "true"
click at [809, 558] on button "SUBMIT" at bounding box center [763, 564] width 148 height 35
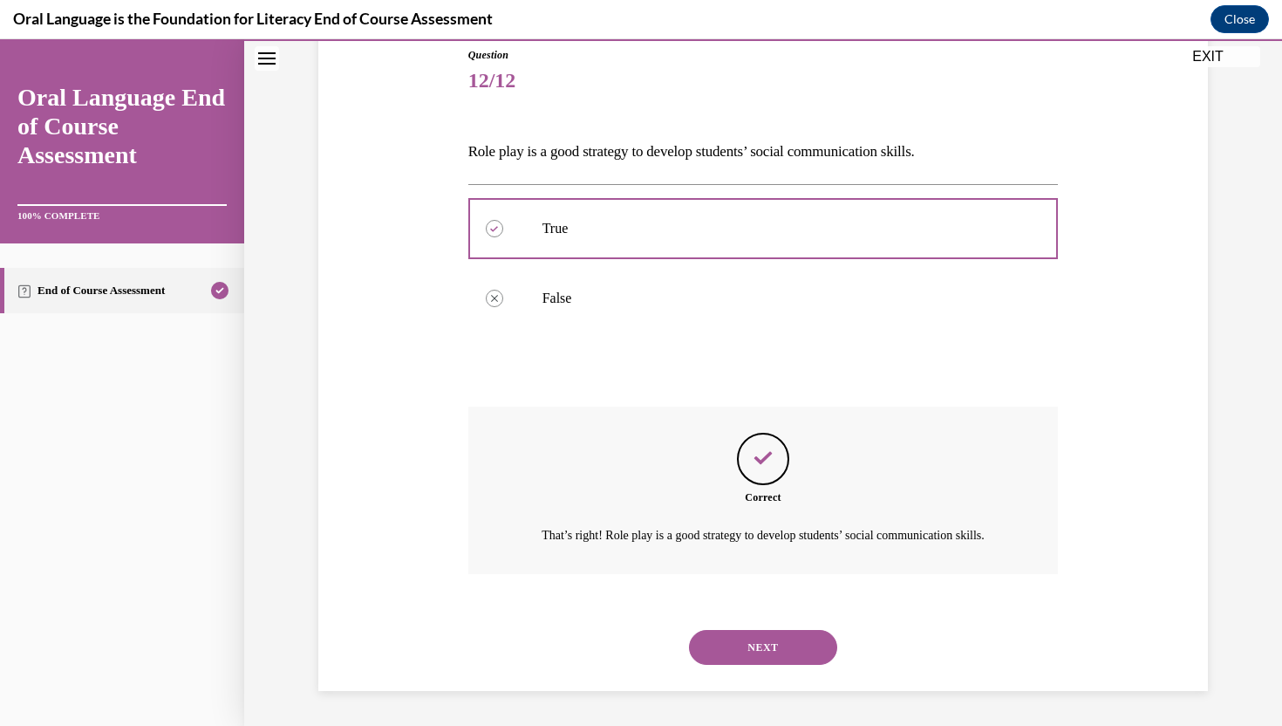
click at [754, 640] on button "NEXT" at bounding box center [763, 647] width 148 height 35
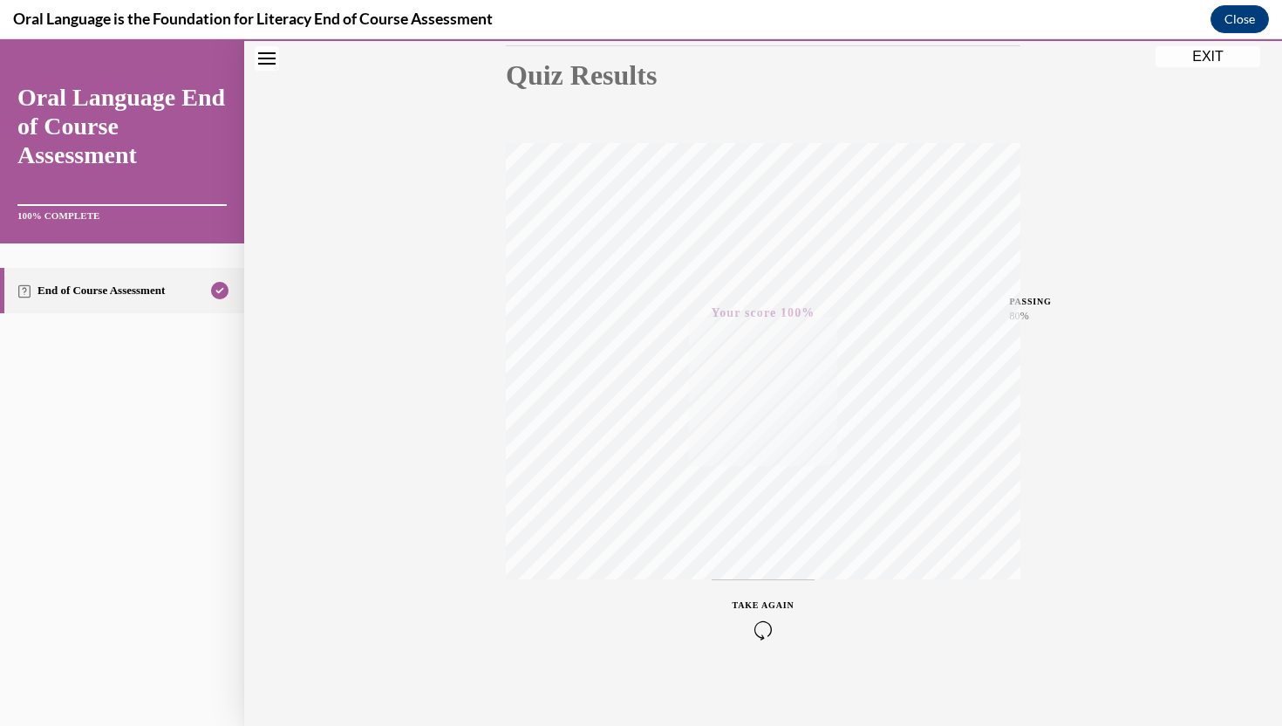
scroll to position [208, 0]
click at [1149, 187] on div "Quiz Results PASSING 80% Your score 100% Passed PASSING 80% Your score Your sco…" at bounding box center [763, 306] width 1038 height 839
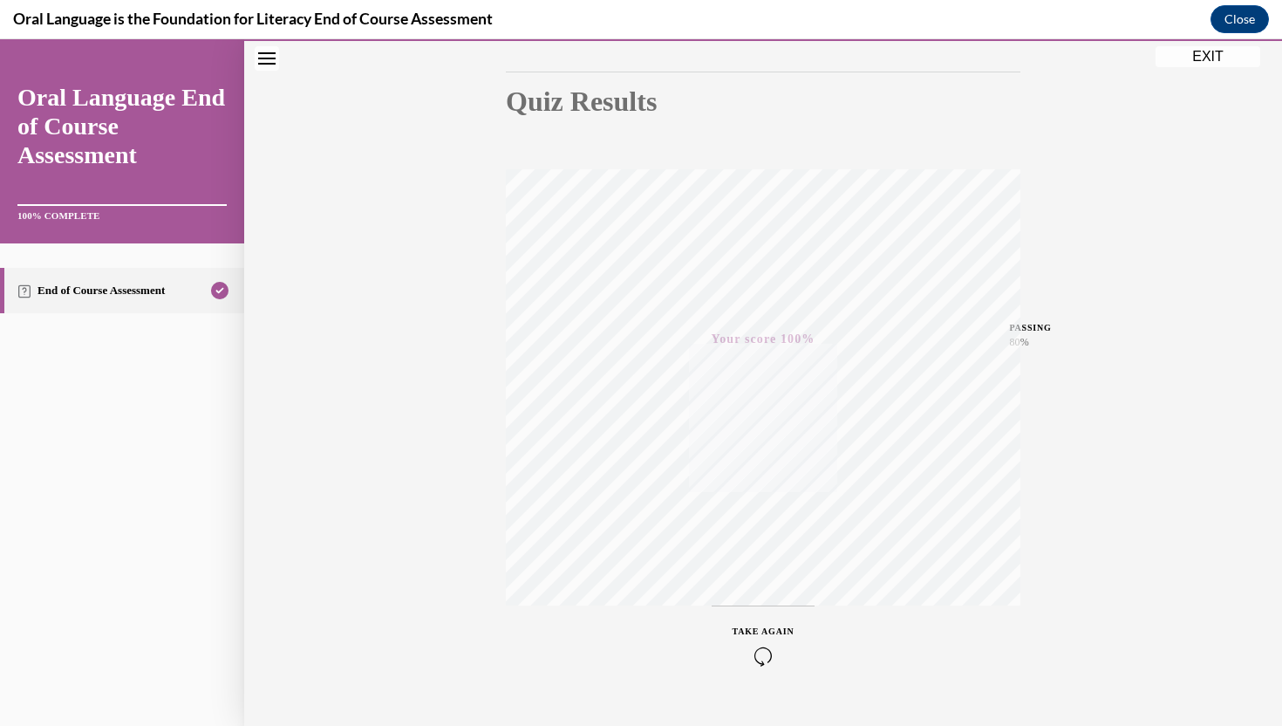
scroll to position [173, 0]
click at [1228, 56] on button "EXIT" at bounding box center [1207, 56] width 105 height 21
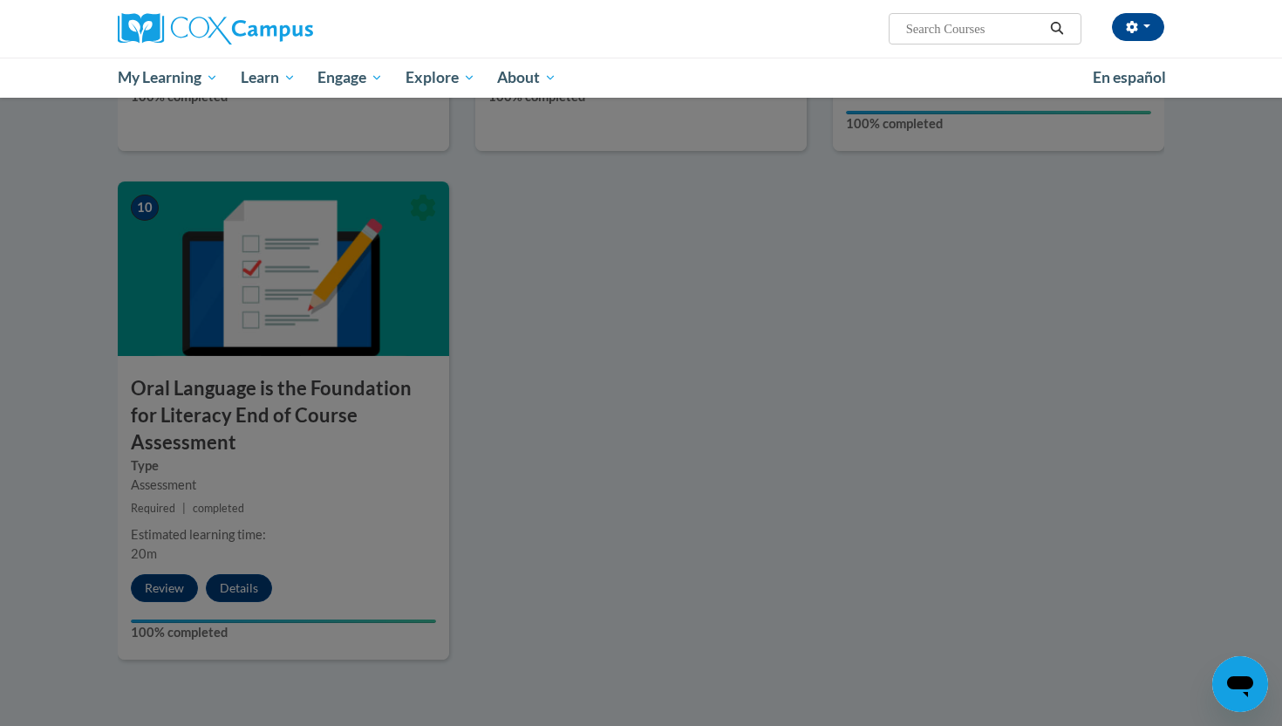
click at [909, 602] on div at bounding box center [641, 363] width 1282 height 726
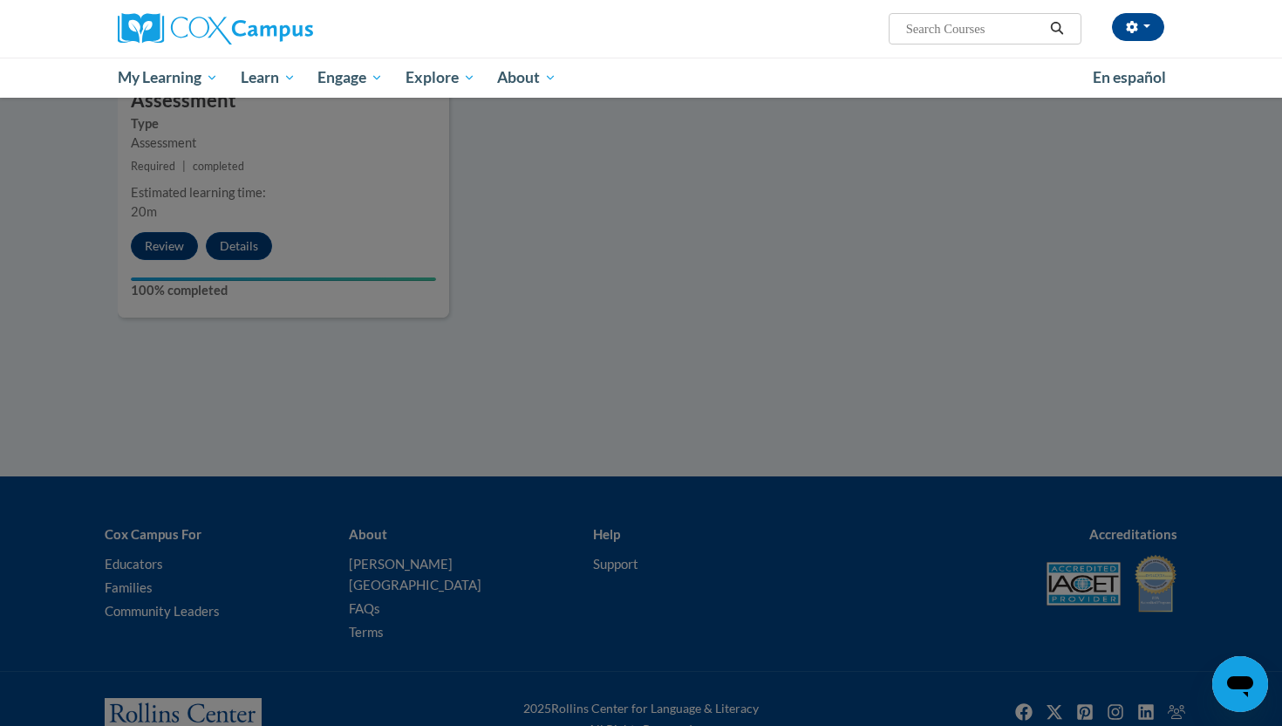
scroll to position [2096, 0]
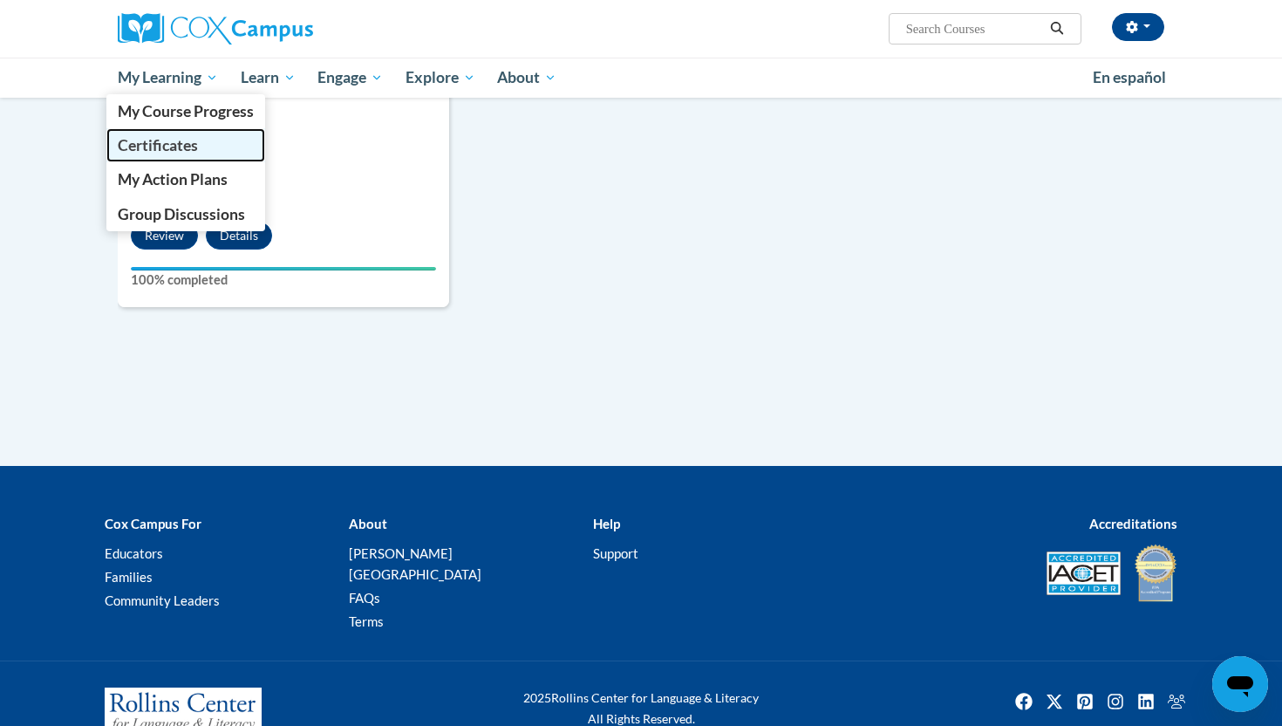
click at [177, 148] on span "Certificates" at bounding box center [158, 145] width 80 height 18
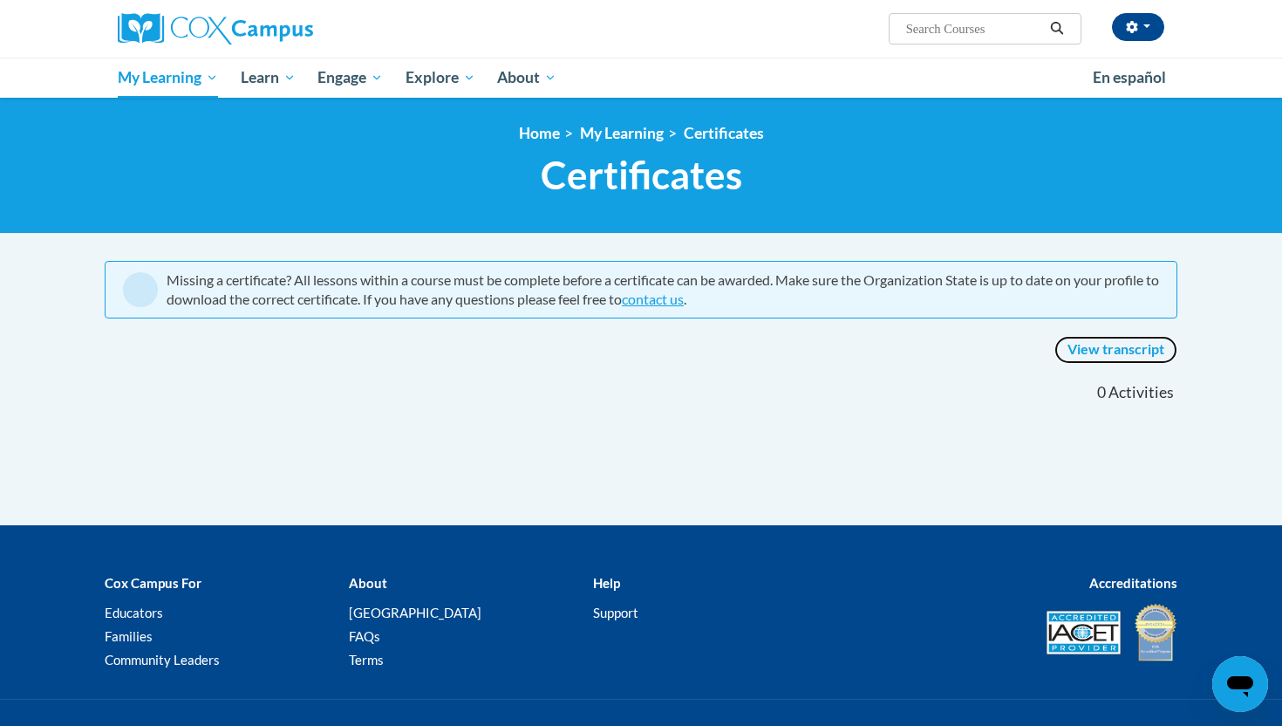
click at [1115, 351] on link "View transcript" at bounding box center [1115, 350] width 123 height 28
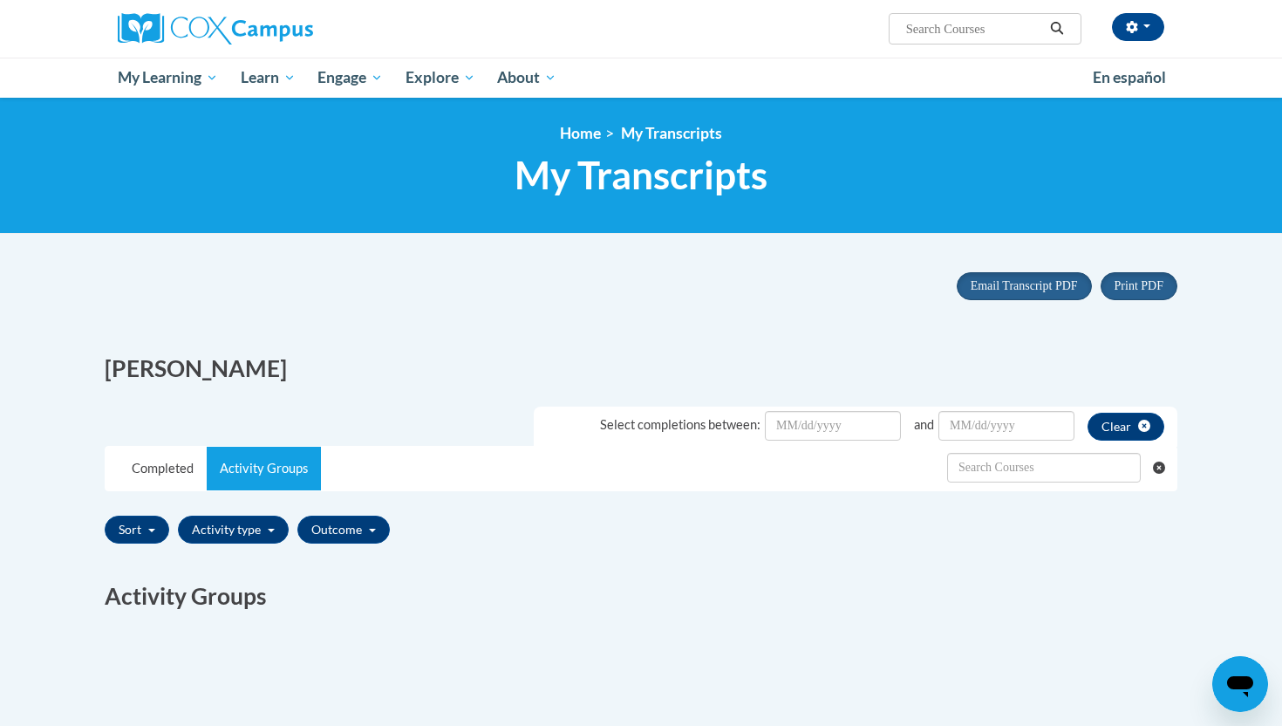
click at [528, 636] on div "Print PDF Portrait Landscape Email Transcript PDF" at bounding box center [641, 499] width 1099 height 479
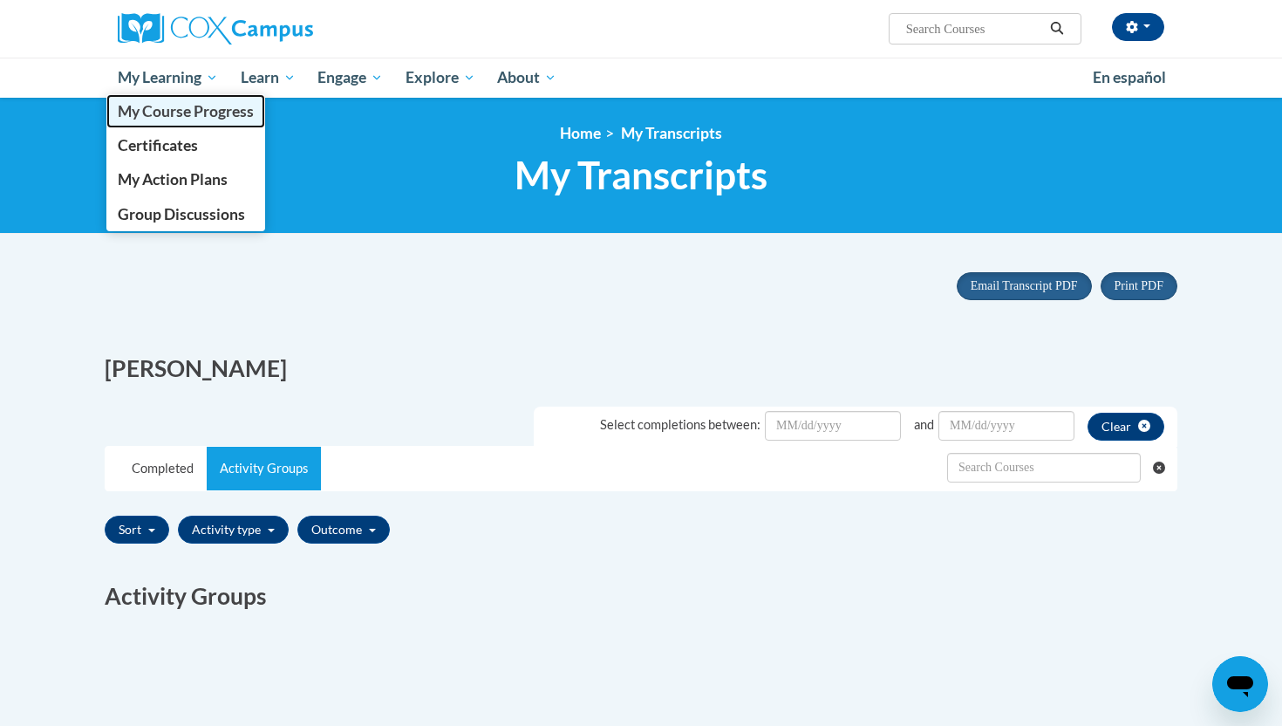
click at [201, 112] on span "My Course Progress" at bounding box center [186, 111] width 136 height 18
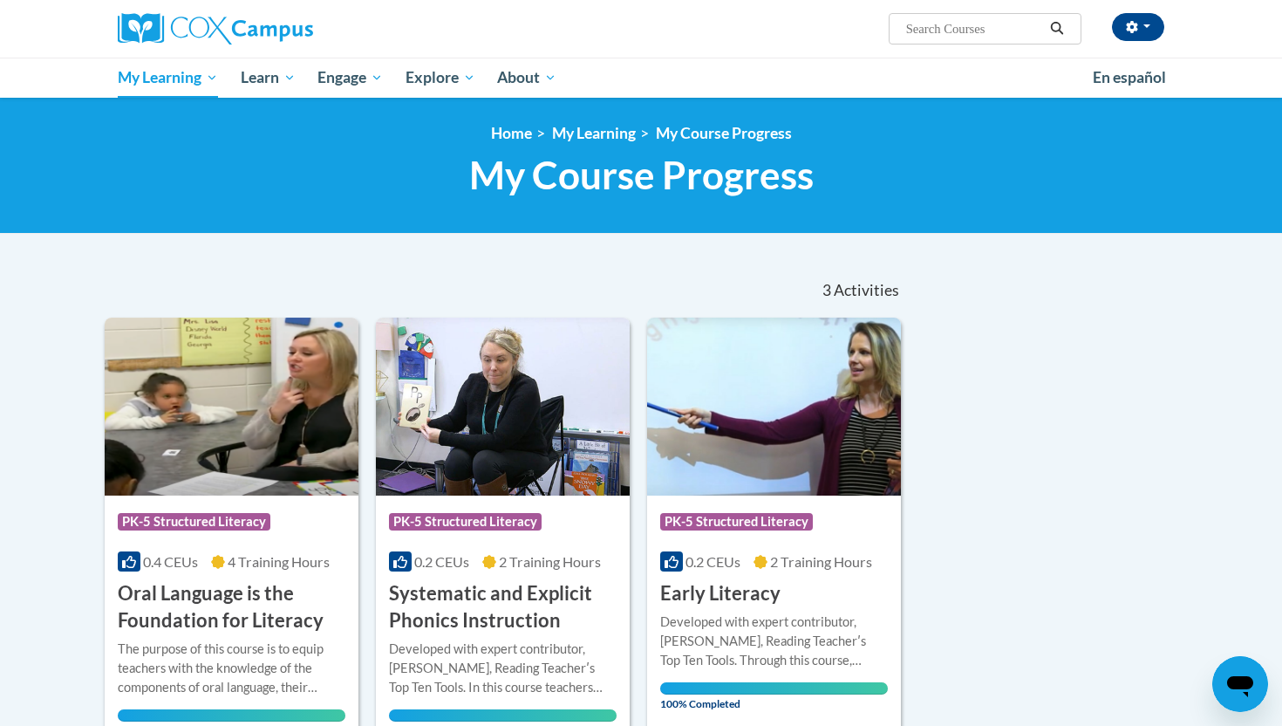
click at [1095, 330] on div "Sort Date Enrolled Title (A-Z) «« « 1-3 » »» 3 Activities CEUs Course Category:…" at bounding box center [641, 501] width 1099 height 478
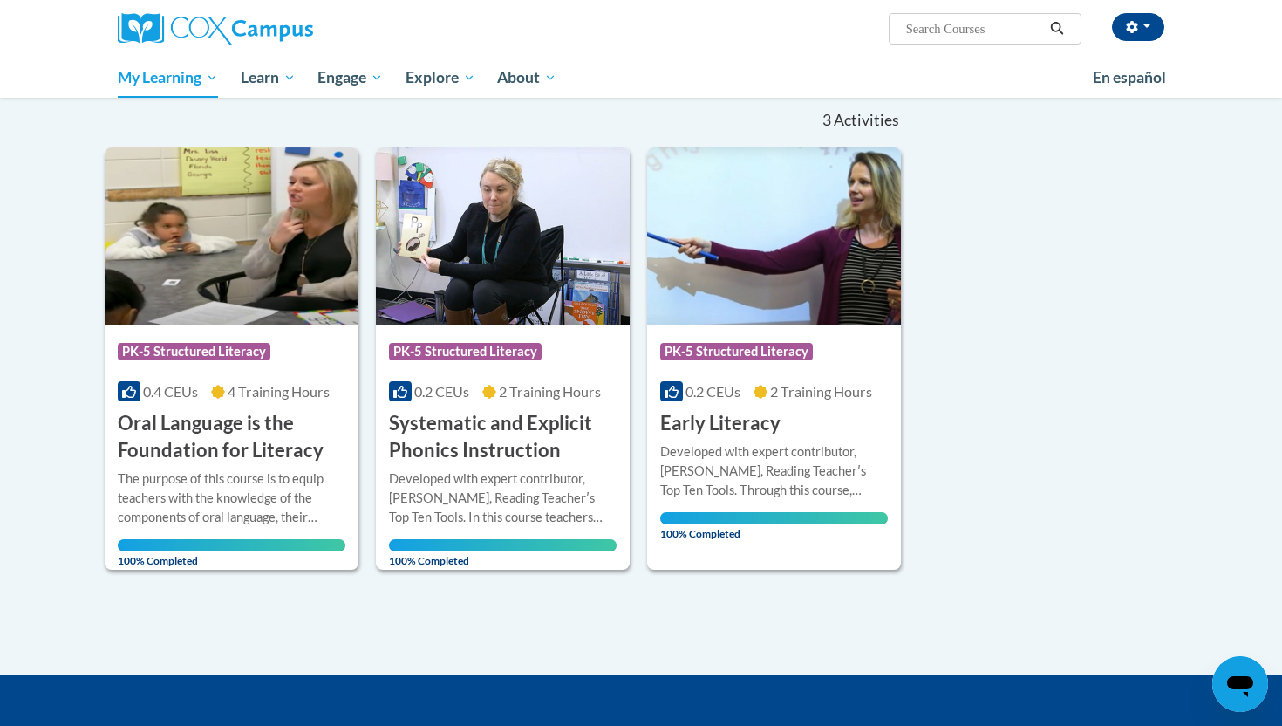
scroll to position [209, 0]
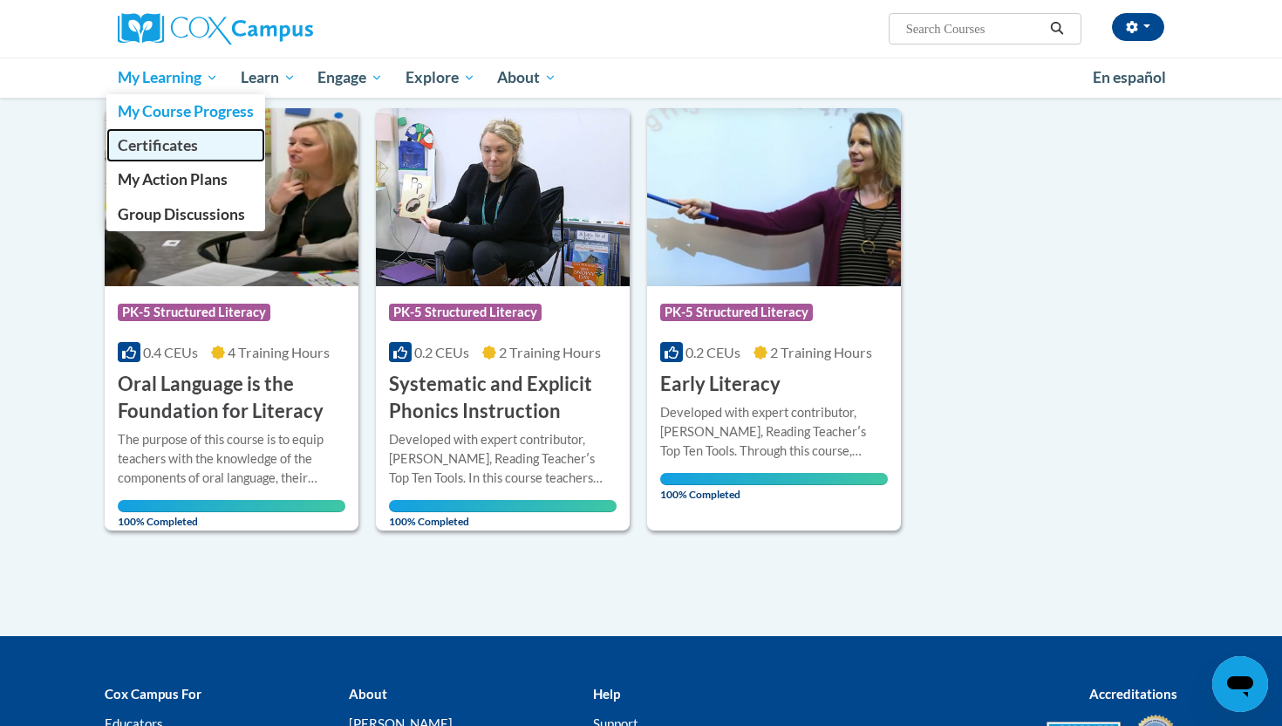
click at [182, 158] on link "Certificates" at bounding box center [185, 145] width 159 height 34
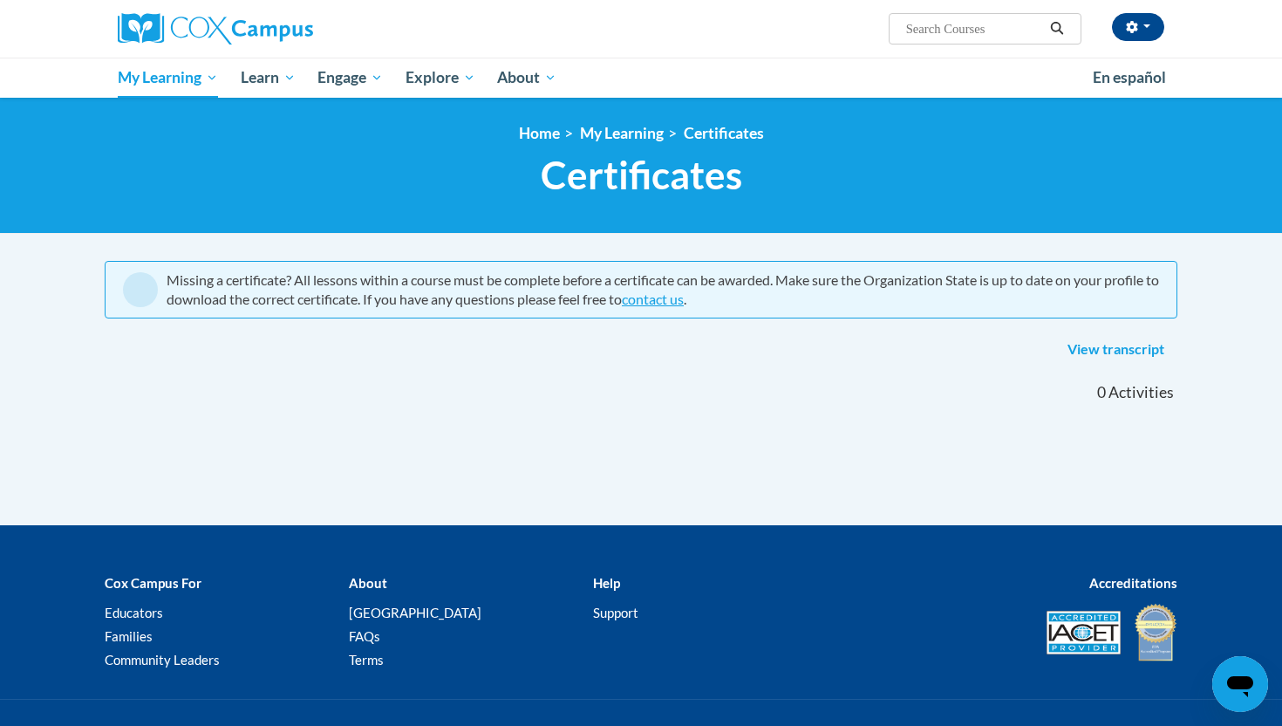
scroll to position [35, 0]
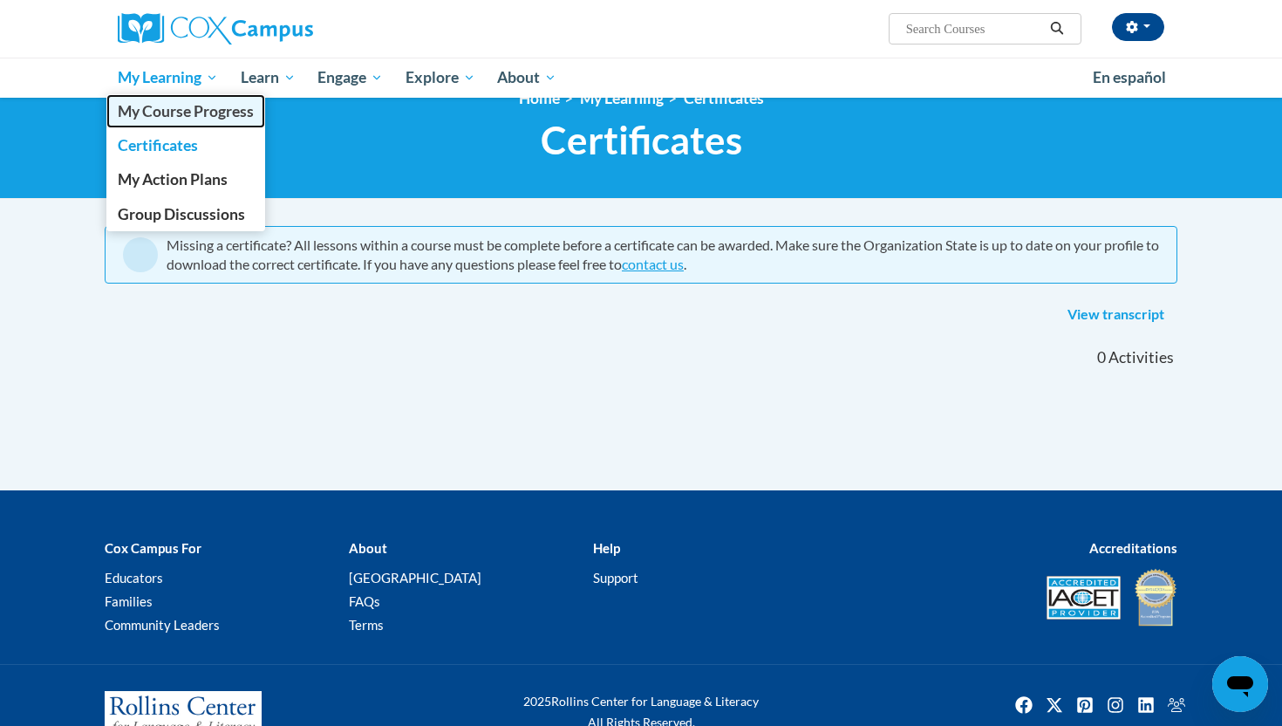
click at [201, 120] on link "My Course Progress" at bounding box center [185, 111] width 159 height 34
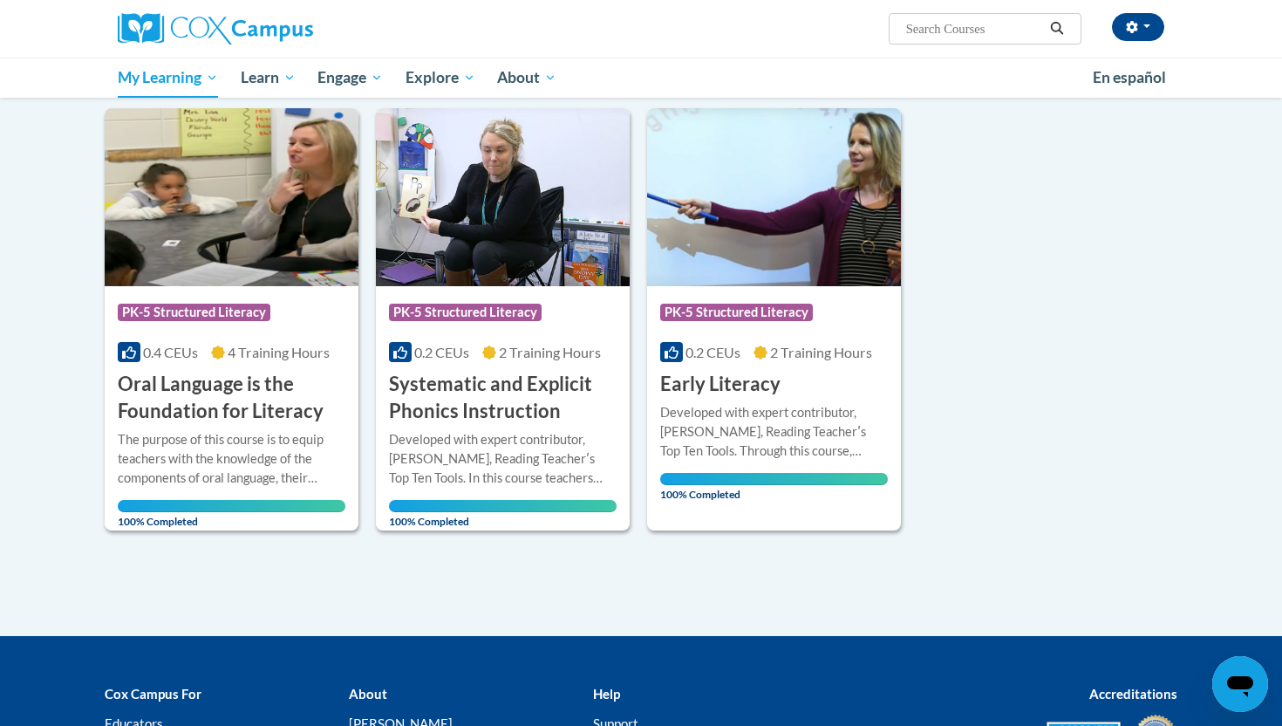
scroll to position [174, 0]
